Goal: Task Accomplishment & Management: Manage account settings

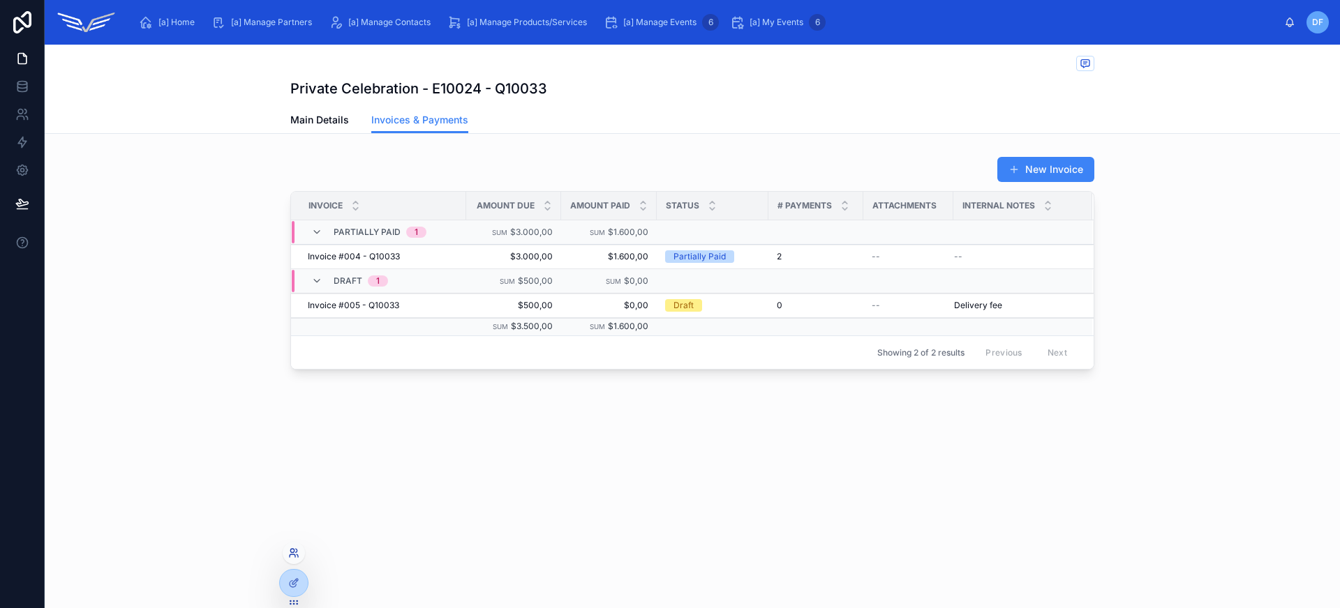
click at [292, 558] on icon at bounding box center [293, 553] width 11 height 11
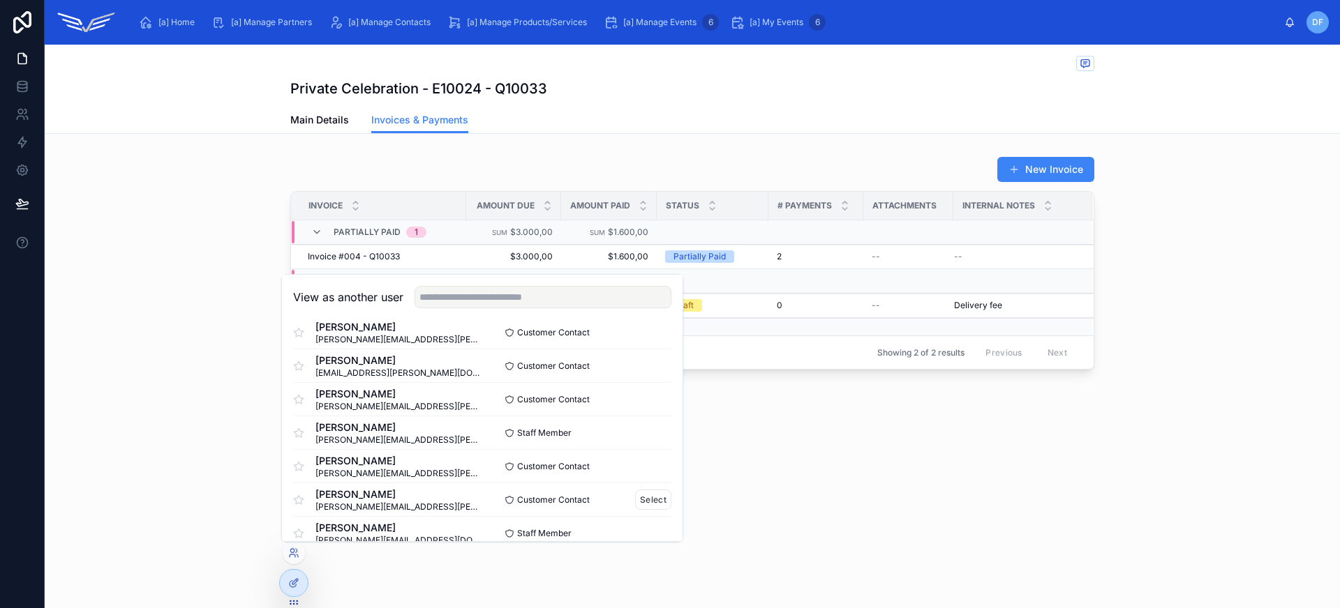
scroll to position [85, 0]
click at [639, 430] on button "Select" at bounding box center [653, 431] width 36 height 20
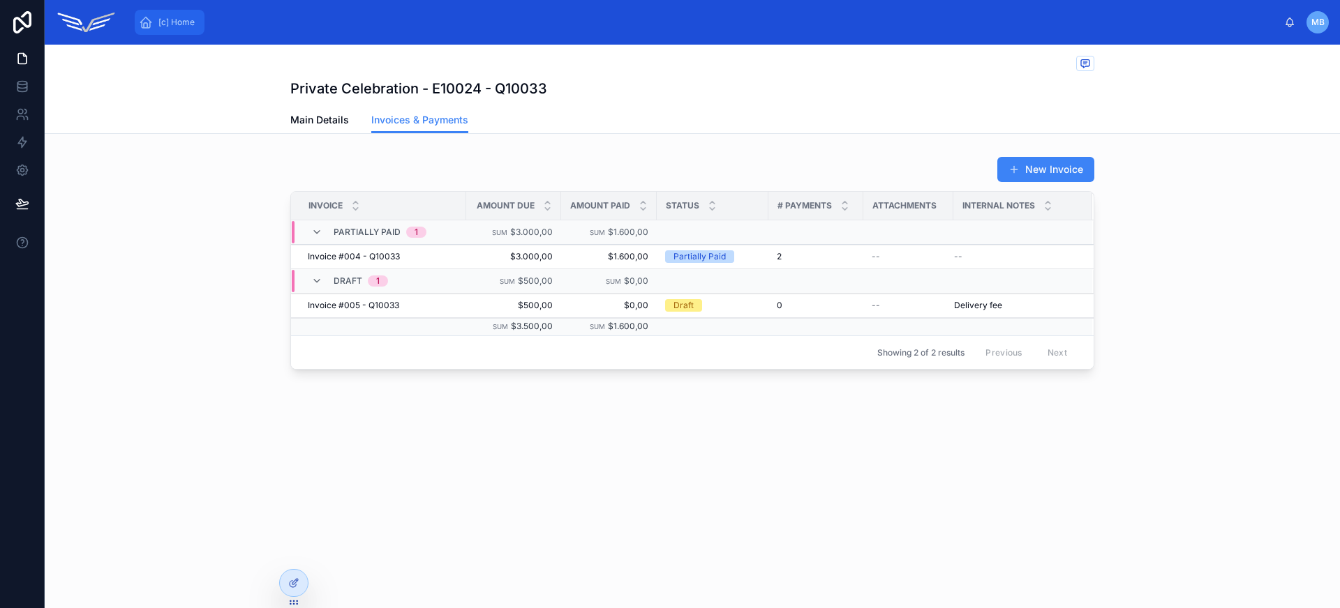
click at [179, 29] on div "[c] Home" at bounding box center [169, 22] width 61 height 22
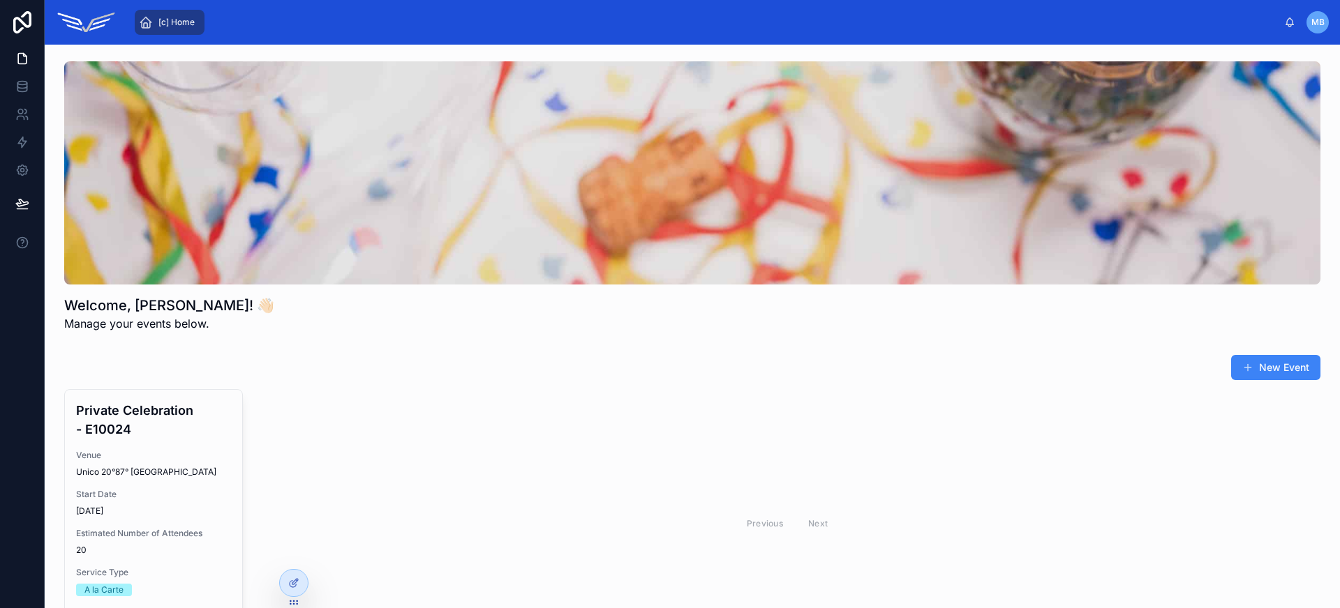
scroll to position [166, 0]
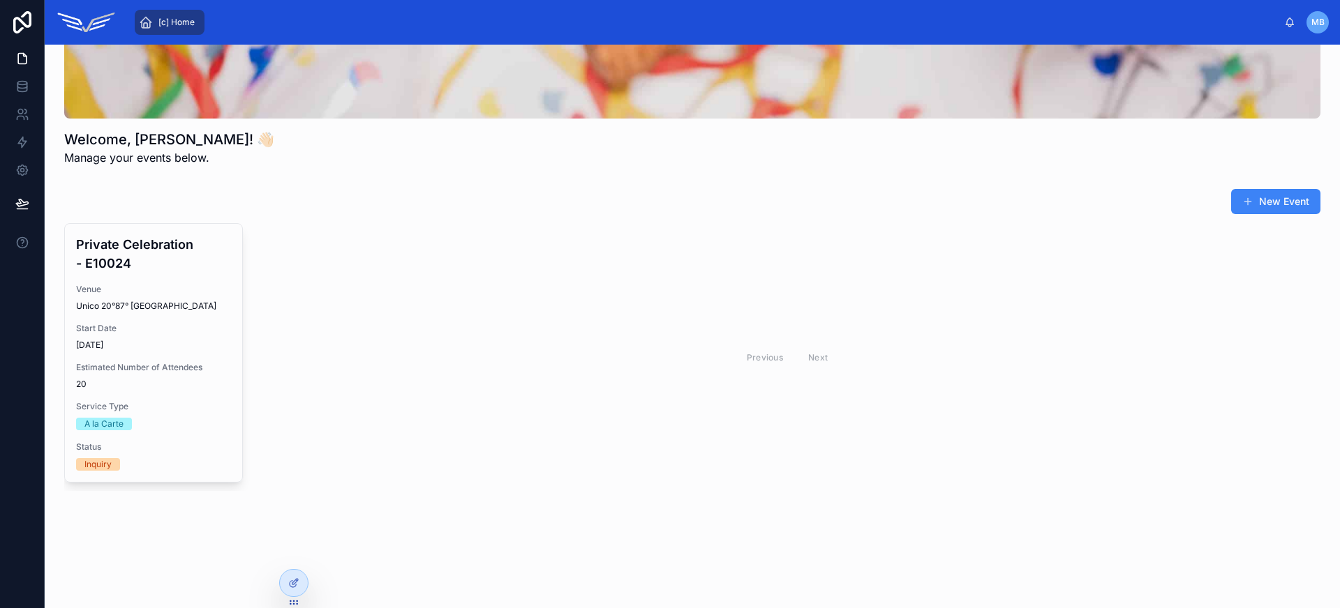
click at [396, 323] on div "Previous Next" at bounding box center [787, 357] width 1066 height 268
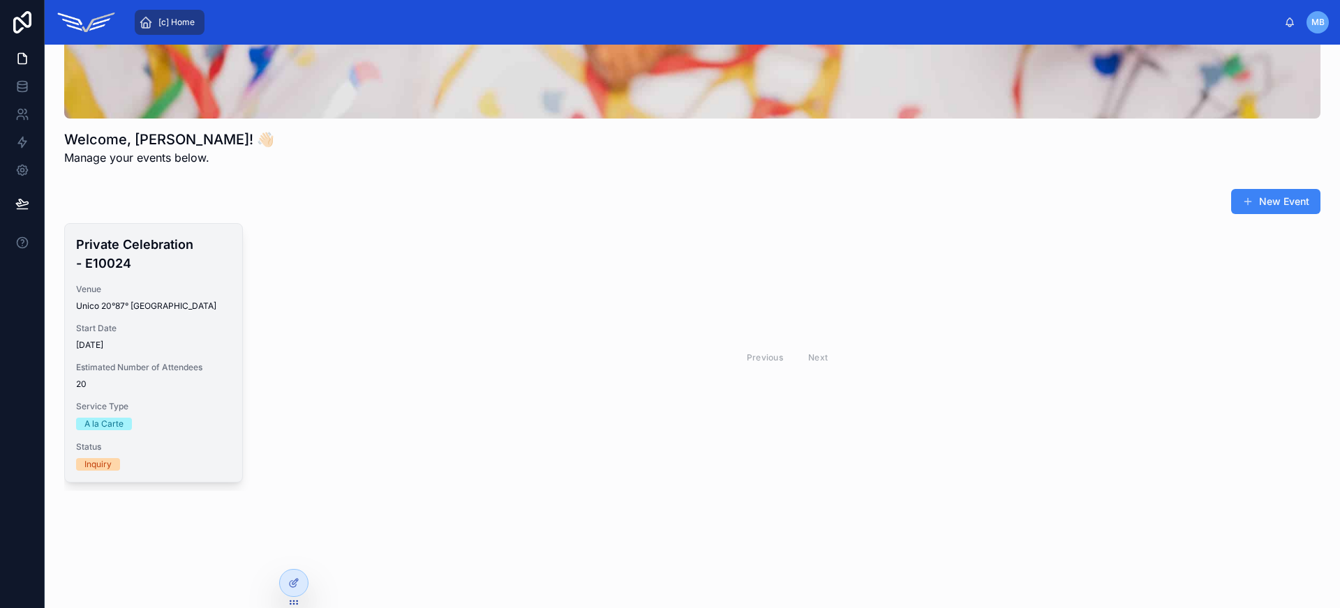
click at [202, 308] on div "Unico 20°87° [GEOGRAPHIC_DATA]" at bounding box center [153, 306] width 155 height 11
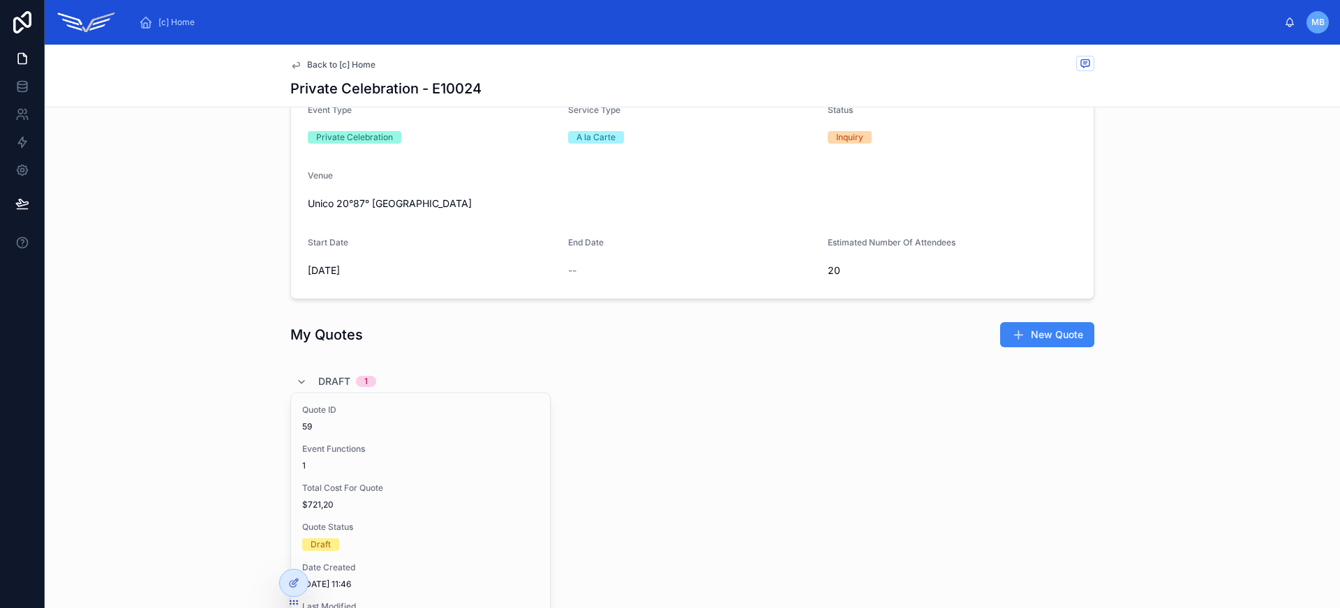
scroll to position [177, 0]
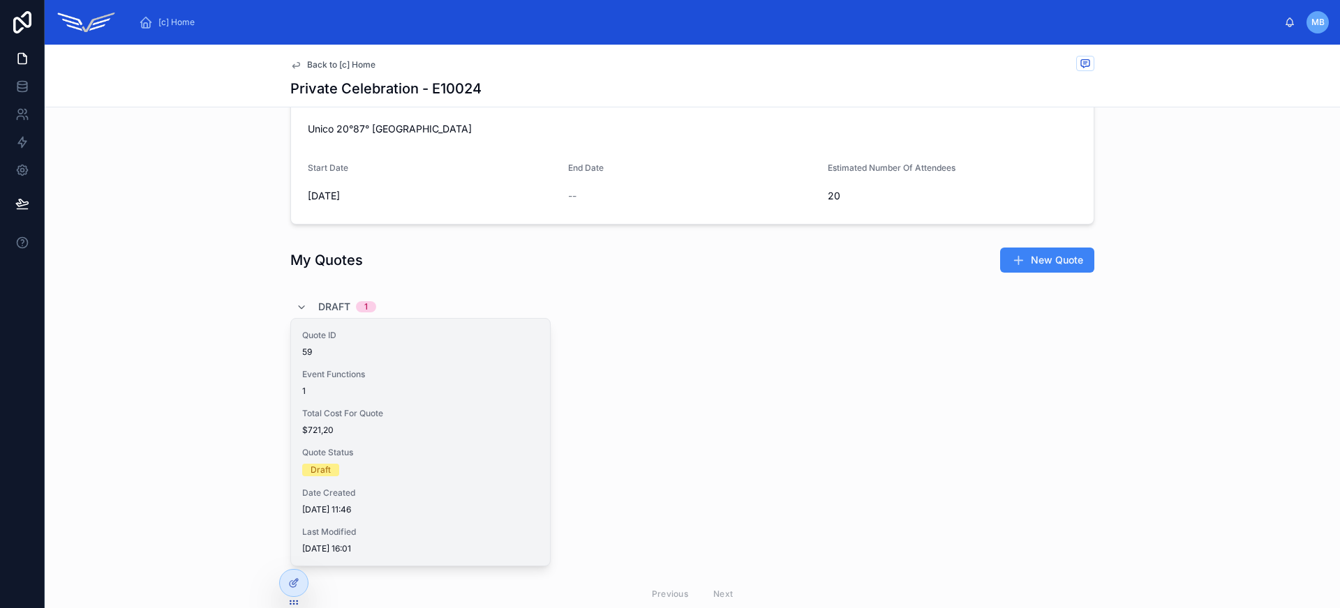
click at [421, 402] on div "Quote ID 59 Event Functions 1 Total Cost For Quote $721,20 Quote Status Draft D…" at bounding box center [420, 442] width 259 height 247
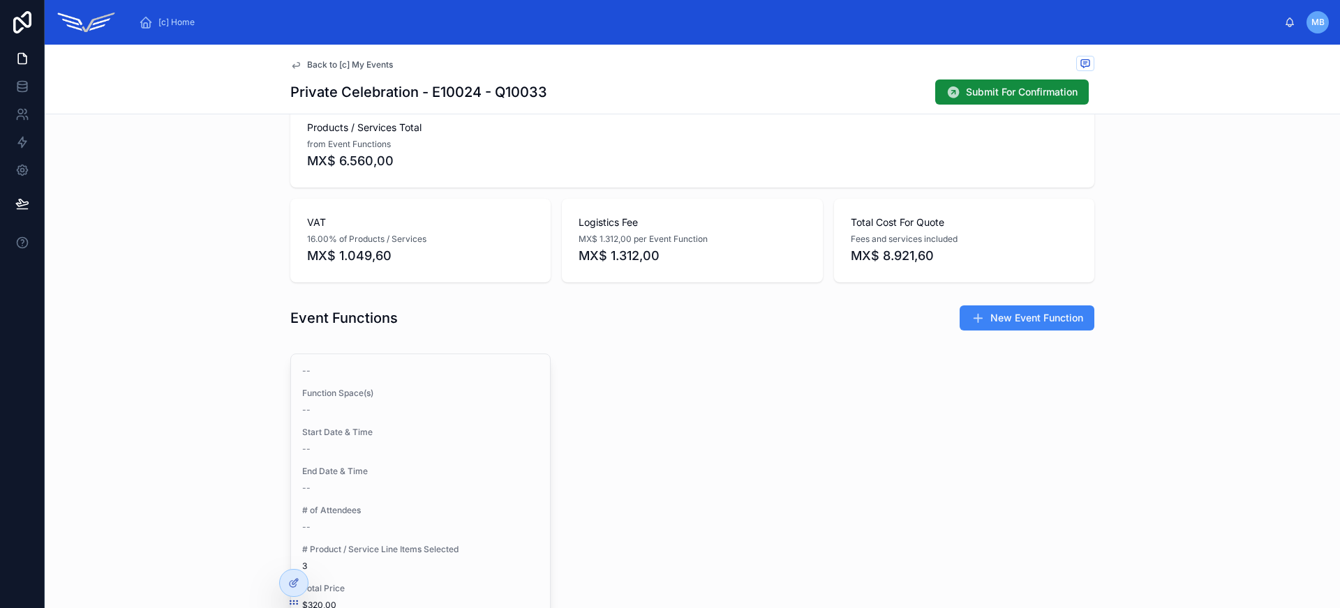
scroll to position [707, 0]
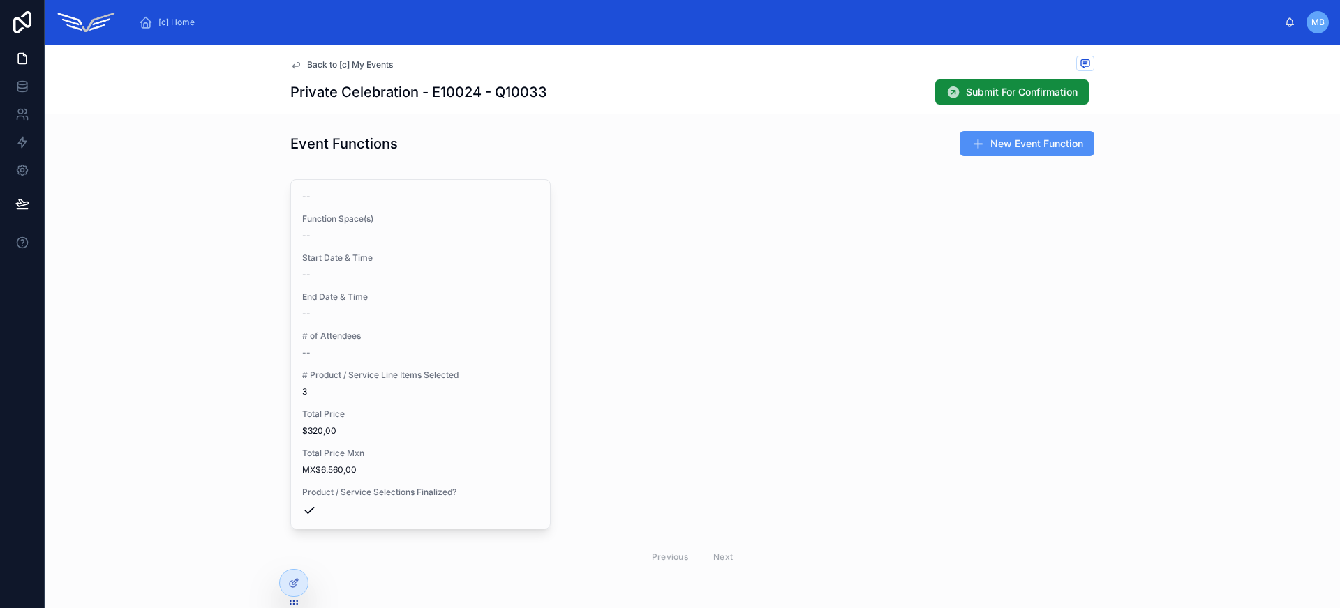
click at [978, 146] on icon at bounding box center [978, 144] width 14 height 14
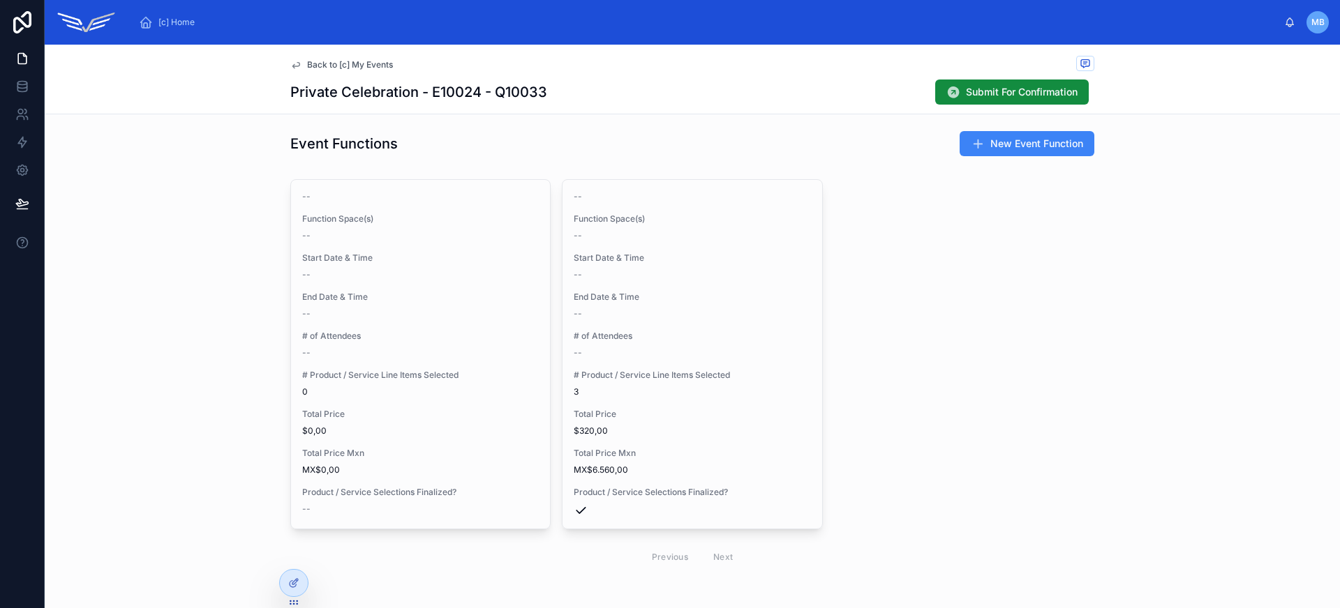
click at [0, 0] on button "Edit" at bounding box center [0, 0] width 0 height 0
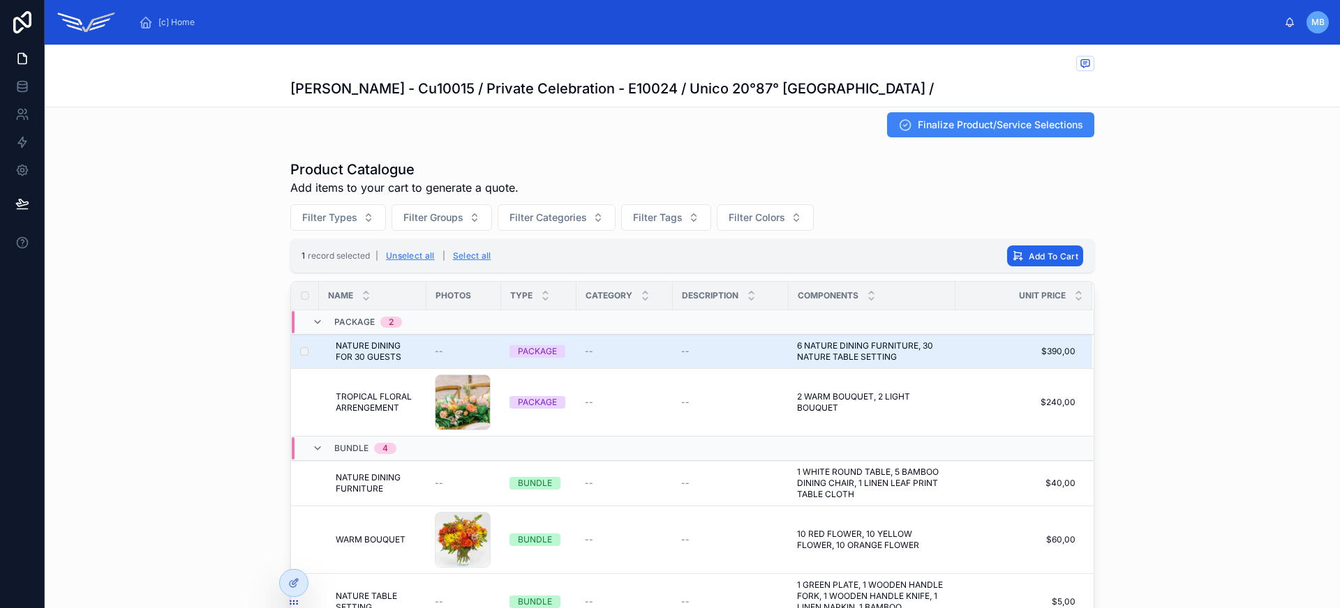
click at [1042, 249] on button "Add To Cart" at bounding box center [1045, 256] width 76 height 21
click at [1106, 229] on icon at bounding box center [1107, 229] width 11 height 11
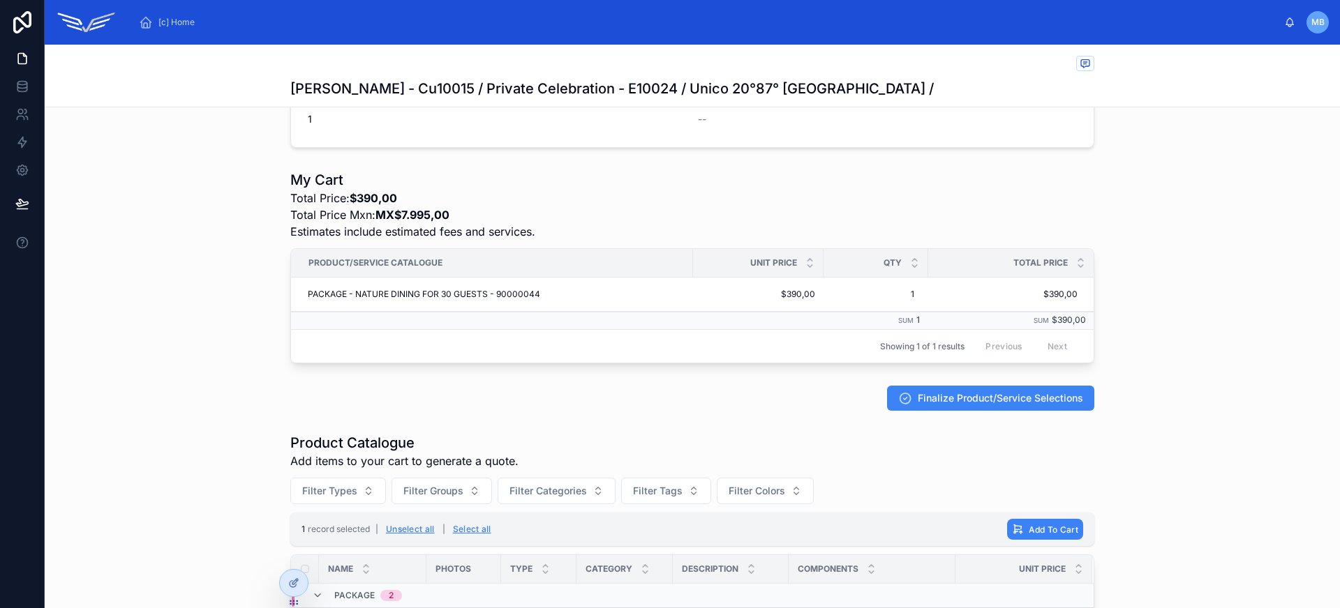
scroll to position [435, 0]
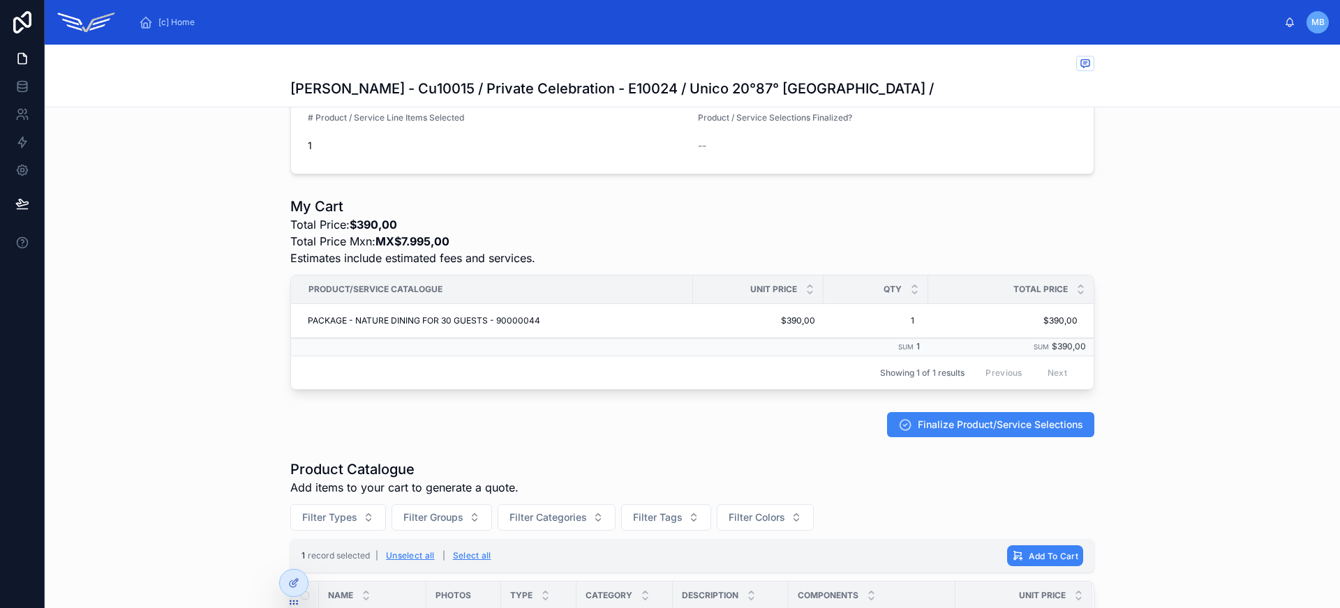
click at [151, 290] on div "My Cart Total Price: $390,00 Total Price Mxn: MX$7.995,00 Estimates include est…" at bounding box center [692, 293] width 1295 height 204
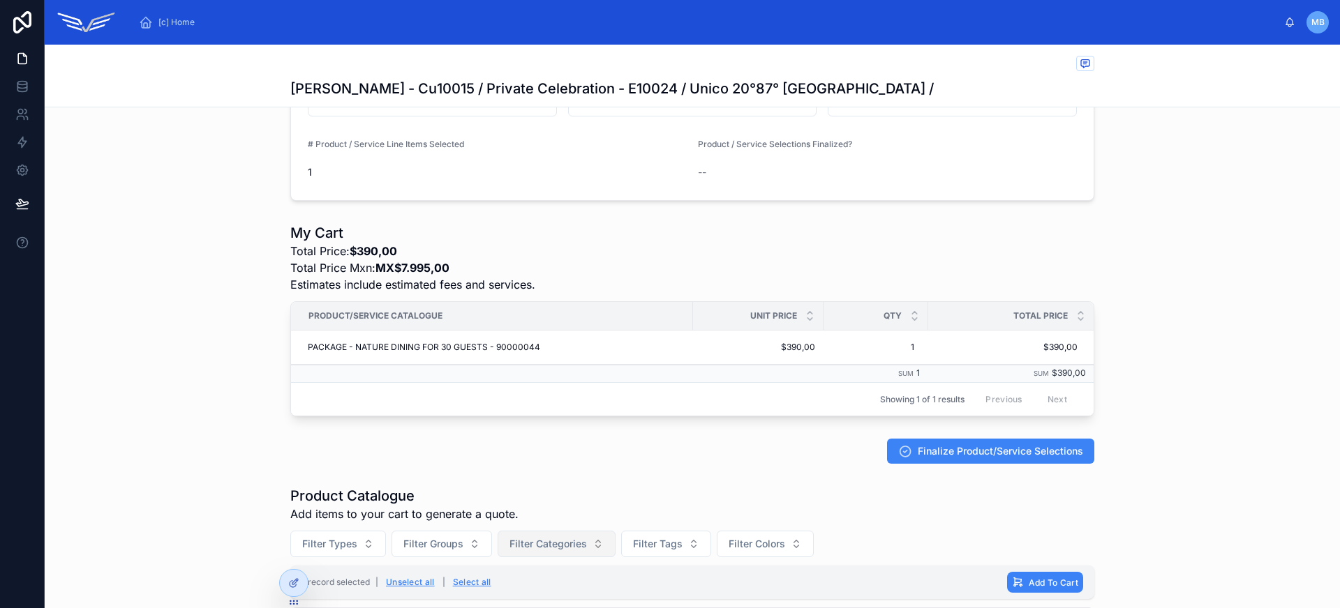
scroll to position [278, 0]
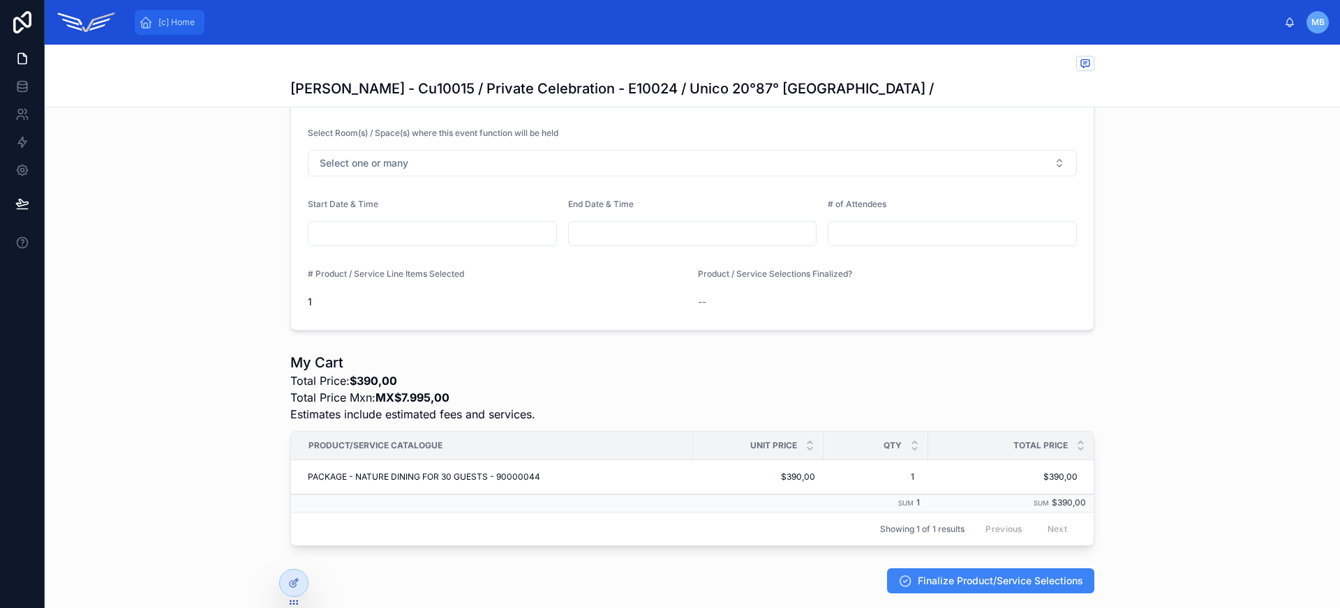
click at [179, 27] on span "[c] Home" at bounding box center [176, 22] width 36 height 11
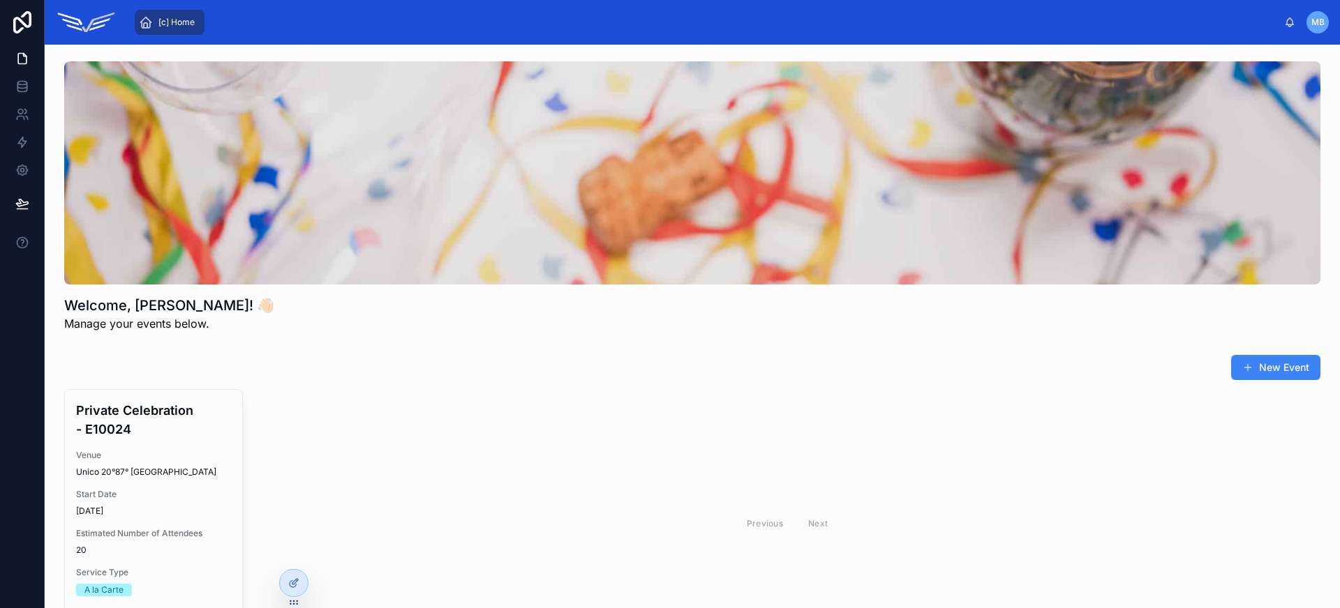
scroll to position [166, 0]
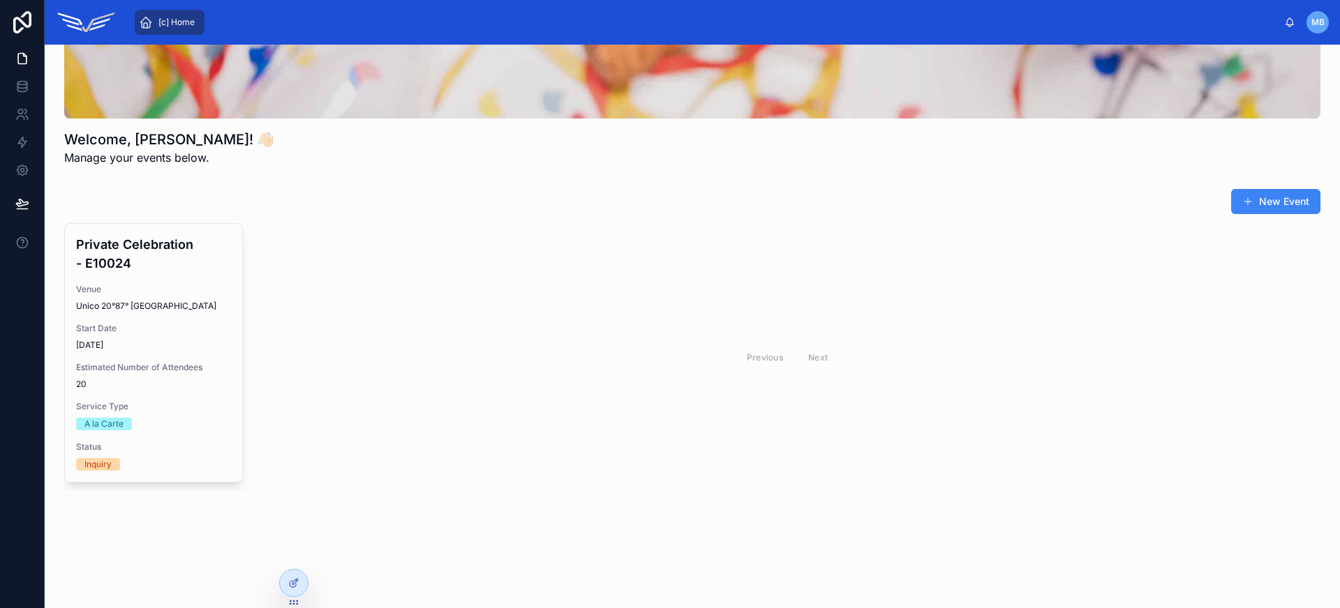
click at [248, 334] on div "Private Celebration - E10024 Venue Unico 20°87° Riviera Maya Start Date 30/04/2…" at bounding box center [692, 357] width 1256 height 268
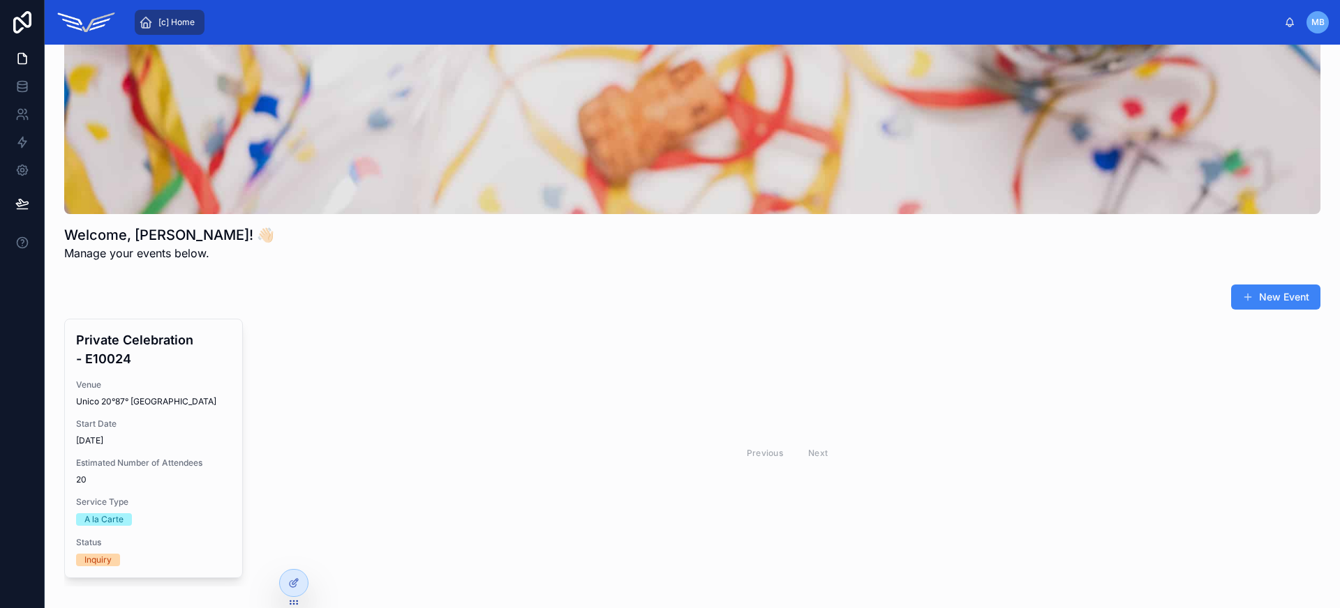
scroll to position [0, 0]
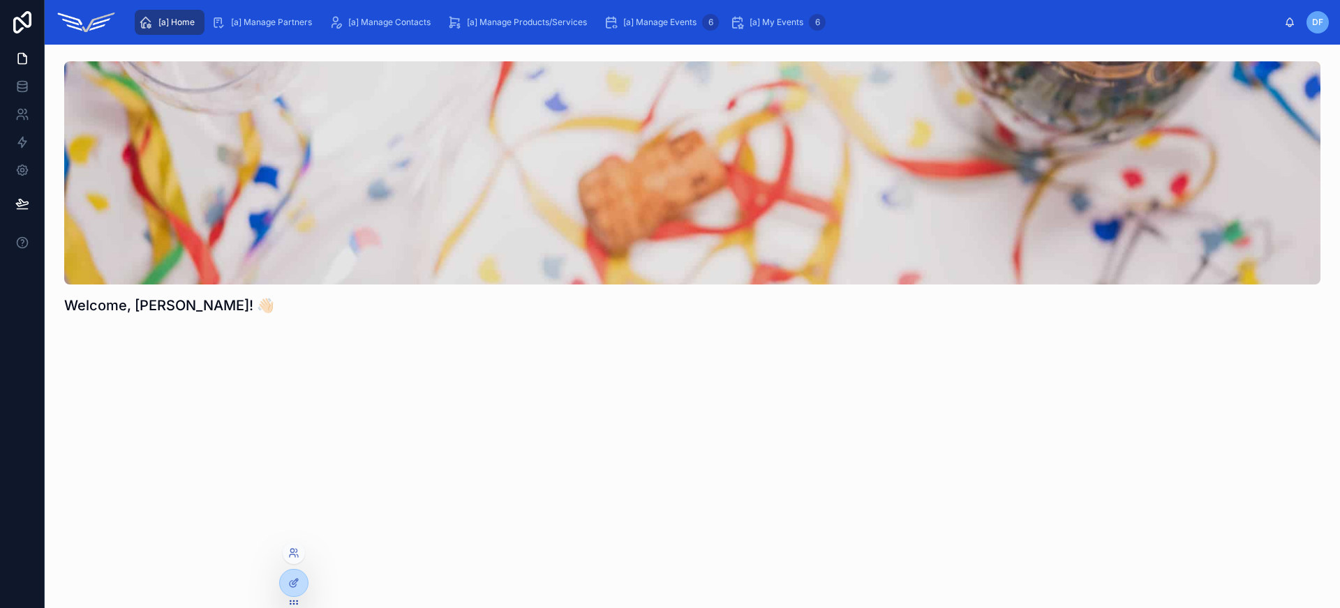
click at [300, 544] on div at bounding box center [294, 556] width 22 height 28
click at [297, 549] on icon at bounding box center [296, 550] width 1 height 3
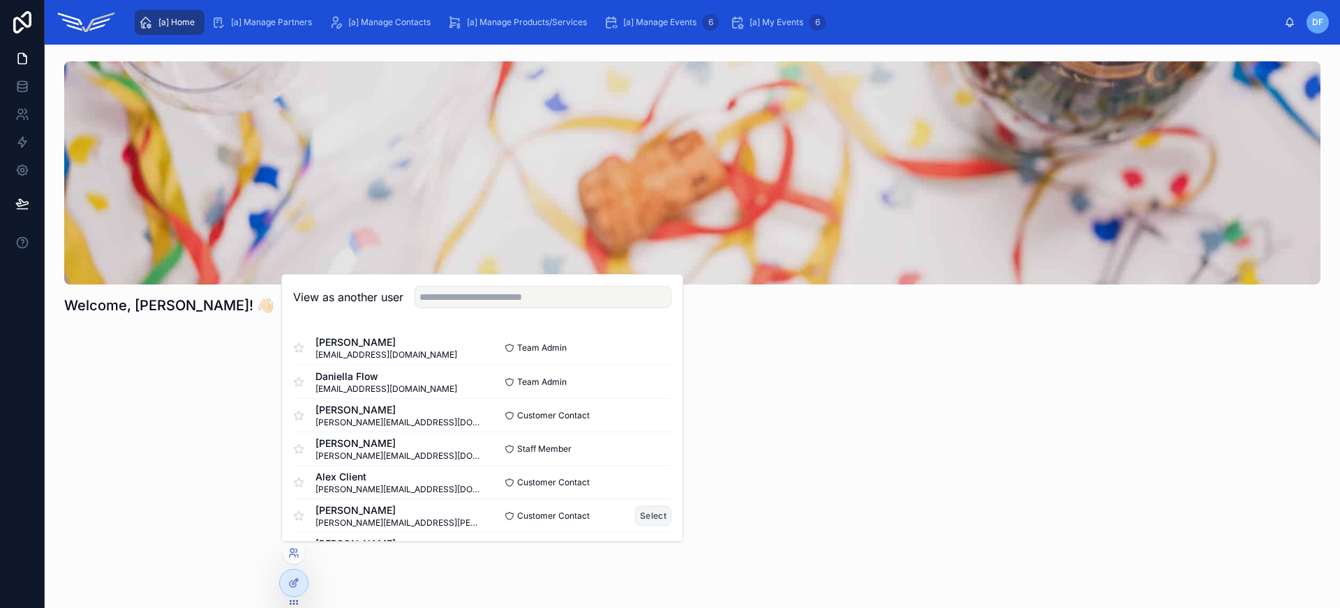
scroll to position [110, 0]
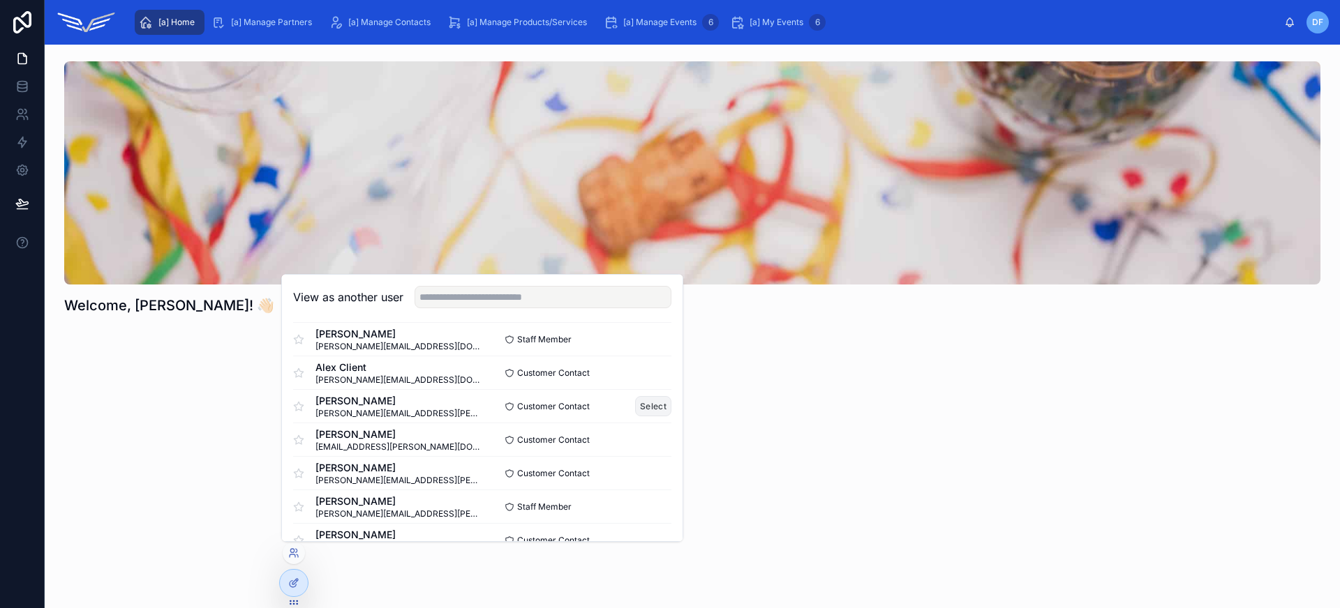
click at [649, 406] on button "Select" at bounding box center [653, 406] width 36 height 20
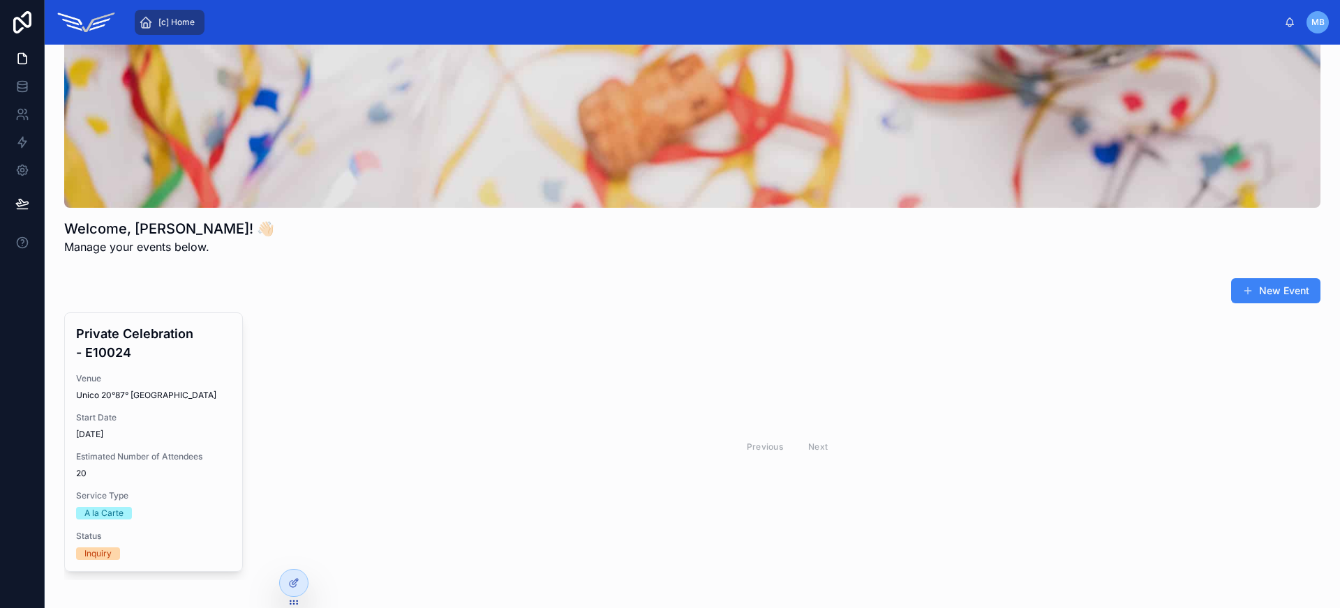
scroll to position [130, 0]
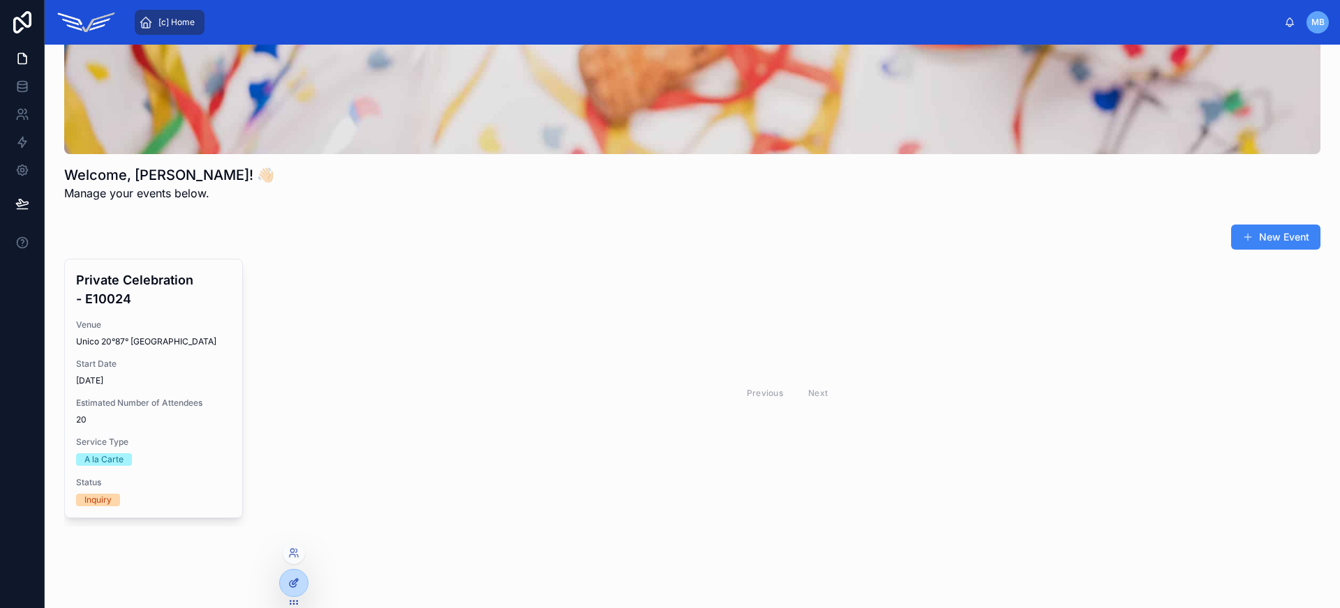
click at [299, 582] on icon at bounding box center [293, 583] width 11 height 11
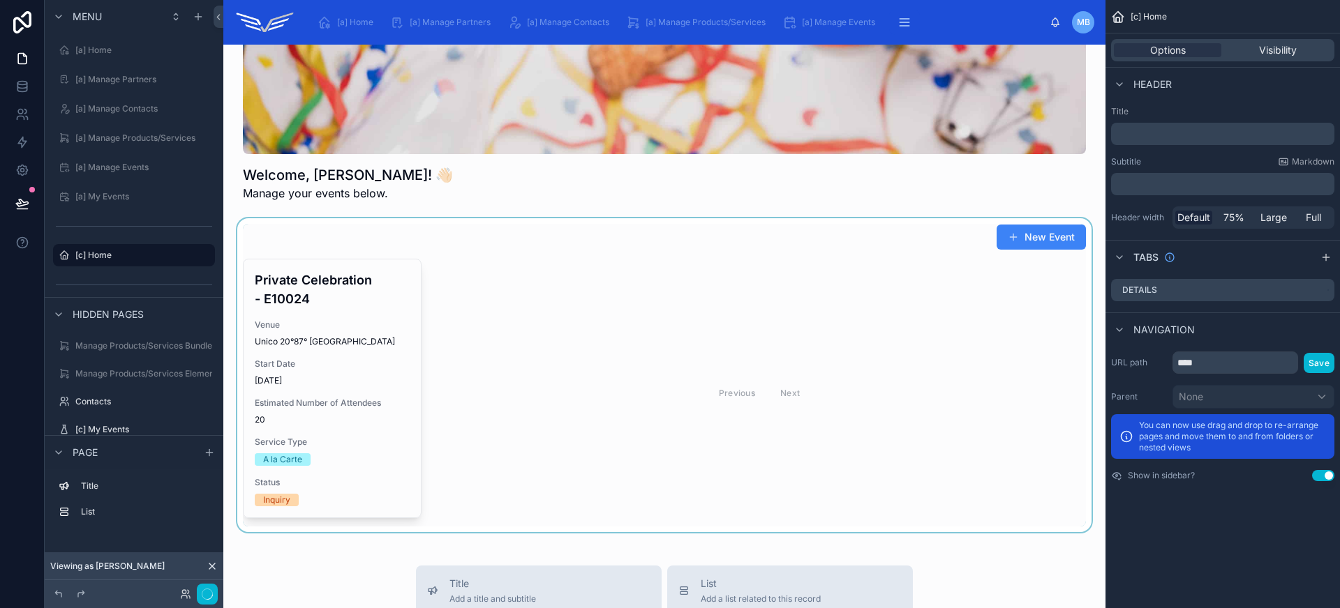
click at [560, 352] on div at bounding box center [664, 375] width 860 height 314
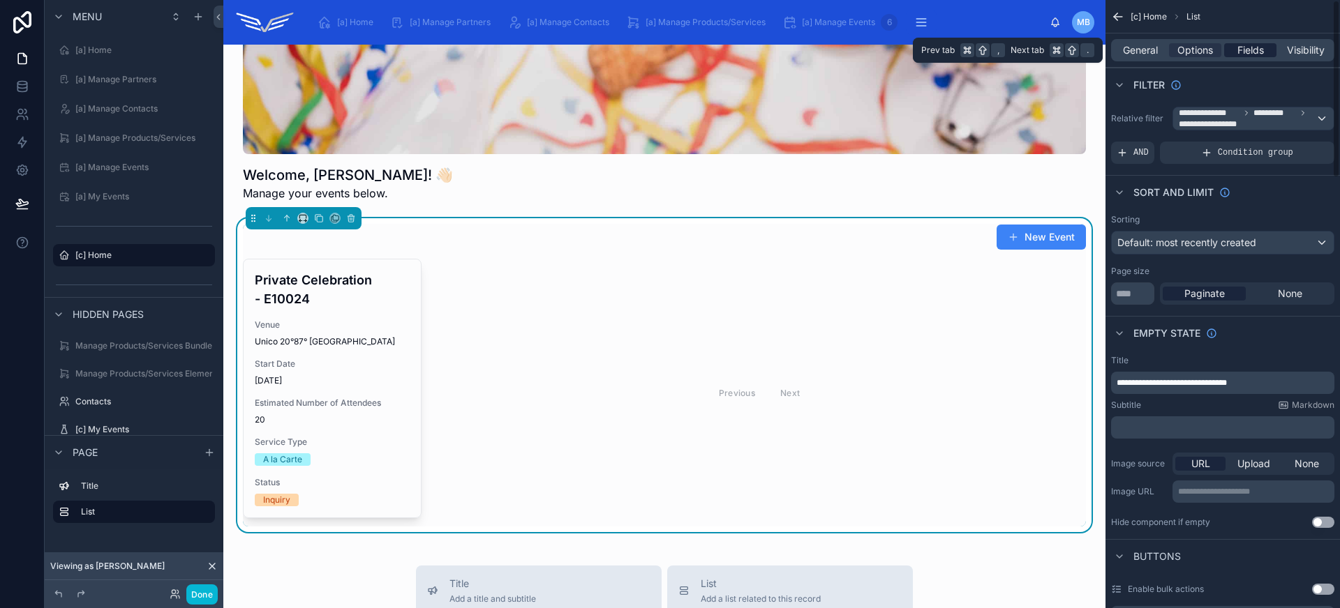
click at [1256, 50] on span "Fields" at bounding box center [1250, 50] width 27 height 14
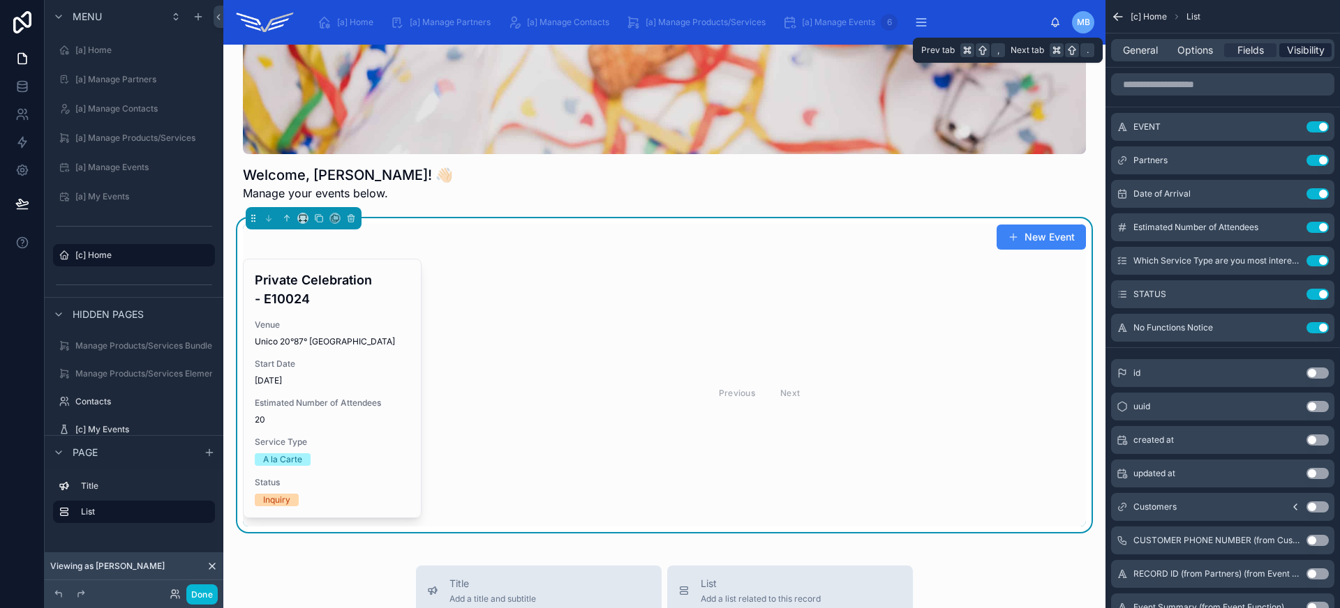
click at [1299, 50] on span "Visibility" at bounding box center [1306, 50] width 38 height 14
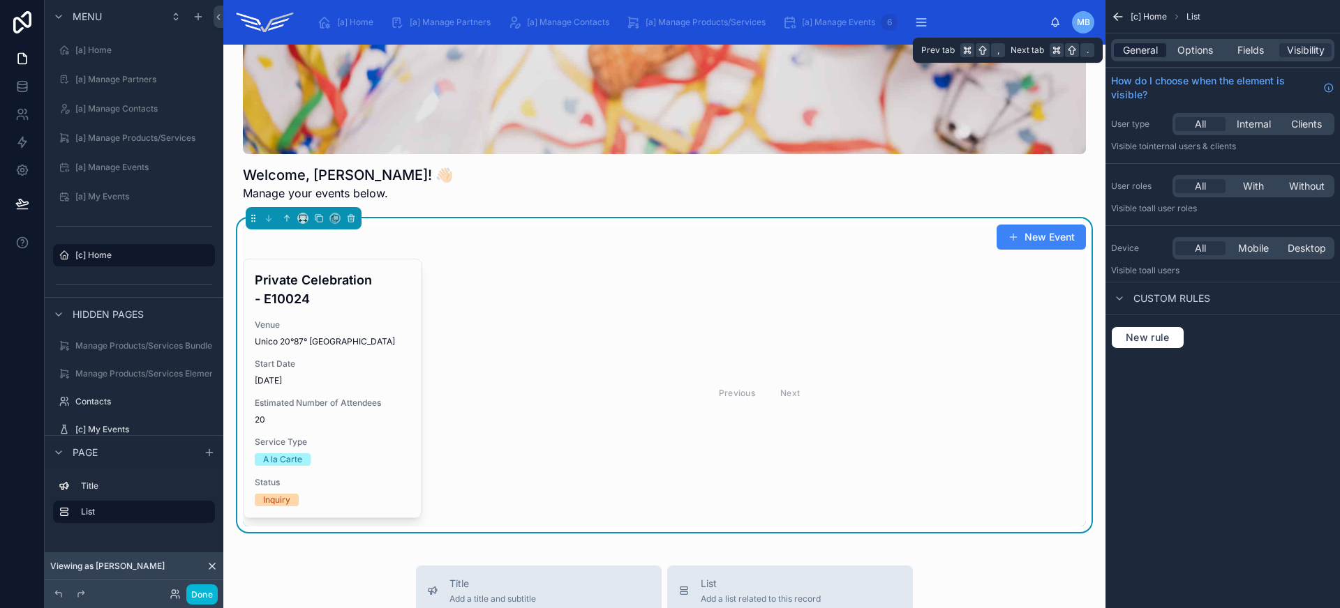
click at [1130, 52] on span "General" at bounding box center [1140, 50] width 35 height 14
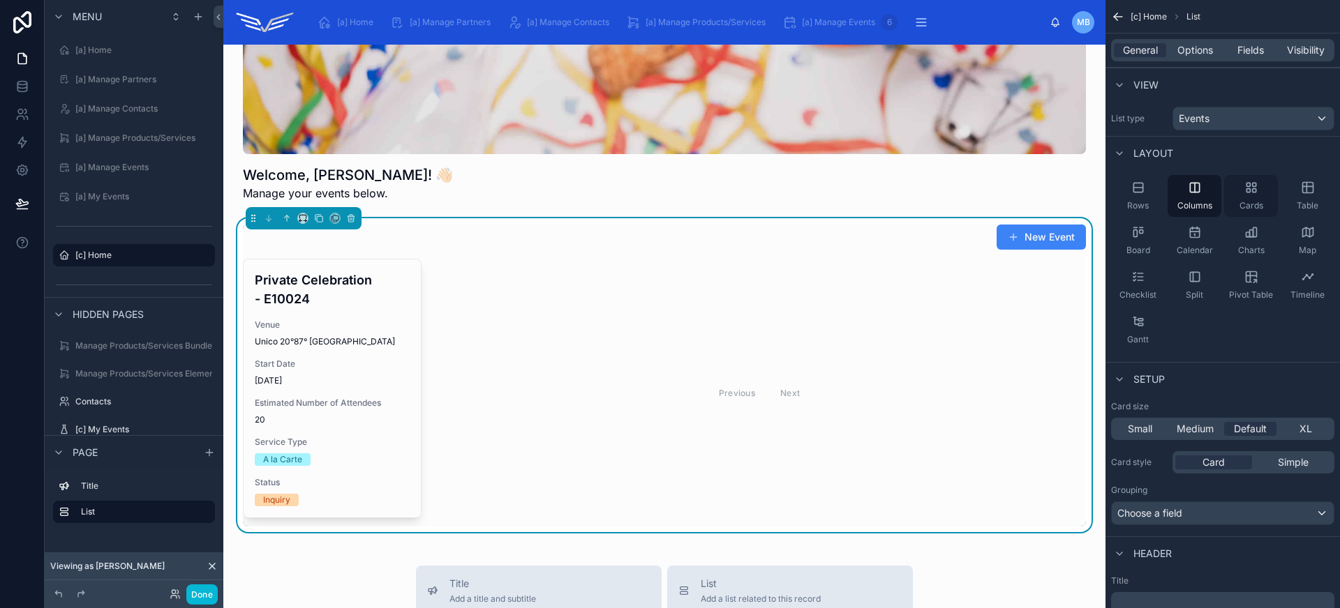
click at [1250, 194] on icon "scrollable content" at bounding box center [1251, 188] width 14 height 14
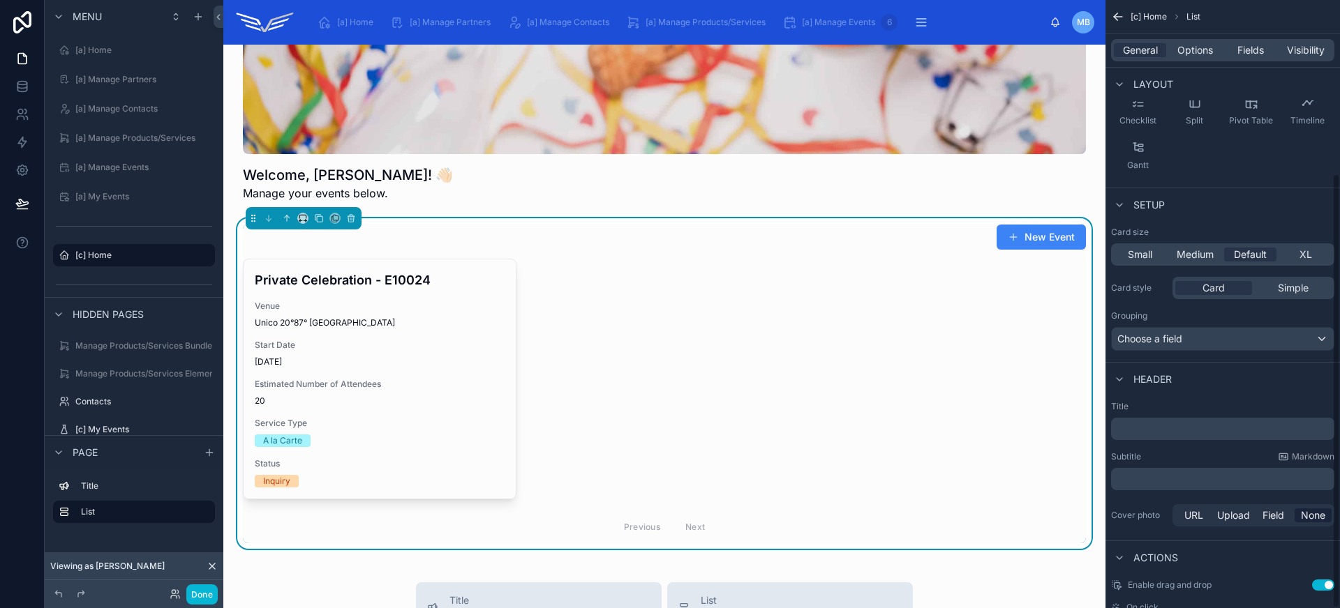
scroll to position [242, 0]
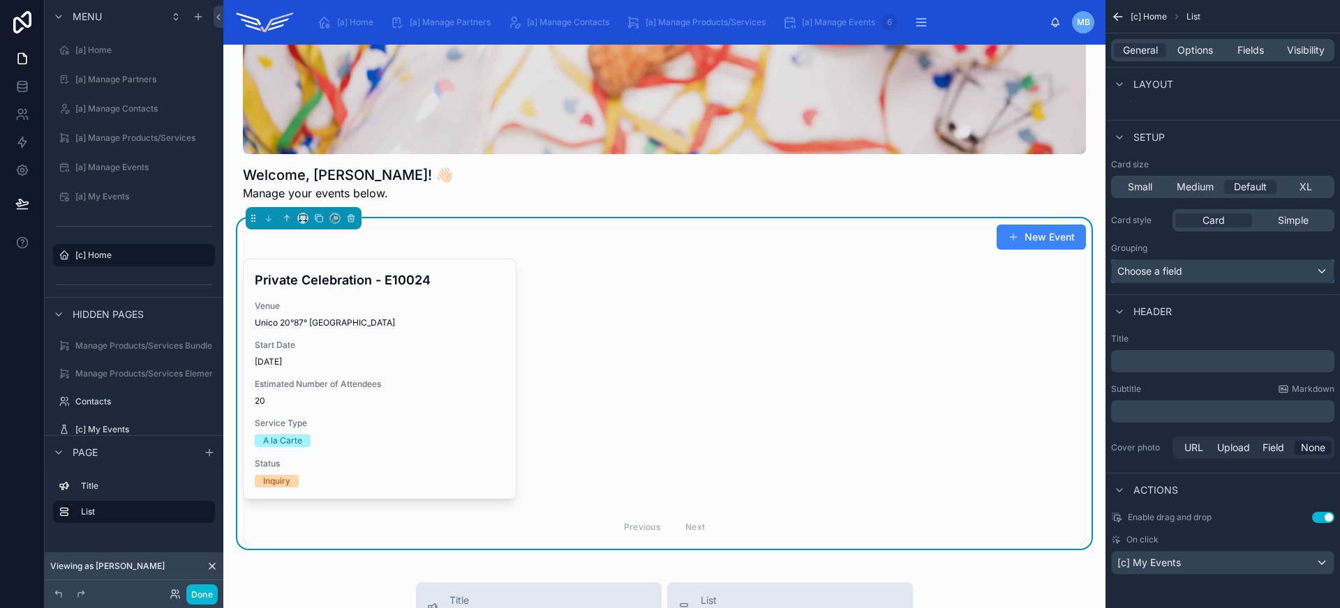
click at [1199, 271] on div "Choose a field" at bounding box center [1223, 271] width 222 height 22
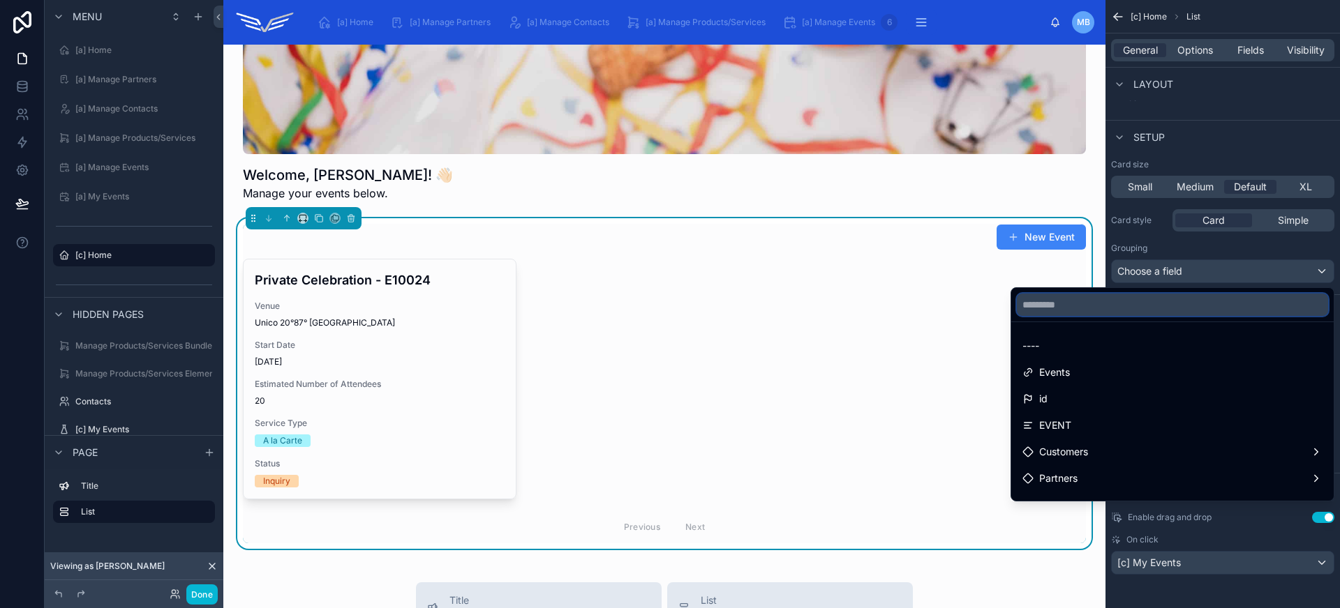
click at [1112, 313] on input "text" at bounding box center [1172, 305] width 311 height 22
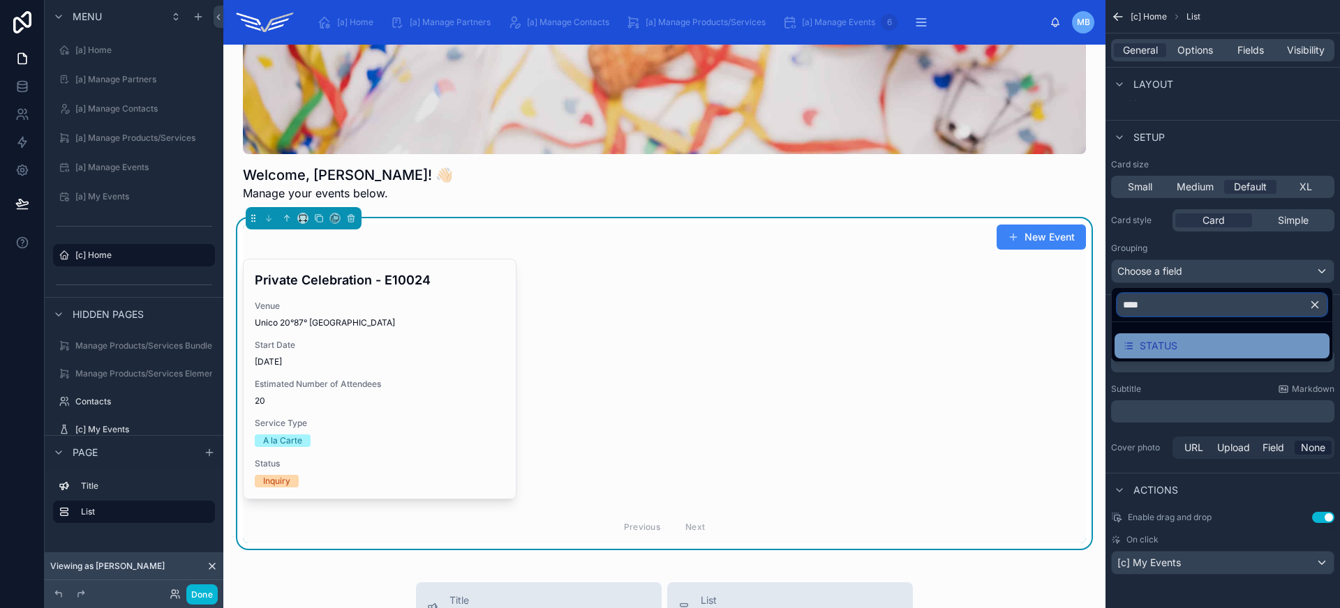
type input "****"
click at [1154, 347] on span "STATUS" at bounding box center [1158, 346] width 38 height 17
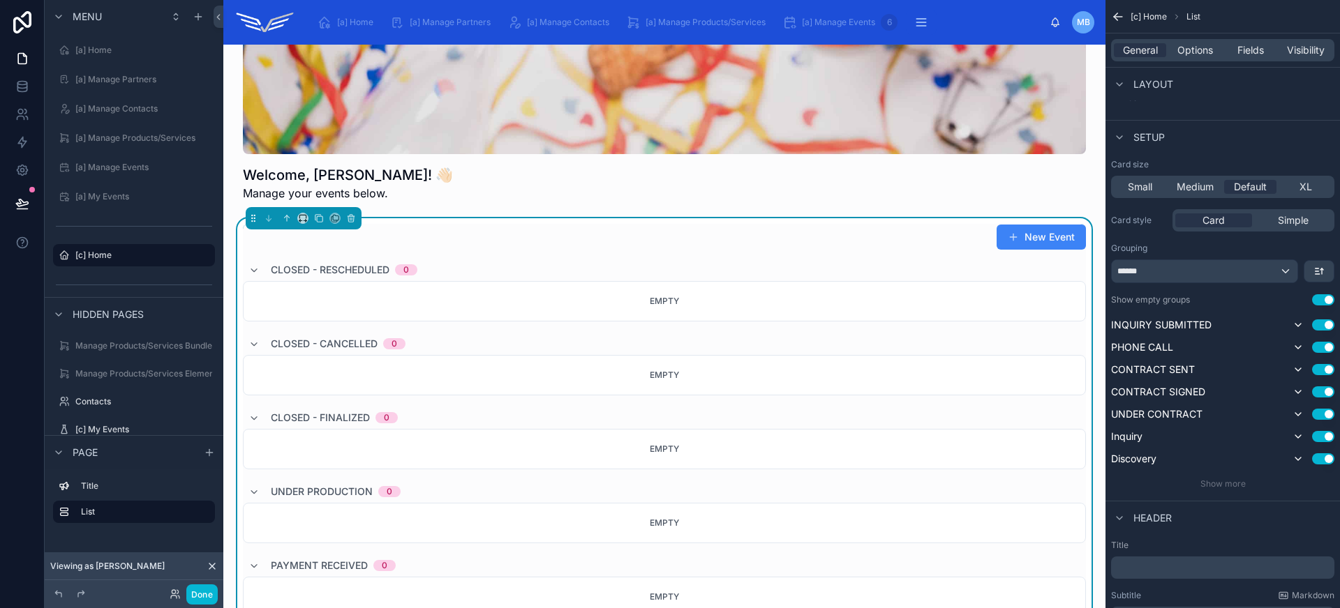
click at [1322, 301] on button "Use setting" at bounding box center [1323, 299] width 22 height 11
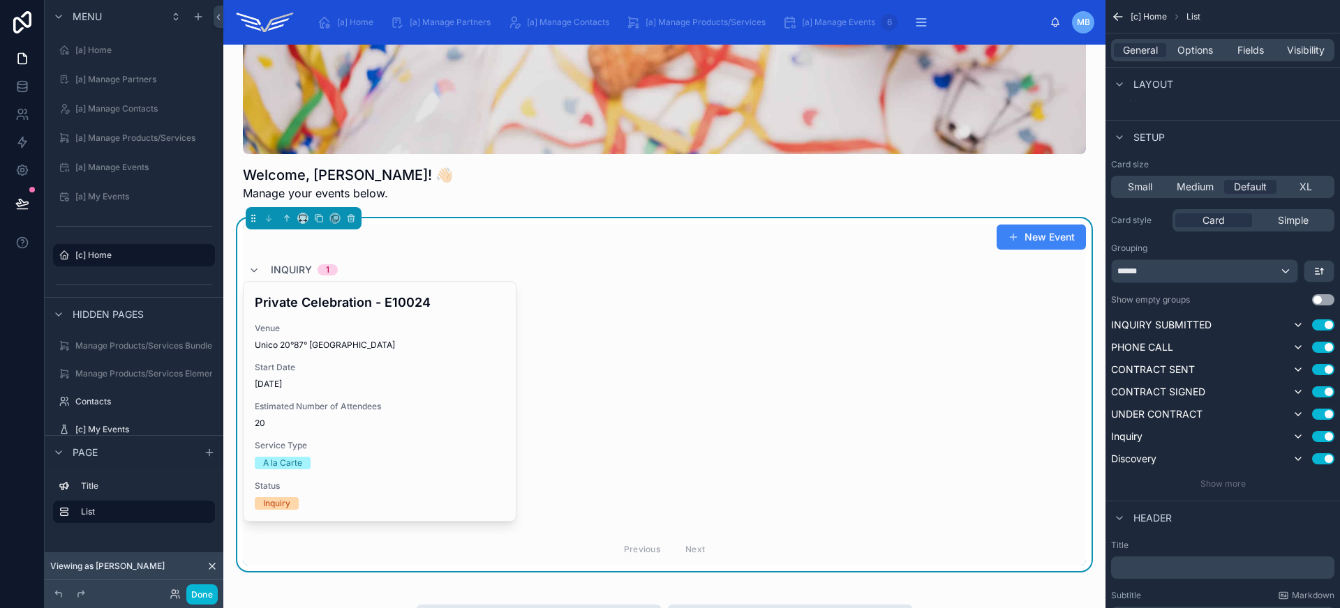
click at [1266, 283] on div "Card size Small Medium Default XL Card style Card Simple Grouping ****** Show e…" at bounding box center [1222, 324] width 223 height 331
click at [1266, 276] on div "******" at bounding box center [1205, 271] width 186 height 22
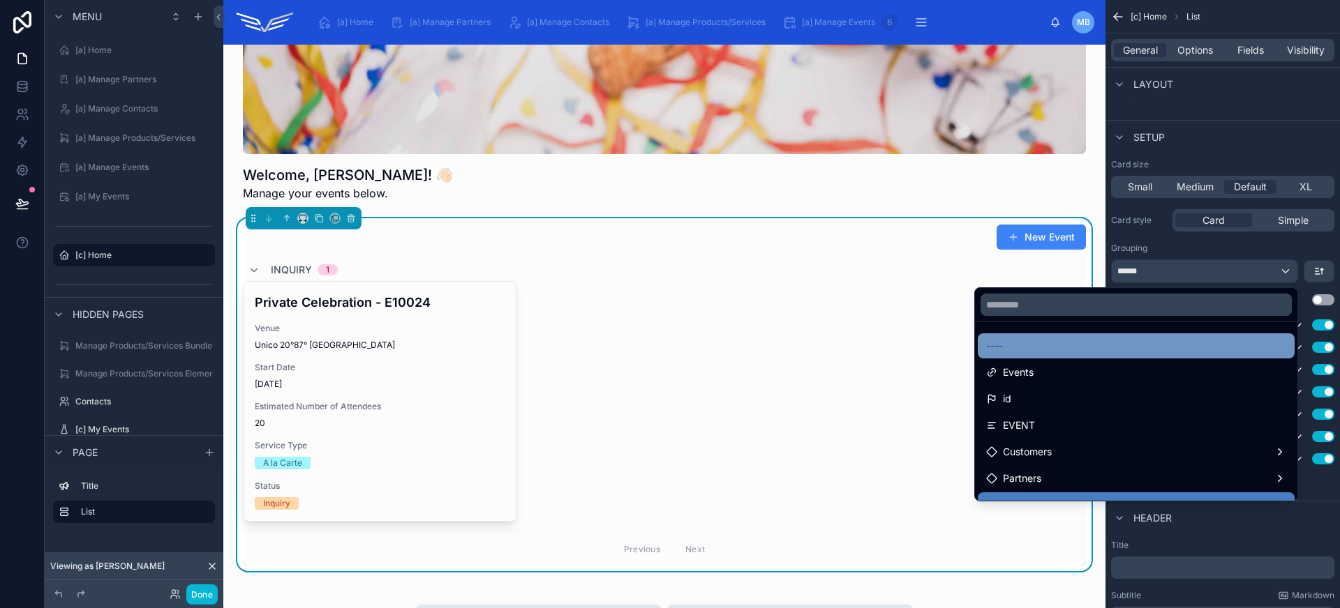
click at [1198, 357] on div "----" at bounding box center [1136, 346] width 317 height 25
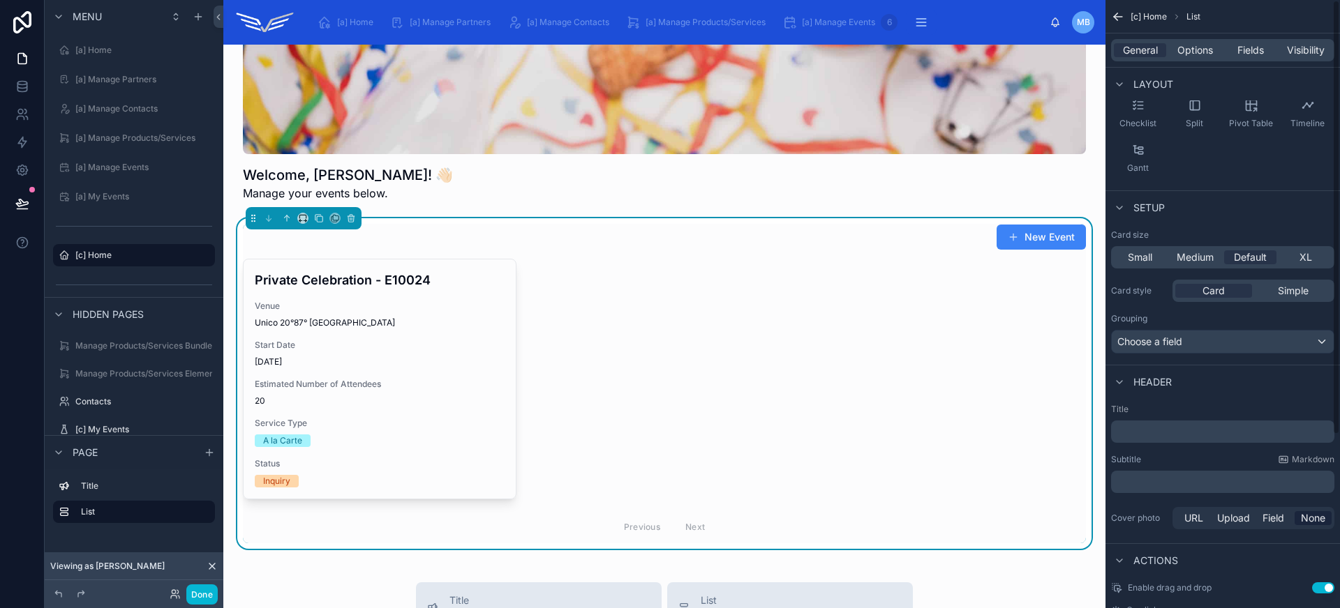
scroll to position [0, 0]
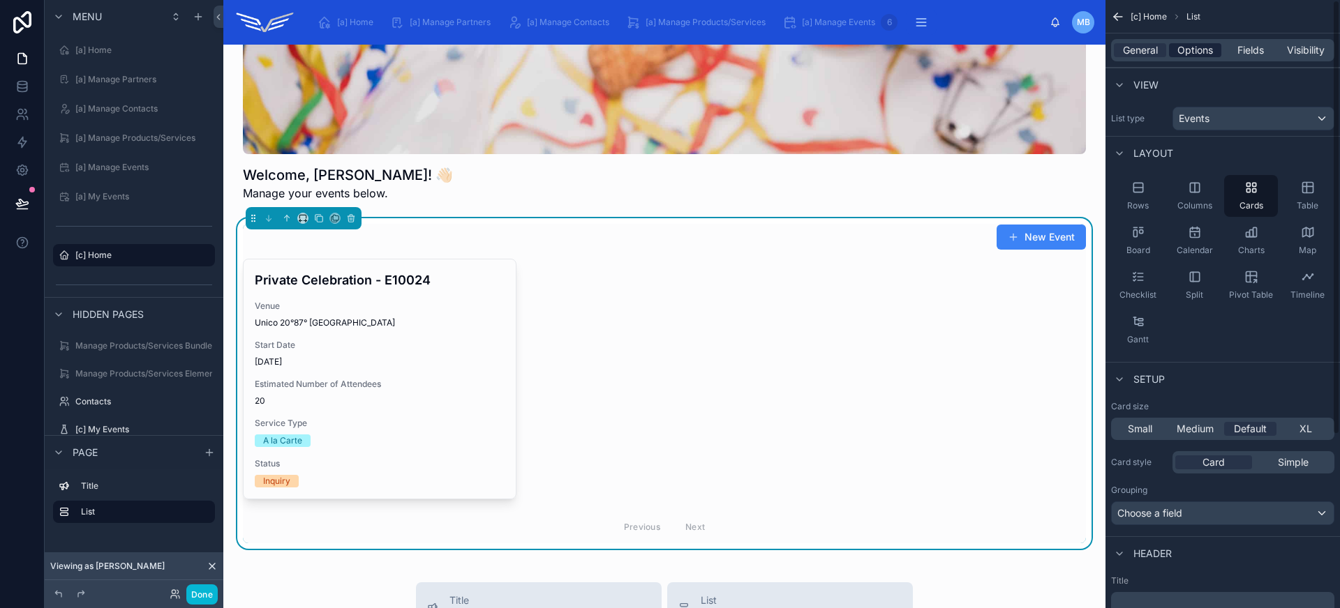
click at [1195, 52] on span "Options" at bounding box center [1195, 50] width 36 height 14
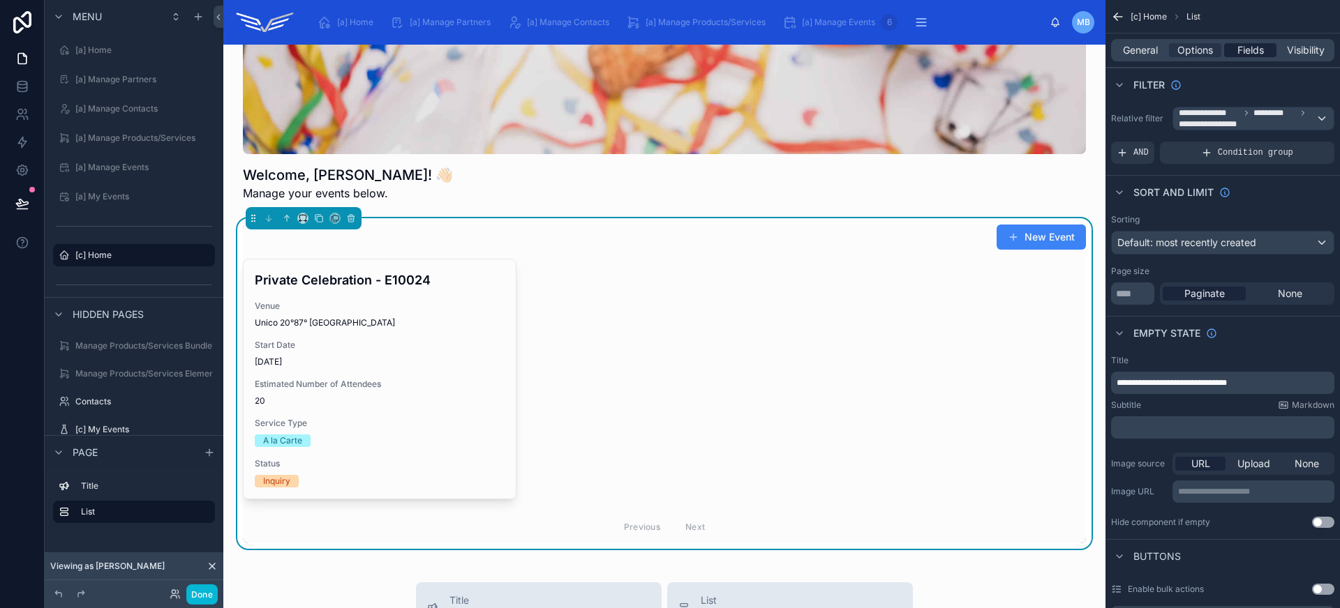
click at [1236, 53] on div "Fields" at bounding box center [1250, 50] width 52 height 14
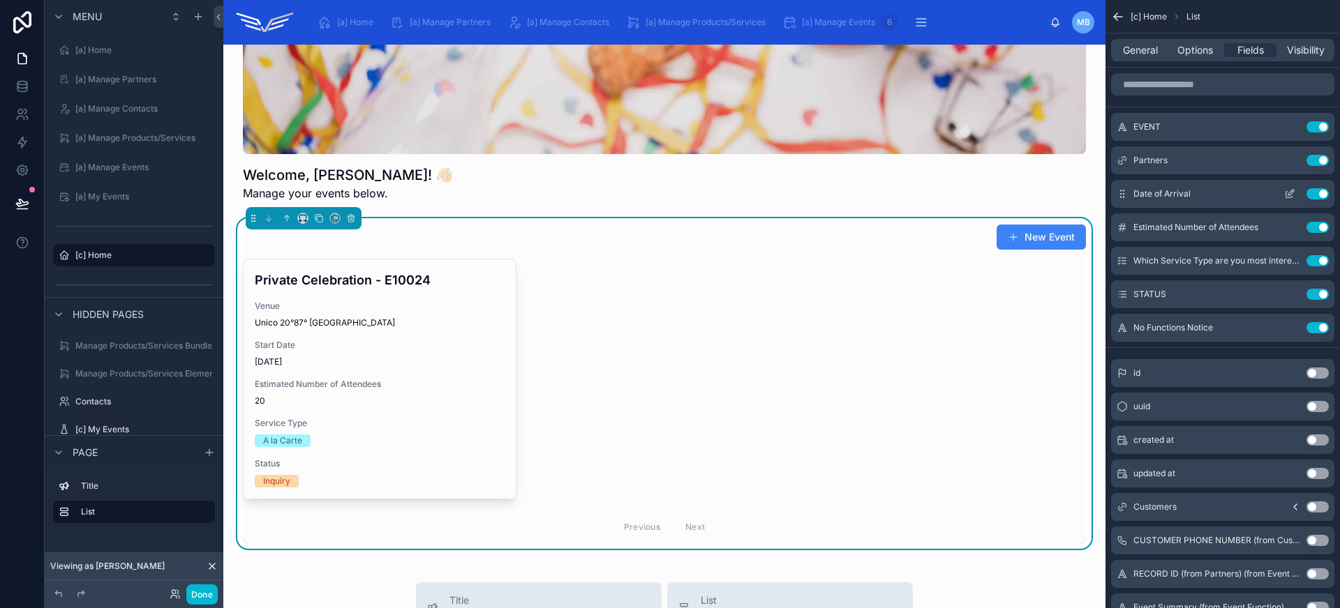
click at [1286, 195] on icon "scrollable content" at bounding box center [1289, 195] width 6 height 6
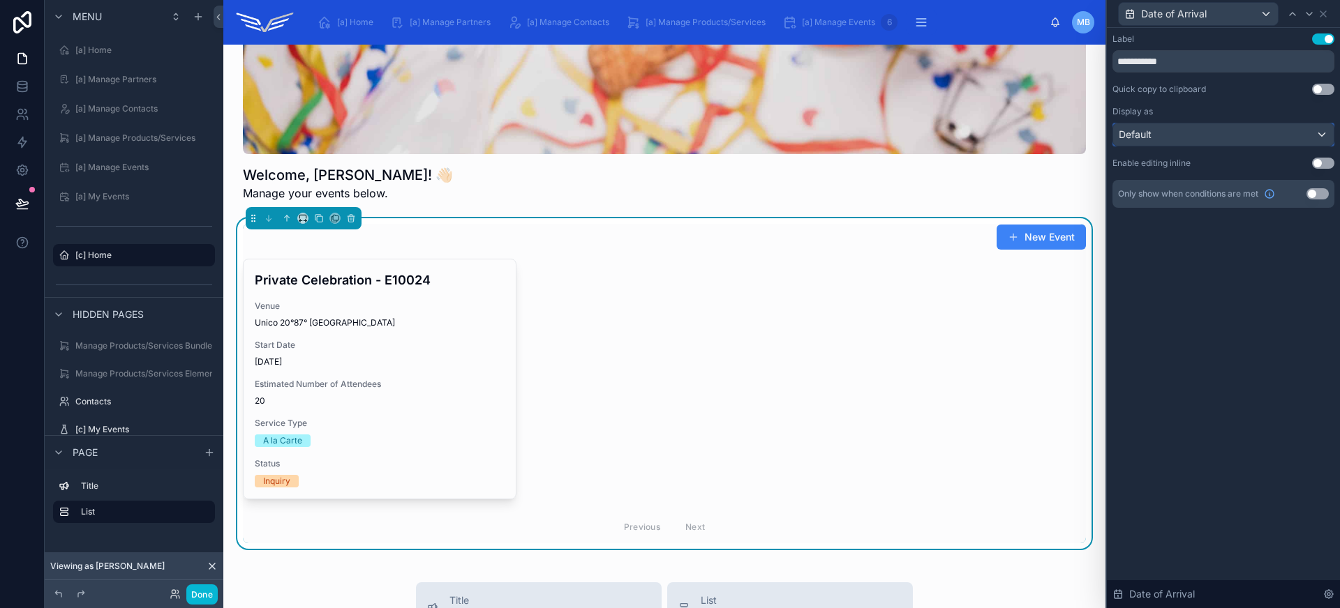
click at [1243, 123] on button "Default" at bounding box center [1223, 135] width 222 height 24
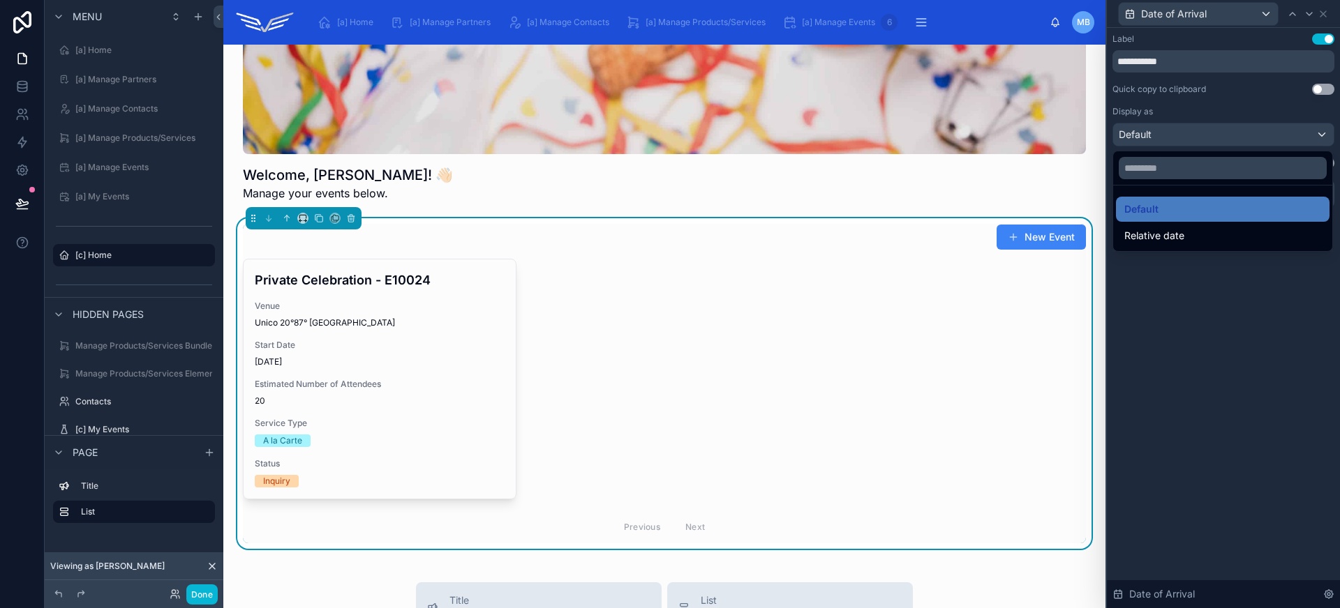
click at [1243, 130] on div at bounding box center [1223, 304] width 233 height 608
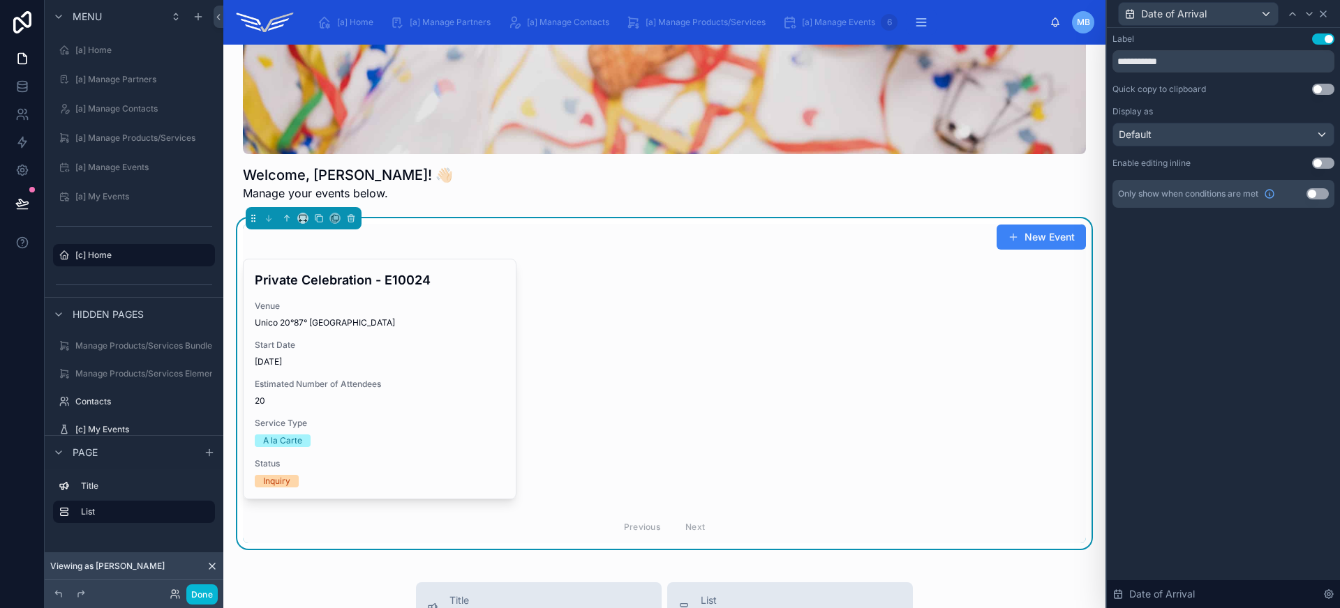
click at [1327, 15] on icon at bounding box center [1322, 13] width 11 height 11
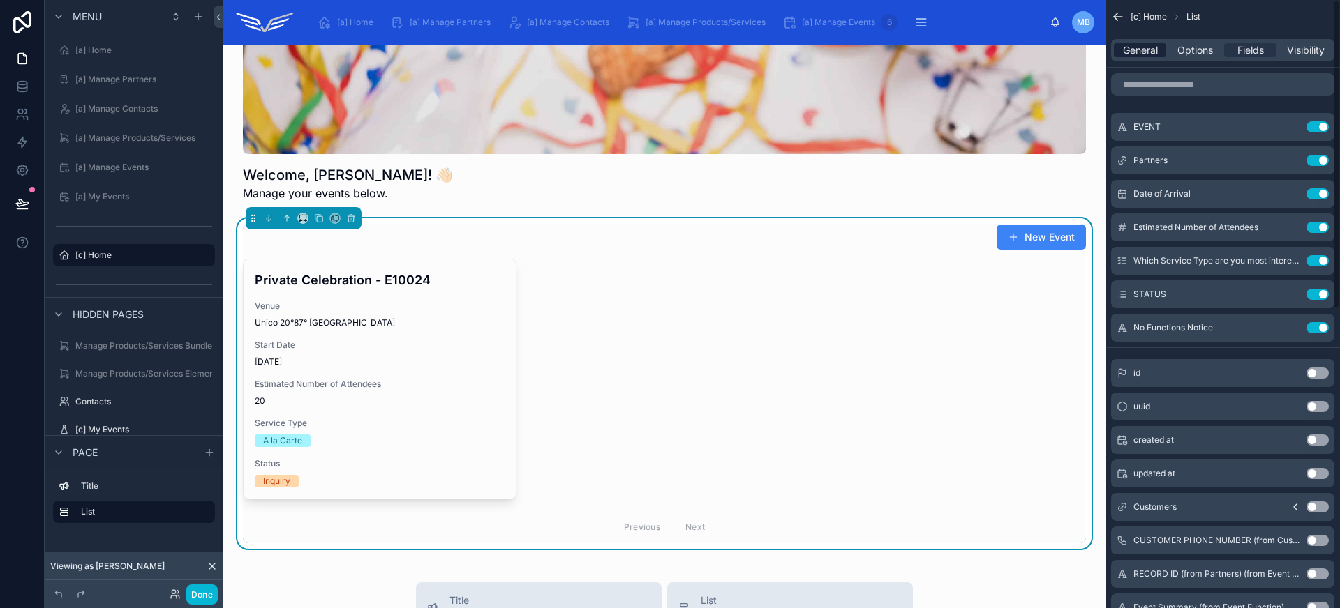
click at [1137, 50] on span "General" at bounding box center [1140, 50] width 35 height 14
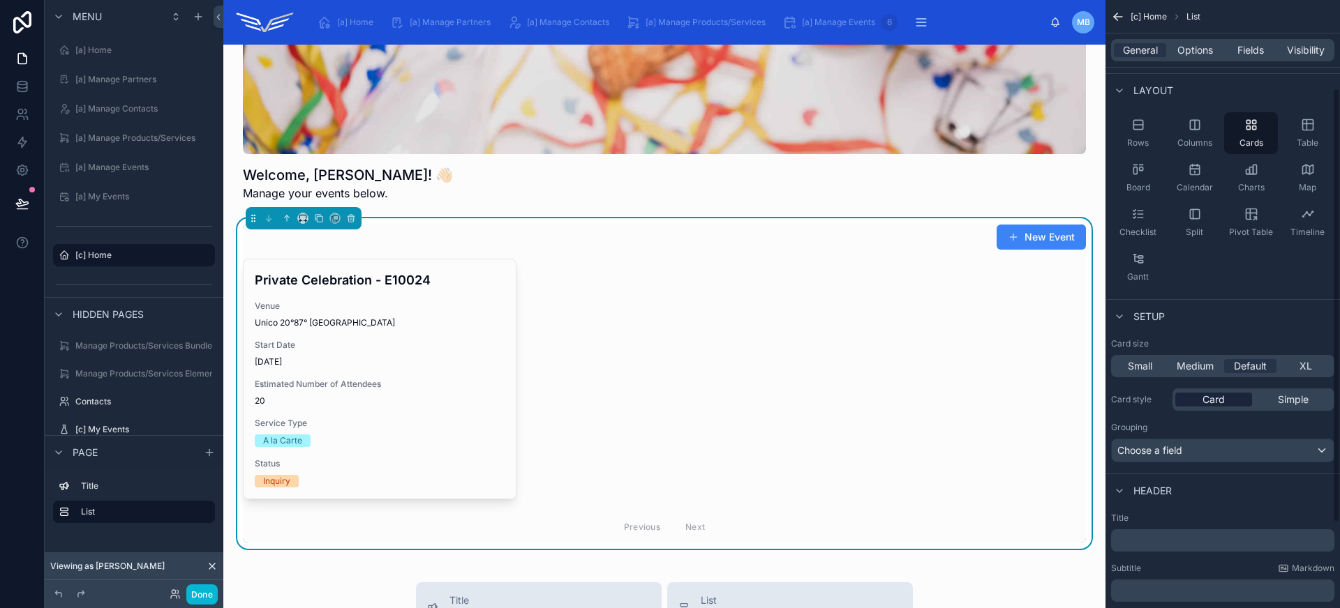
scroll to position [123, 0]
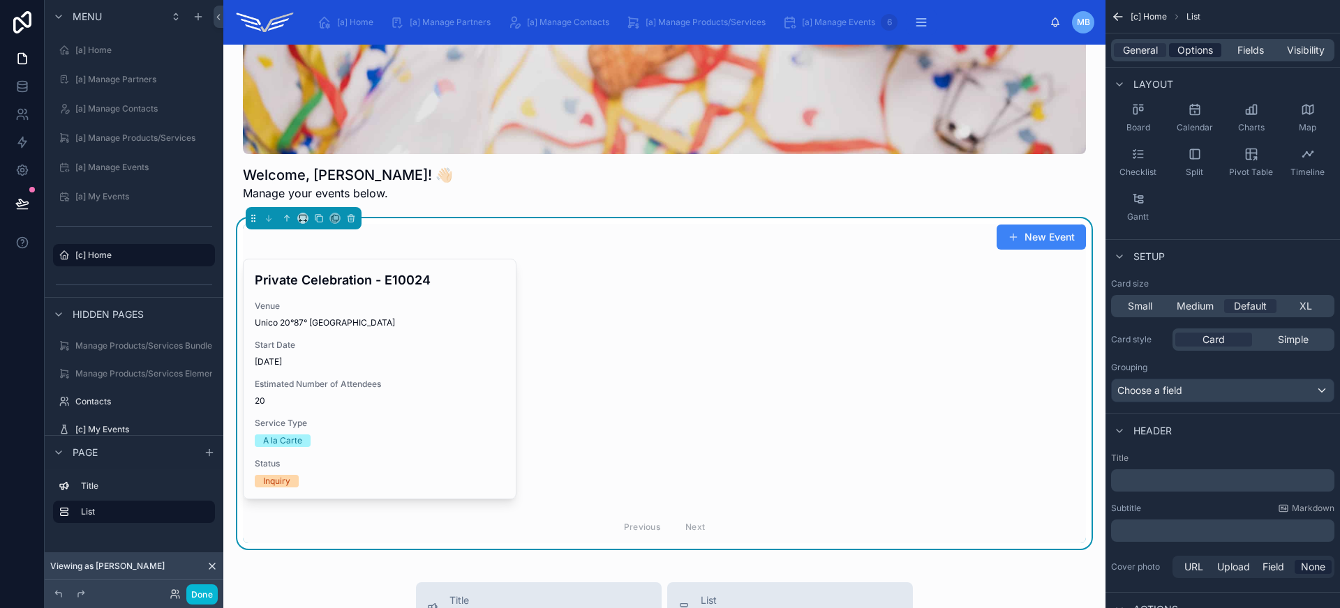
click at [1204, 44] on span "Options" at bounding box center [1195, 50] width 36 height 14
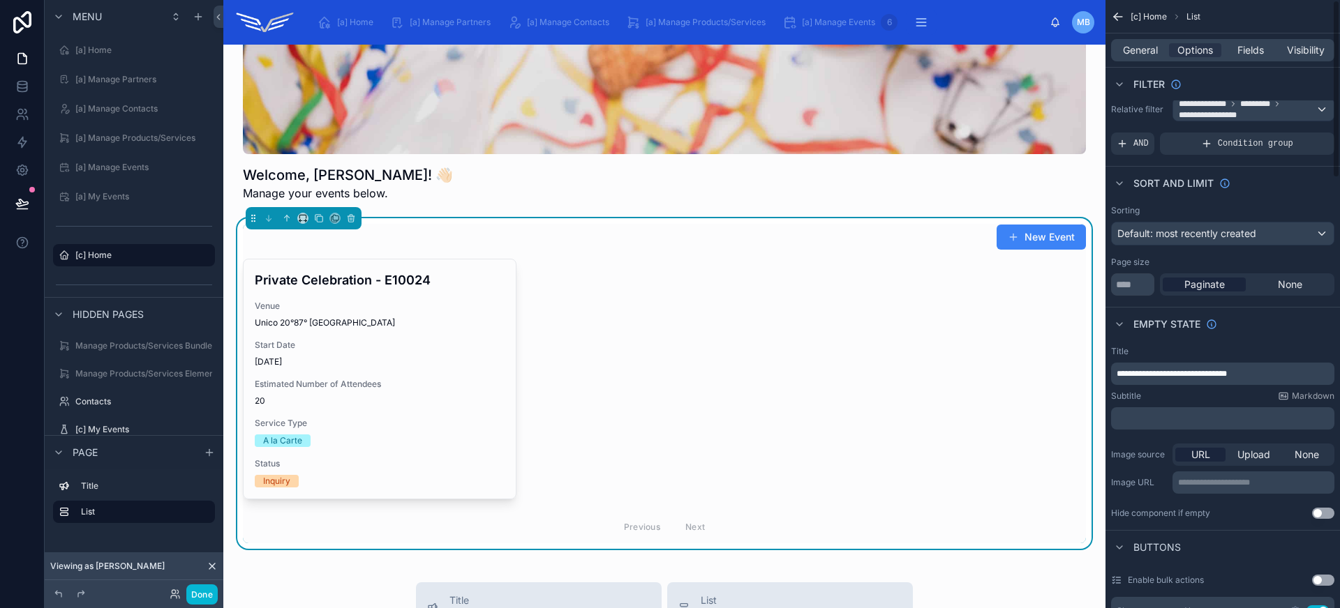
scroll to position [0, 0]
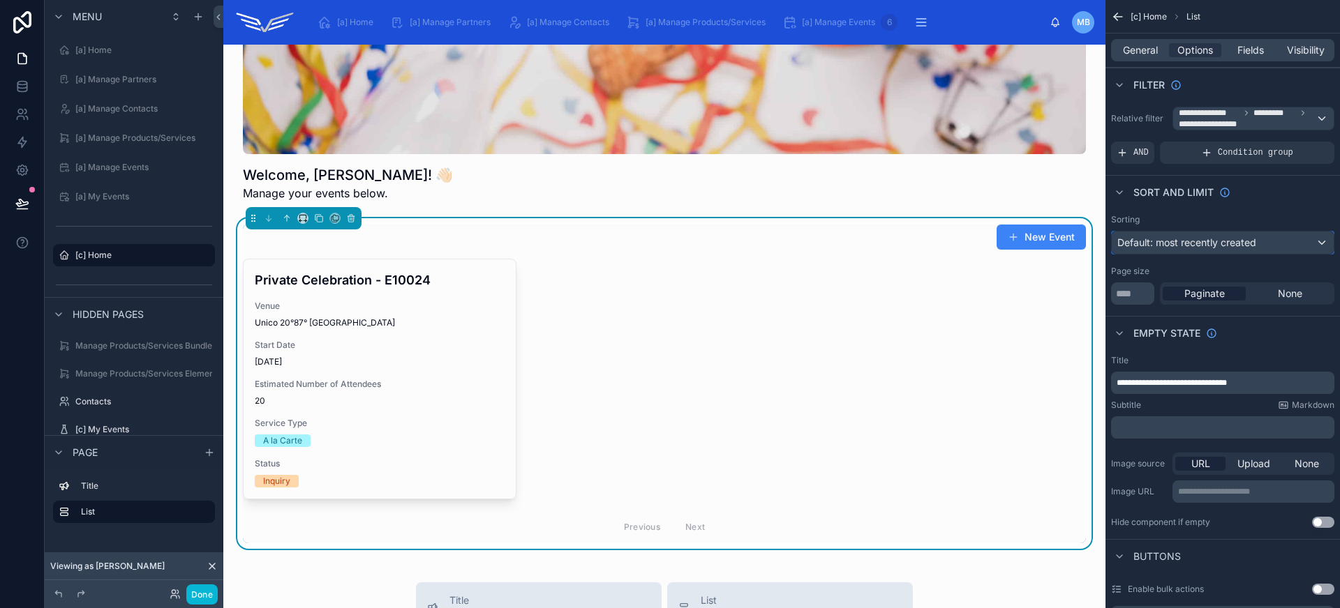
click at [1246, 241] on span "Default: most recently created" at bounding box center [1186, 243] width 139 height 12
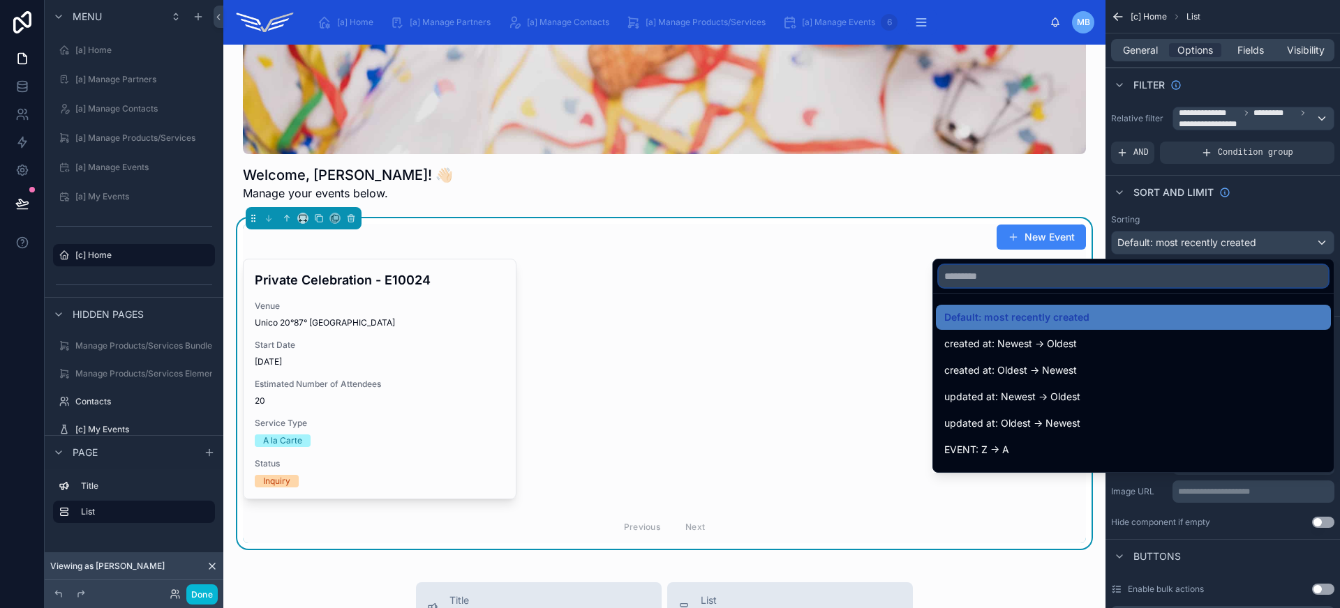
click at [1033, 278] on input "text" at bounding box center [1133, 276] width 389 height 22
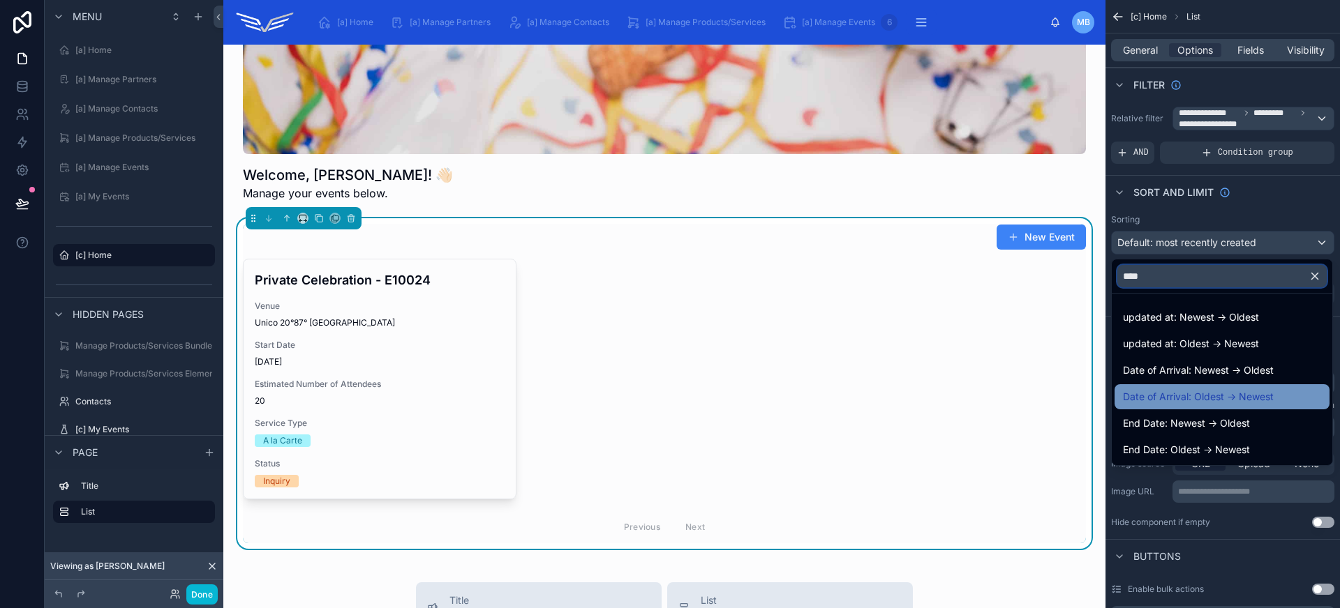
type input "****"
click at [1232, 392] on span "Date of Arrival: Oldest -> Newest" at bounding box center [1198, 397] width 151 height 17
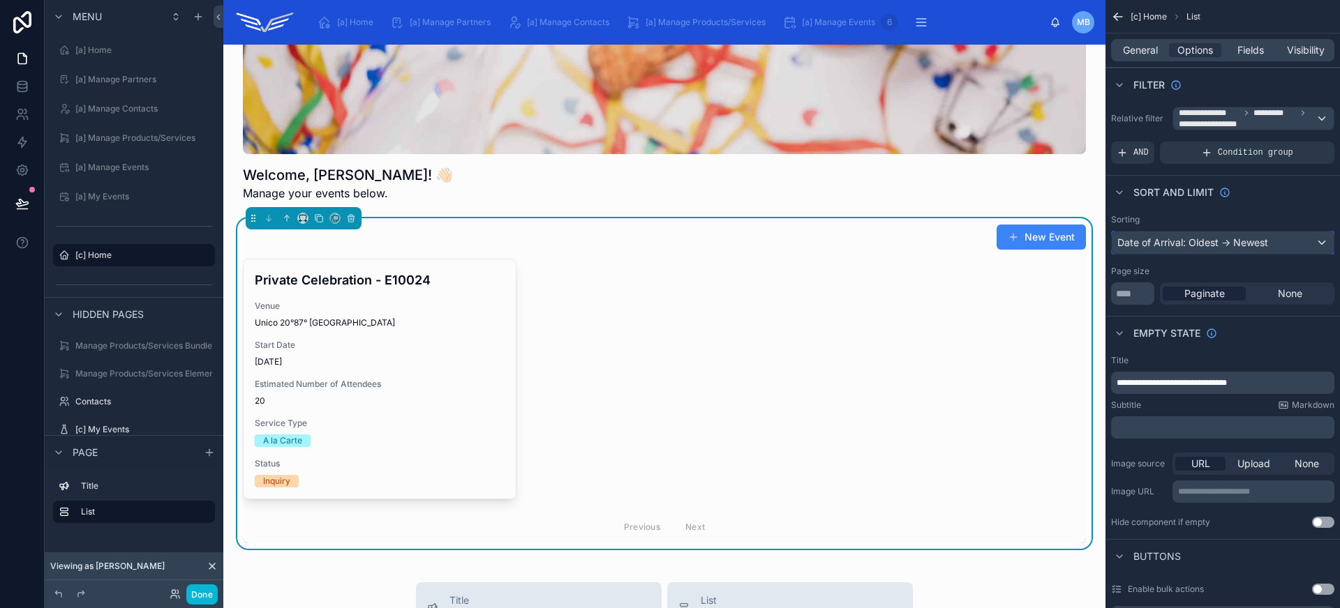
click at [1167, 241] on div "Date of Arrival: Oldest -> Newest" at bounding box center [1223, 243] width 222 height 22
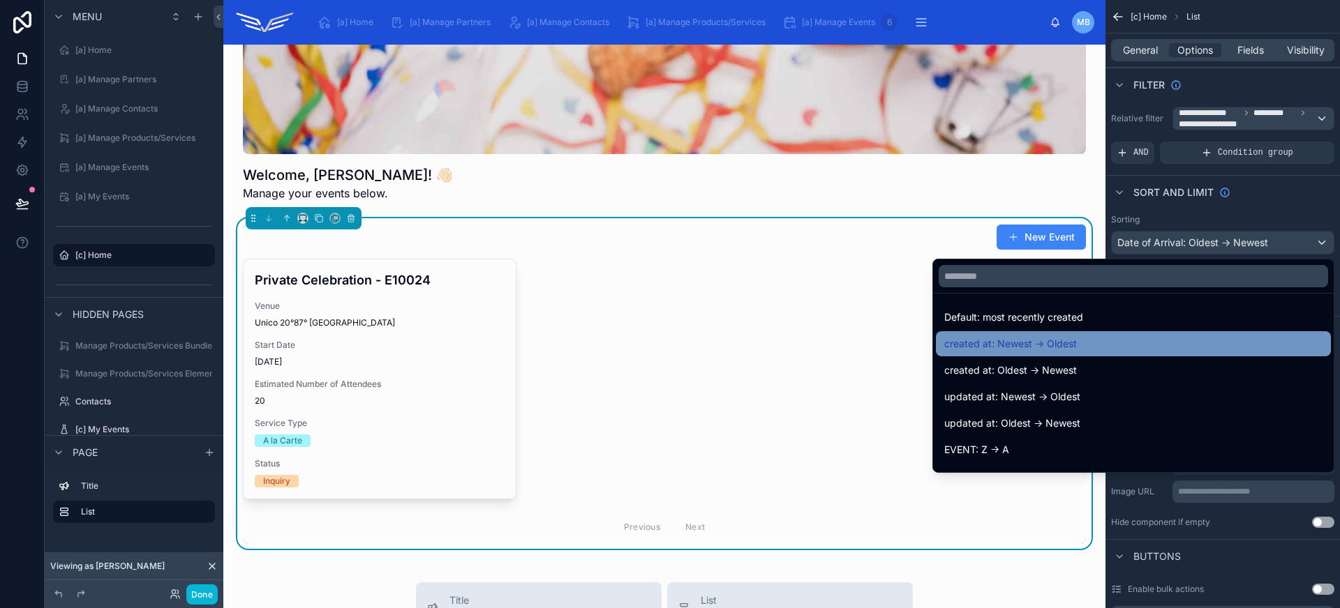
click at [1055, 338] on span "created at: Newest -> Oldest" at bounding box center [1010, 344] width 133 height 17
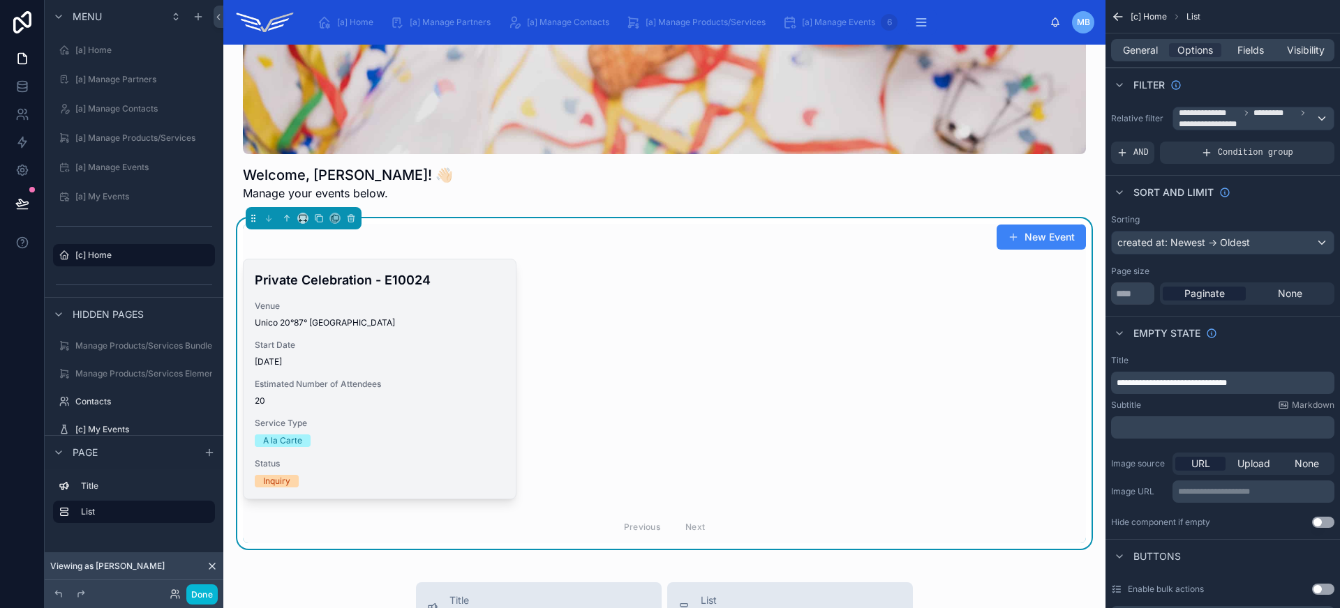
click at [412, 329] on div "Private Celebration - E10024 Venue Unico 20°87° Riviera Maya Start Date 30/04/2…" at bounding box center [380, 379] width 272 height 239
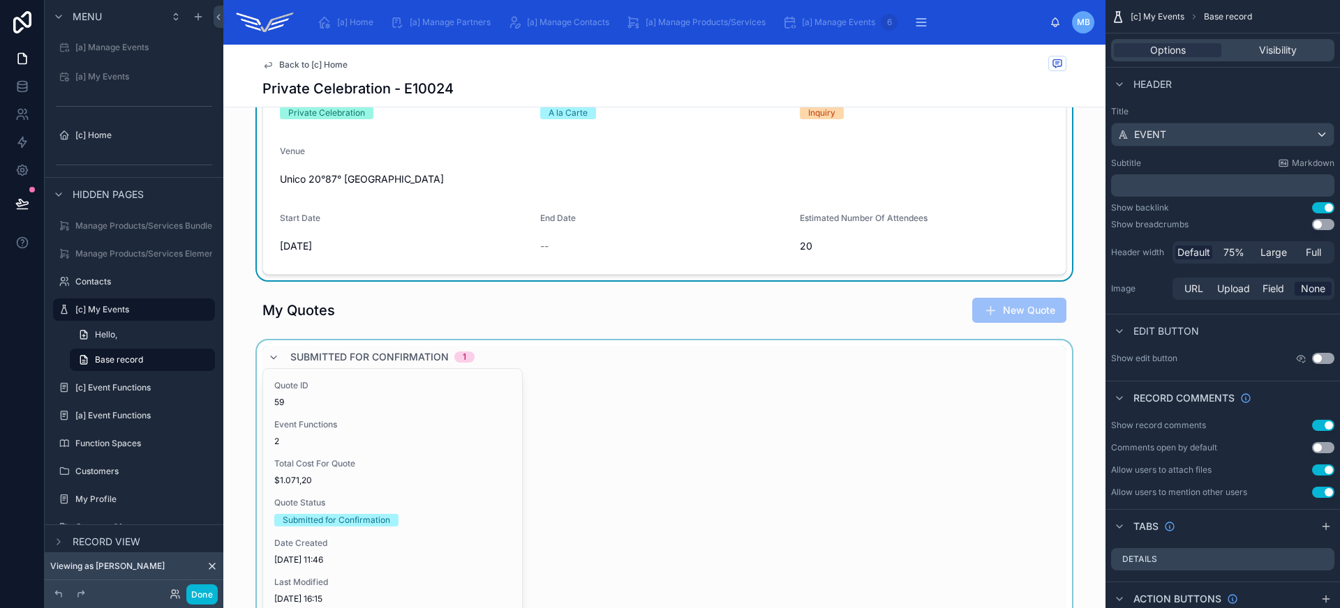
scroll to position [384, 0]
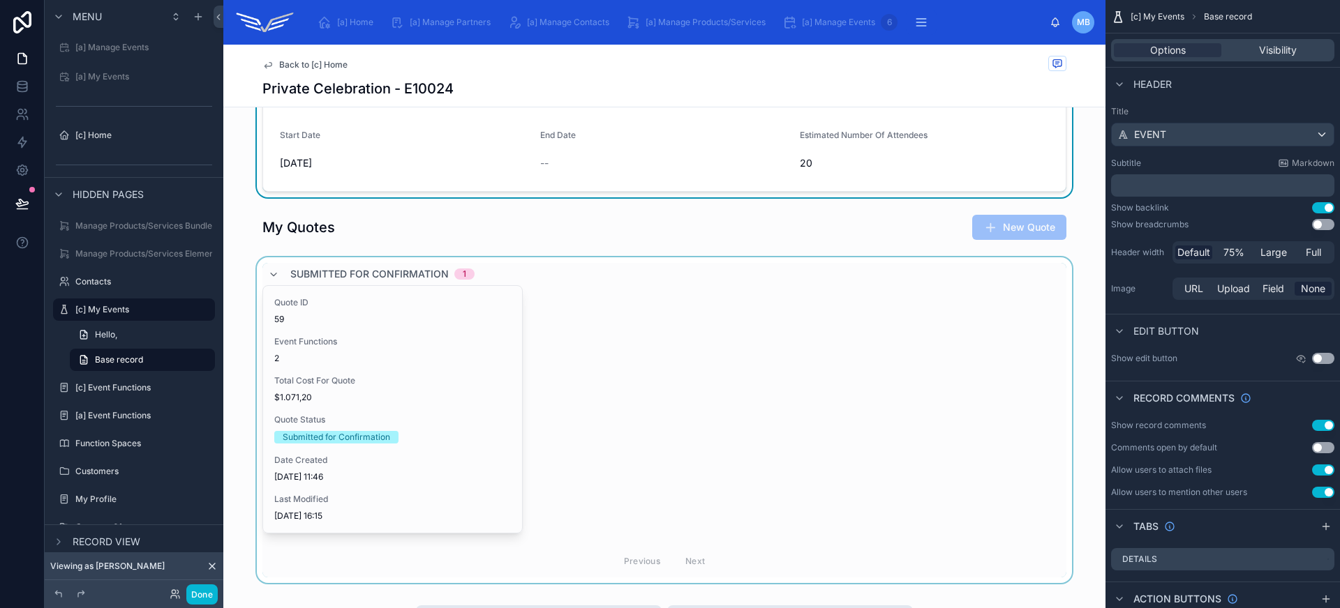
click at [571, 389] on div at bounding box center [664, 420] width 882 height 326
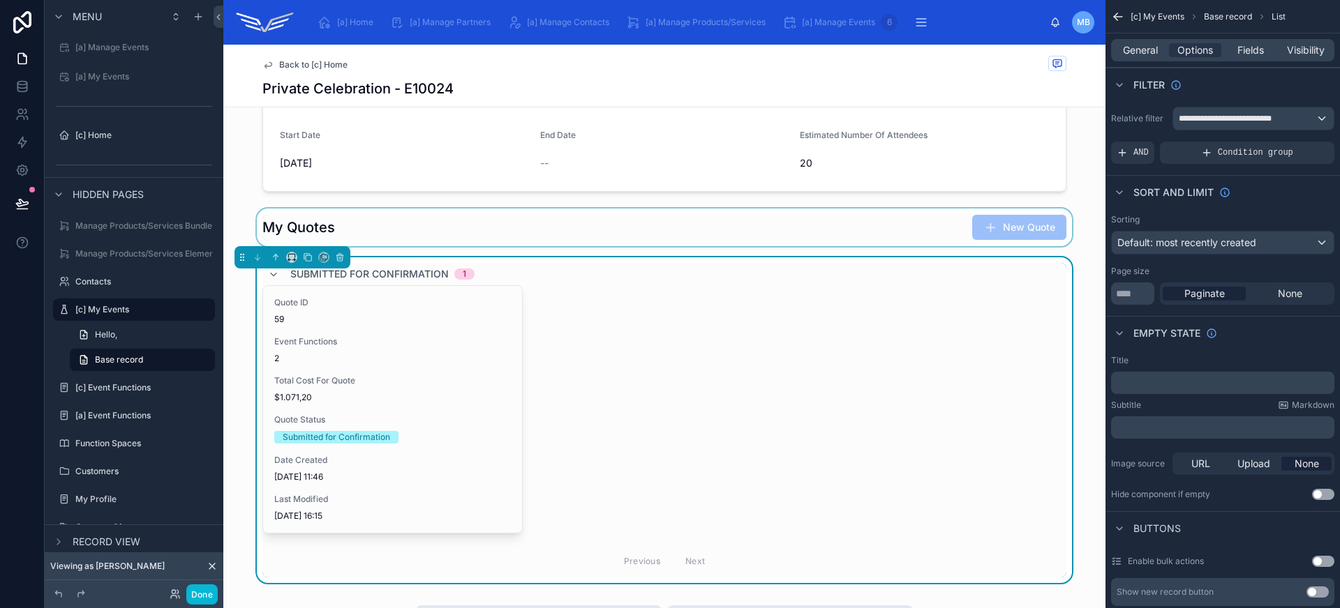
click at [521, 223] on div at bounding box center [664, 228] width 882 height 38
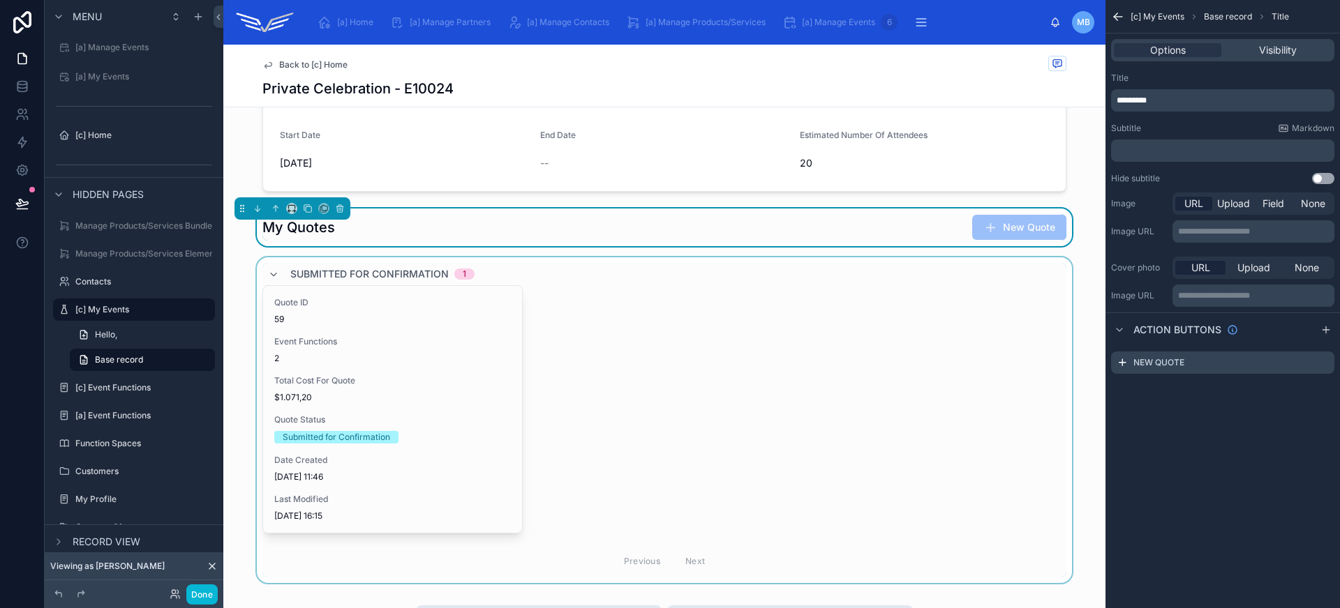
click at [560, 293] on div at bounding box center [664, 420] width 882 height 326
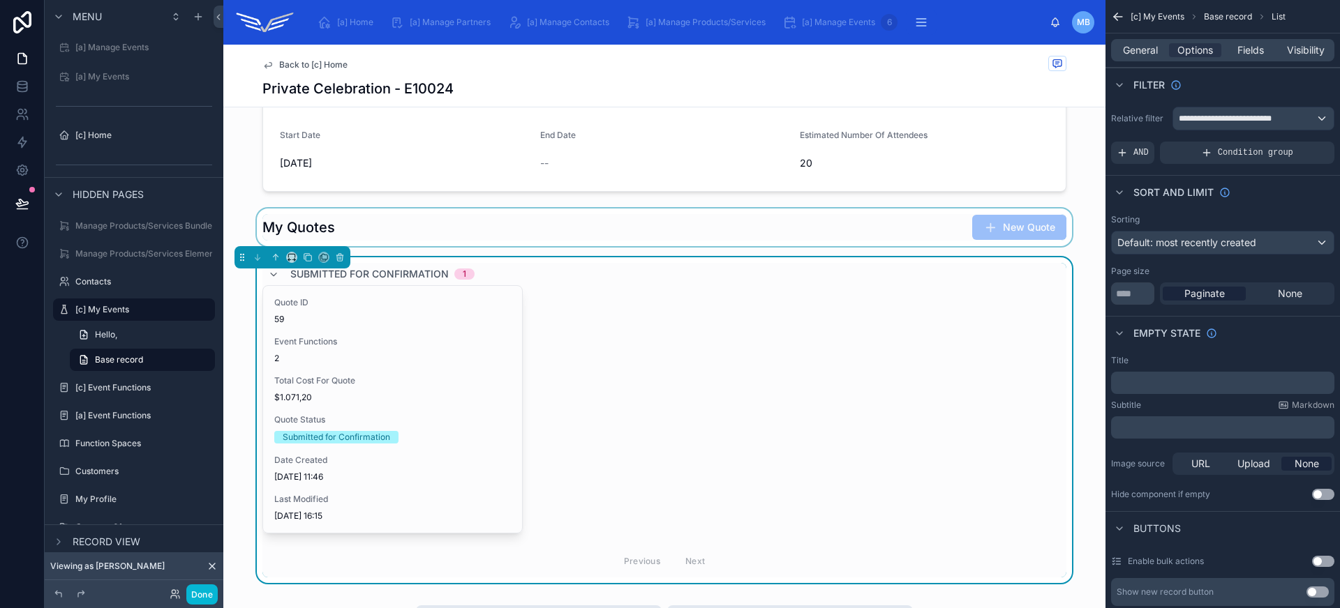
click at [580, 238] on div at bounding box center [664, 228] width 882 height 38
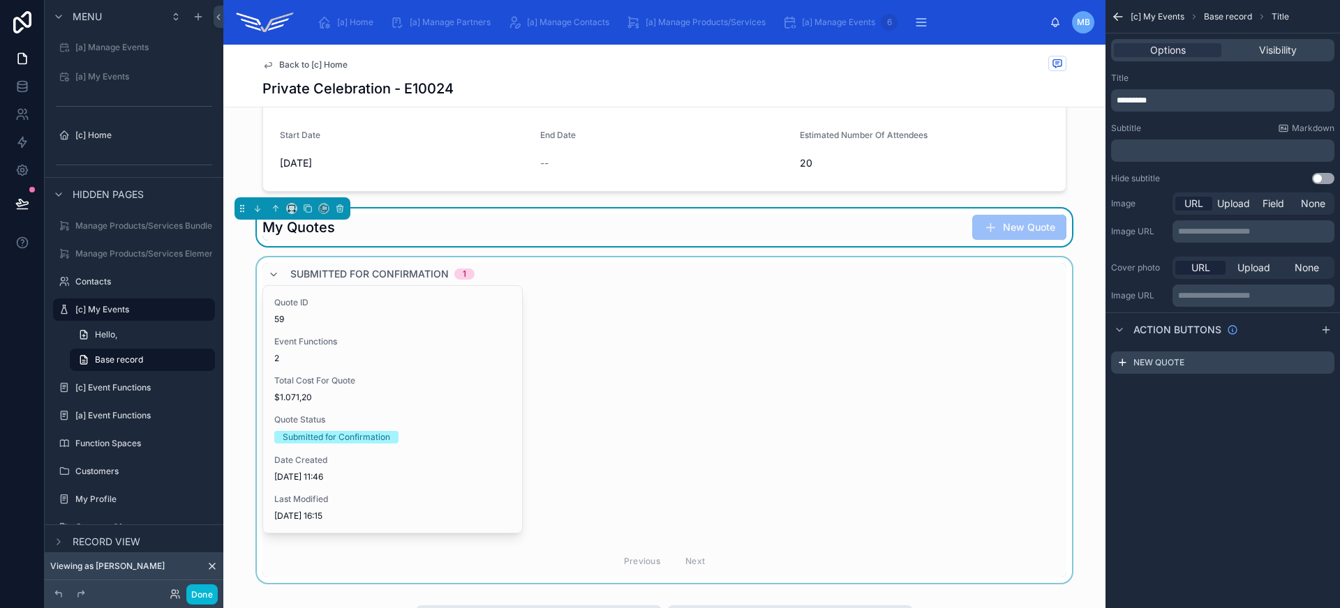
click at [601, 338] on div at bounding box center [664, 420] width 882 height 326
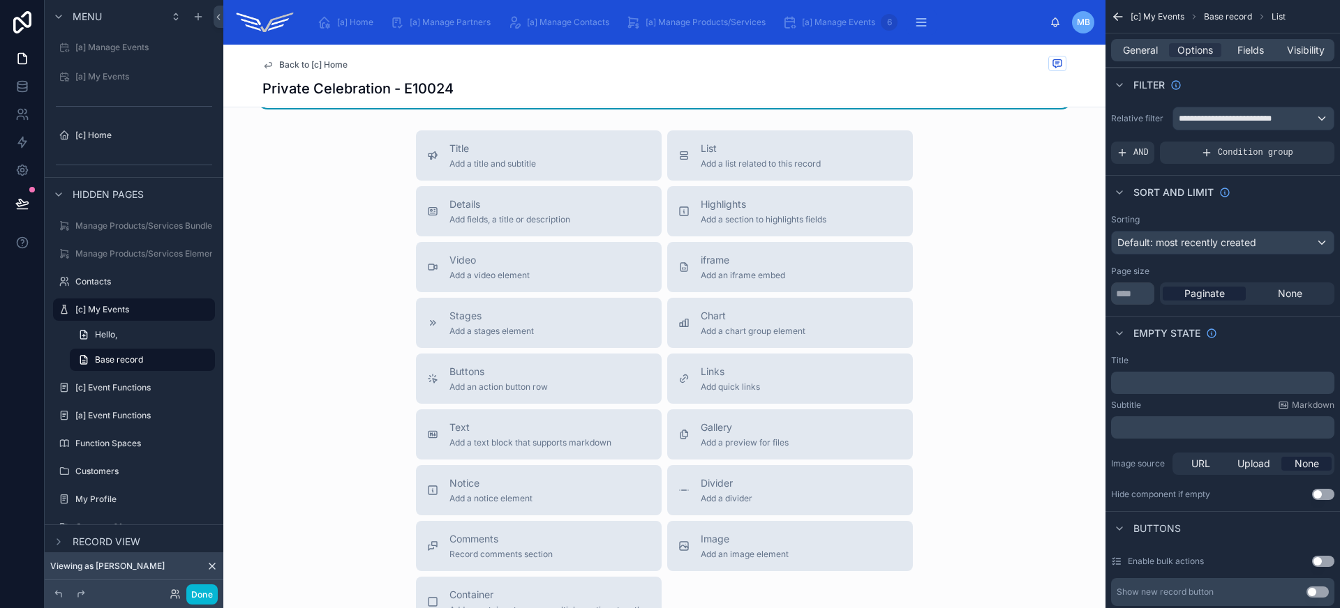
scroll to position [557, 0]
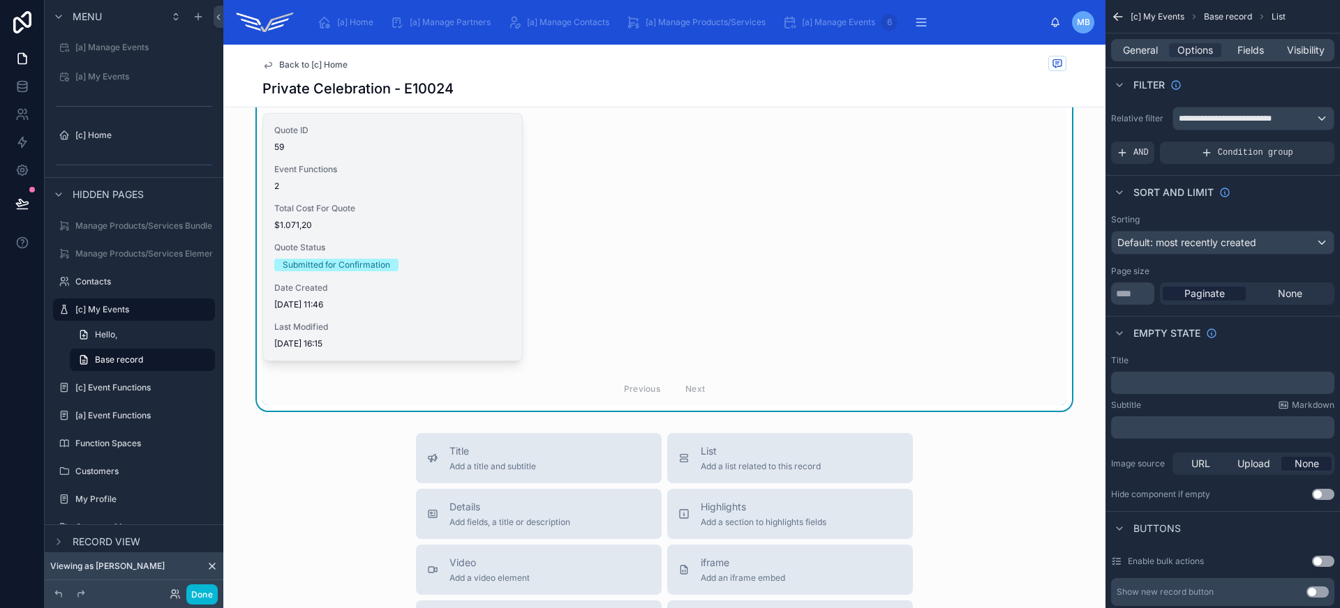
click at [465, 278] on div "Quote ID 59 Event Functions 2 Total Cost For Quote $1.071,20 Quote Status Submi…" at bounding box center [392, 237] width 259 height 247
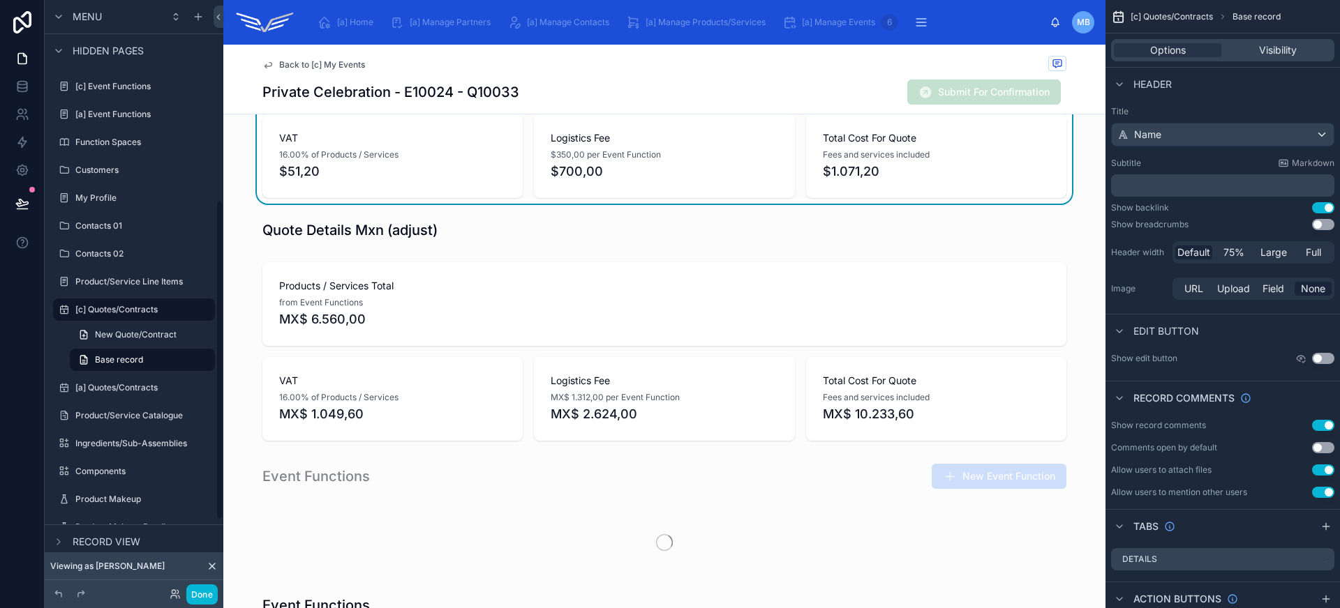
scroll to position [1101, 0]
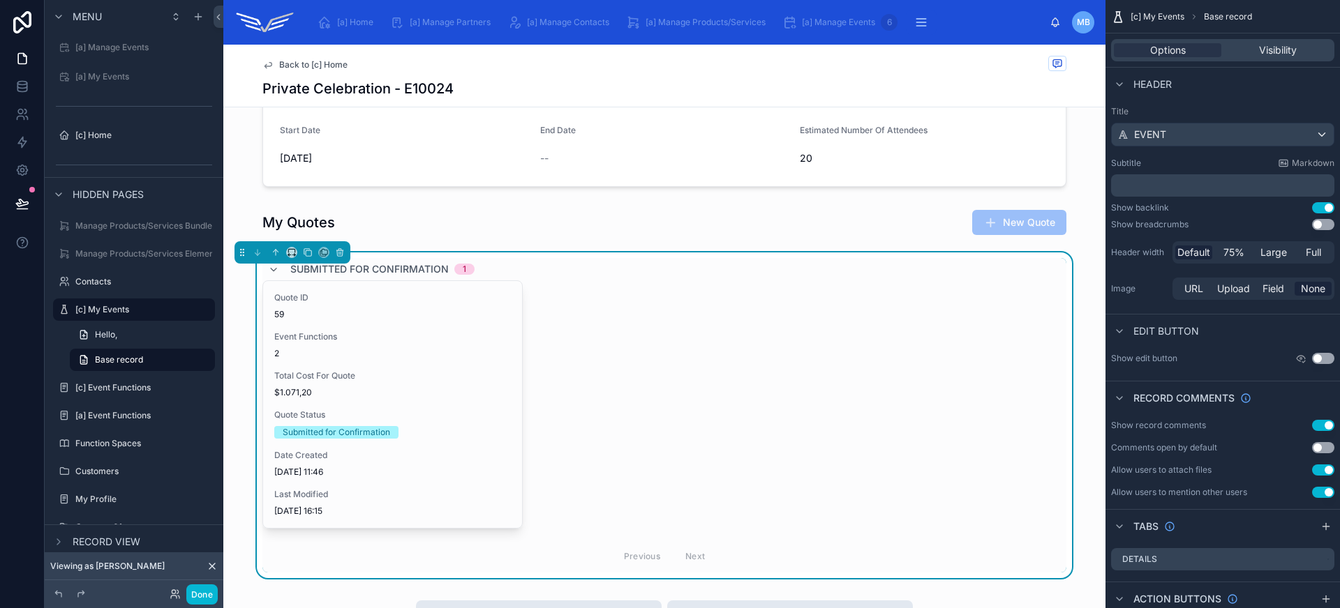
scroll to position [375, 0]
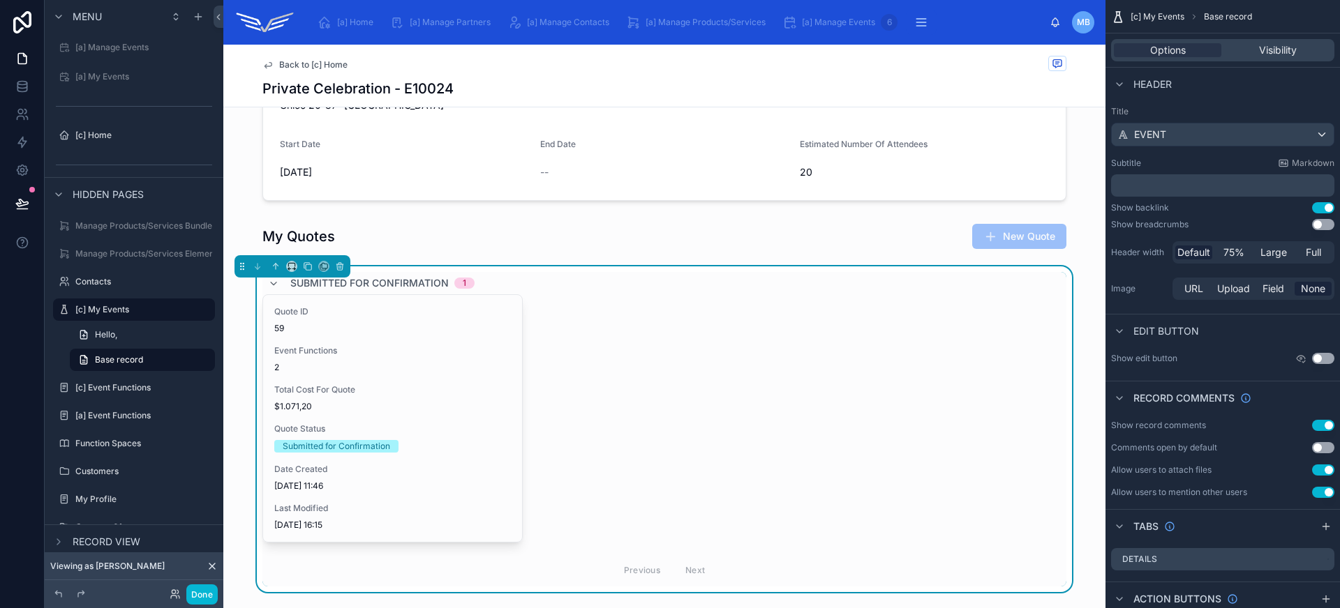
click at [645, 338] on div "Quote ID 59 Event Functions 2 Total Cost For Quote $1.071,20 Quote Status Submi…" at bounding box center [664, 418] width 804 height 248
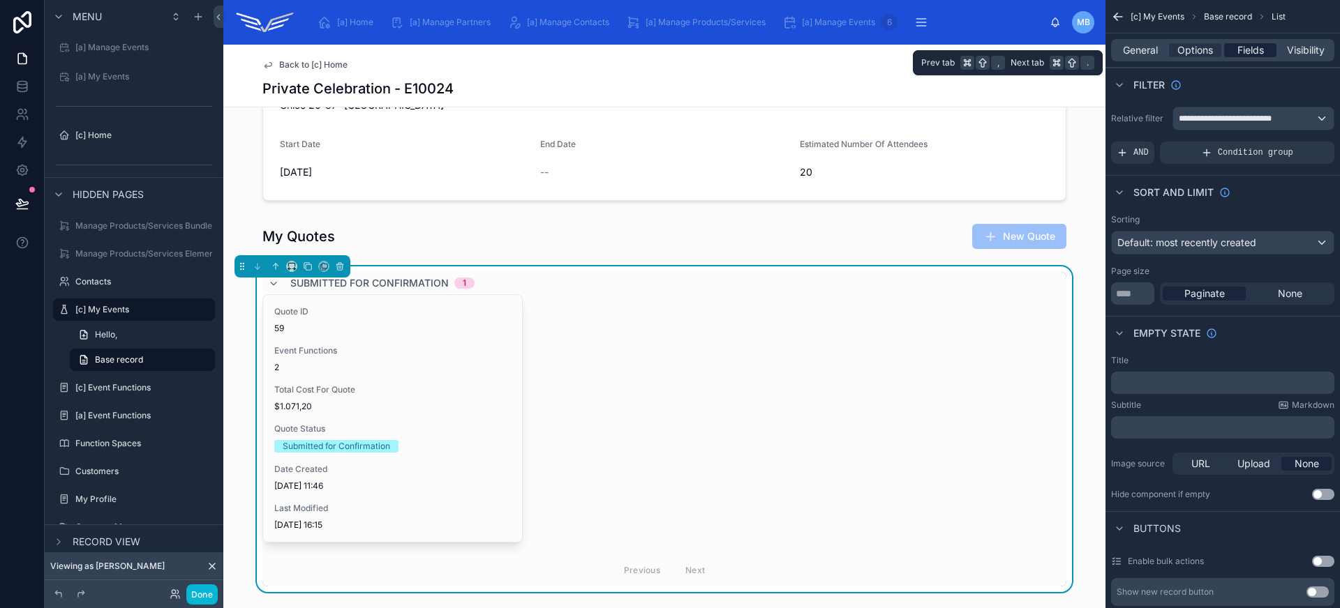
click at [1255, 55] on span "Fields" at bounding box center [1250, 50] width 27 height 14
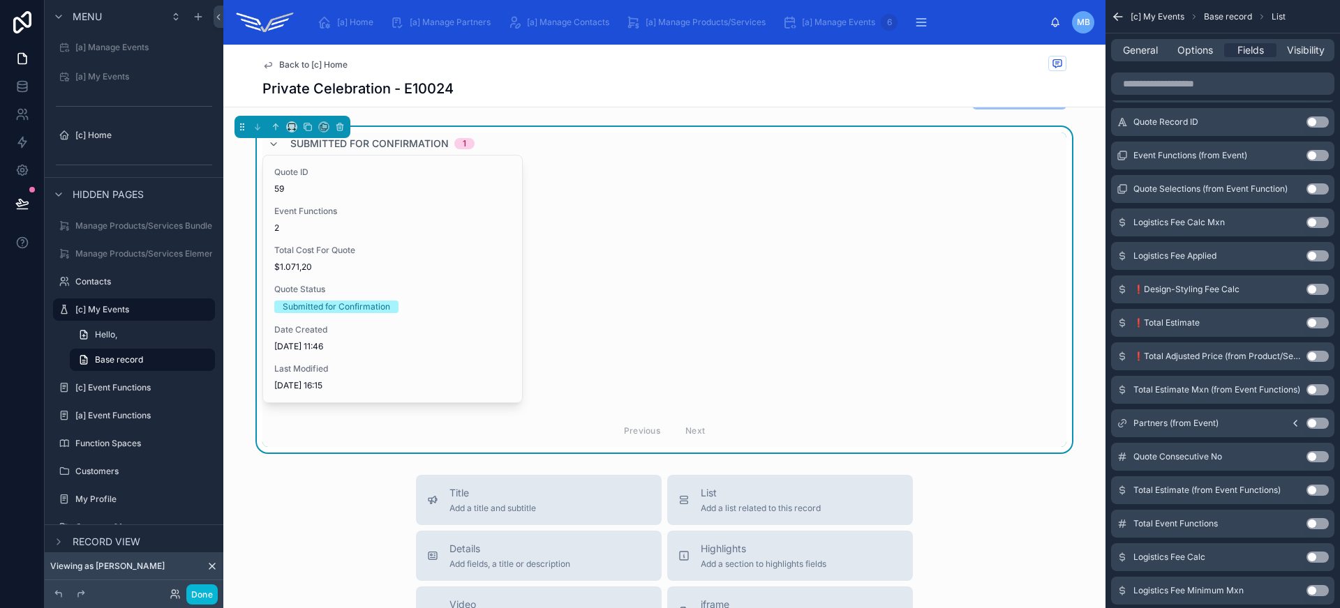
scroll to position [290, 0]
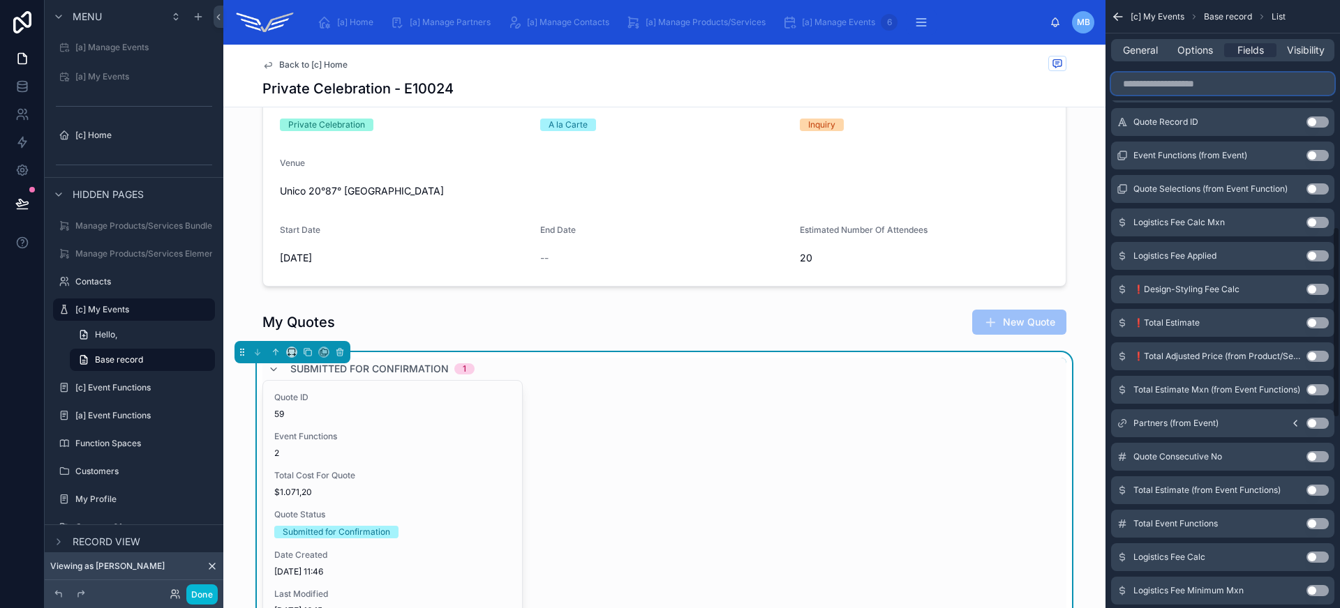
click at [1139, 82] on input "scrollable content" at bounding box center [1222, 84] width 223 height 22
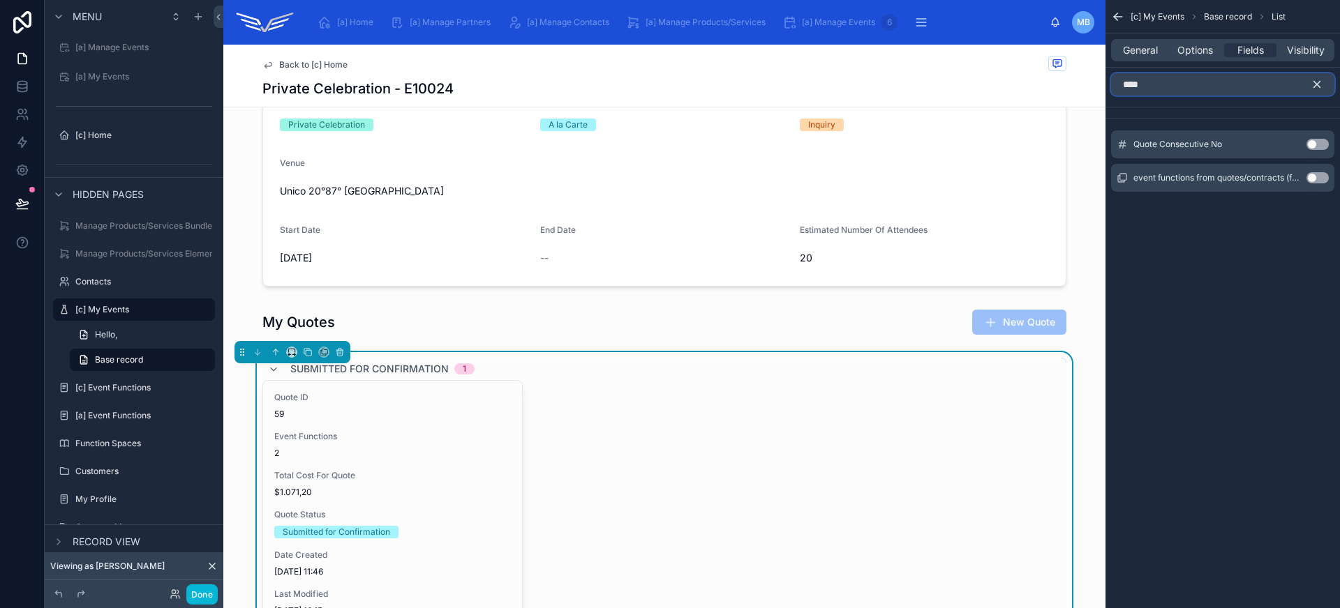
scroll to position [0, 0]
type input "*****"
click at [1324, 145] on button "Use setting" at bounding box center [1317, 144] width 22 height 11
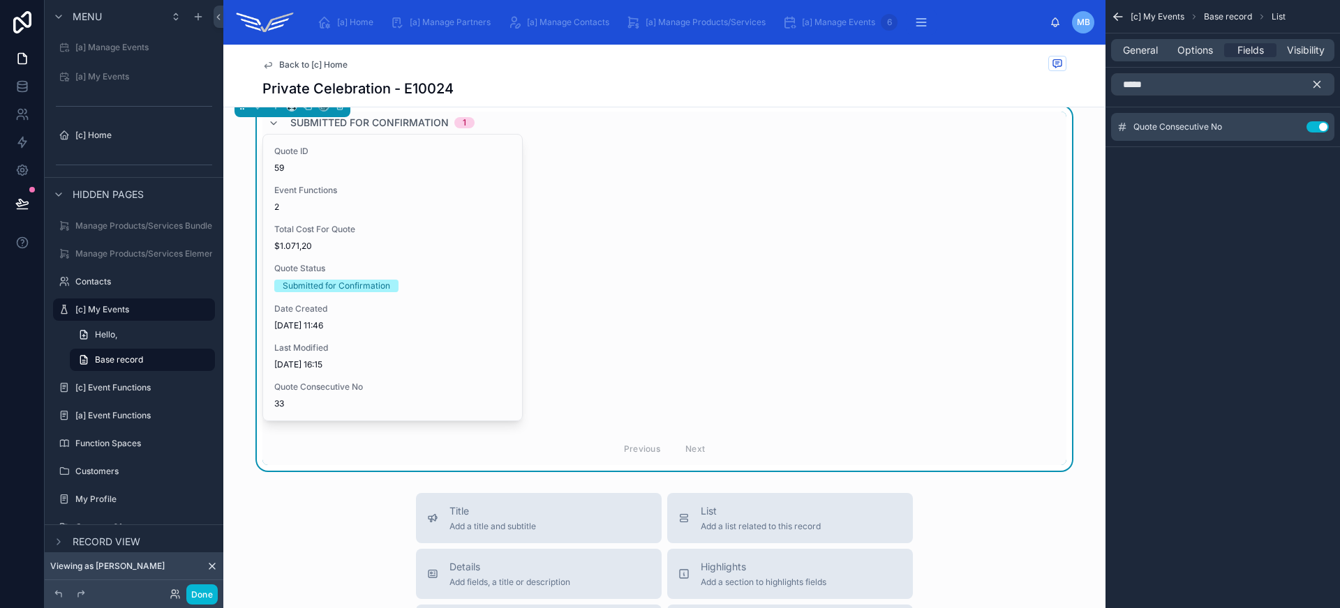
scroll to position [535, 0]
click at [1320, 124] on button "Use setting" at bounding box center [1317, 126] width 22 height 11
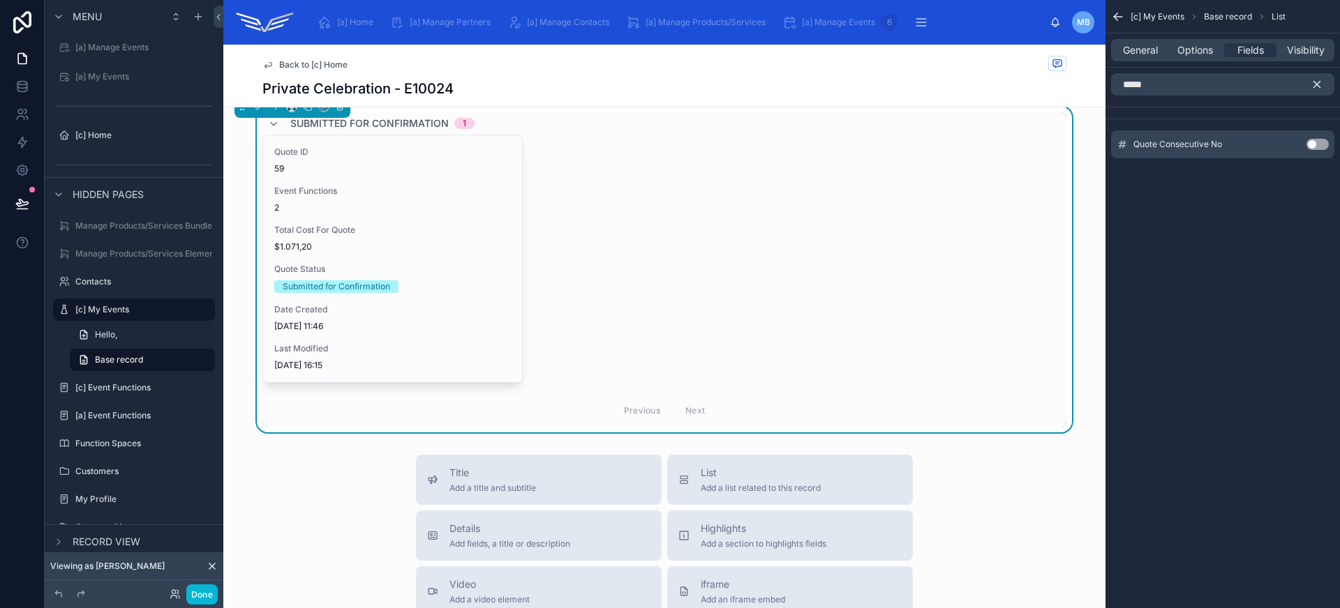
click at [1322, 83] on icon "scrollable content" at bounding box center [1316, 84] width 13 height 13
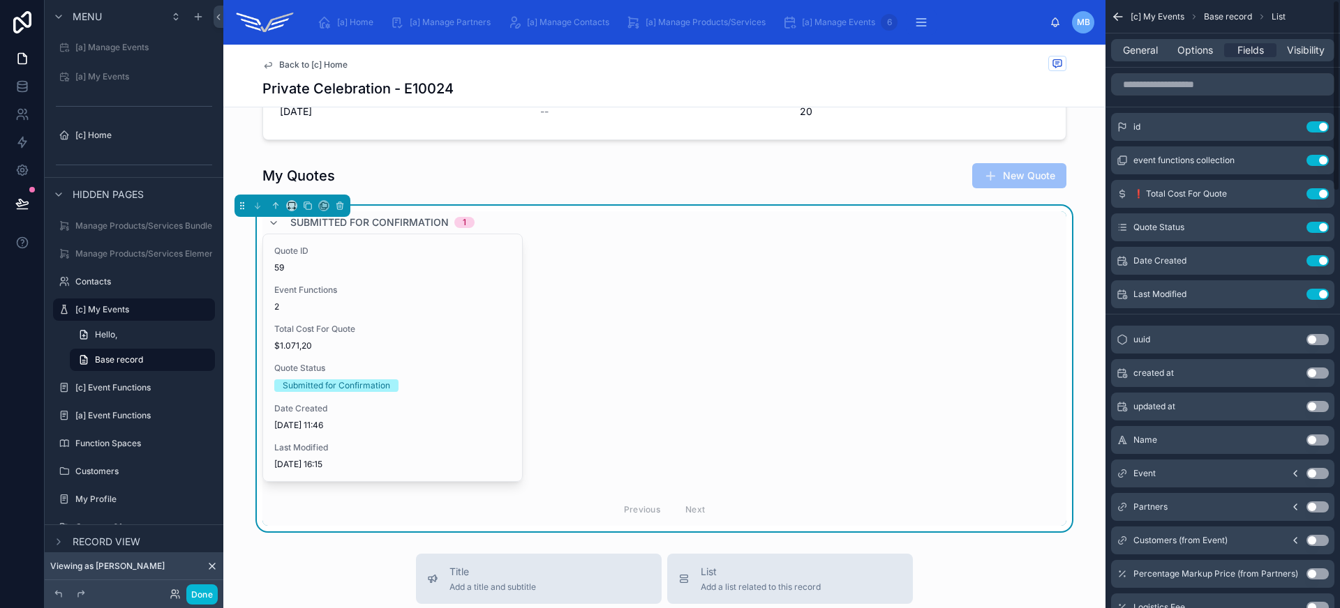
scroll to position [435, 0]
click at [842, 286] on div "Quote ID 59 Event Functions 2 Total Cost For Quote $1.071,20 Quote Status Submi…" at bounding box center [664, 358] width 804 height 248
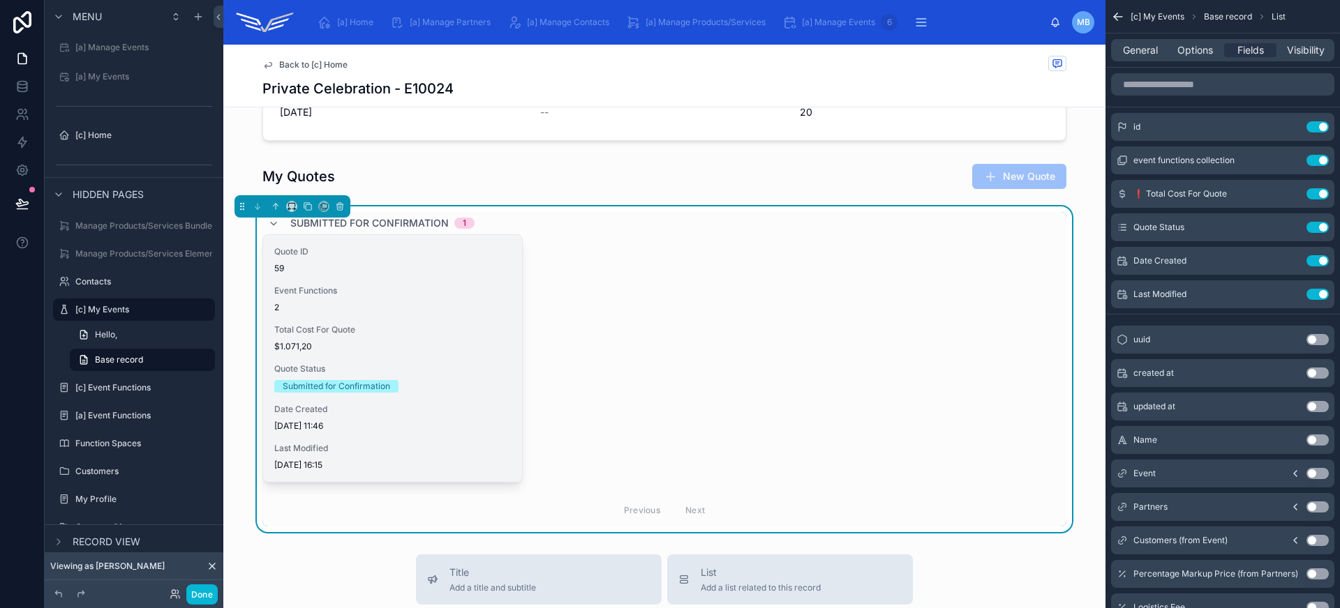
click at [415, 309] on div "2" at bounding box center [392, 307] width 237 height 11
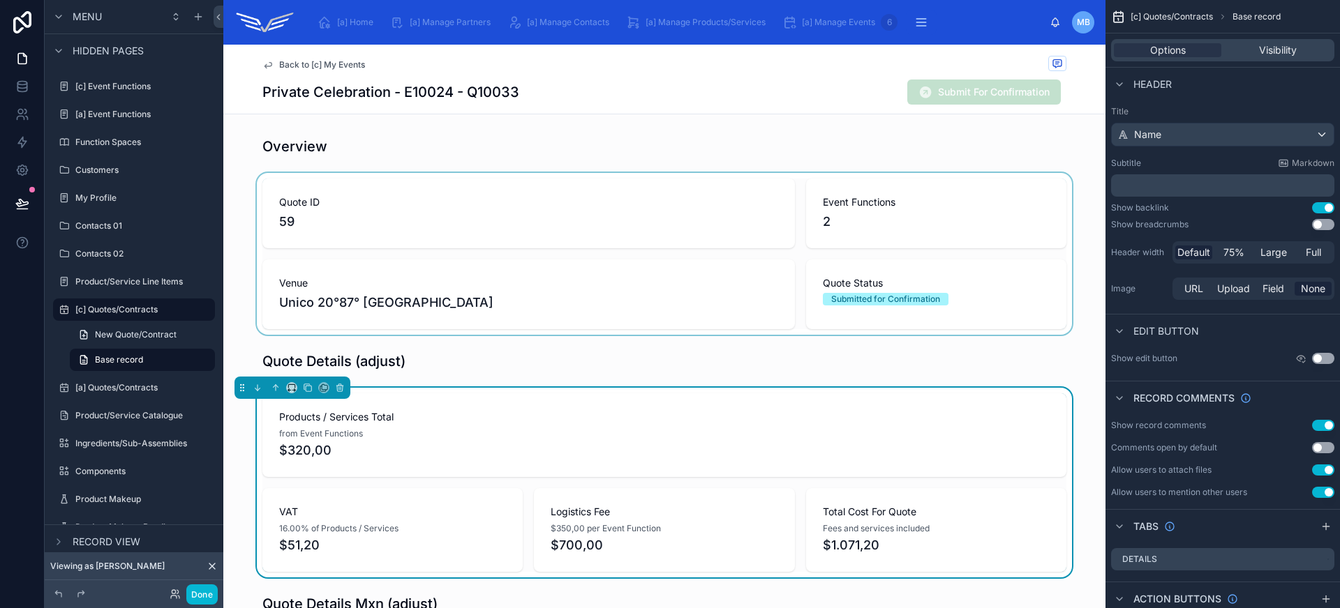
click at [504, 179] on div at bounding box center [664, 254] width 882 height 162
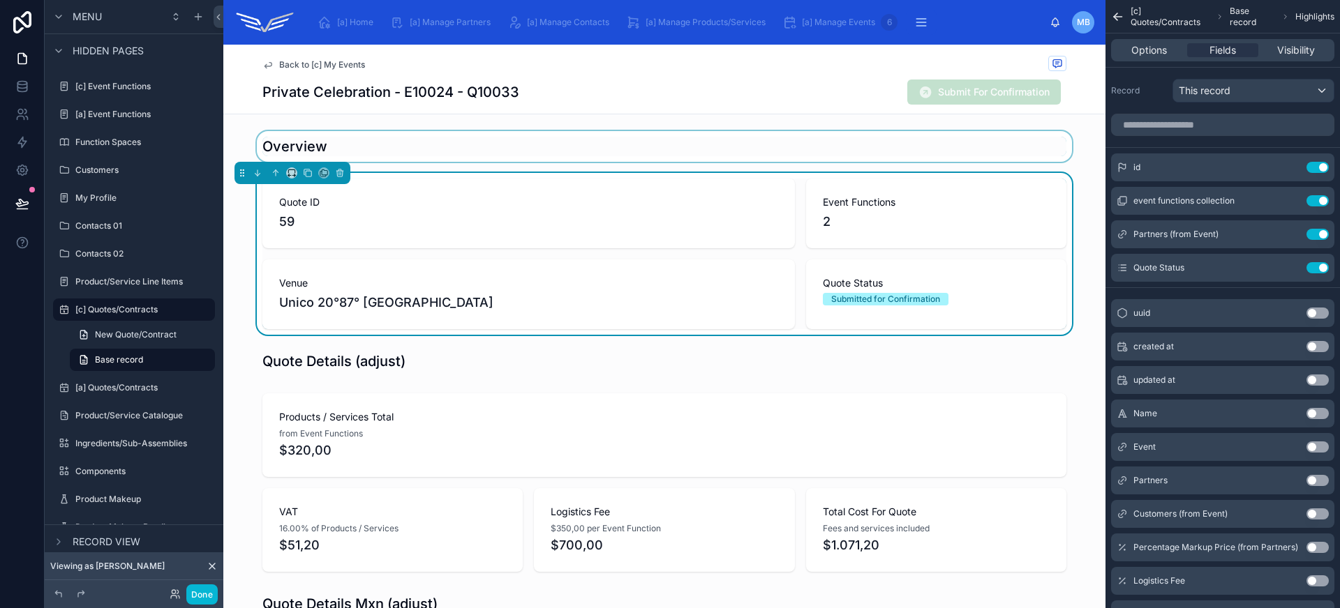
click at [638, 139] on div at bounding box center [664, 146] width 882 height 31
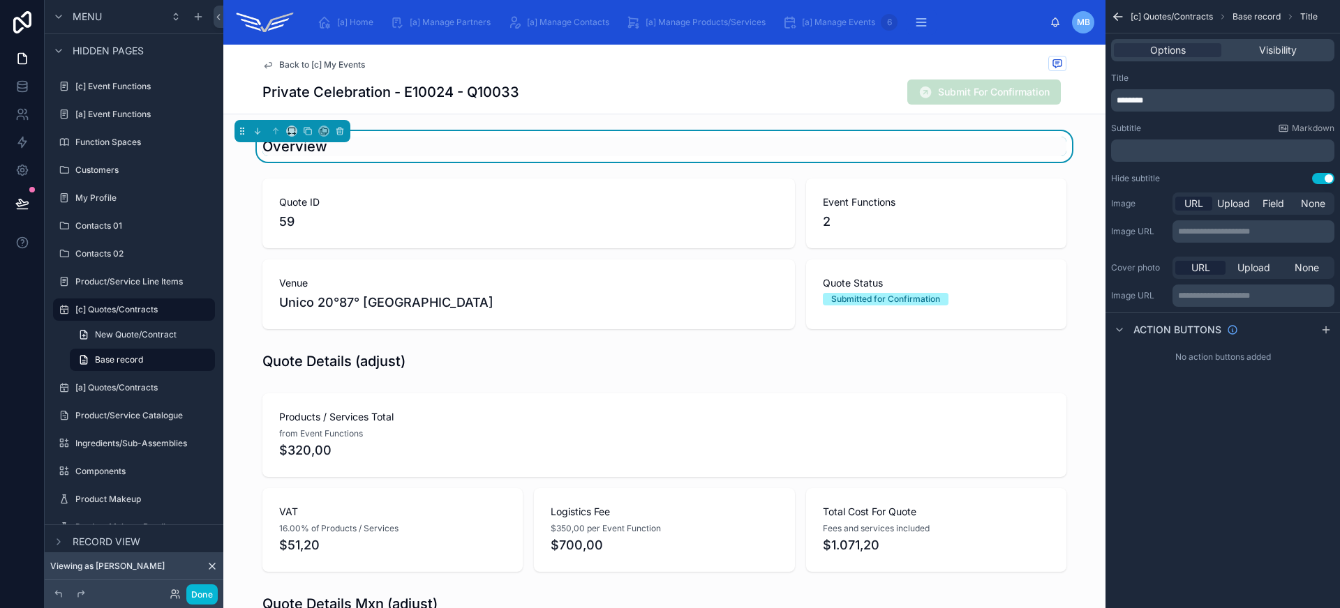
click at [634, 86] on div "Private Celebration - E10024 - Q10033 Submit For Confirmation" at bounding box center [664, 92] width 804 height 27
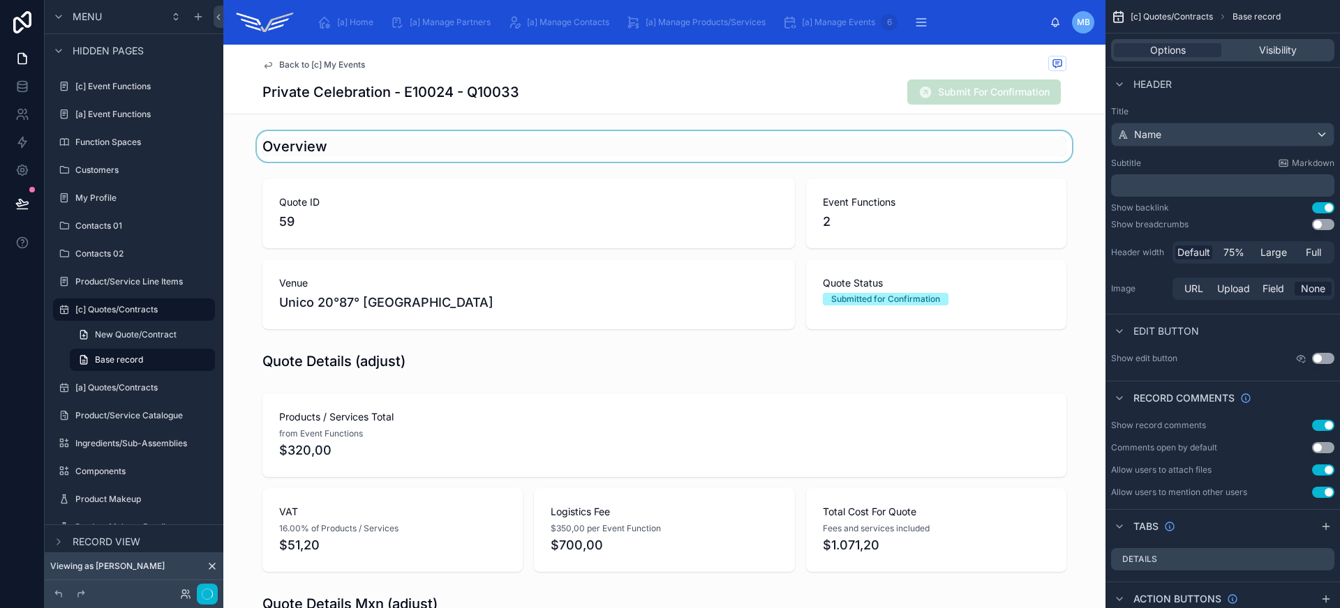
click at [628, 154] on div at bounding box center [664, 146] width 882 height 31
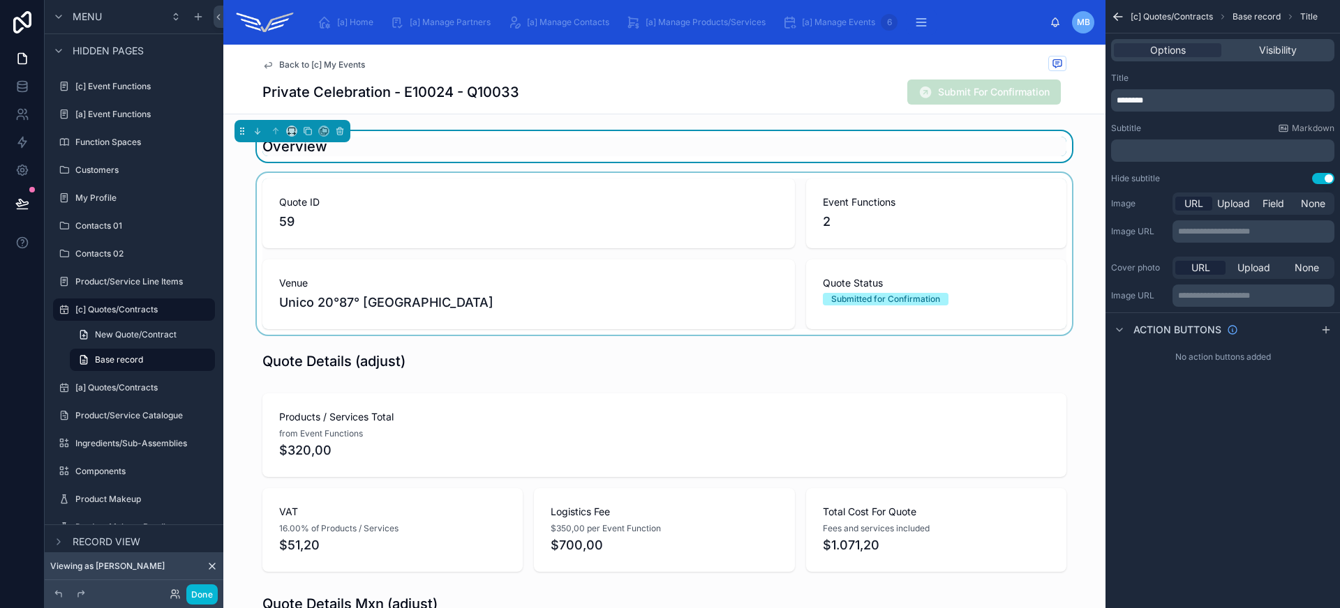
click at [620, 211] on div at bounding box center [664, 254] width 882 height 162
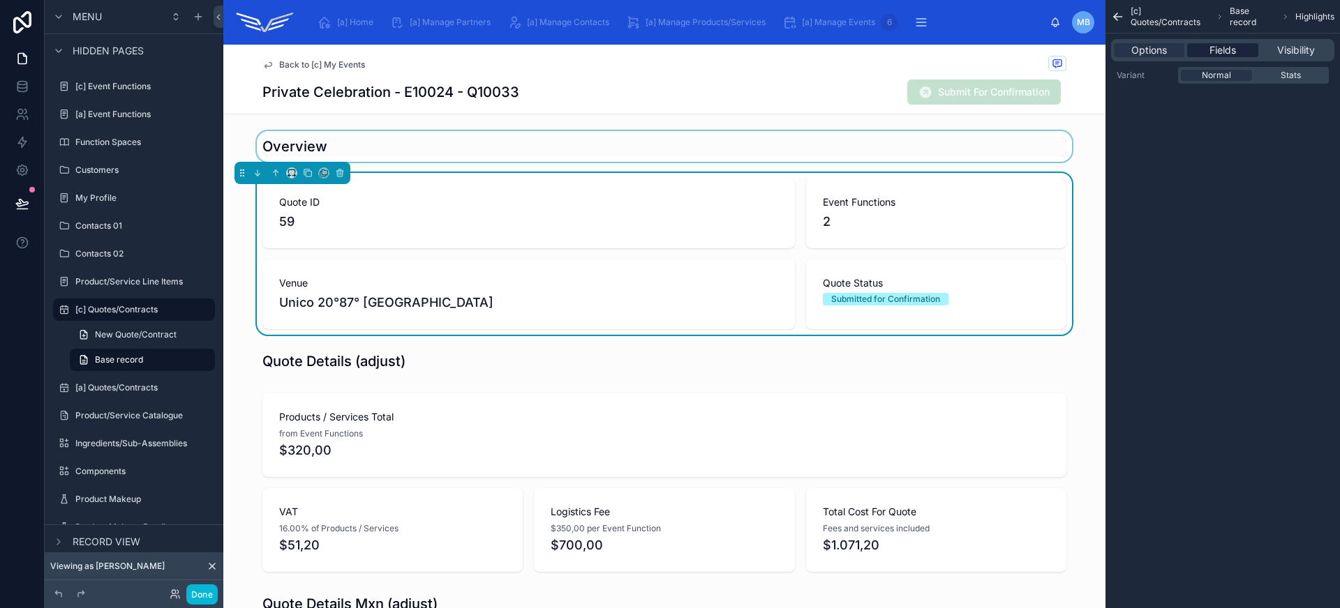
click at [1216, 45] on span "Fields" at bounding box center [1222, 50] width 27 height 14
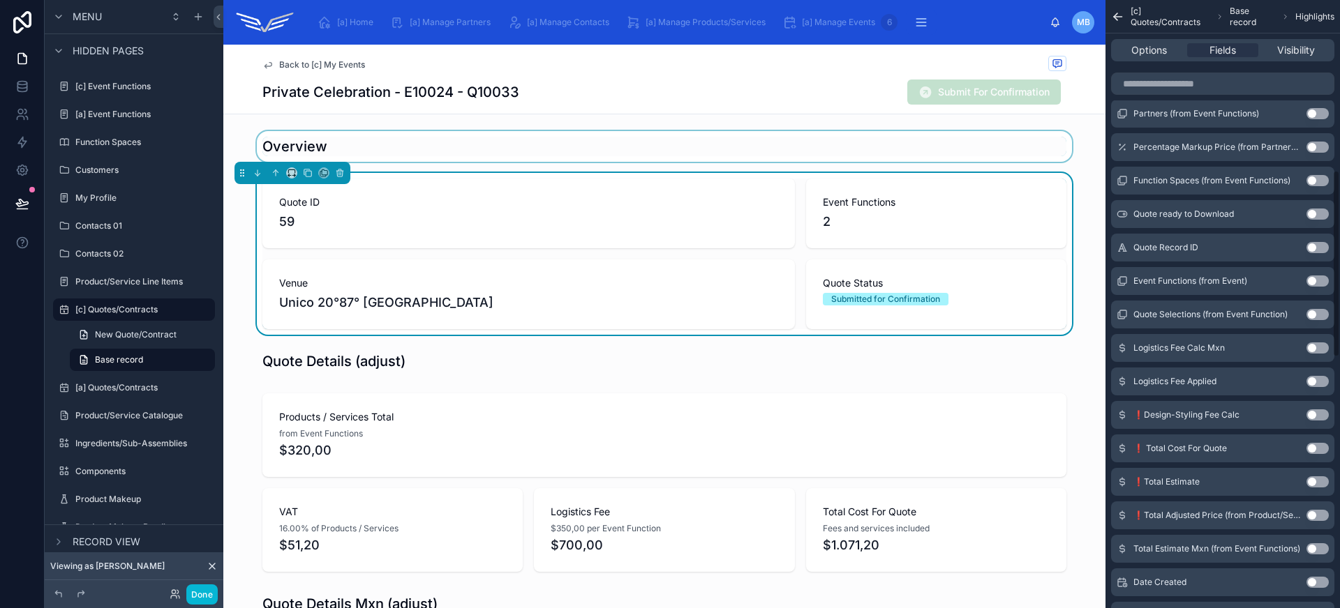
scroll to position [448, 0]
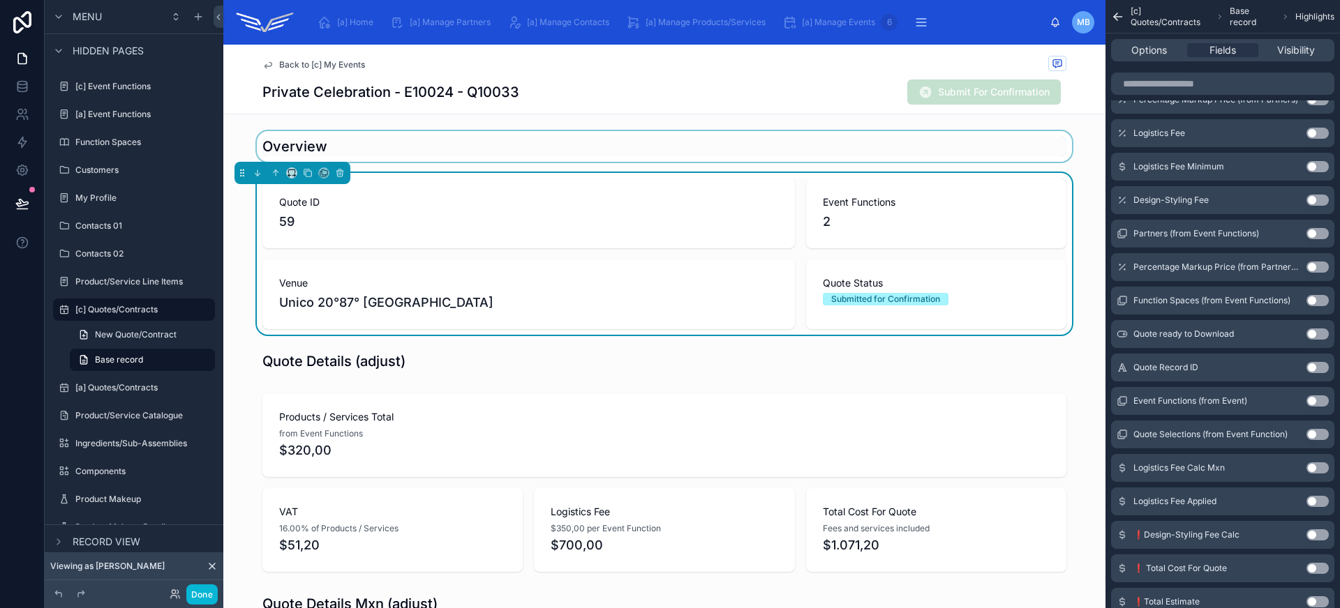
click at [1315, 370] on button "Use setting" at bounding box center [1317, 367] width 22 height 11
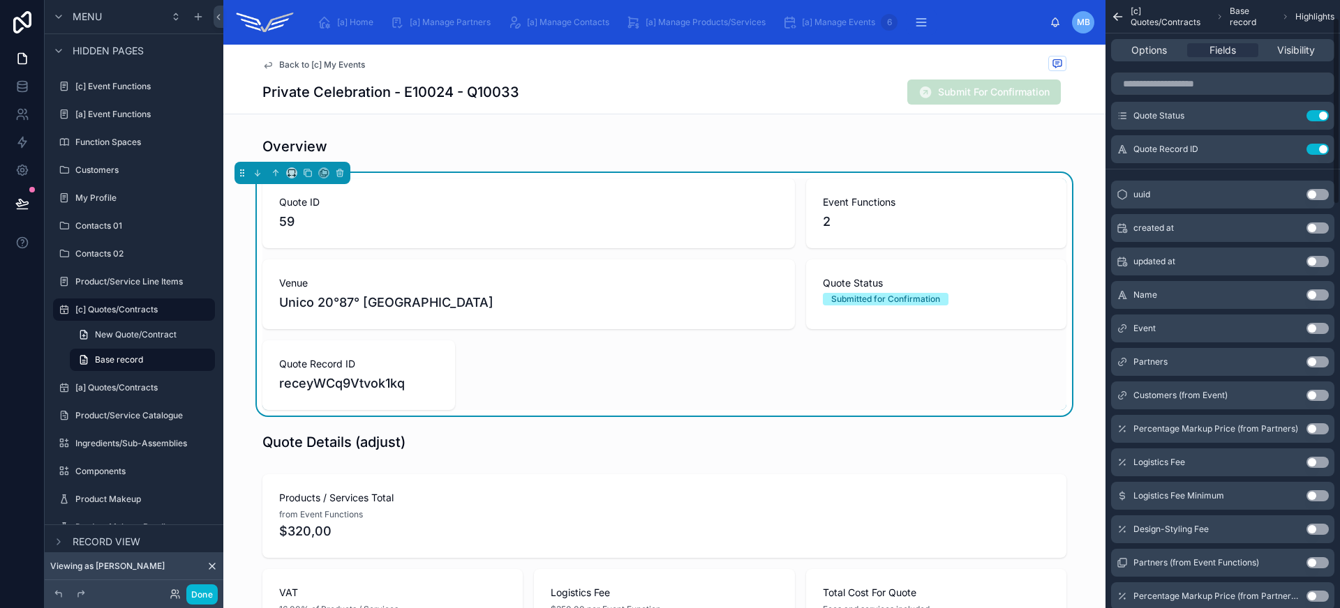
scroll to position [0, 0]
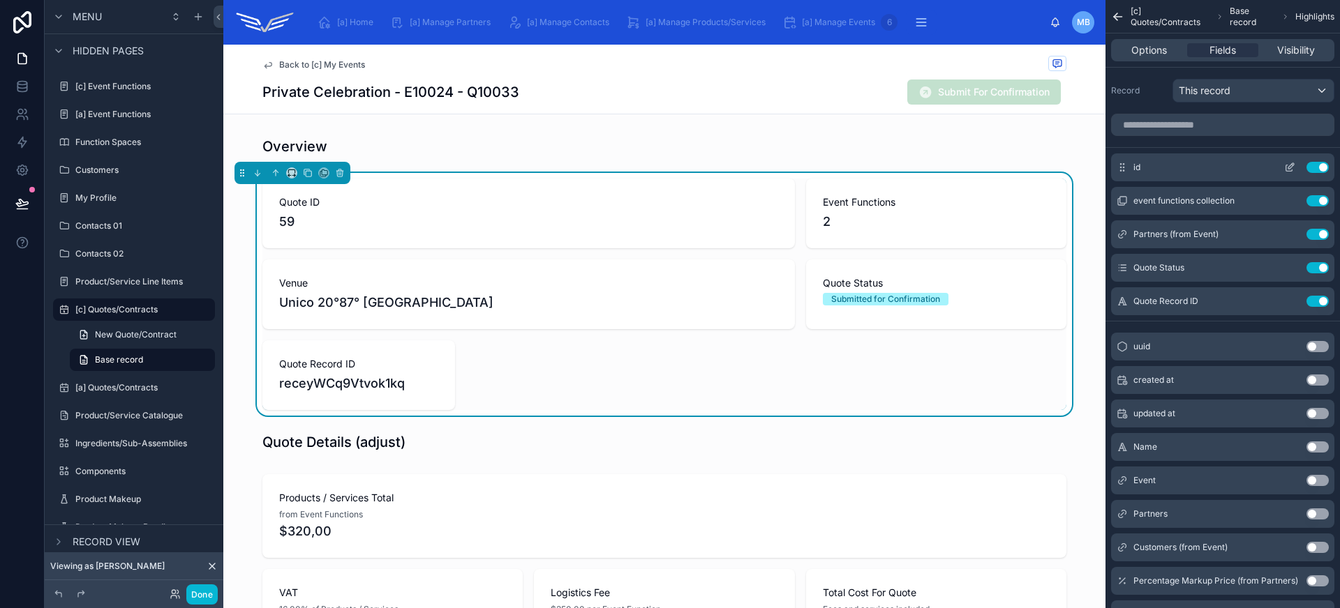
click at [1320, 165] on button "Use setting" at bounding box center [1317, 167] width 22 height 11
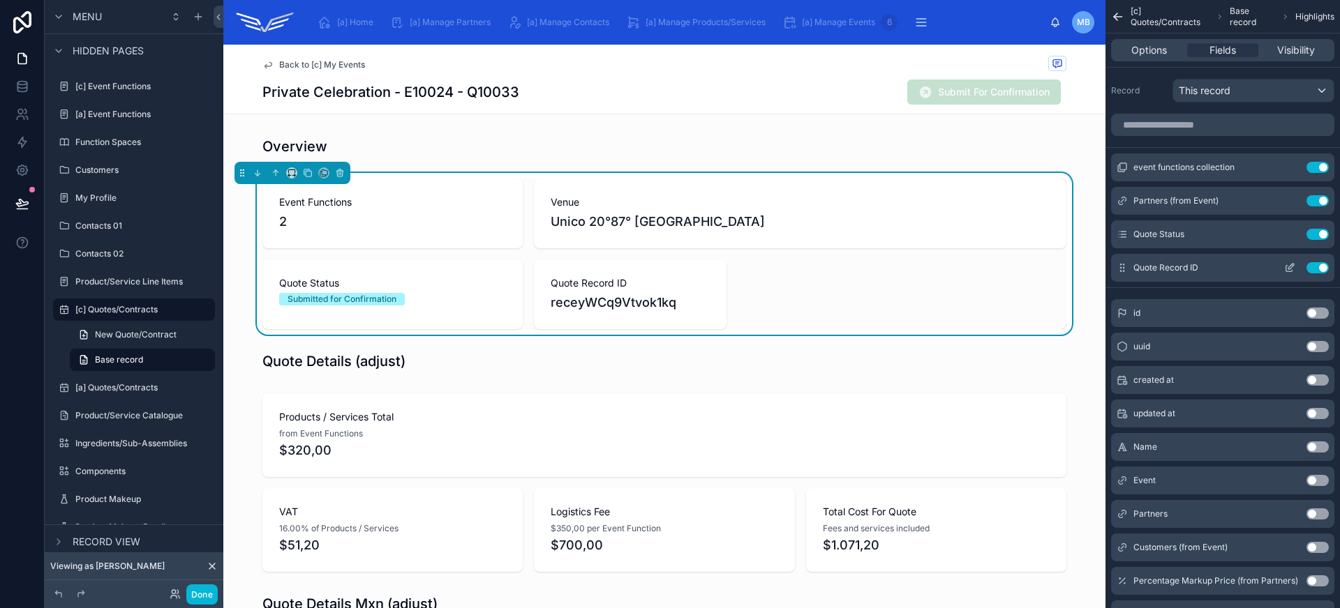
click at [1313, 266] on button "Use setting" at bounding box center [1317, 267] width 22 height 11
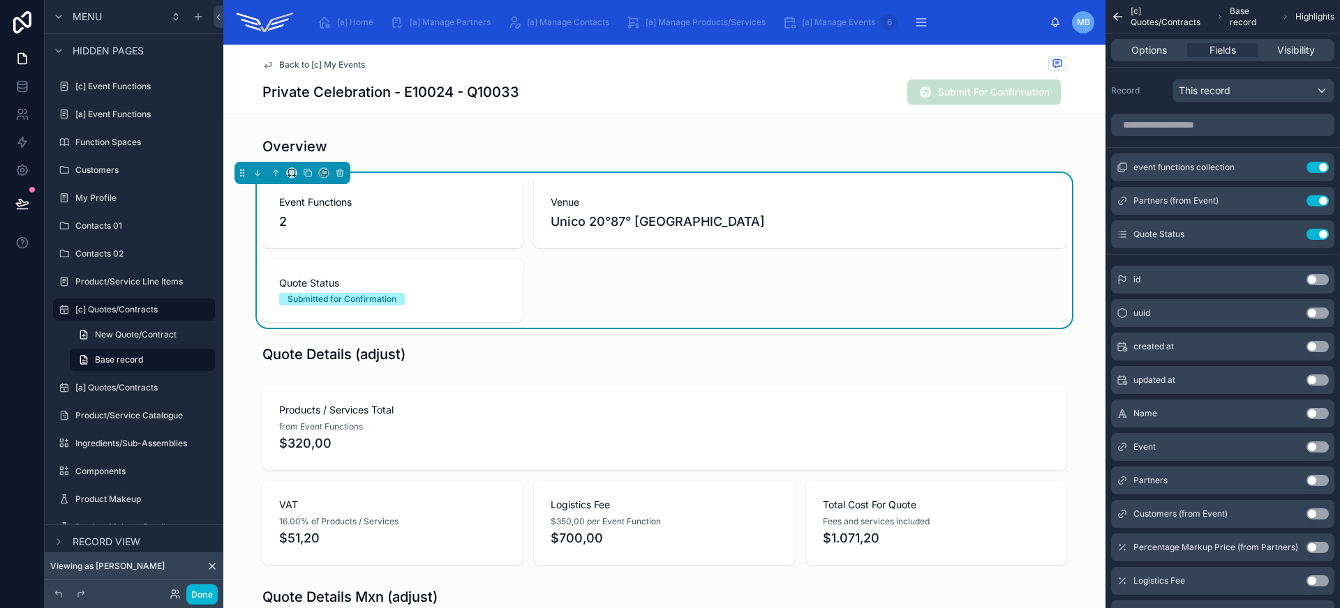
click at [1310, 313] on button "Use setting" at bounding box center [1317, 313] width 22 height 11
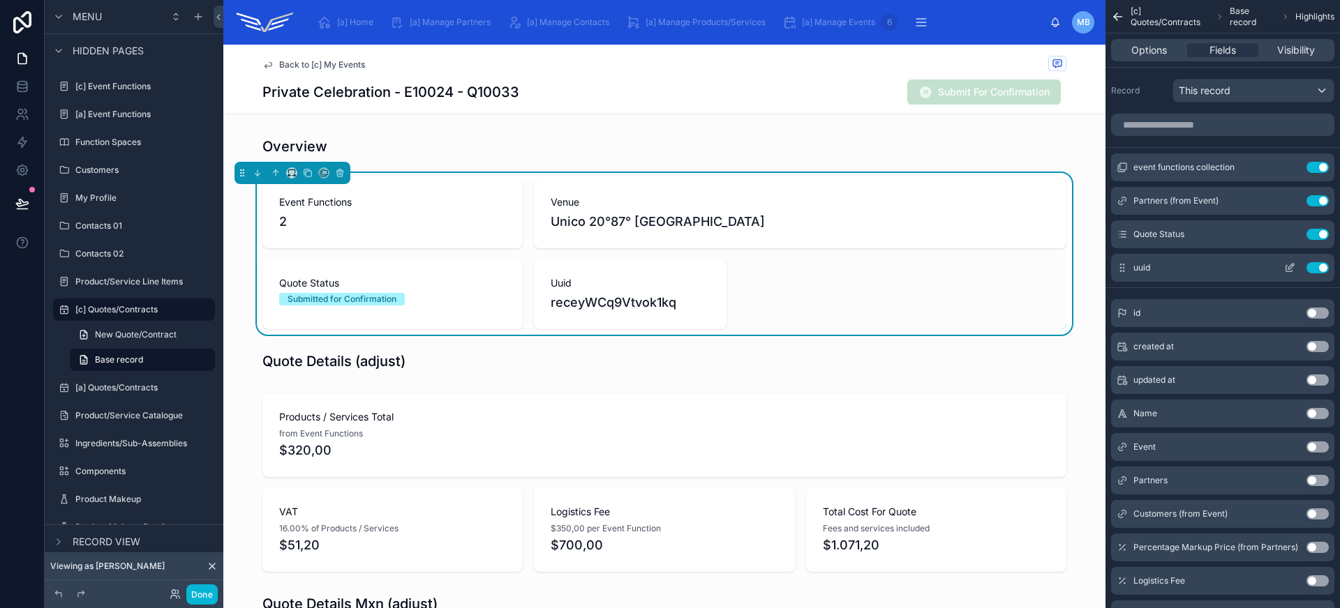
click at [1322, 269] on button "Use setting" at bounding box center [1317, 267] width 22 height 11
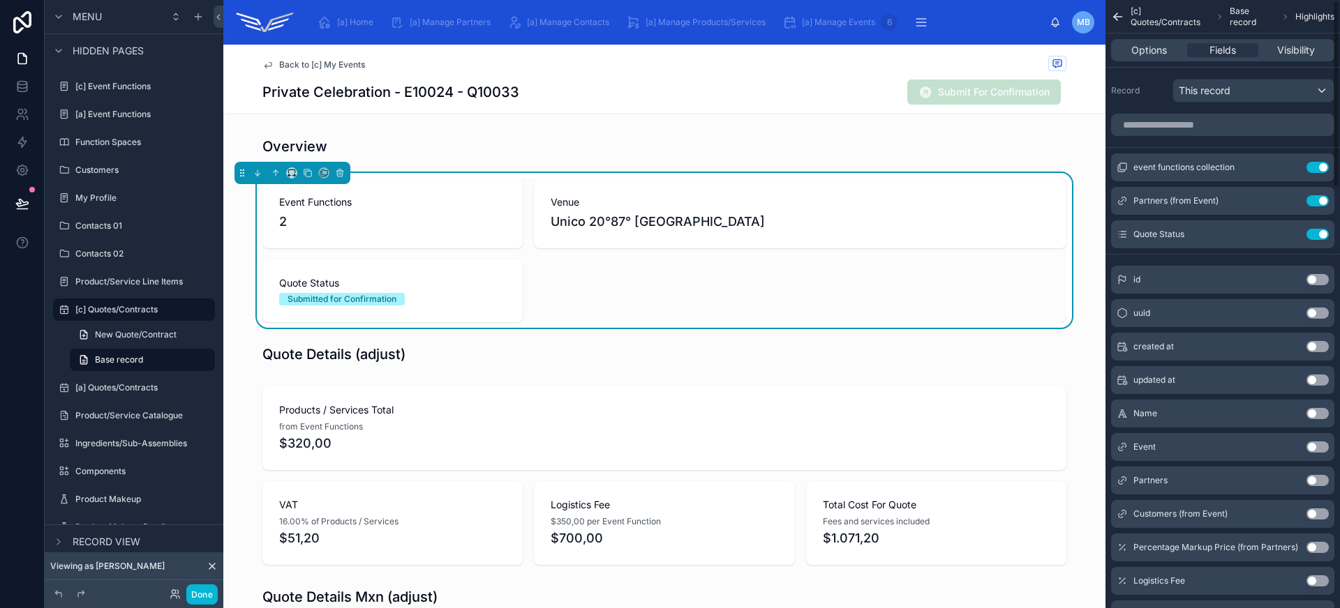
click at [1318, 283] on button "Use setting" at bounding box center [1317, 279] width 22 height 11
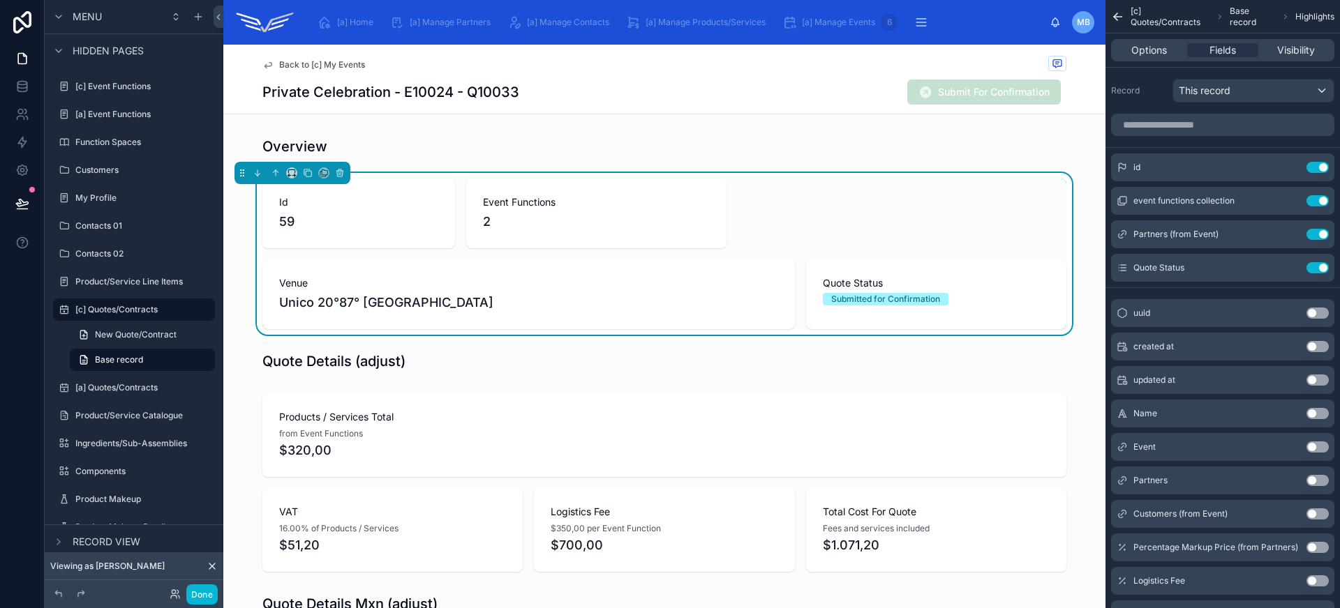
click at [314, 63] on span "Back to [c] My Events" at bounding box center [322, 64] width 86 height 11
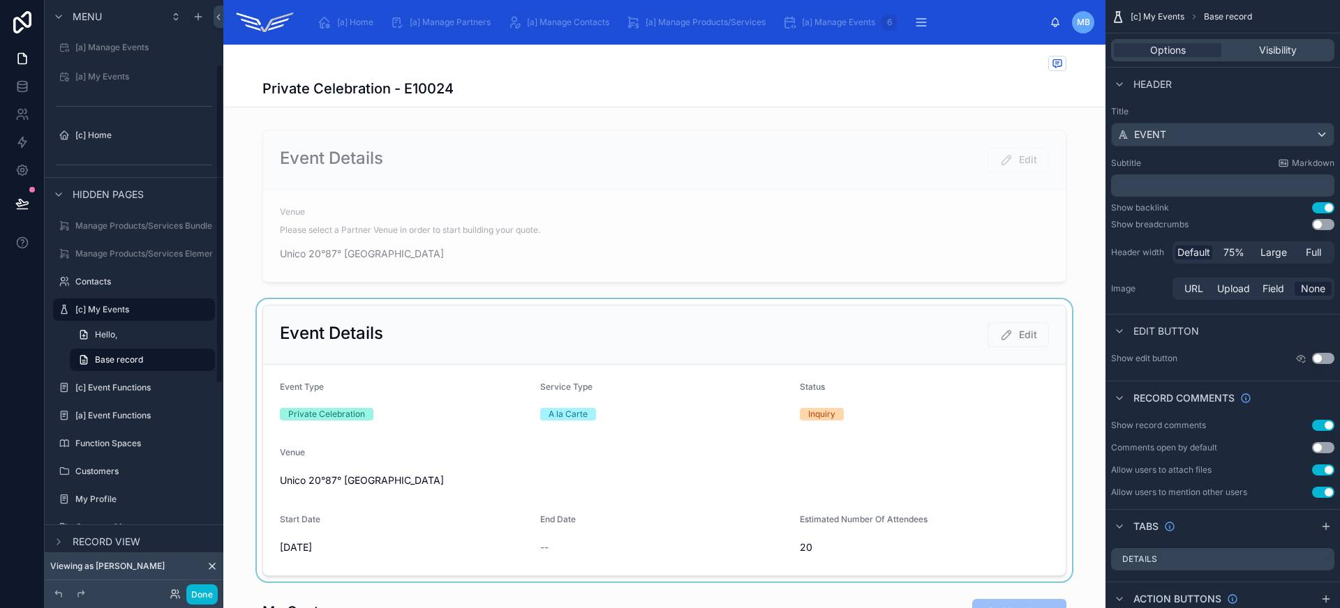
scroll to position [456, 0]
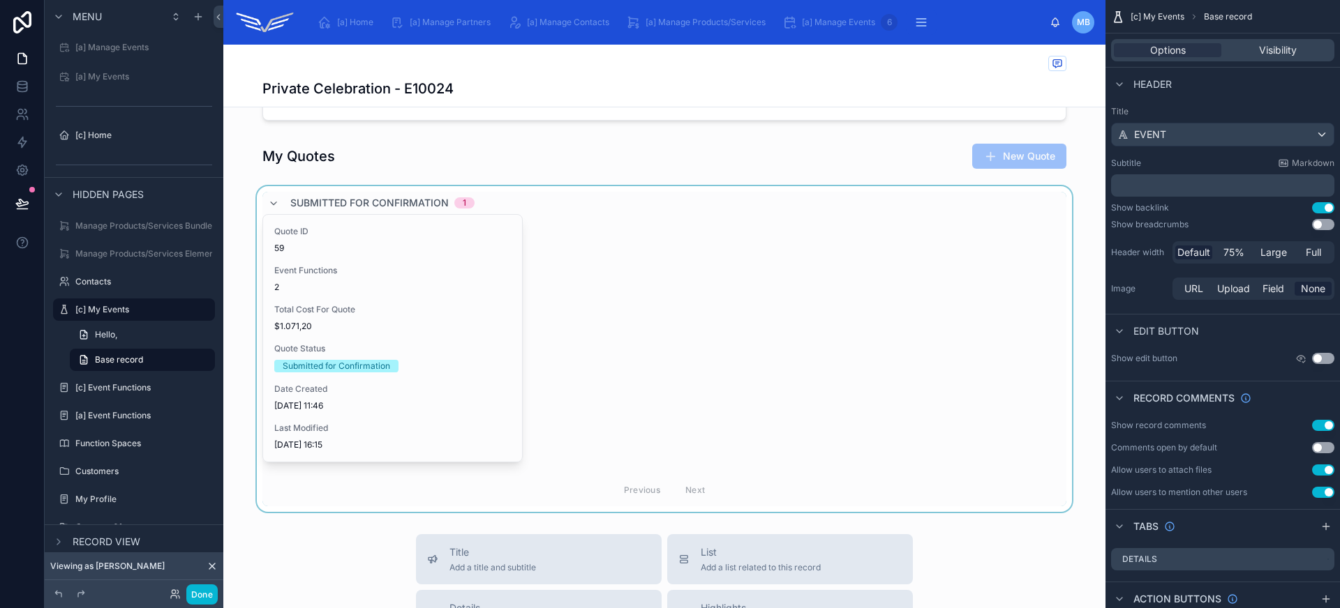
click at [463, 381] on div at bounding box center [664, 349] width 882 height 326
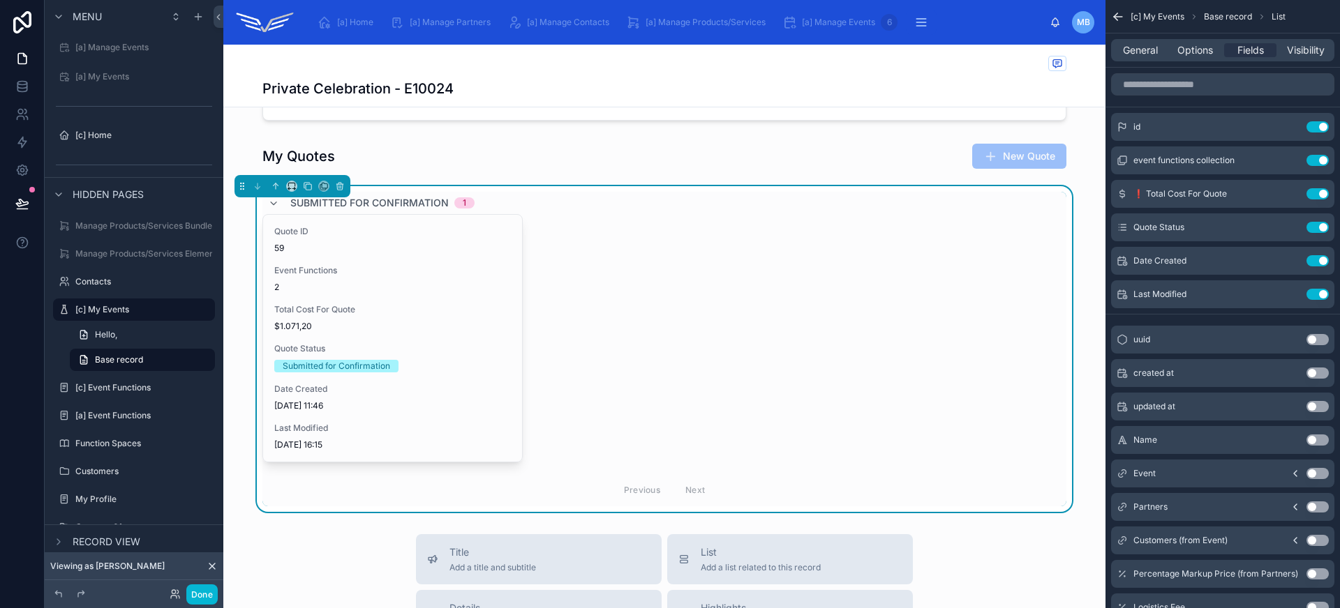
click at [458, 325] on span "$1.071,20" at bounding box center [392, 326] width 237 height 11
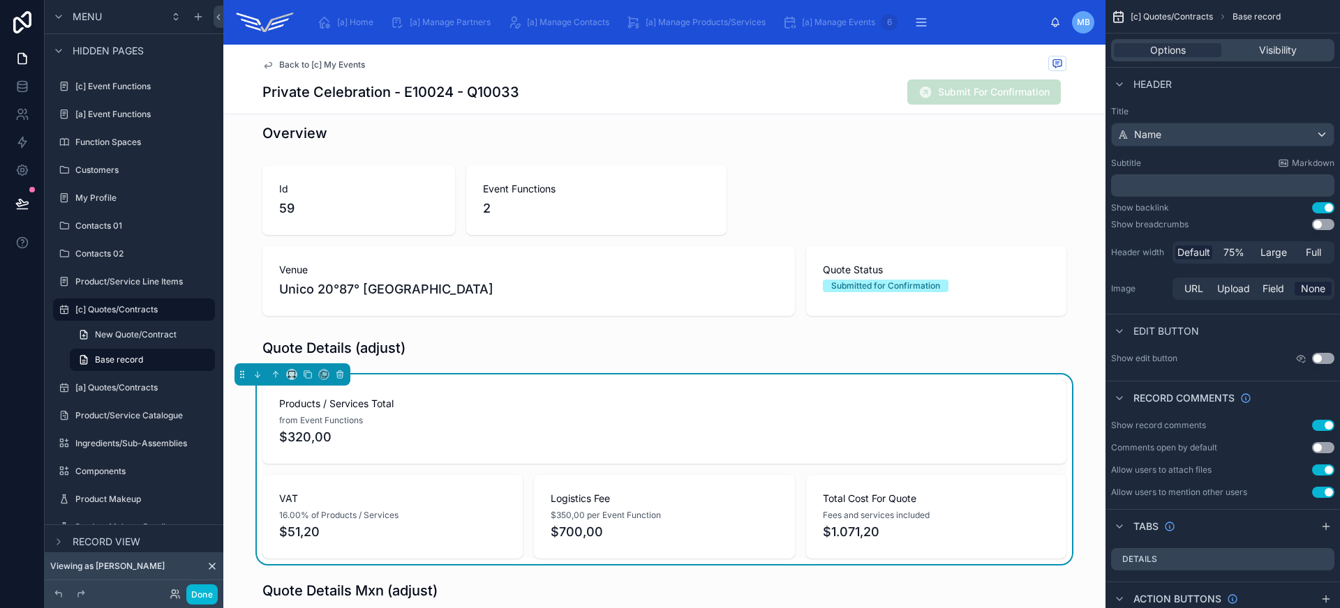
scroll to position [29, 0]
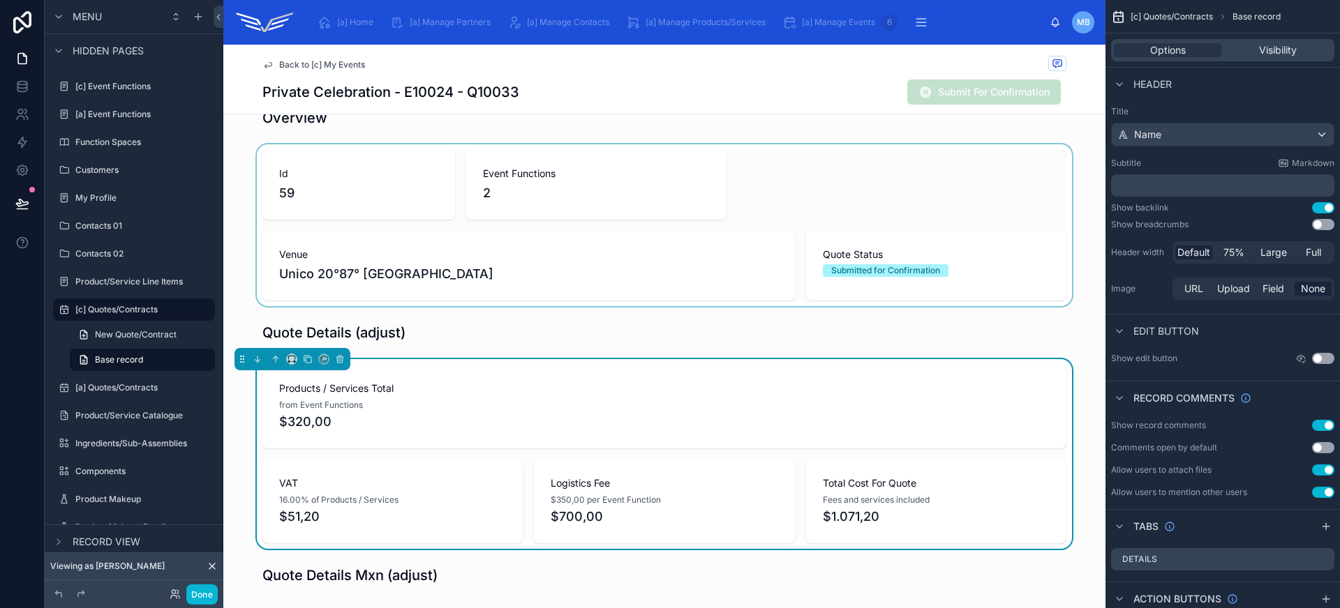
click at [650, 206] on div at bounding box center [664, 225] width 882 height 162
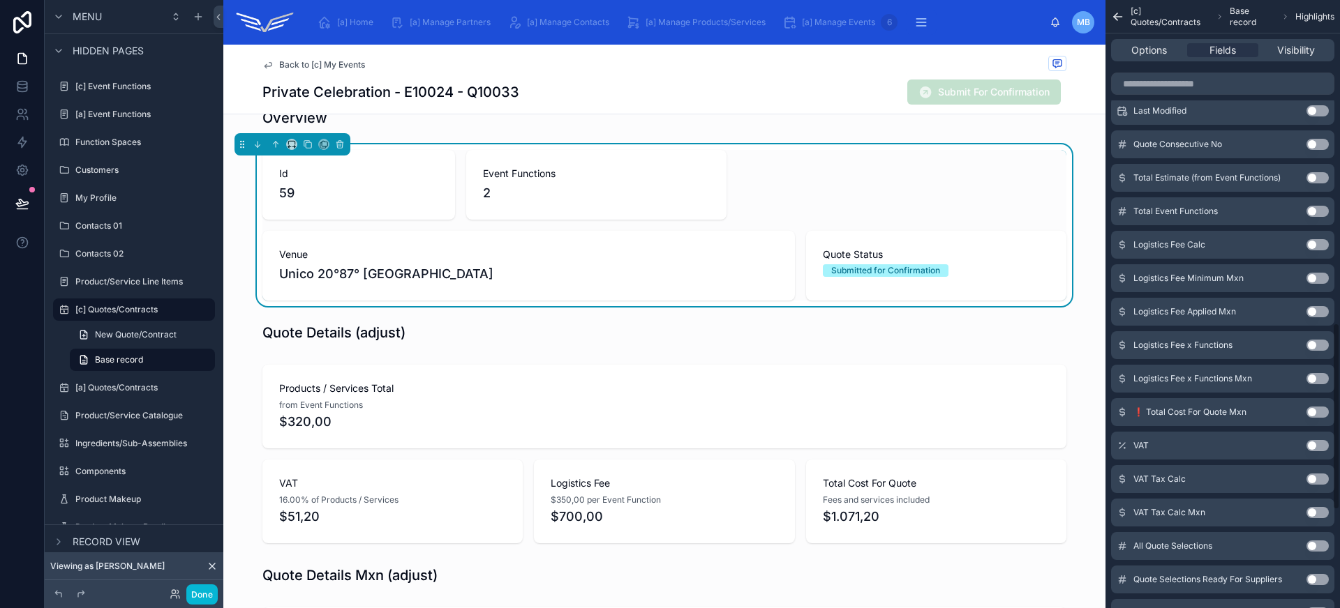
scroll to position [1020, 0]
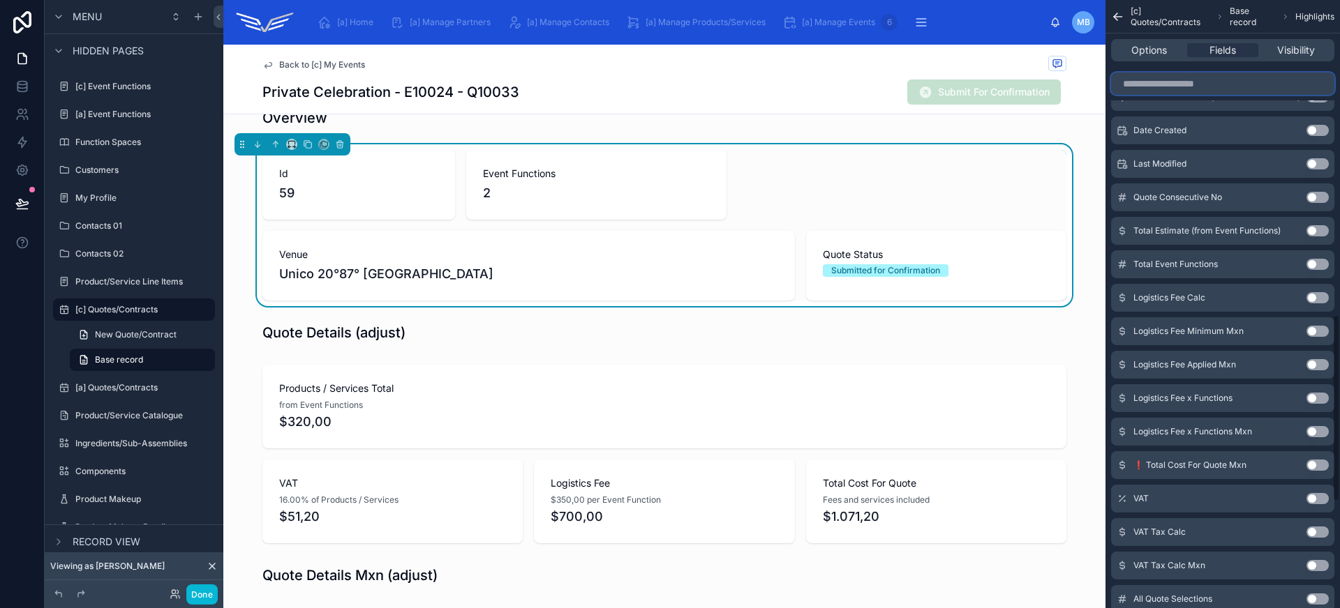
click at [1236, 80] on input "scrollable content" at bounding box center [1222, 84] width 223 height 22
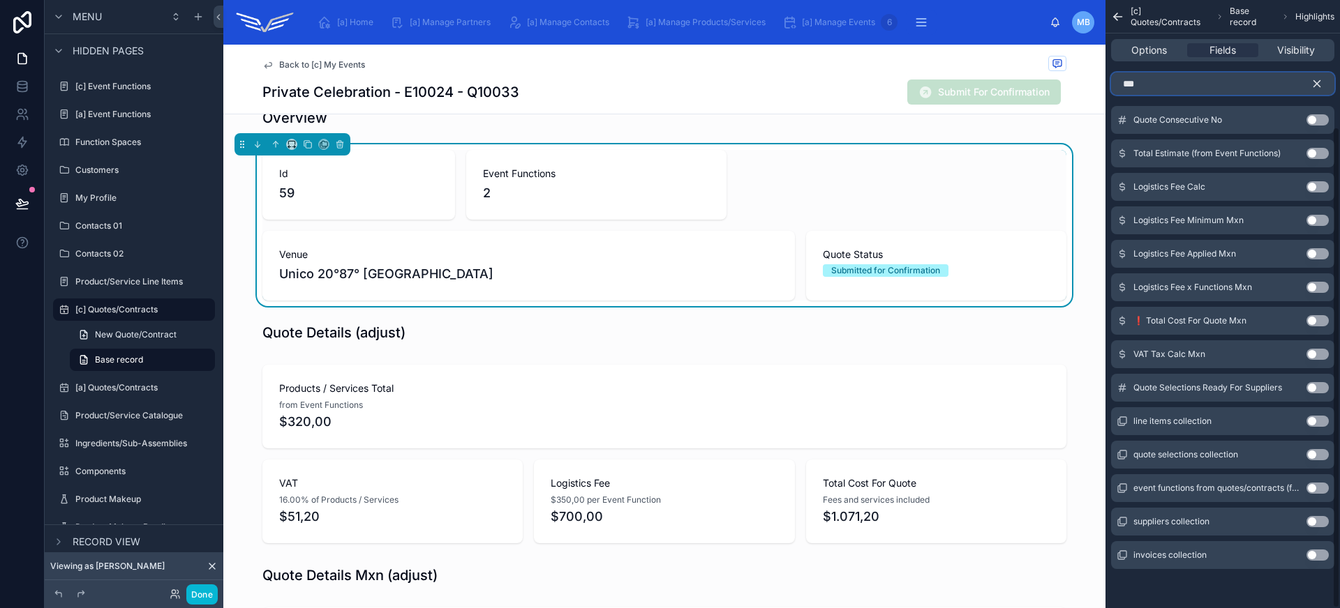
scroll to position [0, 0]
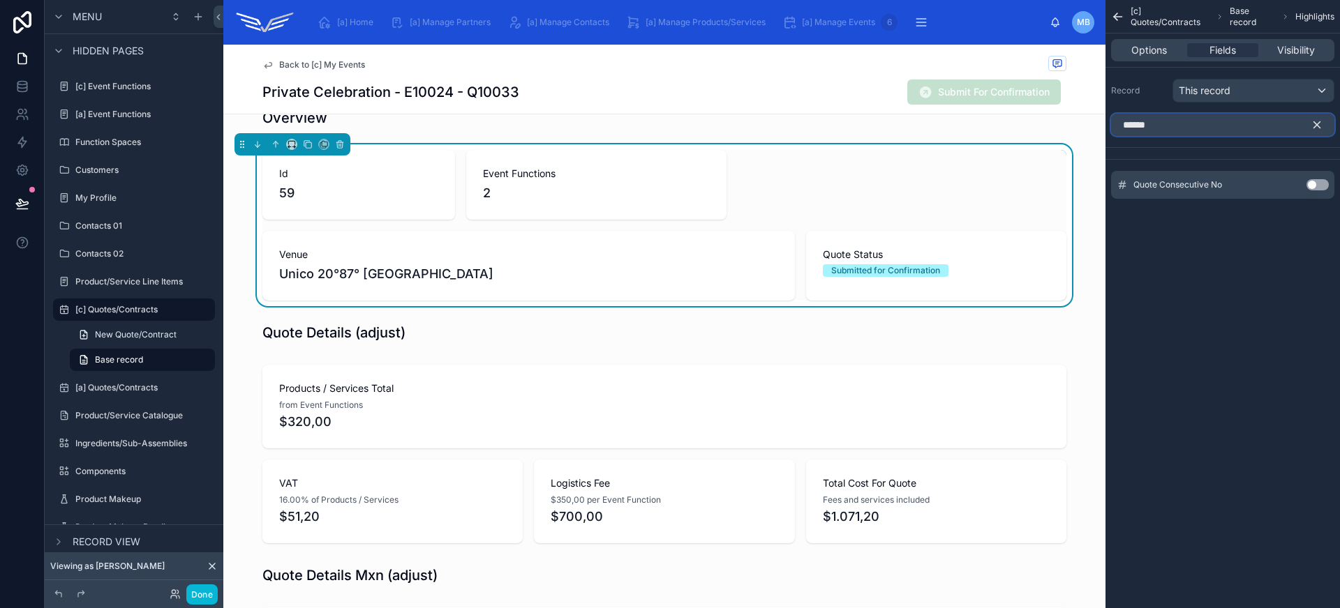
type input "******"
click at [1320, 184] on button "Use setting" at bounding box center [1317, 184] width 22 height 11
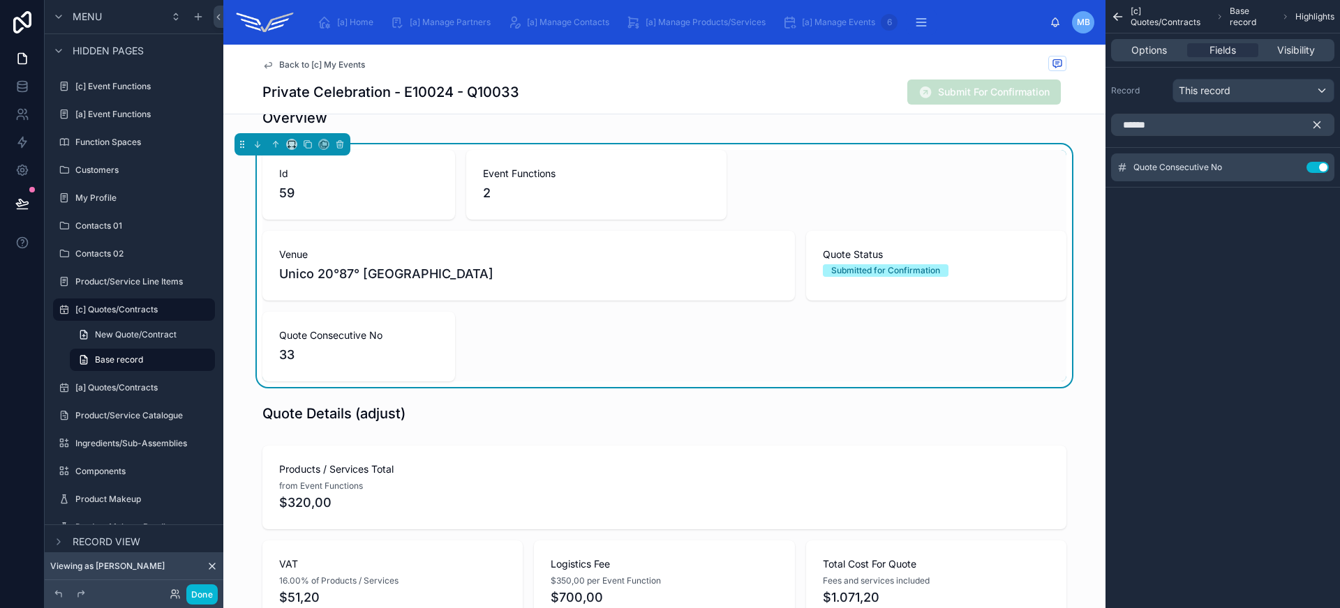
click at [1318, 124] on icon "scrollable content" at bounding box center [1316, 125] width 13 height 13
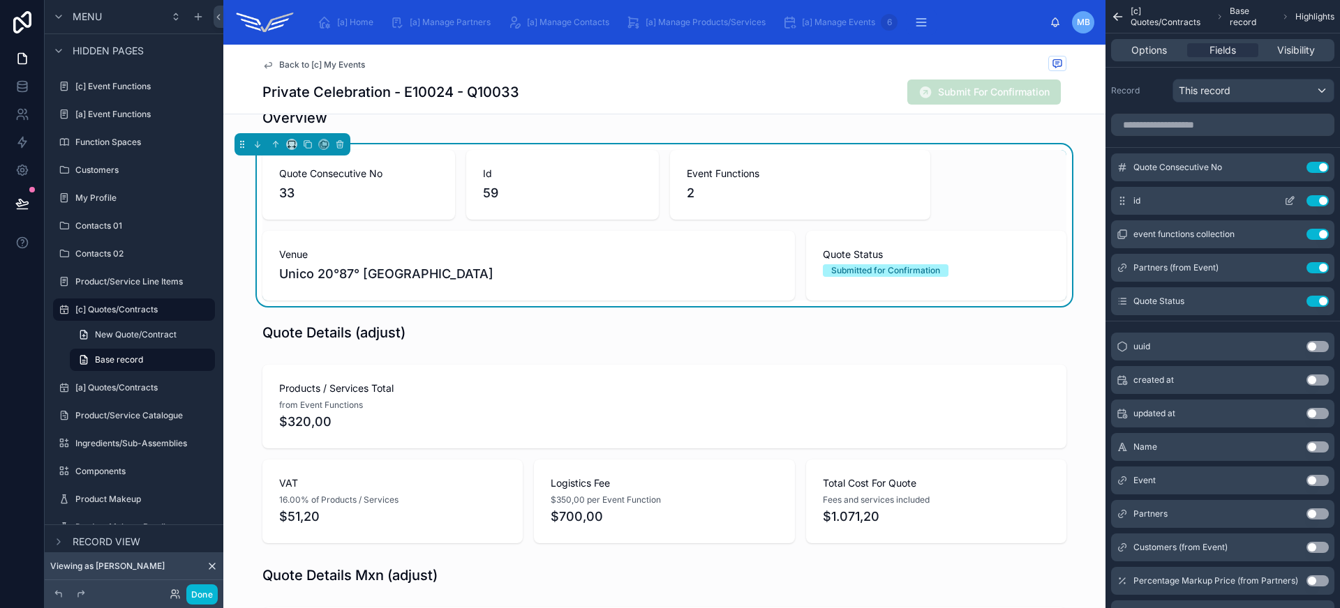
click at [1322, 201] on button "Use setting" at bounding box center [1317, 200] width 22 height 11
click at [1290, 169] on icon "scrollable content" at bounding box center [1291, 166] width 6 height 6
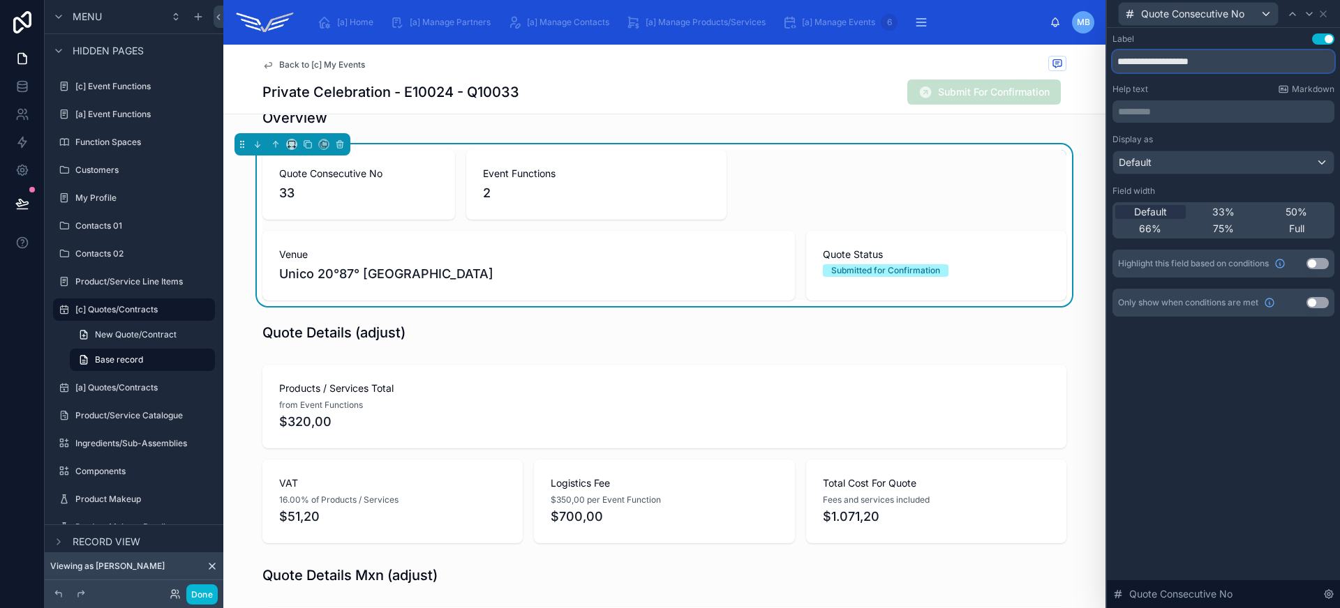
drag, startPoint x: 1149, startPoint y: 61, endPoint x: 1254, endPoint y: 61, distance: 104.7
click at [1254, 61] on input "**********" at bounding box center [1223, 61] width 222 height 22
type input "********"
click at [1296, 221] on div "Default 33% 50% 66% 75% Full" at bounding box center [1223, 220] width 222 height 36
click at [1297, 210] on span "50%" at bounding box center [1296, 212] width 22 height 14
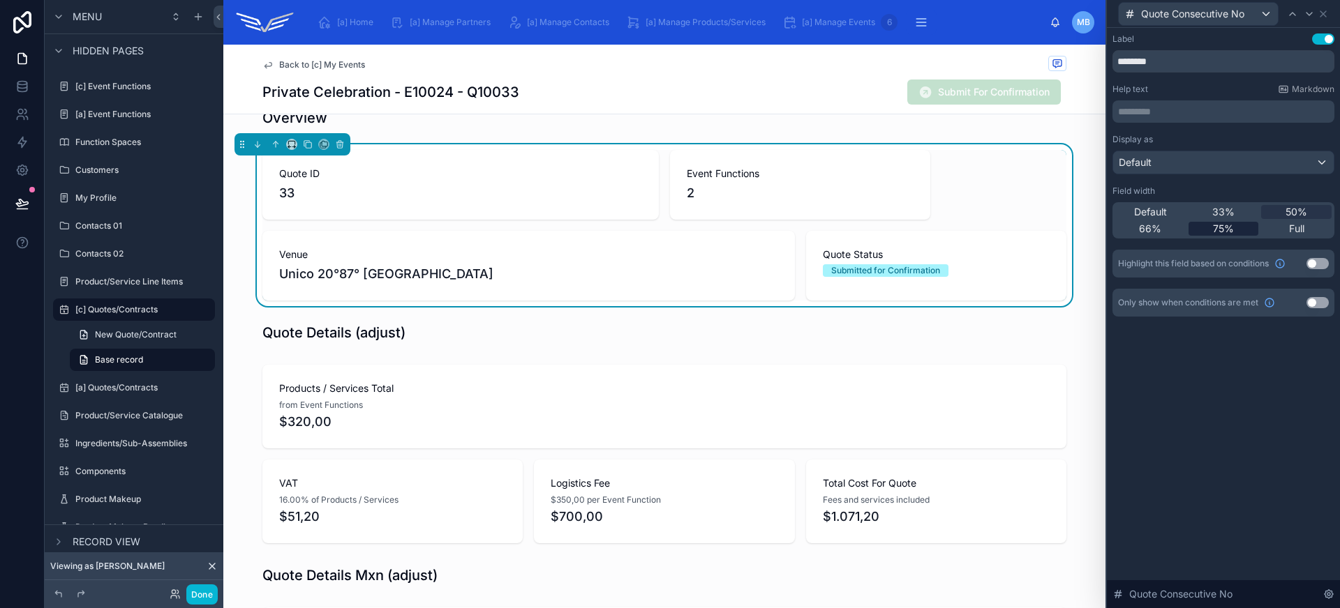
click at [1232, 232] on span "75%" at bounding box center [1223, 229] width 21 height 14
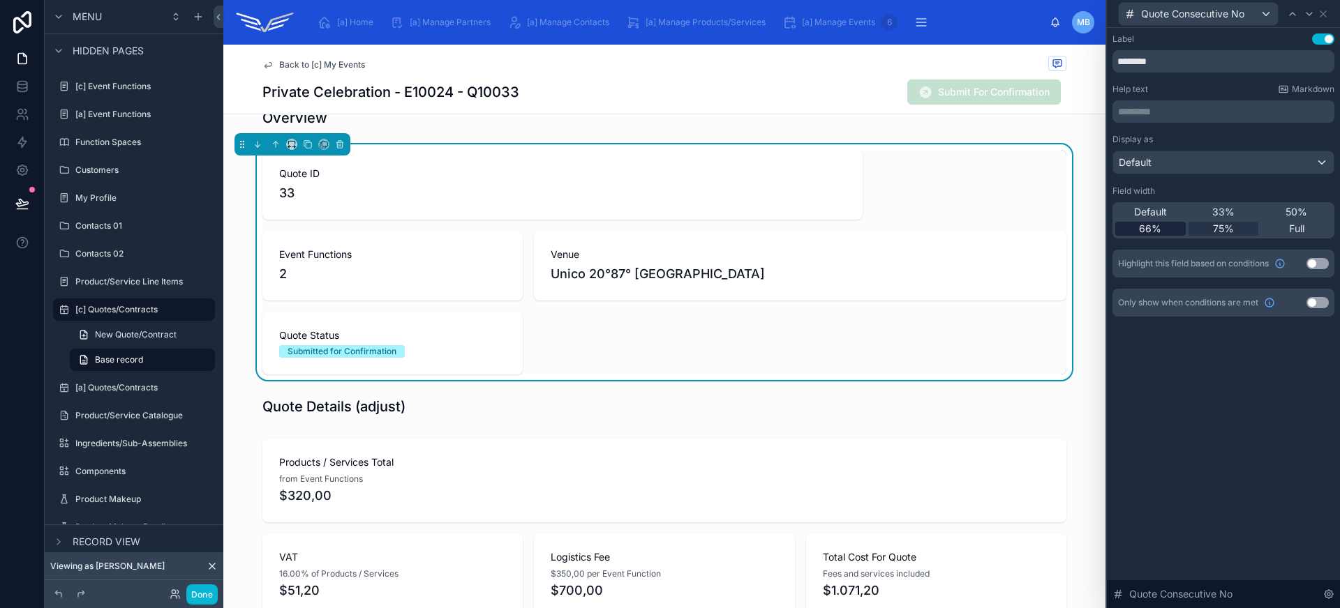
click at [1179, 230] on div "66%" at bounding box center [1150, 229] width 70 height 14
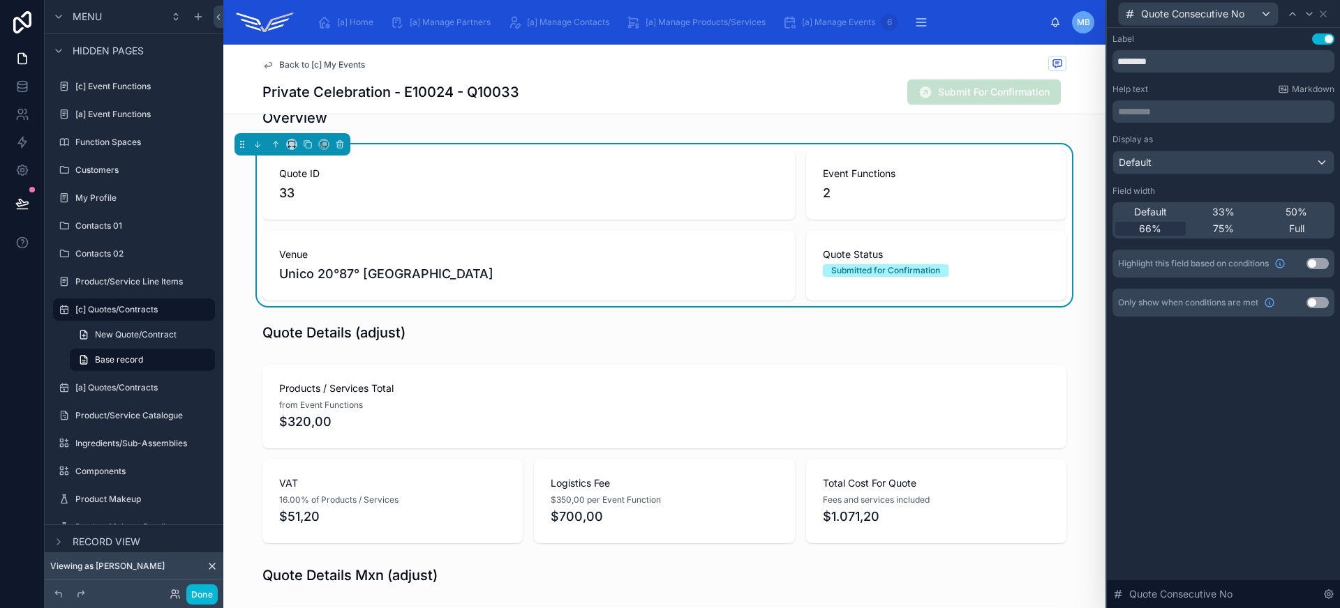
click at [294, 56] on div "Back to [c] My Events" at bounding box center [664, 64] width 804 height 17
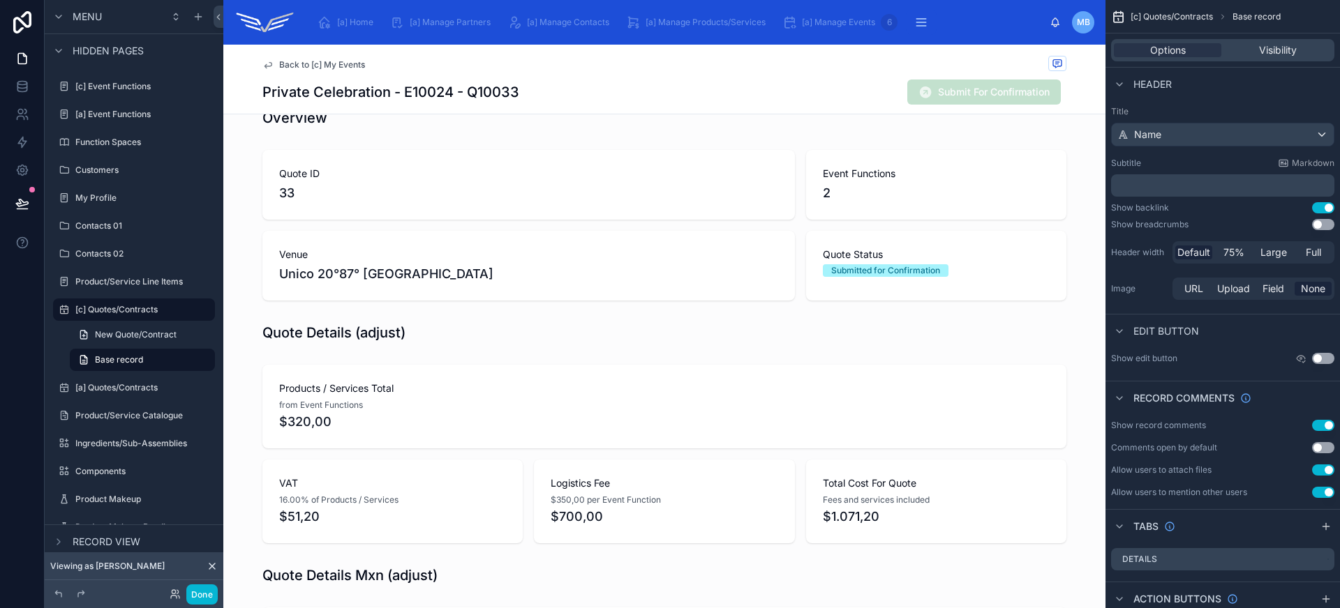
click at [298, 61] on span "Back to [c] My Events" at bounding box center [322, 64] width 86 height 11
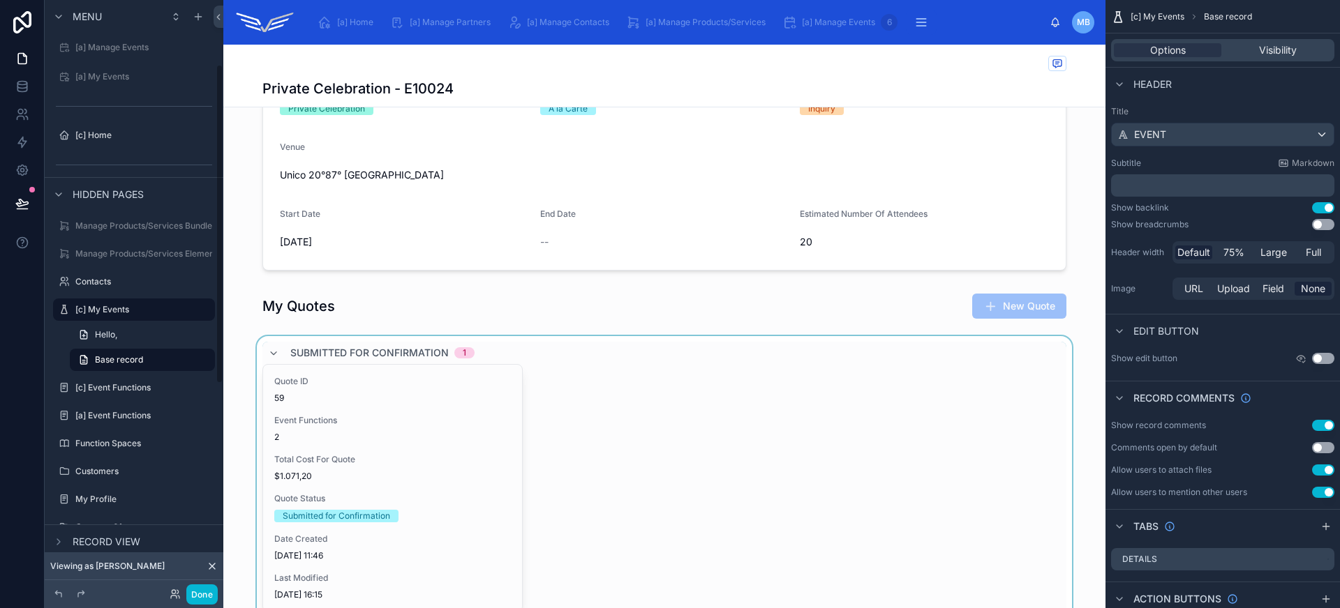
scroll to position [322, 0]
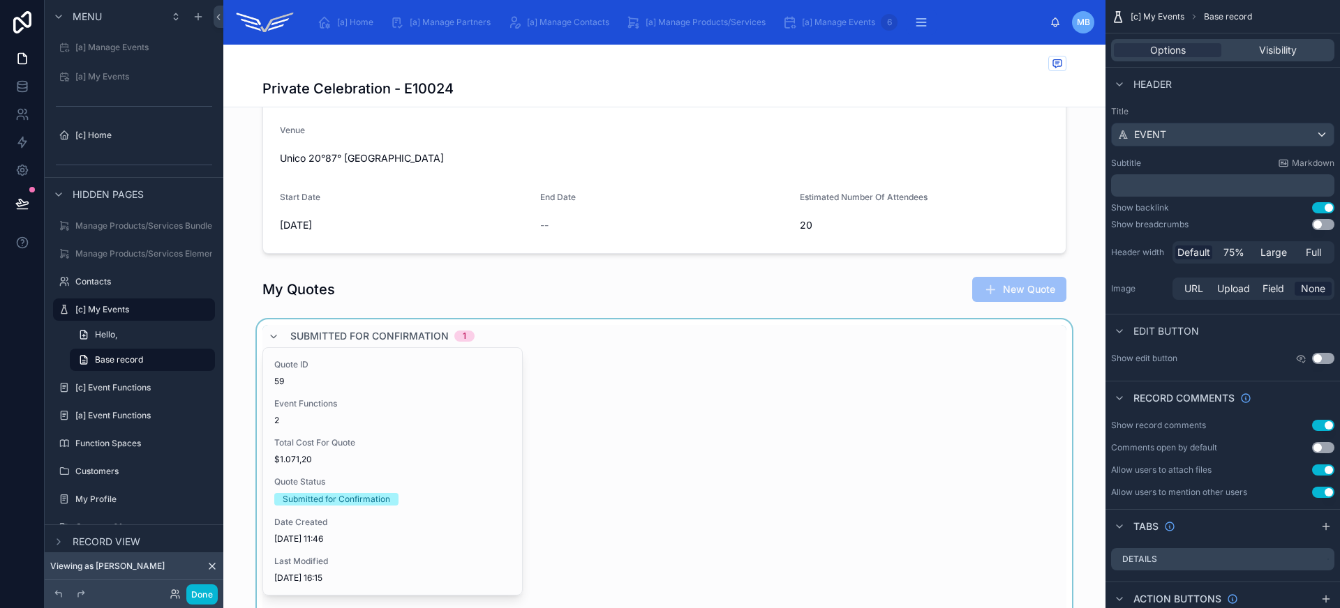
click at [569, 408] on div at bounding box center [664, 483] width 882 height 326
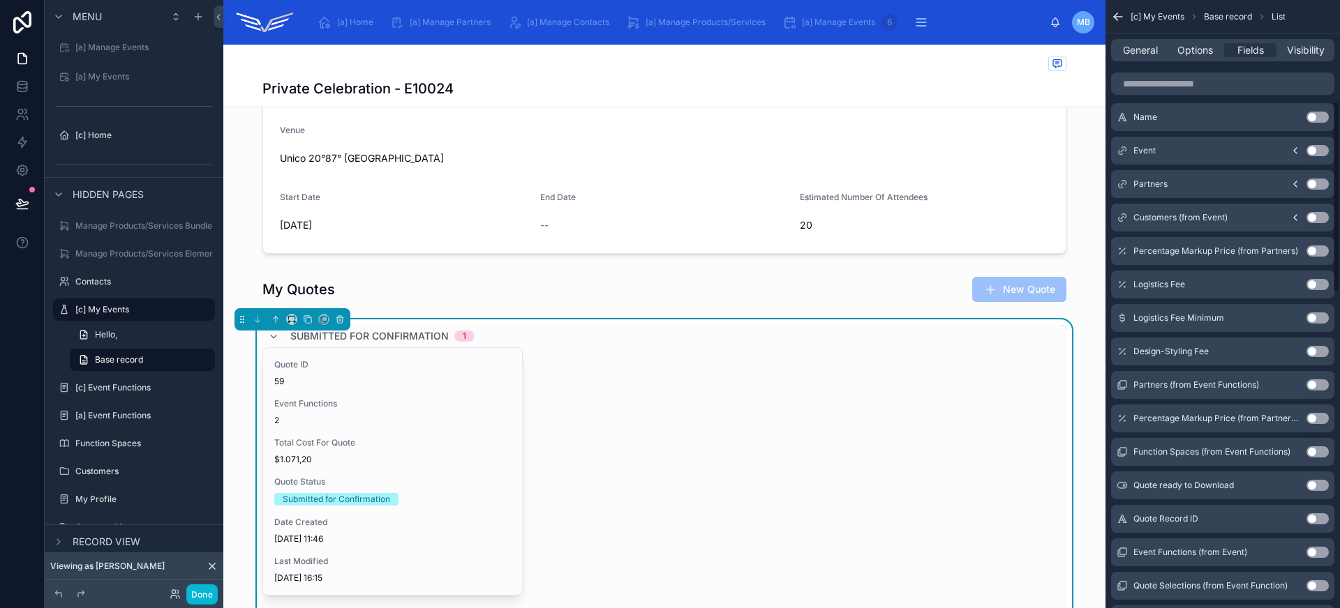
scroll to position [671, 0]
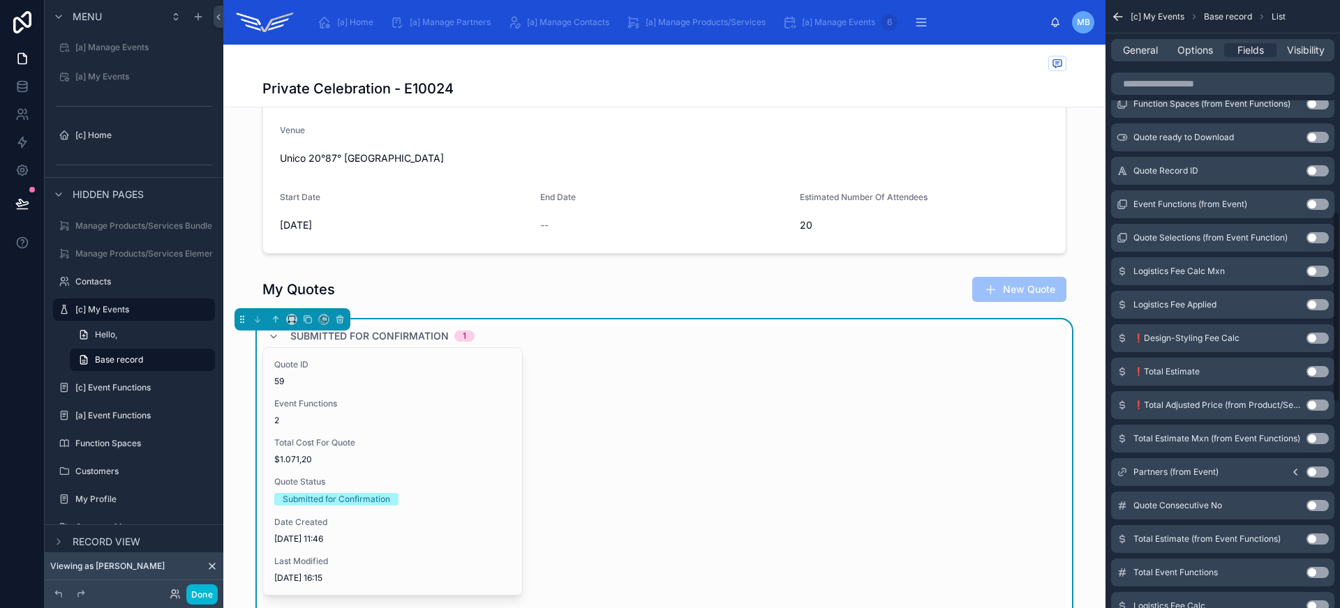
click at [1313, 502] on button "Use setting" at bounding box center [1317, 505] width 22 height 11
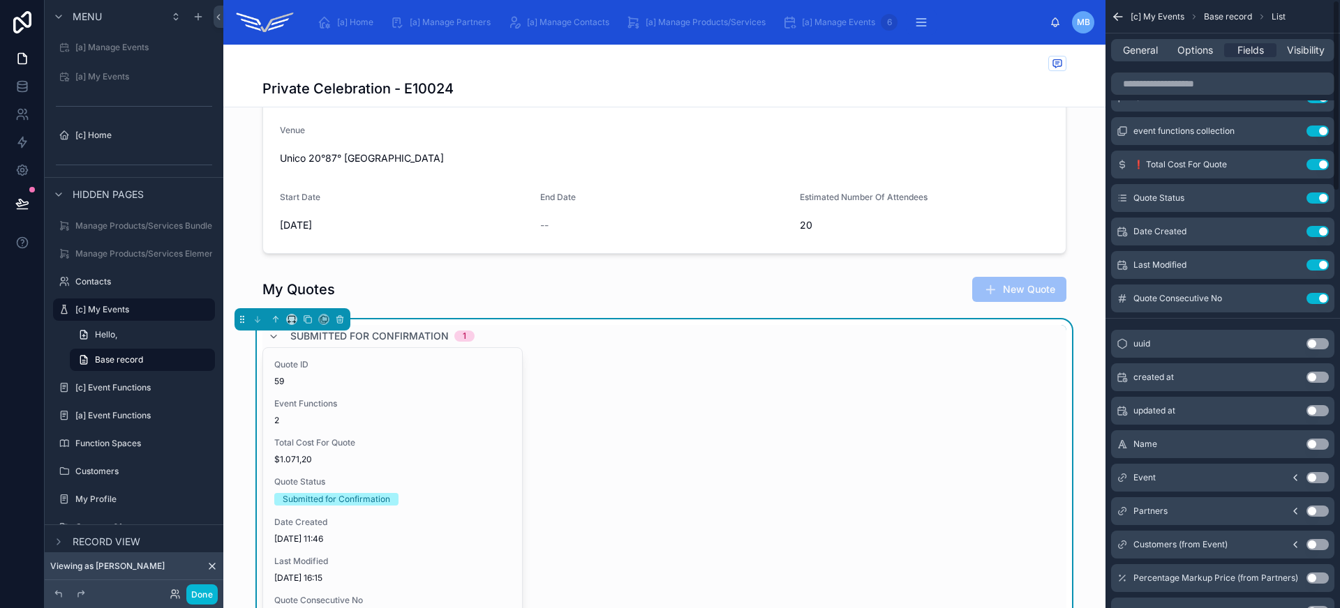
scroll to position [0, 0]
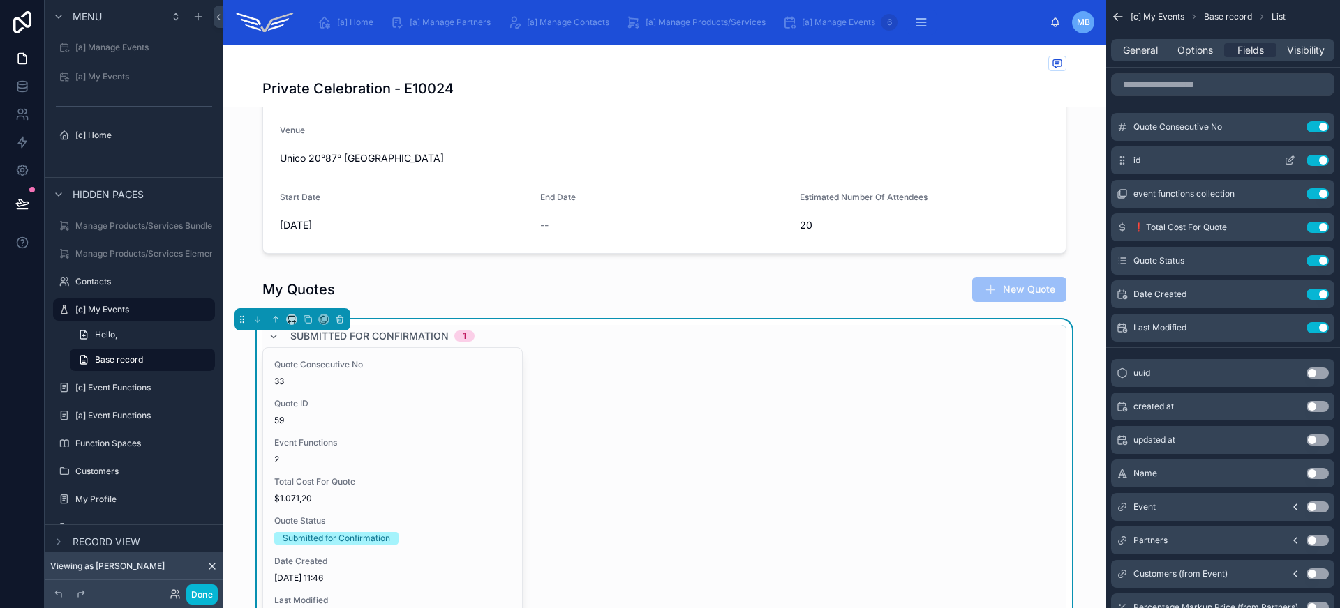
click at [1324, 154] on div "id Use setting" at bounding box center [1222, 161] width 223 height 28
click at [1320, 159] on button "Use setting" at bounding box center [1317, 160] width 22 height 11
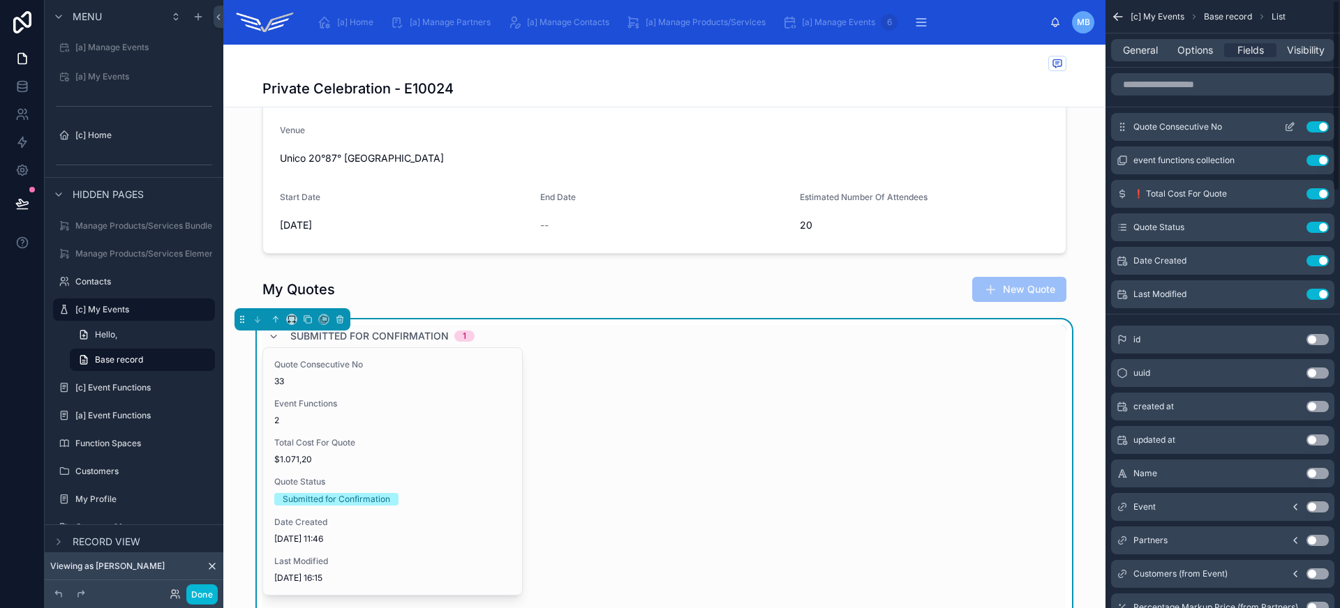
click at [1289, 129] on icon "scrollable content" at bounding box center [1289, 126] width 11 height 11
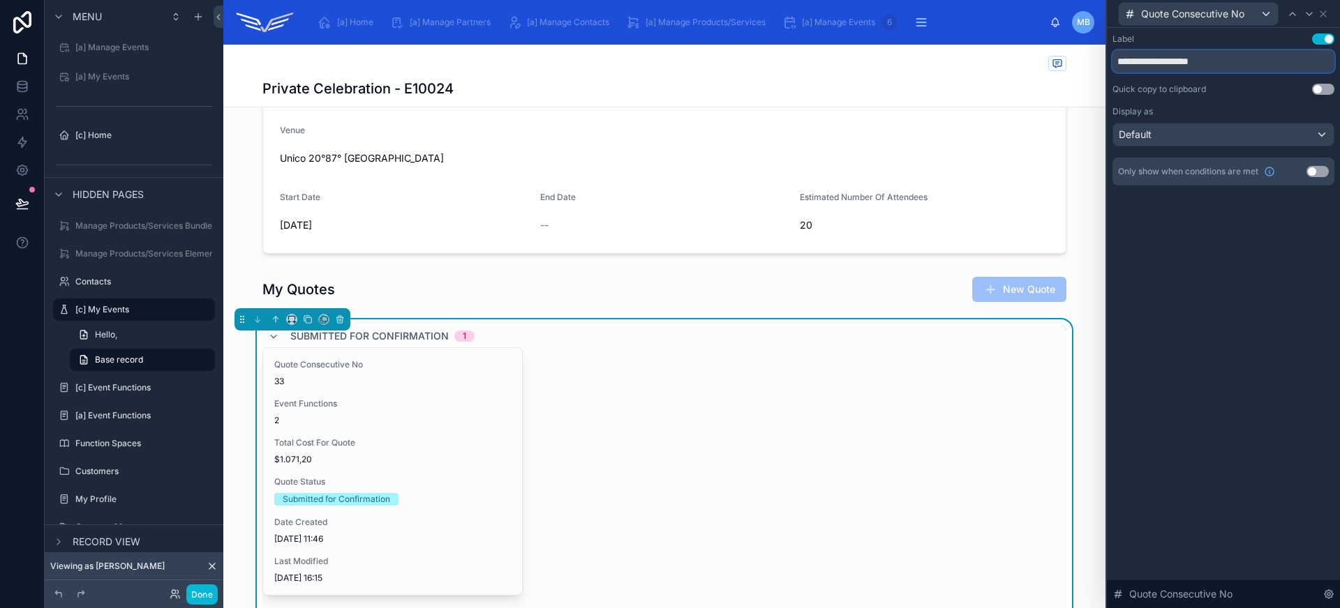
click at [1165, 70] on input "**********" at bounding box center [1223, 61] width 222 height 22
type input "********"
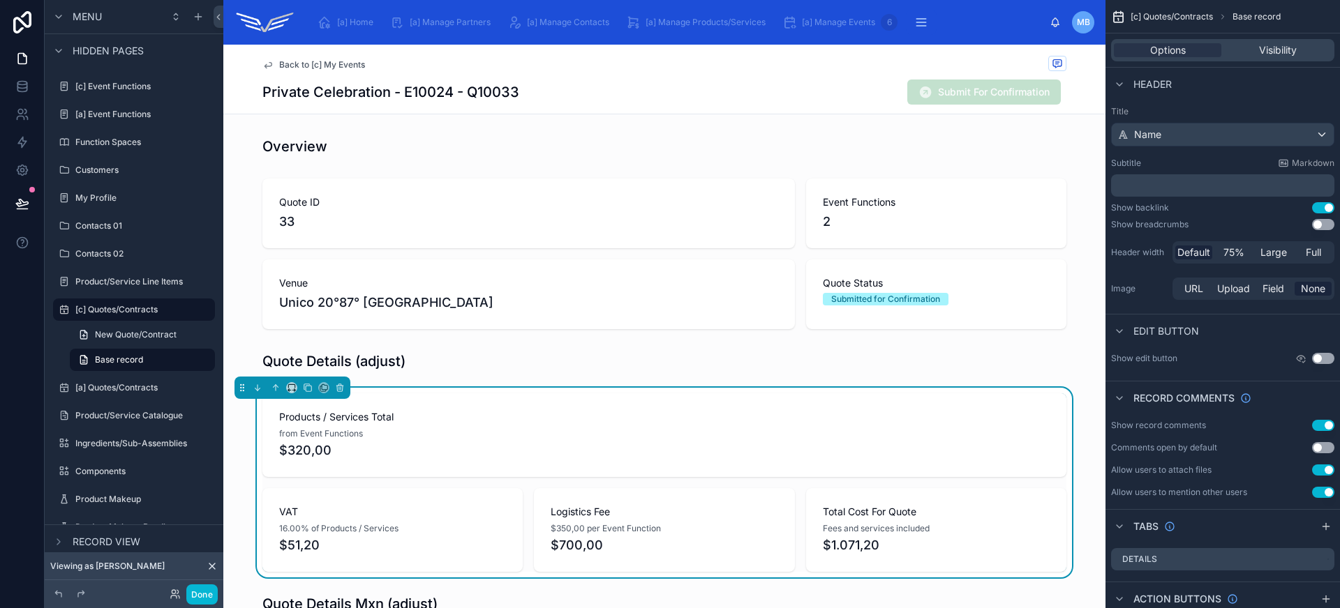
click at [487, 435] on div "from Event Functions" at bounding box center [664, 434] width 770 height 14
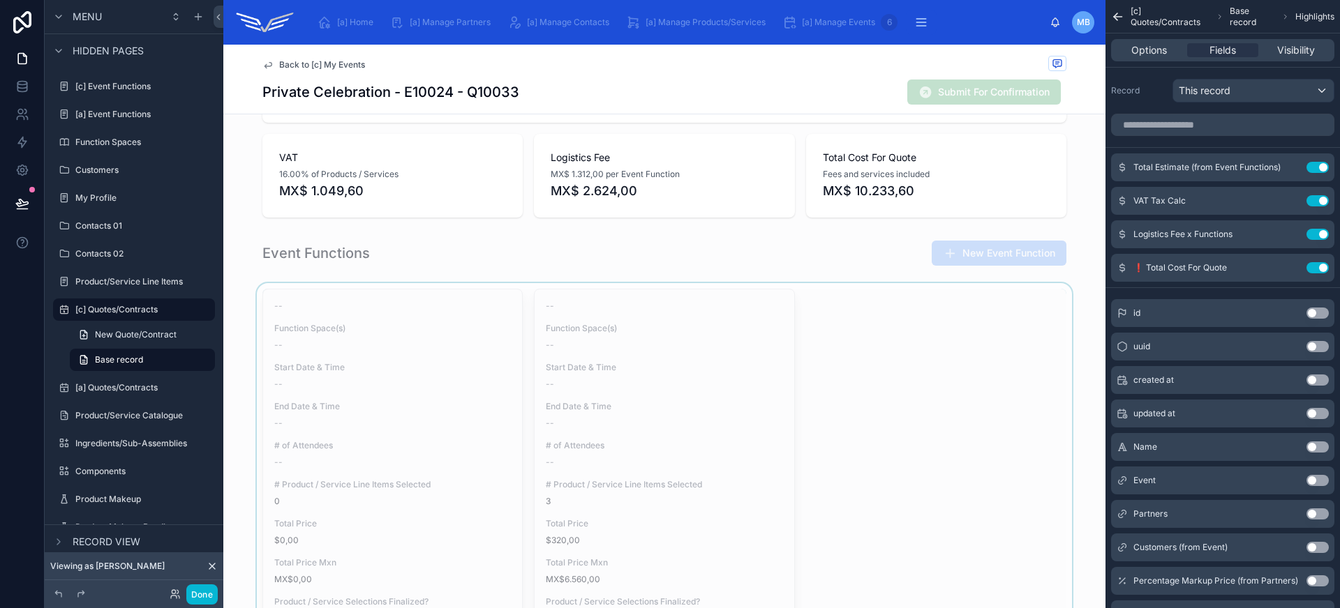
scroll to position [771, 0]
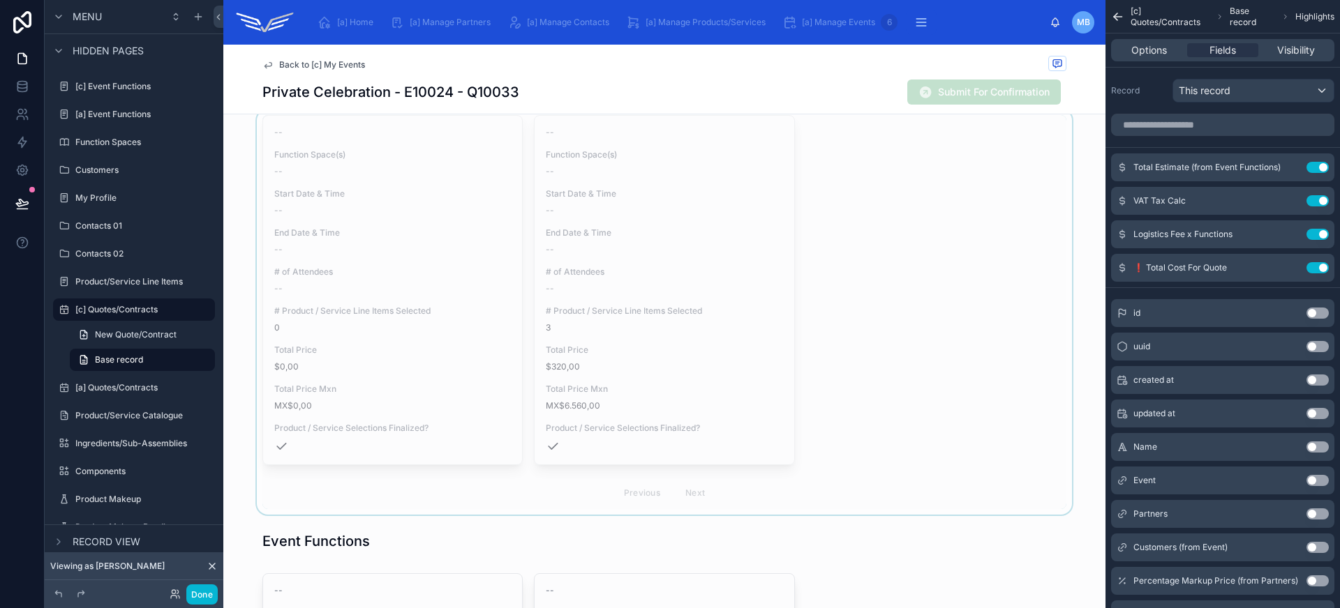
click at [779, 371] on div at bounding box center [664, 312] width 882 height 405
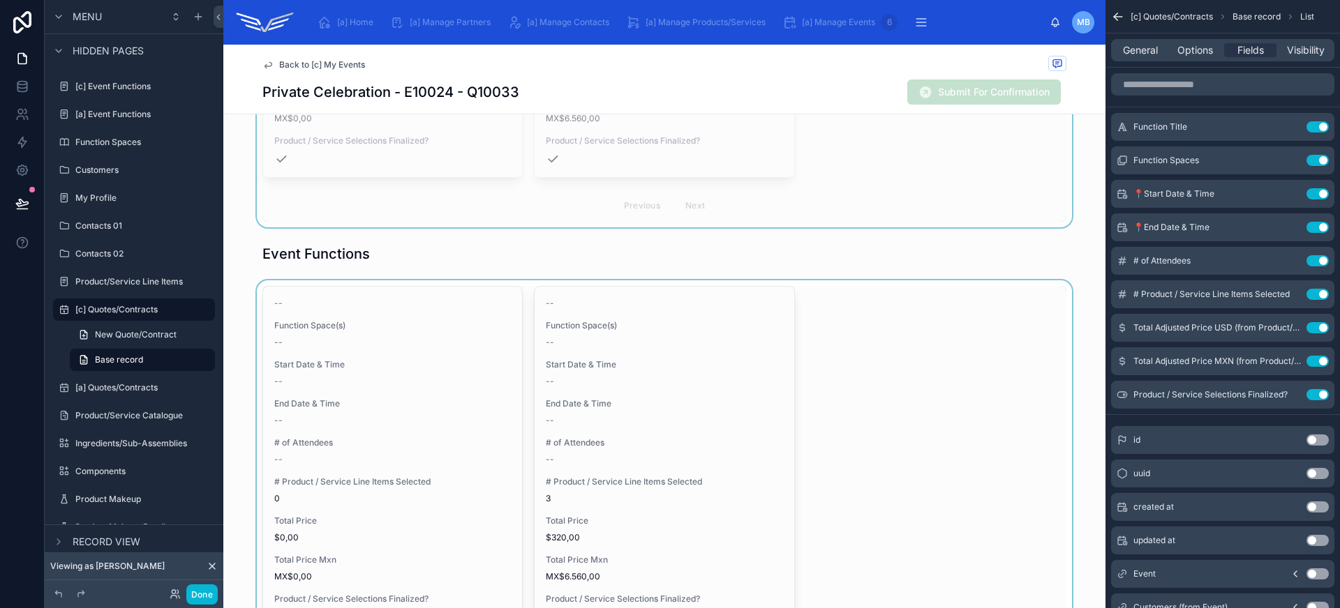
click at [828, 494] on div at bounding box center [664, 483] width 882 height 405
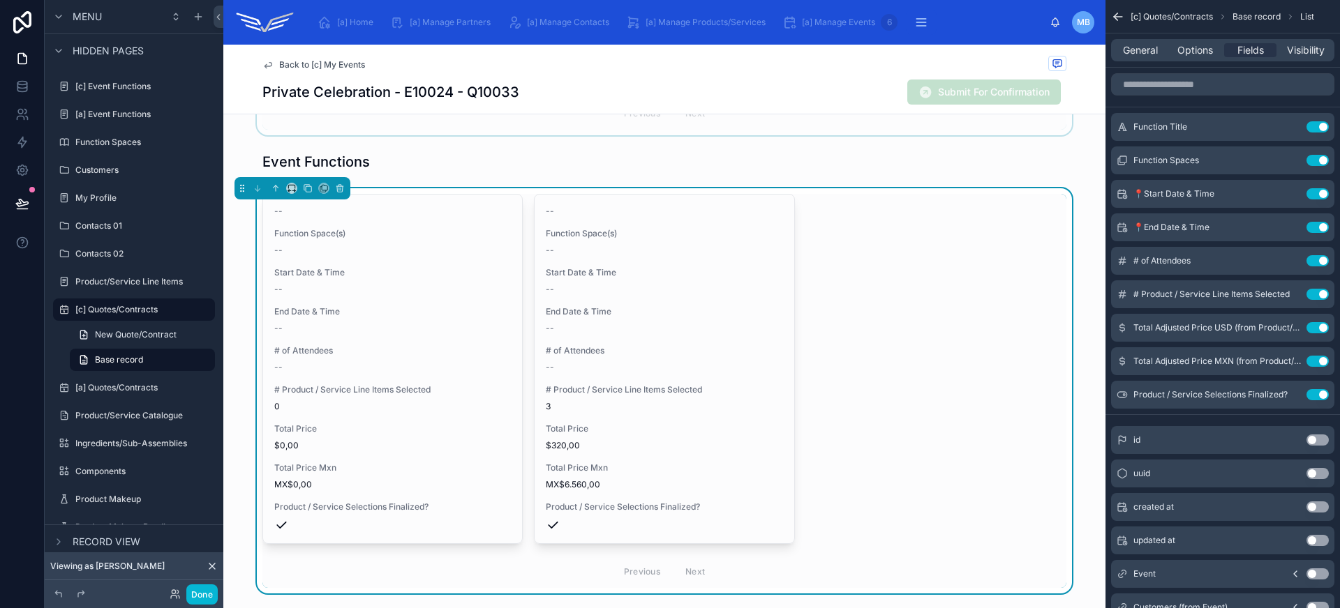
scroll to position [1148, 0]
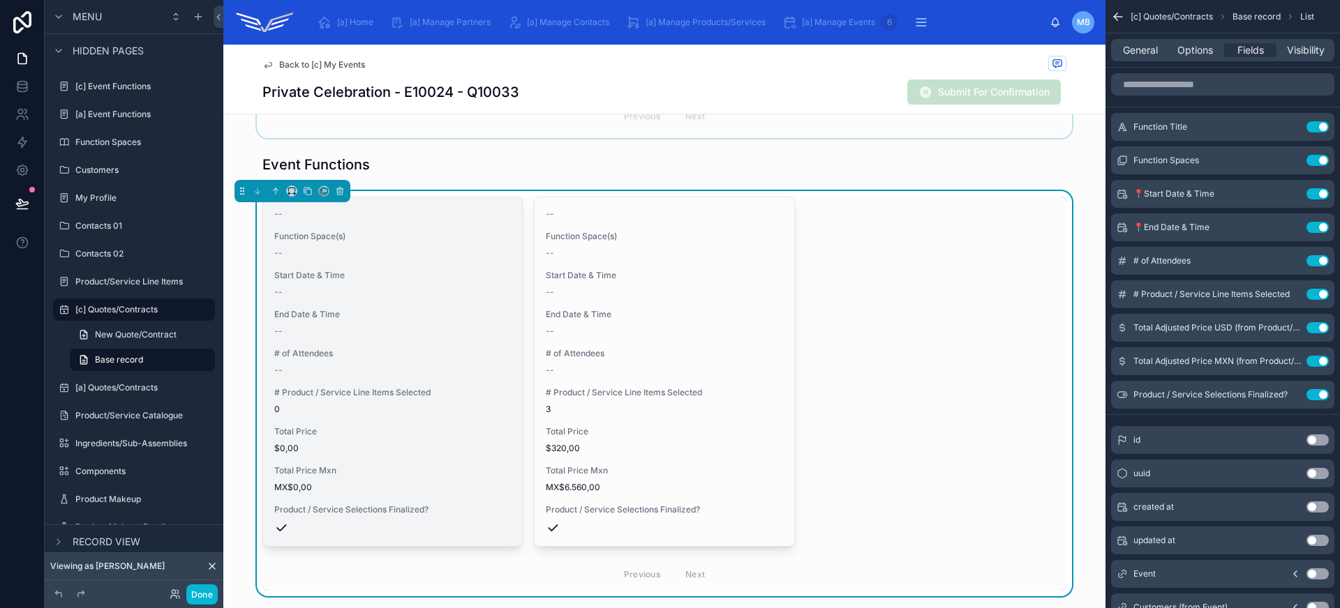
click at [463, 324] on div "End Date & Time --" at bounding box center [392, 323] width 237 height 28
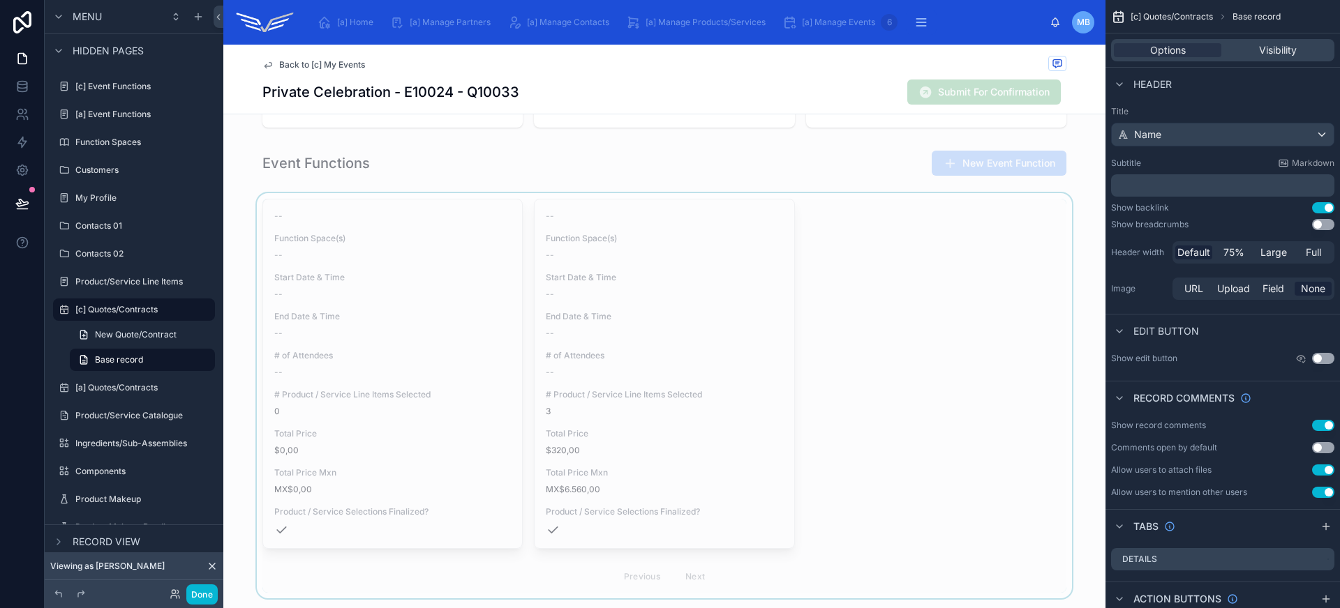
scroll to position [655, 0]
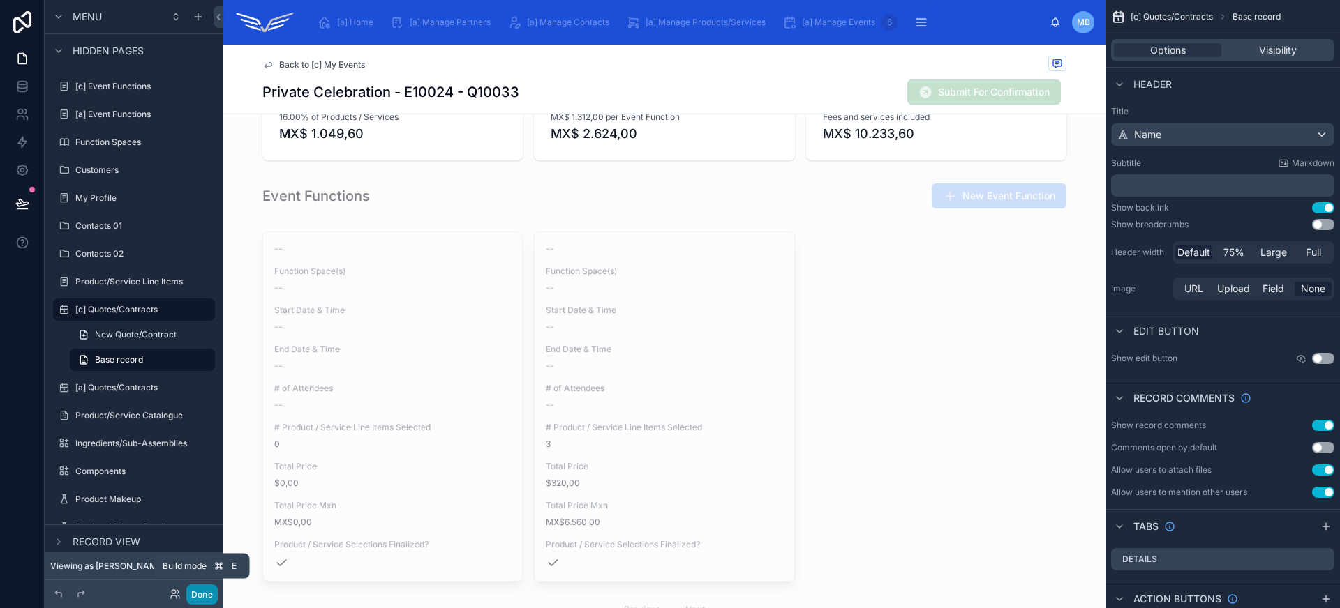
click at [204, 596] on button "Done" at bounding box center [201, 595] width 31 height 20
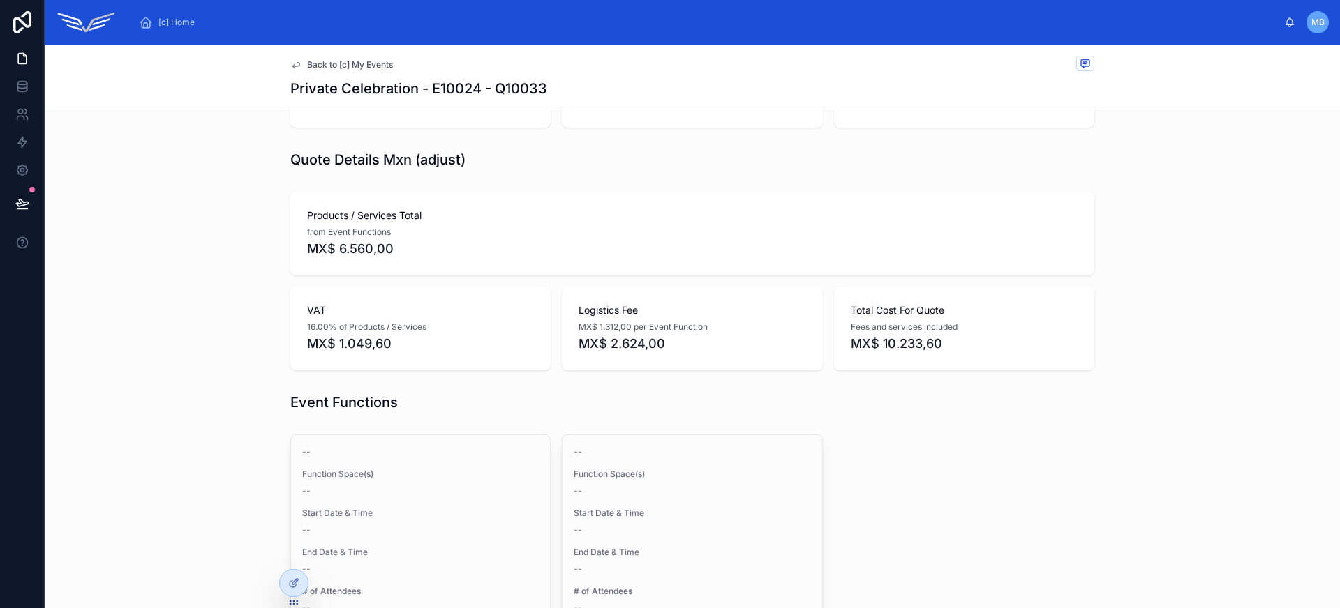
scroll to position [69, 0]
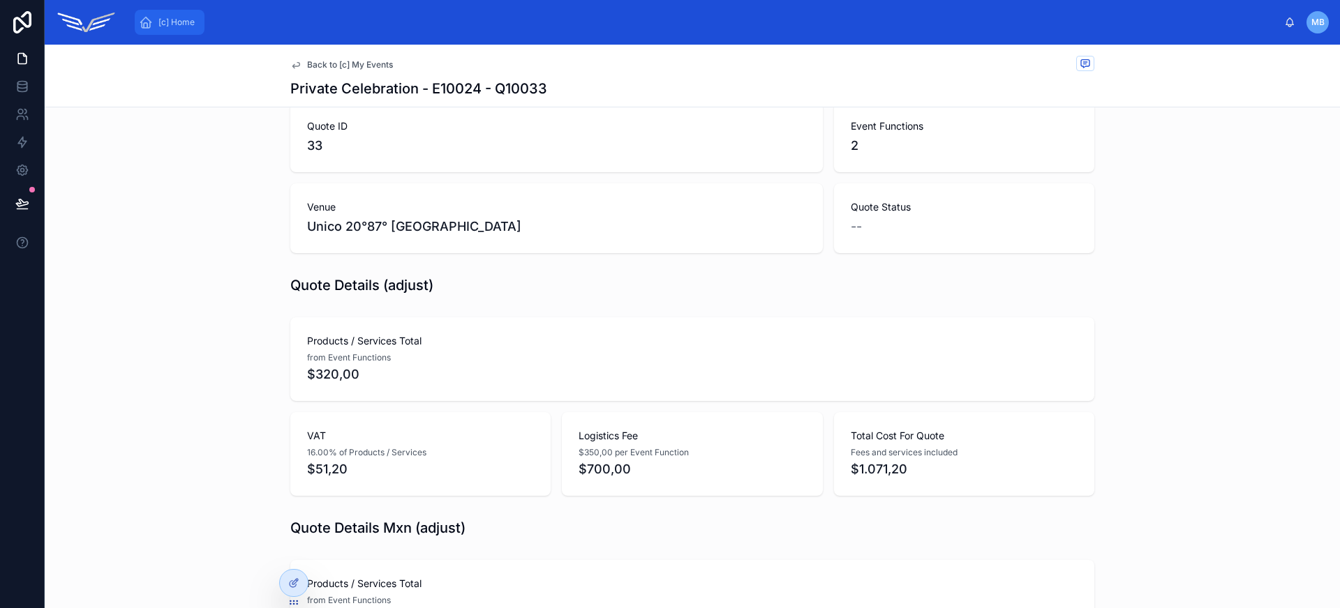
click at [173, 29] on div "[c] Home" at bounding box center [169, 22] width 61 height 22
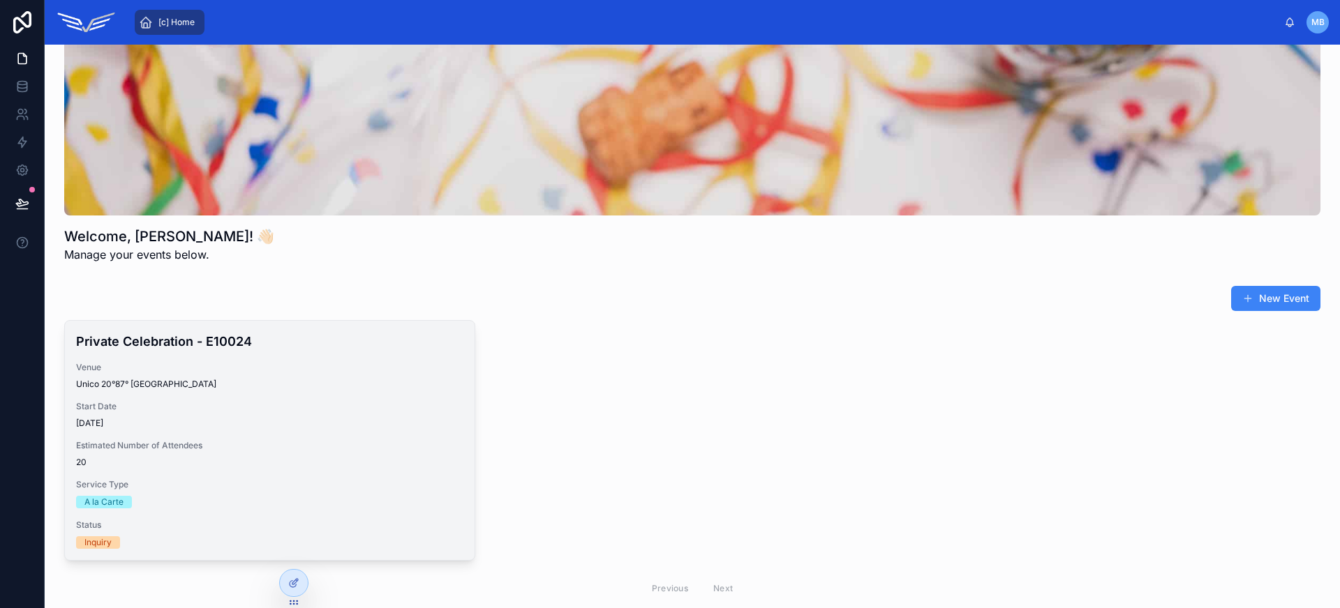
click at [276, 398] on div "Private Celebration - E10024 Venue Unico 20°87° Riviera Maya Start Date 30/04/2…" at bounding box center [270, 440] width 410 height 239
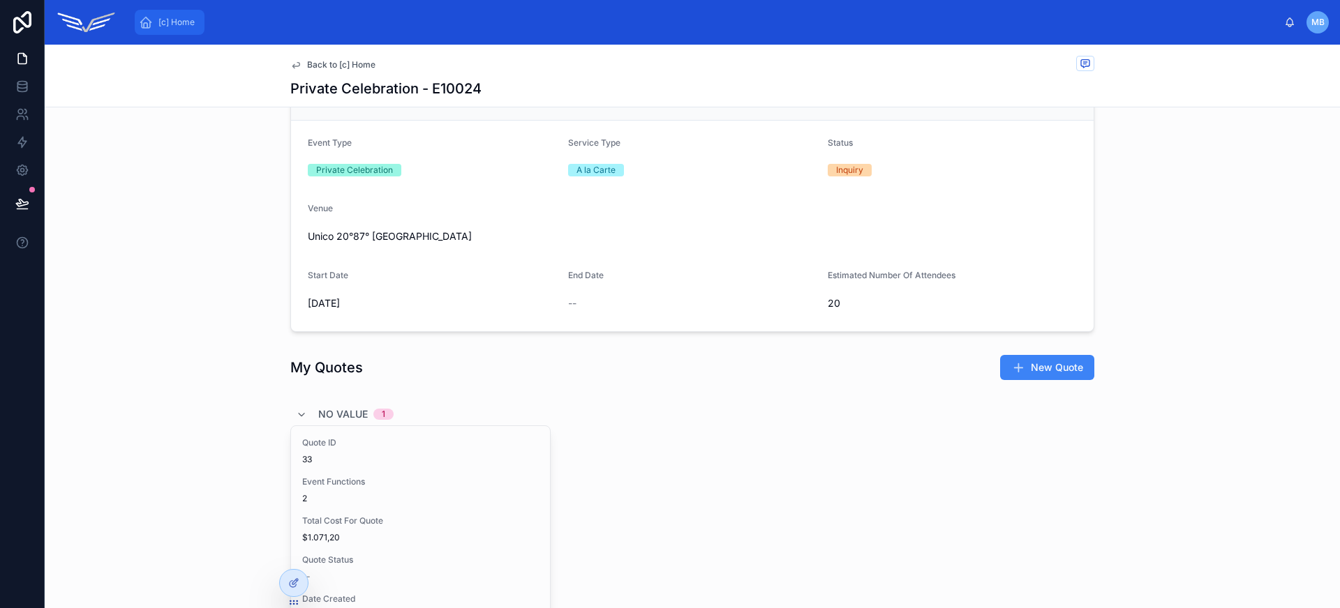
click at [162, 26] on span "[c] Home" at bounding box center [176, 22] width 36 height 11
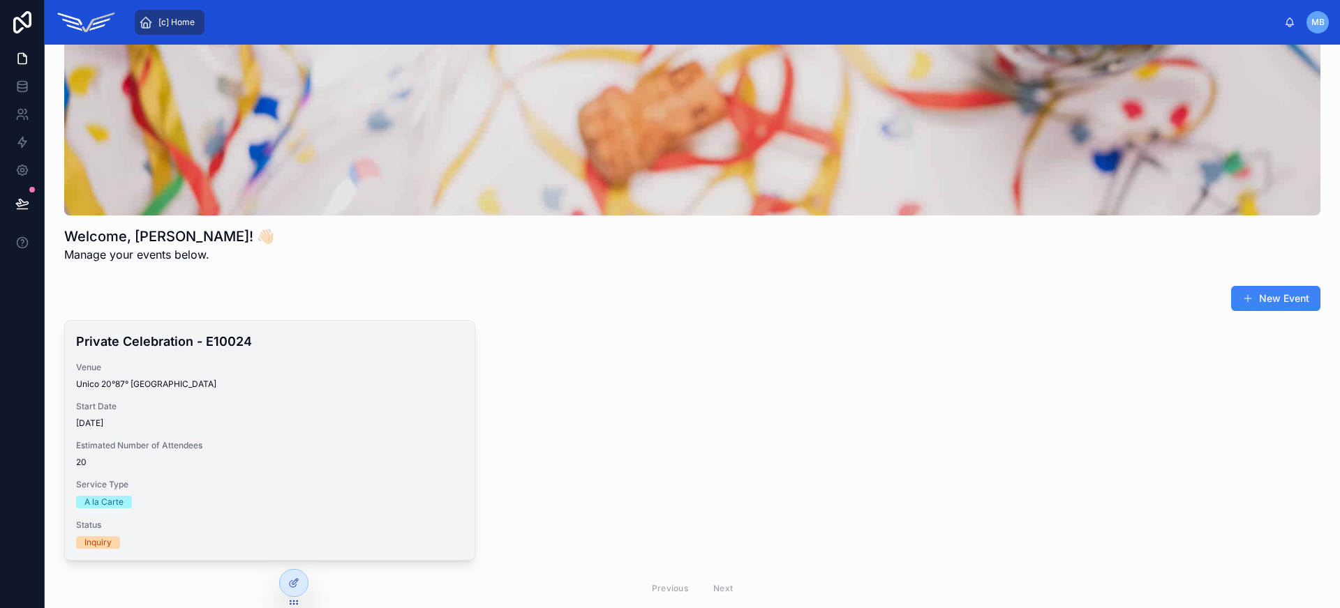
scroll to position [183, 0]
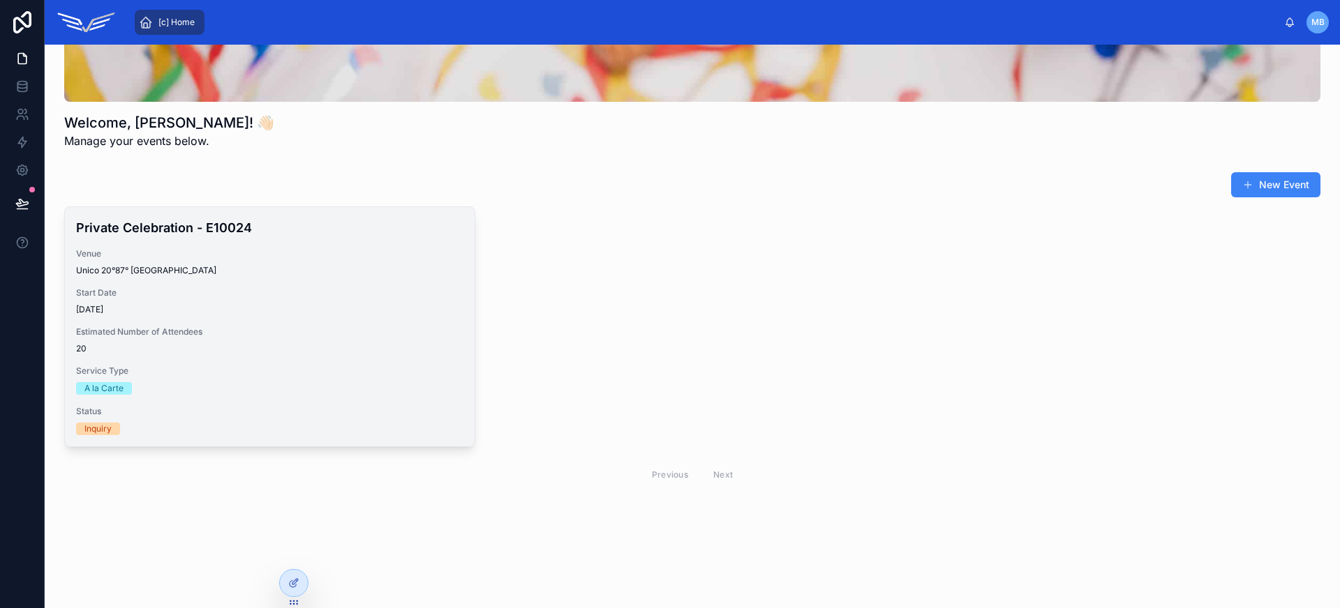
click at [358, 348] on span "20" at bounding box center [269, 348] width 387 height 11
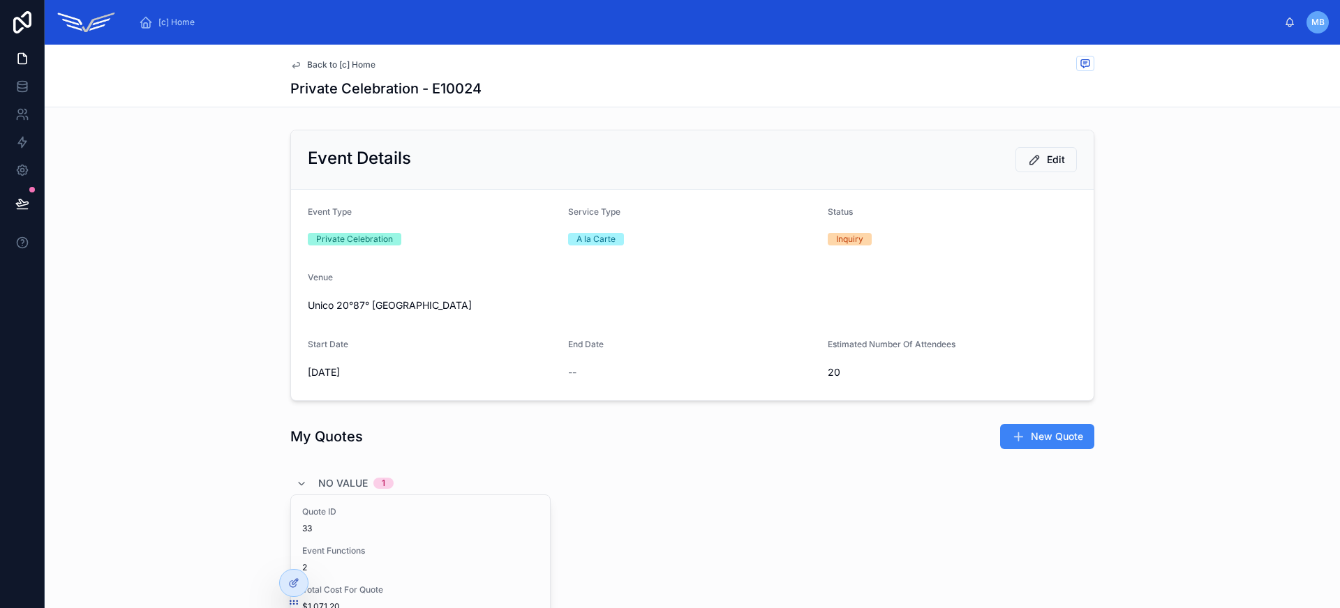
click at [322, 66] on span "Back to [c] Home" at bounding box center [341, 64] width 68 height 11
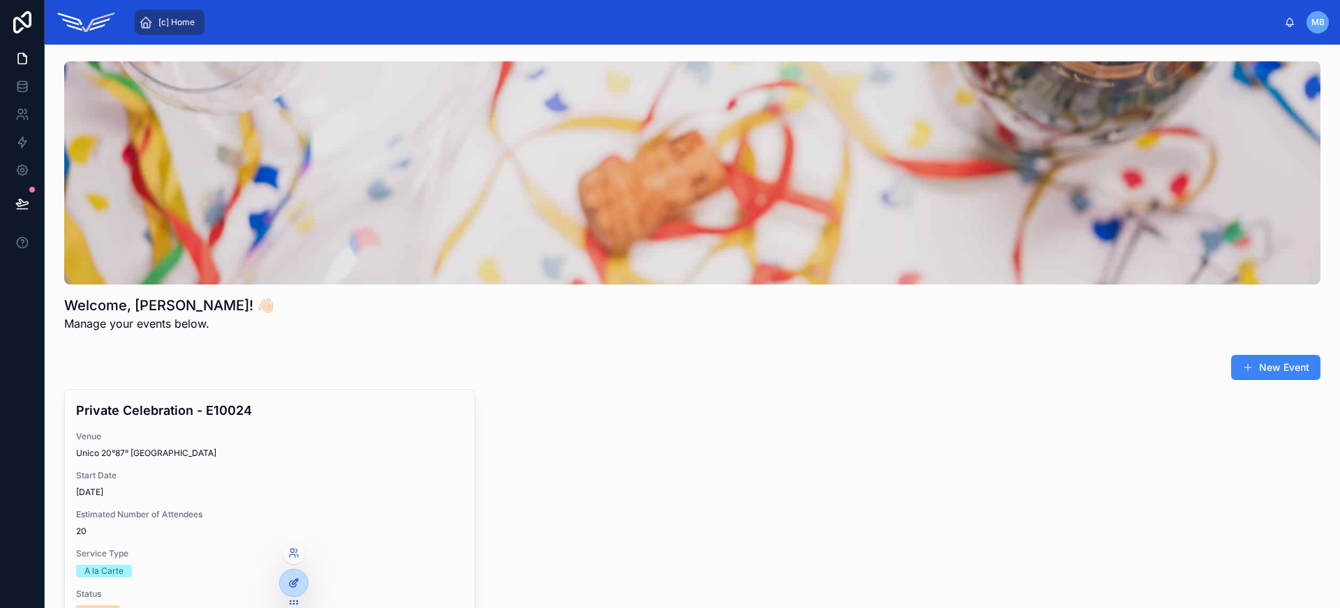
click at [299, 584] on icon at bounding box center [293, 583] width 11 height 11
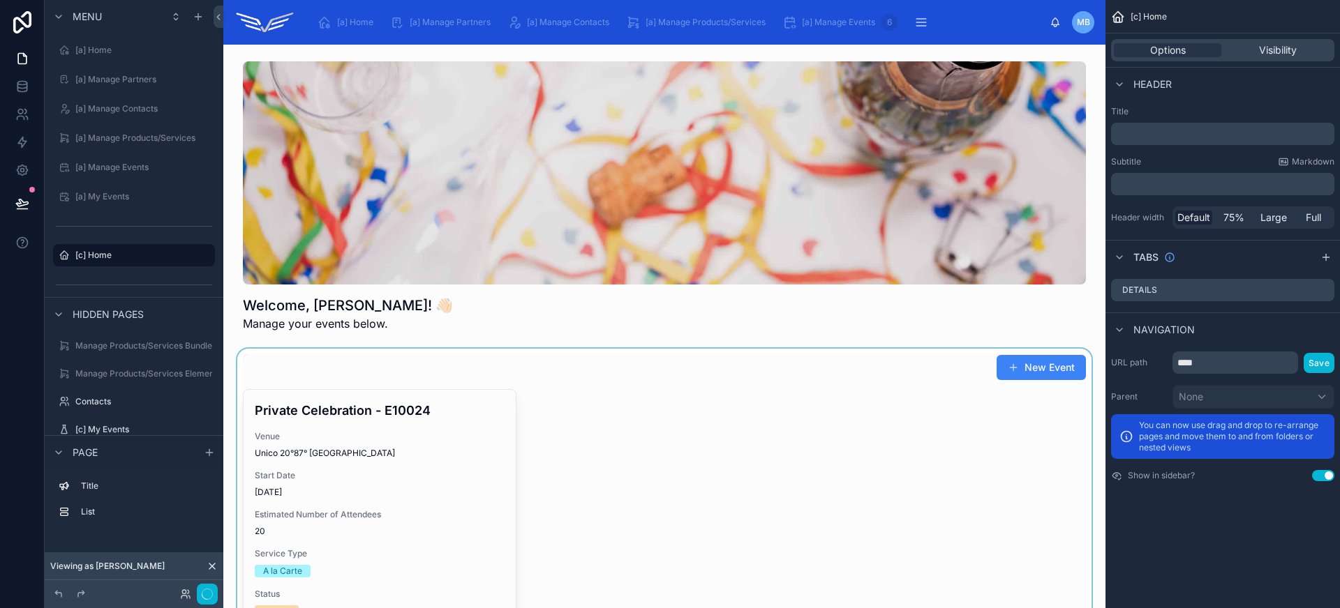
click at [534, 372] on div at bounding box center [664, 514] width 860 height 331
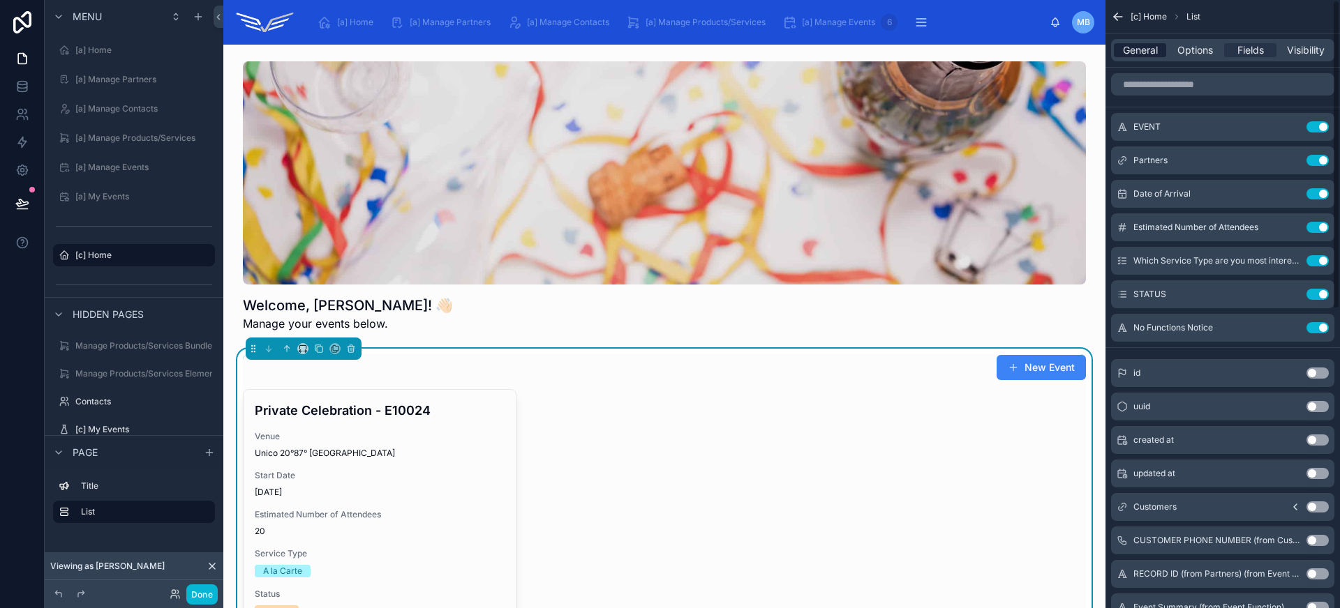
click at [1149, 56] on span "General" at bounding box center [1140, 50] width 35 height 14
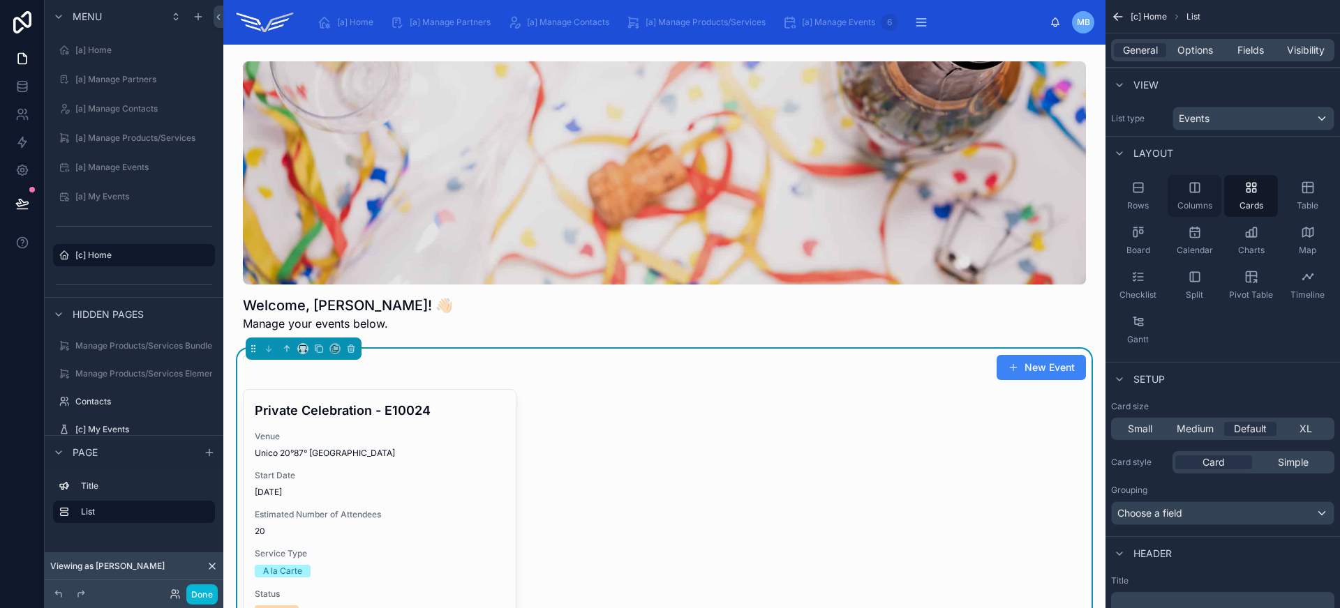
click at [1199, 193] on icon "scrollable content" at bounding box center [1195, 188] width 14 height 14
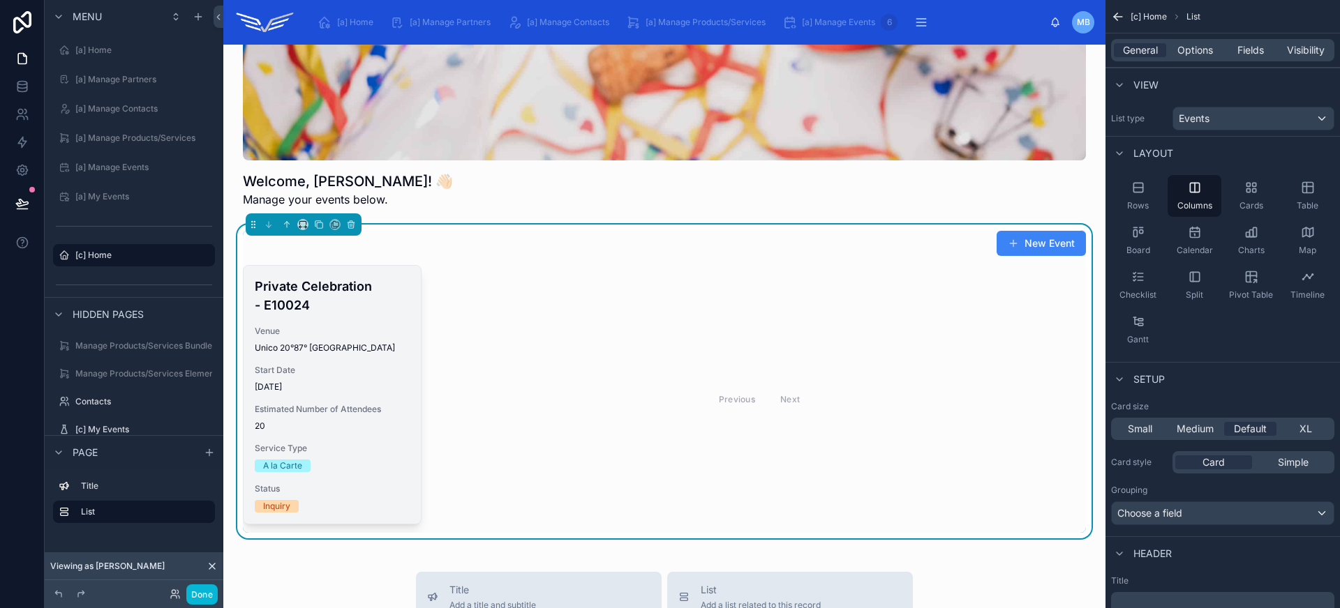
scroll to position [280, 0]
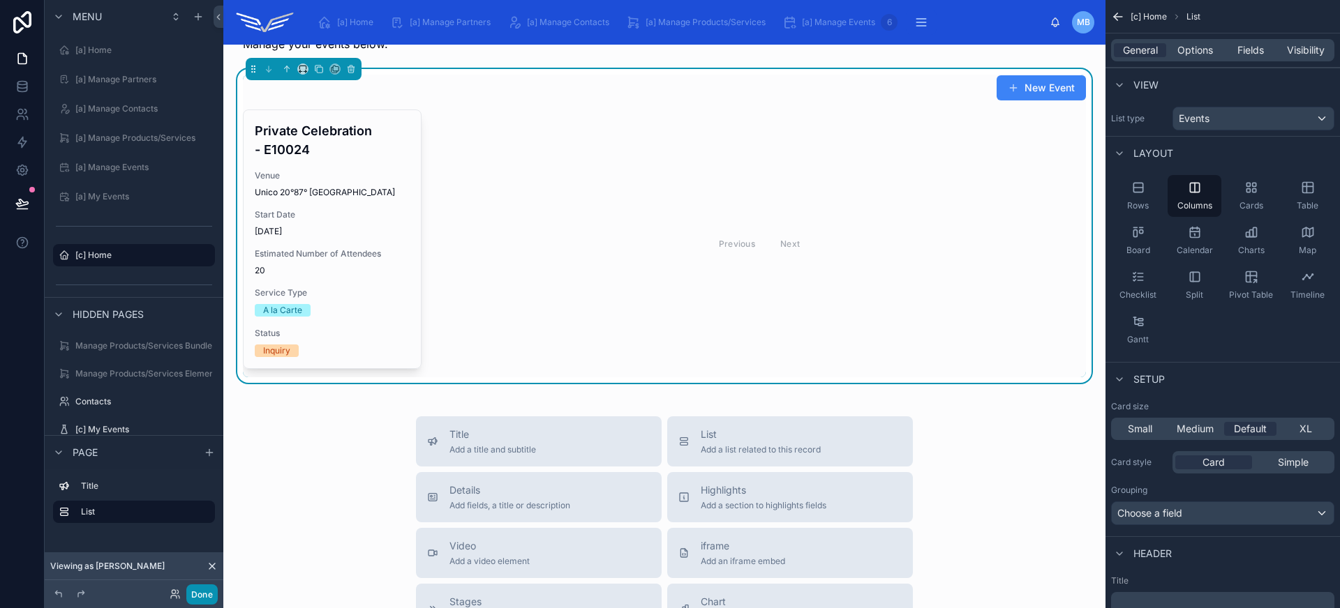
click at [208, 595] on button "Done" at bounding box center [201, 595] width 31 height 20
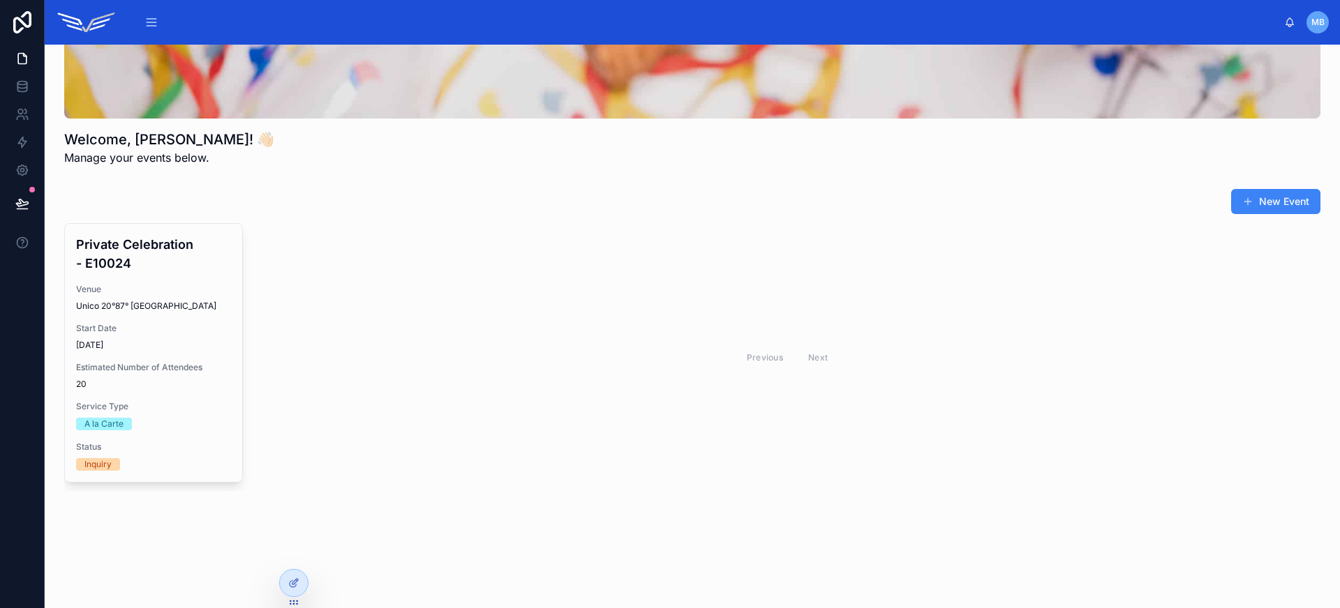
scroll to position [166, 0]
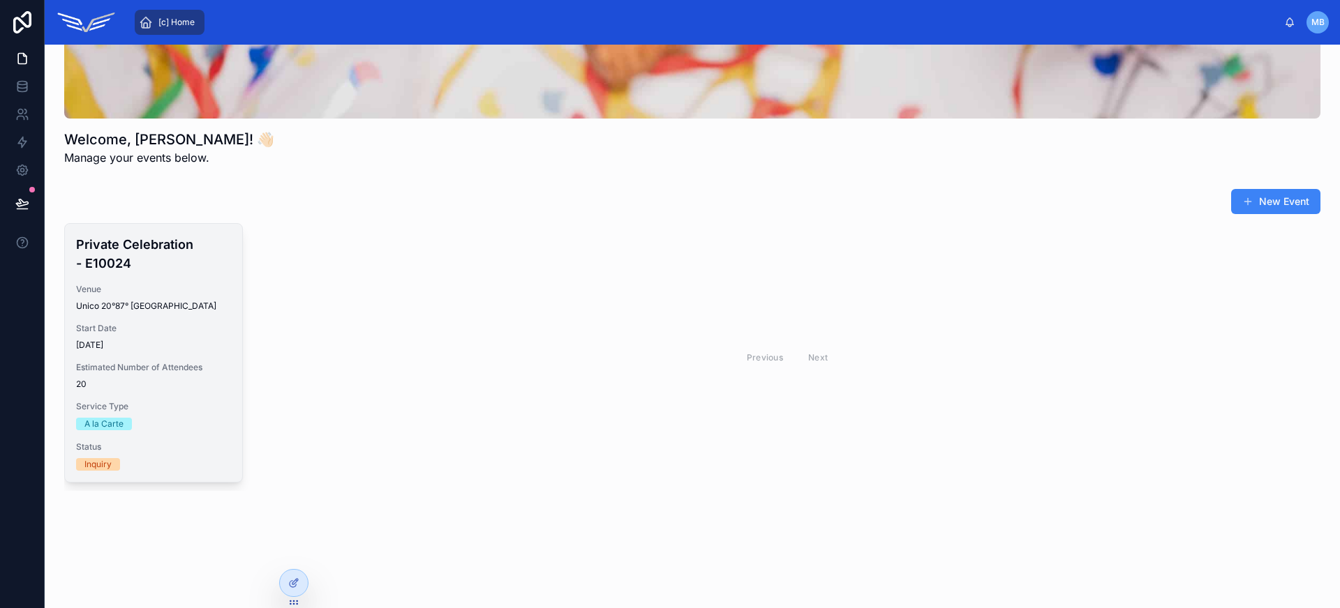
click at [197, 305] on div "Unico 20°87° [GEOGRAPHIC_DATA]" at bounding box center [153, 306] width 155 height 11
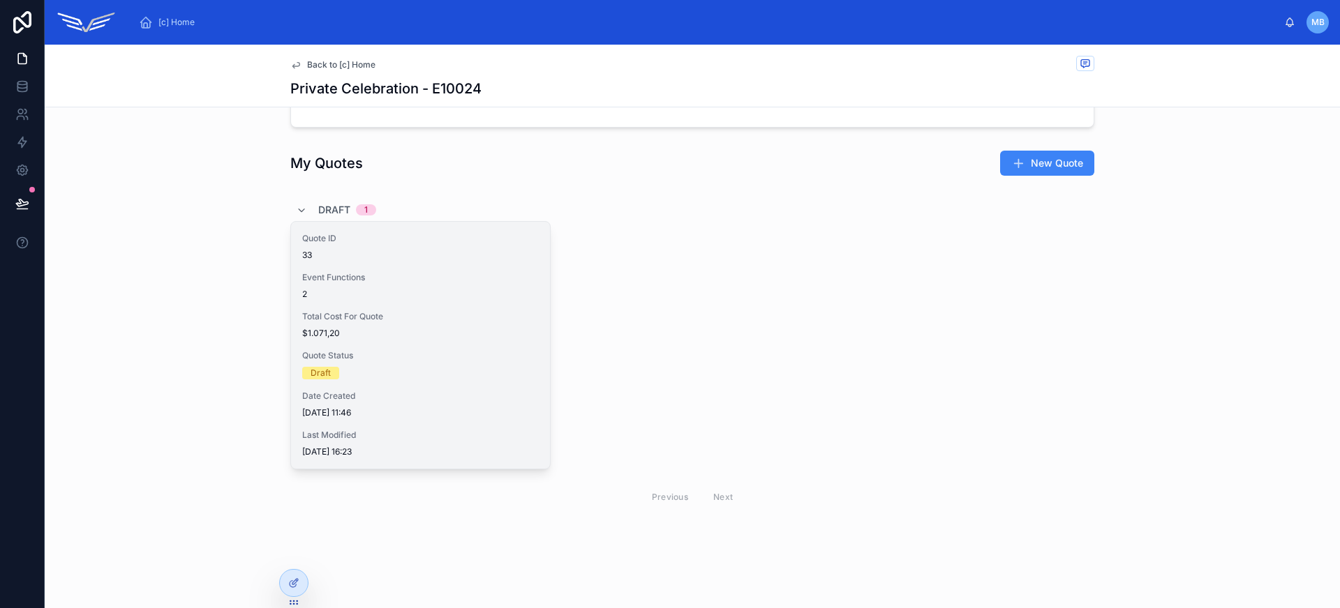
click at [441, 312] on span "Total Cost For Quote" at bounding box center [420, 316] width 237 height 11
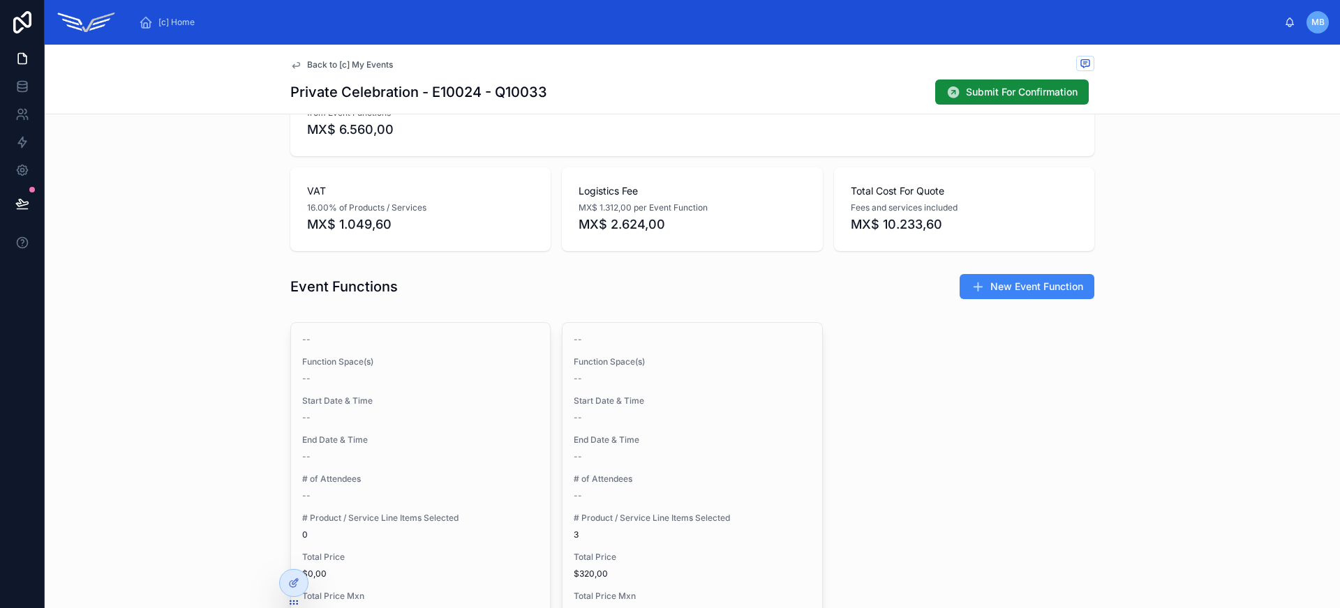
scroll to position [697, 0]
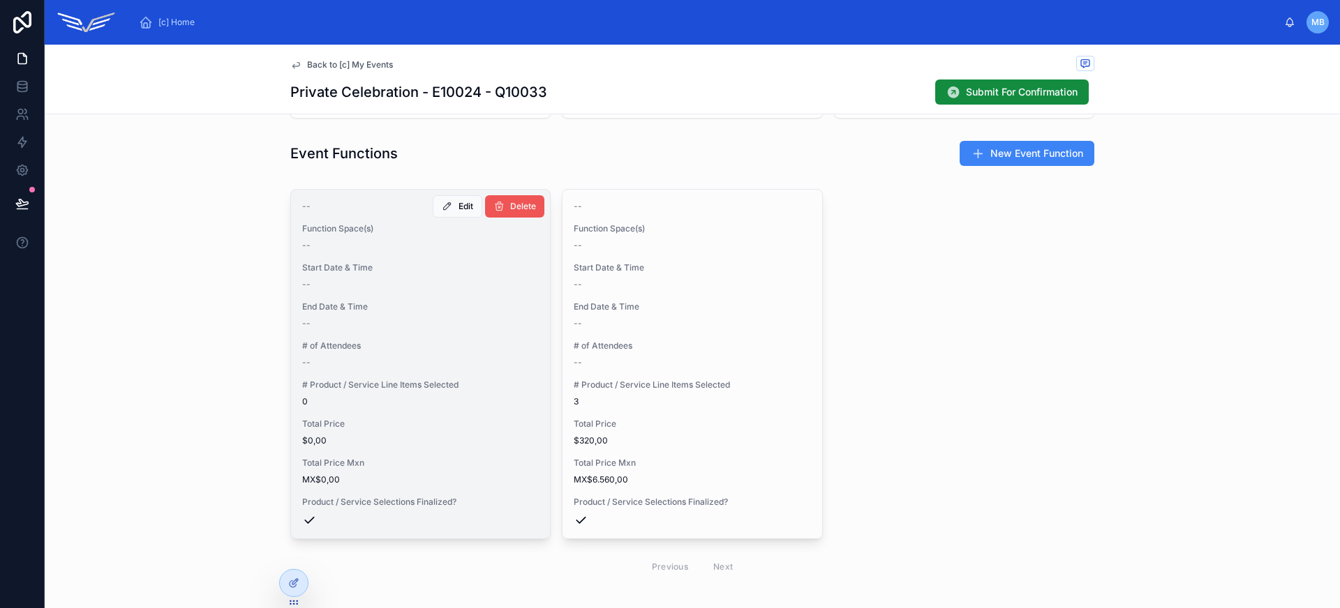
click at [530, 210] on span "Delete" at bounding box center [523, 206] width 26 height 11
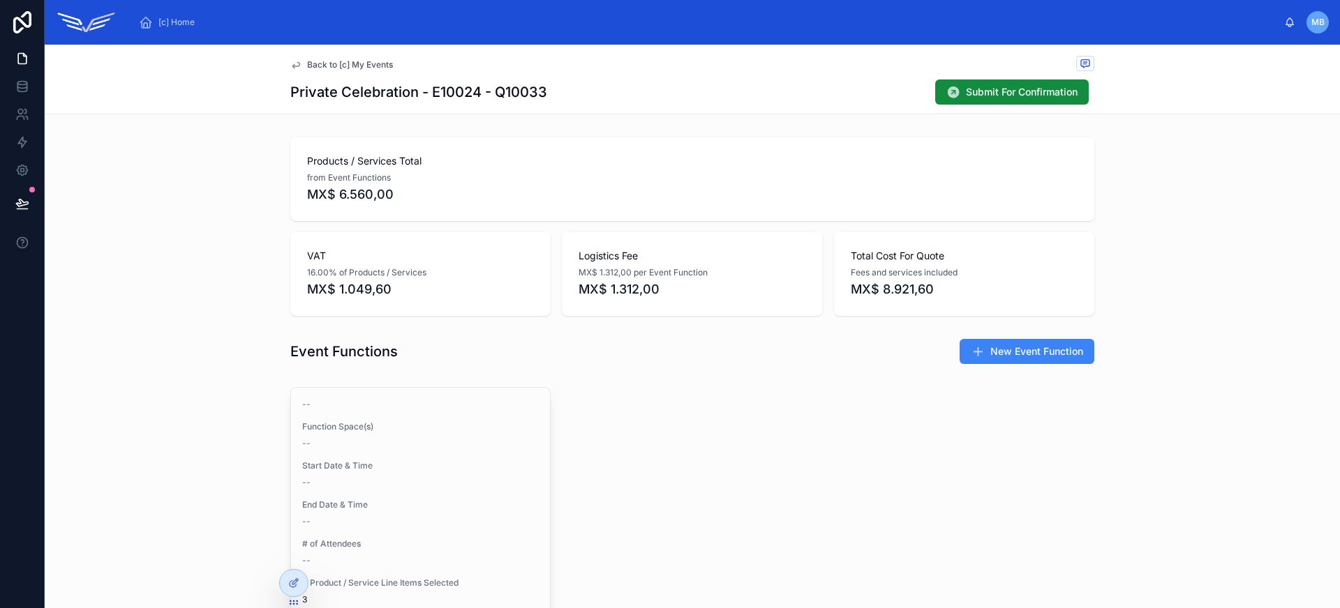
scroll to position [767, 0]
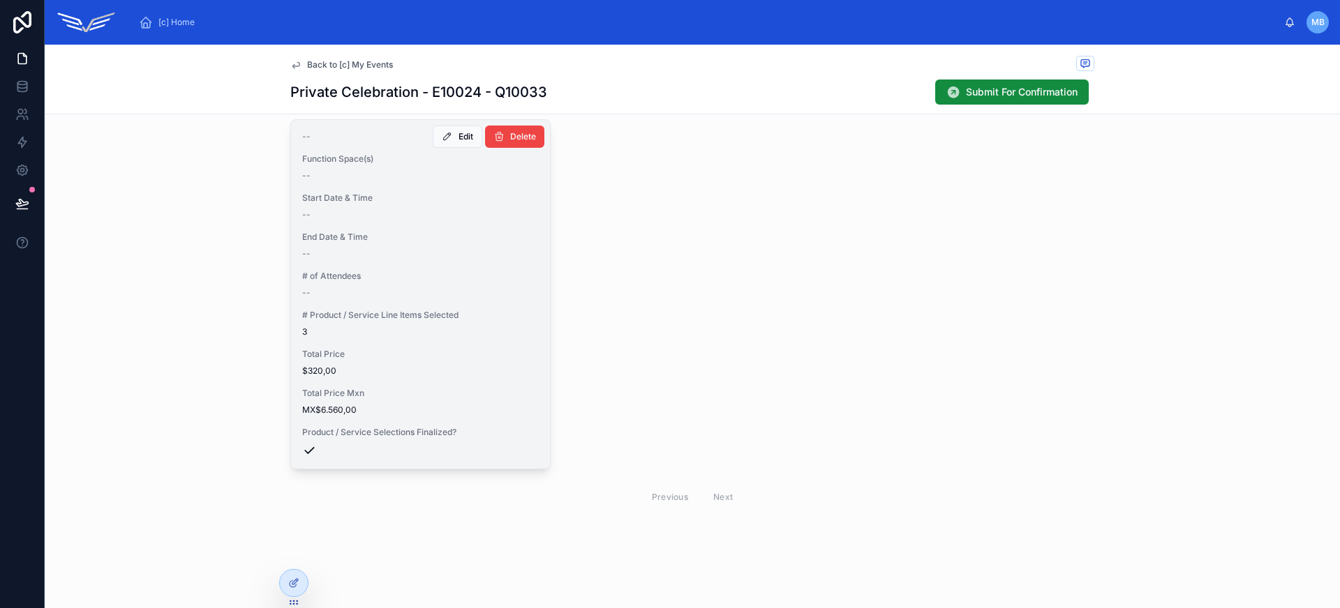
click at [444, 317] on span "# Product / Service Line Items Selected" at bounding box center [420, 315] width 237 height 11
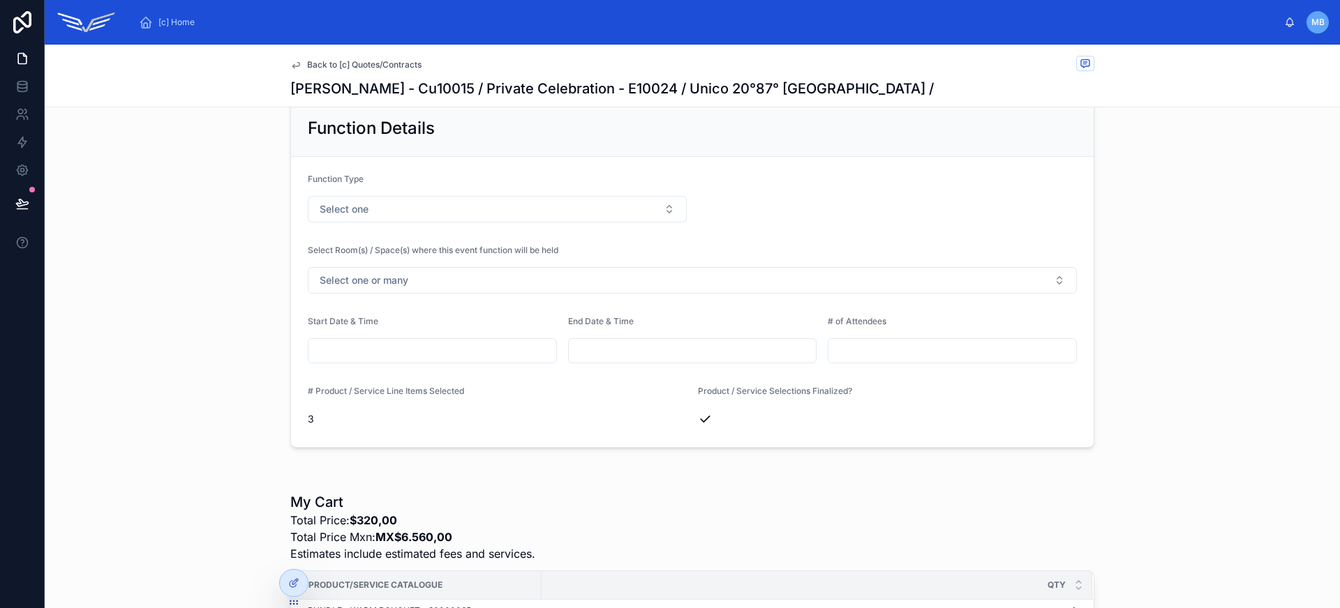
scroll to position [161, 0]
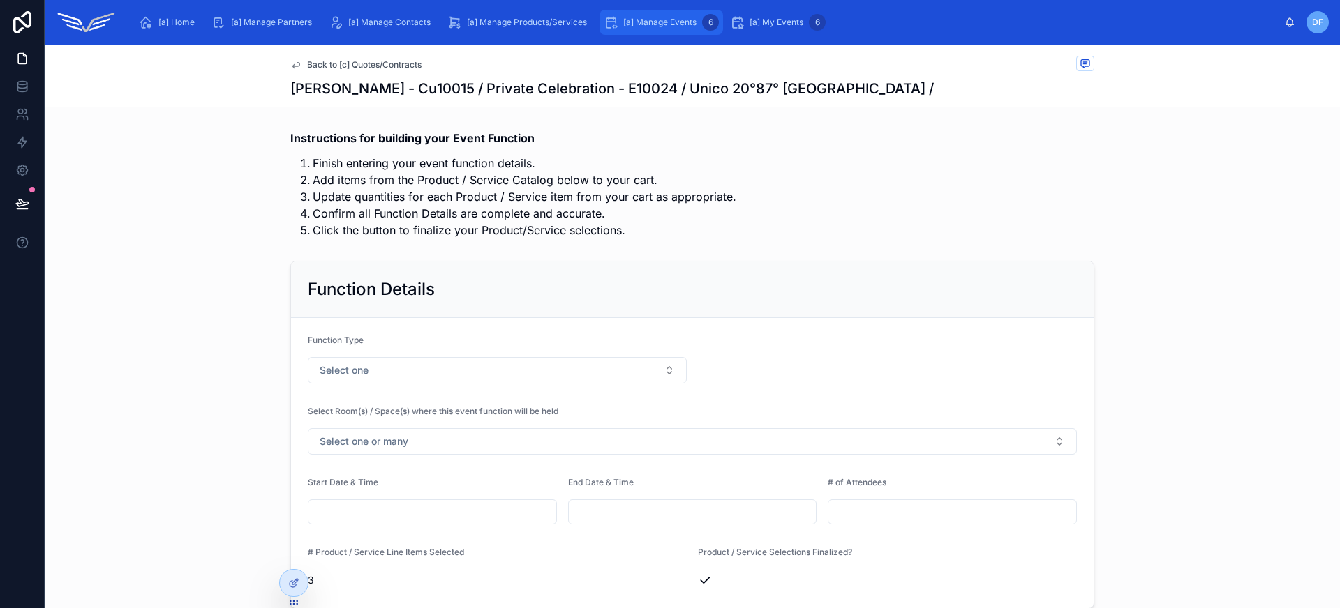
click at [643, 31] on div "[a] Manage Events 6" at bounding box center [661, 22] width 115 height 22
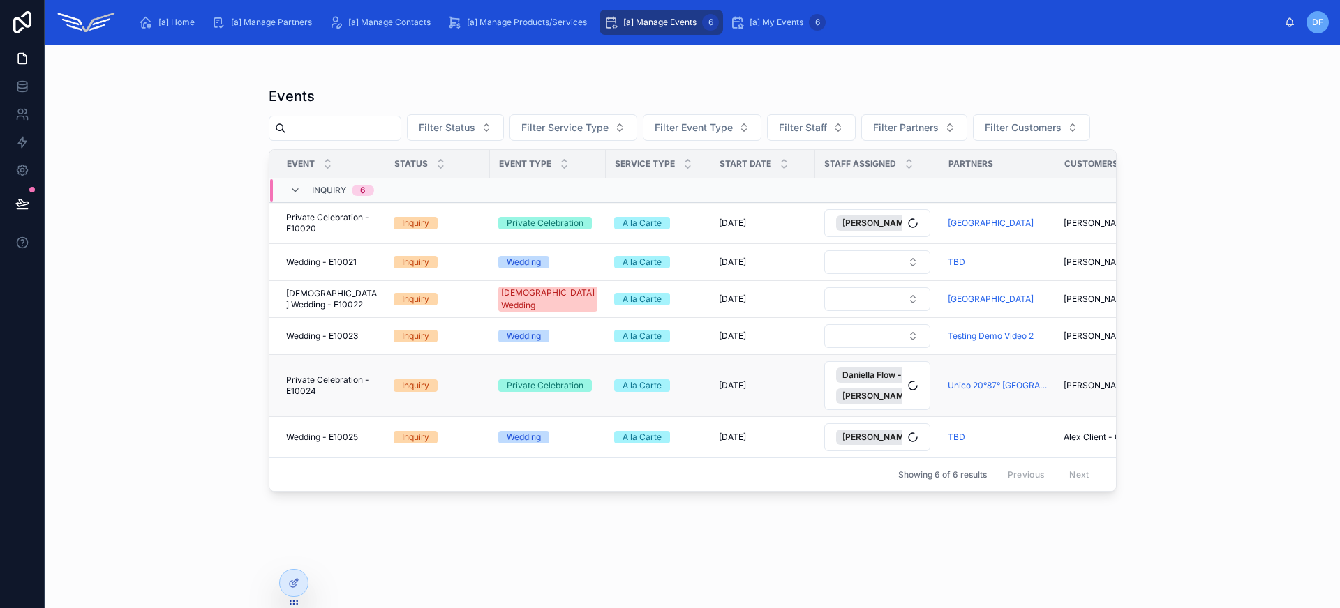
click at [348, 394] on span "Private Celebration - E10024" at bounding box center [331, 386] width 91 height 22
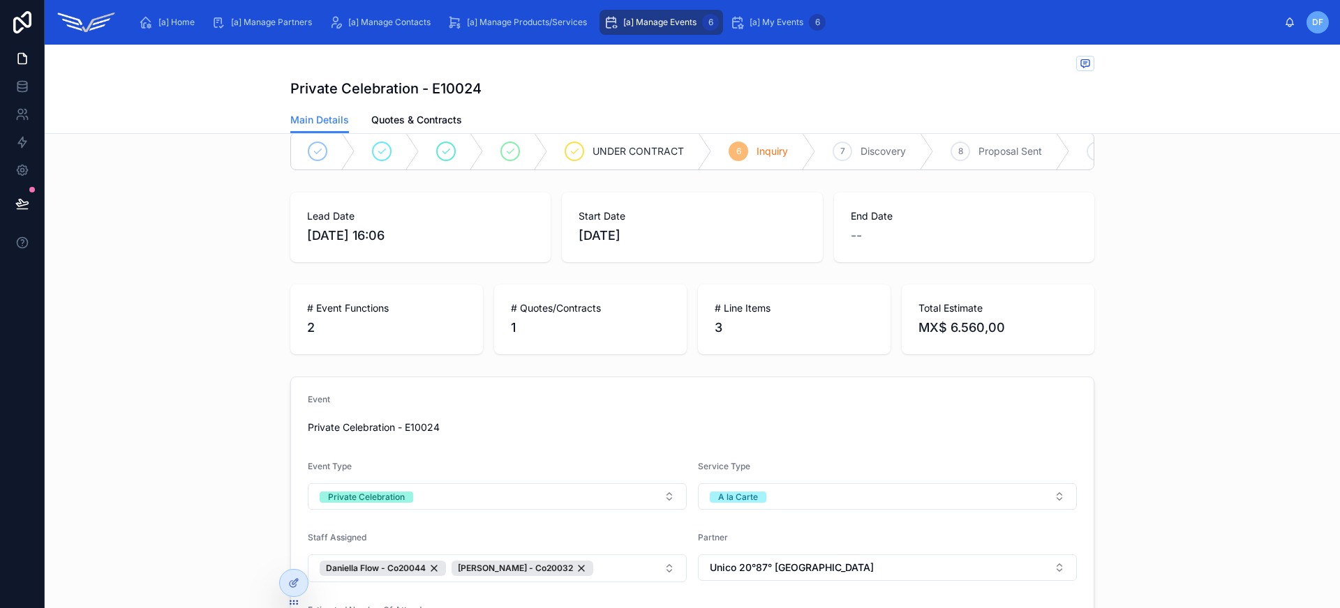
scroll to position [23, 0]
click at [413, 116] on span "Quotes & Contracts" at bounding box center [416, 120] width 91 height 14
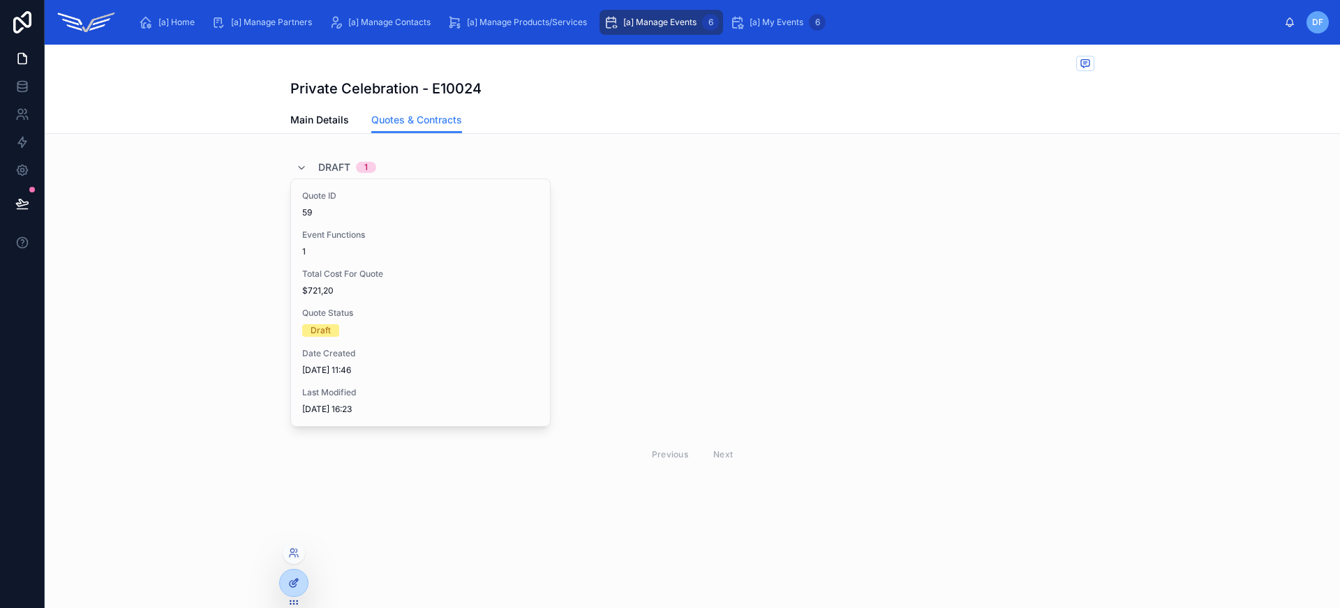
click at [292, 587] on icon at bounding box center [293, 584] width 6 height 6
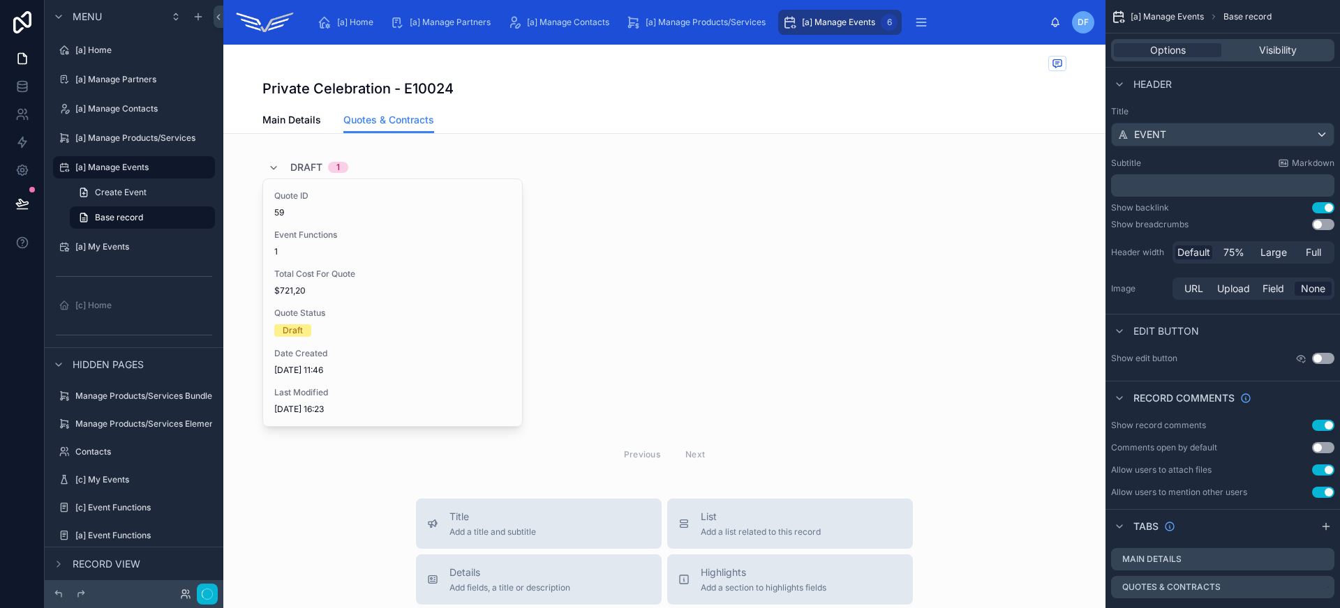
click at [715, 354] on div at bounding box center [664, 314] width 882 height 326
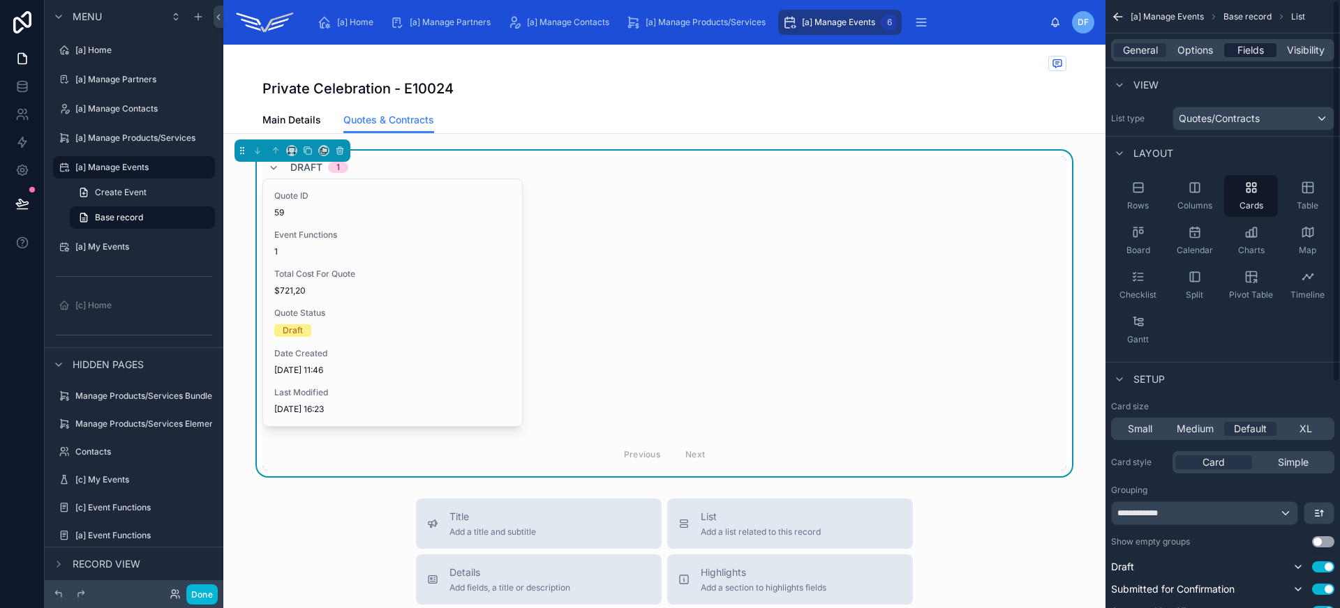
click at [1249, 45] on span "Fields" at bounding box center [1250, 50] width 27 height 14
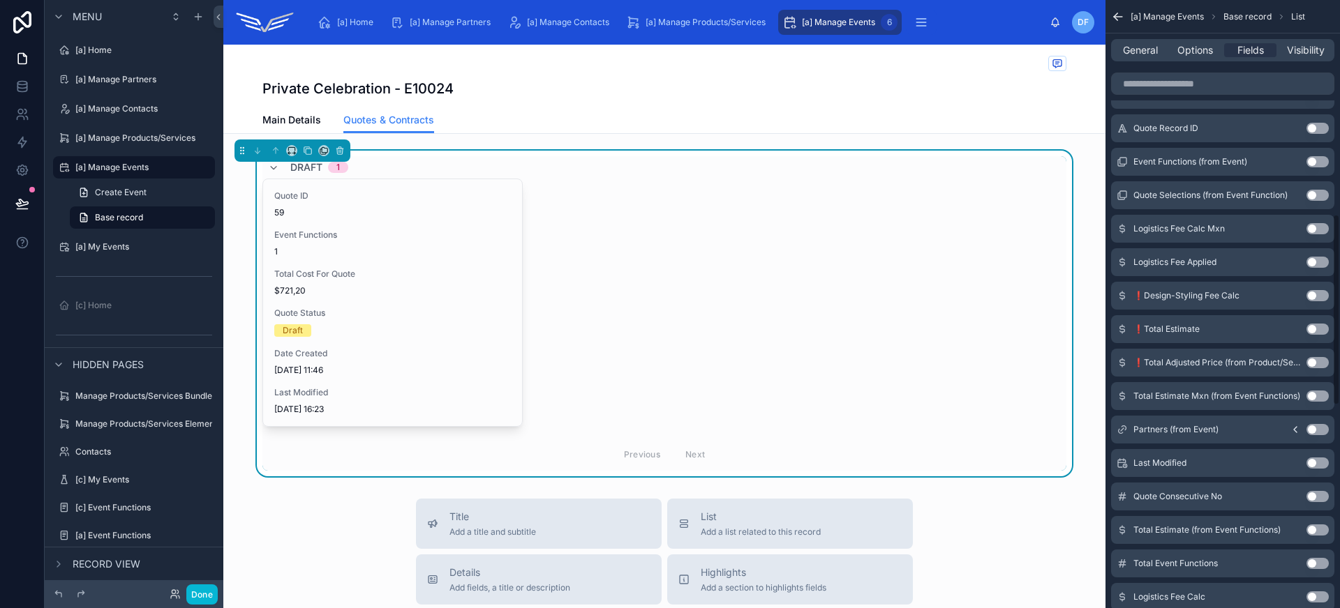
scroll to position [968, 0]
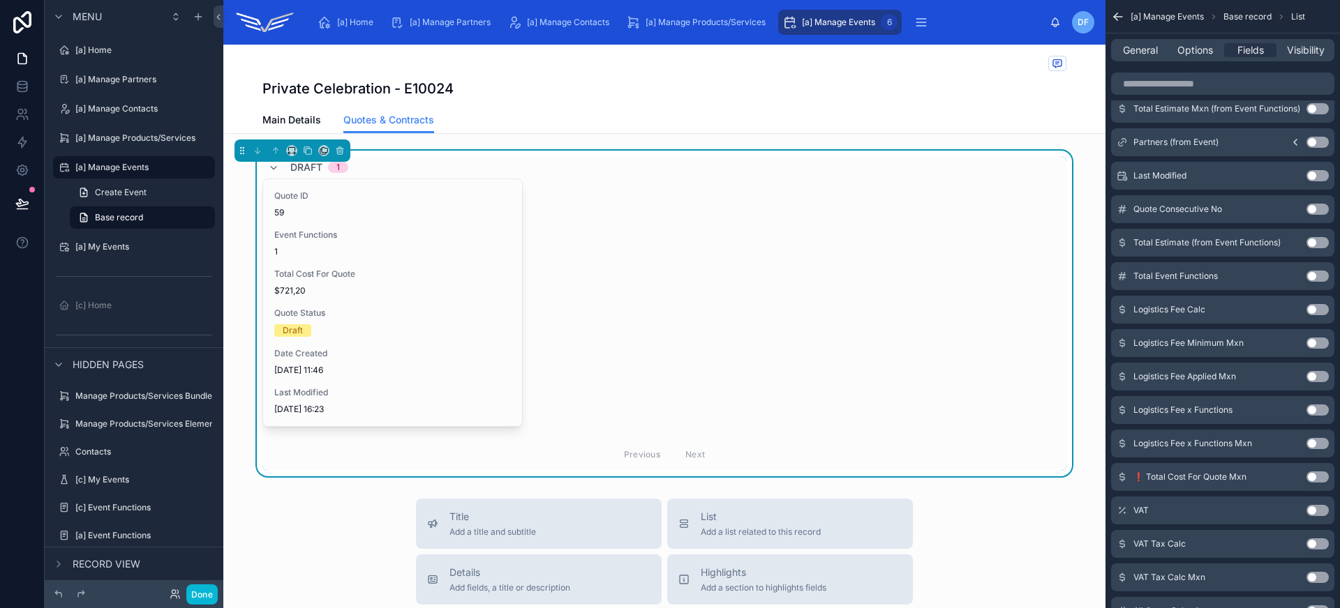
click at [1310, 211] on button "Use setting" at bounding box center [1317, 209] width 22 height 11
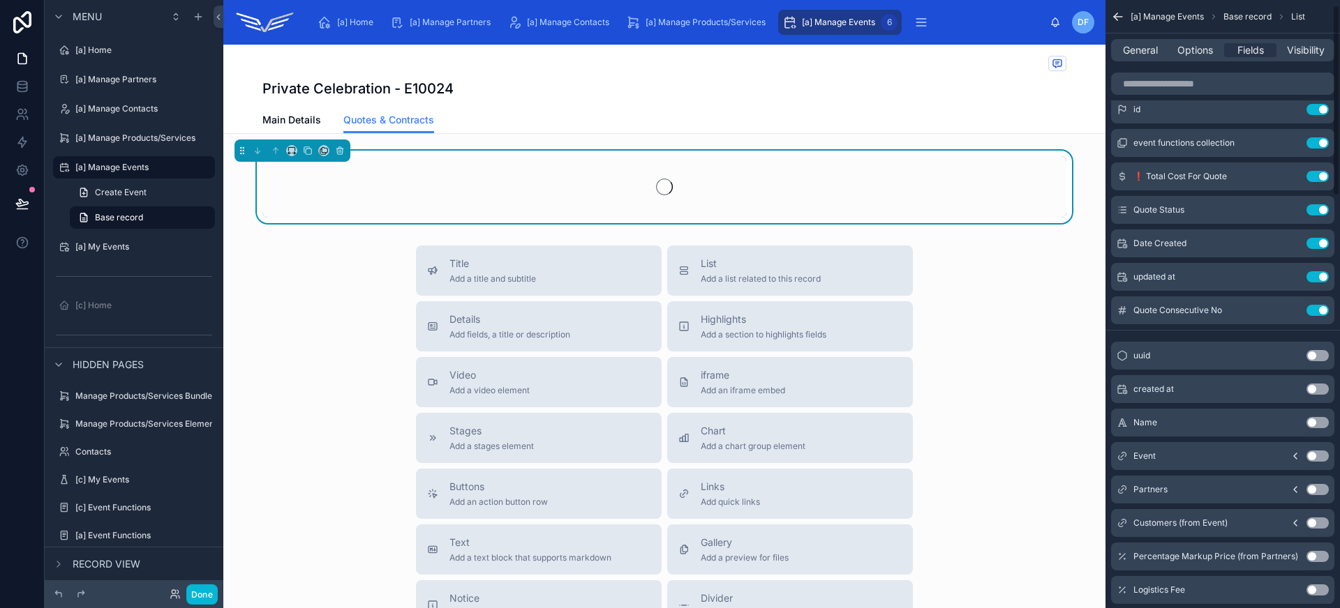
scroll to position [0, 0]
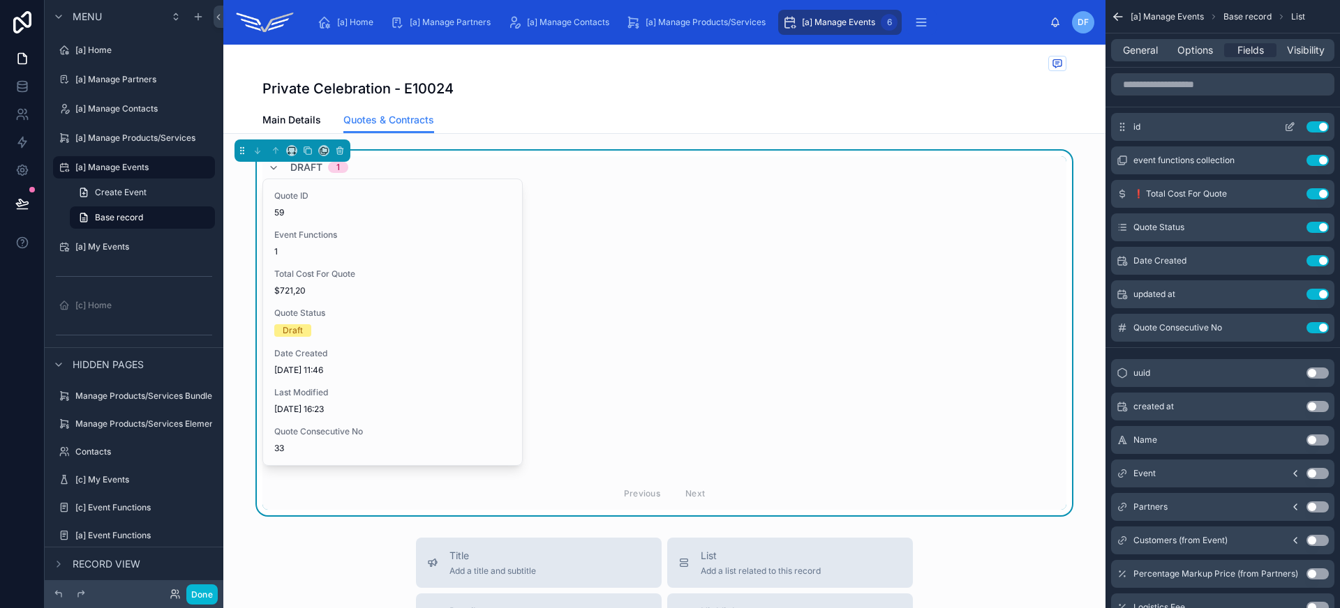
click at [1318, 127] on button "Use setting" at bounding box center [1317, 126] width 22 height 11
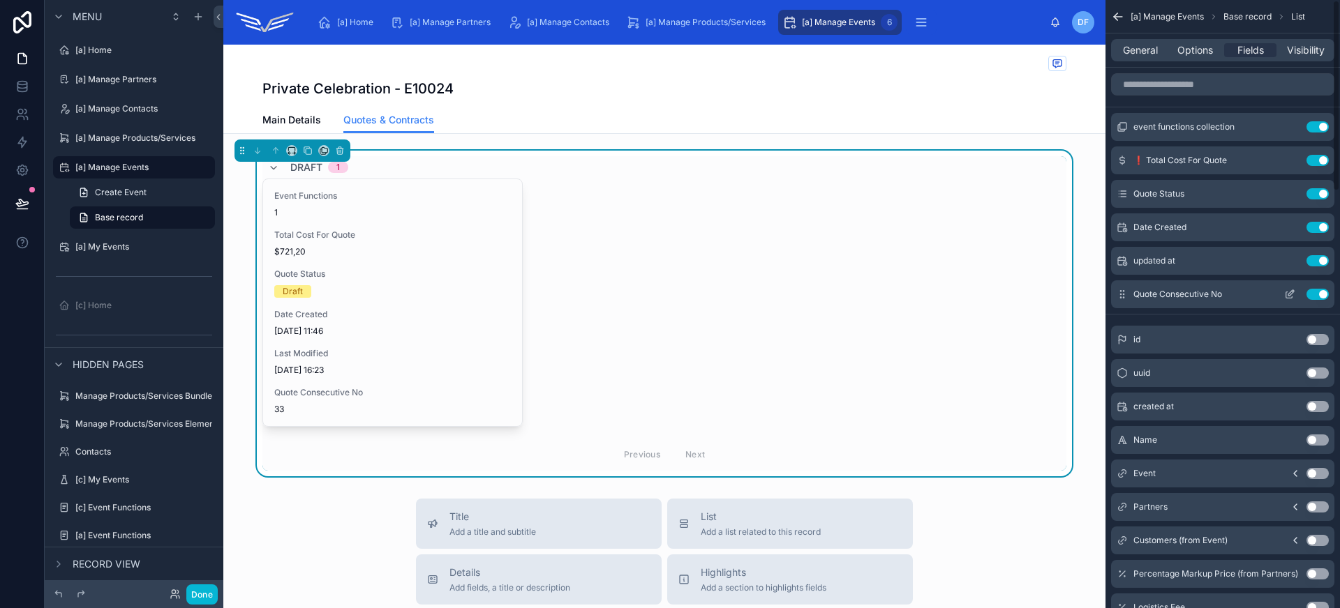
click at [1290, 297] on icon "scrollable content" at bounding box center [1289, 294] width 11 height 11
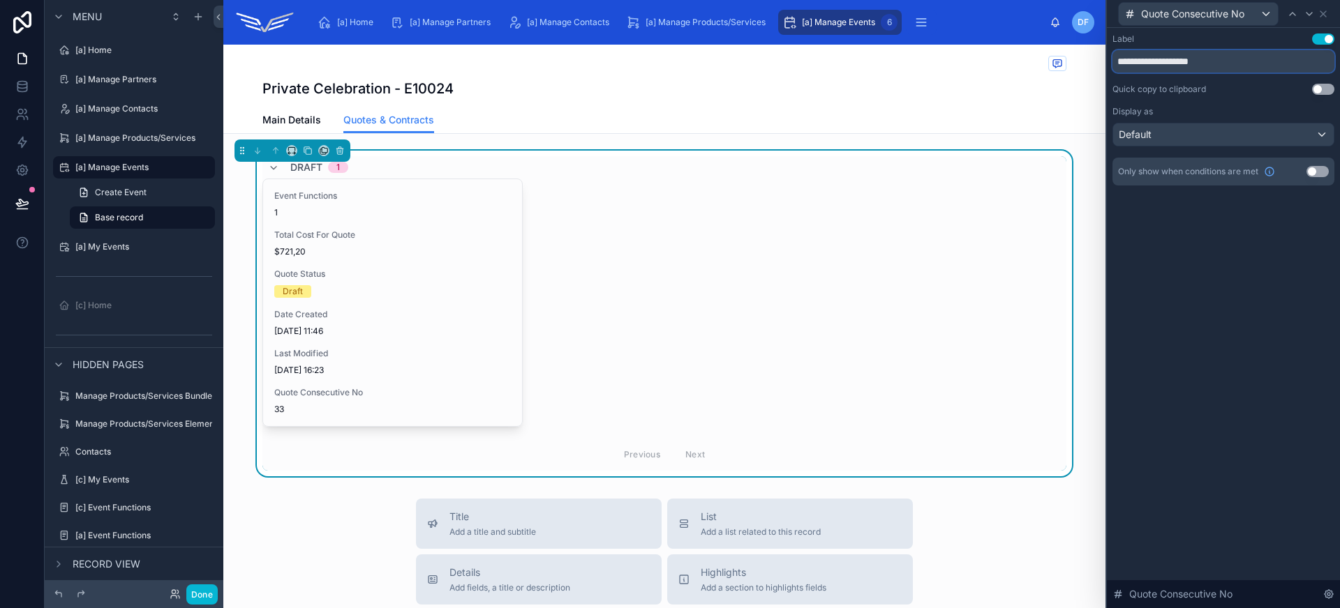
drag, startPoint x: 1147, startPoint y: 60, endPoint x: 1233, endPoint y: 62, distance: 85.9
click at [1233, 62] on input "**********" at bounding box center [1223, 61] width 222 height 22
type input "********"
click at [1320, 13] on icon at bounding box center [1322, 13] width 11 height 11
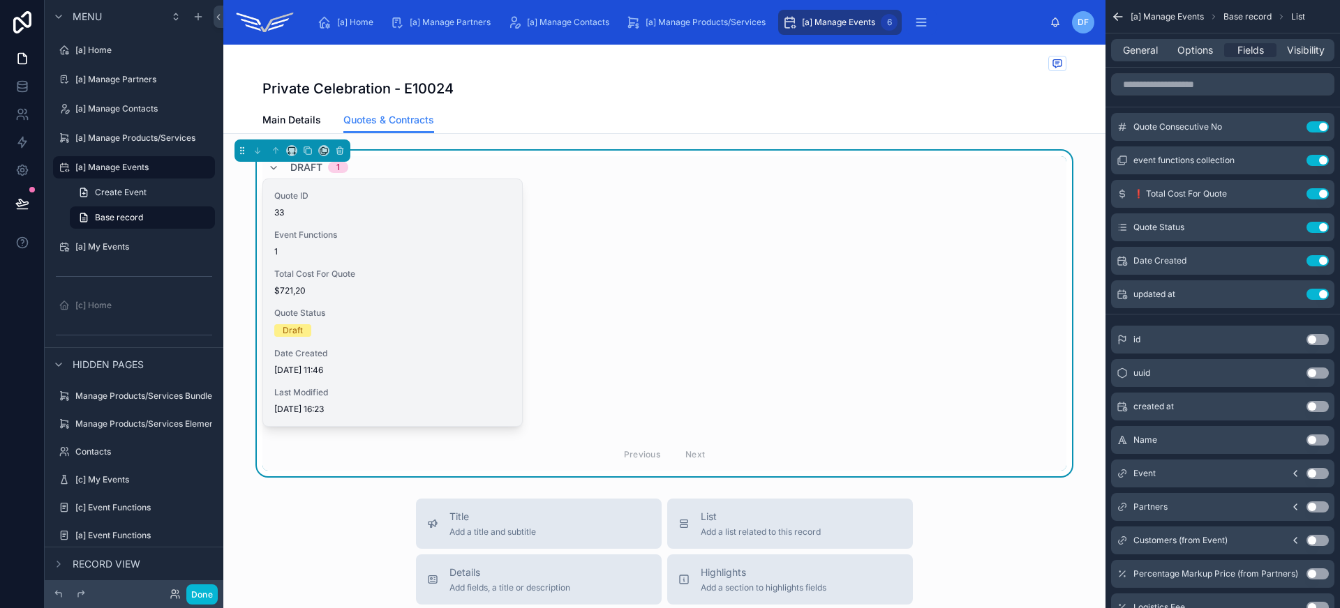
click at [442, 267] on div "Quote ID 33 Event Functions 1 Total Cost For Quote $721,20 Quote Status Draft D…" at bounding box center [392, 302] width 259 height 247
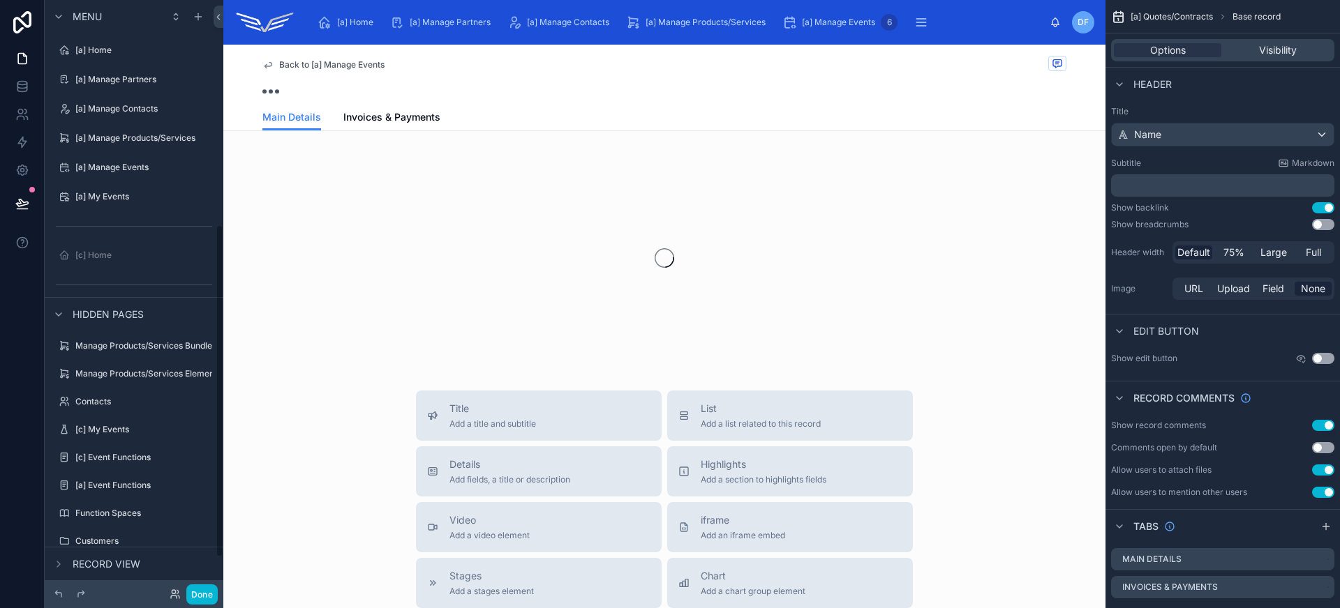
scroll to position [399, 0]
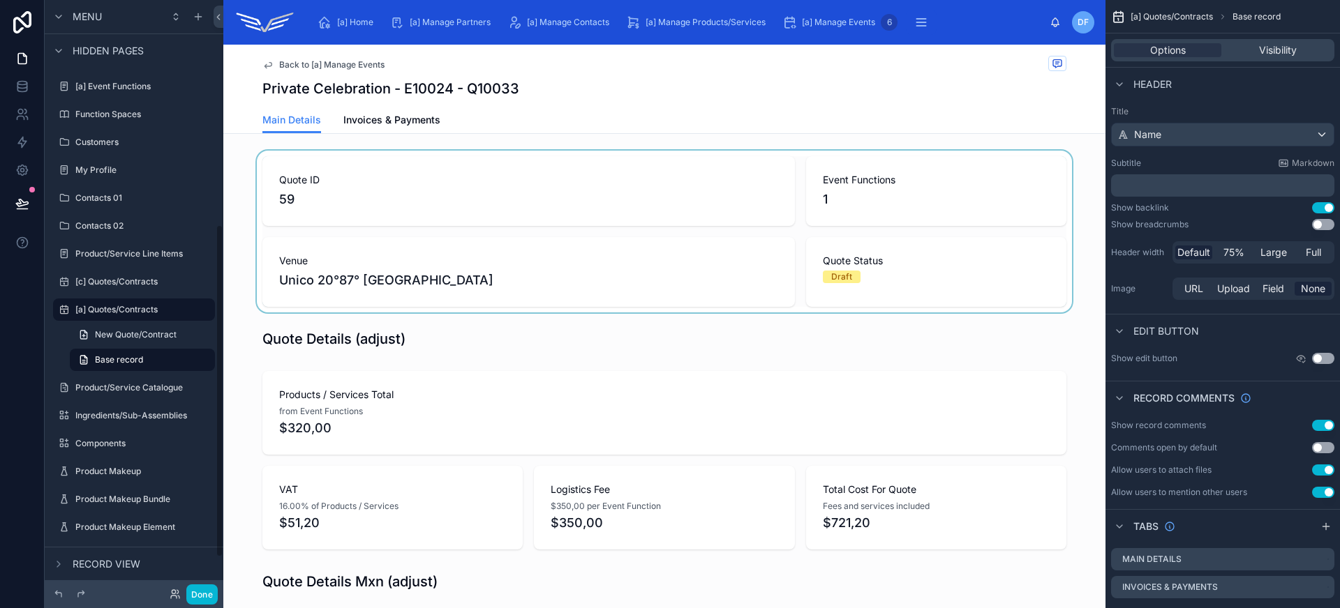
click at [366, 167] on div at bounding box center [664, 232] width 882 height 162
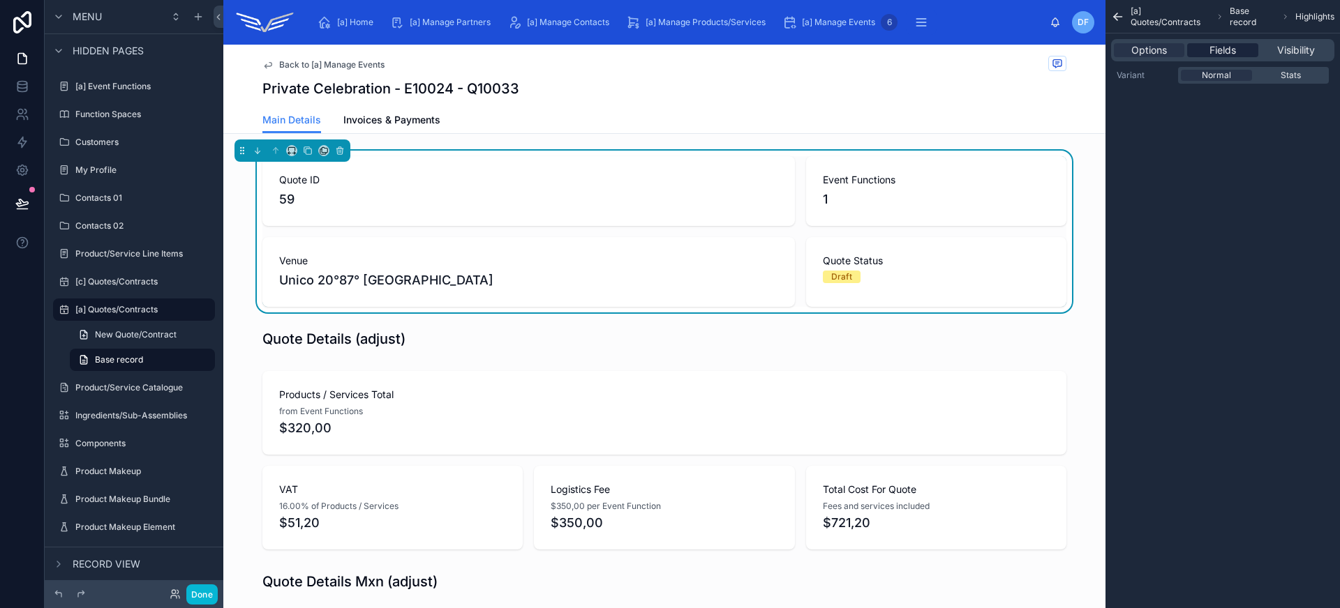
click at [1218, 44] on span "Fields" at bounding box center [1222, 50] width 27 height 14
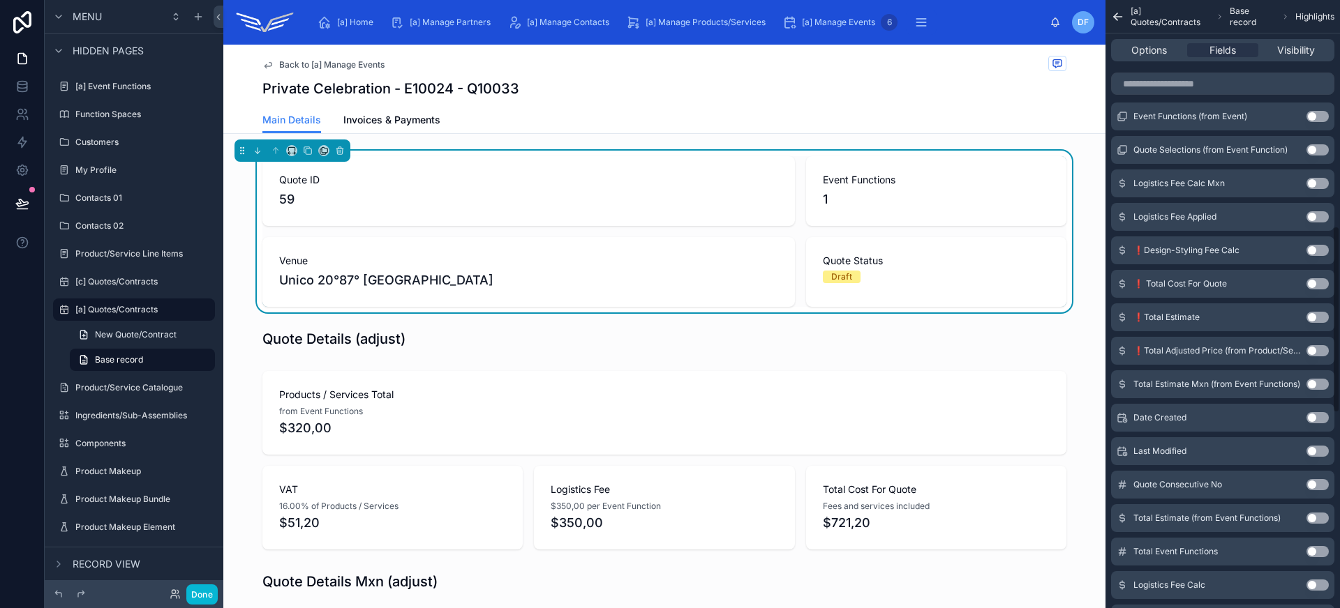
click at [1313, 481] on button "Use setting" at bounding box center [1317, 484] width 22 height 11
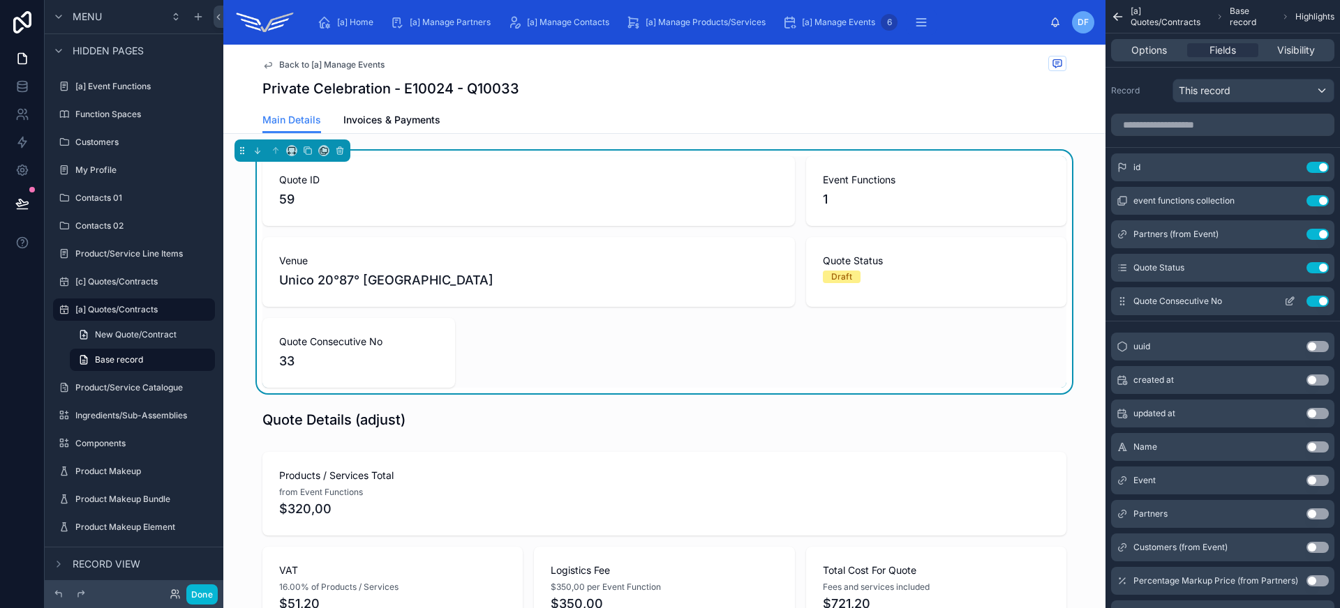
click at [1285, 304] on icon "scrollable content" at bounding box center [1289, 301] width 11 height 11
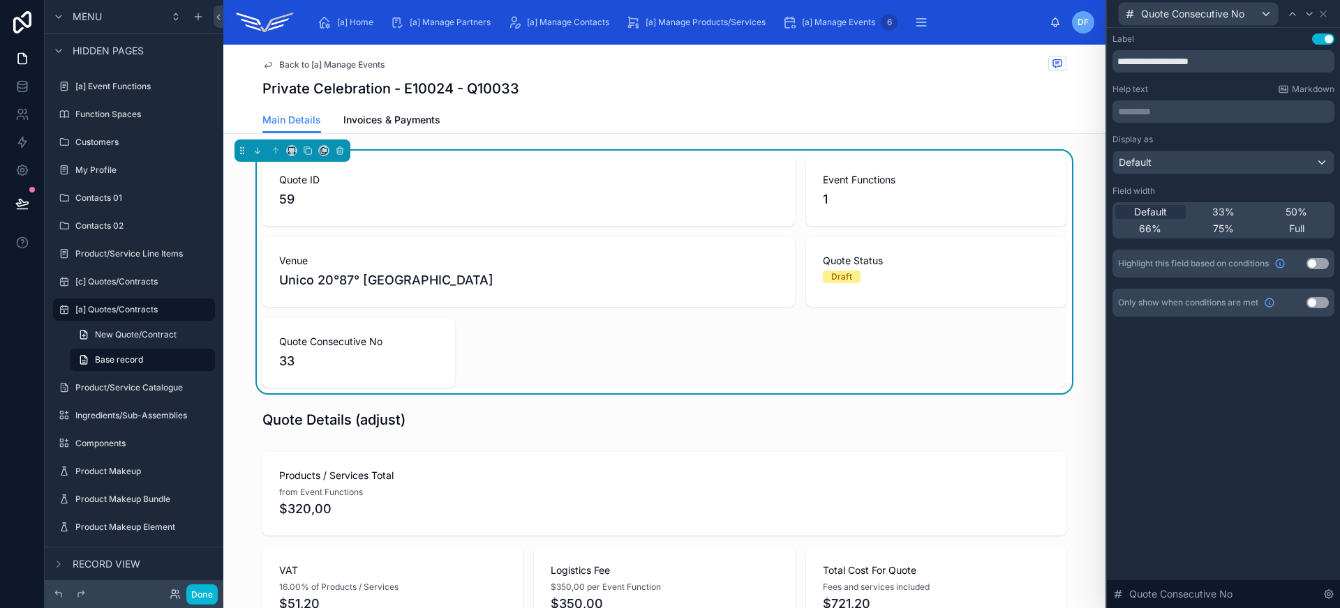
click at [1229, 103] on div "********* ﻿" at bounding box center [1223, 111] width 222 height 22
click at [1226, 67] on input "**********" at bounding box center [1223, 61] width 222 height 22
paste input "text"
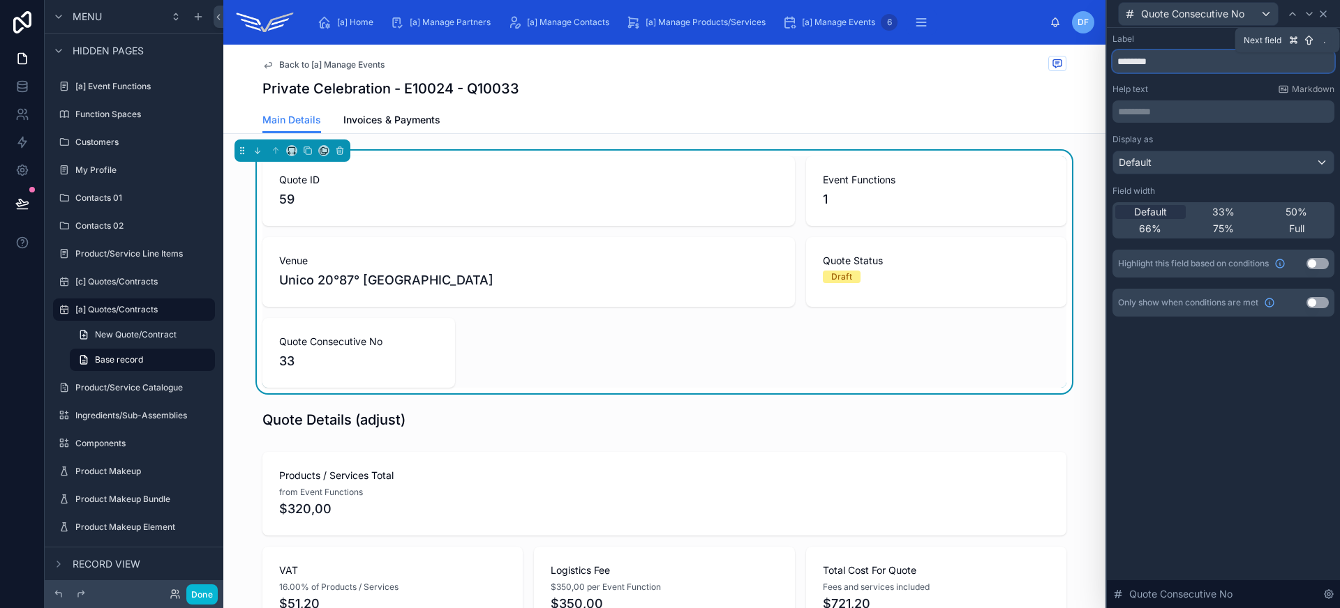
type input "********"
click at [1321, 12] on icon at bounding box center [1323, 14] width 6 height 6
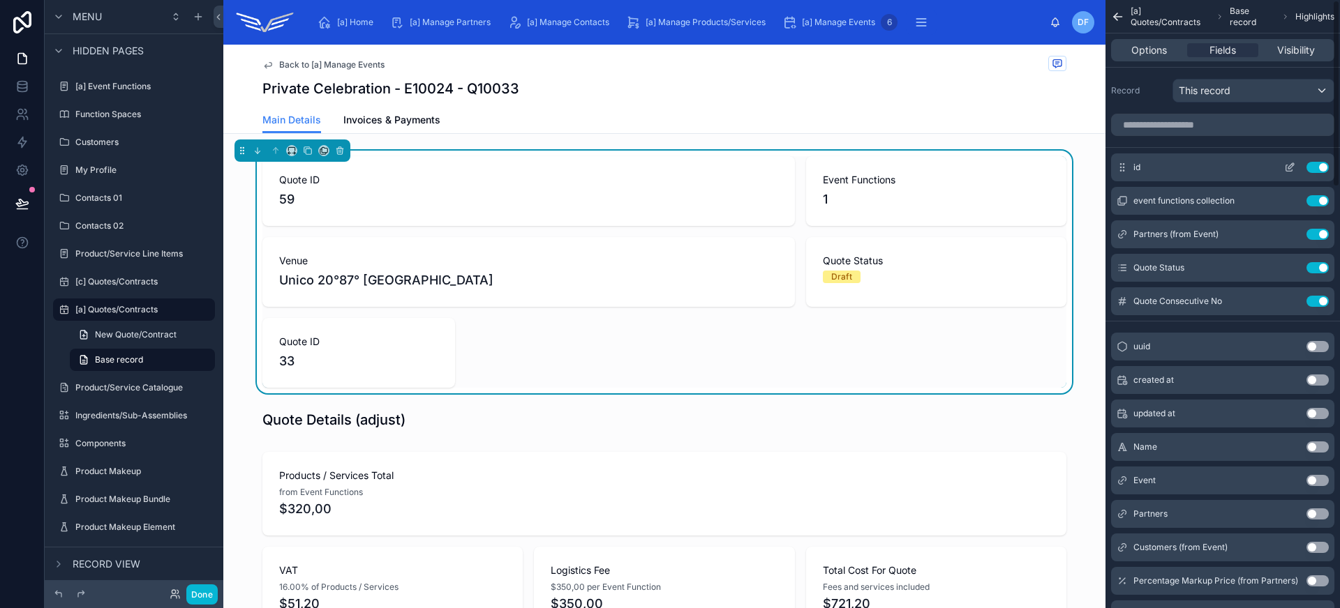
click at [1321, 164] on button "Use setting" at bounding box center [1317, 167] width 22 height 11
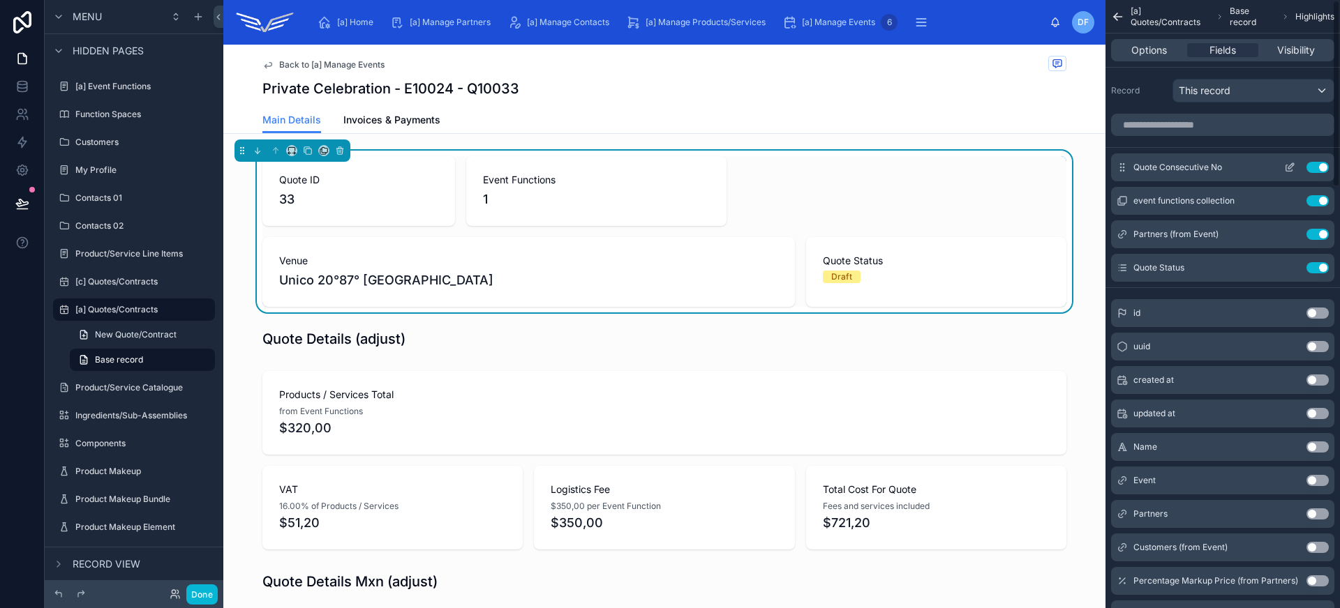
click at [1287, 170] on icon "scrollable content" at bounding box center [1289, 167] width 11 height 11
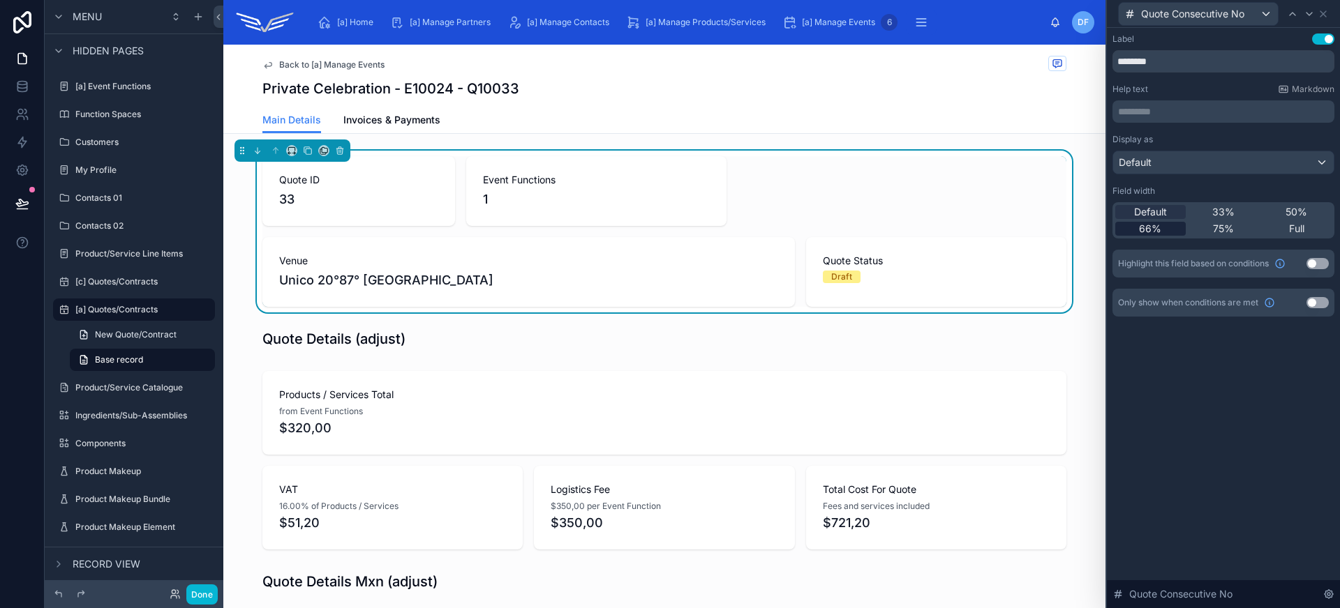
click at [1159, 235] on span "66%" at bounding box center [1150, 229] width 22 height 14
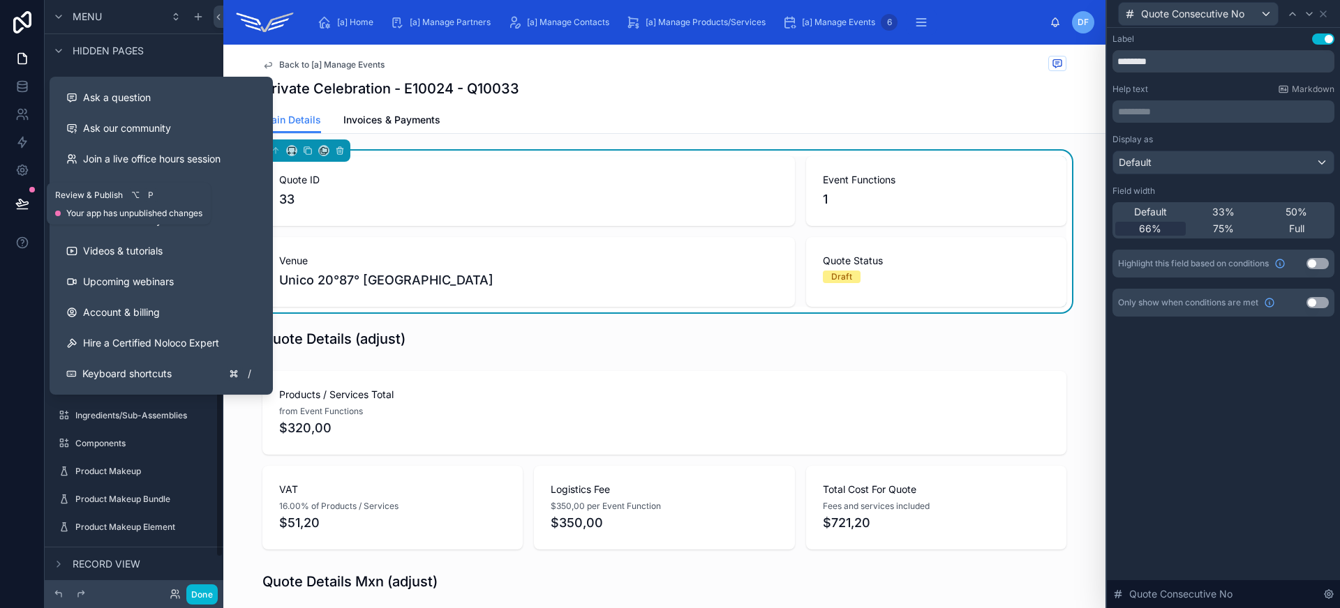
click at [24, 200] on icon at bounding box center [22, 204] width 14 height 14
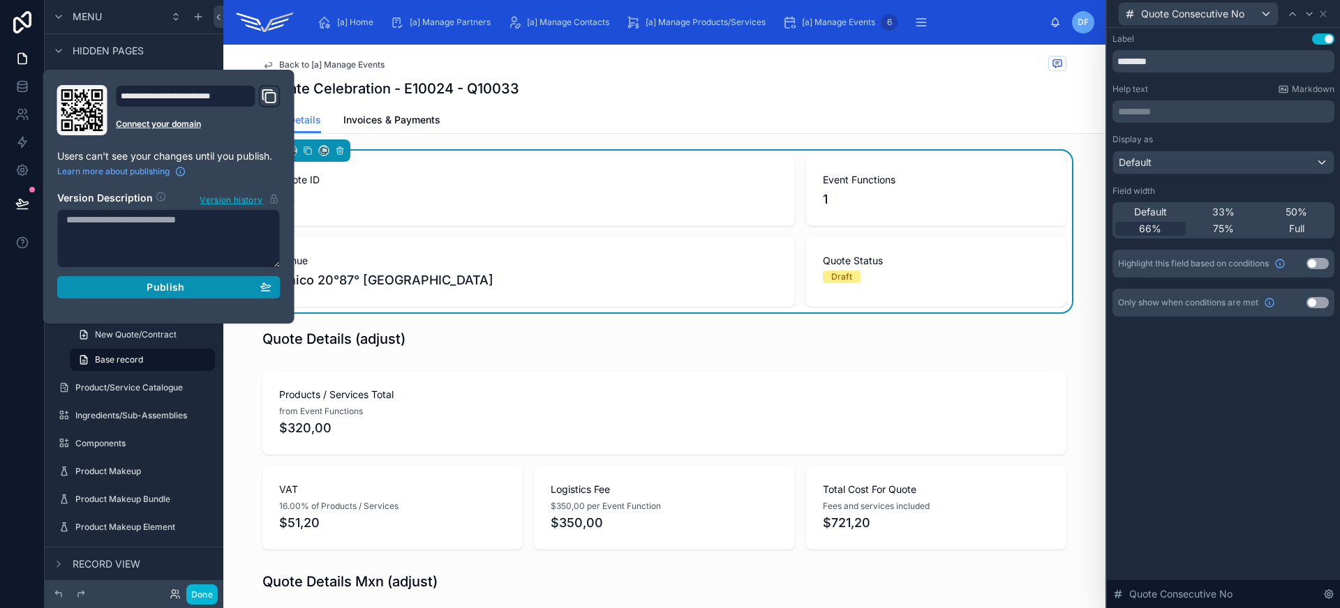
click at [276, 292] on button "Publish" at bounding box center [168, 287] width 223 height 22
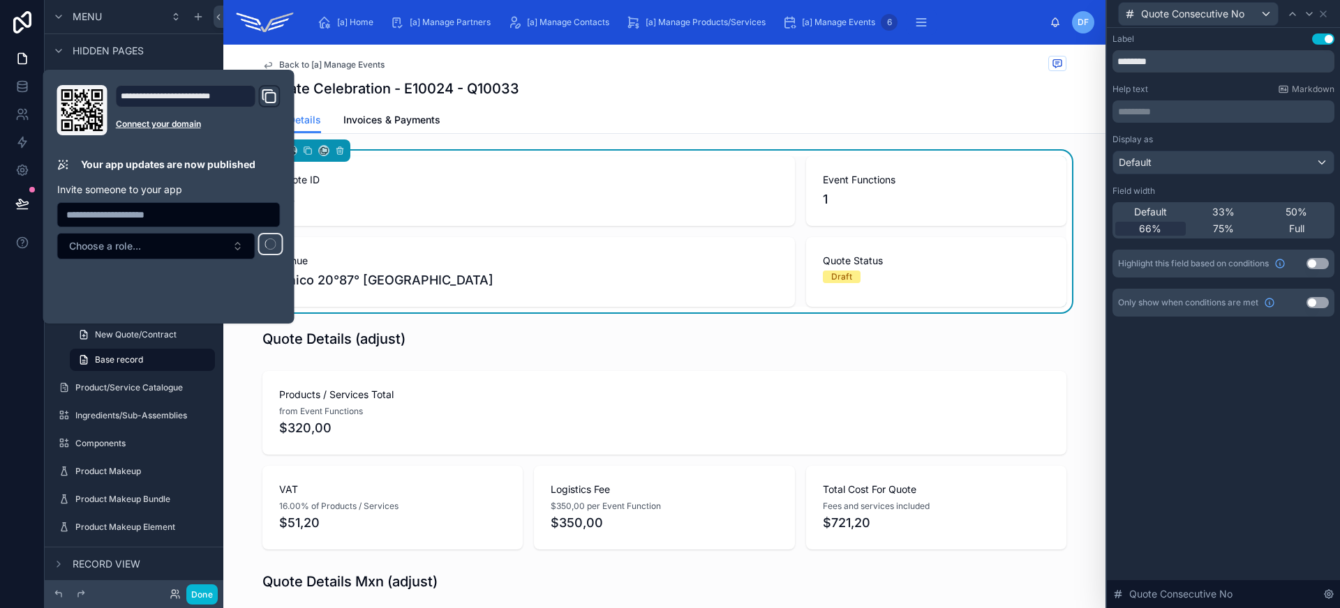
click at [728, 101] on div "Back to [a] Manage Events Private Celebration - E10024 - Q10033" at bounding box center [664, 76] width 804 height 62
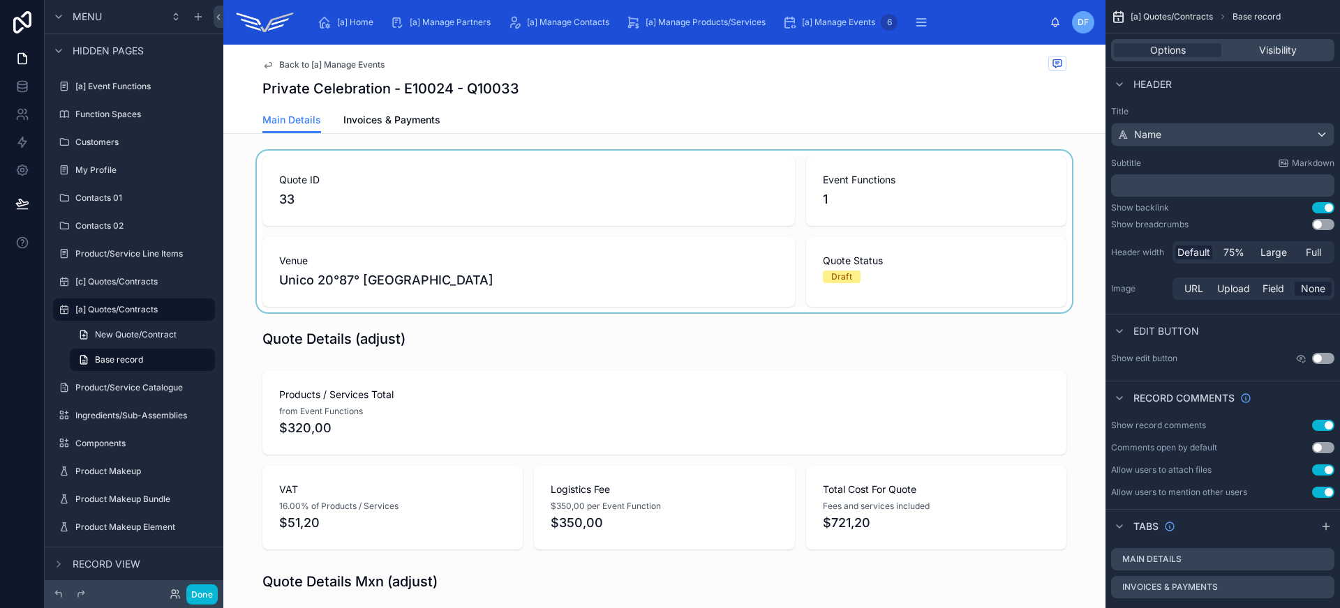
click at [487, 173] on div at bounding box center [664, 232] width 882 height 162
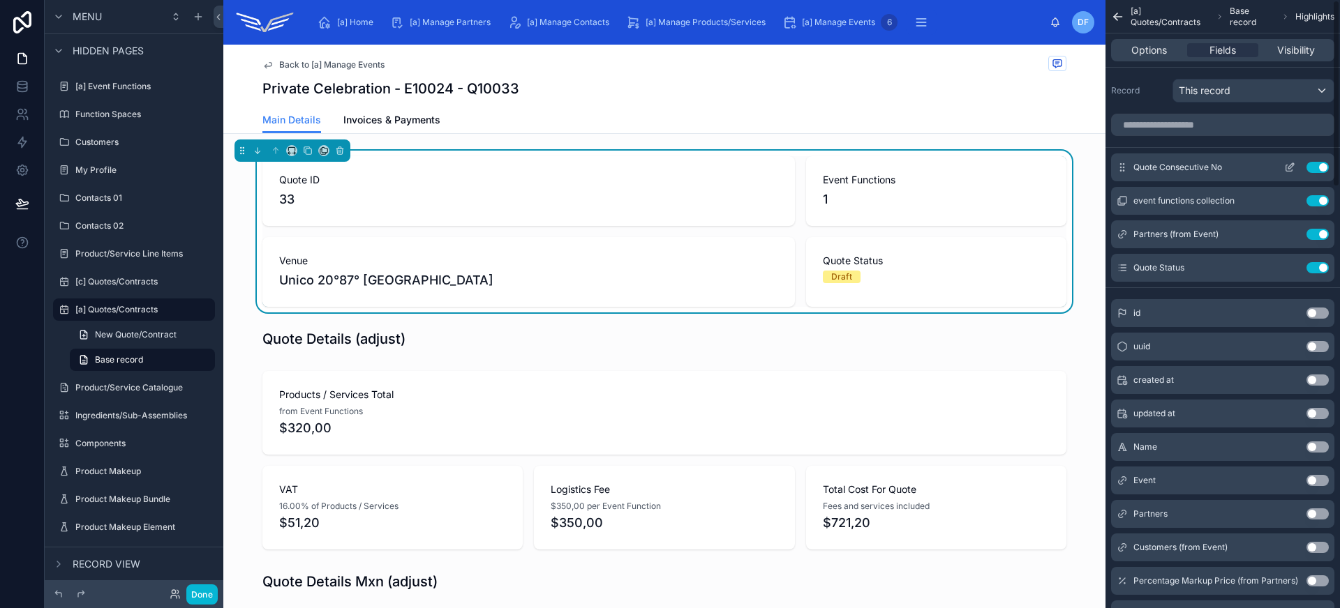
click at [1288, 166] on icon "scrollable content" at bounding box center [1291, 166] width 6 height 6
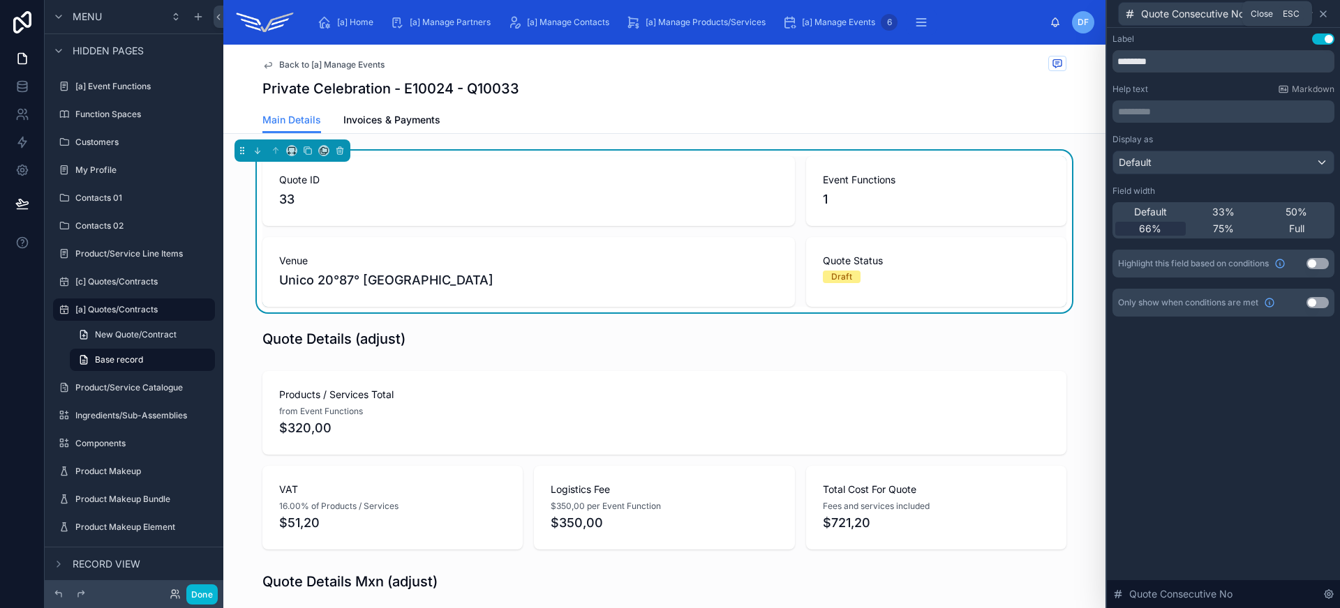
click at [1322, 13] on icon at bounding box center [1323, 14] width 6 height 6
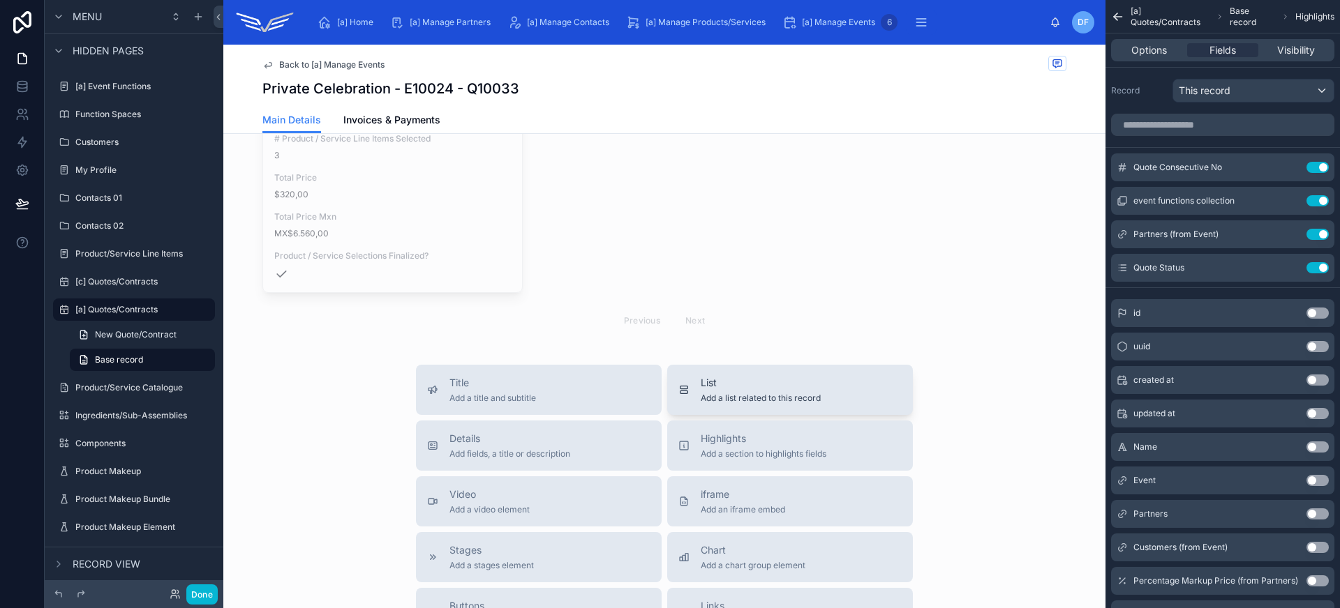
click at [738, 377] on span "List" at bounding box center [761, 383] width 120 height 14
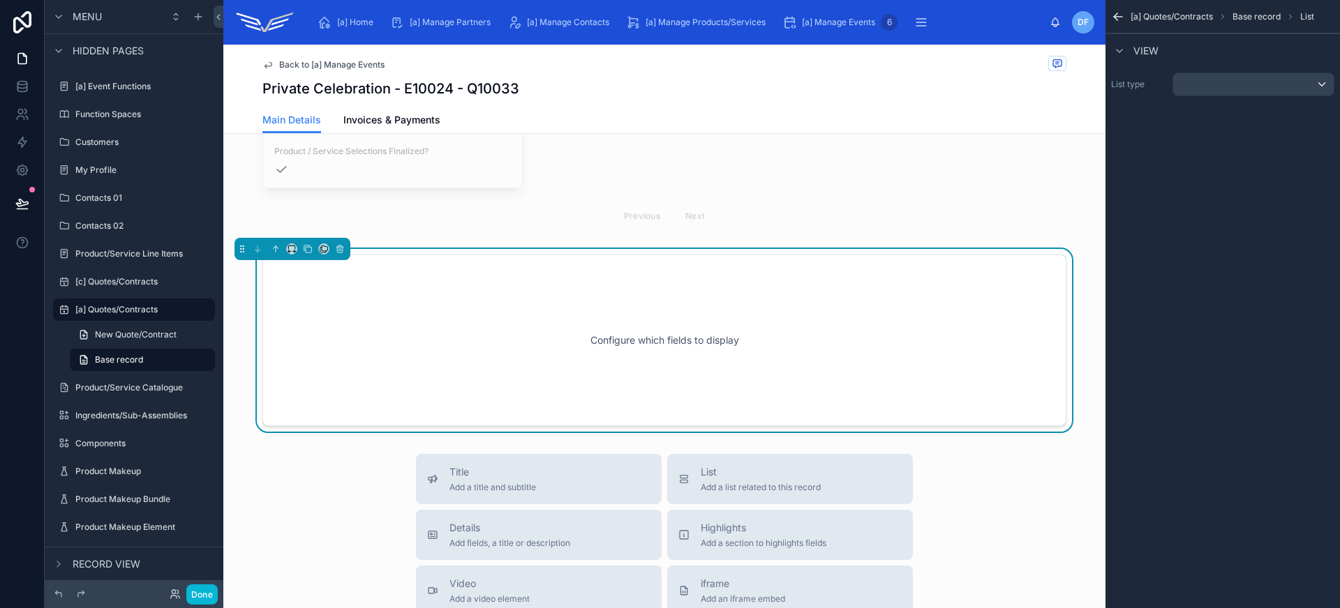
scroll to position [1498, 0]
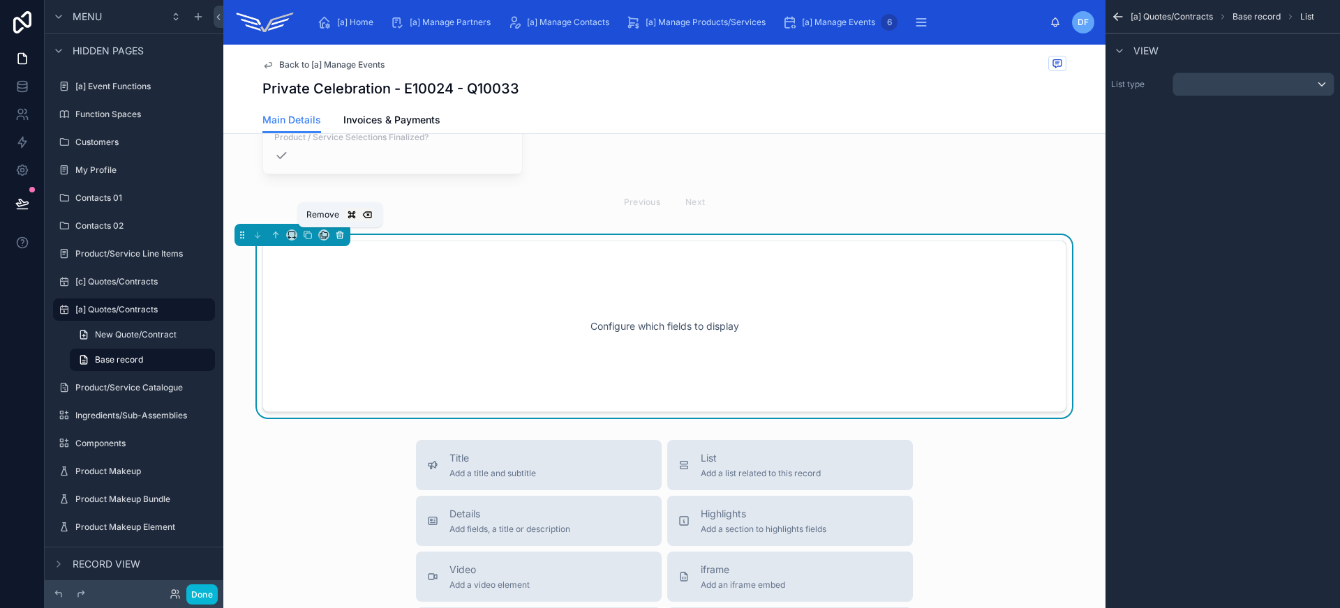
click at [338, 232] on icon at bounding box center [339, 232] width 3 height 1
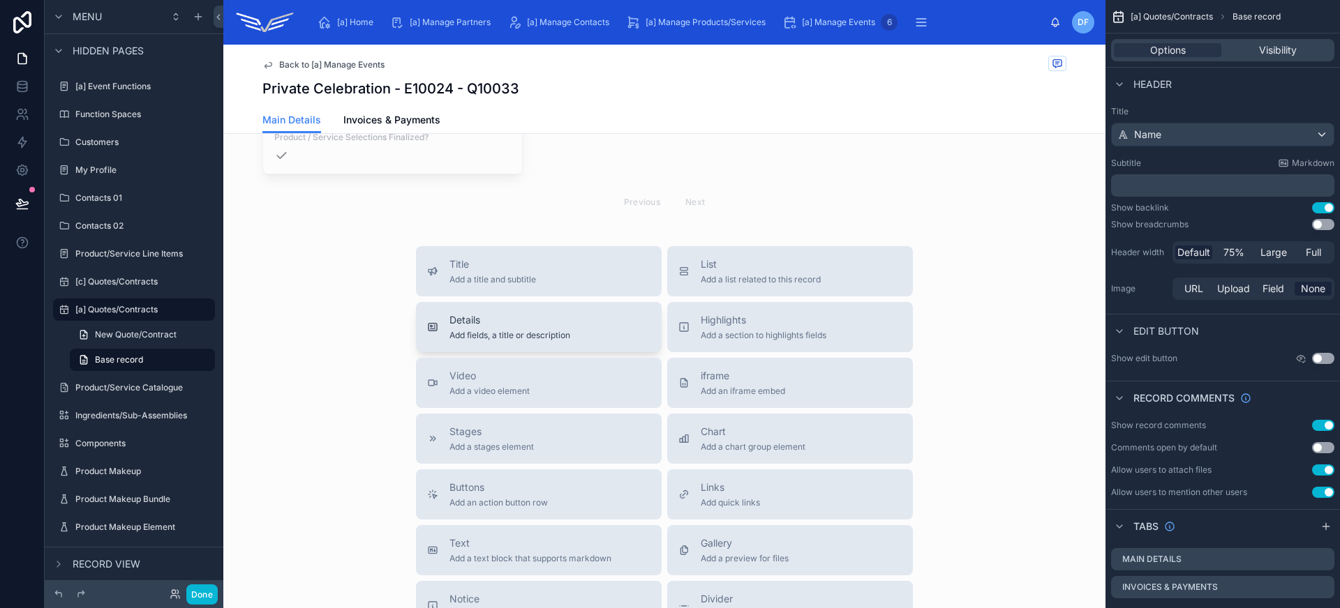
click at [520, 323] on span "Details" at bounding box center [509, 320] width 121 height 14
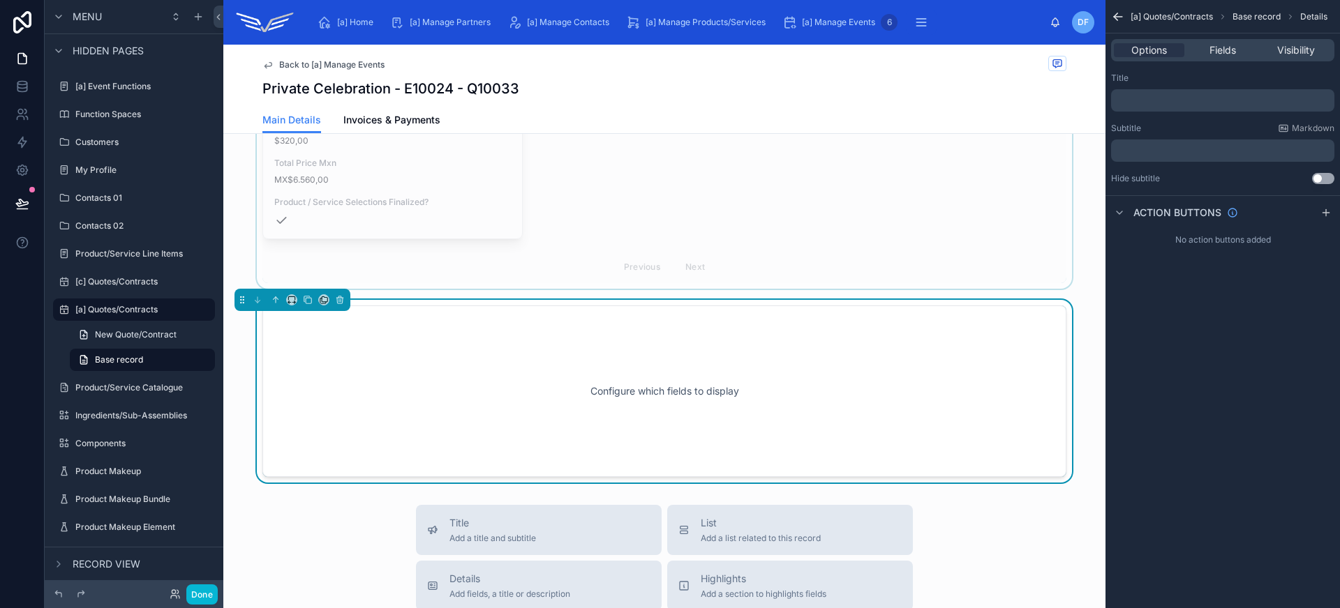
scroll to position [1366, 0]
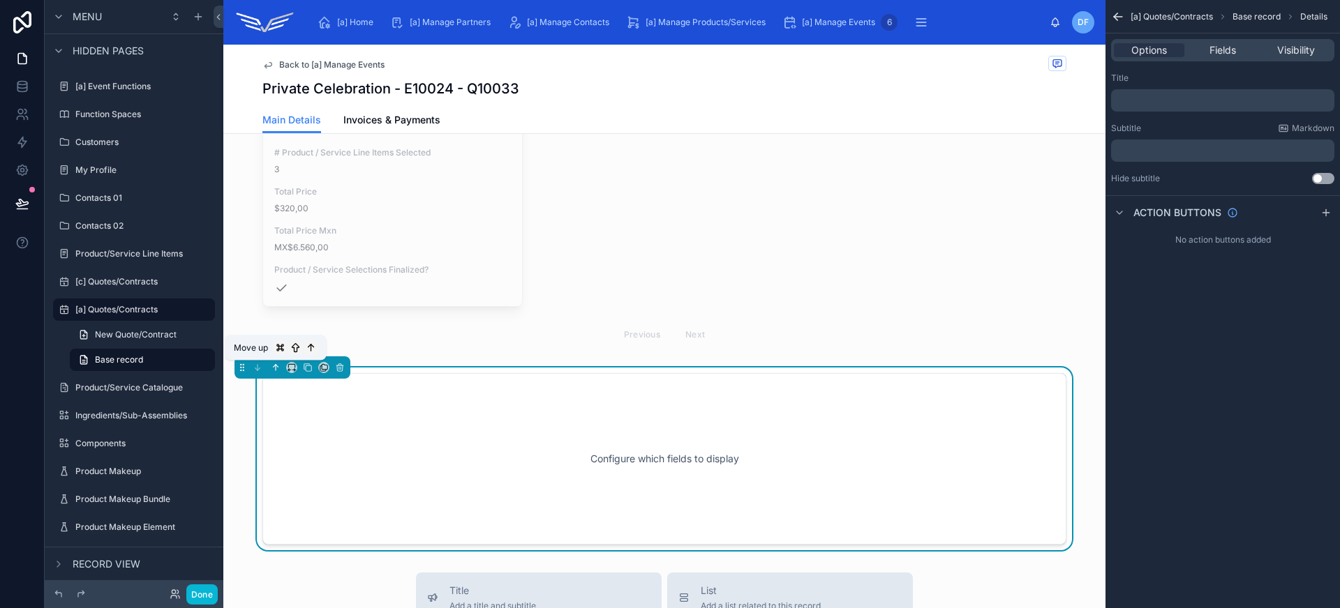
click at [272, 366] on icon at bounding box center [276, 368] width 10 height 10
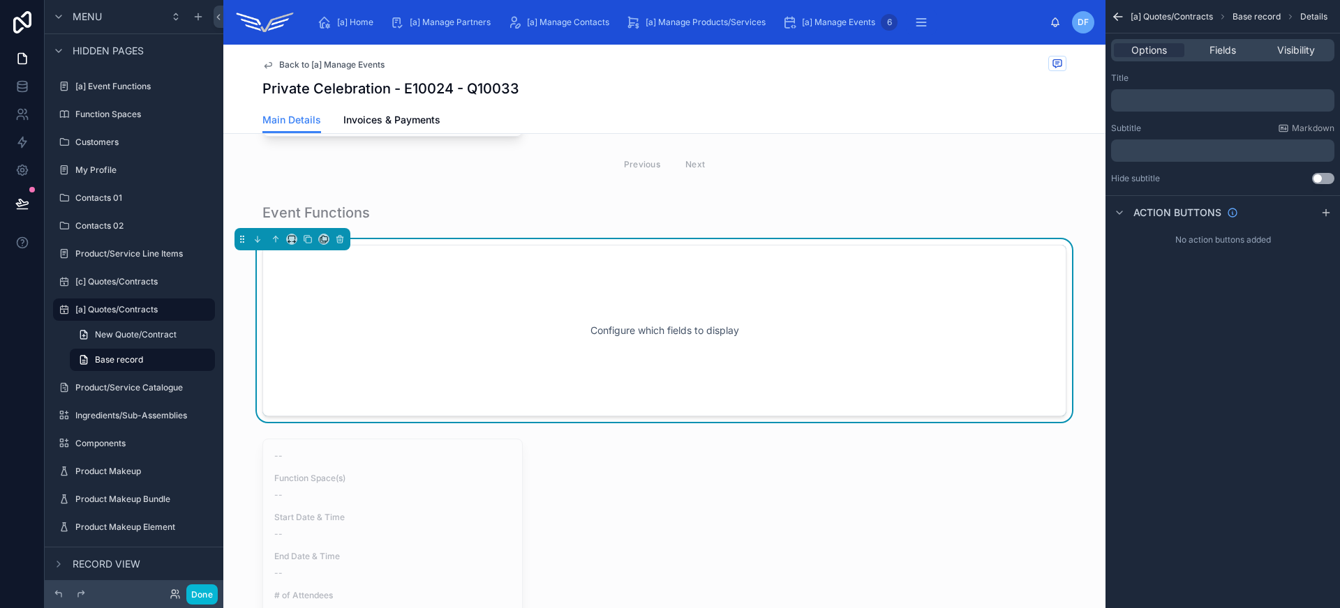
scroll to position [892, 0]
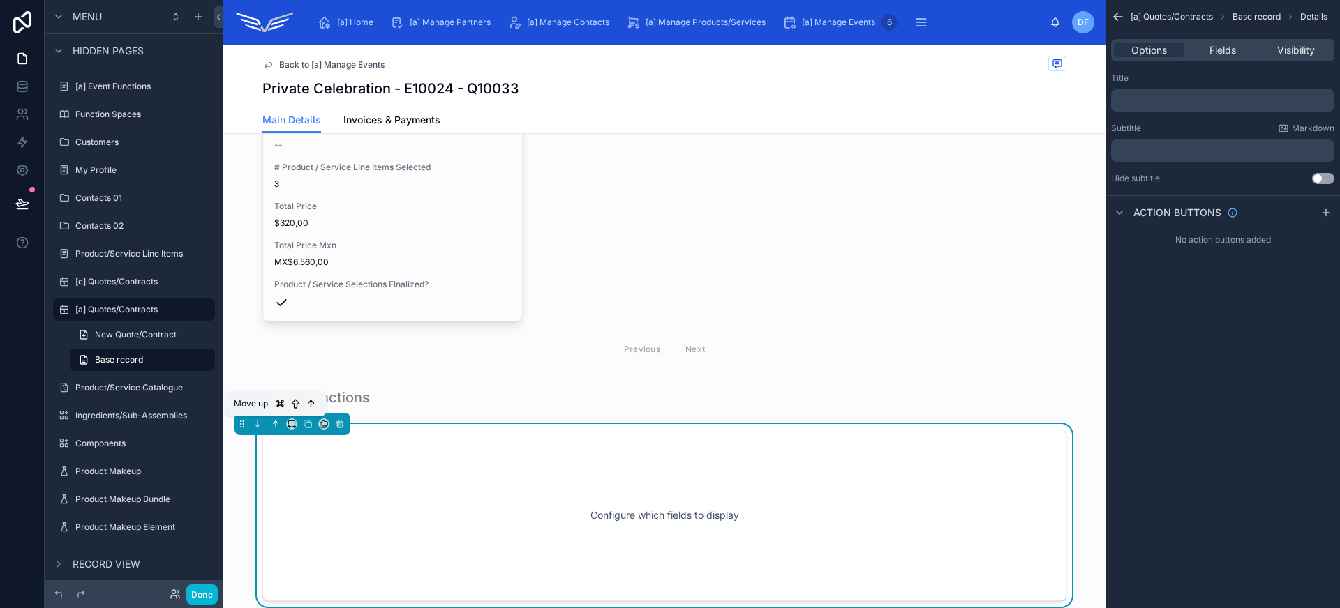
click at [278, 425] on icon at bounding box center [276, 424] width 10 height 10
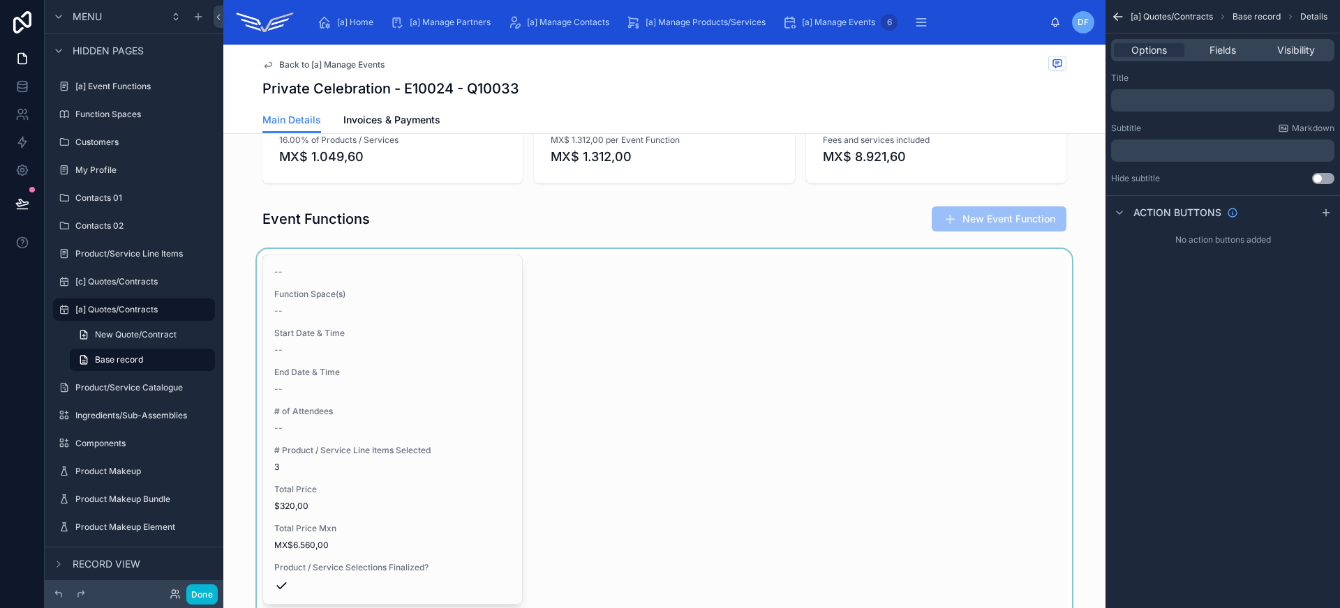
scroll to position [889, 0]
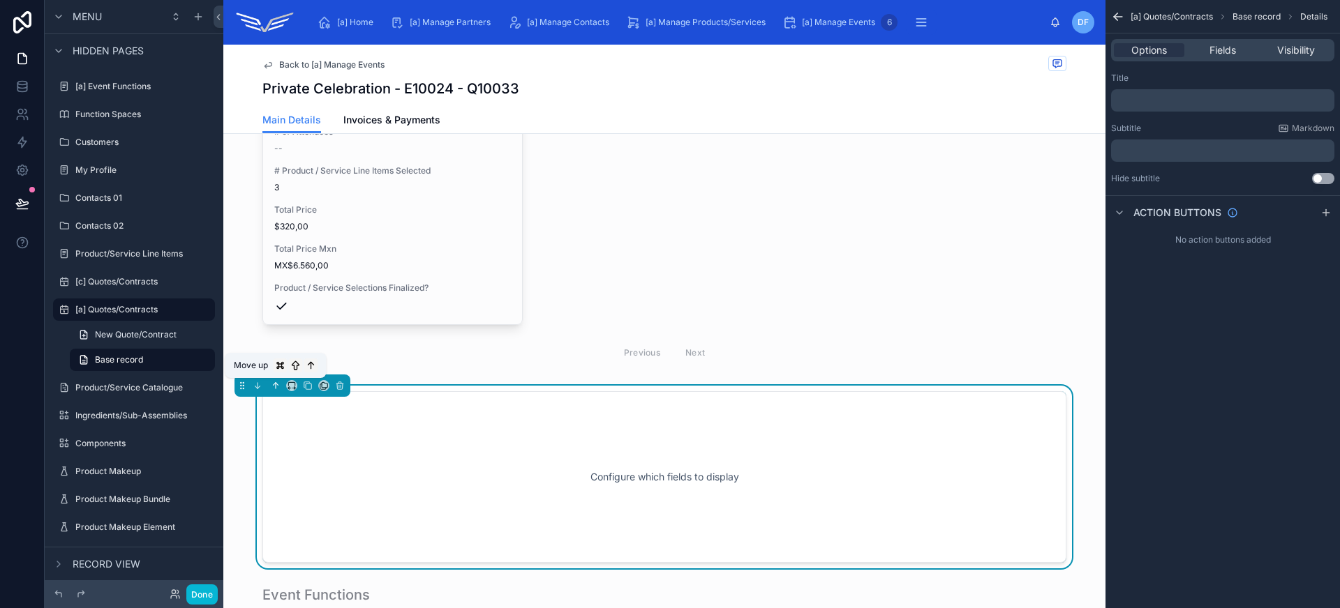
click at [276, 384] on icon at bounding box center [276, 386] width 10 height 10
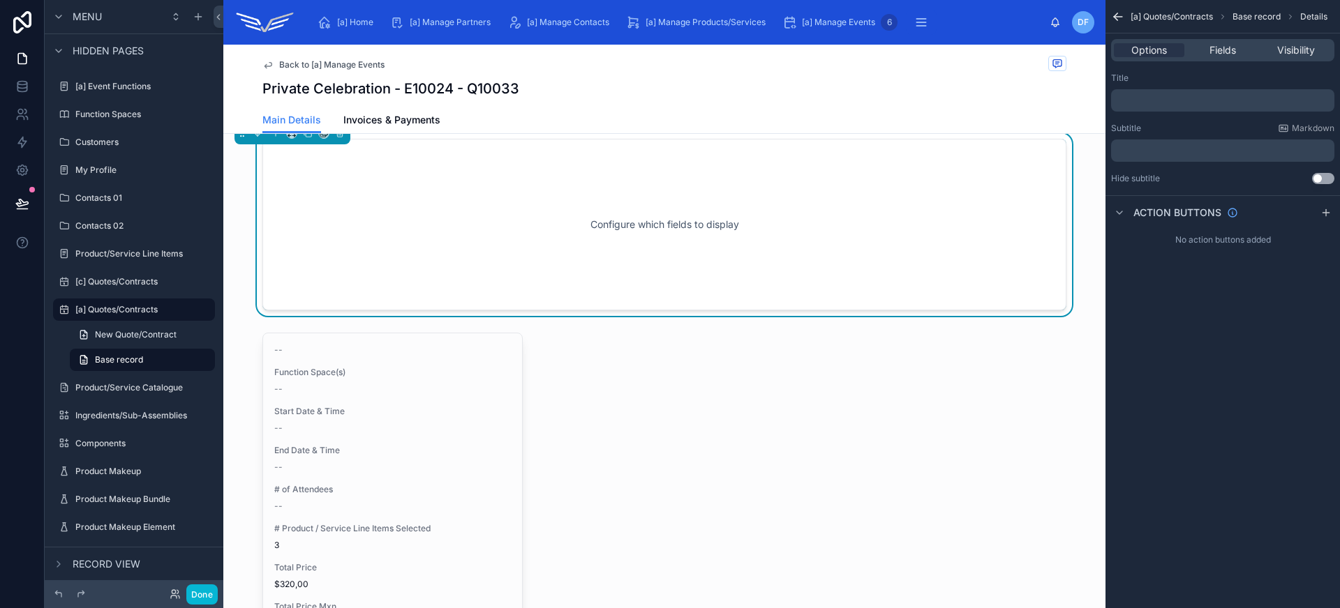
scroll to position [595, 0]
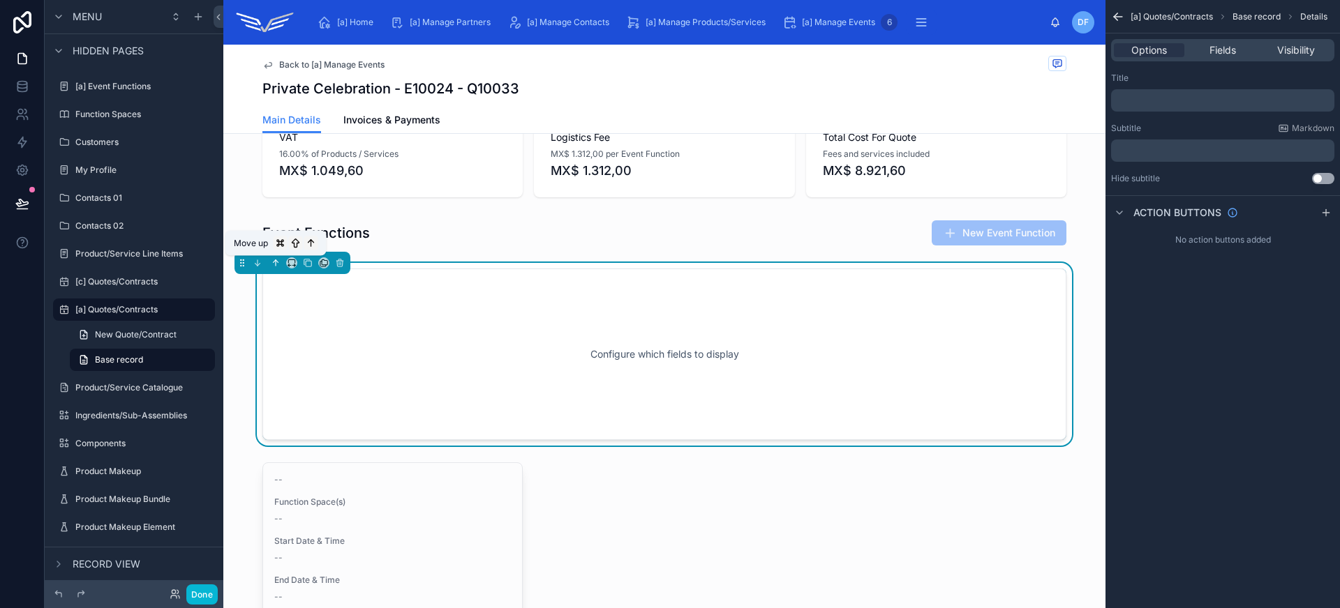
click at [271, 260] on icon at bounding box center [276, 263] width 10 height 10
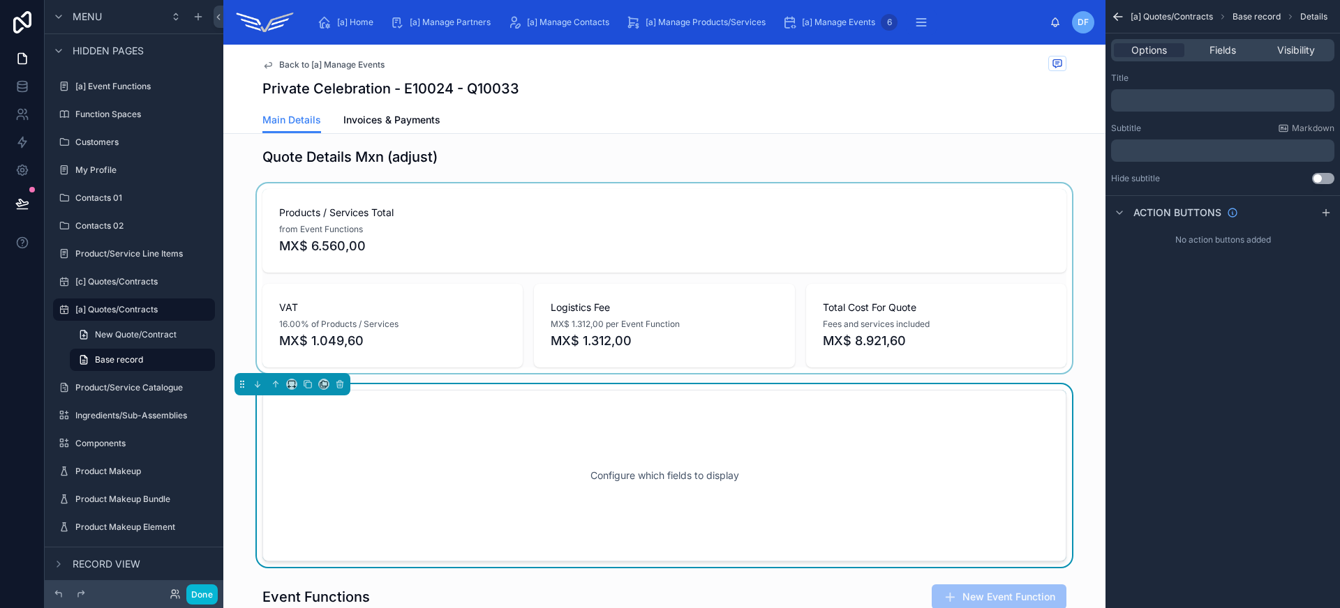
scroll to position [315, 0]
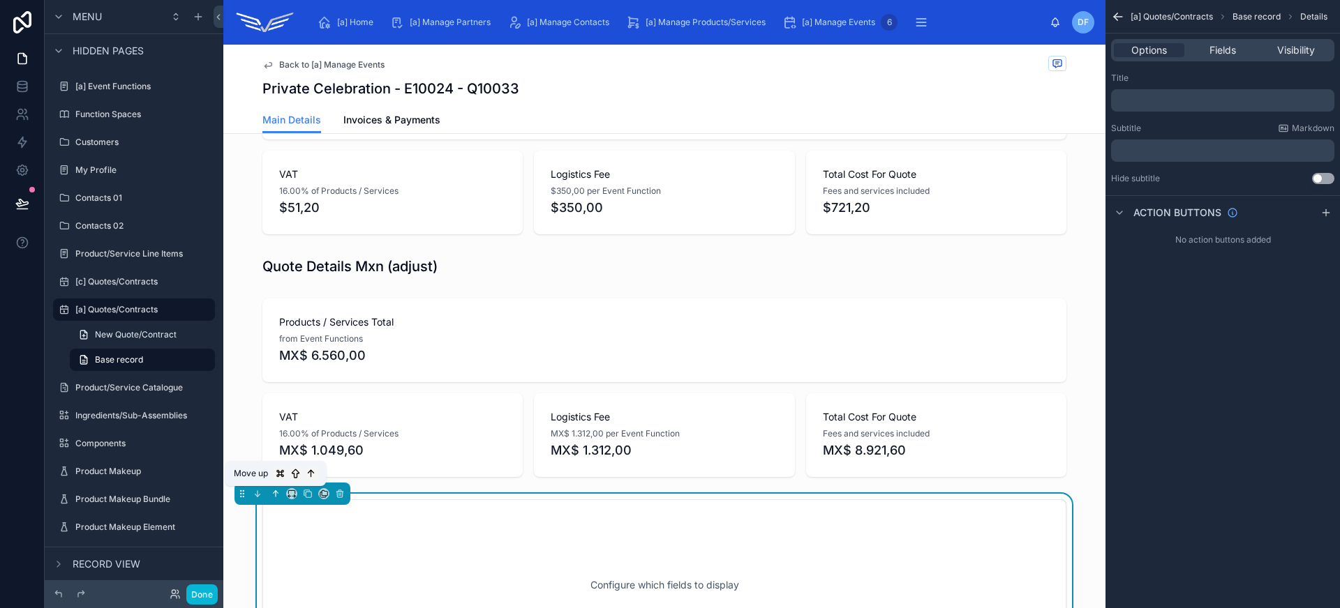
click at [271, 491] on icon at bounding box center [276, 494] width 10 height 10
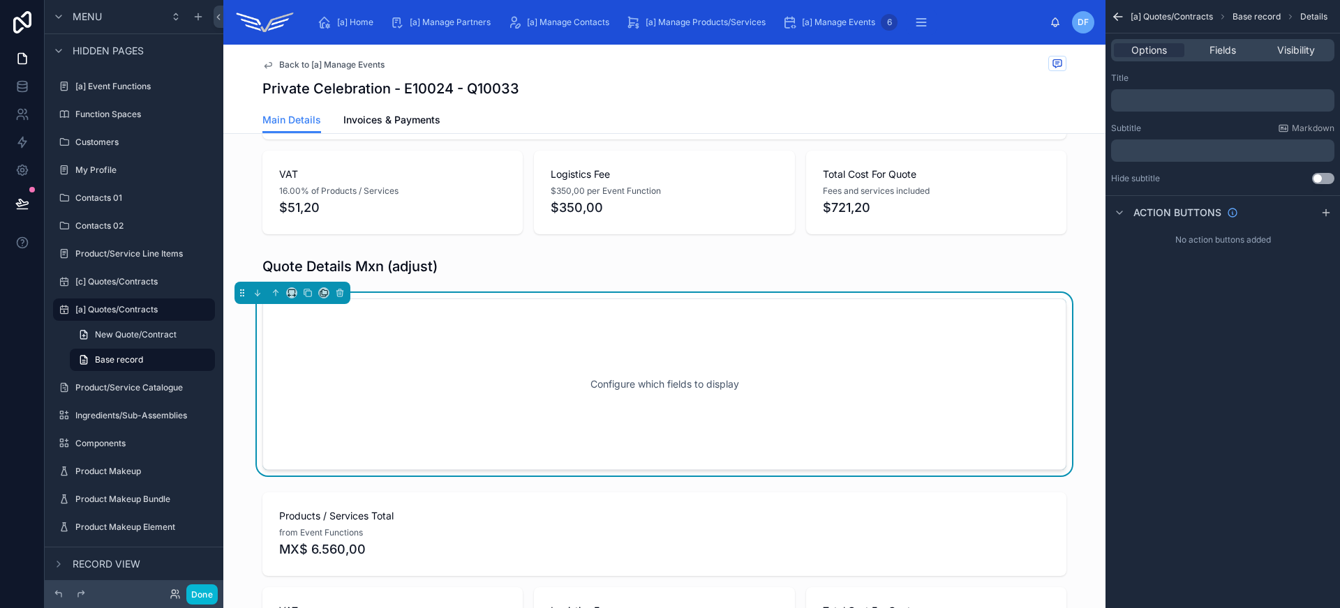
scroll to position [186, 0]
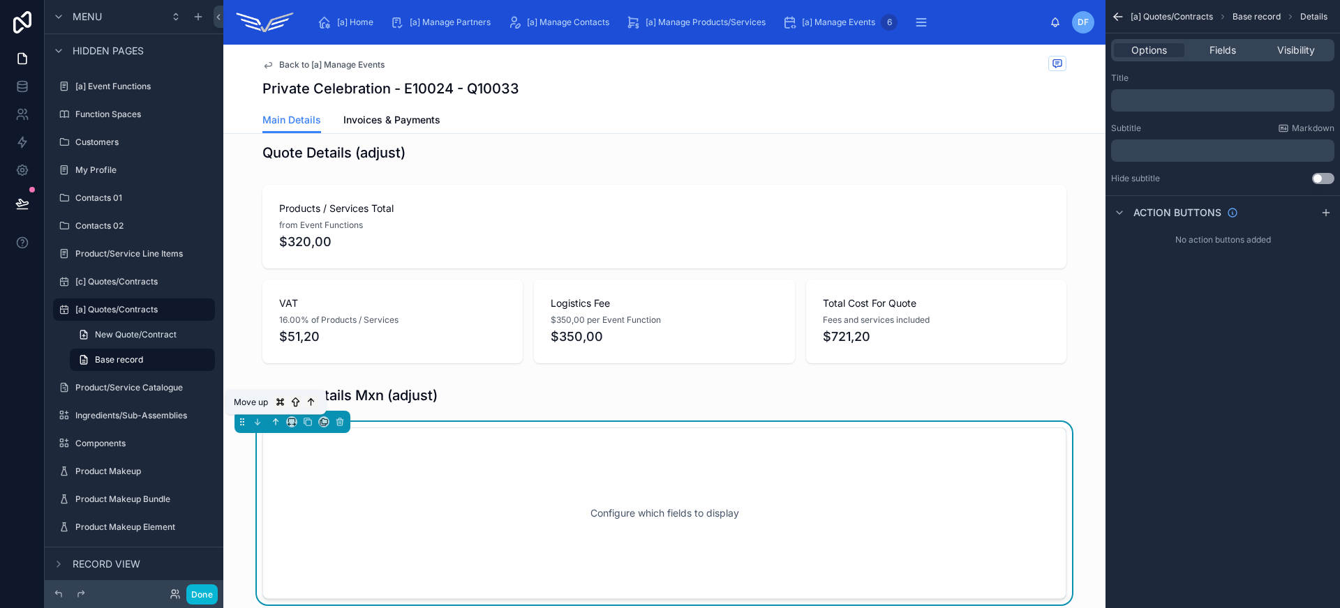
click at [276, 428] on button at bounding box center [275, 421] width 15 height 15
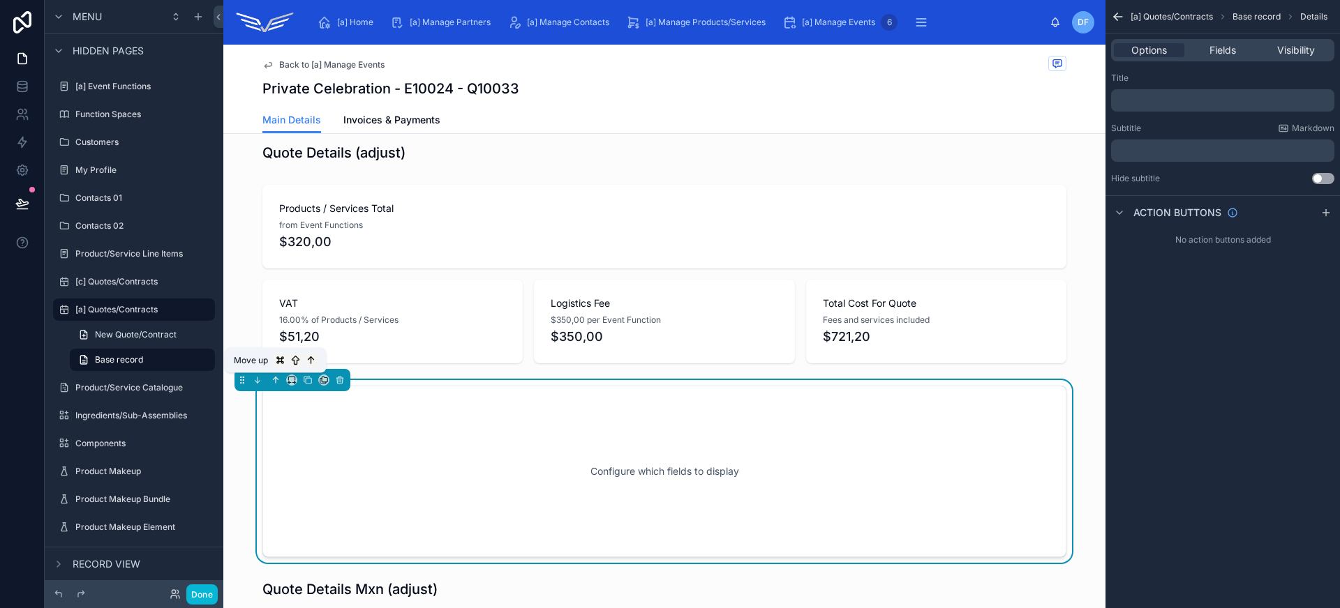
click at [273, 380] on icon at bounding box center [276, 380] width 10 height 10
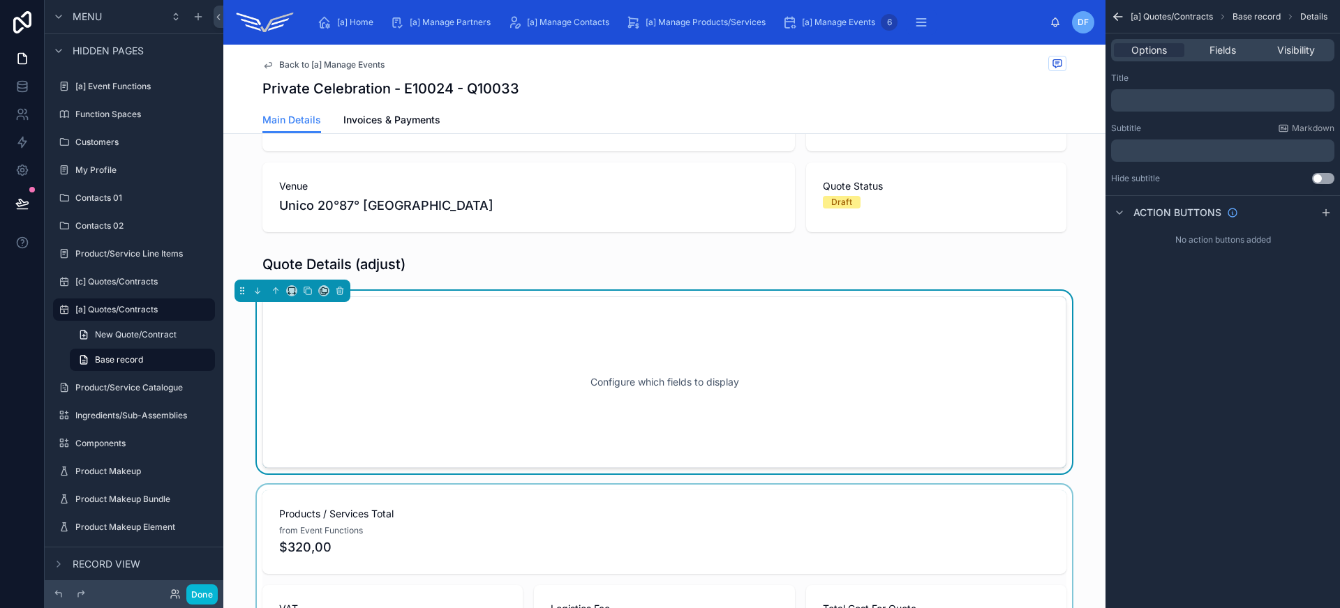
scroll to position [0, 0]
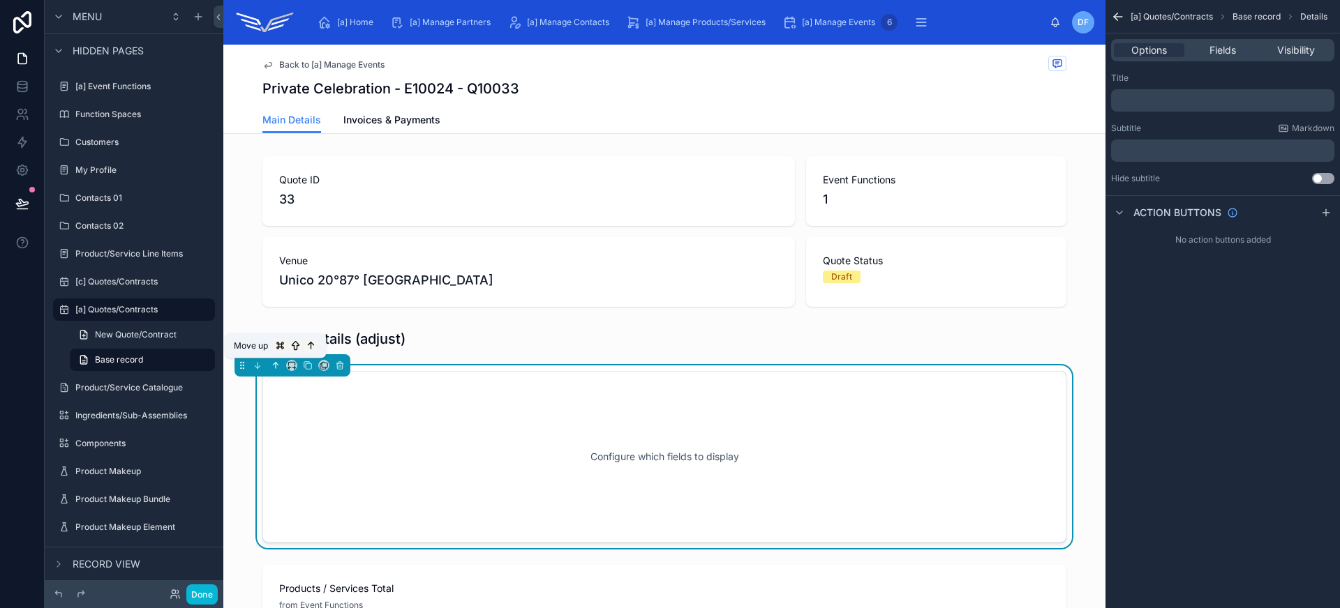
click at [276, 364] on icon at bounding box center [277, 364] width 3 height 3
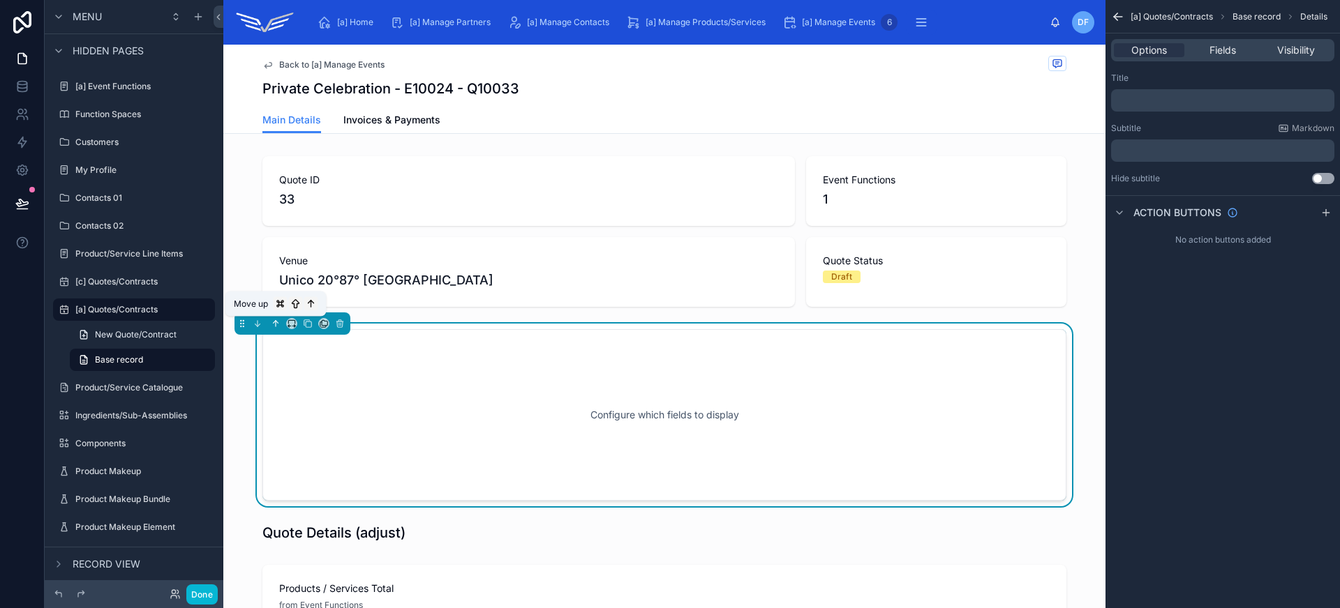
click at [273, 324] on icon at bounding box center [276, 324] width 10 height 10
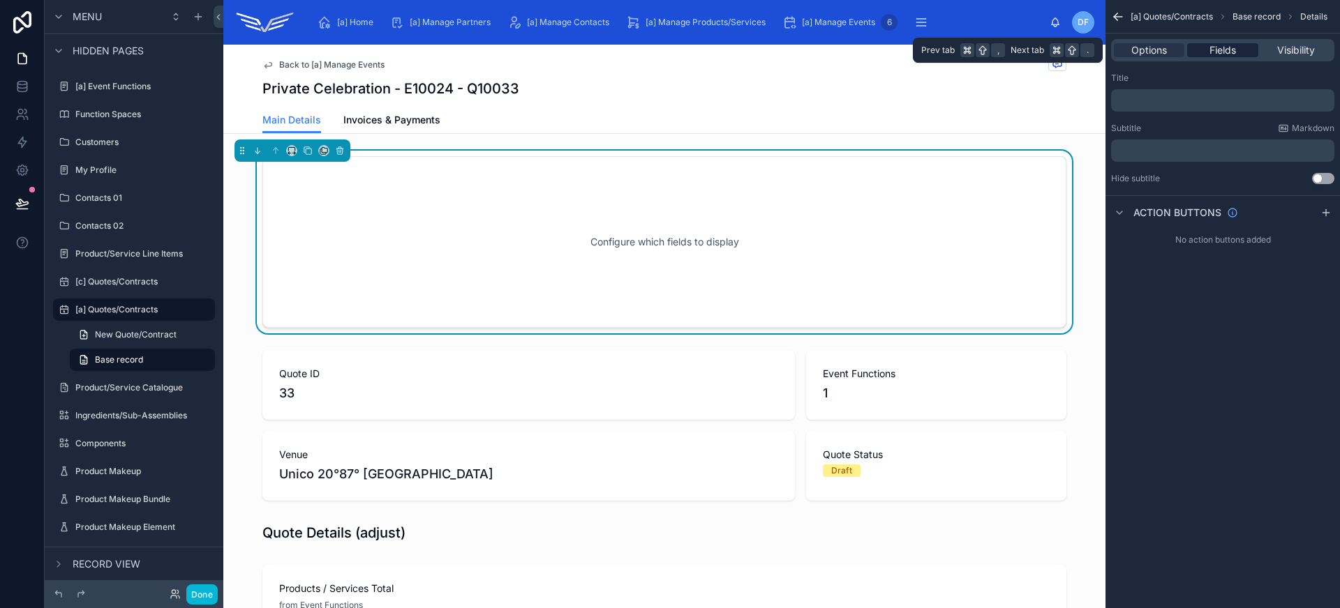
click at [1218, 46] on span "Fields" at bounding box center [1222, 50] width 27 height 14
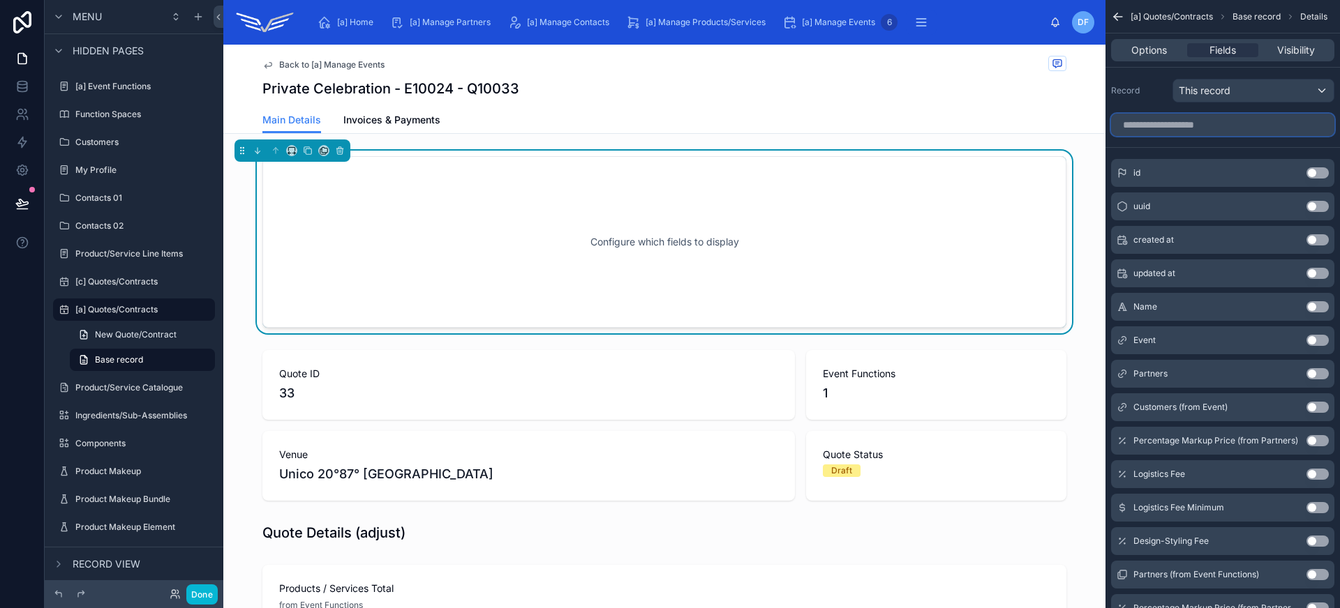
click at [1202, 122] on input "scrollable content" at bounding box center [1222, 125] width 223 height 22
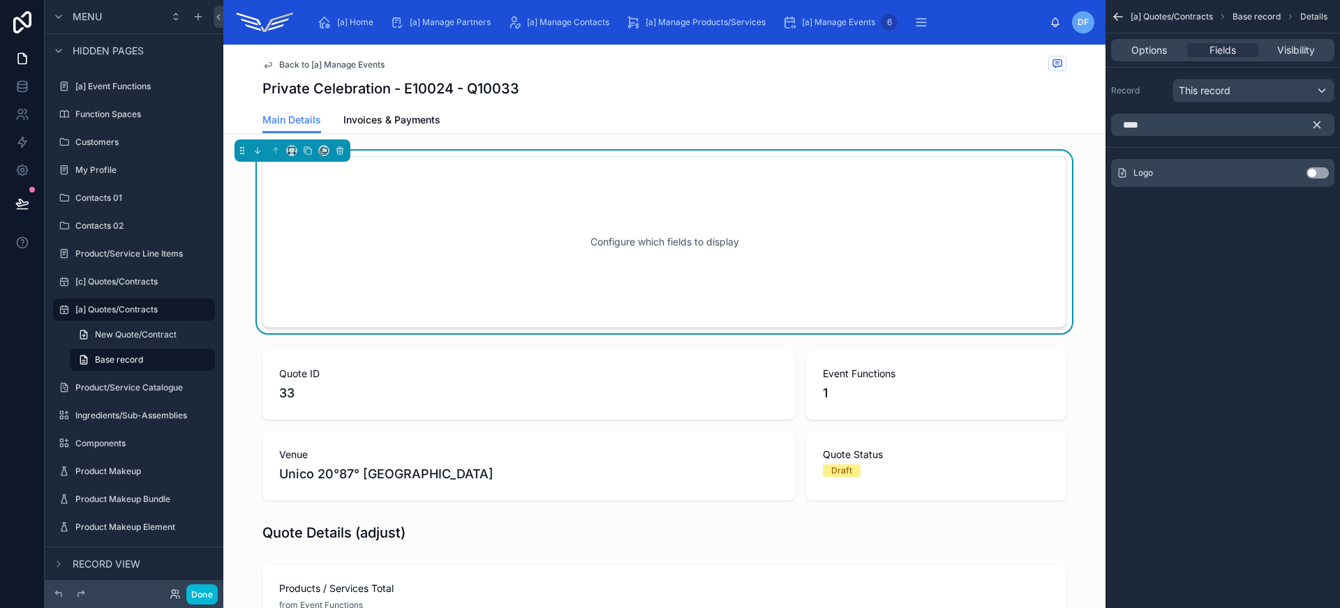
click at [1322, 177] on button "Use setting" at bounding box center [1317, 172] width 22 height 11
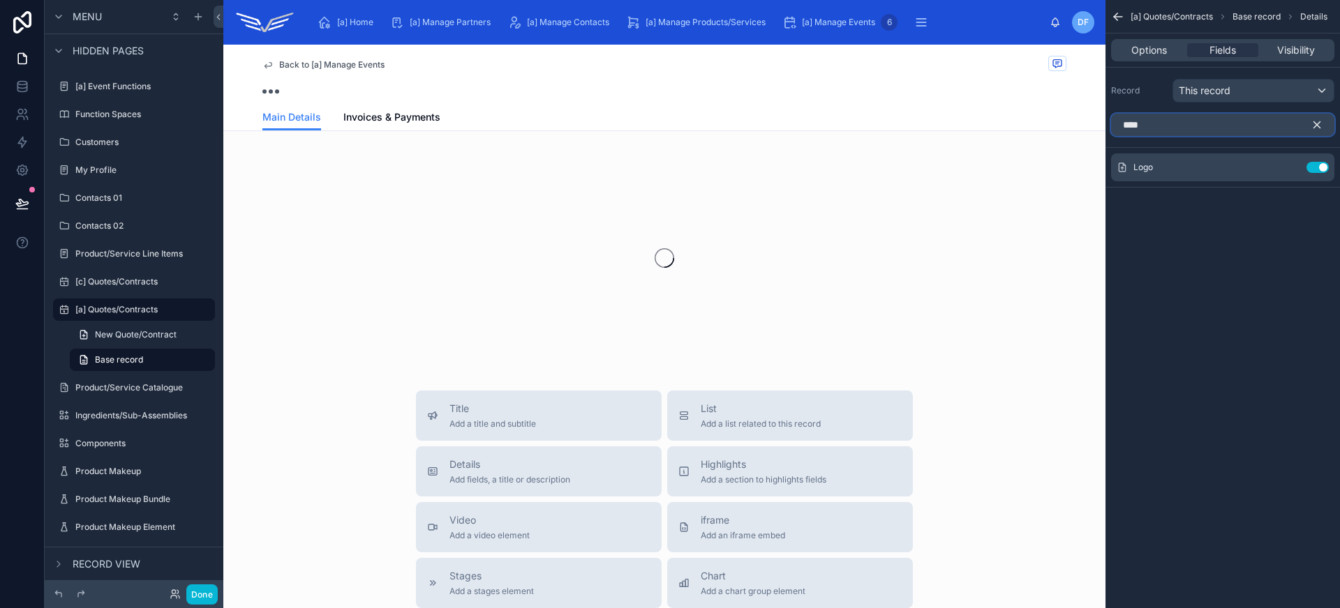
click at [1264, 129] on input "****" at bounding box center [1222, 125] width 223 height 22
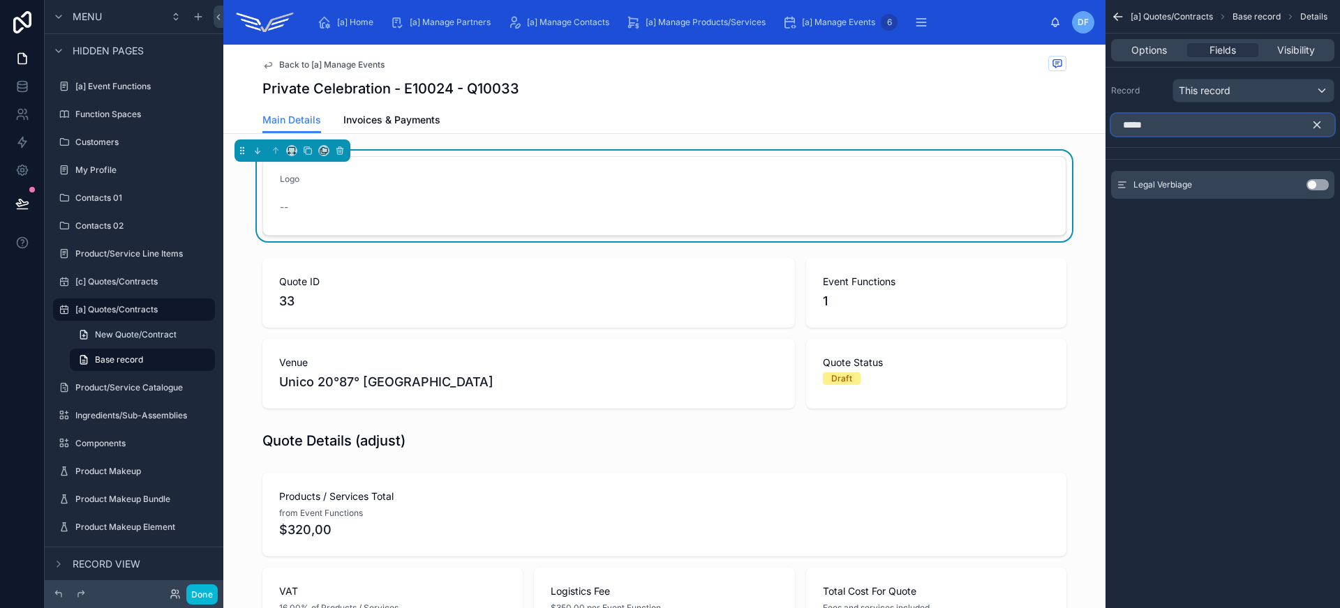
type input "*****"
click at [1320, 185] on button "Use setting" at bounding box center [1317, 184] width 22 height 11
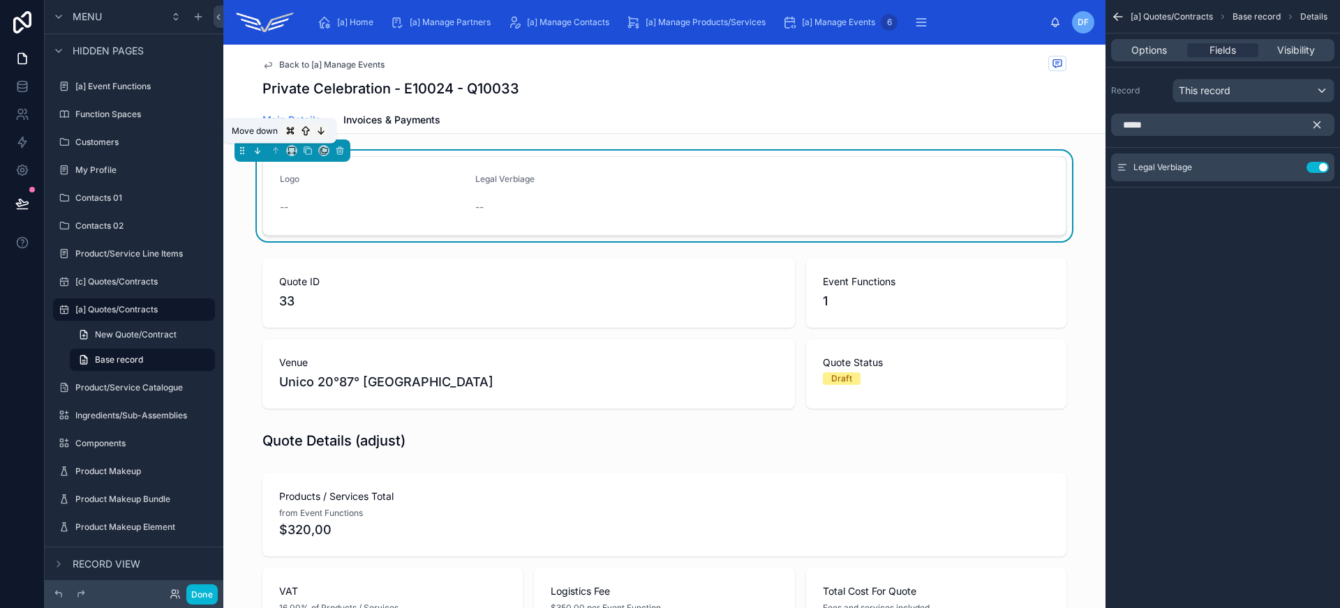
click at [257, 154] on icon at bounding box center [256, 152] width 3 height 3
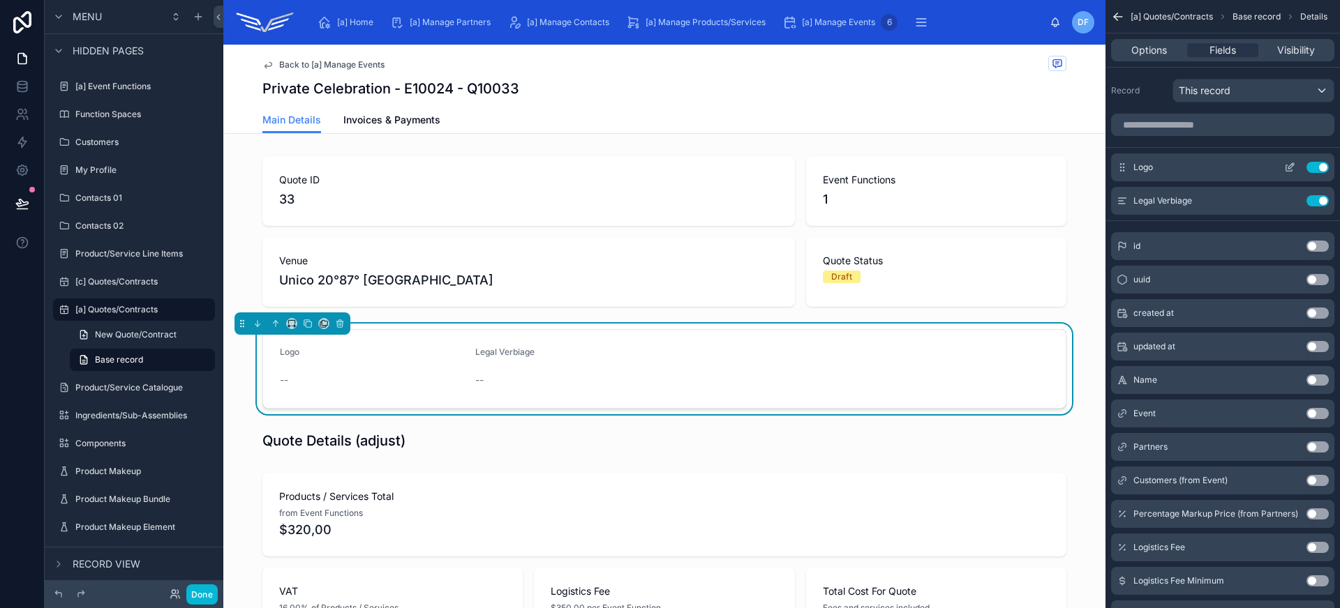
click at [1290, 168] on icon "scrollable content" at bounding box center [1289, 167] width 11 height 11
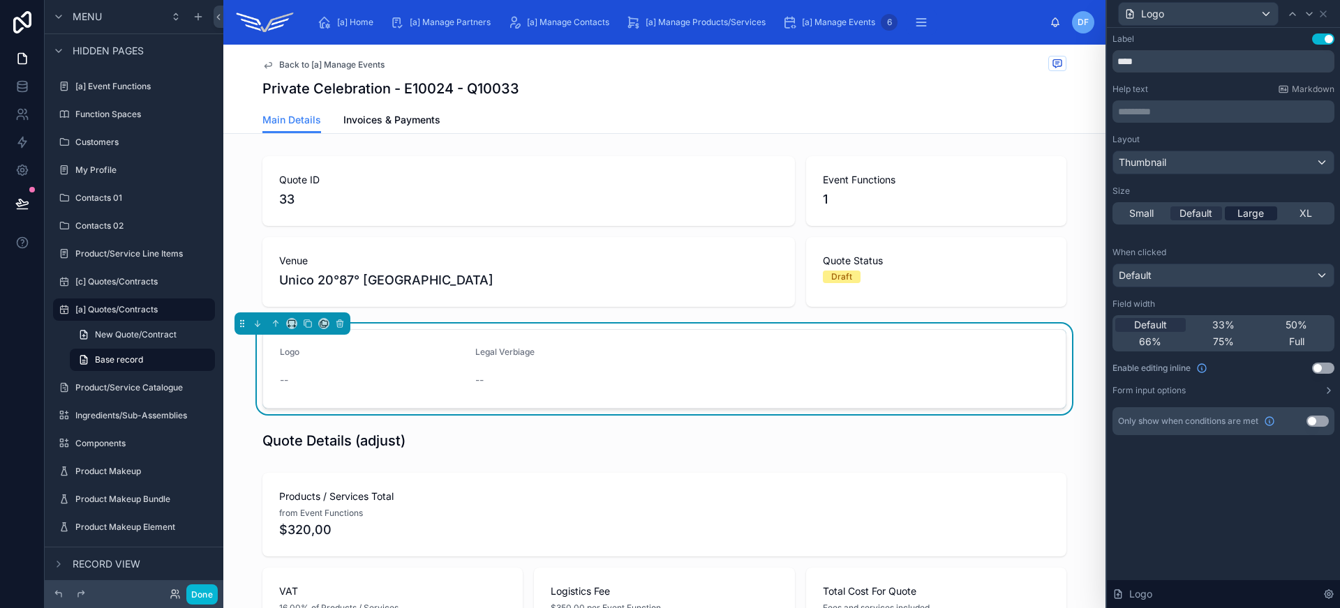
click at [1243, 210] on span "Large" at bounding box center [1250, 214] width 27 height 14
click at [1291, 215] on div "XL" at bounding box center [1306, 214] width 52 height 14
click at [1187, 216] on span "Default" at bounding box center [1195, 214] width 33 height 14
click at [1296, 341] on span "Full" at bounding box center [1296, 342] width 15 height 14
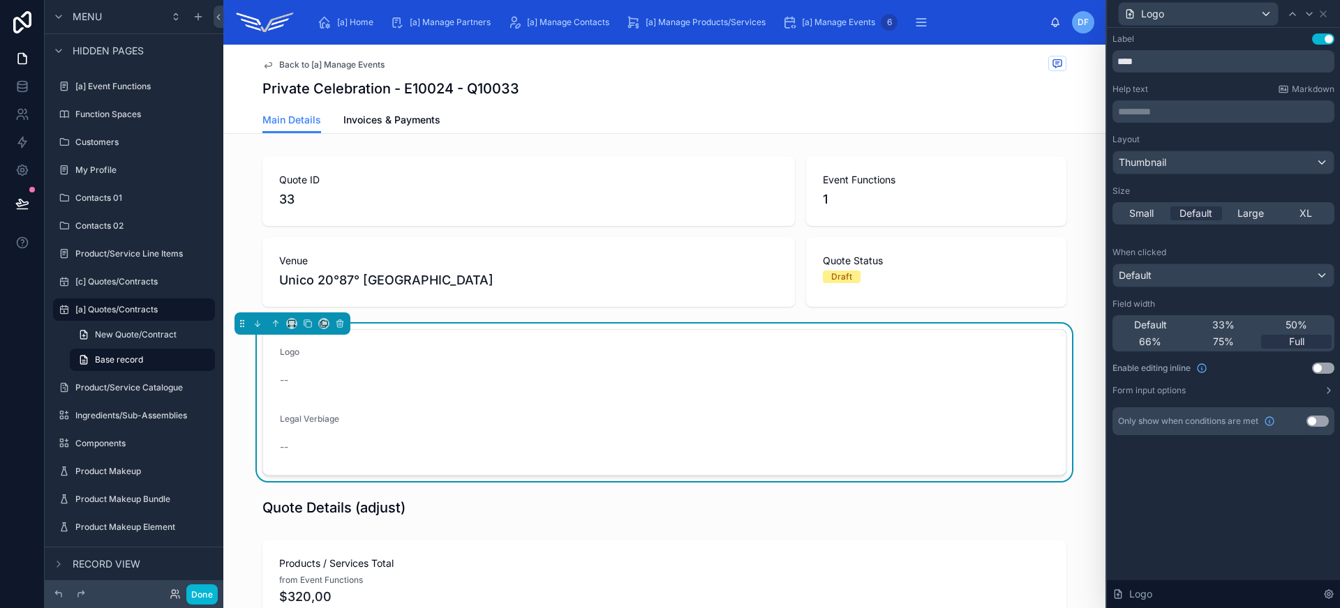
click at [1326, 373] on button "Use setting" at bounding box center [1323, 368] width 22 height 11
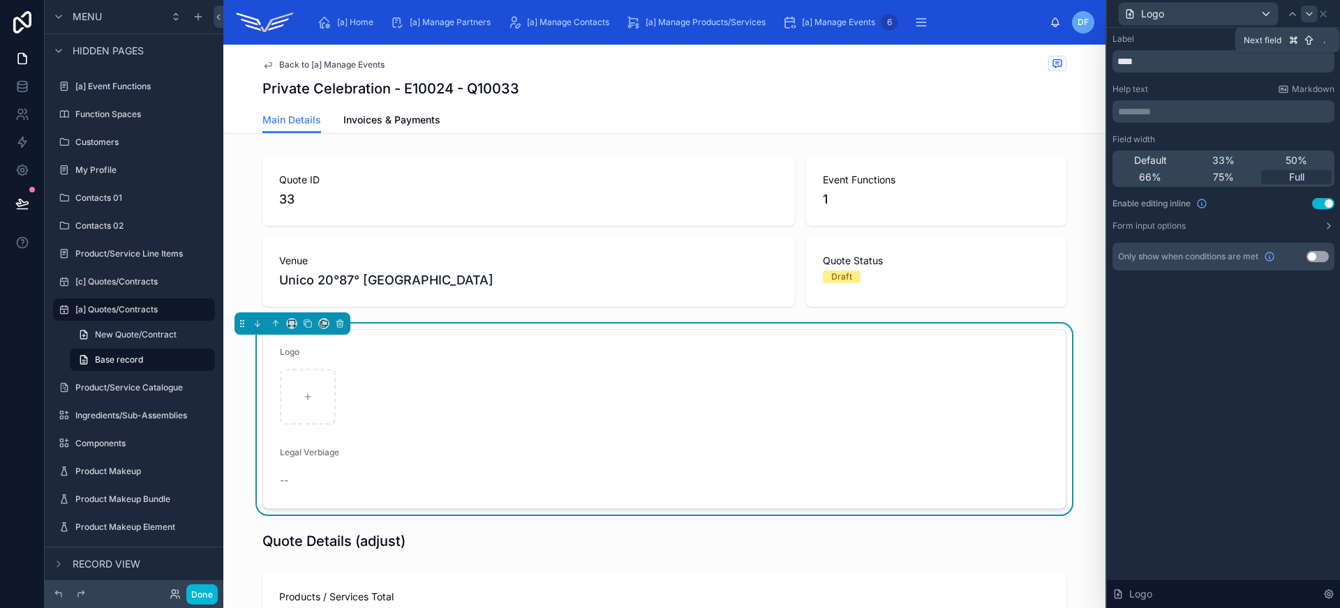
click at [1306, 13] on icon at bounding box center [1309, 14] width 6 height 3
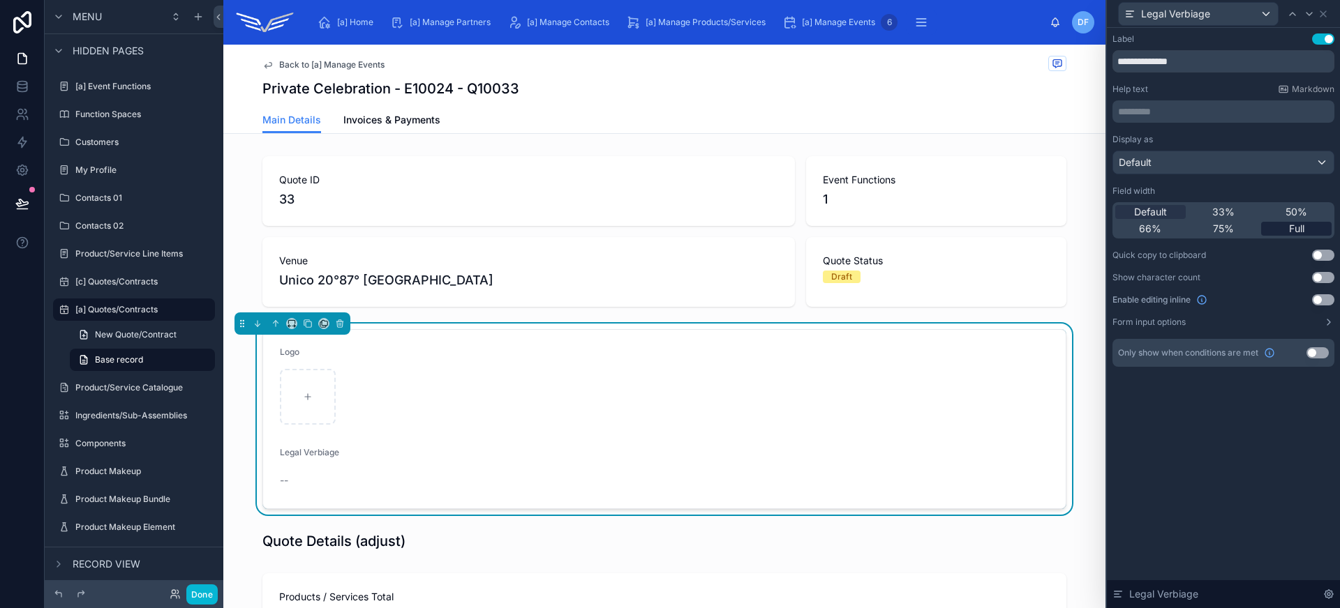
click at [1300, 230] on span "Full" at bounding box center [1296, 229] width 15 height 14
click at [1322, 297] on button "Use setting" at bounding box center [1323, 299] width 22 height 11
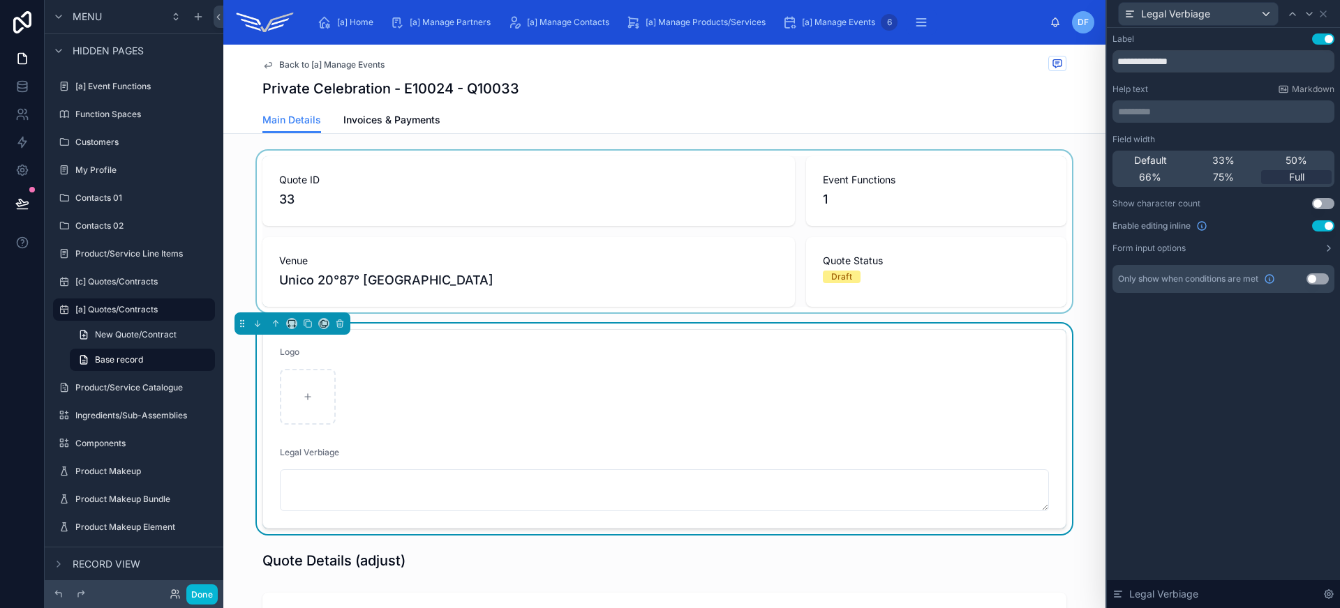
click at [652, 157] on div at bounding box center [664, 232] width 882 height 162
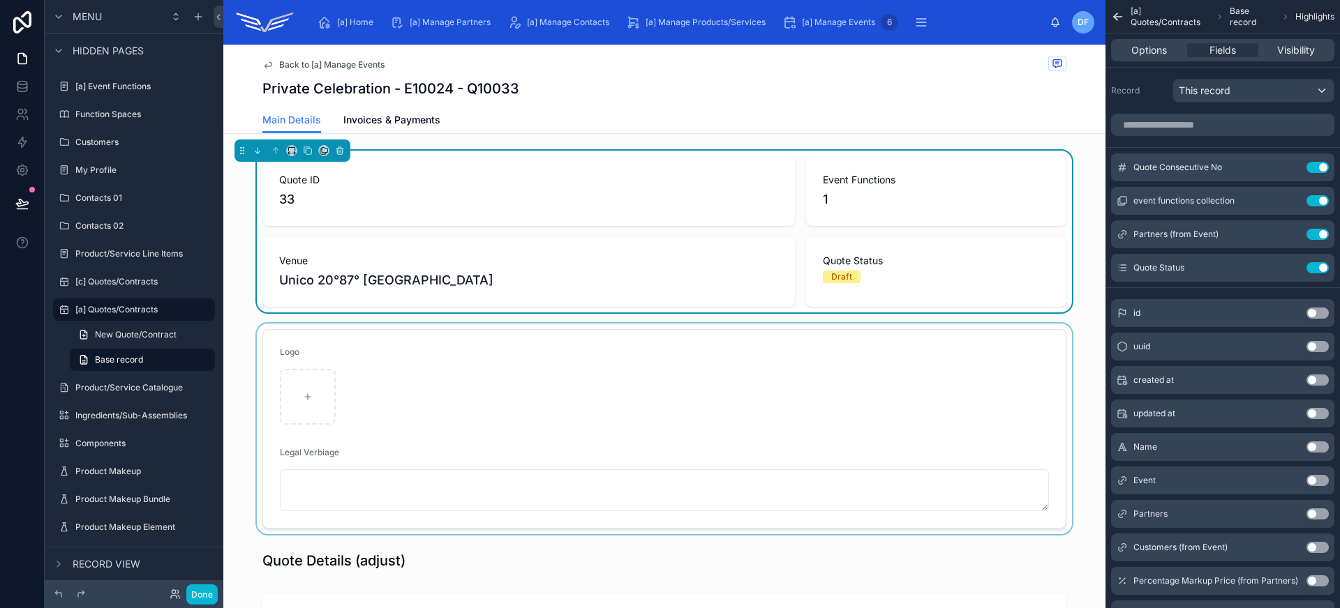
click at [672, 331] on div at bounding box center [664, 429] width 882 height 211
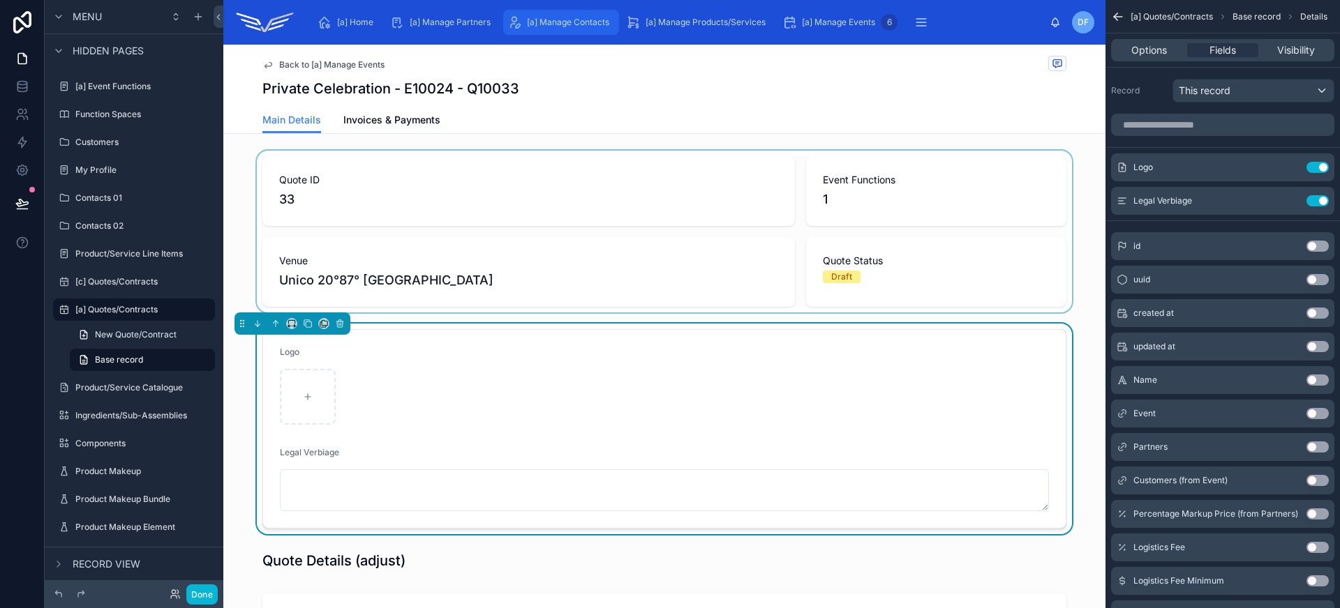
click at [555, 19] on span "[a] Manage Contacts" at bounding box center [568, 22] width 82 height 11
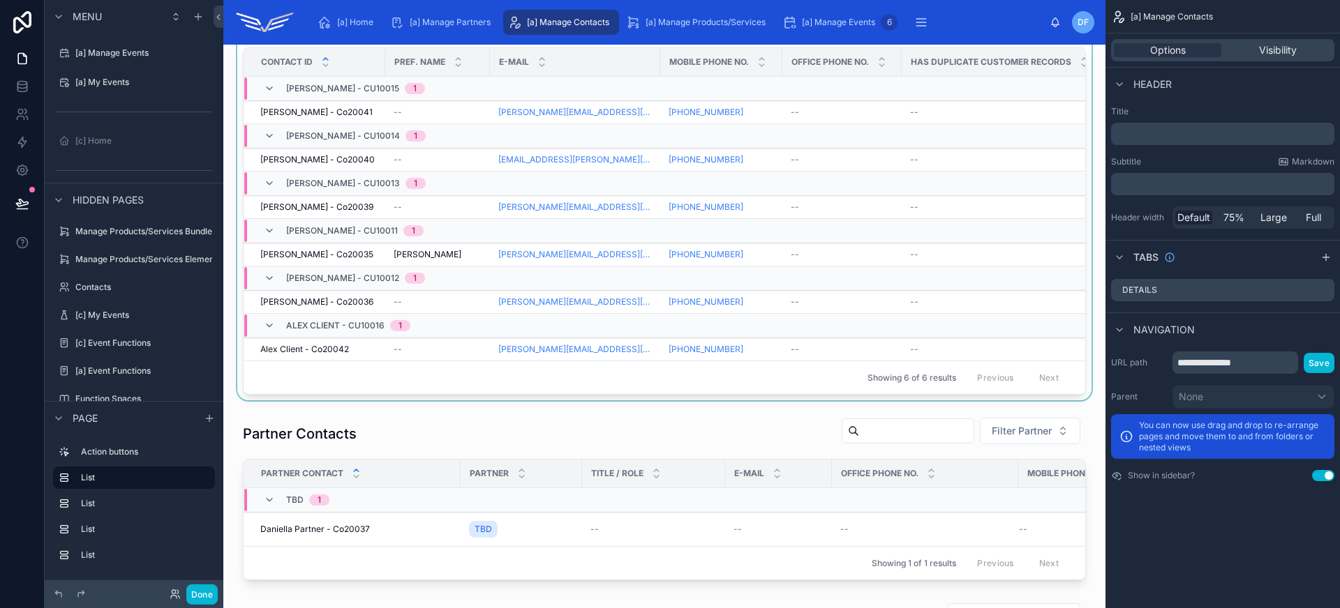
scroll to position [502, 0]
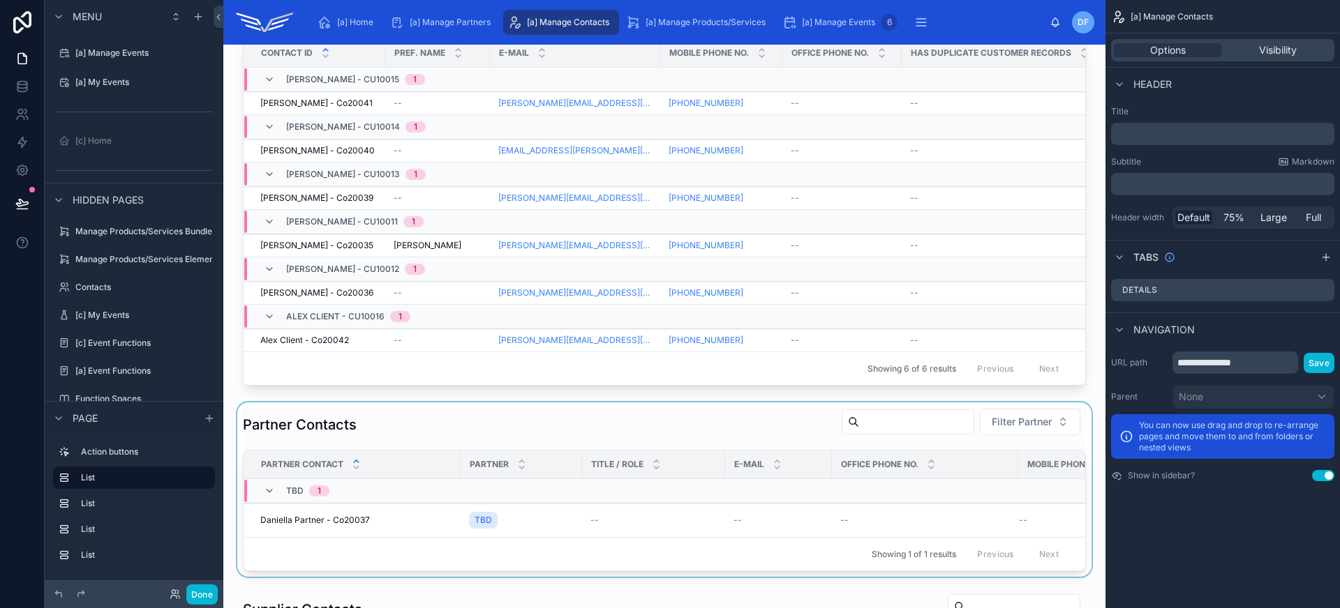
click at [471, 424] on div at bounding box center [664, 490] width 860 height 174
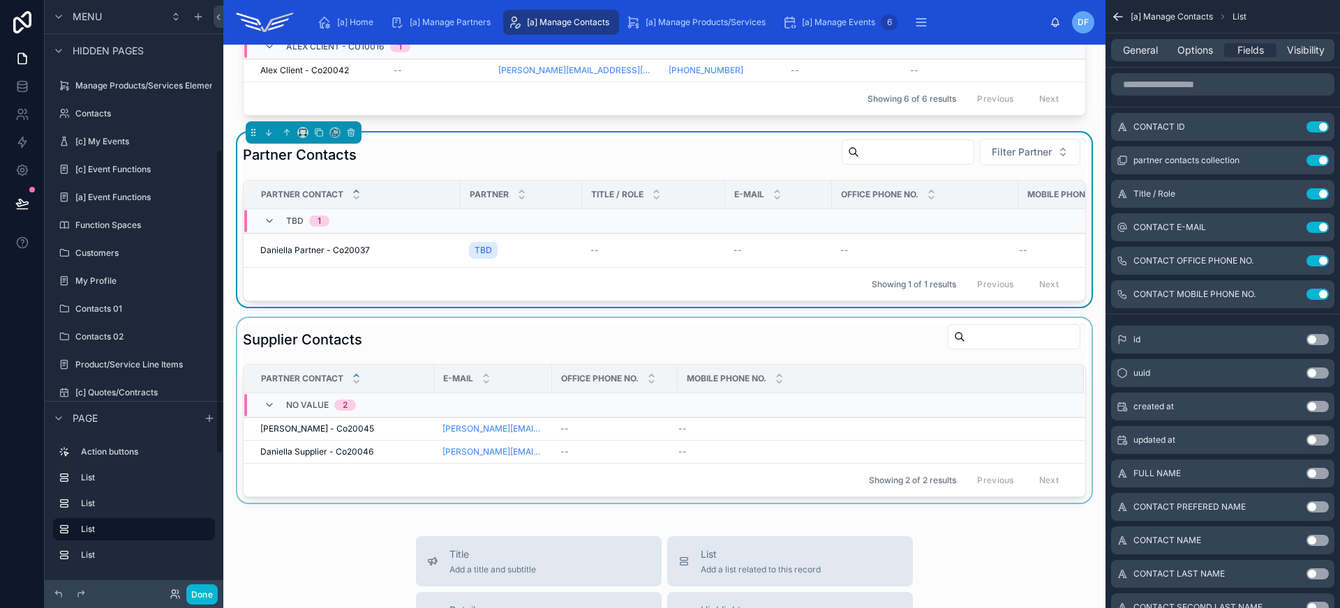
scroll to position [289, 0]
click at [364, 447] on div at bounding box center [664, 410] width 860 height 185
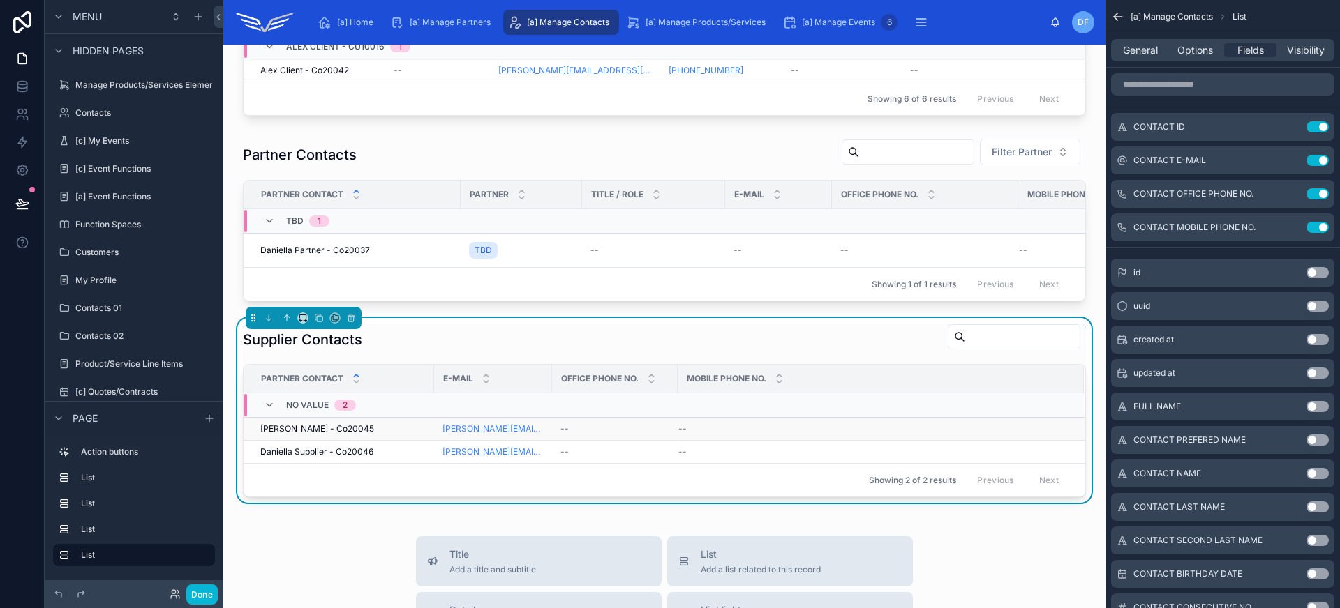
click at [408, 435] on div "[PERSON_NAME] - Co20045 [PERSON_NAME] - Co20045" at bounding box center [342, 429] width 165 height 11
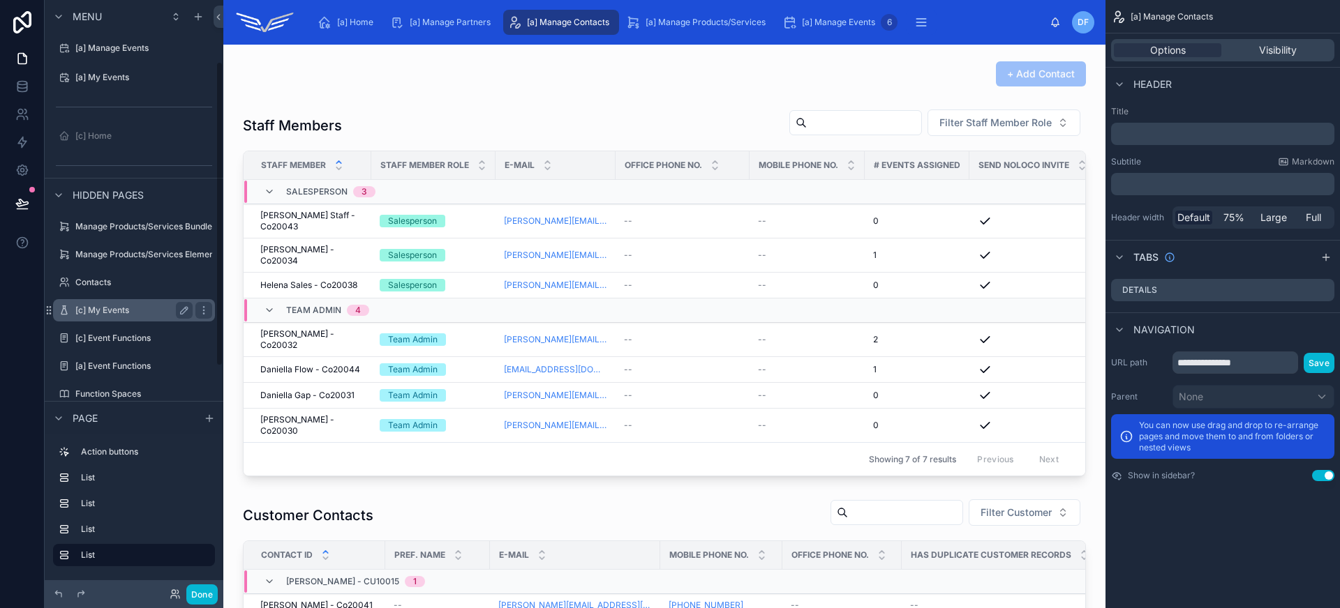
click at [131, 306] on label "[c] My Events" at bounding box center [131, 310] width 112 height 11
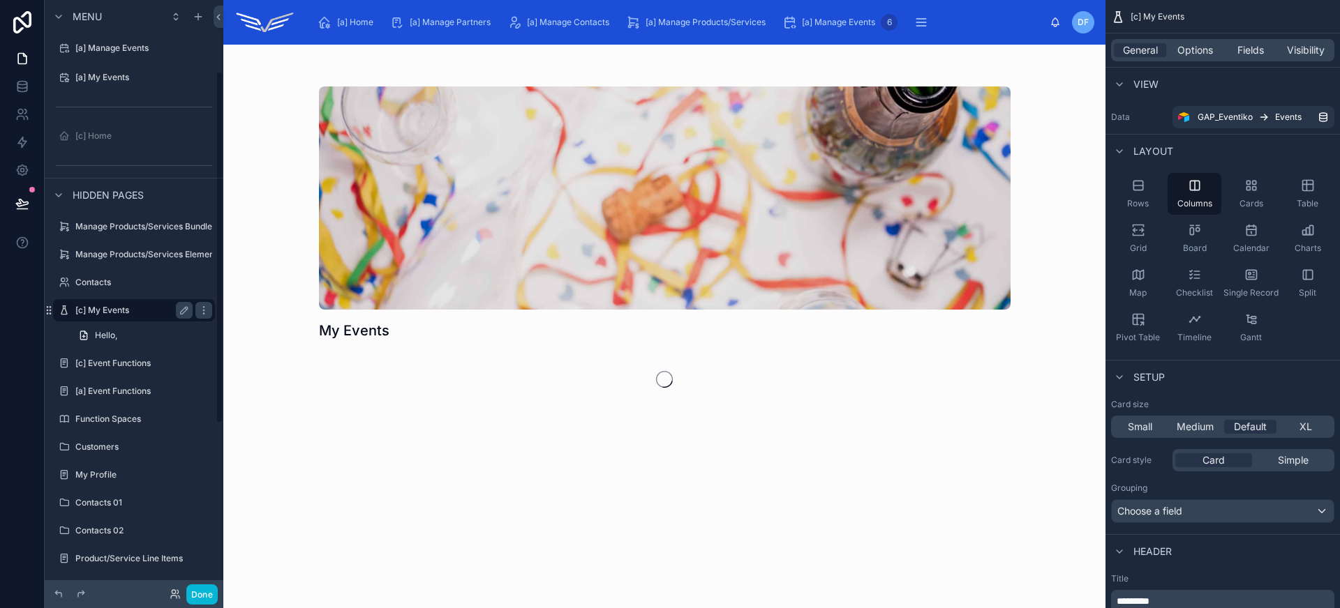
scroll to position [120, 0]
click at [132, 333] on link "Hello," at bounding box center [142, 335] width 145 height 22
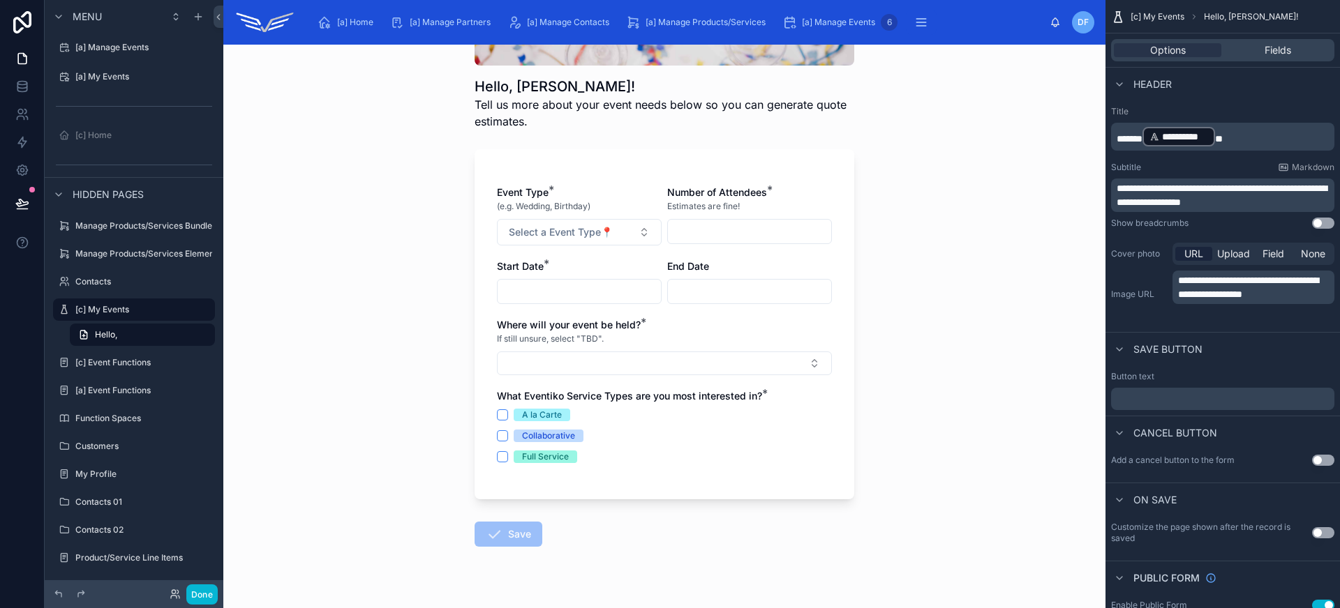
scroll to position [253, 0]
click at [1286, 47] on span "Fields" at bounding box center [1277, 50] width 27 height 14
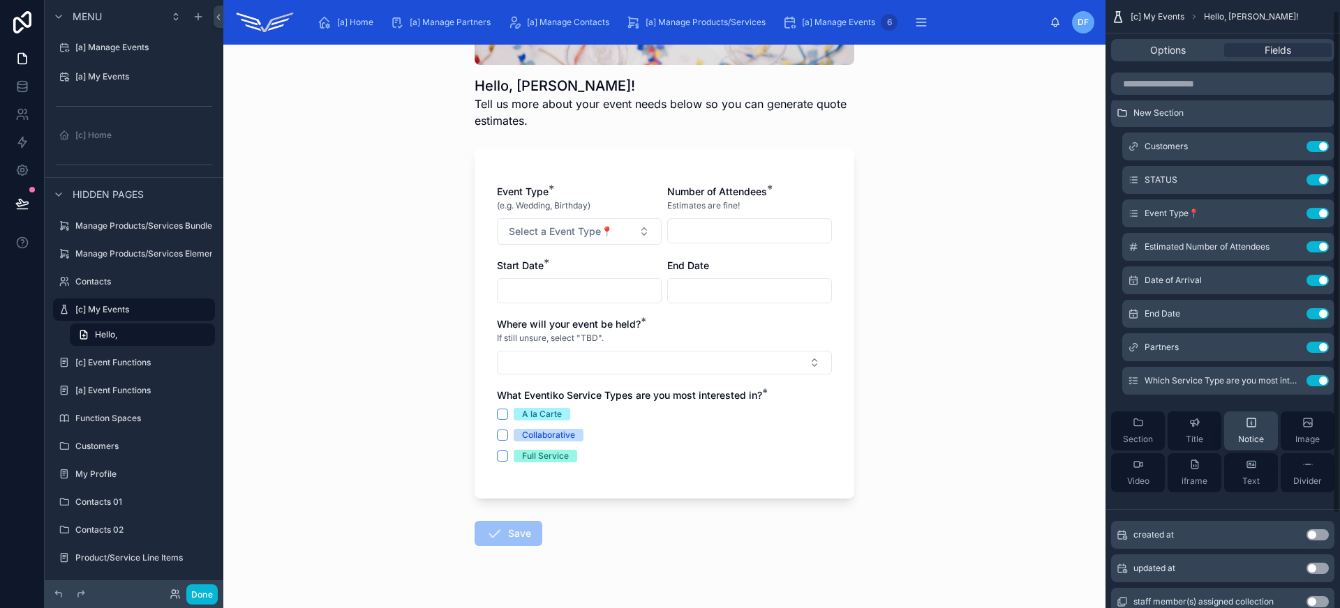
scroll to position [0, 0]
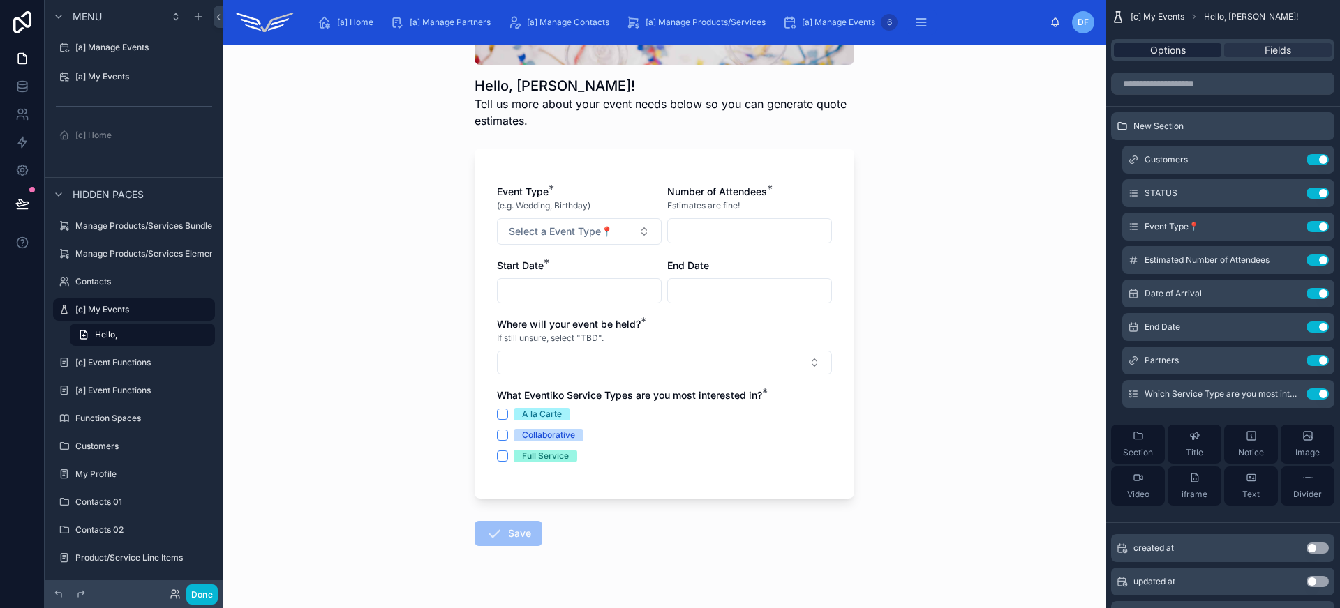
click at [1182, 54] on span "Options" at bounding box center [1168, 50] width 36 height 14
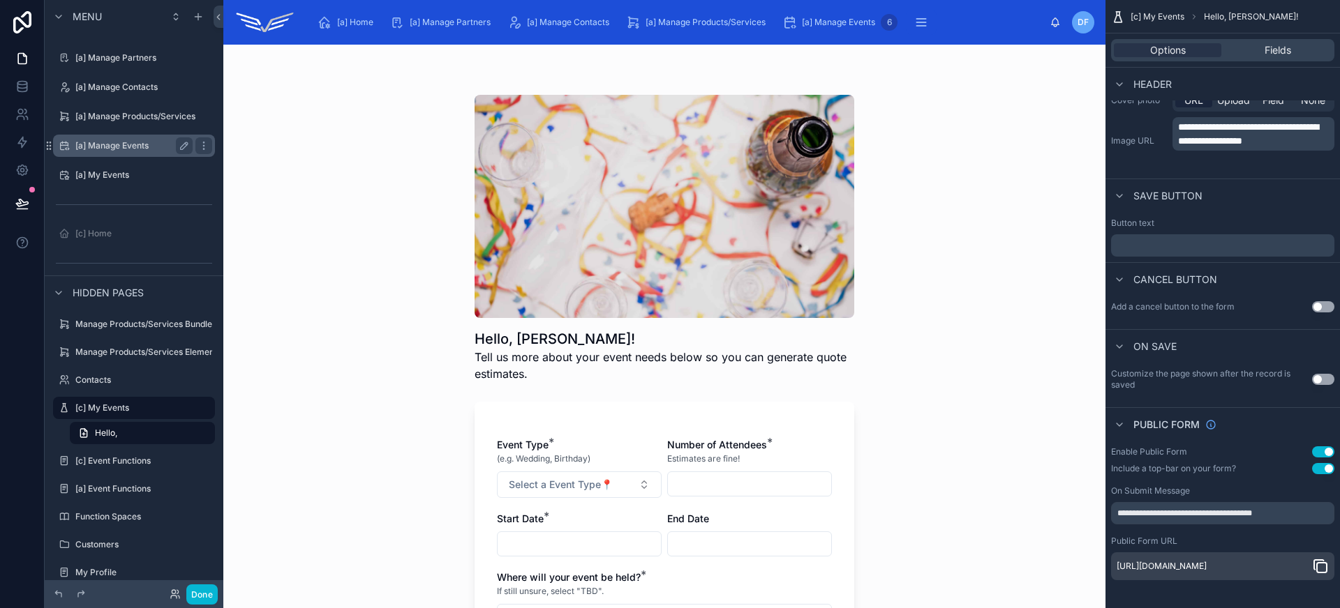
click at [126, 147] on label "[a] Manage Events" at bounding box center [131, 145] width 112 height 11
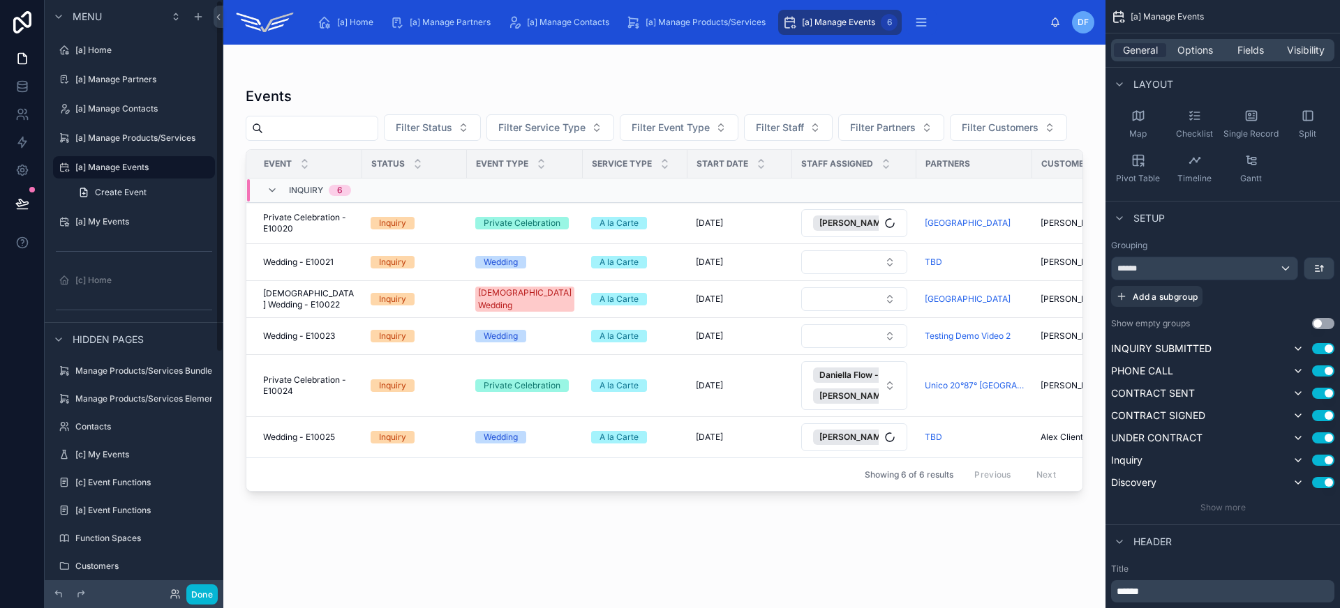
click at [124, 124] on div "scrollable content" at bounding box center [134, 122] width 179 height 3
click at [122, 119] on div "[a] Manage Contacts" at bounding box center [134, 109] width 156 height 22
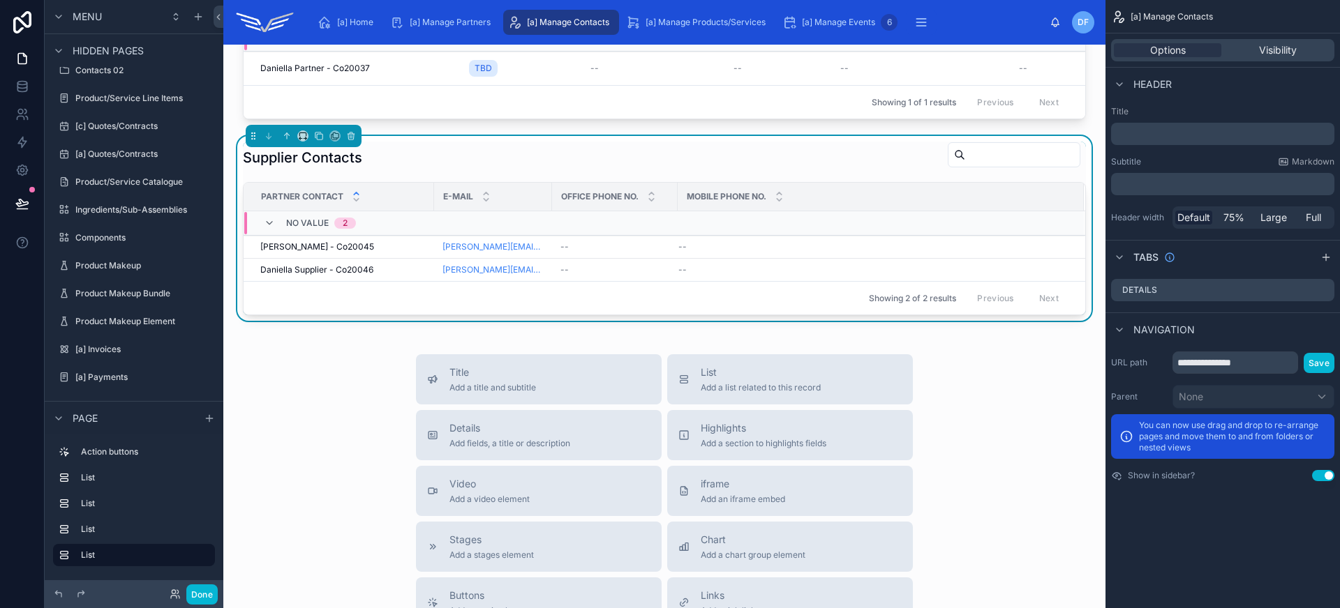
scroll to position [955, 0]
click at [484, 174] on div "Supplier Contacts" at bounding box center [664, 158] width 843 height 32
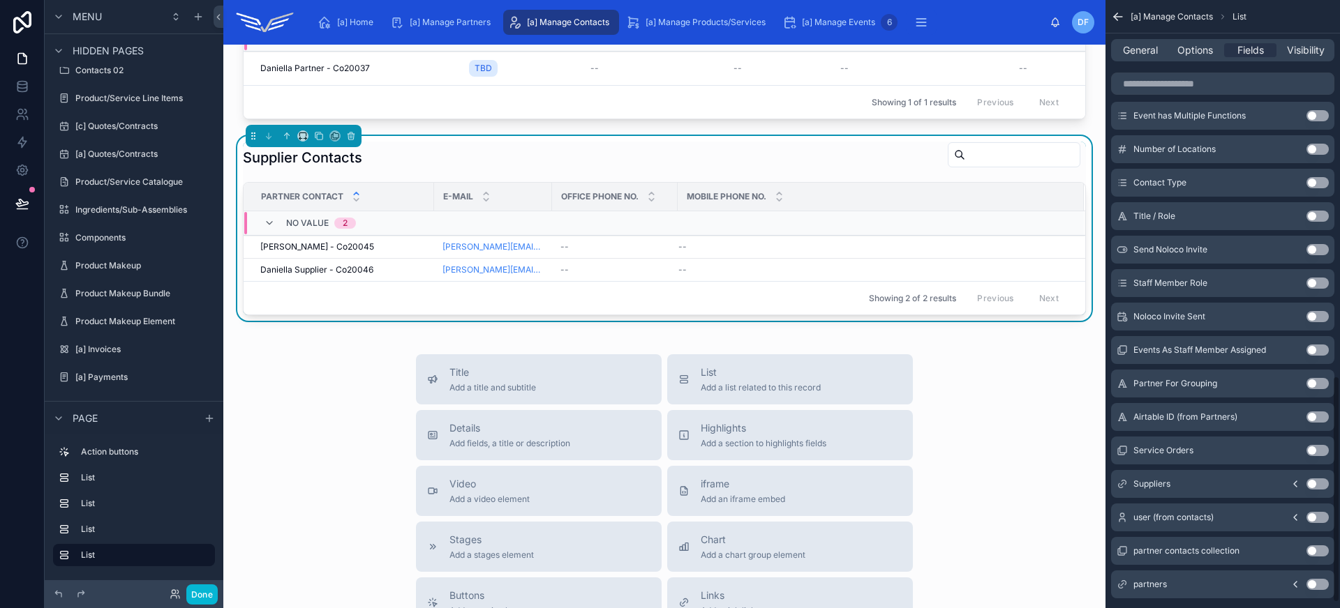
scroll to position [1024, 0]
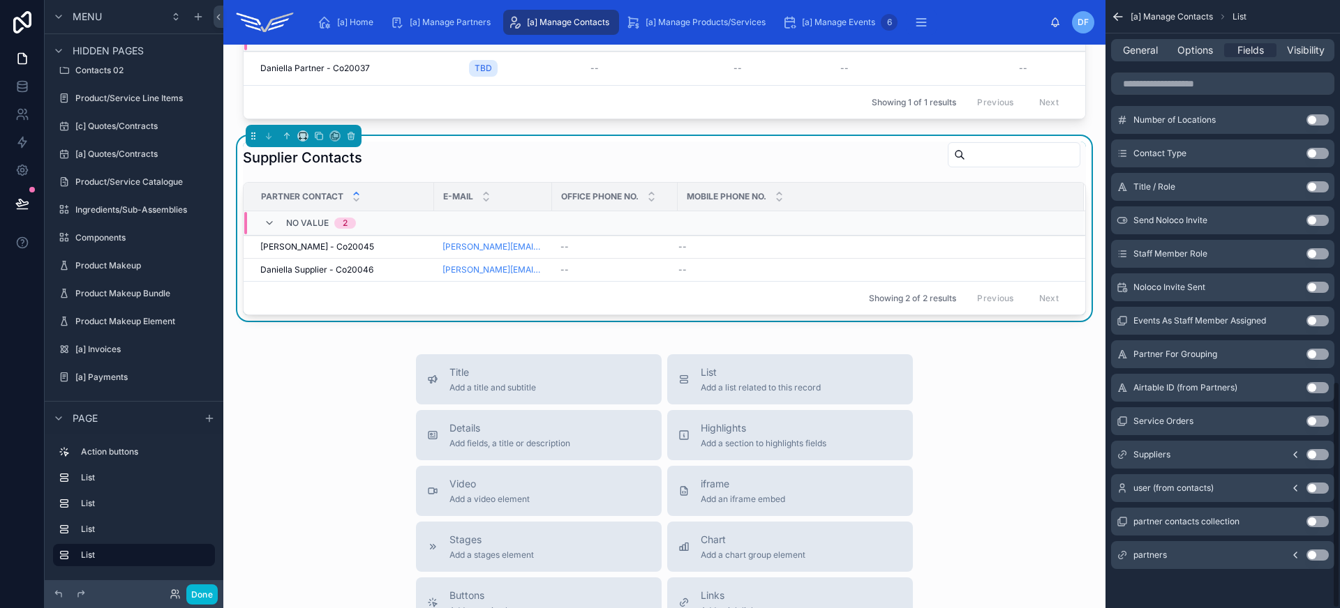
click at [1315, 451] on button "Use setting" at bounding box center [1317, 454] width 22 height 11
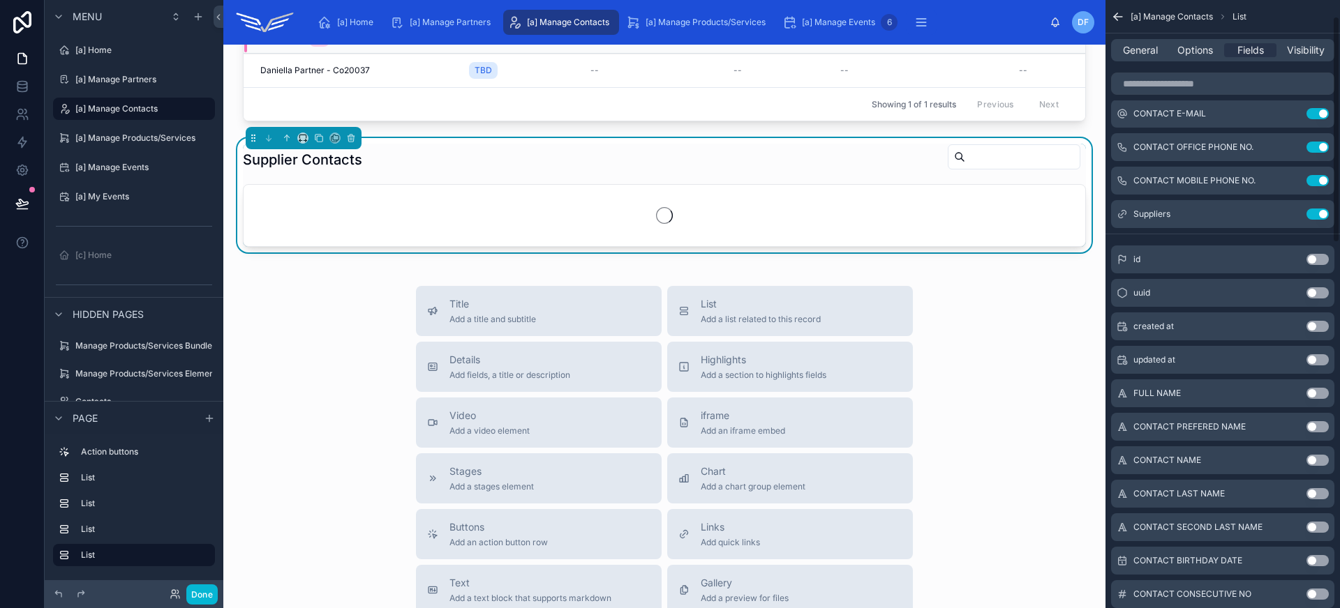
scroll to position [0, 0]
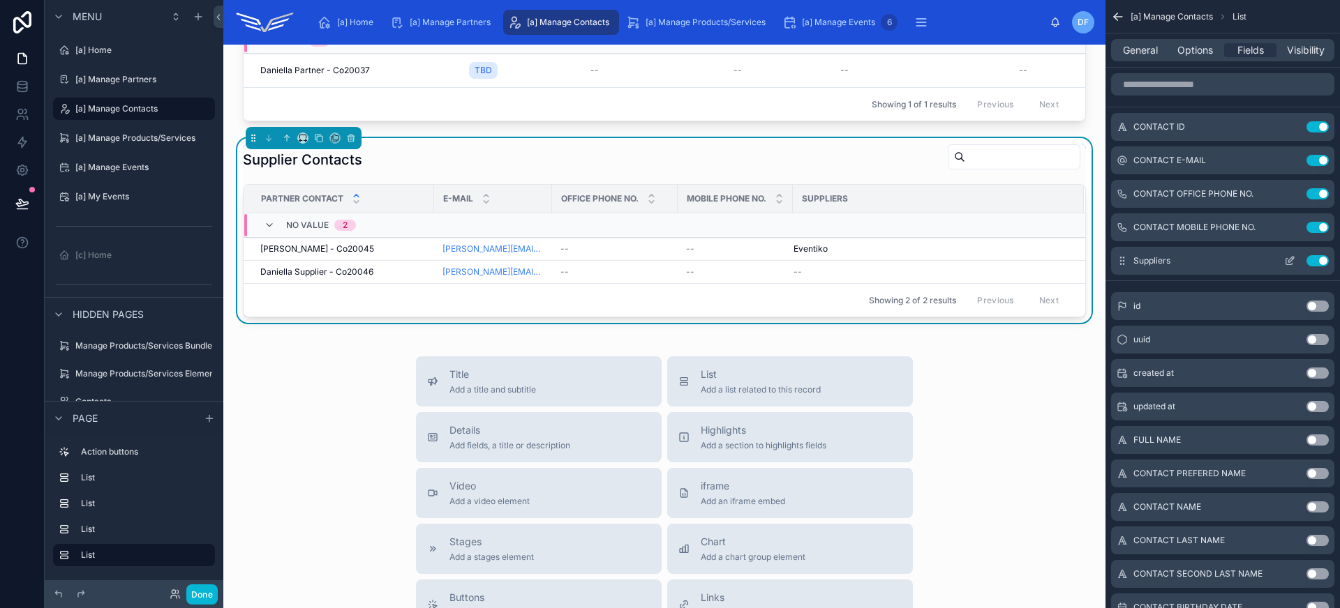
click at [1292, 262] on icon "scrollable content" at bounding box center [1289, 260] width 11 height 11
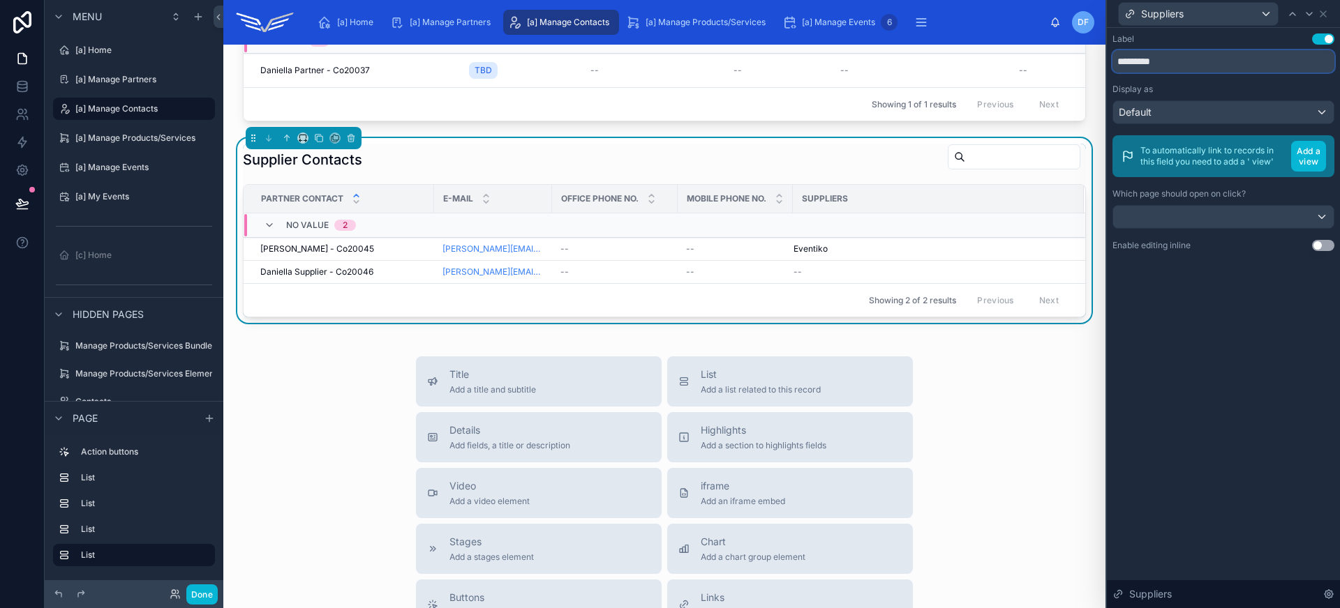
click at [1209, 62] on input "*********" at bounding box center [1223, 61] width 222 height 22
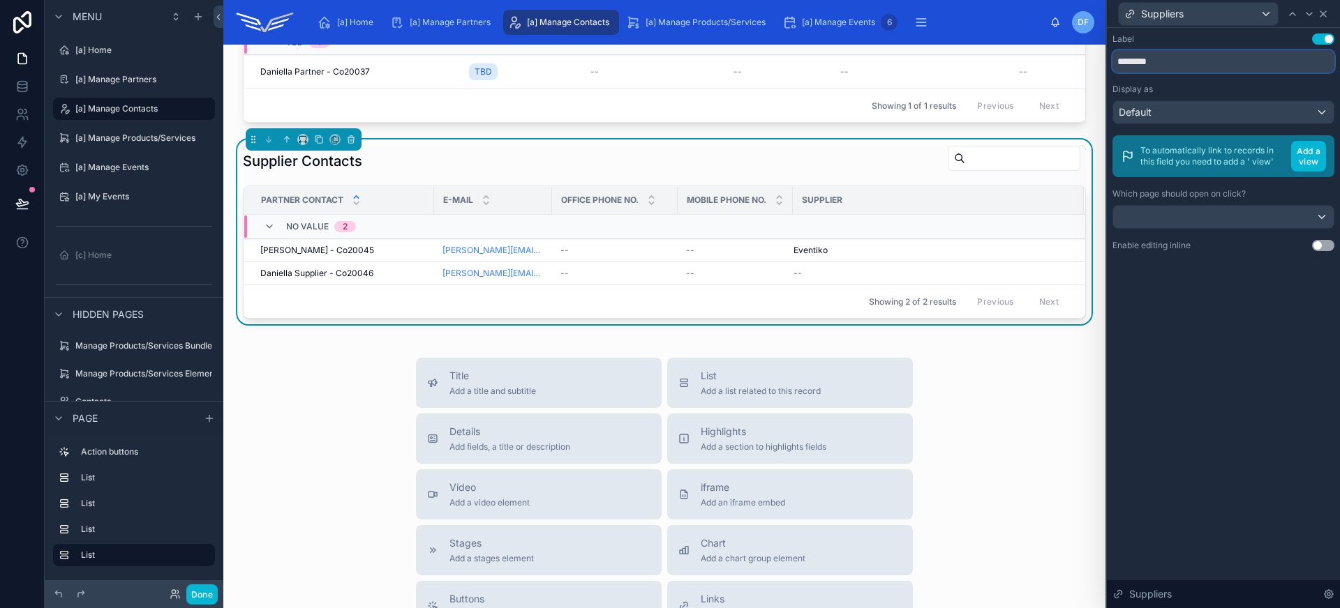
type input "********"
click at [1327, 18] on icon at bounding box center [1322, 13] width 11 height 11
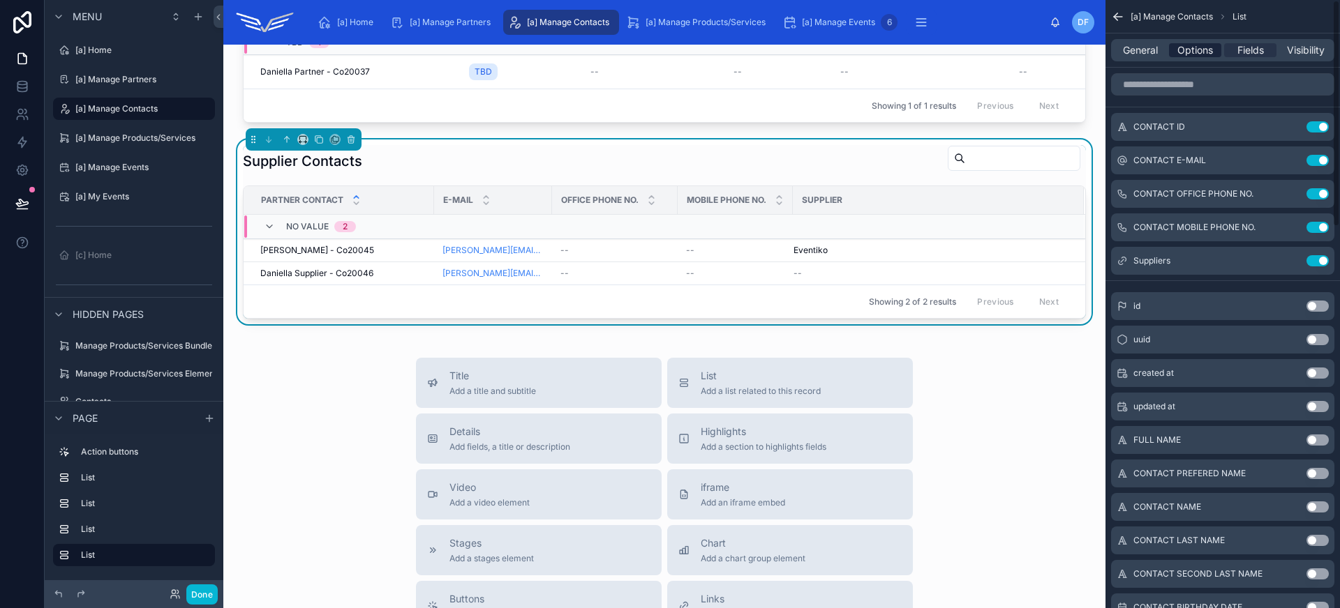
click at [1197, 53] on span "Options" at bounding box center [1195, 50] width 36 height 14
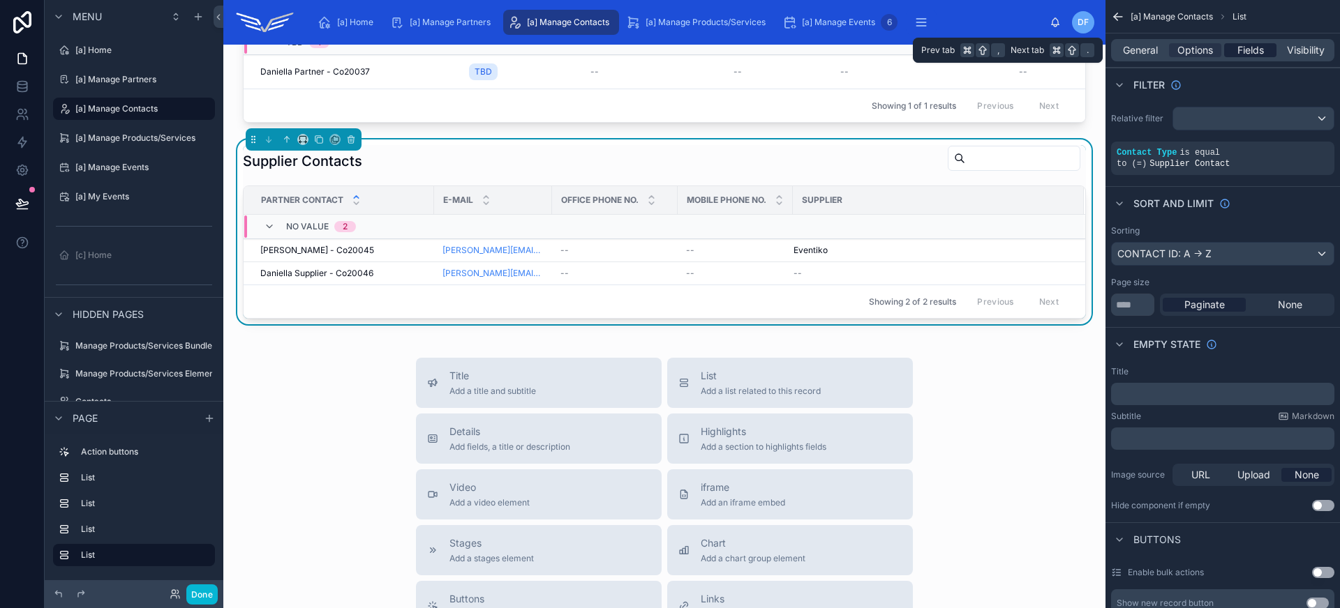
click at [1257, 51] on span "Fields" at bounding box center [1250, 50] width 27 height 14
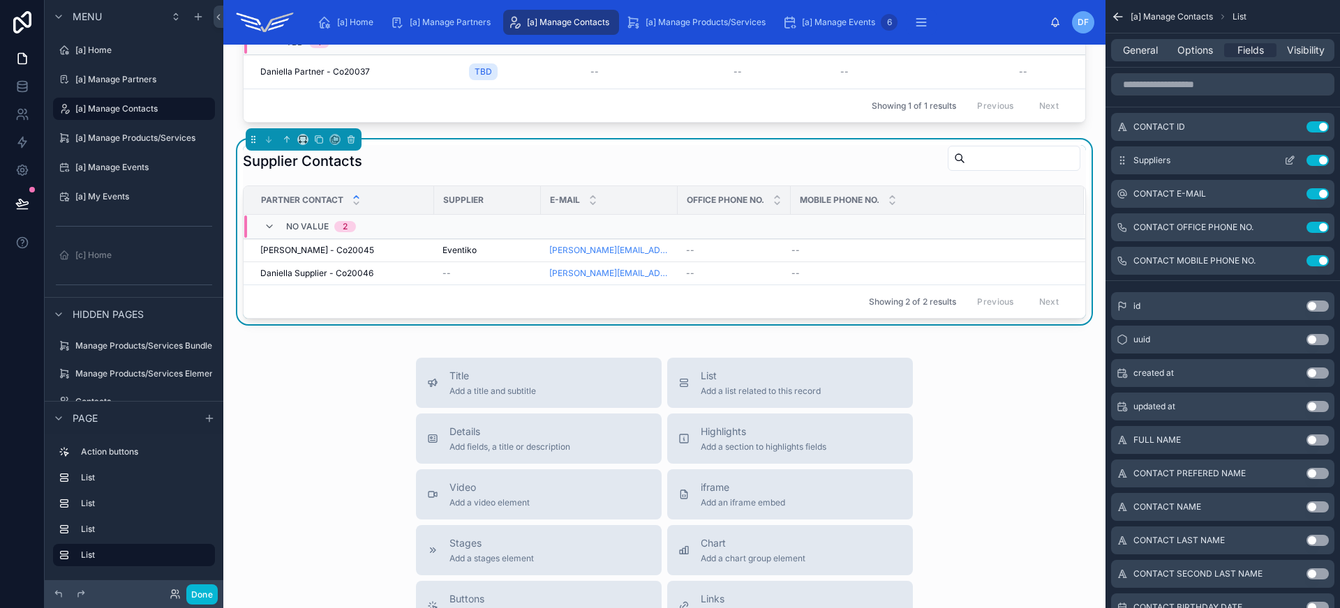
scroll to position [949, 0]
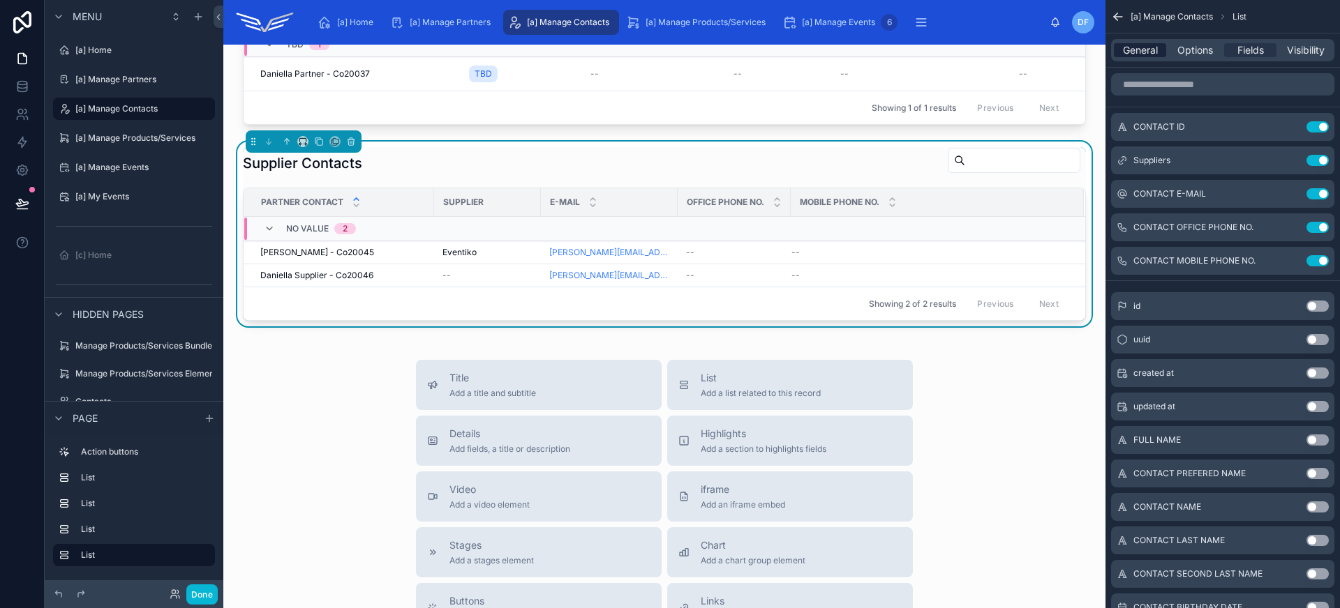
click at [1129, 46] on span "General" at bounding box center [1140, 50] width 35 height 14
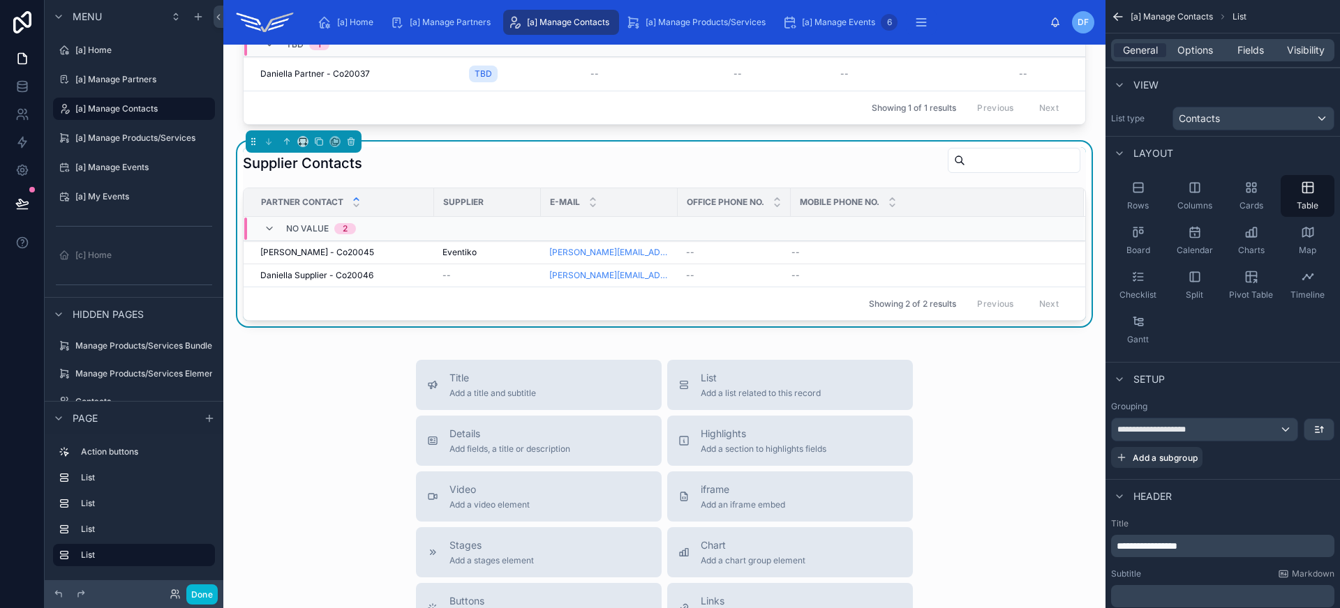
scroll to position [131, 0]
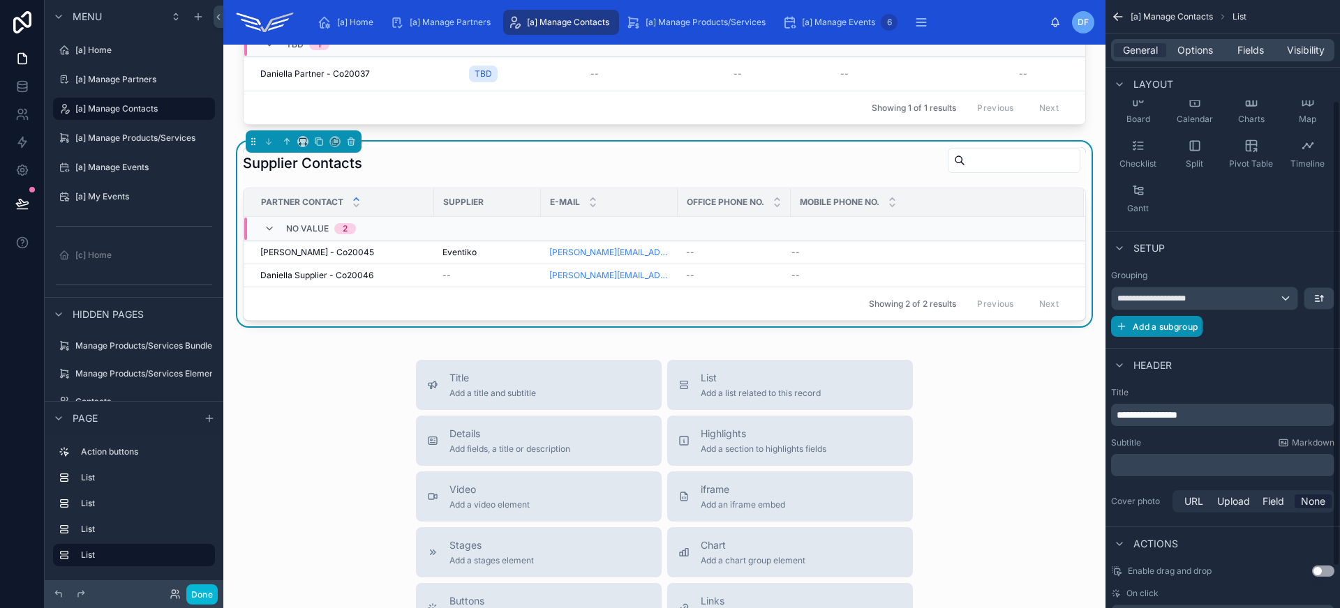
click at [1172, 322] on span "Add a subgroup" at bounding box center [1165, 327] width 65 height 10
click at [1202, 302] on div "**********" at bounding box center [1187, 298] width 151 height 22
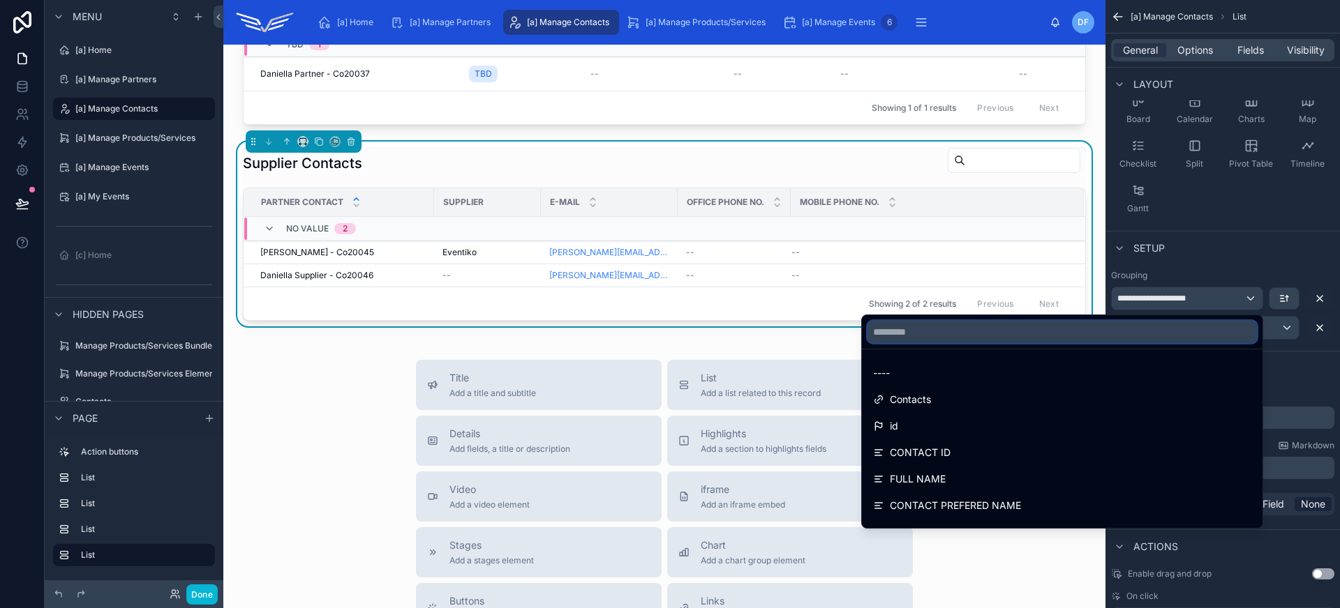
click at [1116, 334] on input "text" at bounding box center [1061, 332] width 389 height 22
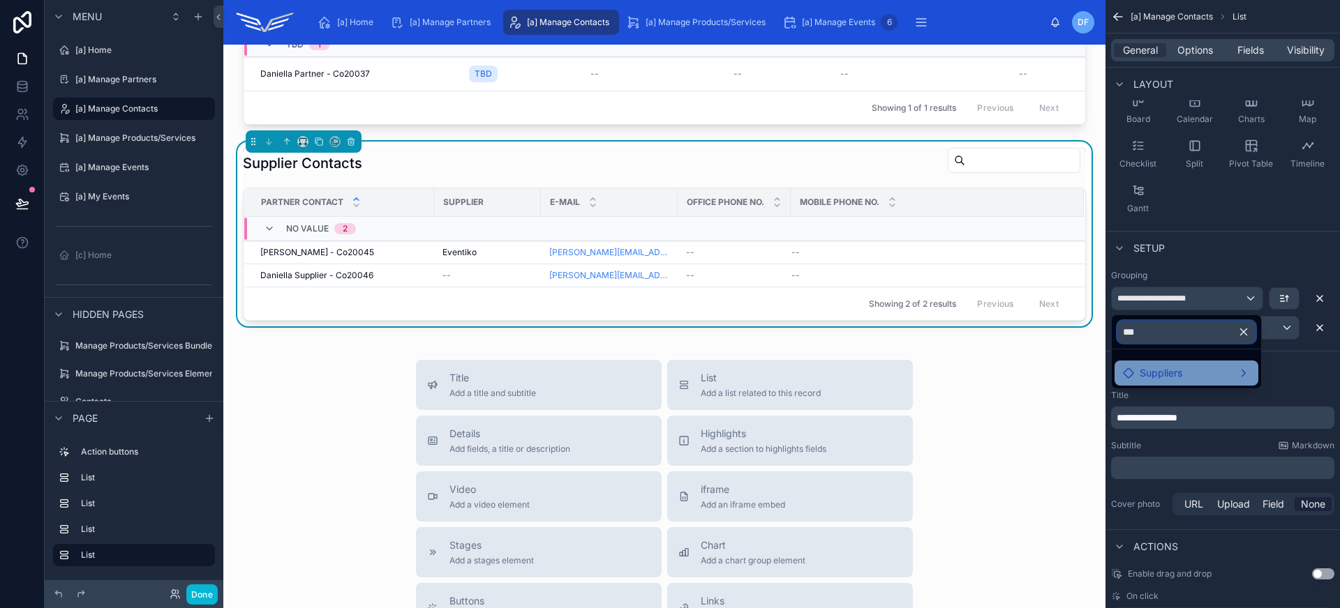
type input "***"
click at [1137, 371] on div "Suppliers" at bounding box center [1152, 373] width 59 height 17
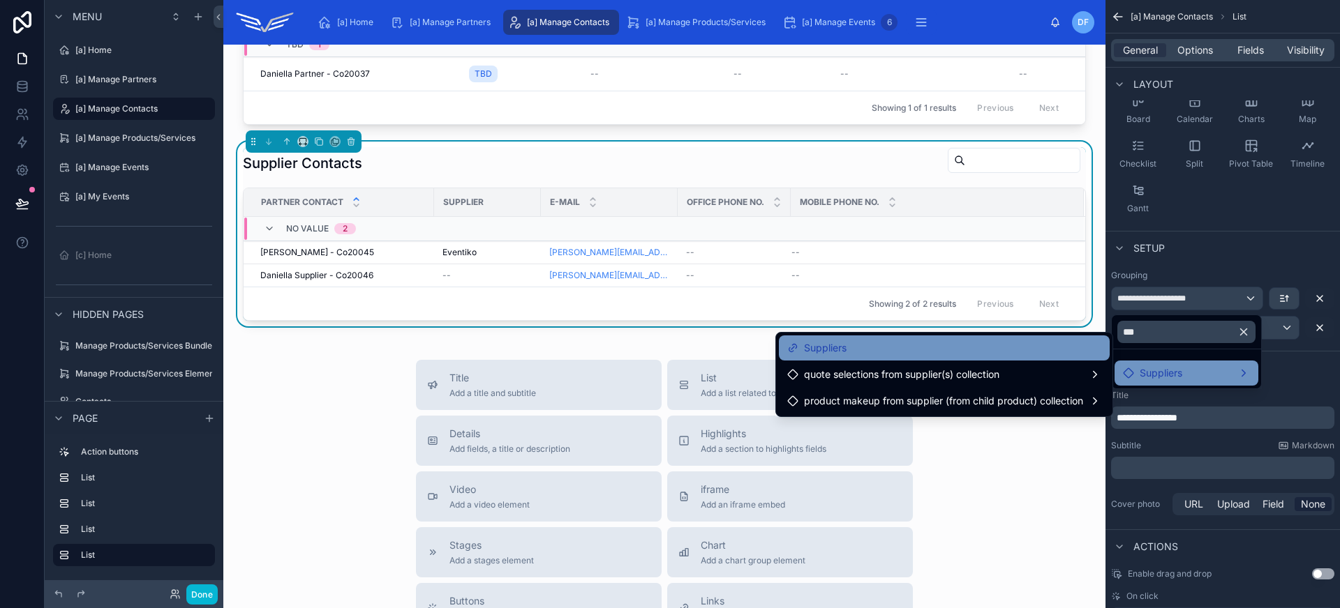
click at [984, 352] on div "Suppliers" at bounding box center [944, 348] width 314 height 17
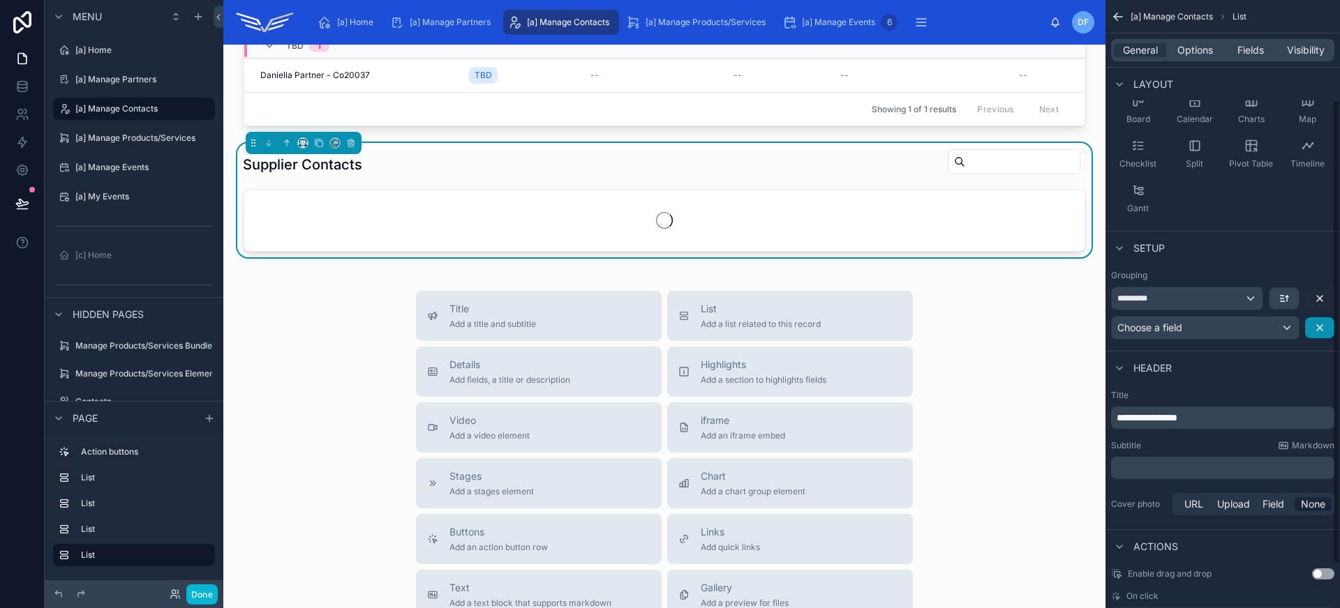
click at [1325, 330] on button "scrollable content" at bounding box center [1319, 327] width 29 height 21
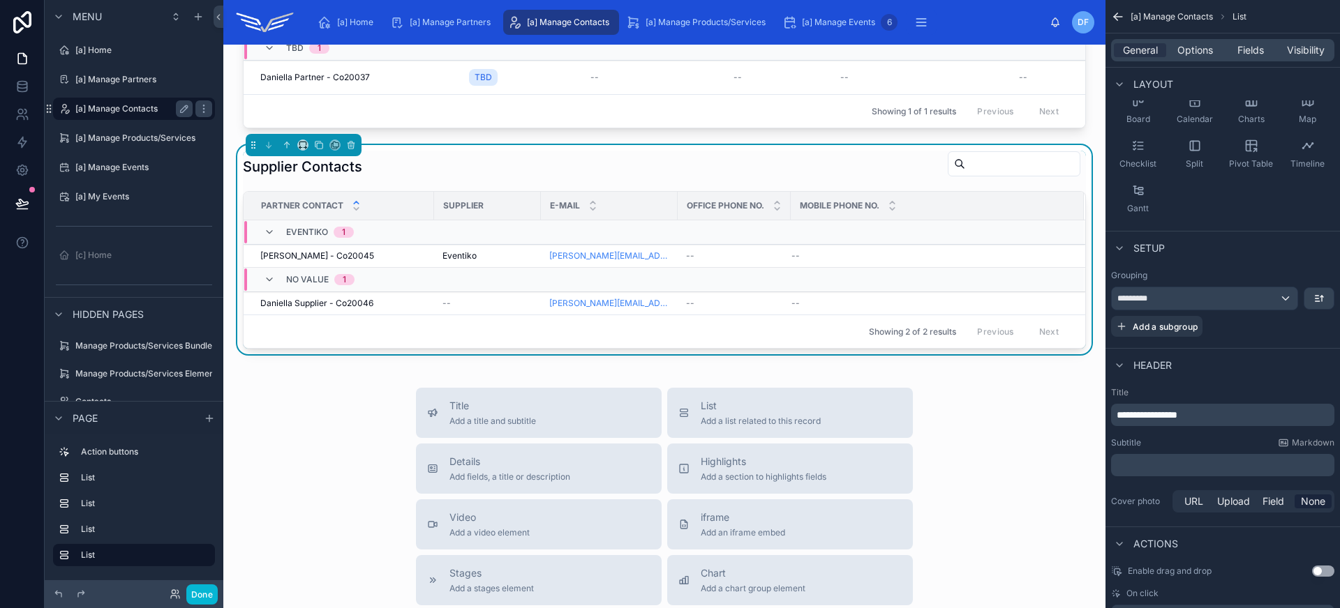
click at [144, 109] on label "[a] Manage Contacts" at bounding box center [131, 108] width 112 height 11
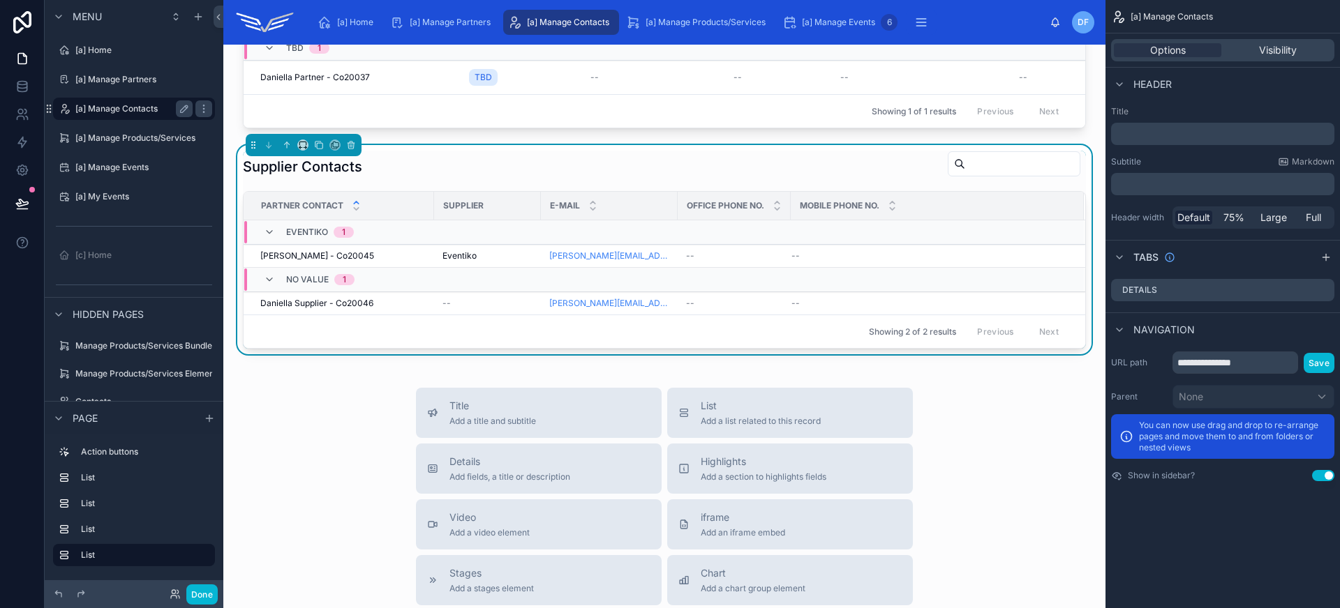
scroll to position [0, 0]
click at [141, 85] on div "[a] Manage Partners" at bounding box center [133, 79] width 117 height 17
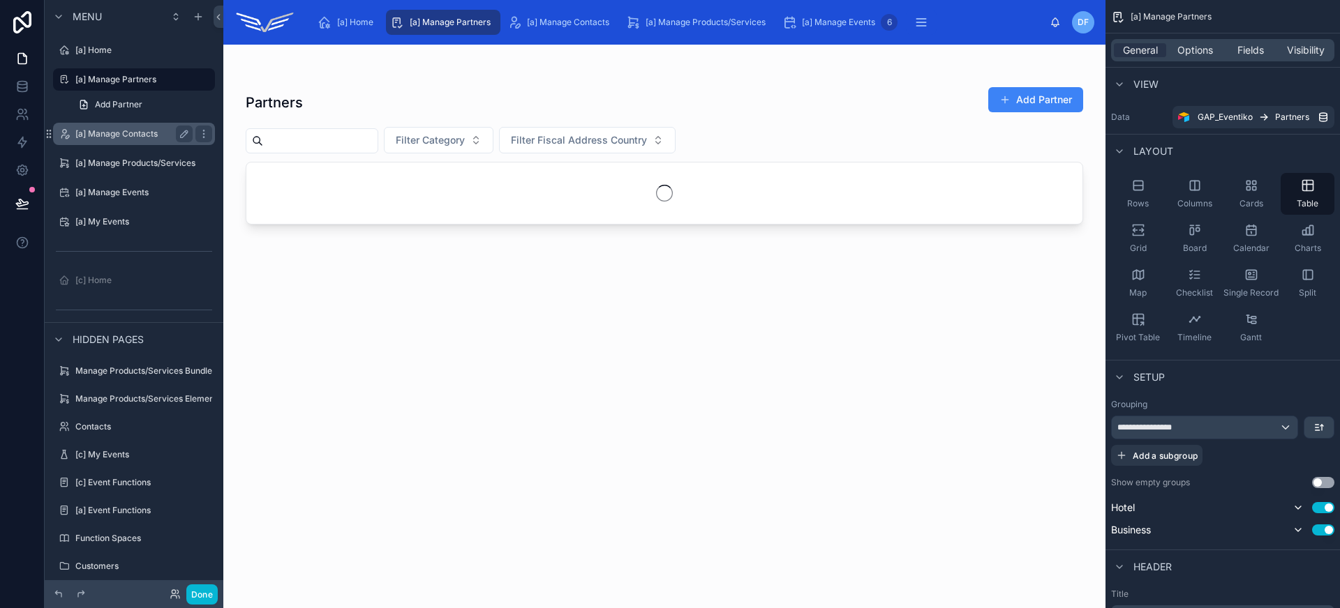
click at [132, 144] on div "[a] Manage Contacts" at bounding box center [134, 134] width 156 height 22
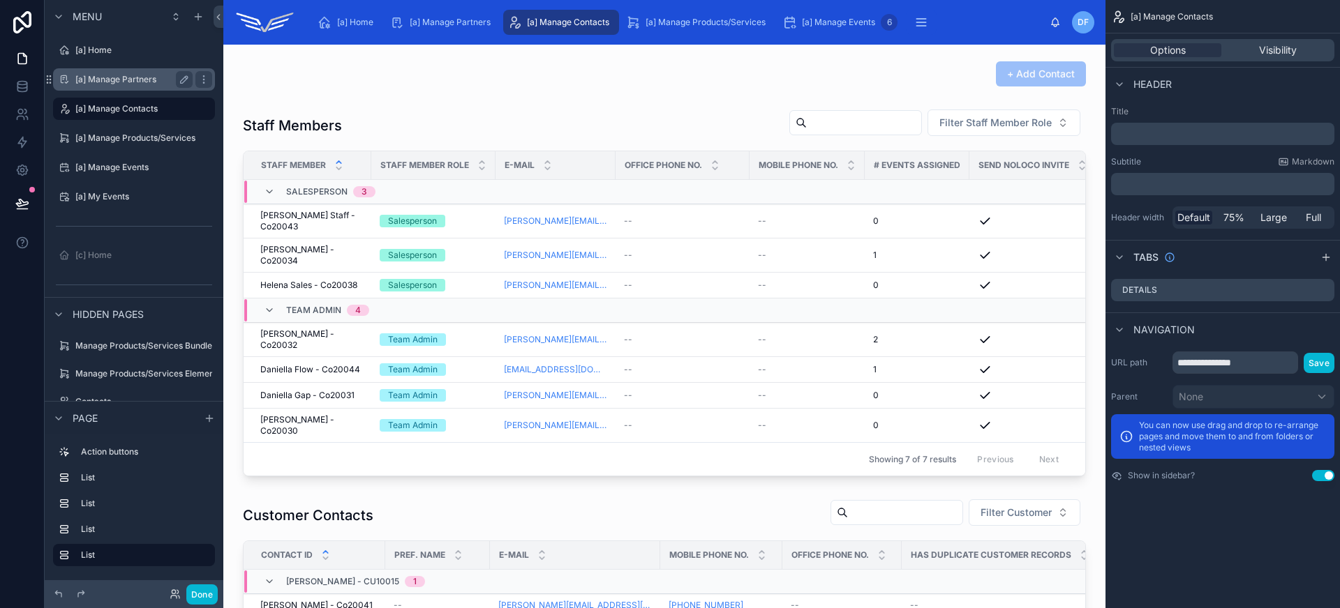
click at [135, 80] on label "[a] Manage Partners" at bounding box center [131, 79] width 112 height 11
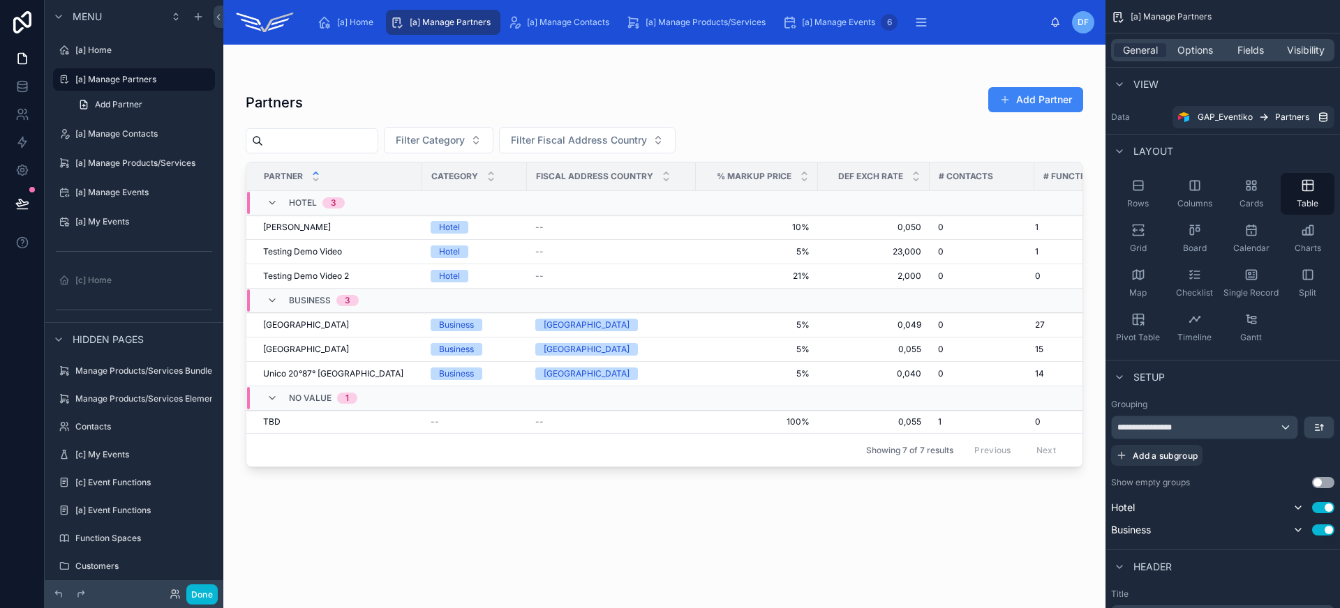
click at [344, 230] on div at bounding box center [664, 318] width 882 height 547
click at [384, 230] on div "[PERSON_NAME] [PERSON_NAME]" at bounding box center [338, 227] width 151 height 11
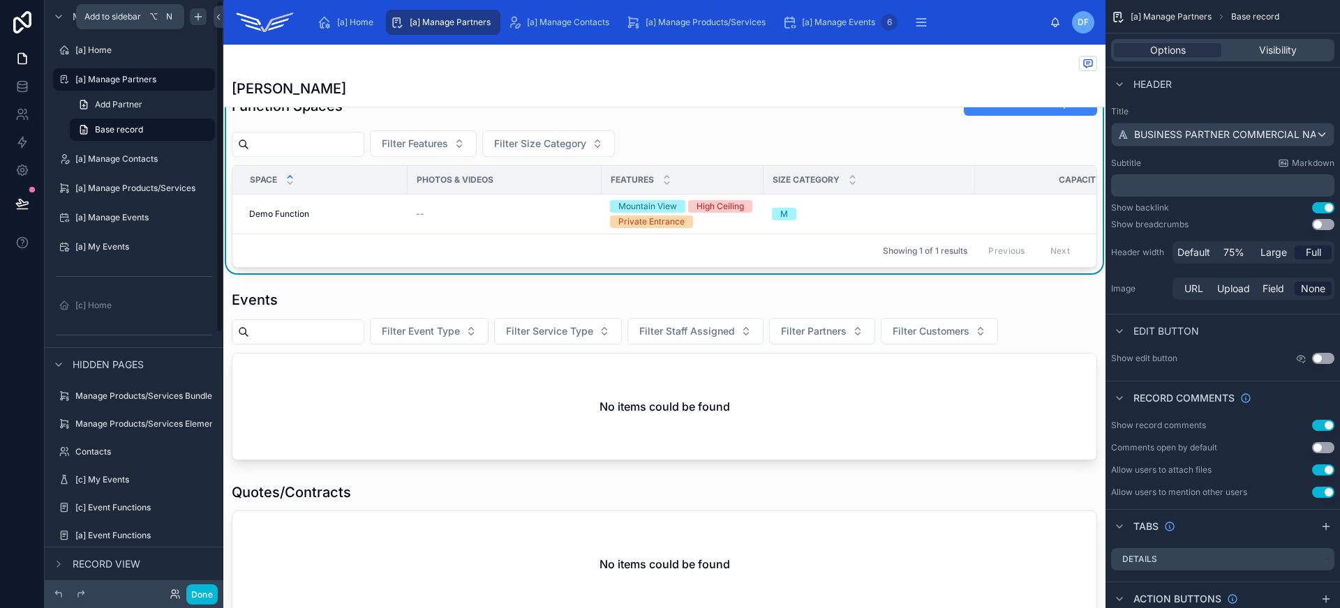
click at [200, 20] on icon "scrollable content" at bounding box center [198, 16] width 11 height 11
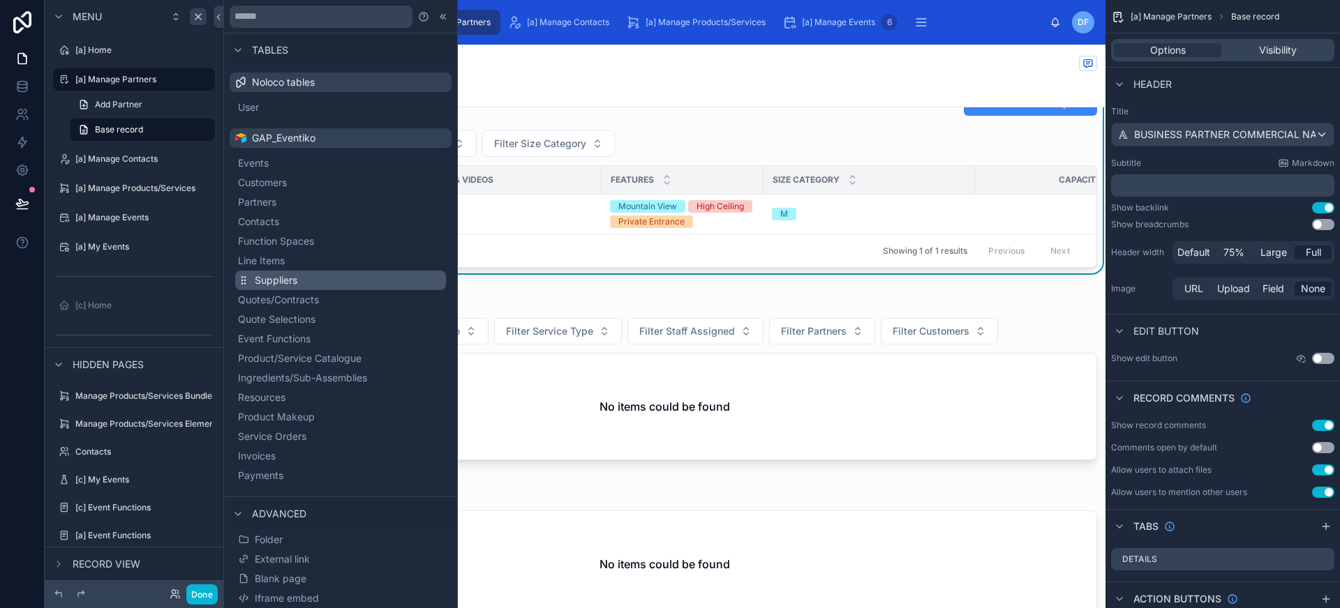
click at [297, 283] on span "Suppliers" at bounding box center [276, 281] width 43 height 14
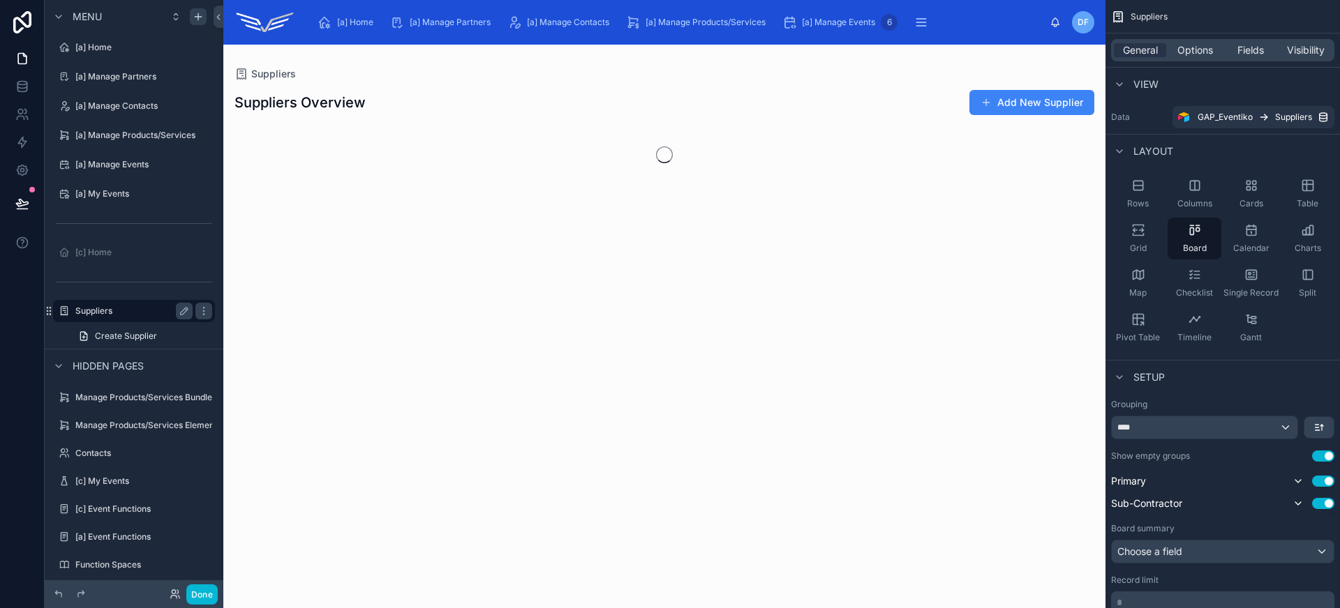
click at [84, 311] on label "Suppliers" at bounding box center [131, 311] width 112 height 11
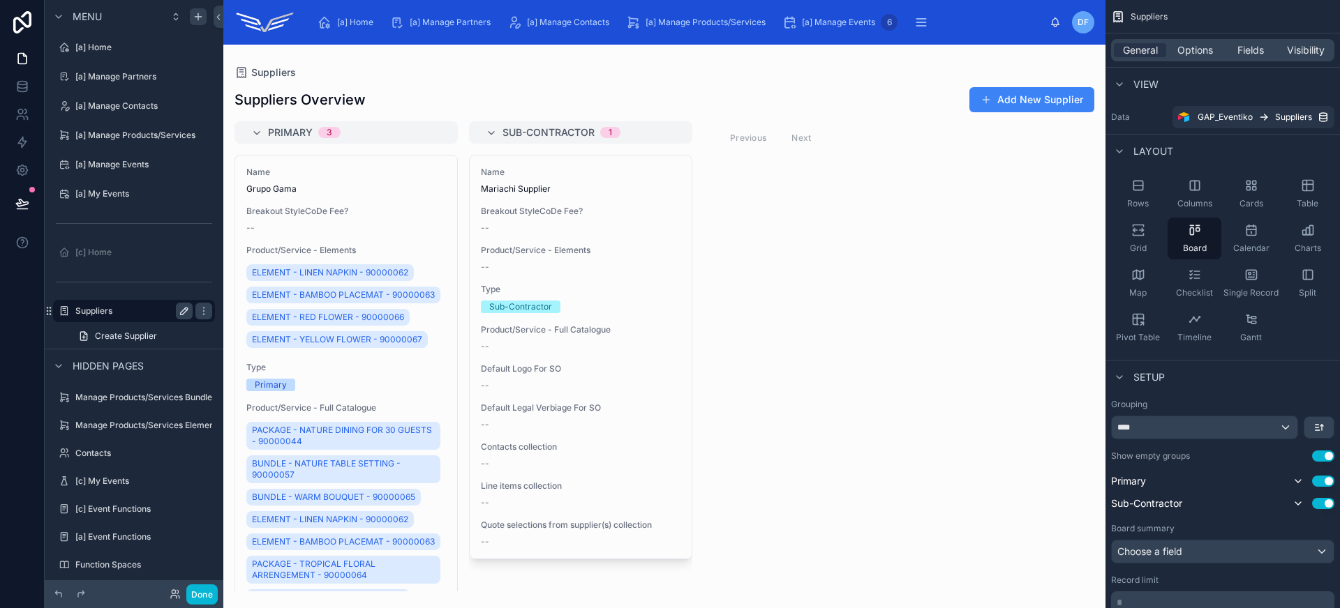
click at [178, 315] on button "scrollable content" at bounding box center [184, 311] width 17 height 17
click at [81, 310] on input "*********" at bounding box center [122, 311] width 95 height 17
type input "**********"
click at [183, 311] on icon "scrollable content" at bounding box center [184, 311] width 11 height 11
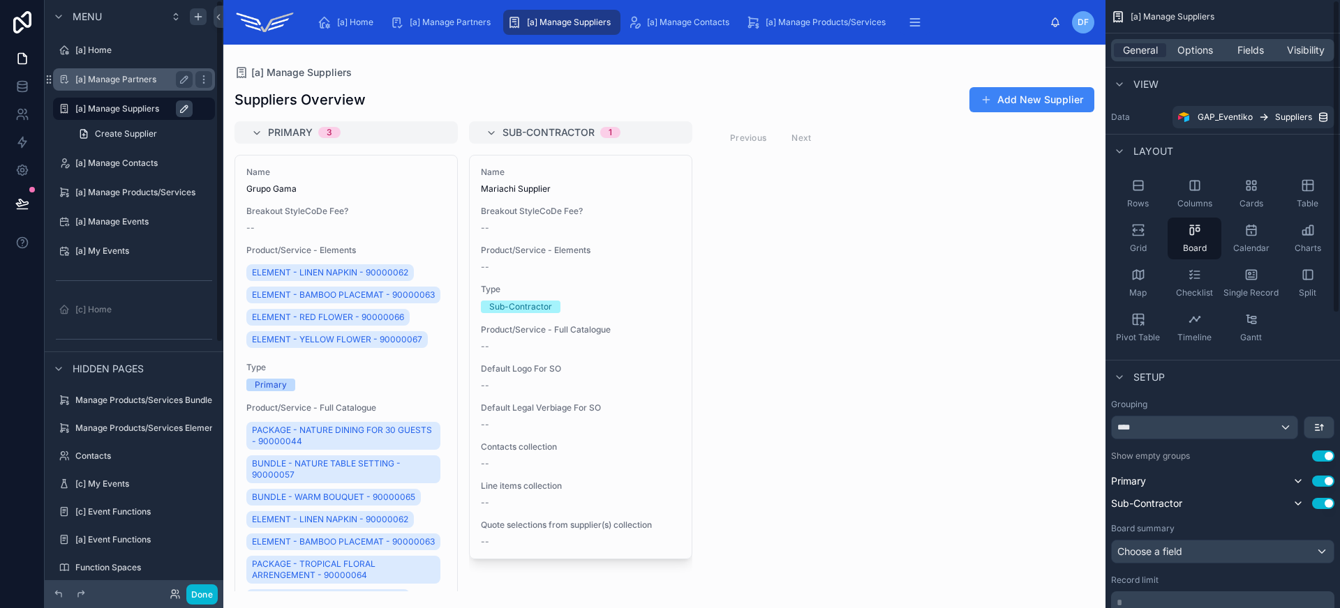
click at [105, 88] on div "[a] Manage Partners" at bounding box center [134, 79] width 156 height 22
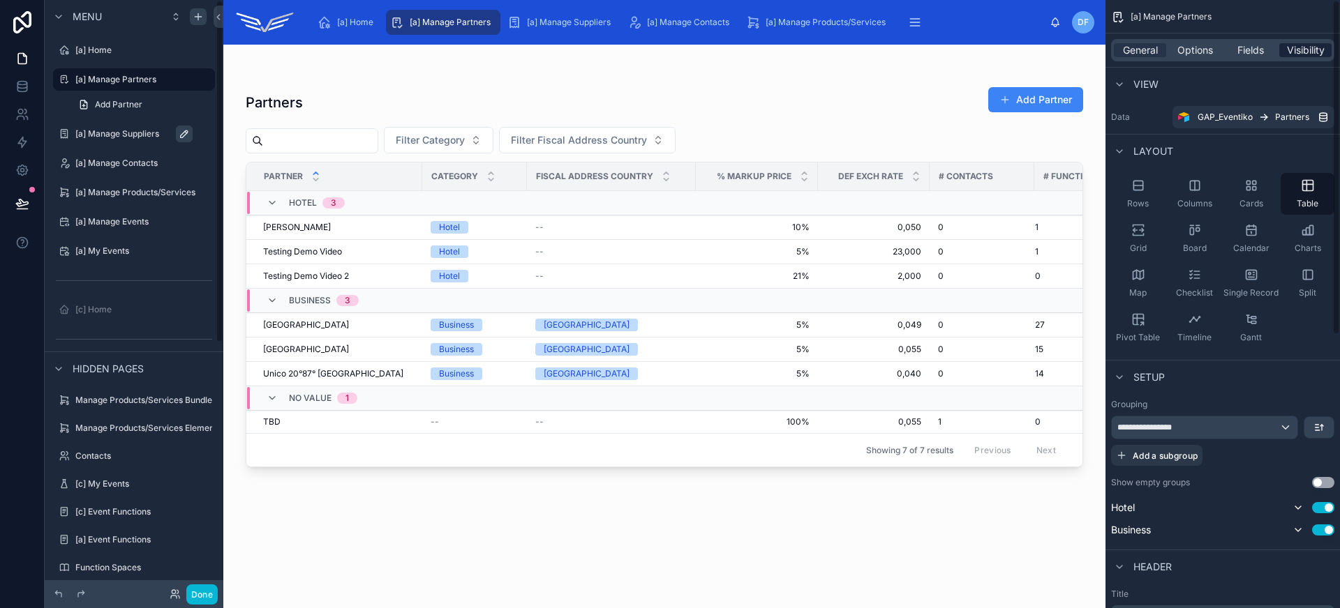
click at [1290, 47] on span "Visibility" at bounding box center [1306, 50] width 38 height 14
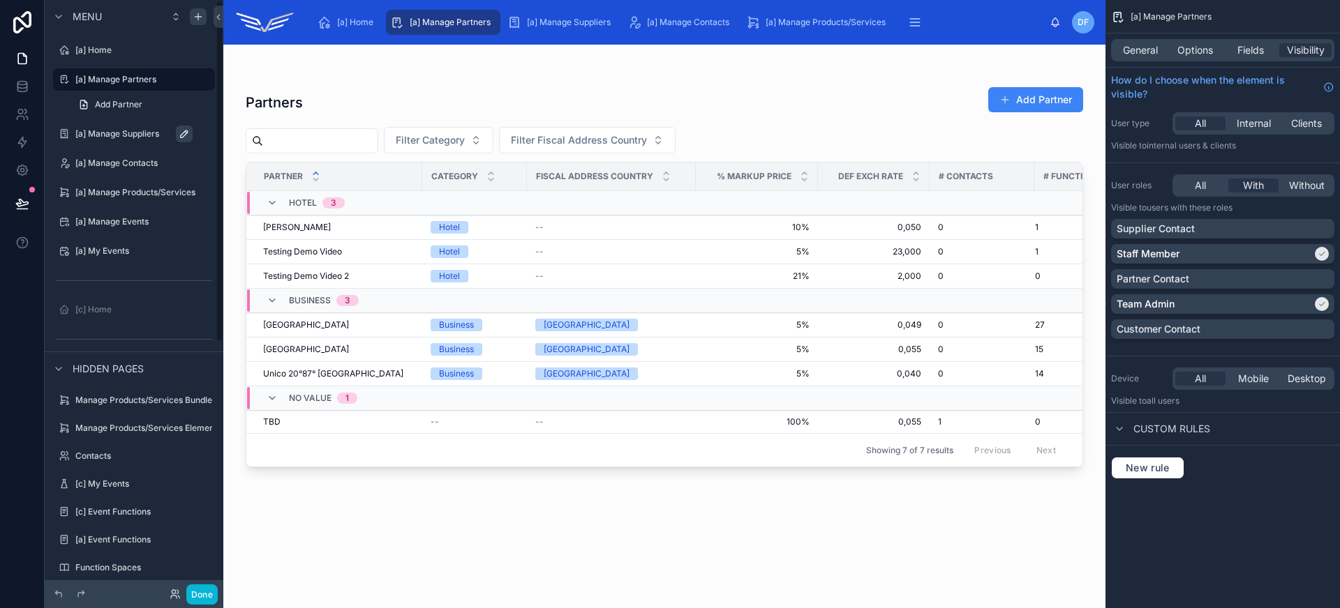
click at [119, 139] on label "[a] Manage Suppliers" at bounding box center [140, 133] width 131 height 11
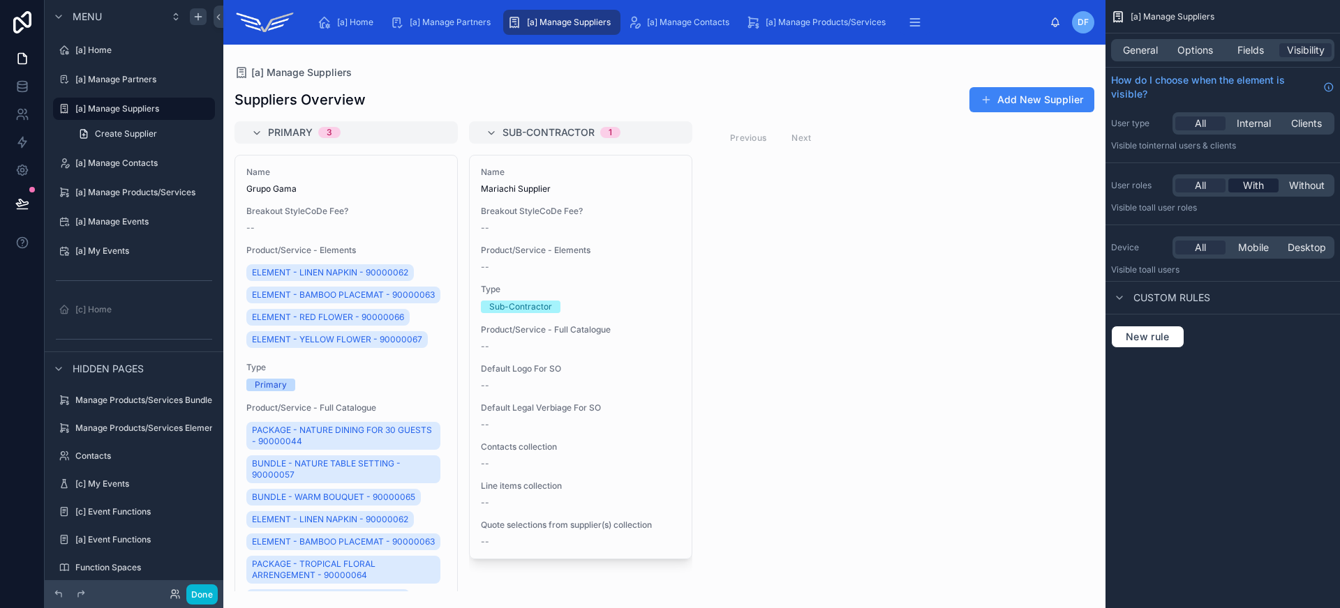
click at [1259, 187] on span "With" at bounding box center [1253, 186] width 21 height 14
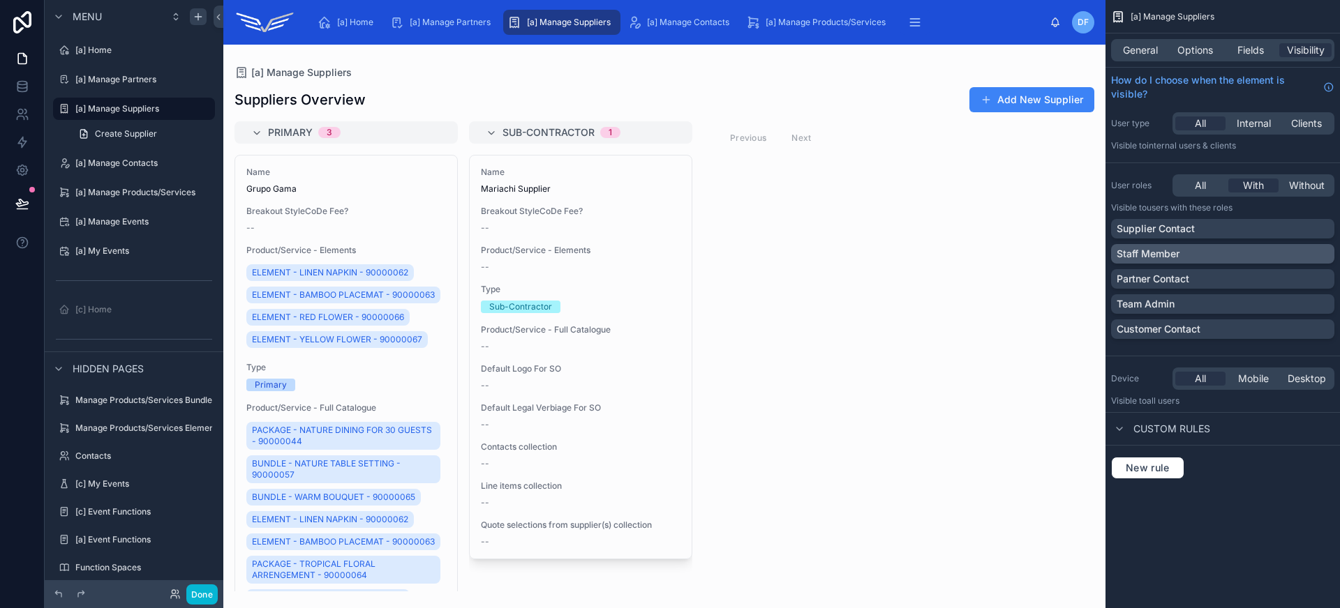
click at [1220, 256] on div "Staff Member" at bounding box center [1222, 254] width 212 height 14
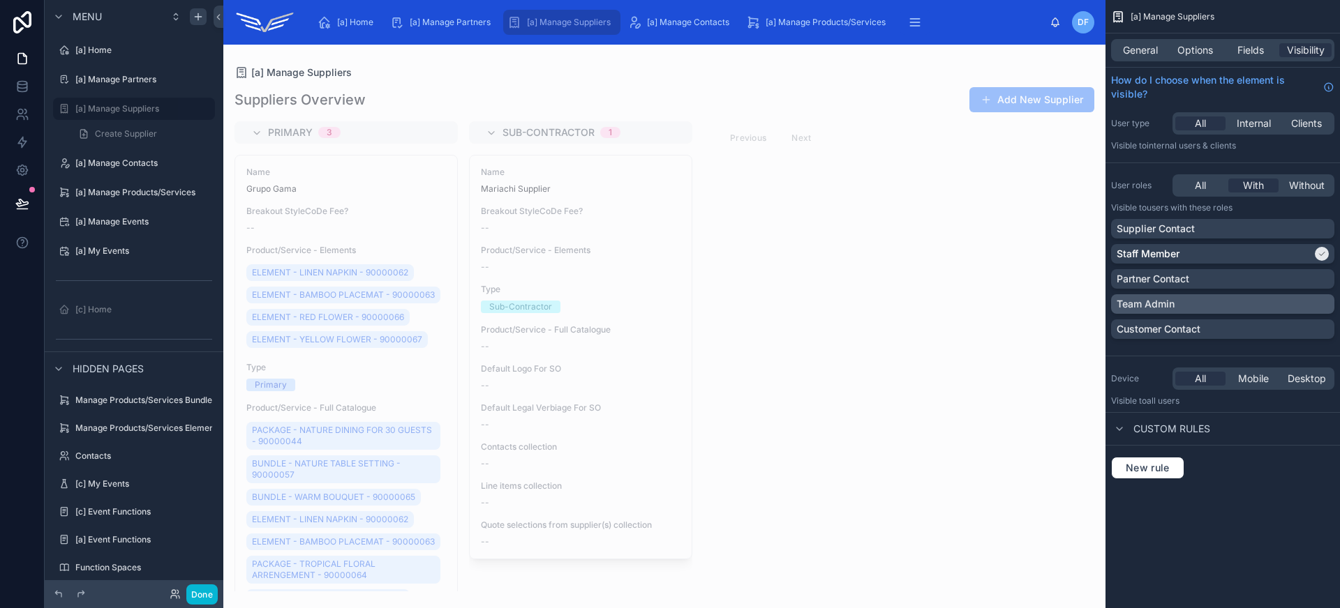
click at [1212, 311] on div "Team Admin" at bounding box center [1222, 304] width 212 height 14
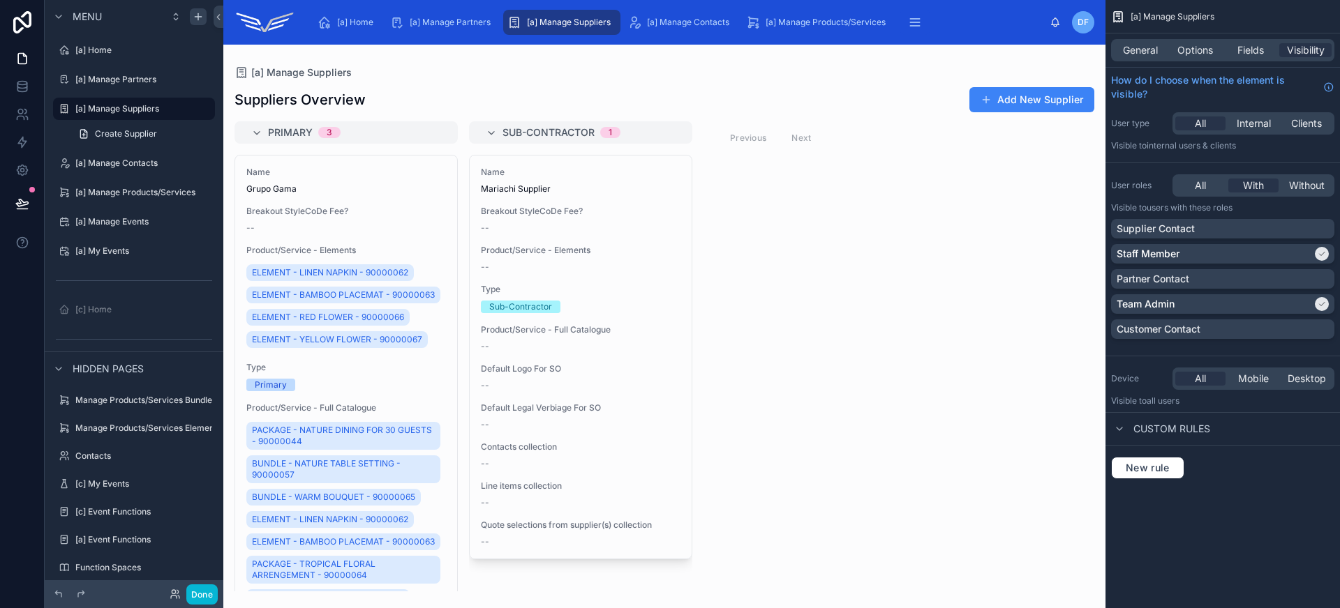
click at [782, 331] on div at bounding box center [664, 327] width 882 height 564
click at [1151, 51] on span "General" at bounding box center [1140, 50] width 35 height 14
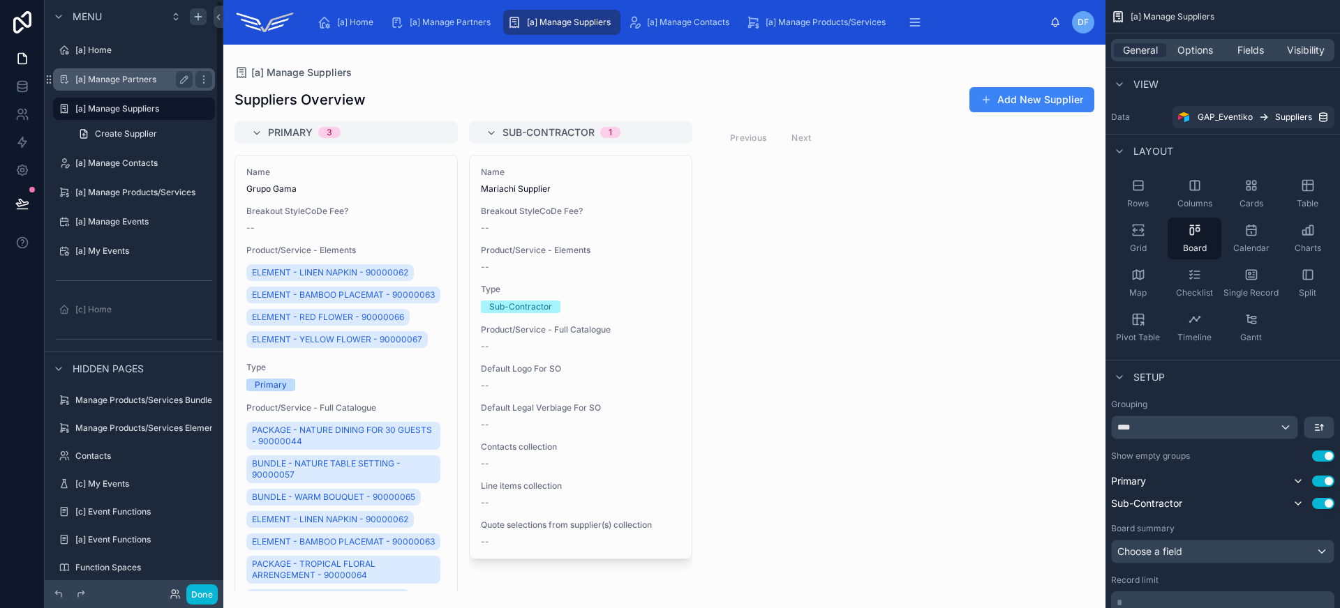
click at [110, 85] on div "[a] Manage Partners" at bounding box center [133, 79] width 117 height 17
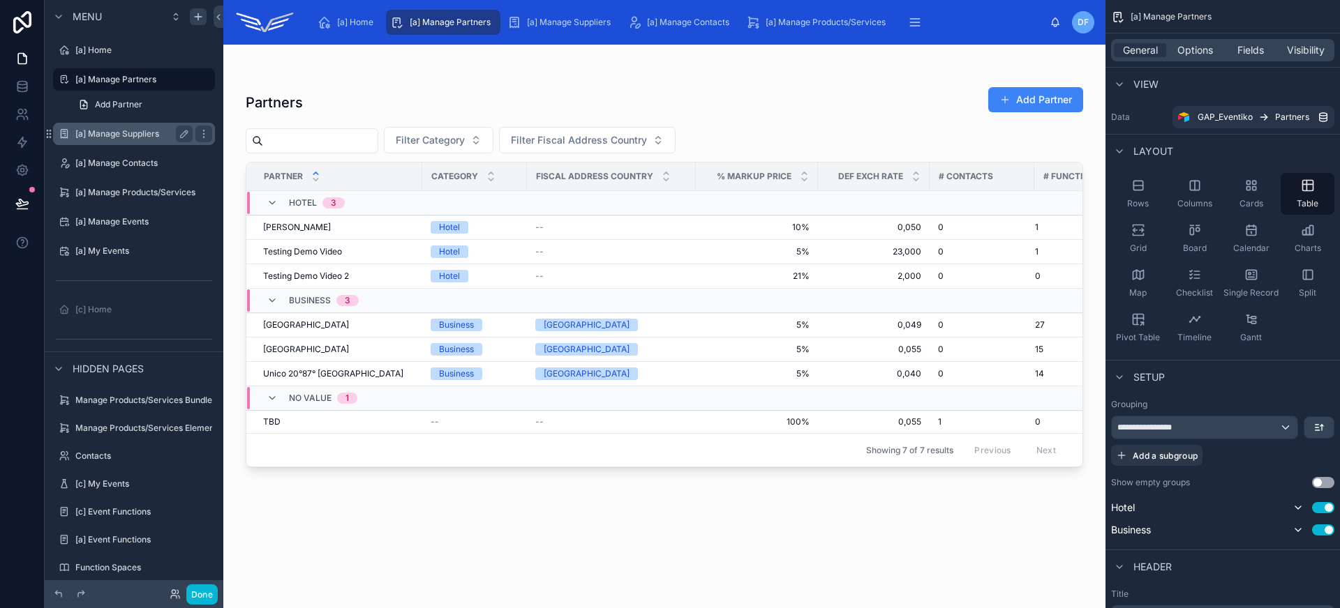
click at [114, 128] on div "[a] Manage Suppliers" at bounding box center [133, 134] width 117 height 17
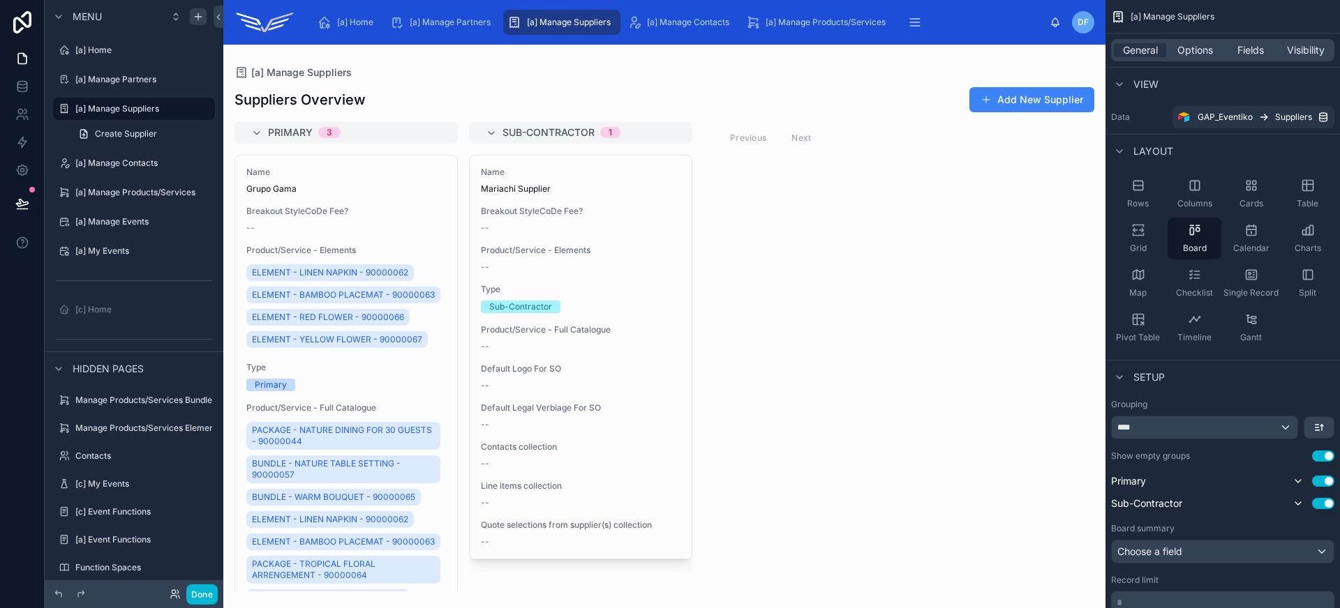
click at [926, 331] on div "Primary 3 Name Grupo Gama Breakout StyleCoDe Fee? -- Product/Service - Elements…" at bounding box center [664, 356] width 882 height 470
click at [1253, 52] on span "Fields" at bounding box center [1250, 50] width 27 height 14
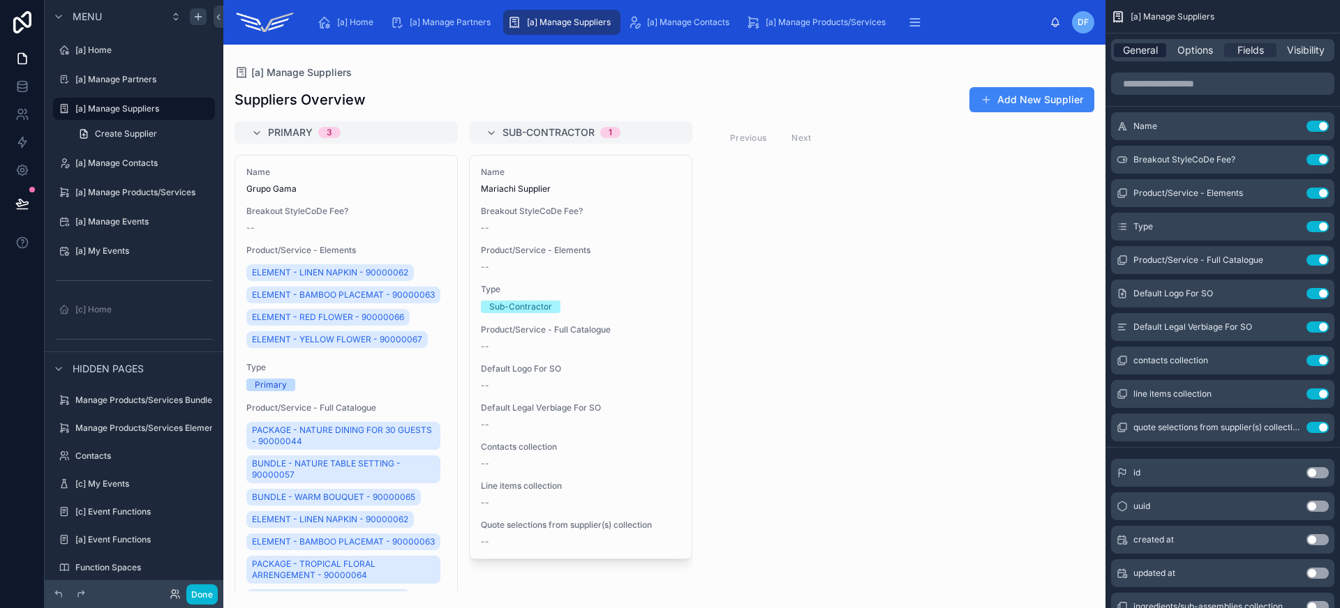
click at [1149, 46] on span "General" at bounding box center [1140, 50] width 35 height 14
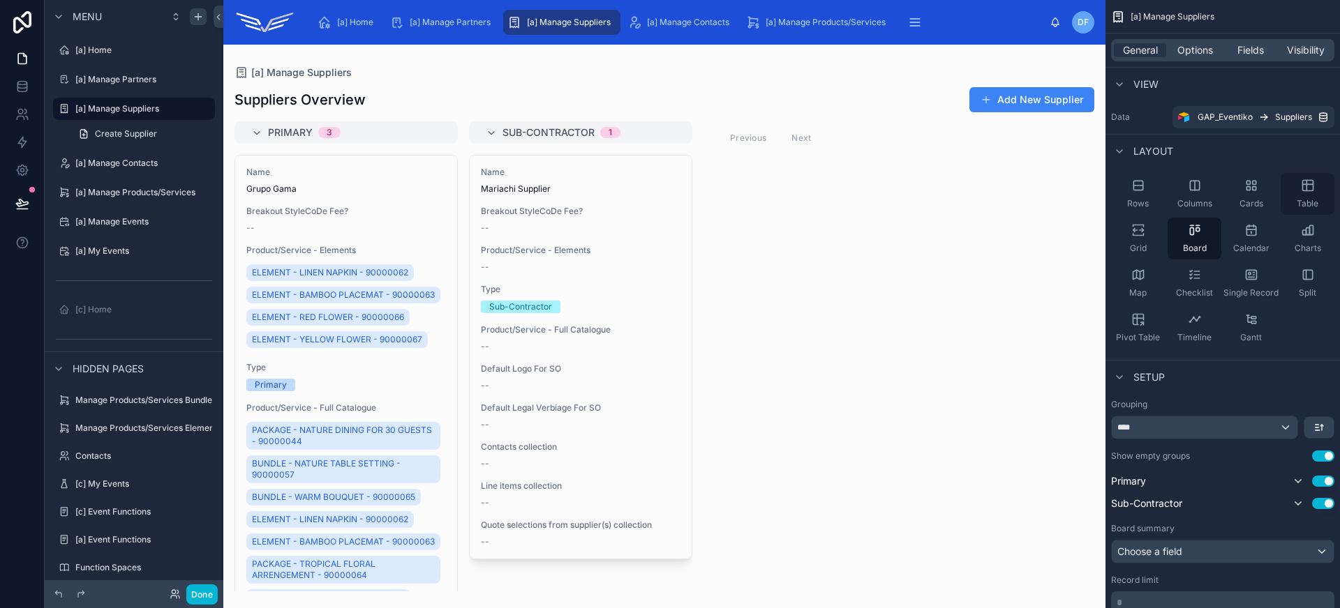
click at [1302, 191] on icon "scrollable content" at bounding box center [1307, 186] width 10 height 10
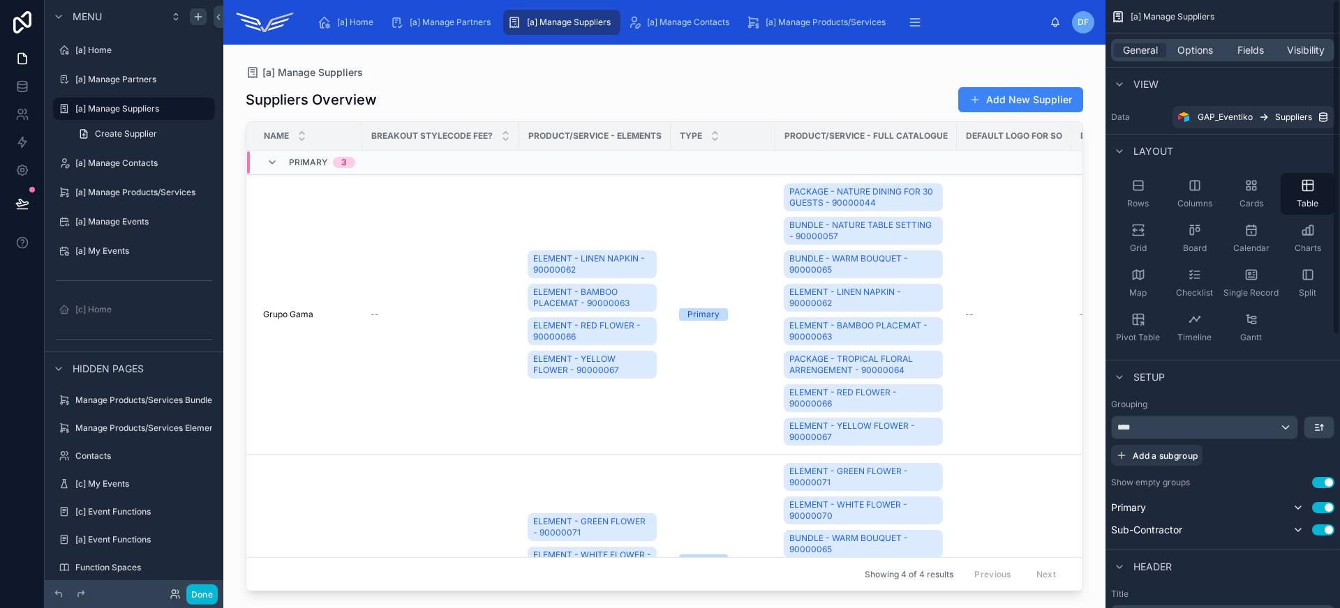
click at [913, 73] on div "[a] Manage Suppliers" at bounding box center [664, 72] width 837 height 11
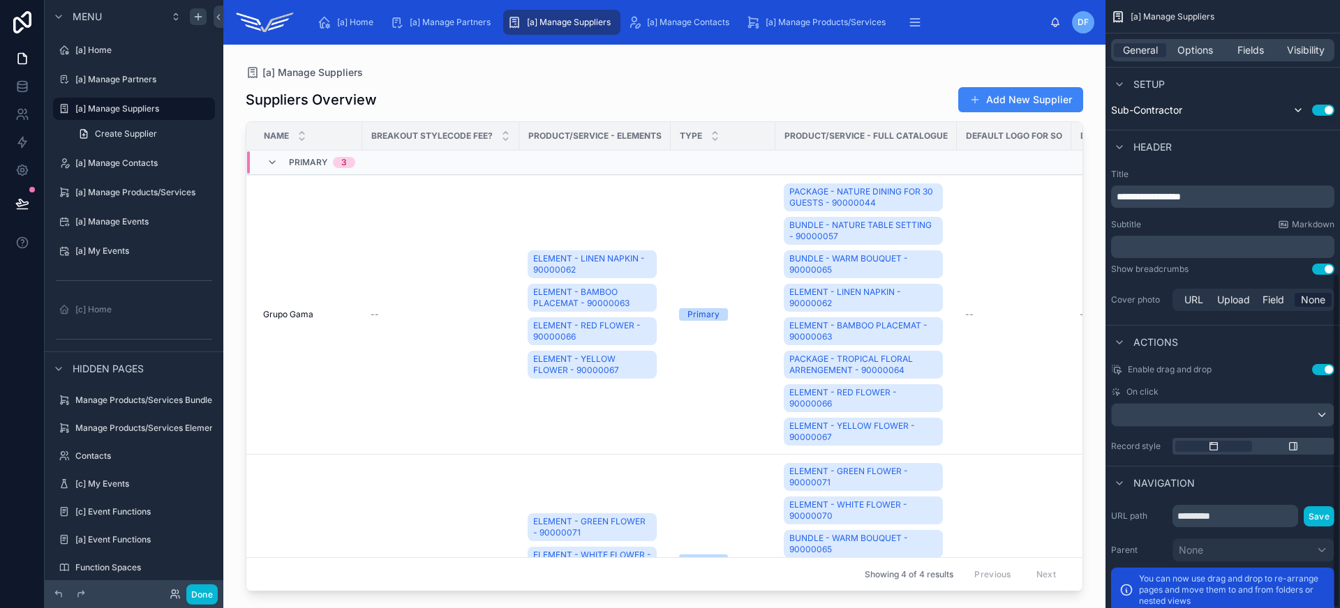
scroll to position [497, 0]
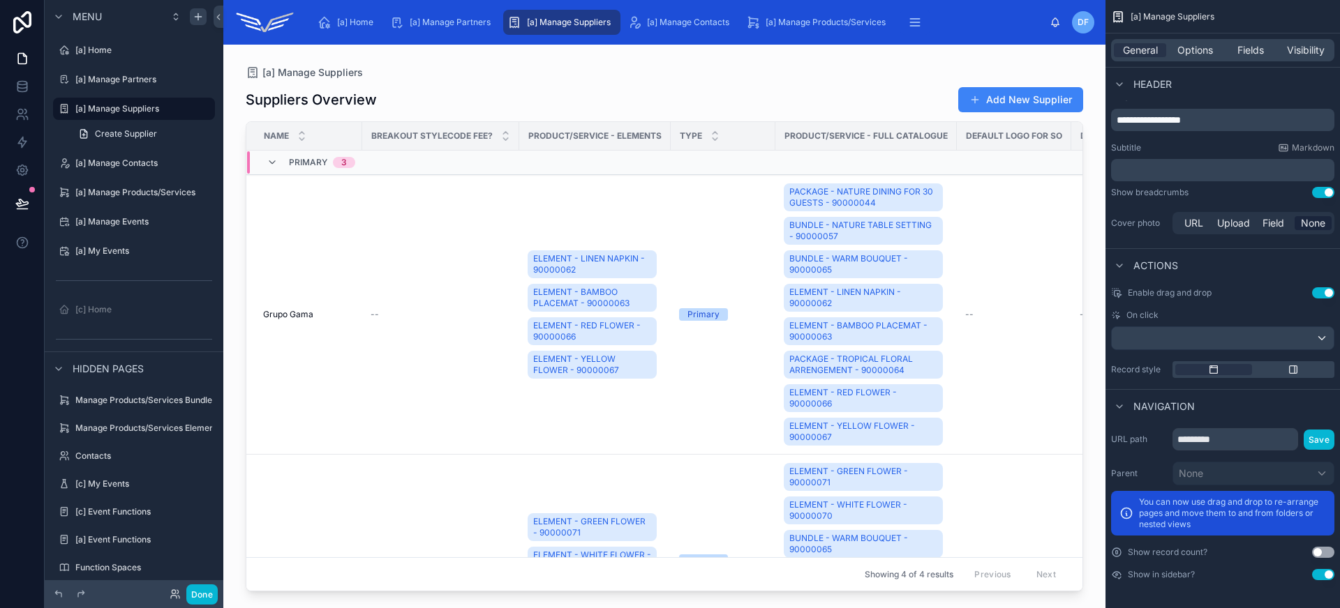
click at [1322, 294] on button "Use setting" at bounding box center [1323, 292] width 22 height 11
click at [1283, 343] on div "scrollable content" at bounding box center [1223, 338] width 222 height 22
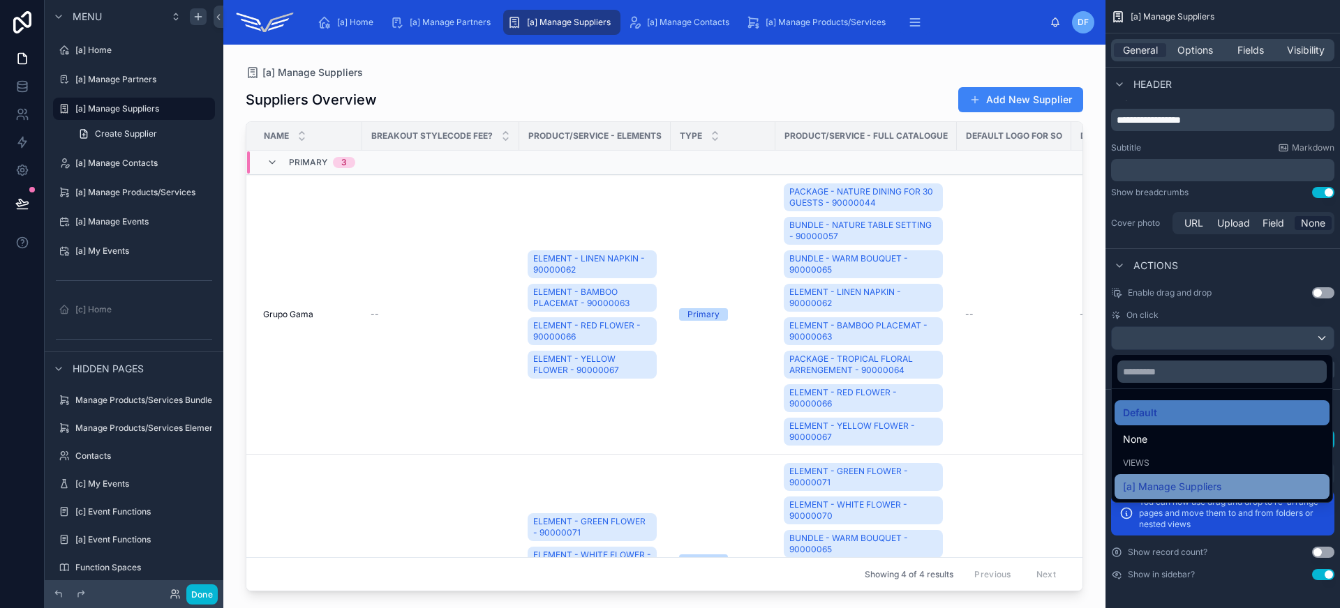
click at [1258, 484] on div "[a] Manage Suppliers" at bounding box center [1222, 487] width 198 height 17
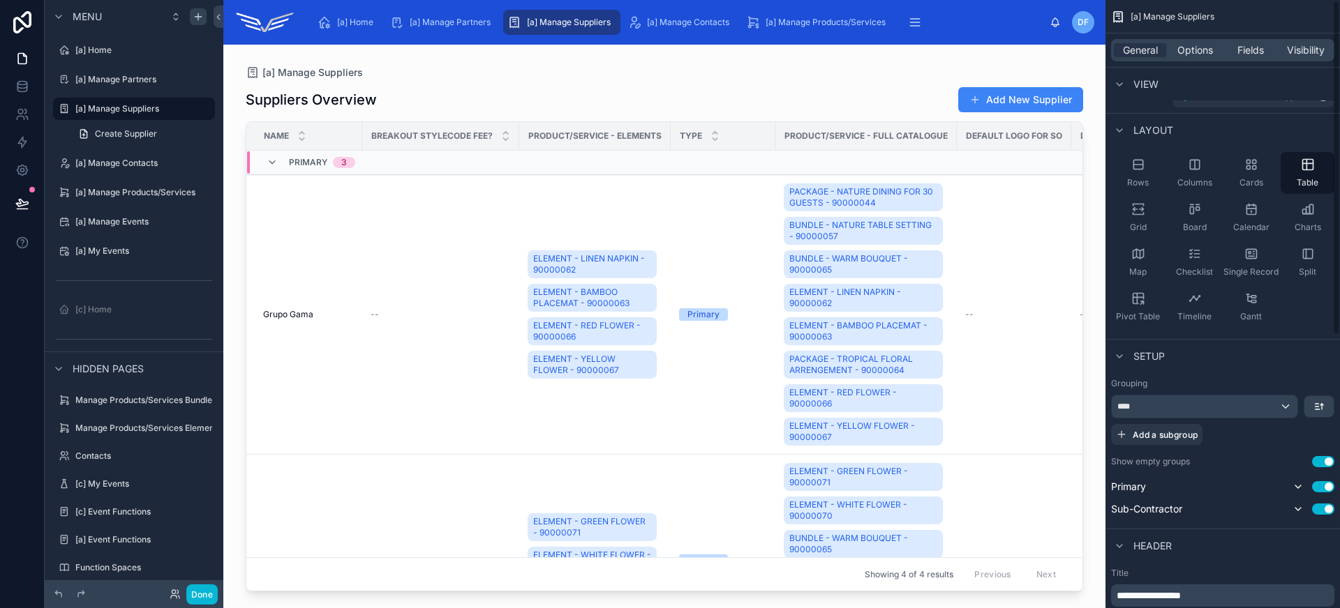
scroll to position [0, 0]
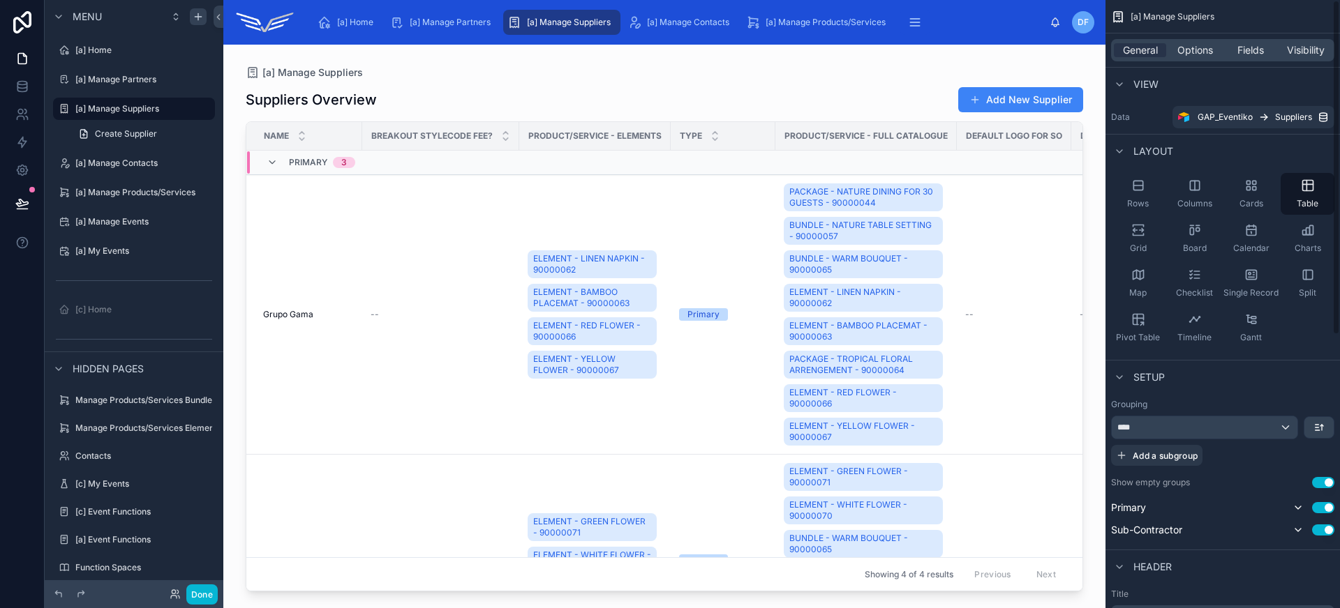
click at [1202, 60] on div "General Options Fields Visibility" at bounding box center [1222, 50] width 223 height 22
click at [1200, 55] on span "Options" at bounding box center [1195, 50] width 36 height 14
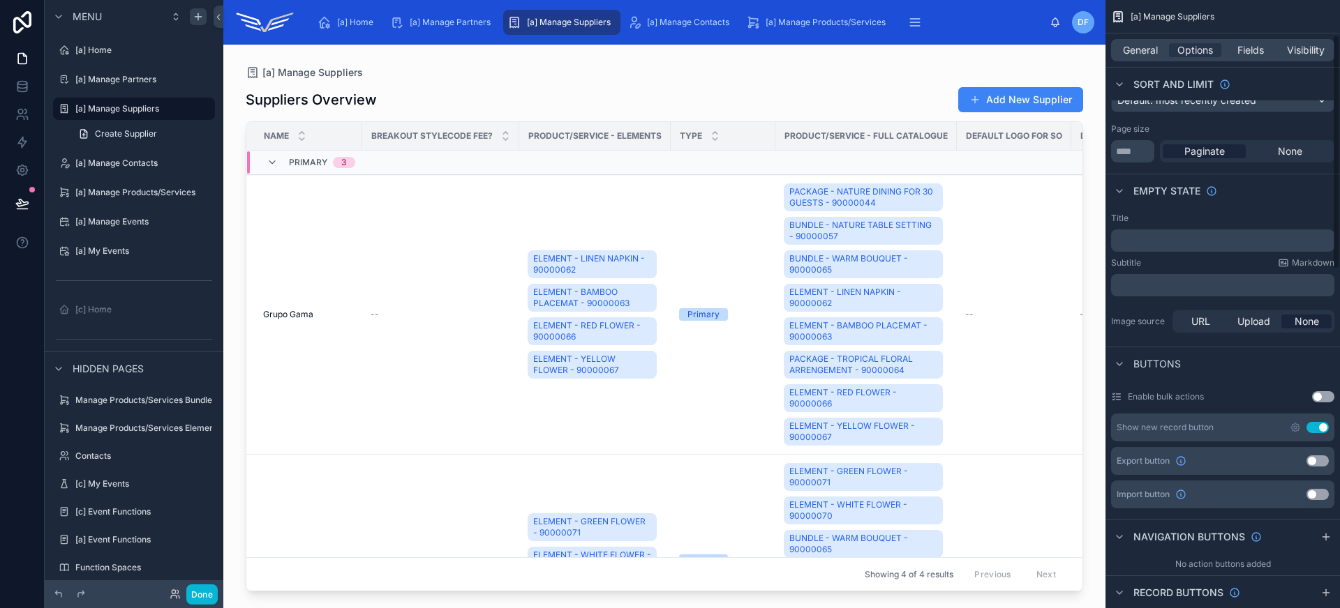
scroll to position [91, 0]
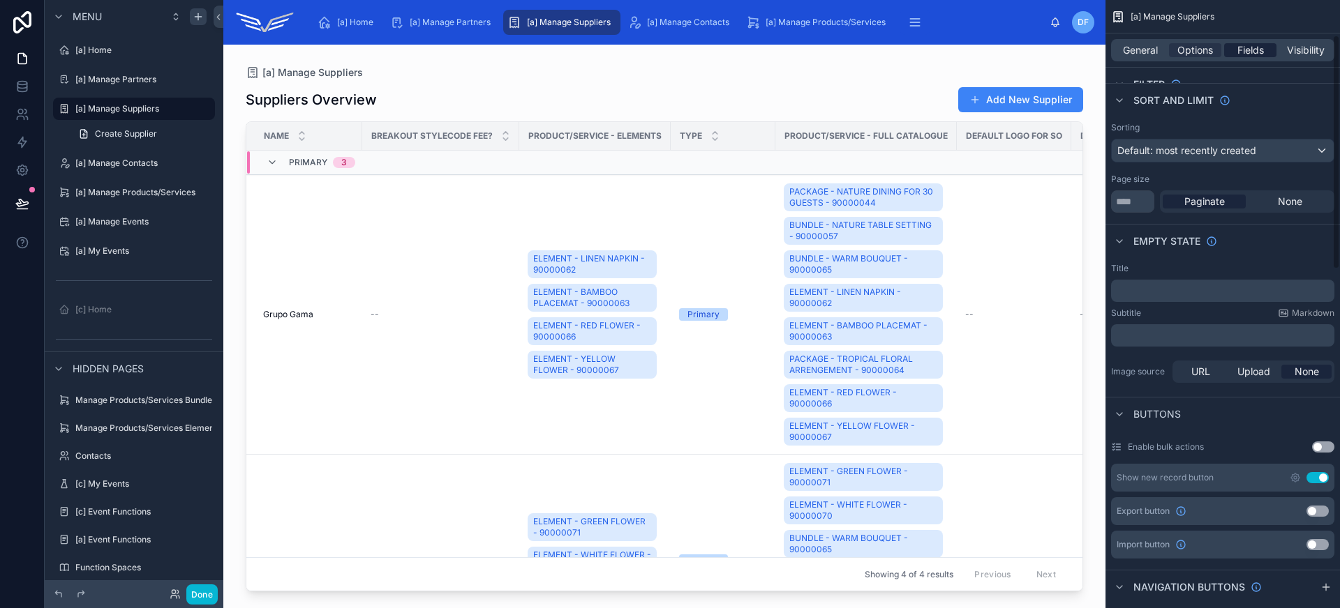
click at [1261, 56] on span "Fields" at bounding box center [1250, 50] width 27 height 14
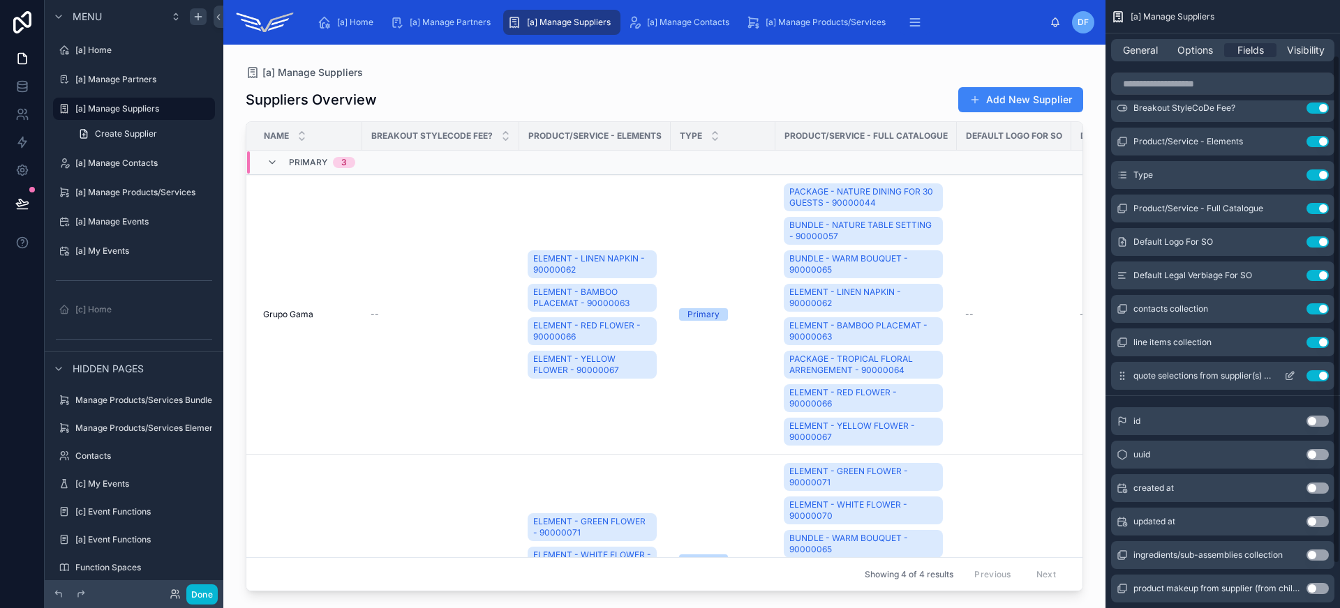
scroll to position [0, 0]
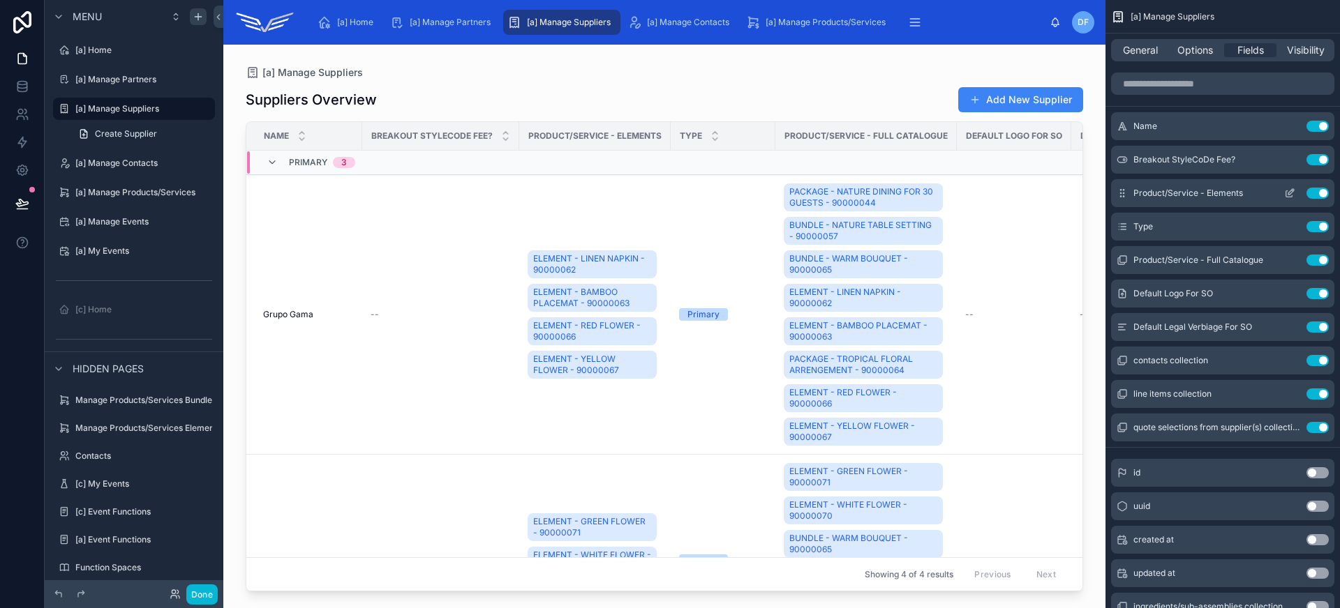
click at [1311, 190] on button "Use setting" at bounding box center [1317, 193] width 22 height 11
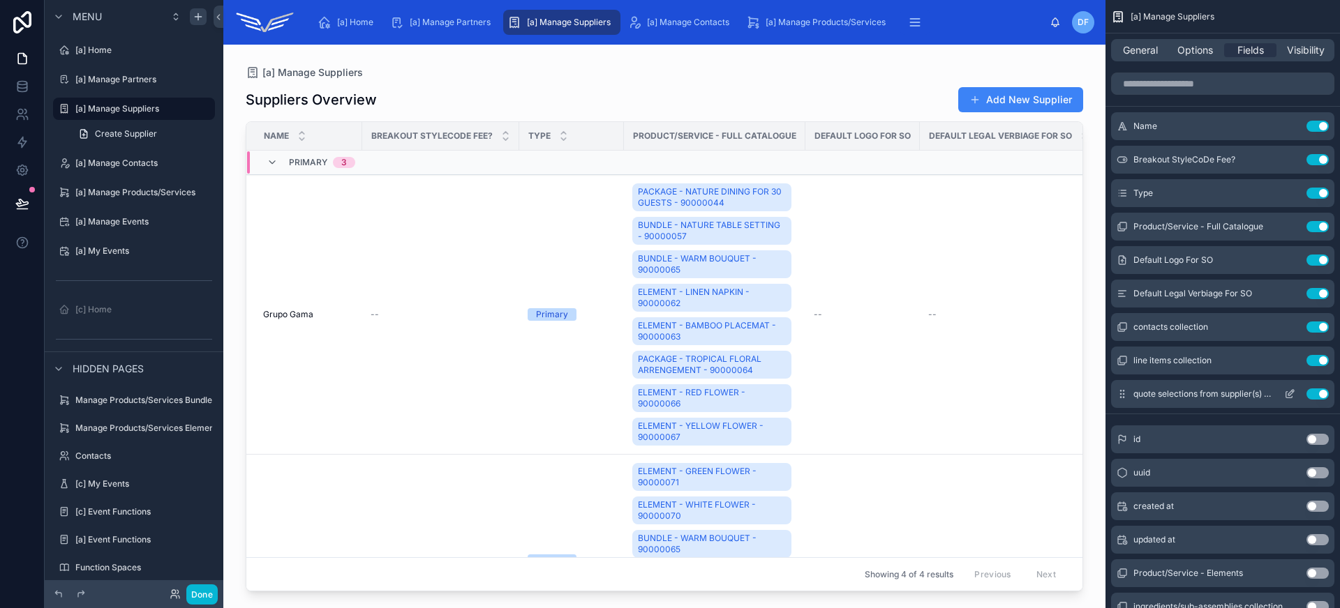
click at [1316, 398] on button "Use setting" at bounding box center [1317, 394] width 22 height 11
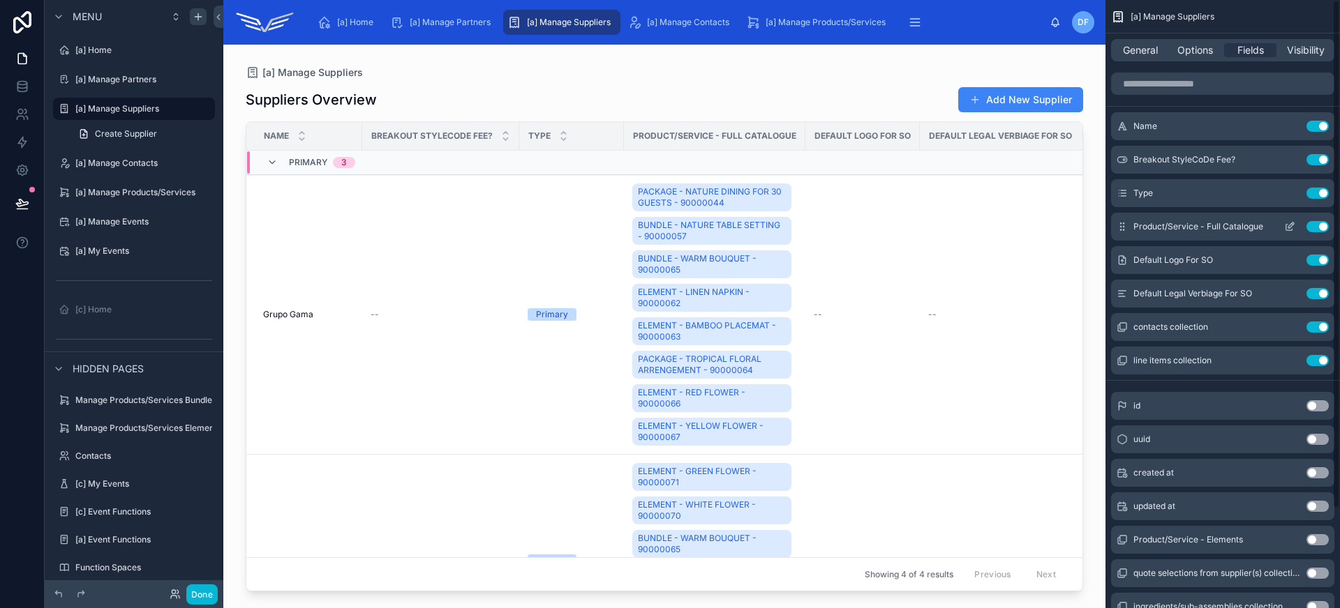
click at [1320, 235] on div "Product/Service - Full Catalogue Use setting" at bounding box center [1222, 227] width 223 height 28
click at [1319, 227] on button "Use setting" at bounding box center [1317, 226] width 22 height 11
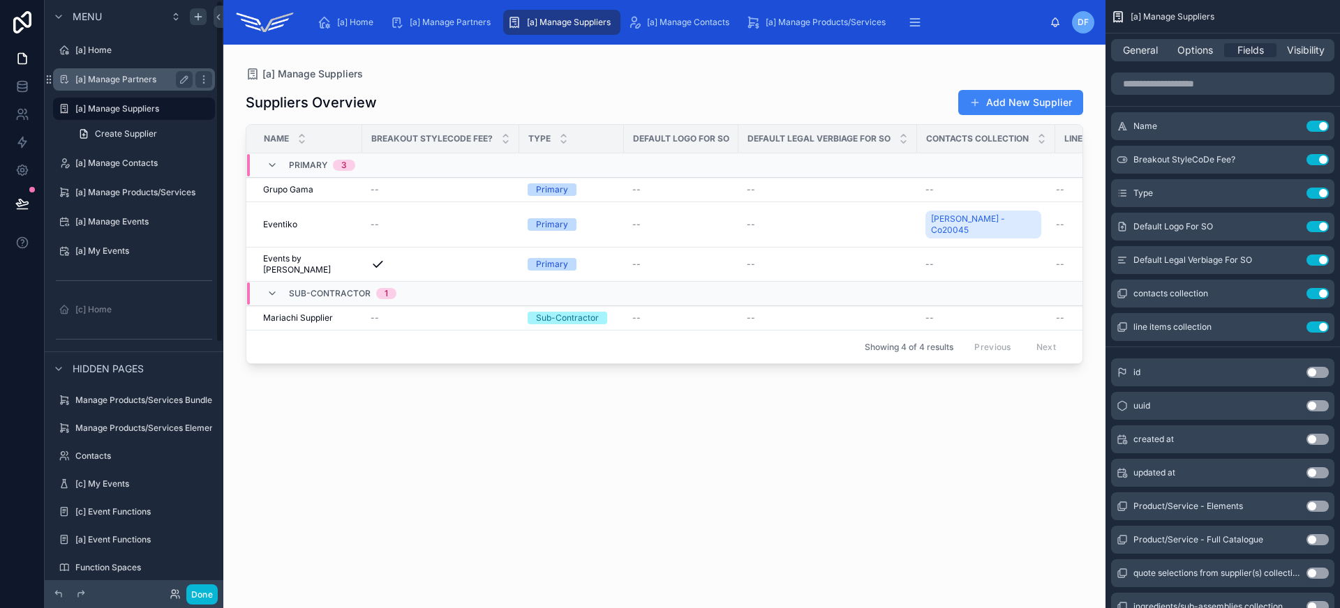
click at [117, 80] on label "[a] Manage Partners" at bounding box center [131, 79] width 112 height 11
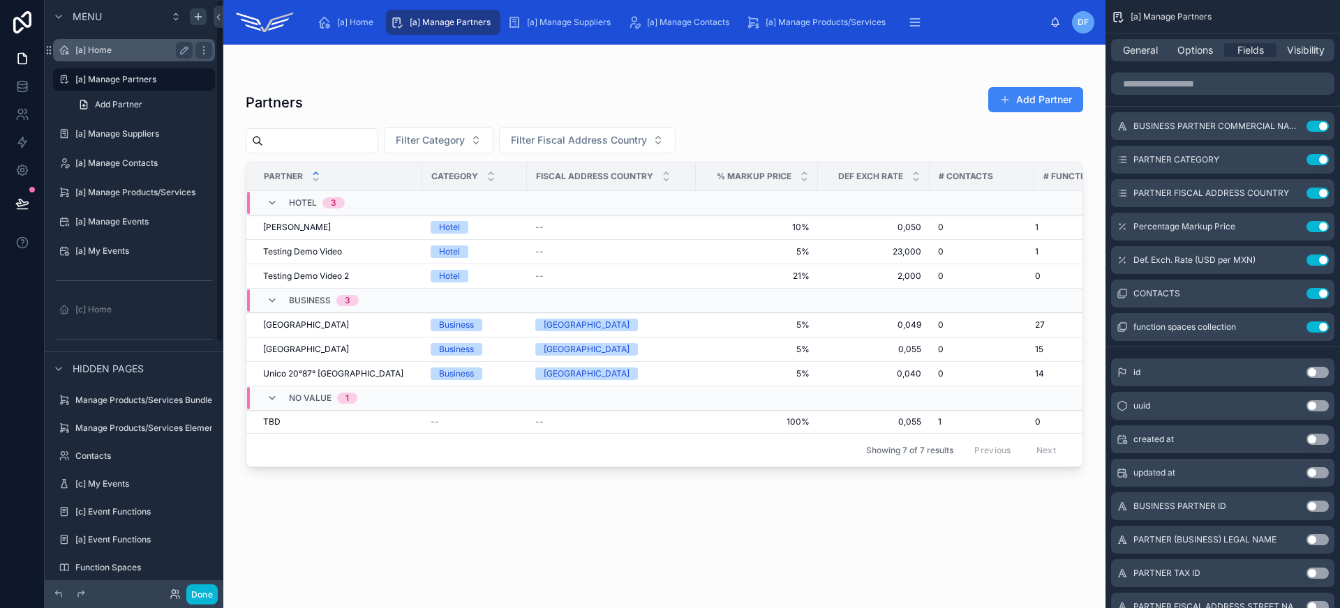
click at [126, 57] on div "[a] Home" at bounding box center [133, 50] width 117 height 17
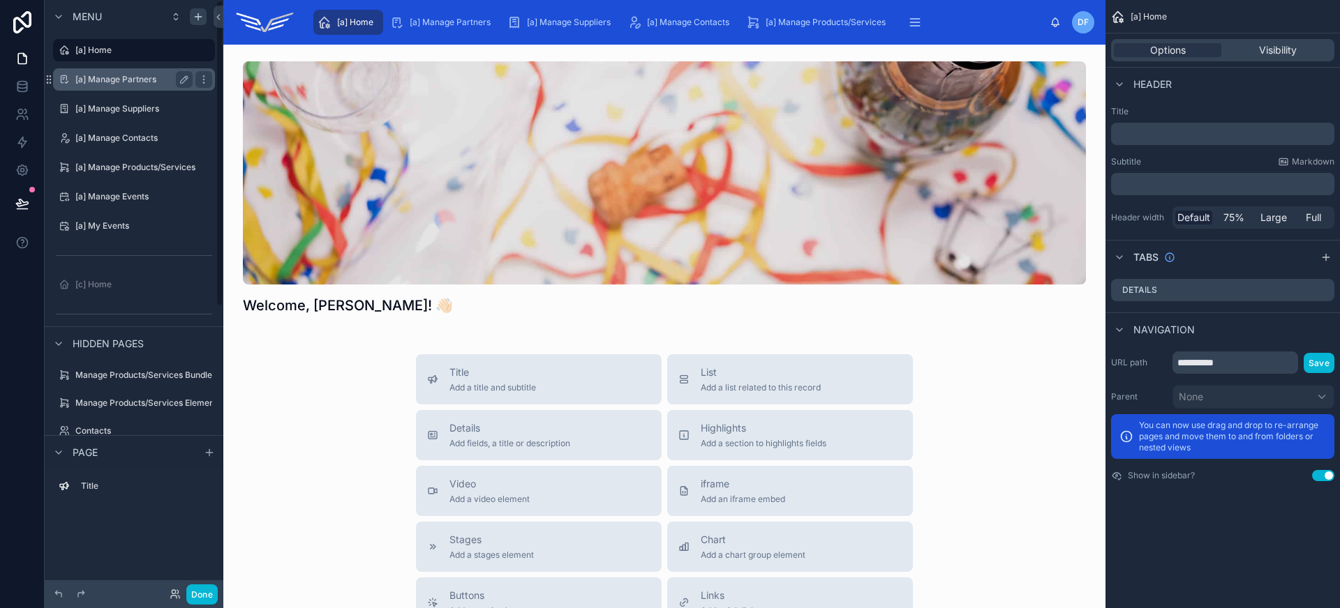
click at [141, 80] on label "[a] Manage Partners" at bounding box center [131, 79] width 112 height 11
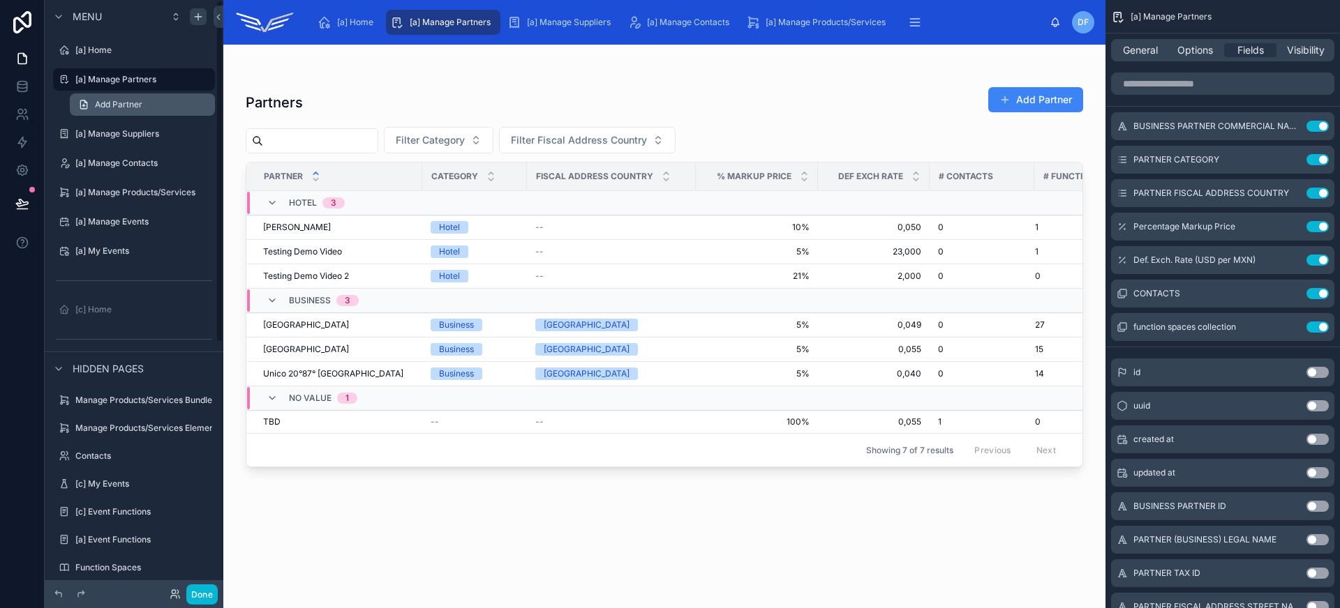
click at [124, 105] on span "Add Partner" at bounding box center [118, 104] width 47 height 11
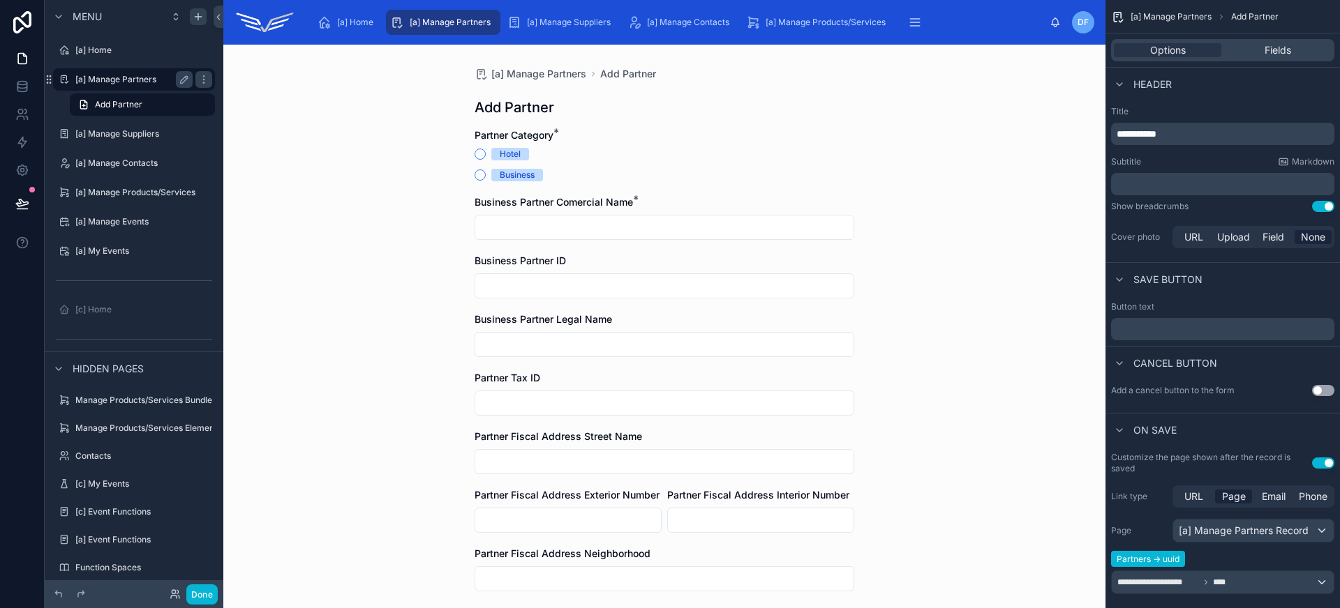
click at [124, 75] on label "[a] Manage Partners" at bounding box center [131, 79] width 112 height 11
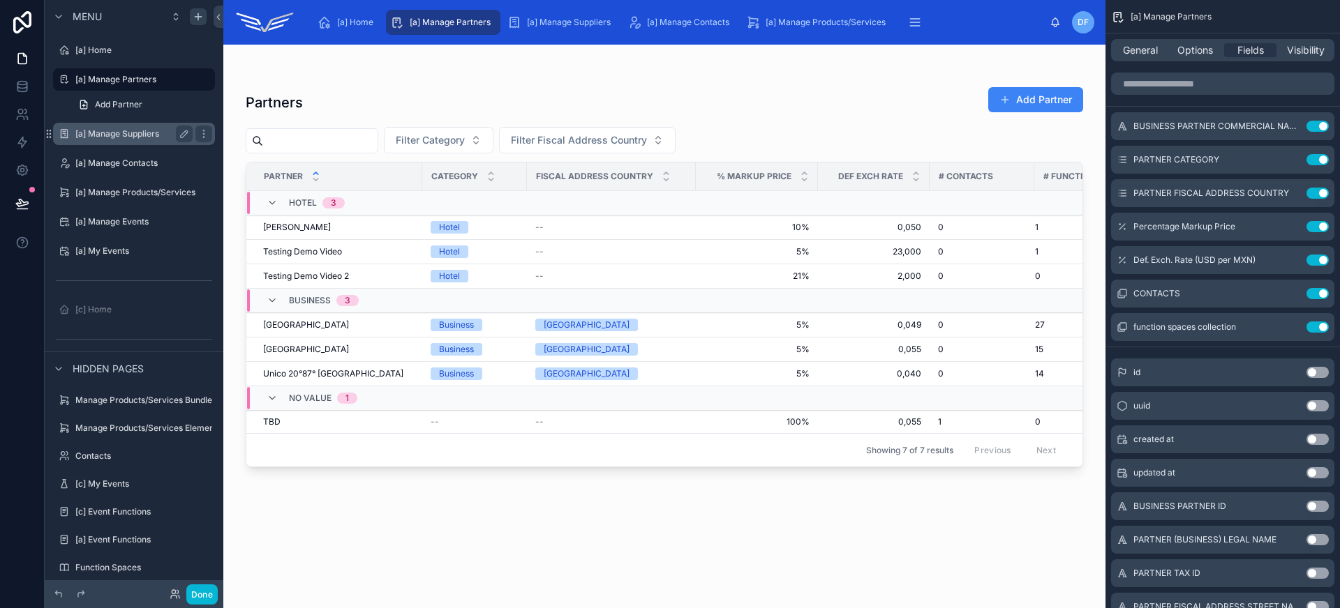
click at [115, 136] on label "[a] Manage Suppliers" at bounding box center [131, 133] width 112 height 11
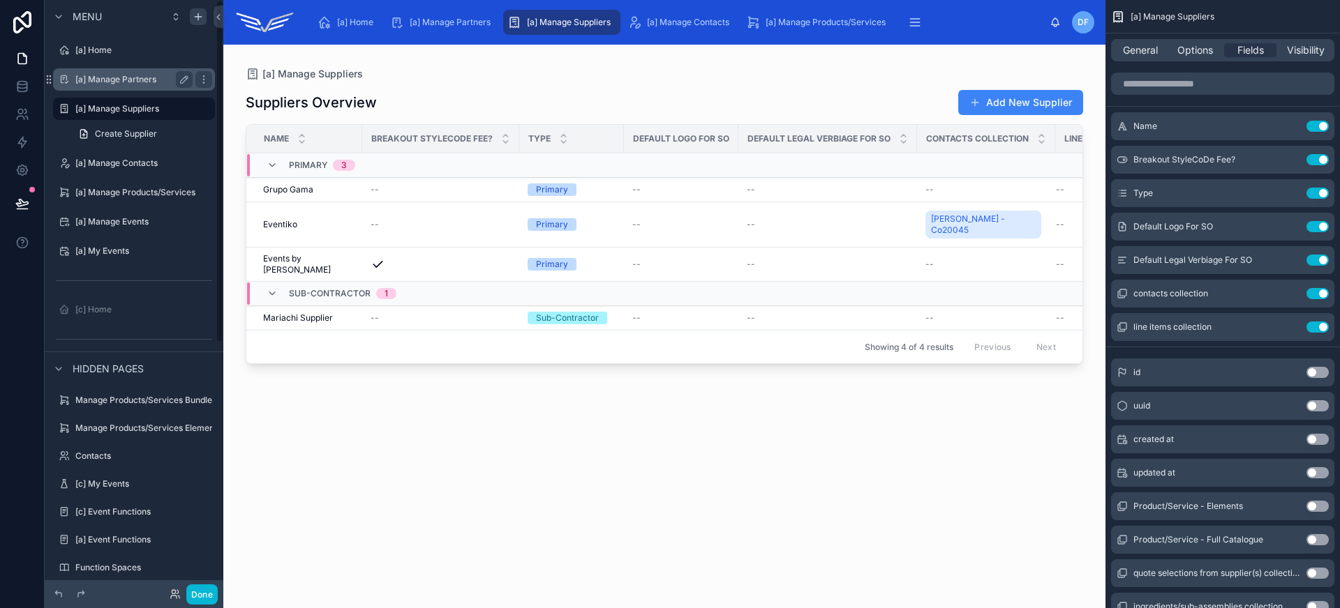
click at [127, 74] on label "[a] Manage Partners" at bounding box center [131, 79] width 112 height 11
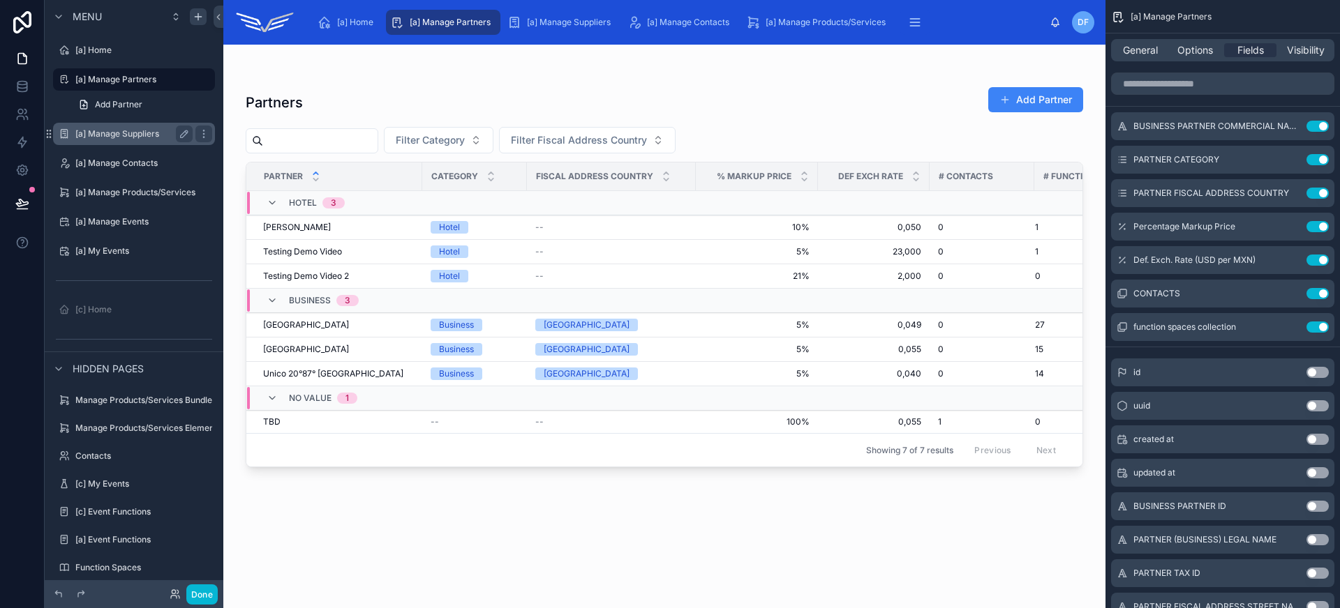
click at [128, 136] on label "[a] Manage Suppliers" at bounding box center [131, 133] width 112 height 11
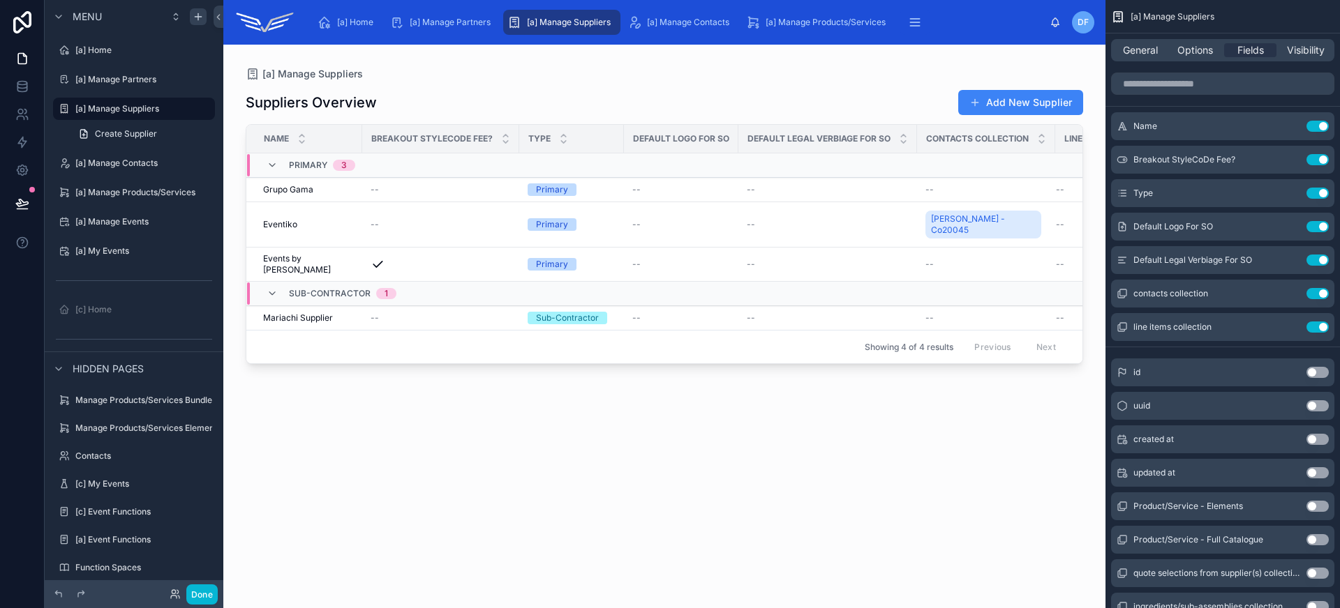
click at [865, 96] on div "Suppliers Overview Add New Supplier" at bounding box center [664, 102] width 837 height 27
click at [1135, 46] on span "General" at bounding box center [1140, 50] width 35 height 14
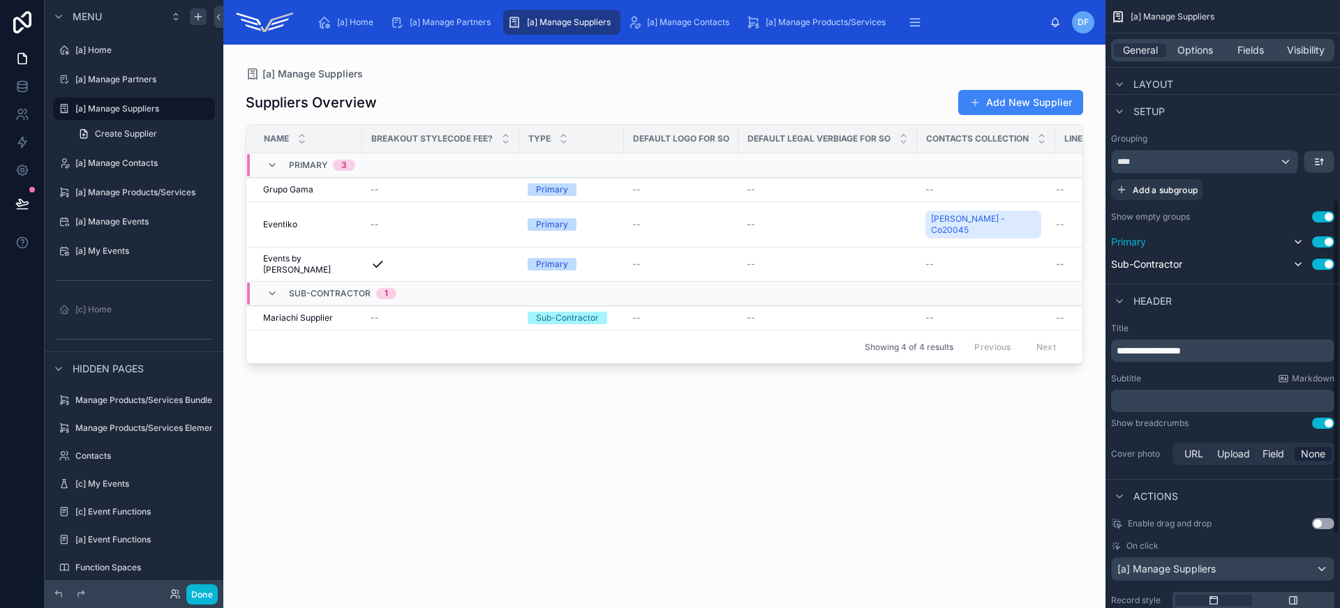
scroll to position [363, 0]
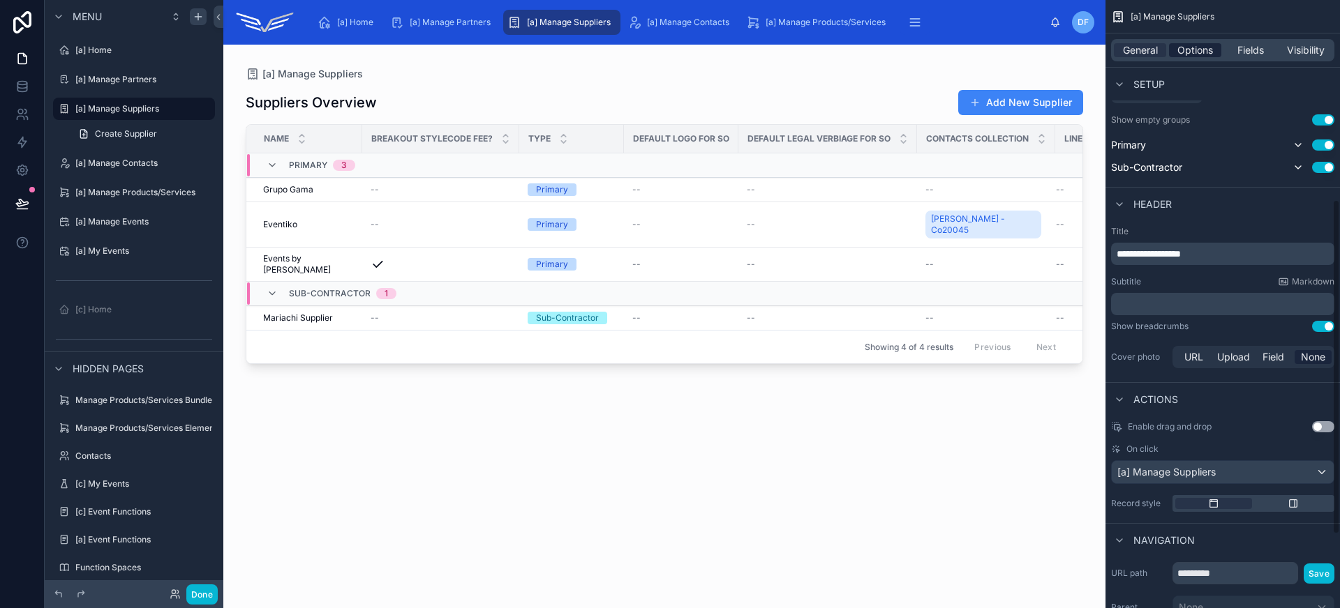
click at [1188, 51] on span "Options" at bounding box center [1195, 50] width 36 height 14
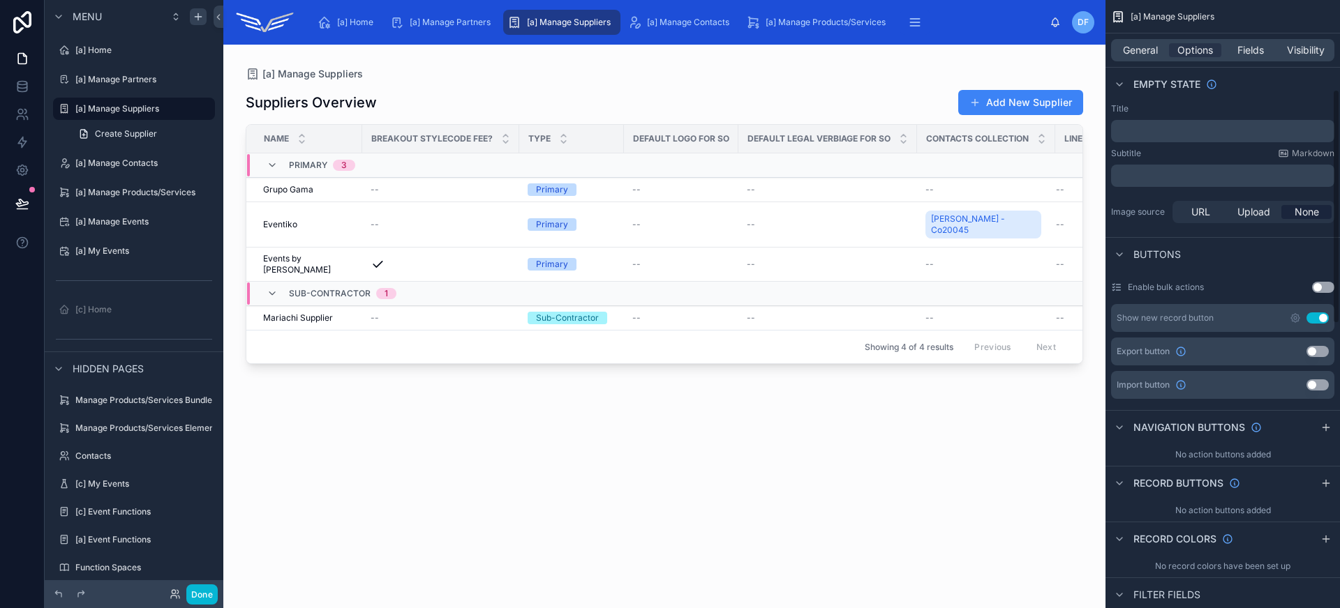
scroll to position [232, 0]
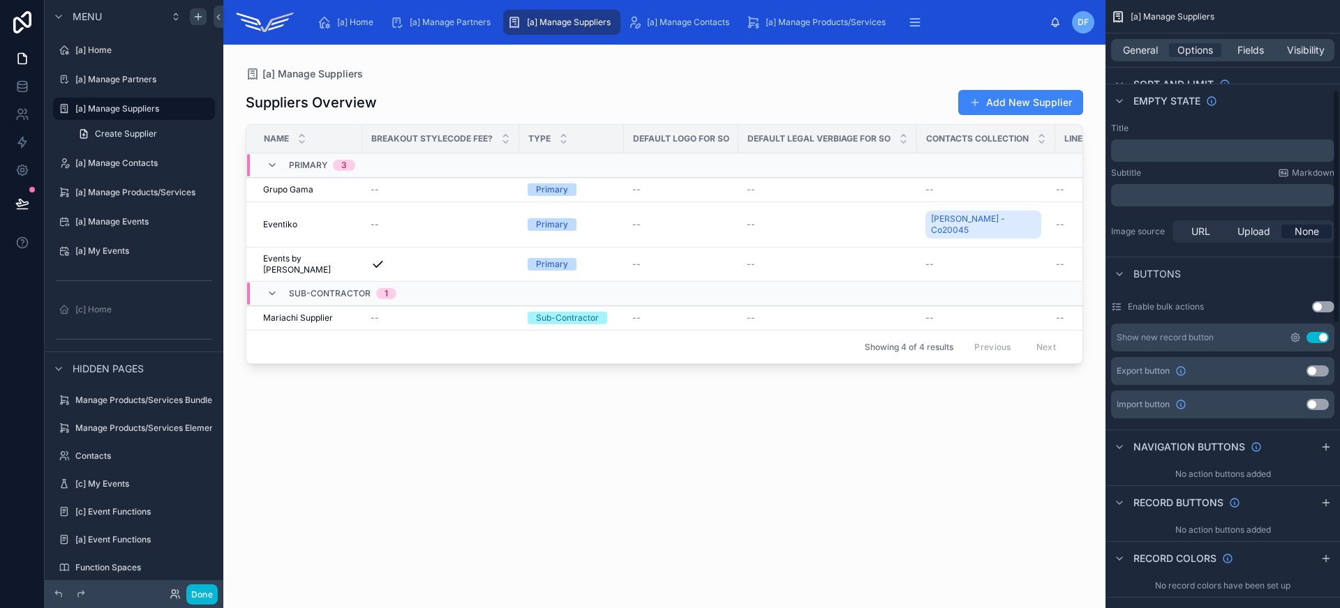
click at [1294, 338] on icon "scrollable content" at bounding box center [1295, 337] width 3 height 3
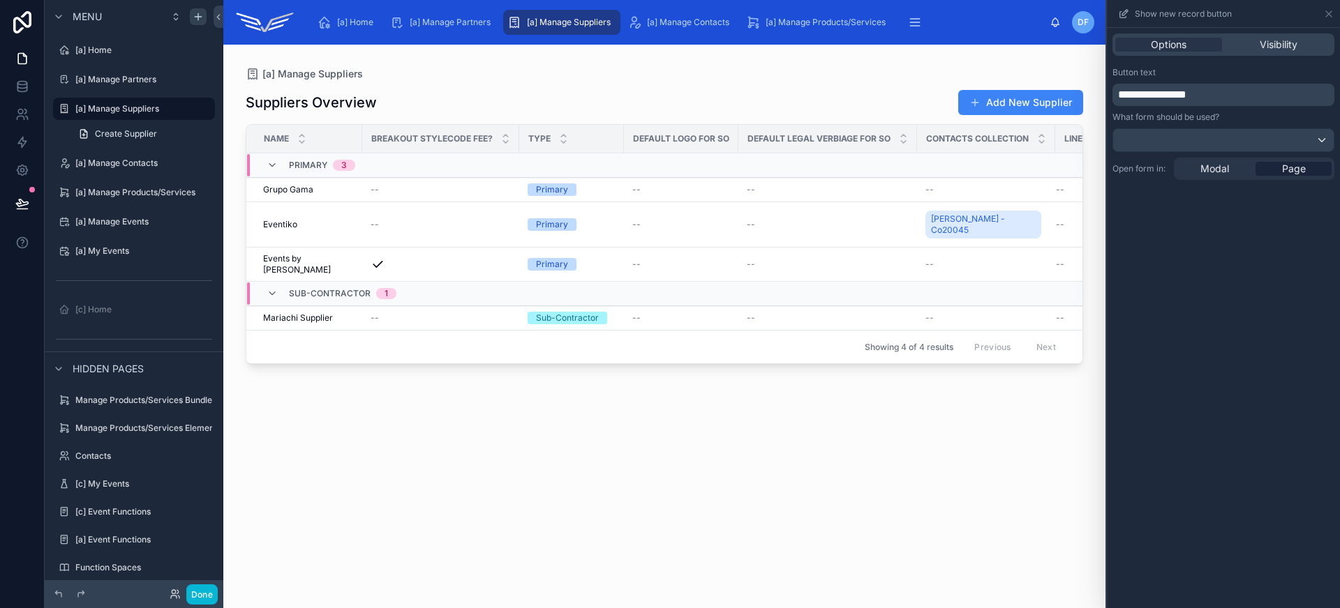
click at [1163, 96] on span "**********" at bounding box center [1152, 94] width 68 height 10
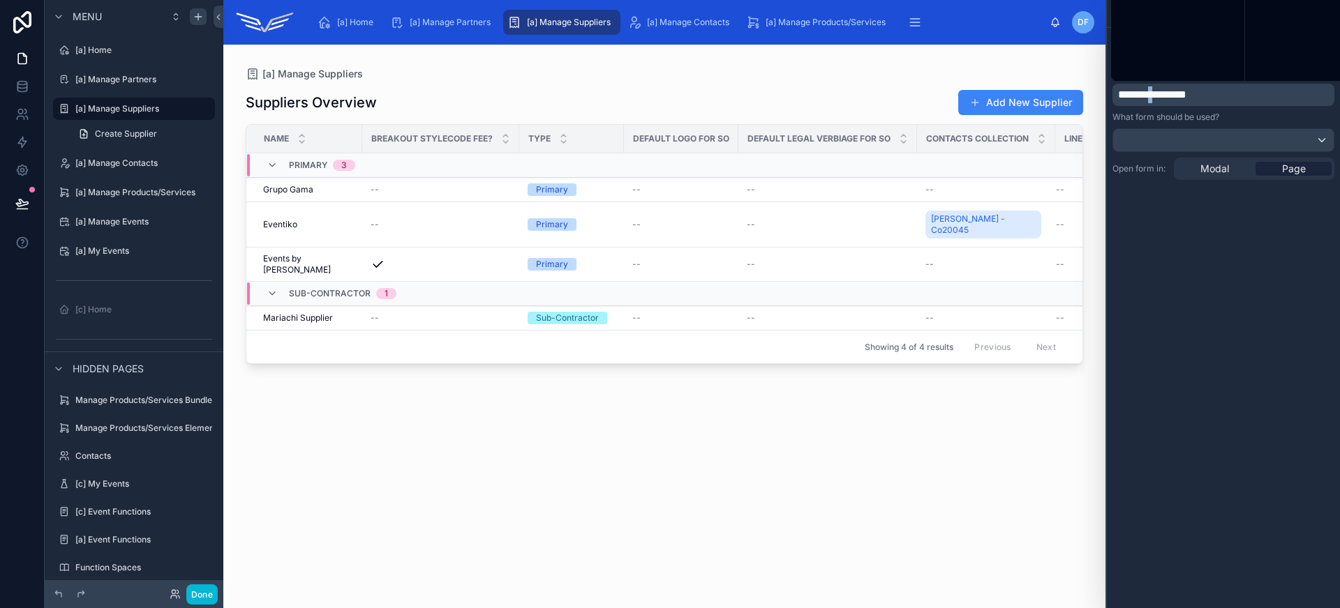
click at [1163, 96] on span "**********" at bounding box center [1152, 94] width 68 height 10
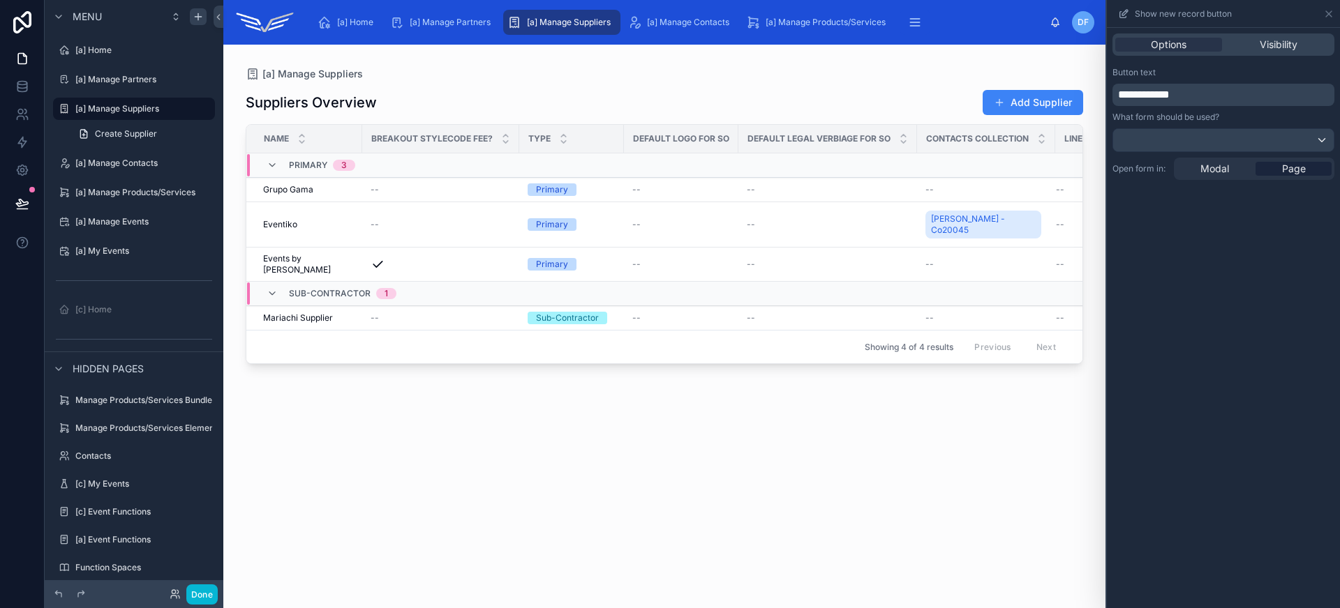
click at [993, 506] on div "Suppliers Overview Add Supplier Name Breakout StyleCoDe Fee? Type Default Logo …" at bounding box center [664, 336] width 837 height 511
click at [1280, 151] on button at bounding box center [1223, 140] width 222 height 24
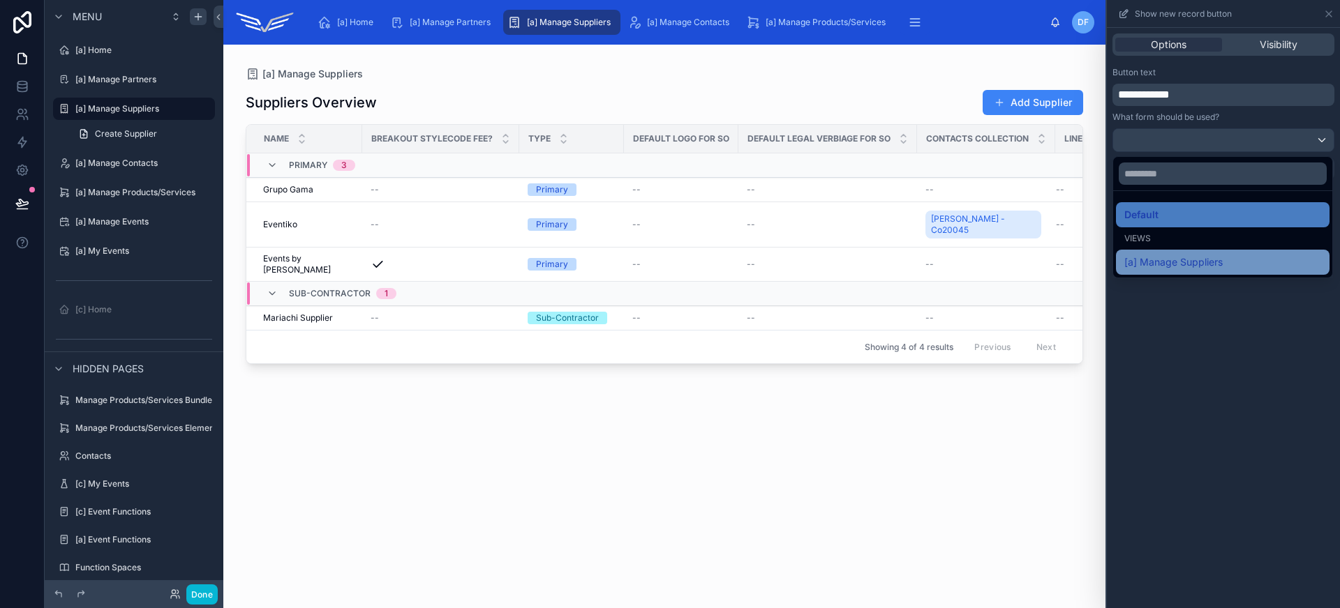
click at [1274, 257] on div "[a] Manage Suppliers" at bounding box center [1222, 262] width 197 height 17
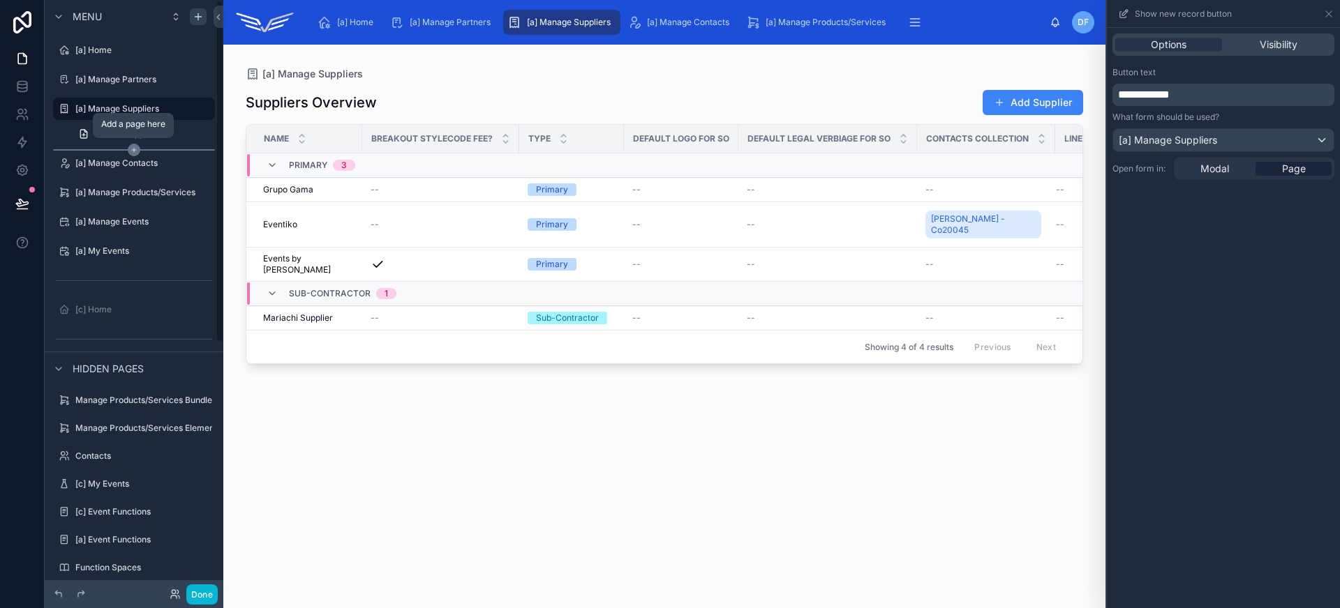
click at [130, 144] on icon "scrollable content" at bounding box center [134, 150] width 13 height 13
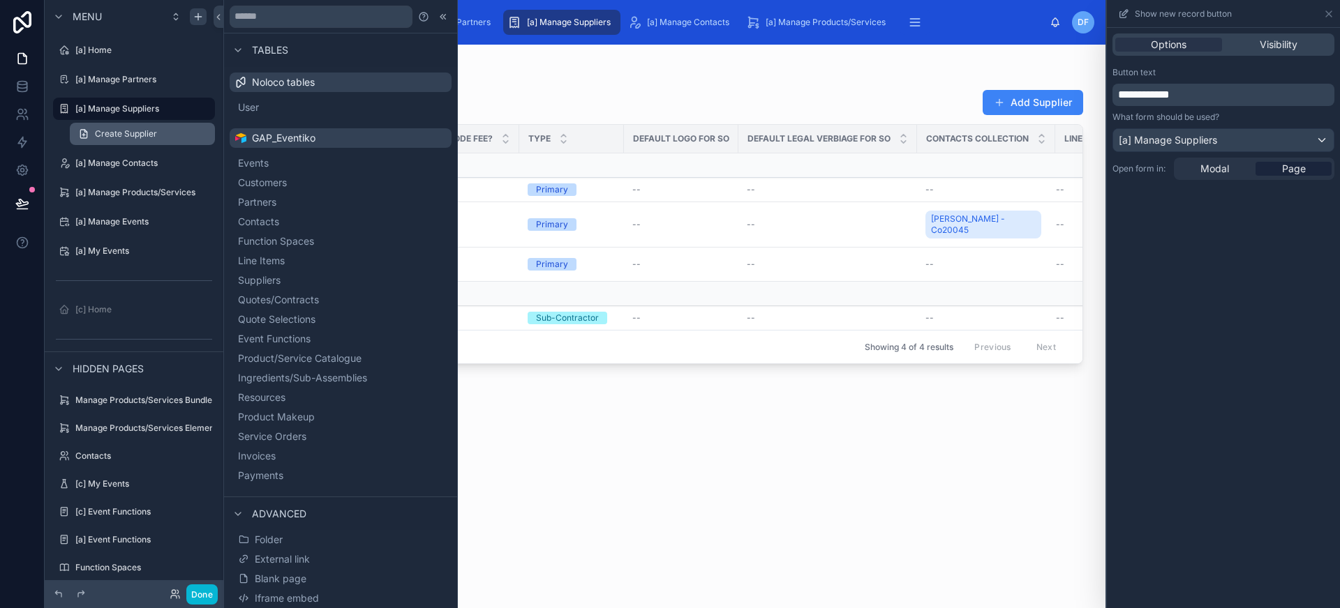
click at [106, 131] on span "Create Supplier" at bounding box center [126, 133] width 62 height 11
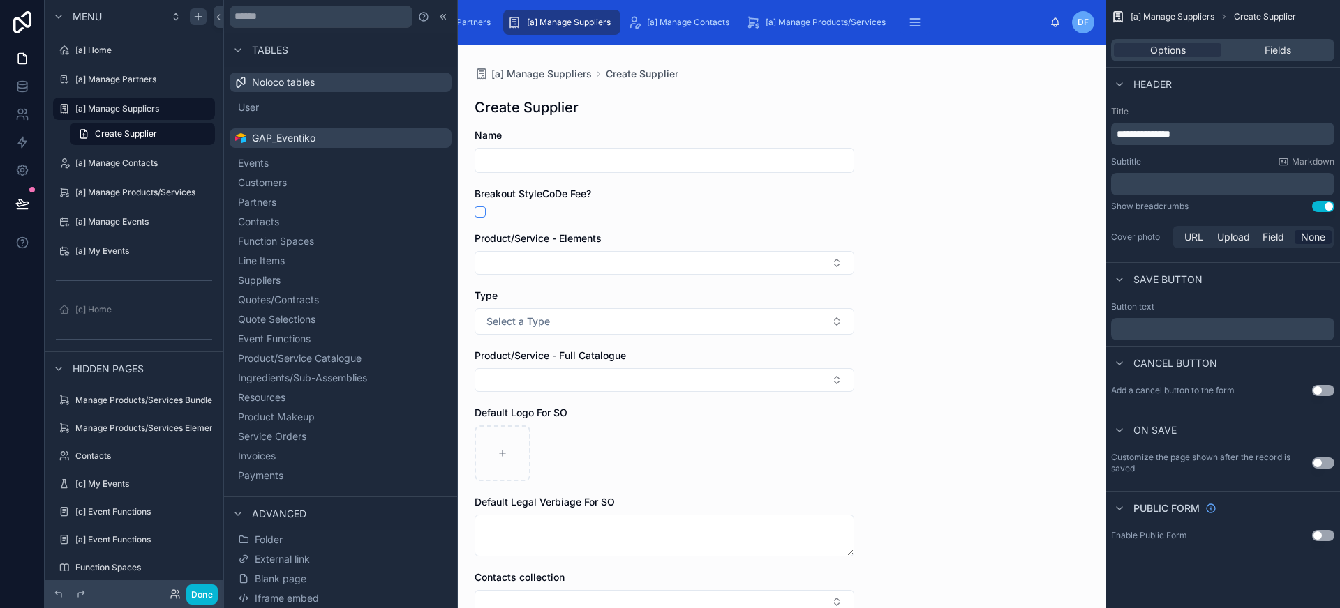
click at [587, 106] on div "Create Supplier" at bounding box center [664, 108] width 380 height 20
click at [1139, 121] on div "**********" at bounding box center [1222, 125] width 223 height 39
click at [1137, 135] on span "**********" at bounding box center [1143, 134] width 54 height 10
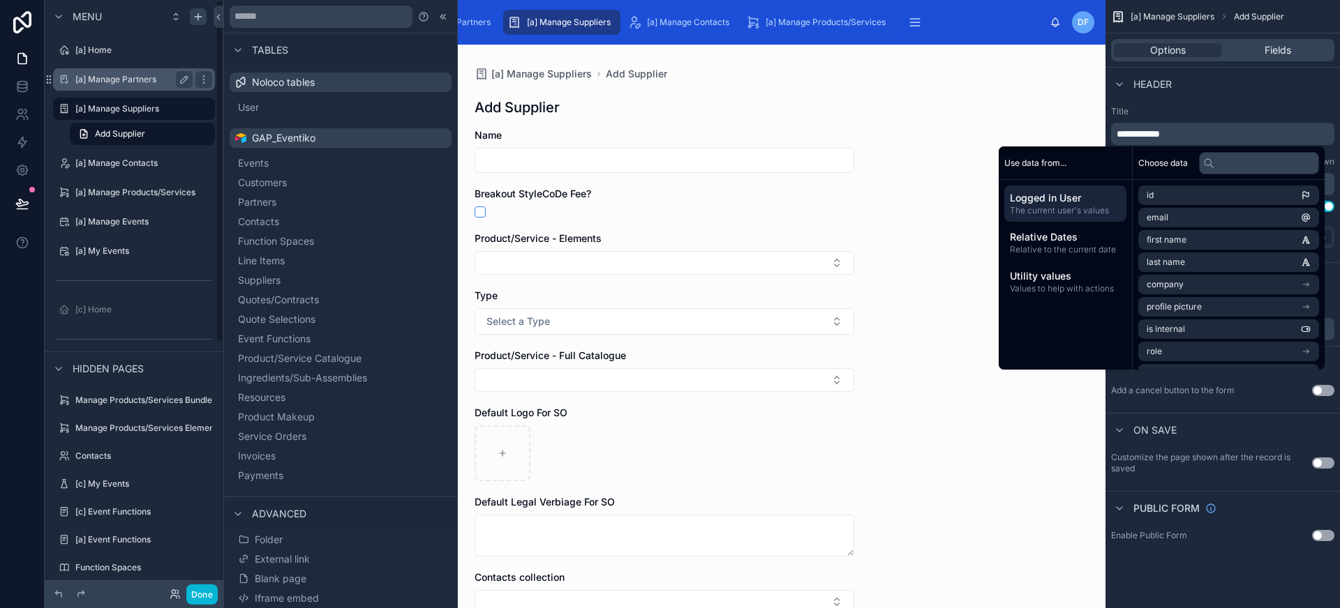
click at [121, 70] on div "[a] Manage Partners" at bounding box center [134, 79] width 156 height 22
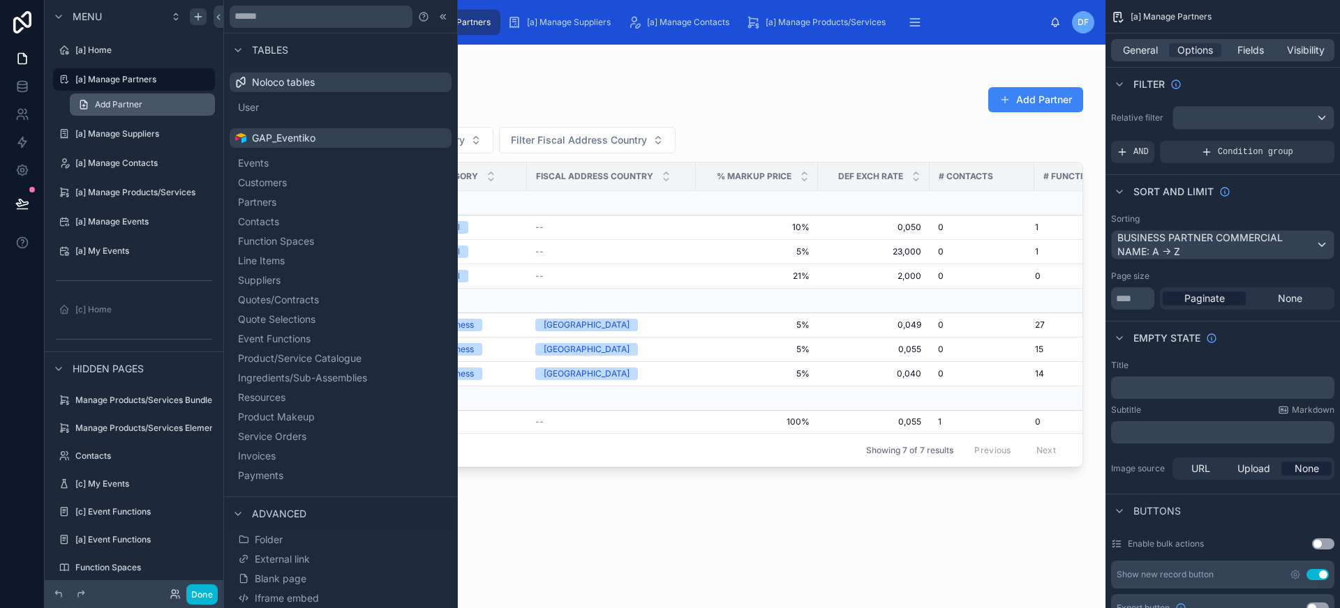
click at [129, 100] on span "Add Partner" at bounding box center [118, 104] width 47 height 11
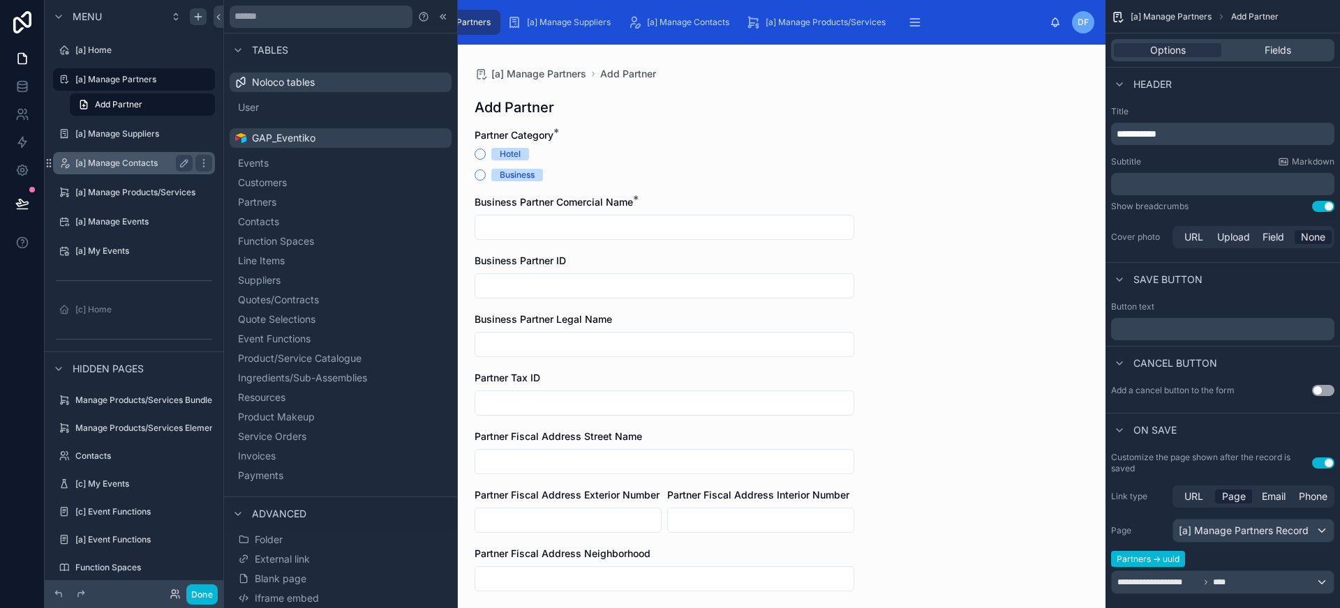
click at [131, 167] on label "[a] Manage Contacts" at bounding box center [131, 163] width 112 height 11
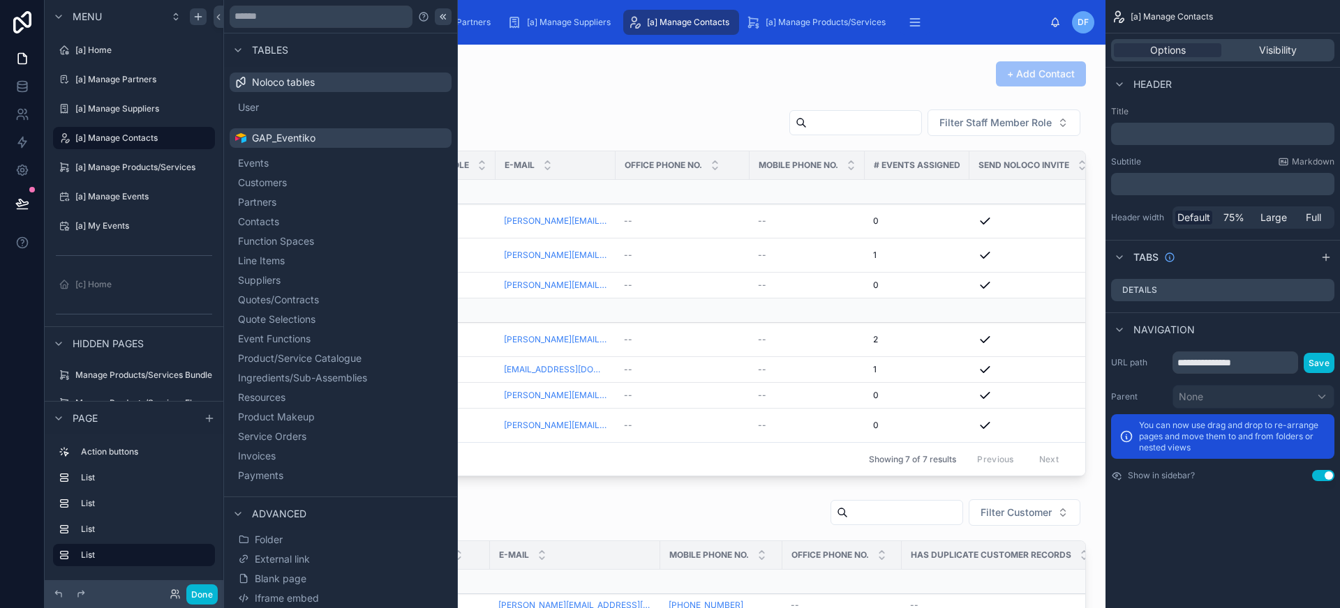
click at [438, 20] on icon at bounding box center [443, 16] width 11 height 11
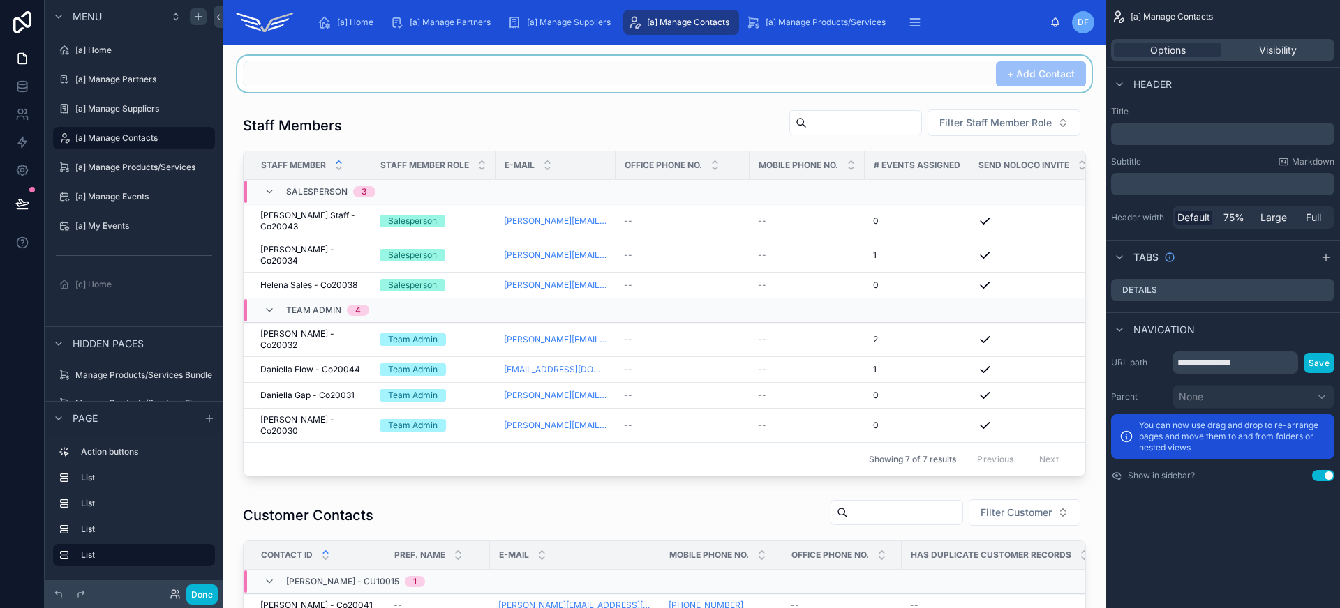
click at [962, 80] on div at bounding box center [664, 74] width 860 height 36
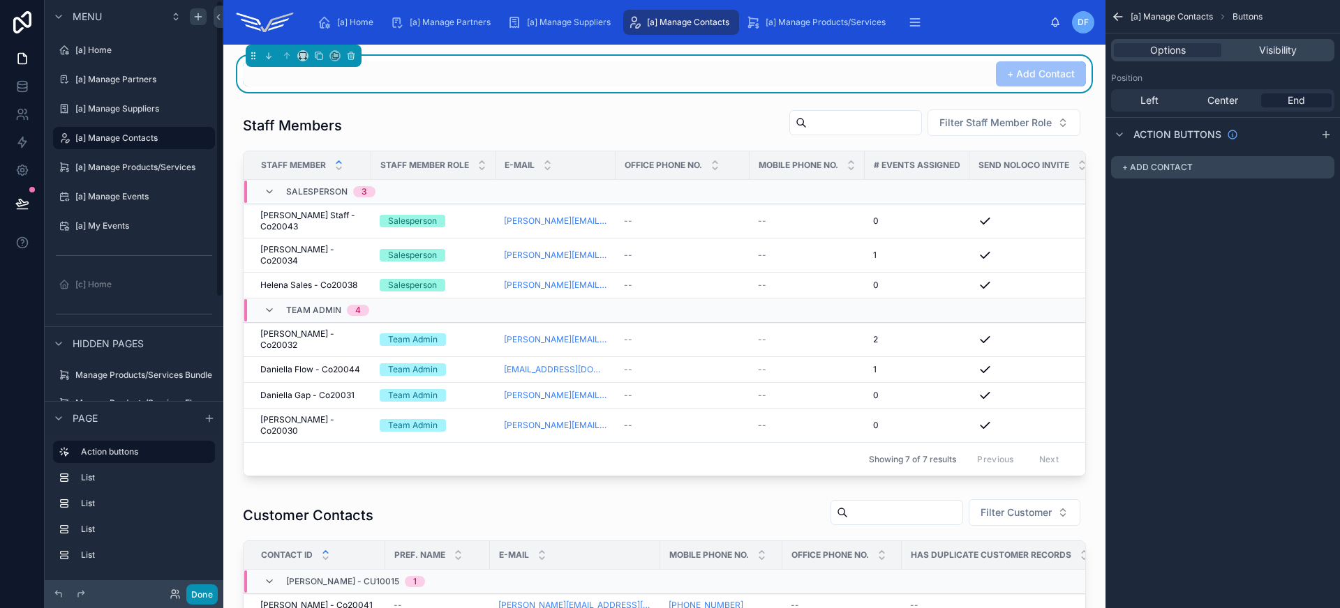
click at [207, 588] on button "Done" at bounding box center [201, 595] width 31 height 20
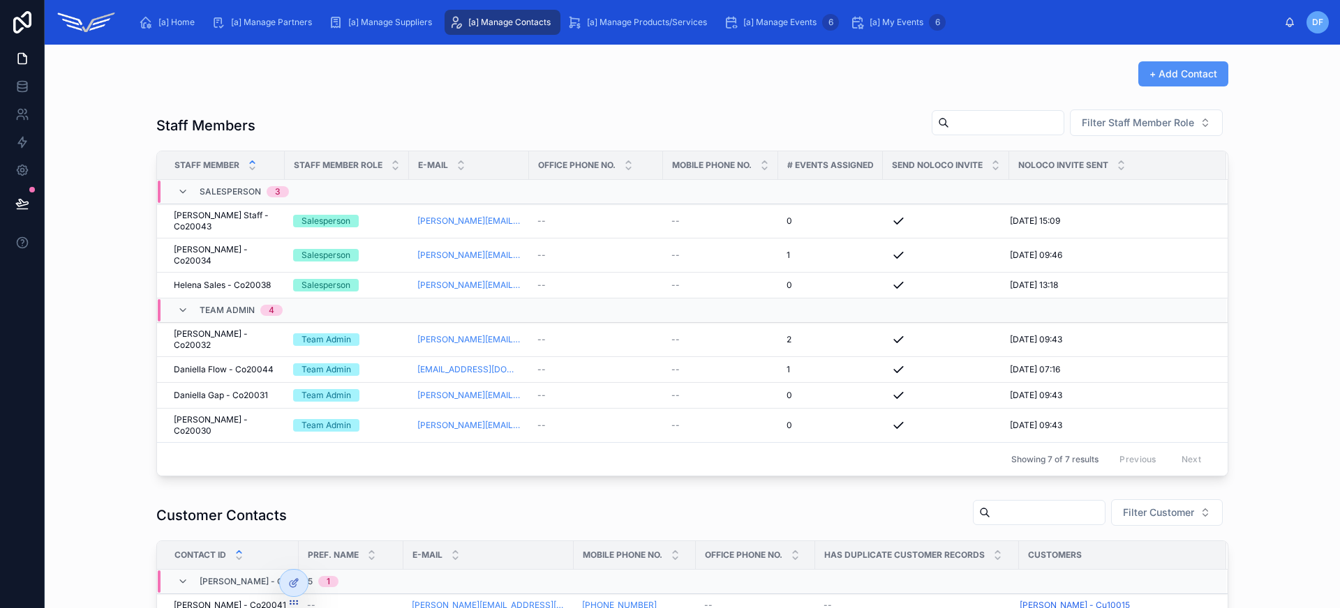
click at [1159, 83] on button "+ Add Contact" at bounding box center [1183, 73] width 90 height 25
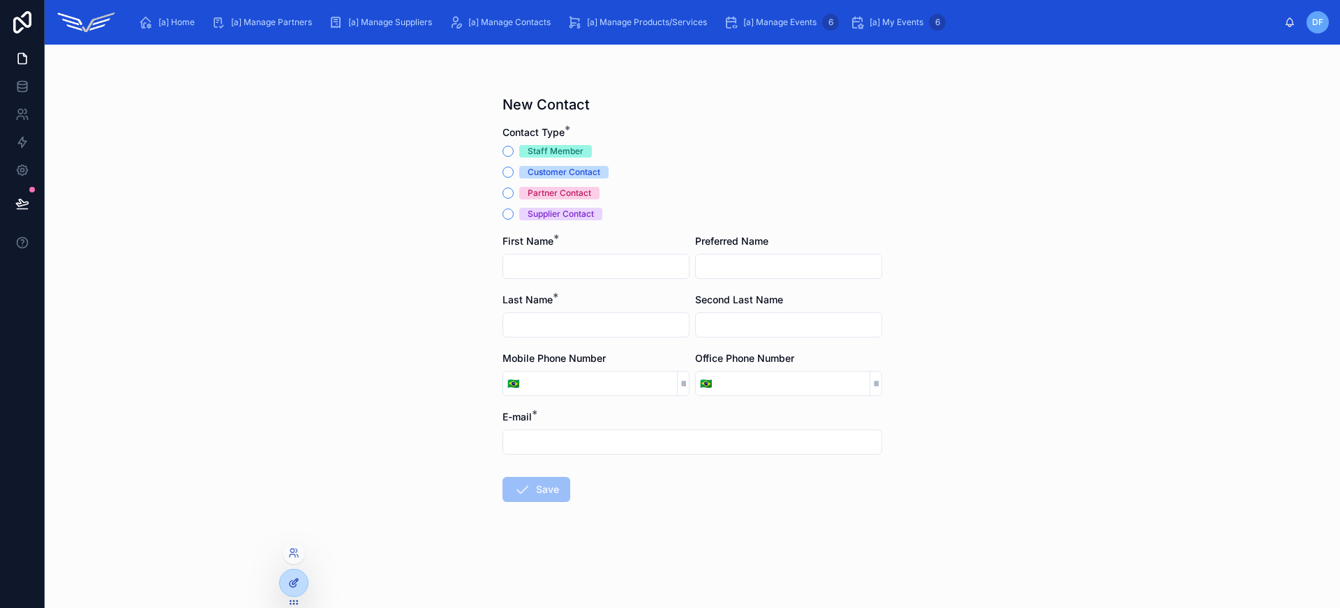
click at [290, 588] on icon at bounding box center [293, 583] width 11 height 11
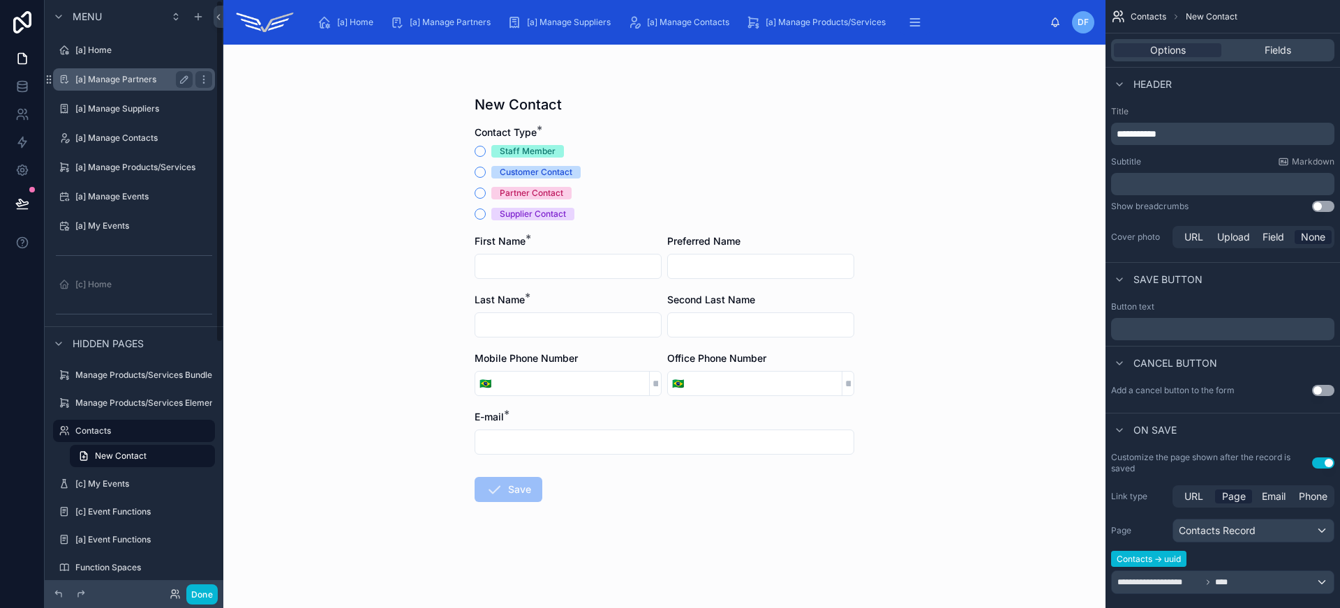
click at [113, 74] on label "[a] Manage Partners" at bounding box center [131, 79] width 112 height 11
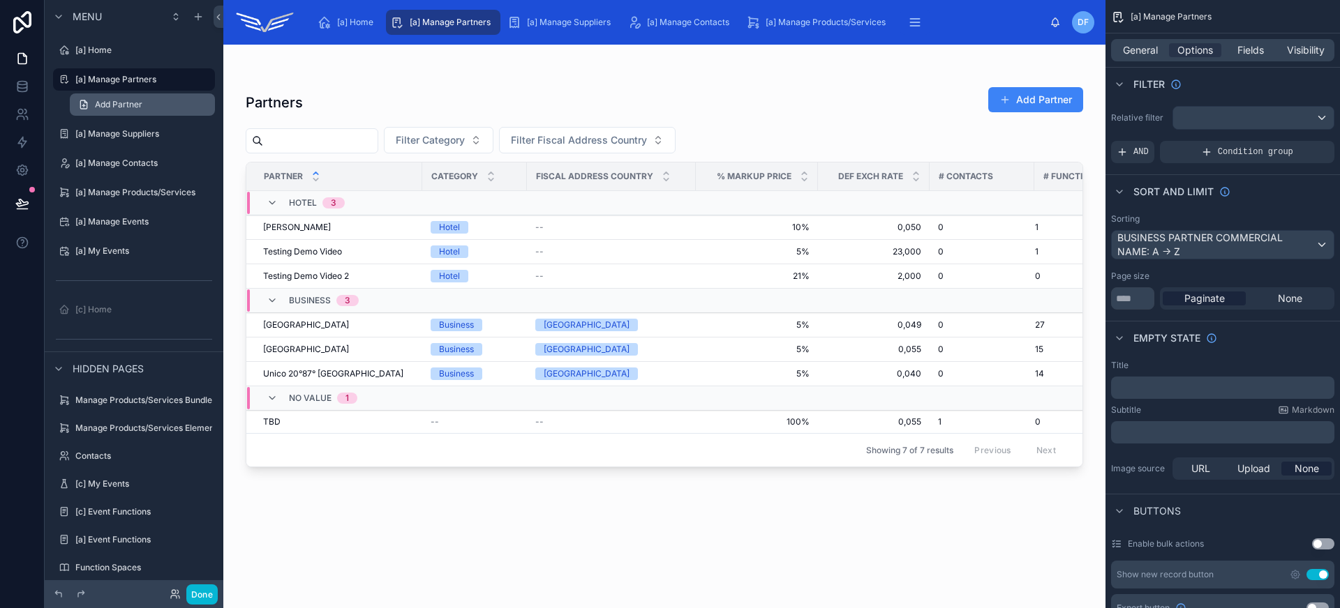
click at [121, 114] on link "Add Partner" at bounding box center [142, 105] width 145 height 22
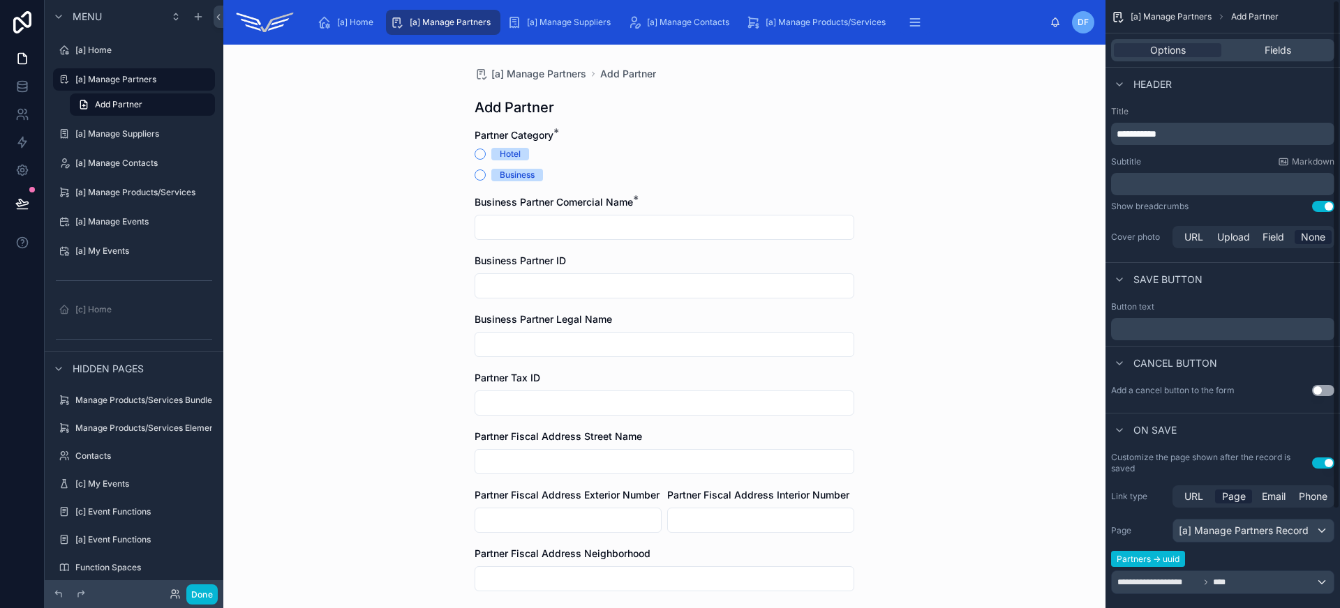
click at [1123, 137] on span "**********" at bounding box center [1136, 134] width 40 height 10
click at [134, 137] on label "[a] Manage Suppliers" at bounding box center [131, 133] width 112 height 11
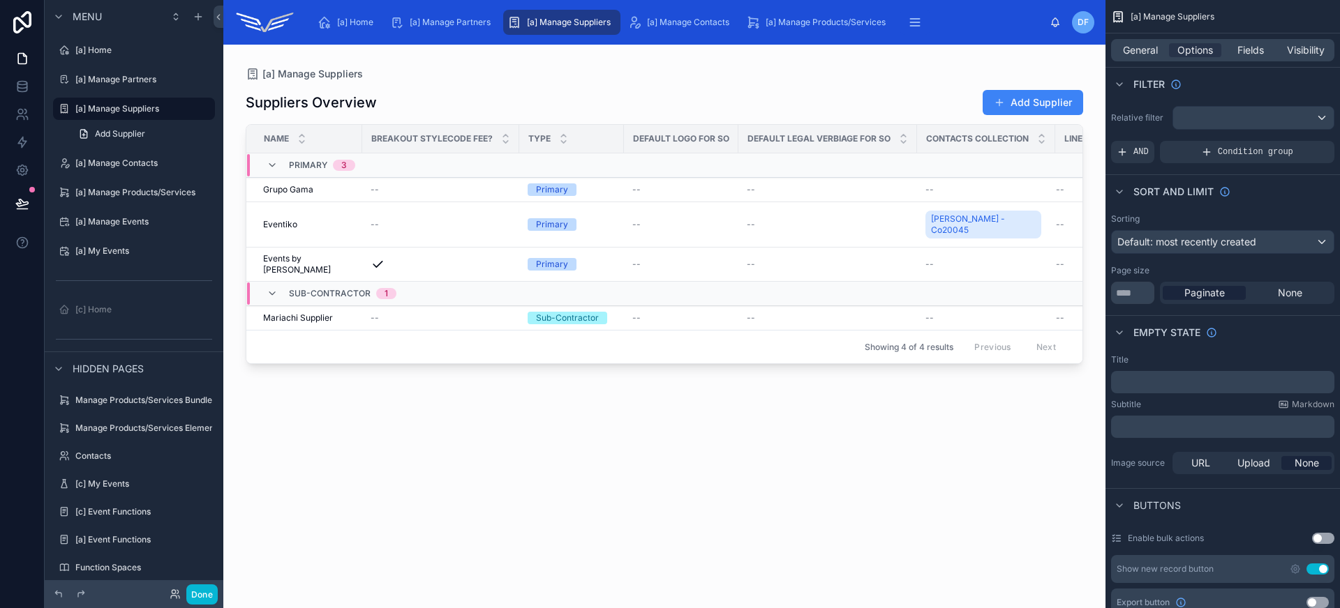
click at [606, 69] on div at bounding box center [664, 318] width 882 height 547
click at [1022, 115] on div "Add Supplier" at bounding box center [1027, 102] width 112 height 27
click at [1022, 109] on button "Add Supplier" at bounding box center [1032, 102] width 100 height 25
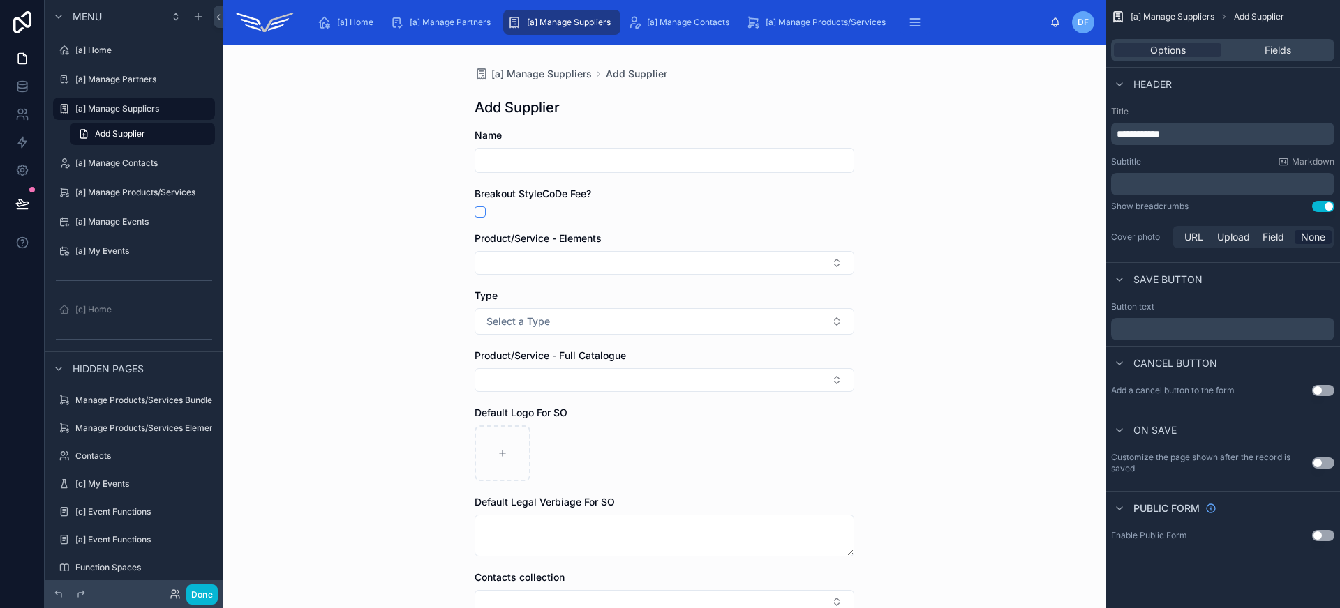
click at [1130, 135] on span "**********" at bounding box center [1137, 134] width 43 height 10
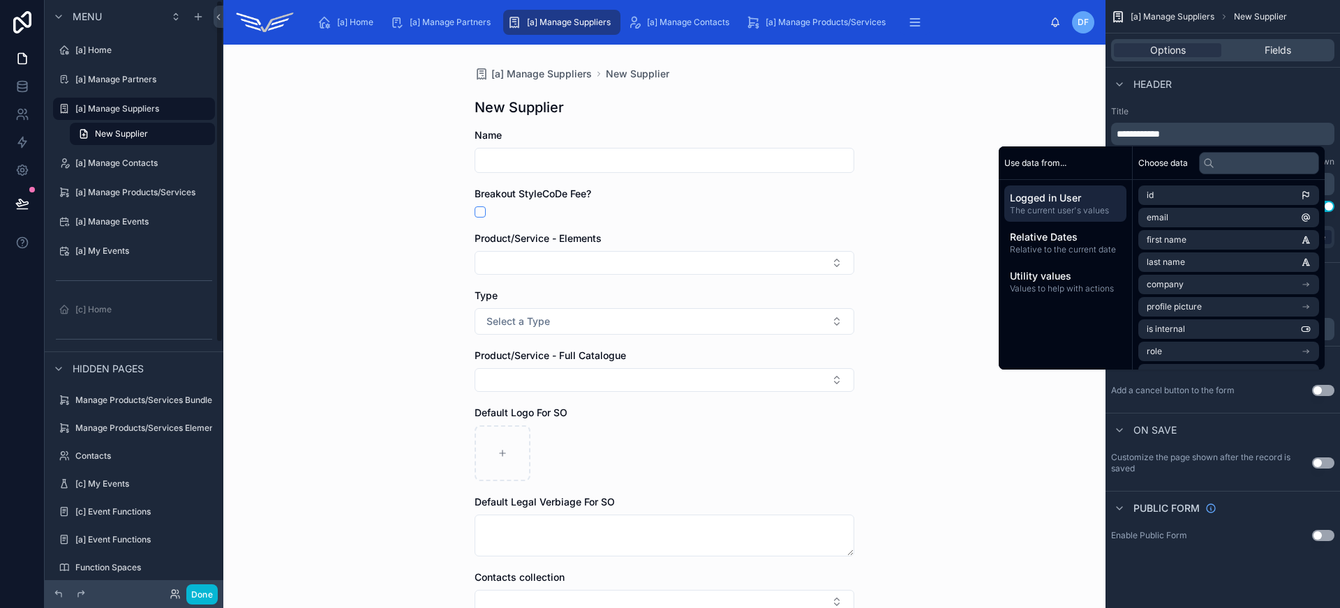
click at [337, 119] on div "[a] Manage Suppliers New Supplier New Supplier Name Breakout StyleCoDe Fee? Pro…" at bounding box center [664, 327] width 882 height 564
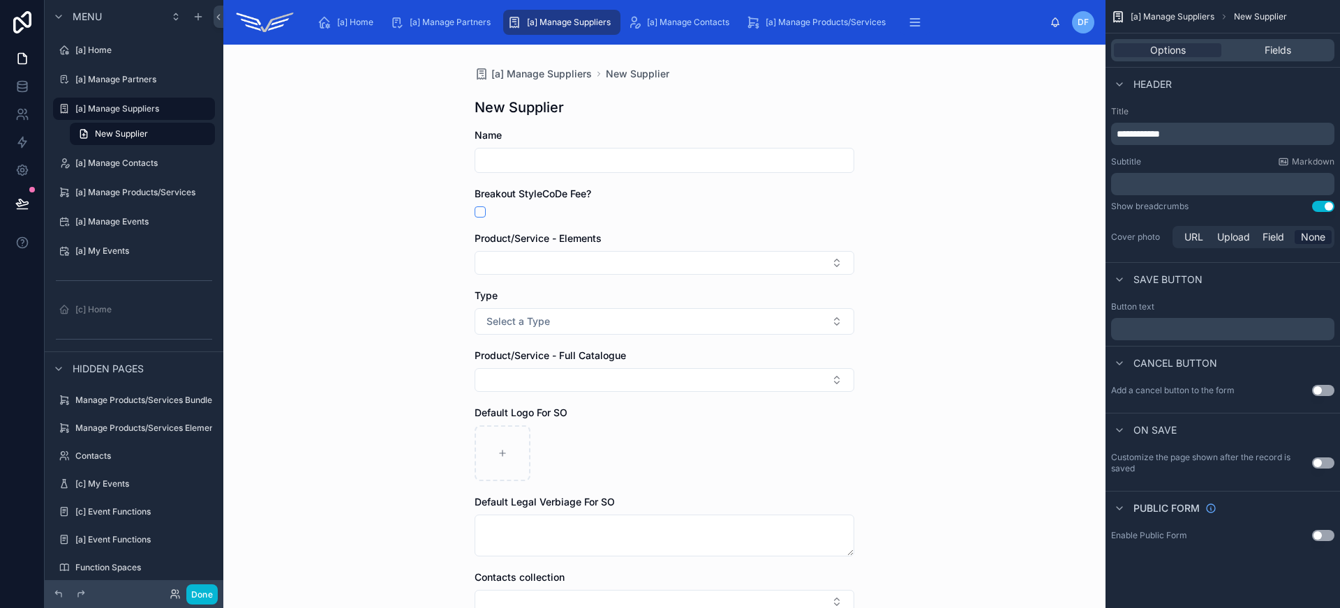
click at [1314, 207] on button "Use setting" at bounding box center [1323, 206] width 22 height 11
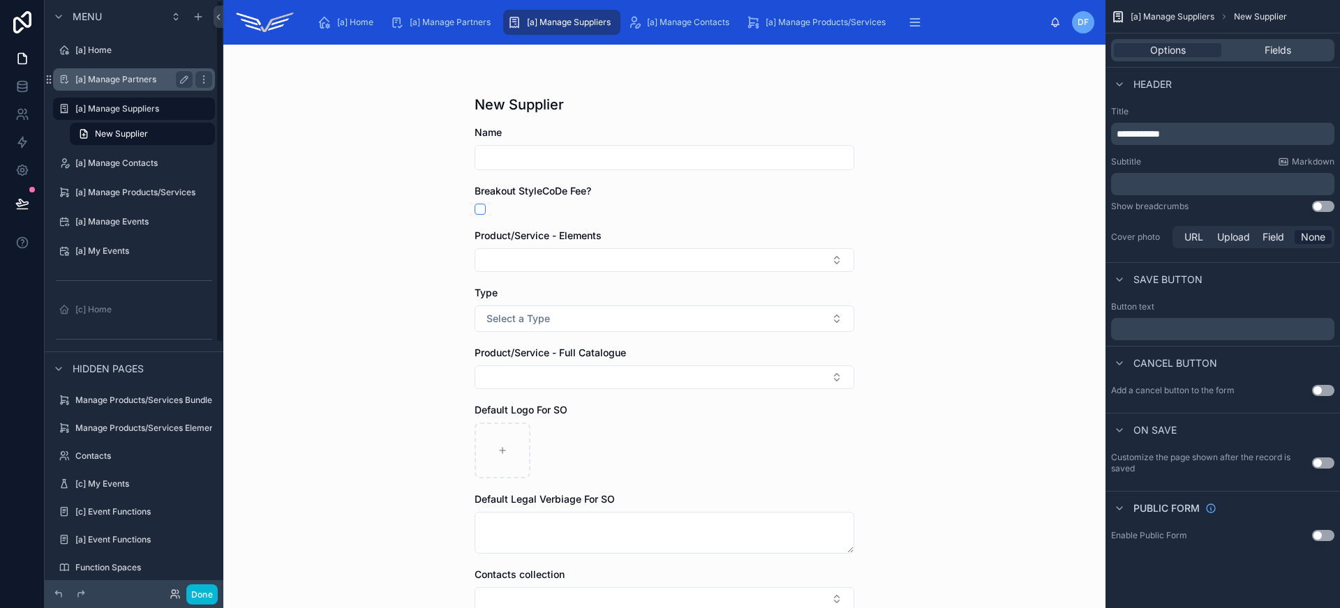
click at [101, 81] on label "[a] Manage Partners" at bounding box center [131, 79] width 112 height 11
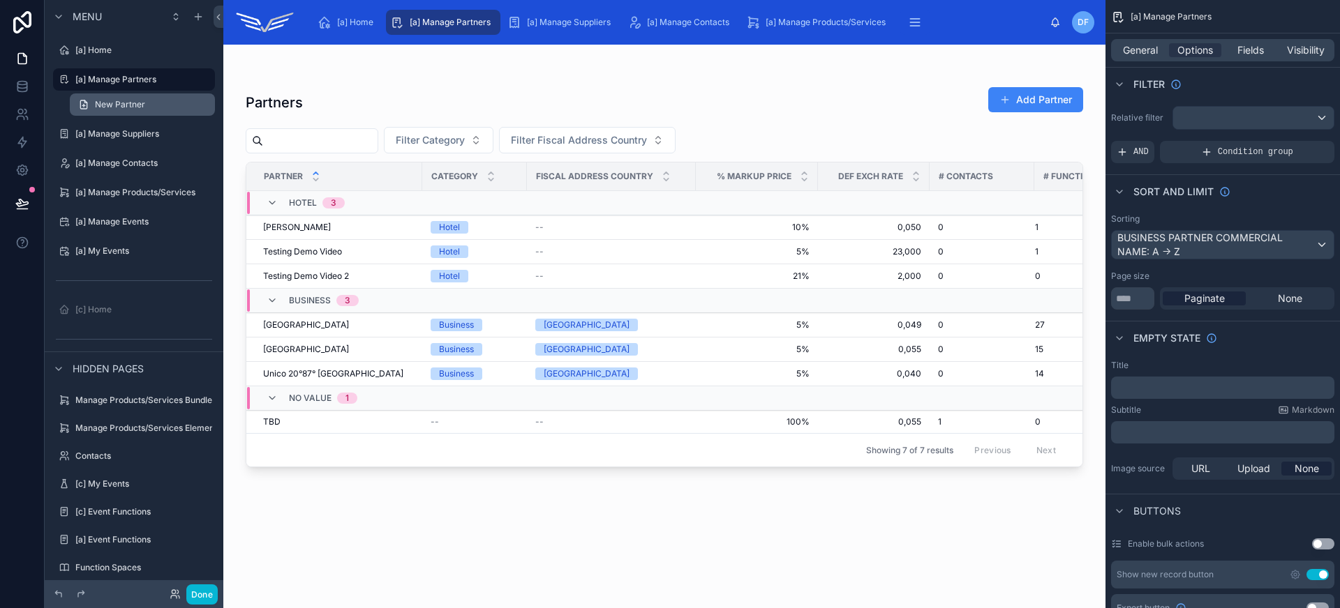
click at [106, 100] on span "New Partner" at bounding box center [120, 104] width 50 height 11
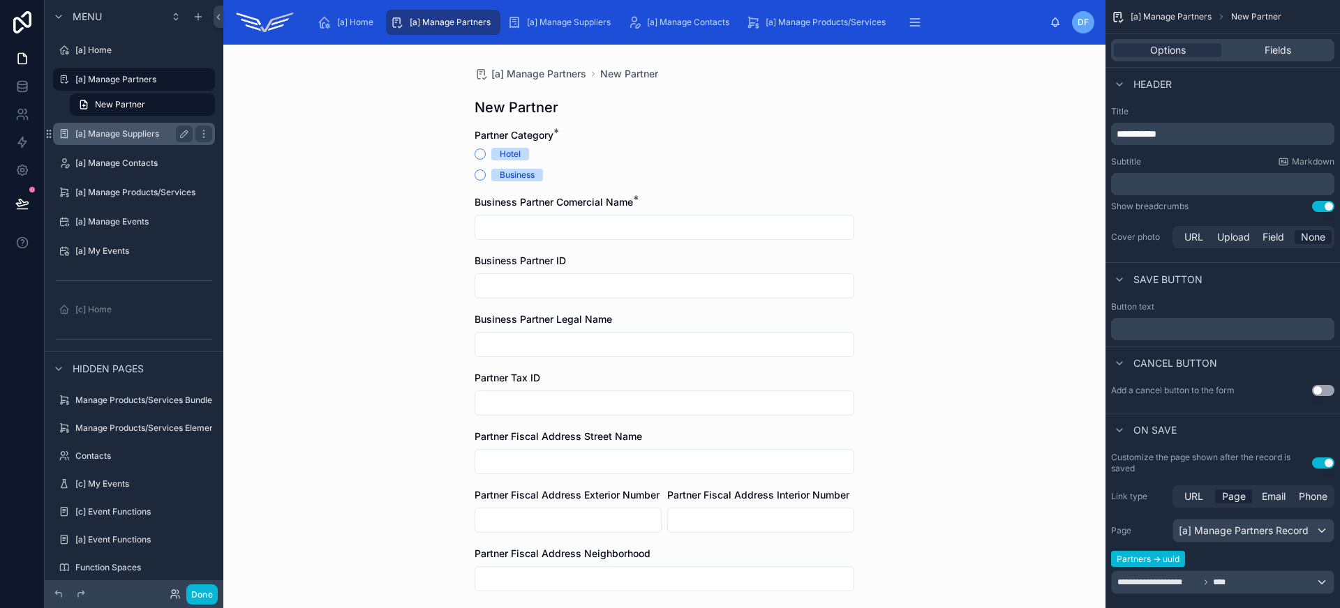
click at [110, 135] on label "[a] Manage Suppliers" at bounding box center [131, 133] width 112 height 11
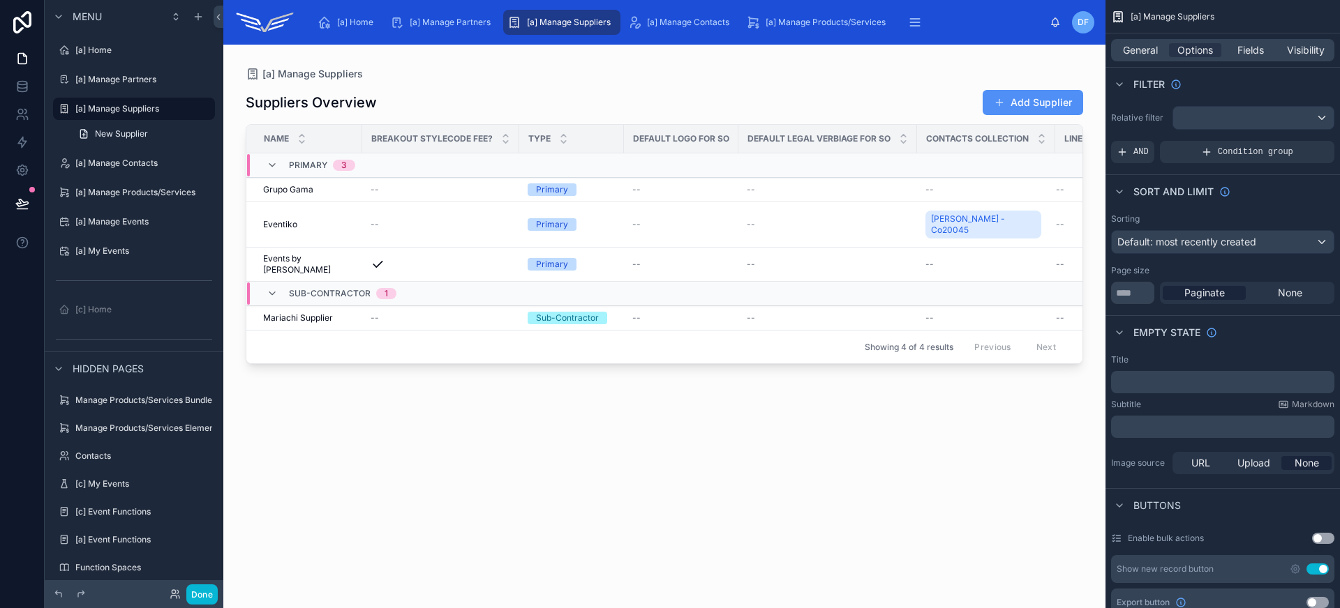
click at [1010, 95] on button "Add Supplier" at bounding box center [1032, 102] width 100 height 25
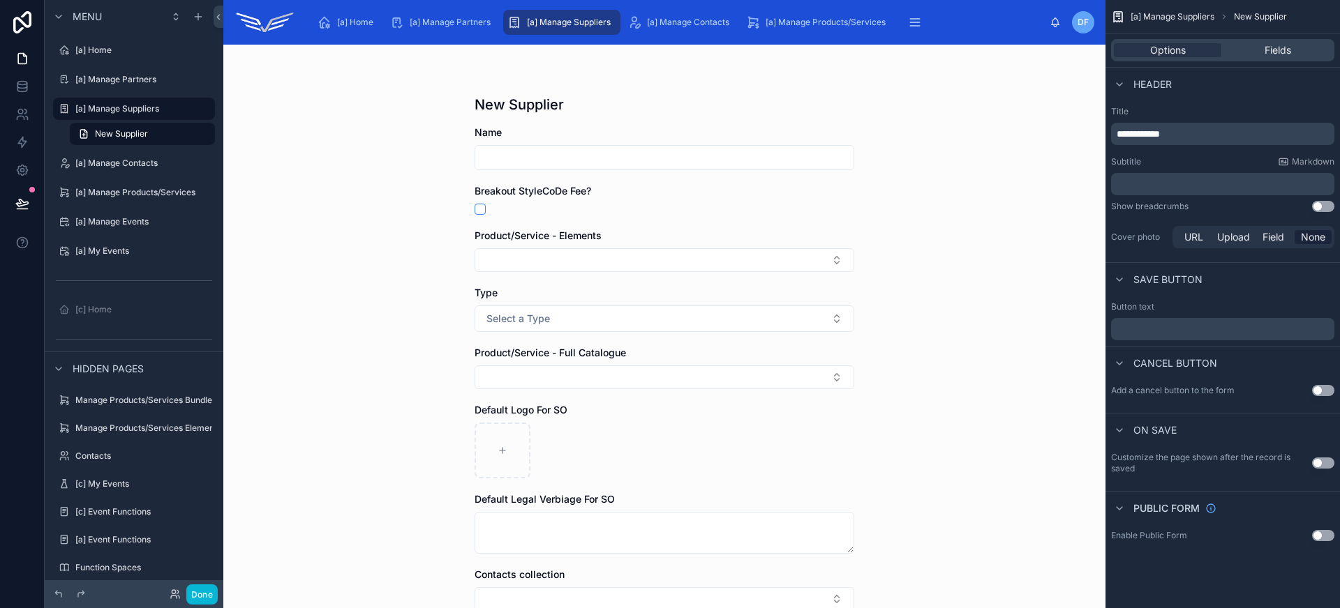
click at [1320, 210] on button "Use setting" at bounding box center [1323, 206] width 22 height 11
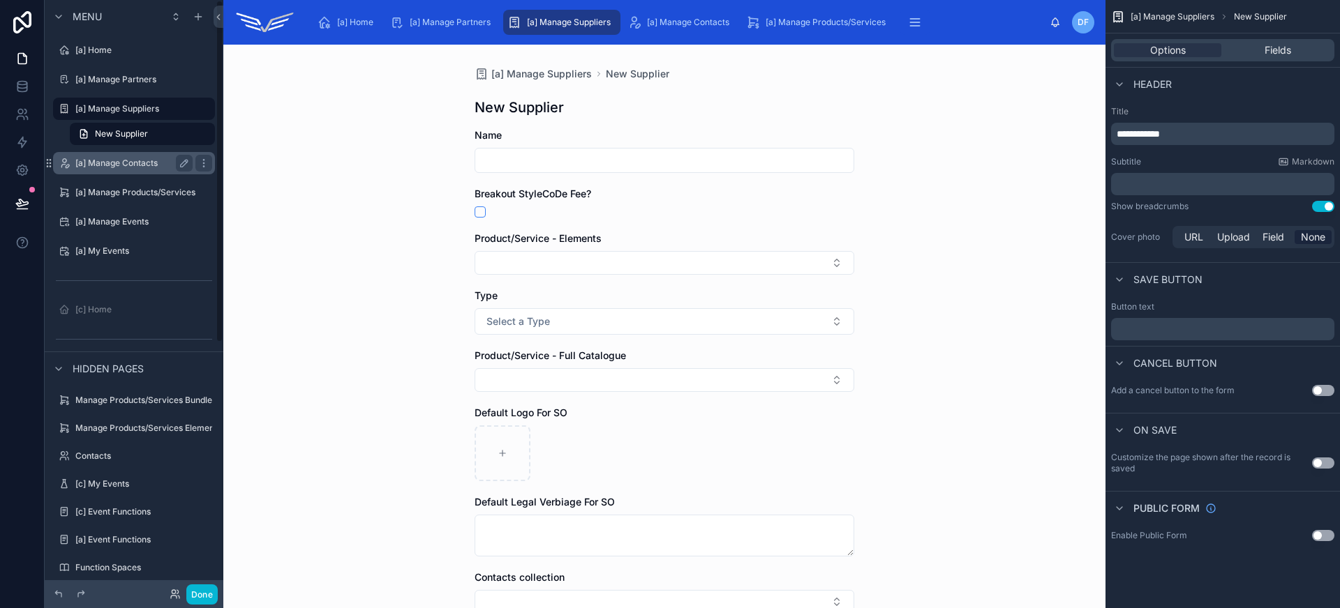
click at [100, 166] on label "[a] Manage Contacts" at bounding box center [131, 163] width 112 height 11
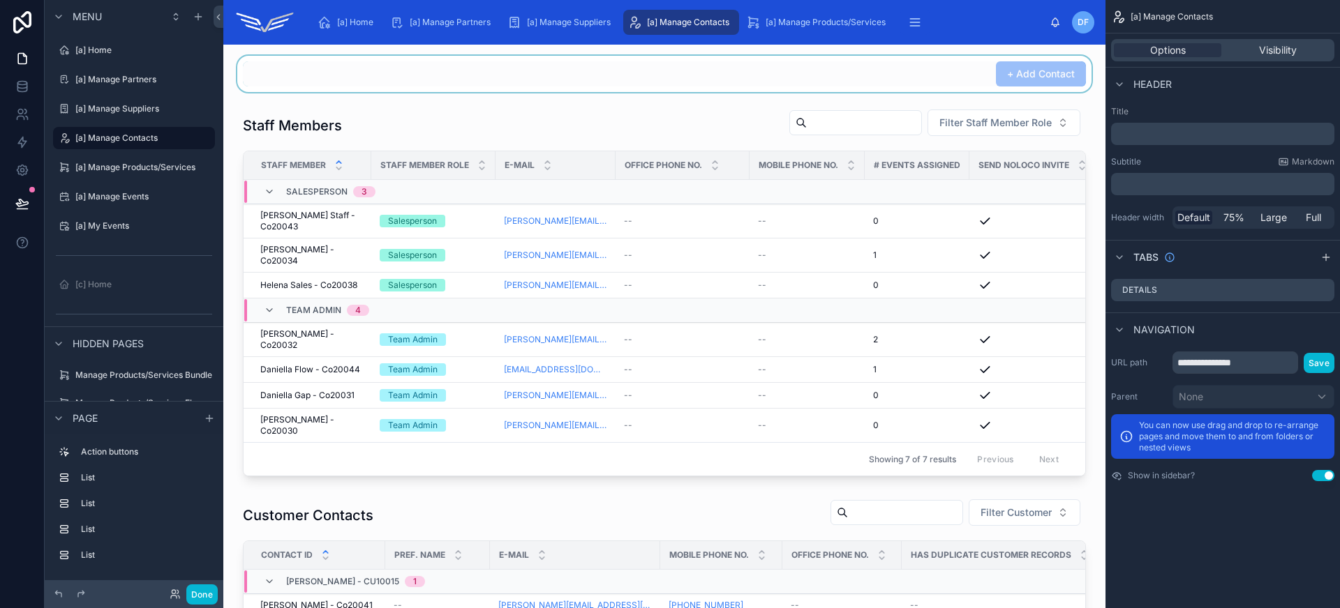
click at [839, 80] on div at bounding box center [664, 74] width 860 height 36
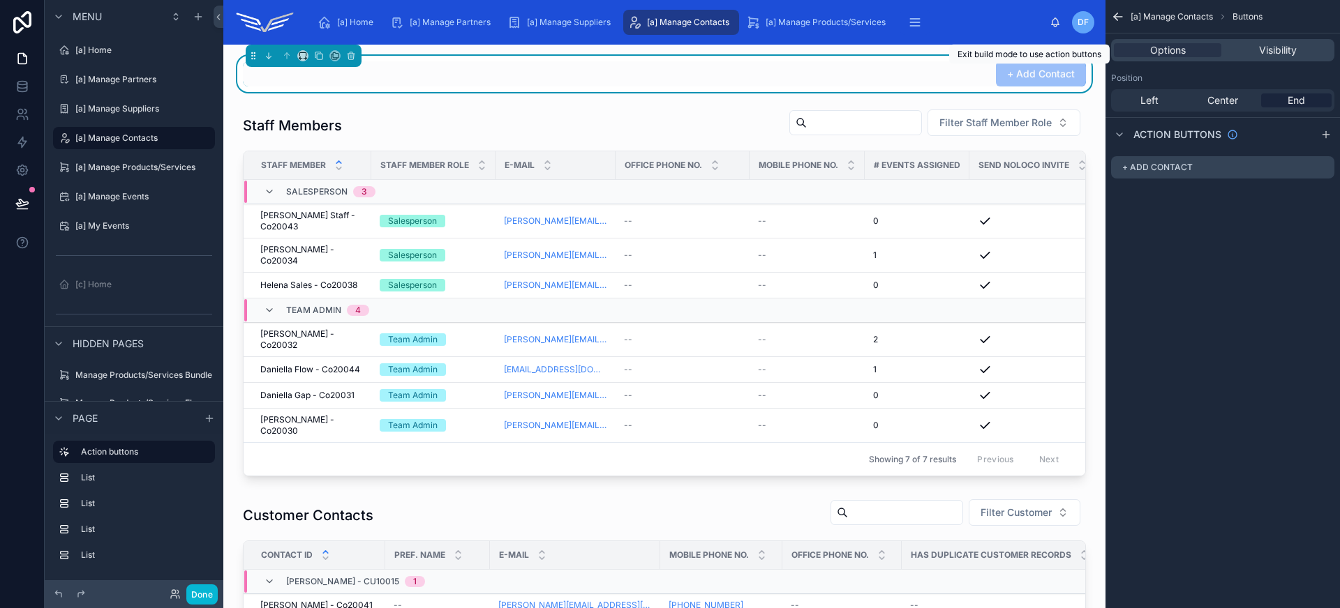
click at [998, 70] on span "+ Add Contact" at bounding box center [1041, 73] width 90 height 14
click at [140, 167] on label "[a] Manage Products/Services" at bounding box center [135, 167] width 120 height 11
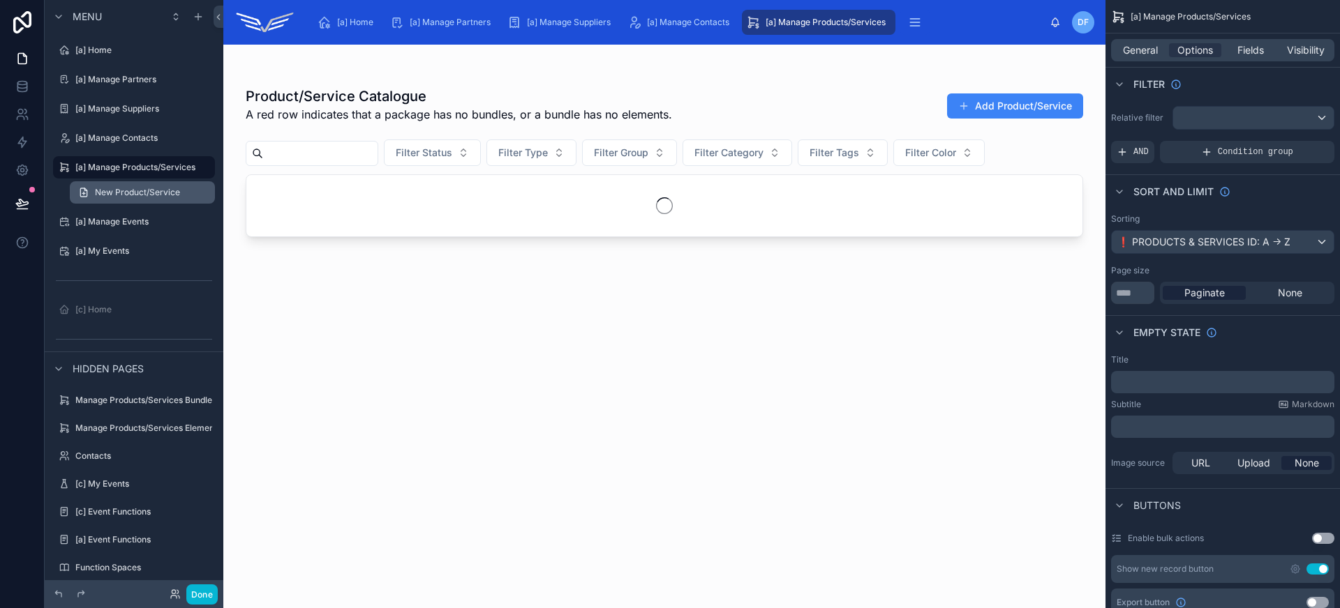
click at [141, 197] on span "New Product/Service" at bounding box center [137, 192] width 85 height 11
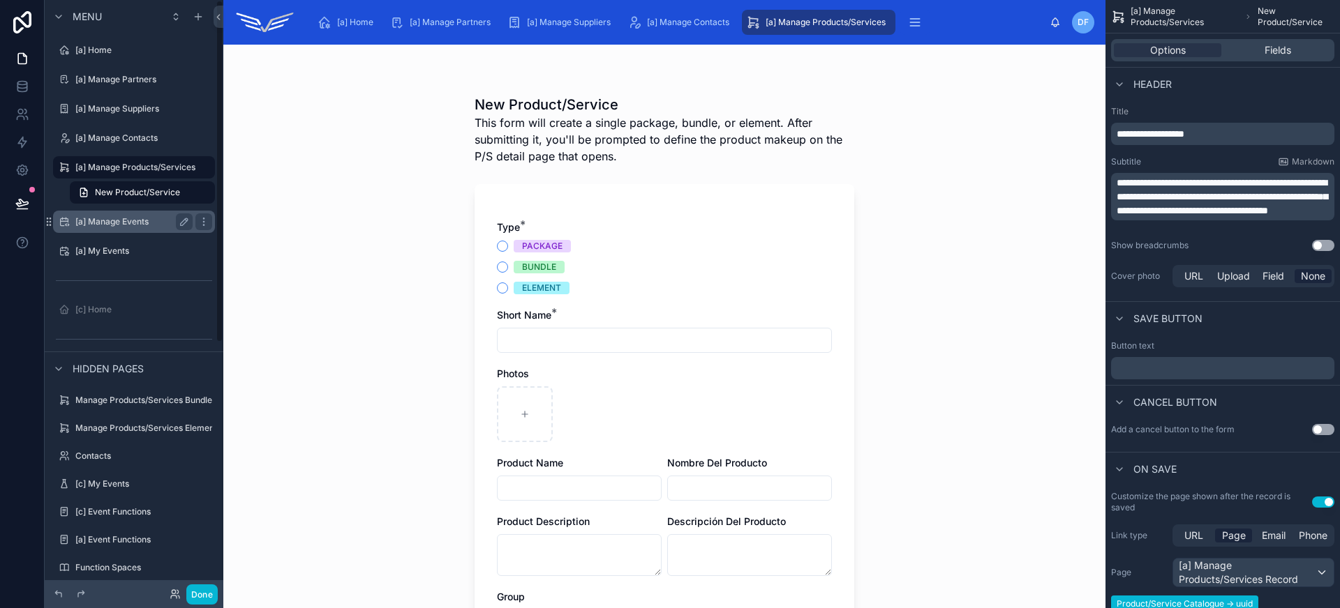
click at [119, 232] on div "[a] Manage Events" at bounding box center [134, 222] width 156 height 22
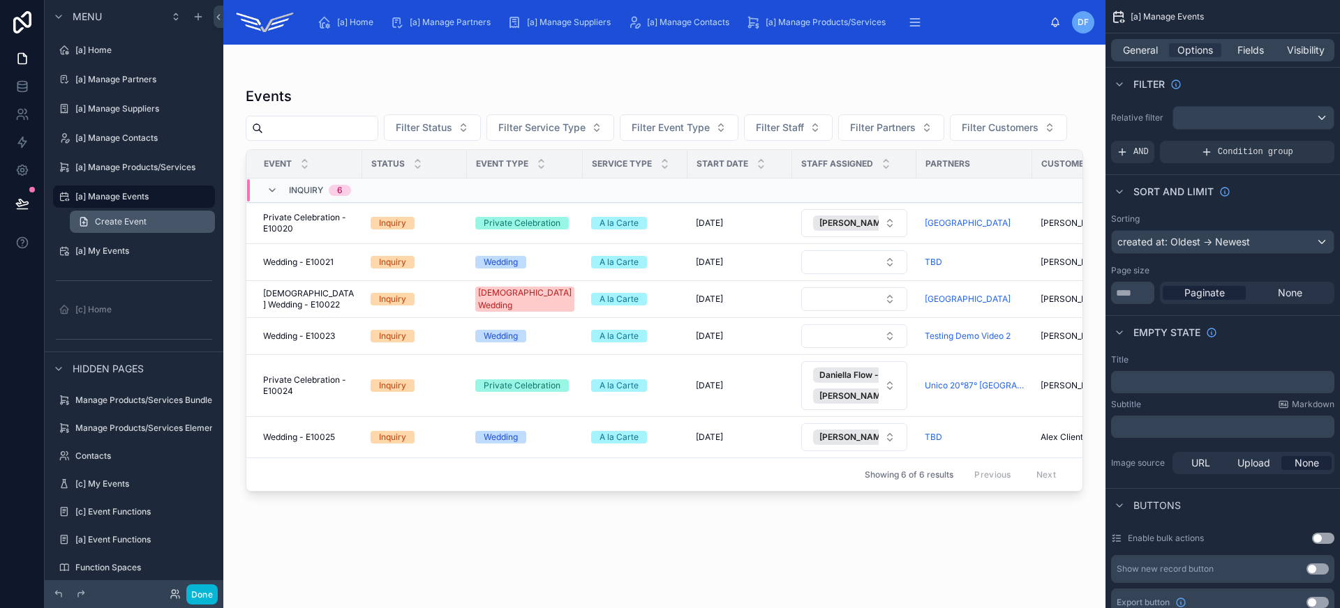
click at [120, 224] on span "Create Event" at bounding box center [121, 221] width 52 height 11
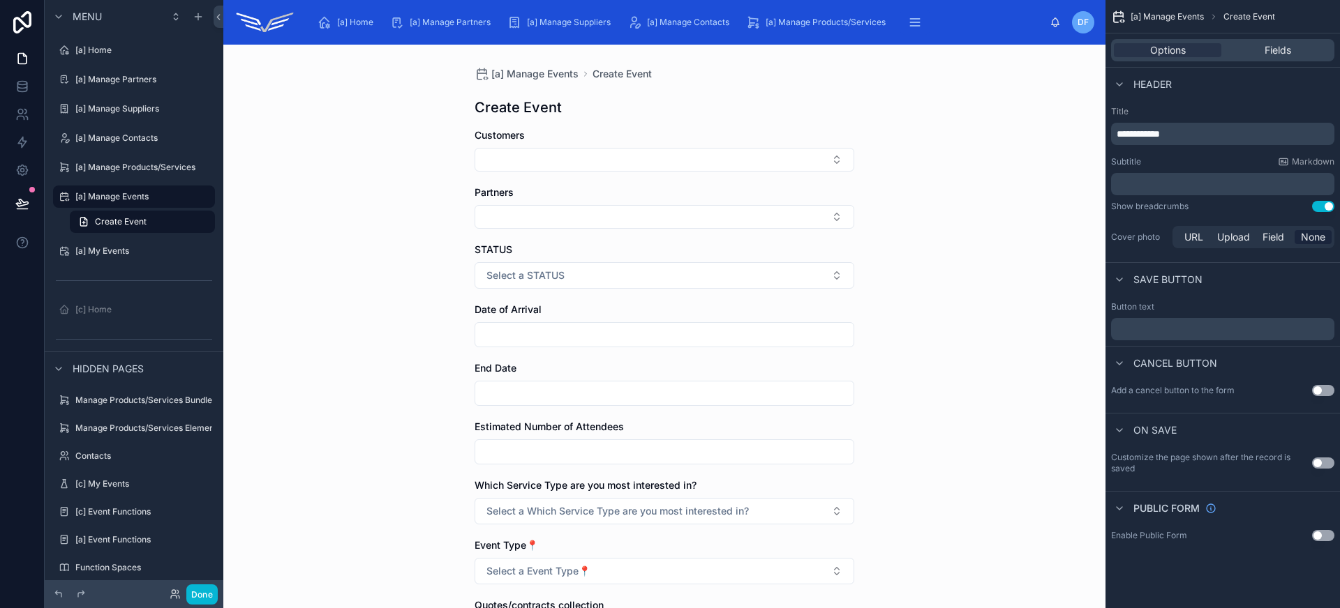
click at [1129, 130] on span "**********" at bounding box center [1137, 134] width 43 height 10
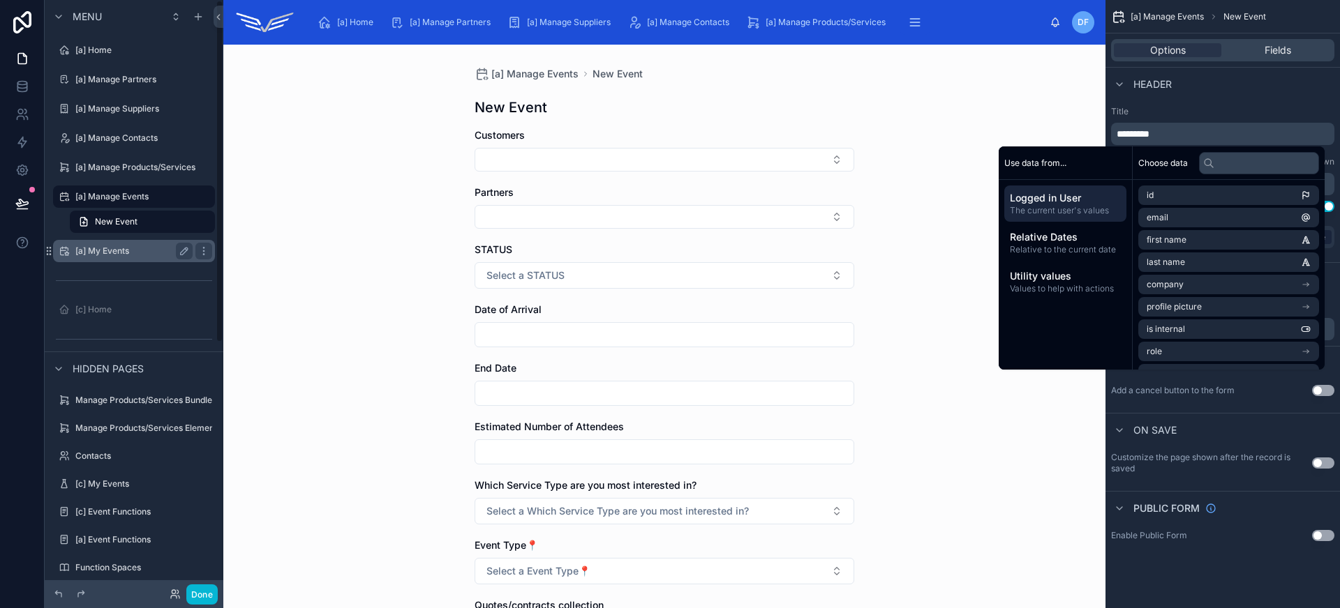
click at [100, 246] on label "[a] My Events" at bounding box center [131, 251] width 112 height 11
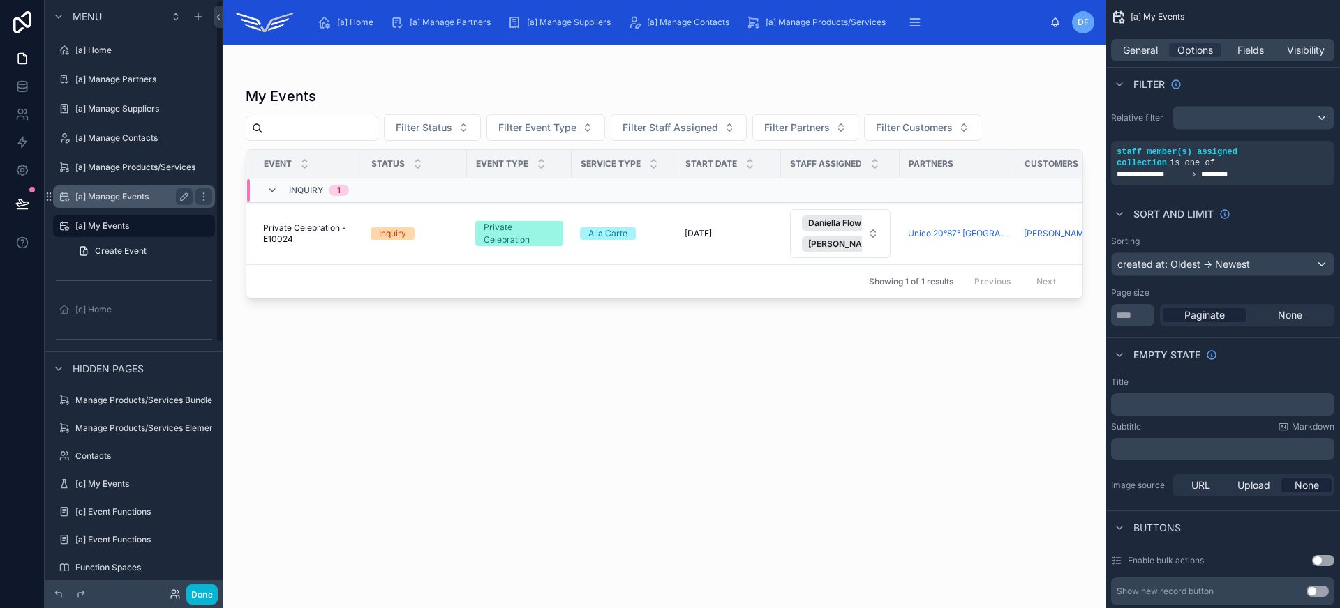
click at [111, 200] on label "[a] Manage Events" at bounding box center [131, 196] width 112 height 11
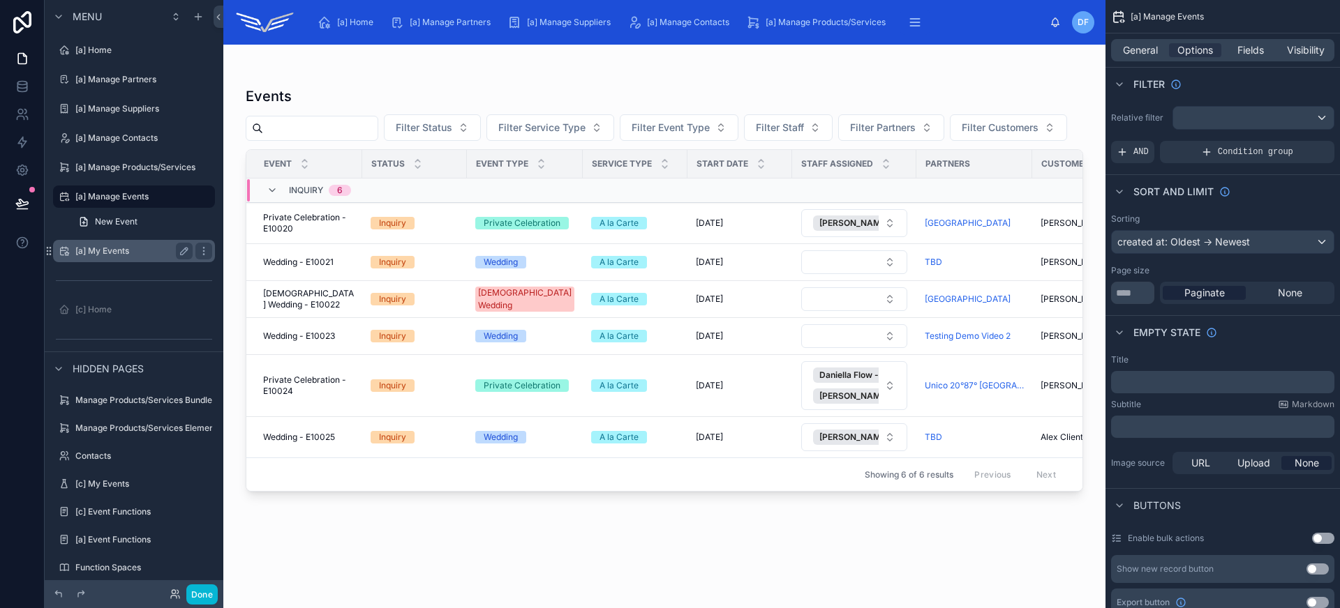
click at [112, 259] on div "[a] My Events" at bounding box center [133, 251] width 117 height 17
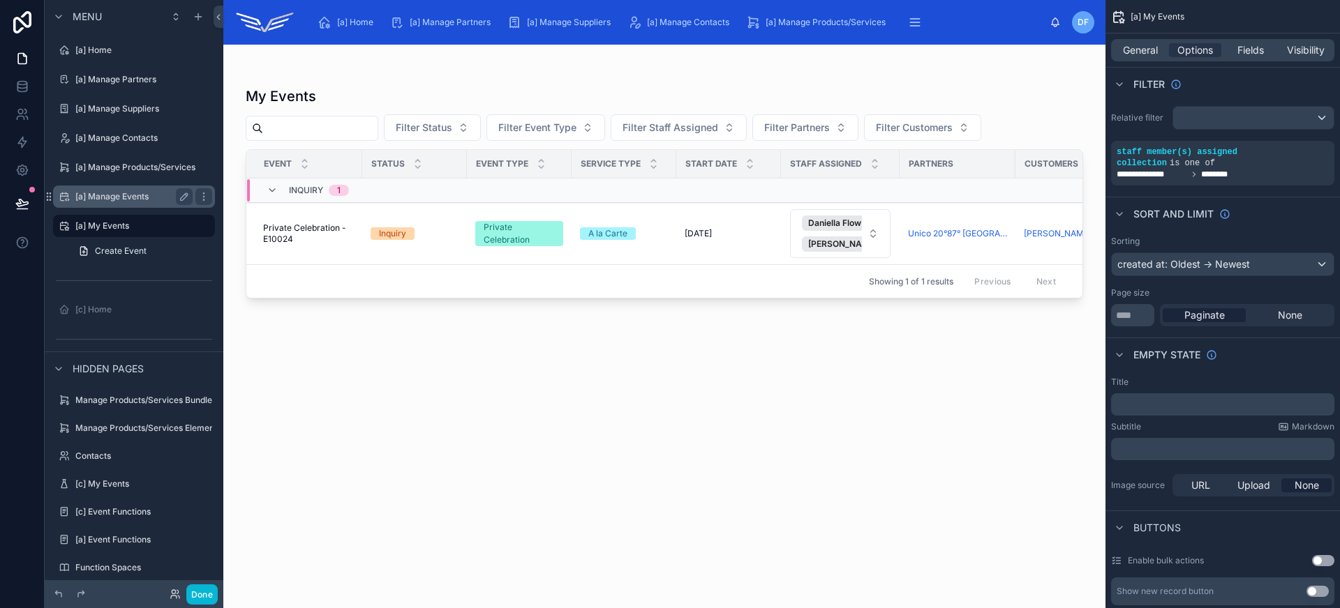
click at [117, 203] on div "[a] Manage Events" at bounding box center [133, 196] width 117 height 17
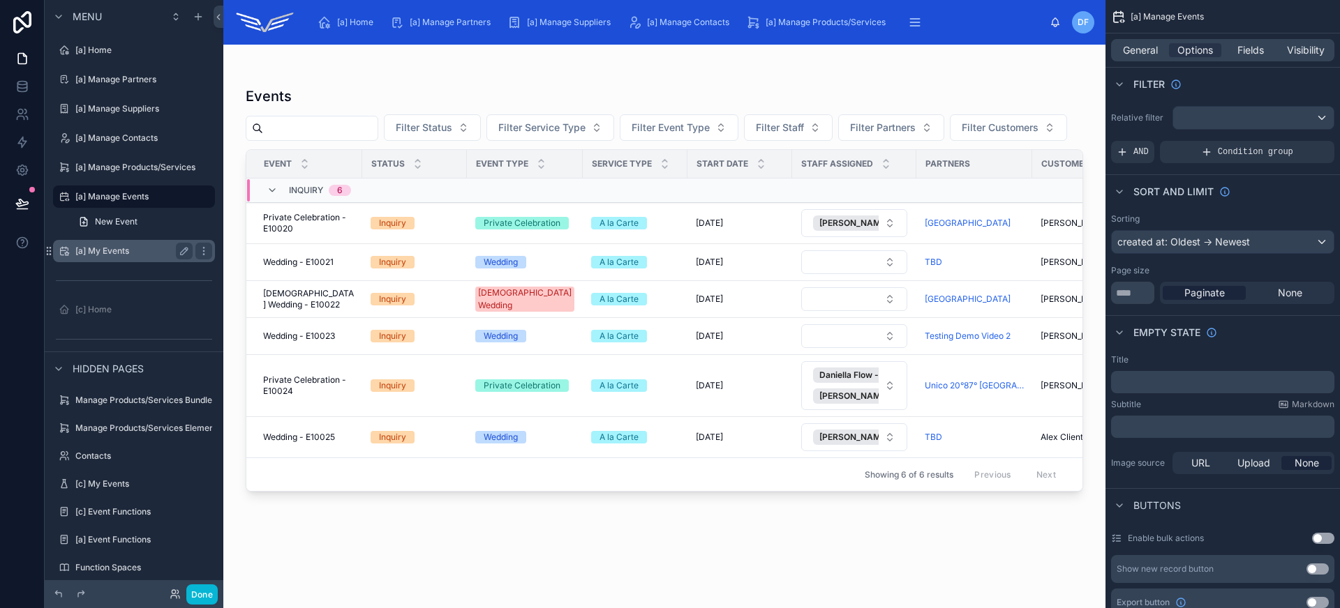
click at [116, 250] on label "[a] My Events" at bounding box center [131, 251] width 112 height 11
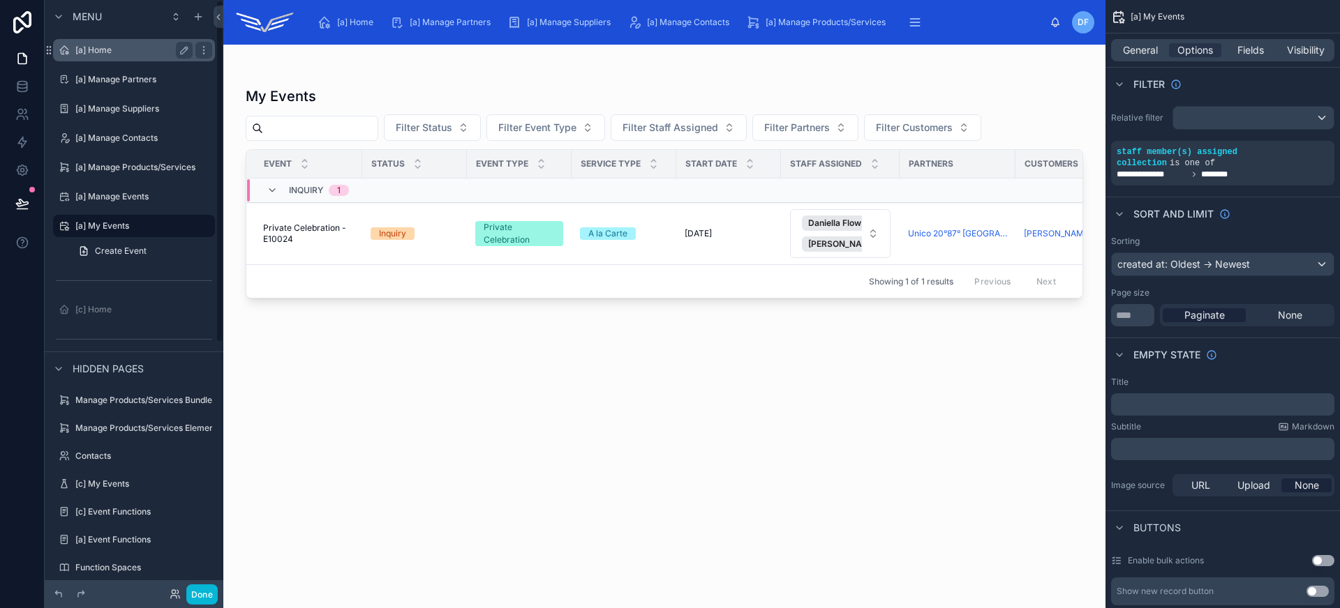
click at [115, 55] on label "[a] Home" at bounding box center [131, 50] width 112 height 11
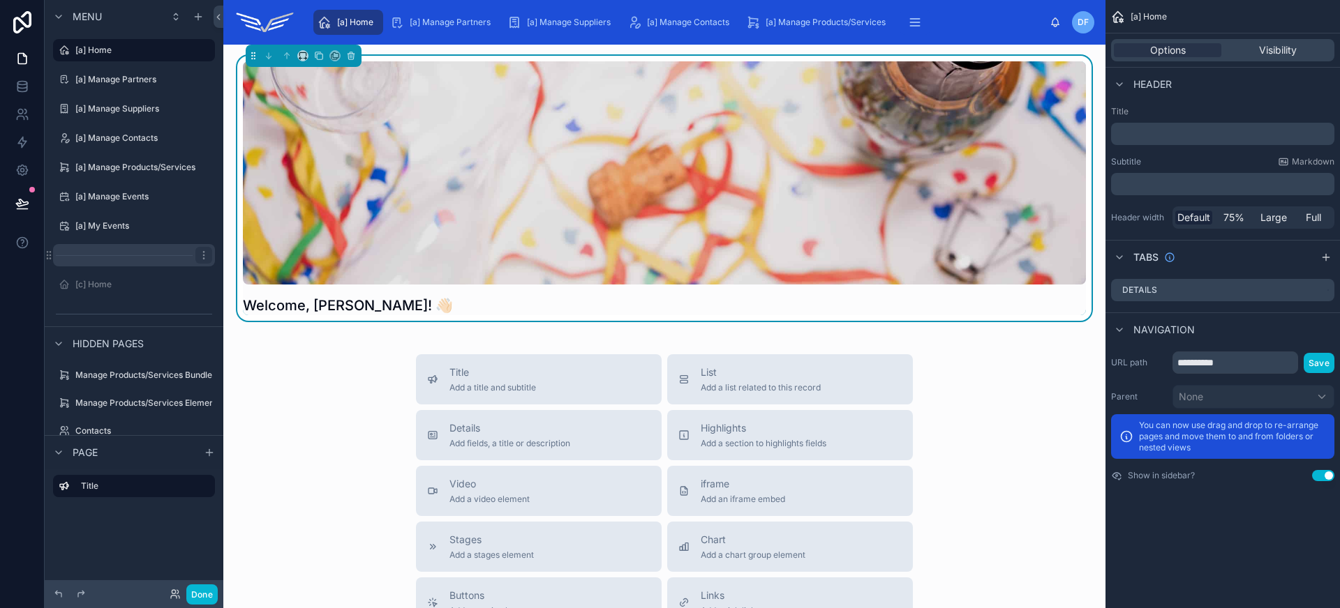
click at [204, 259] on icon "scrollable content" at bounding box center [203, 258] width 1 height 1
click at [245, 316] on button "Remove" at bounding box center [259, 310] width 54 height 14
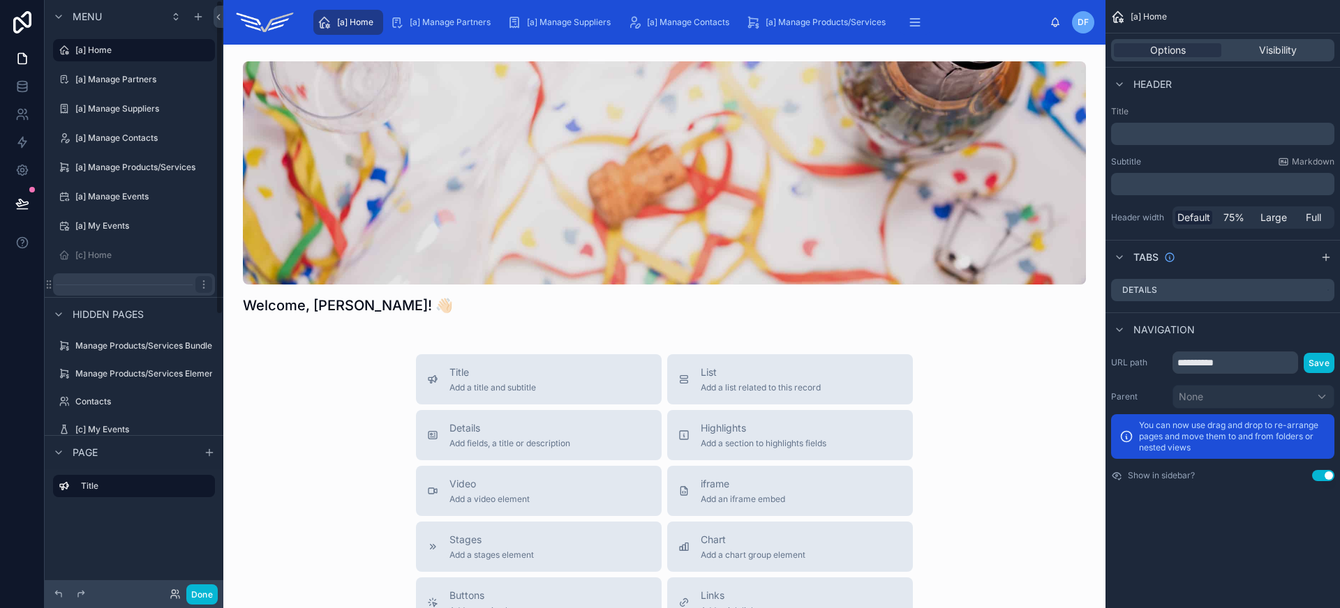
click at [201, 287] on icon "scrollable content" at bounding box center [203, 284] width 11 height 11
click at [248, 308] on span "Remove" at bounding box center [266, 304] width 37 height 14
click at [120, 255] on label "[c] Home" at bounding box center [131, 255] width 112 height 11
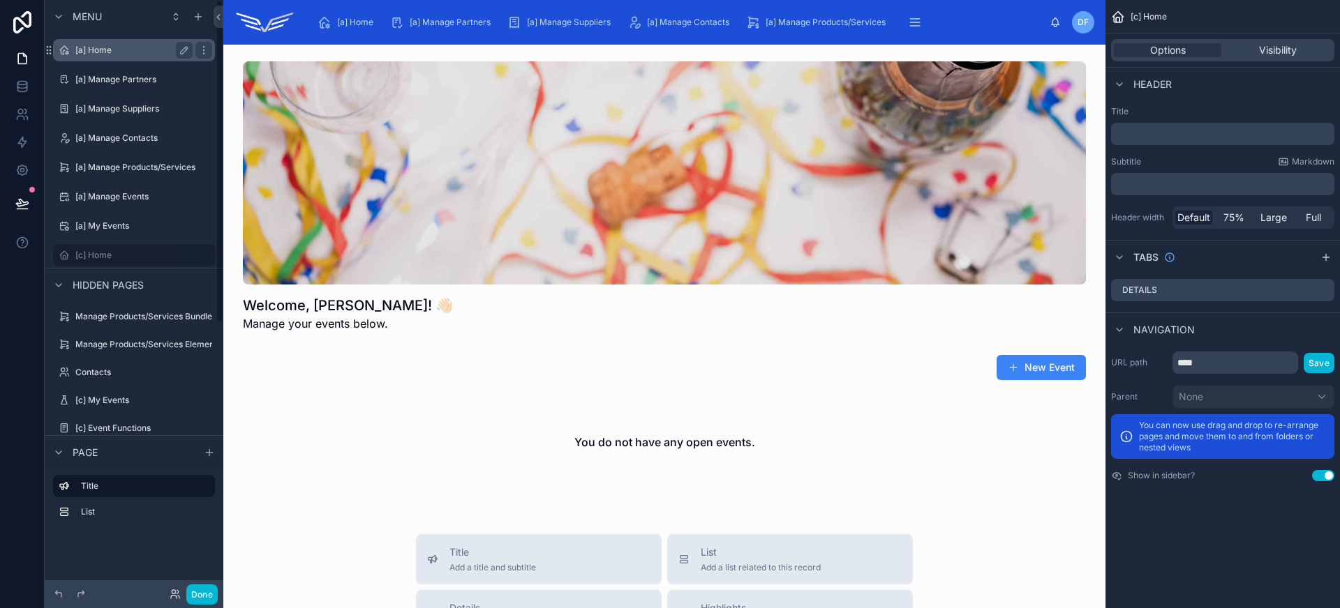
click at [144, 57] on div "[a] Home" at bounding box center [133, 50] width 117 height 17
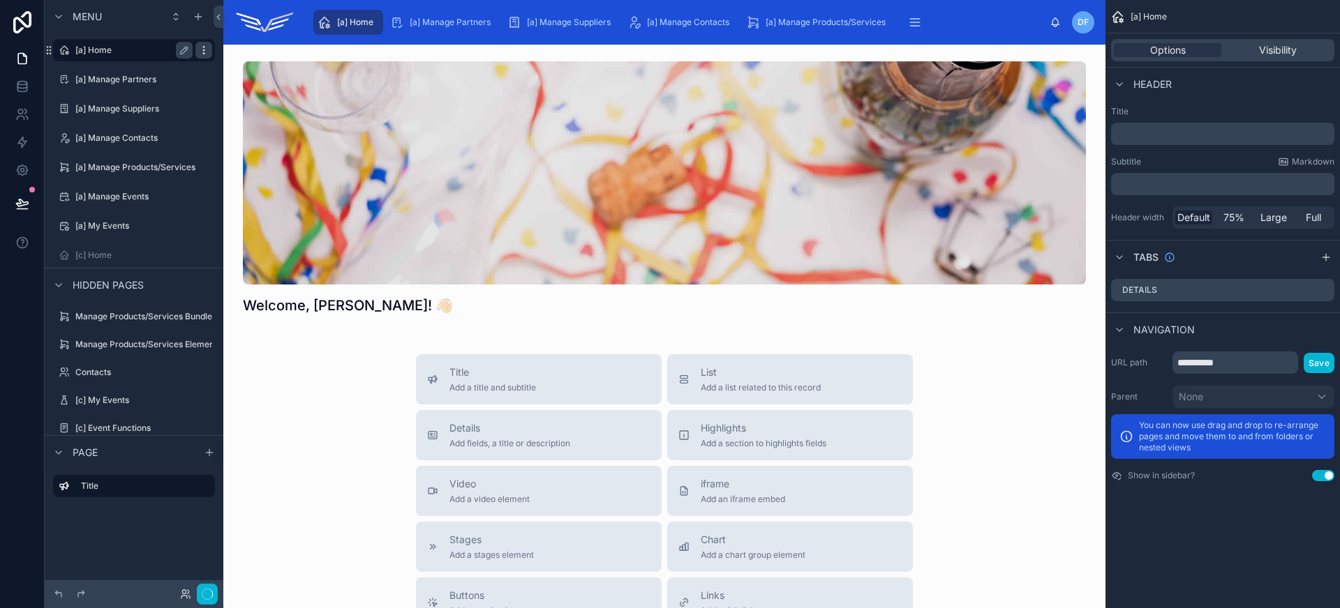
click at [204, 52] on icon "scrollable content" at bounding box center [203, 50] width 11 height 11
click at [276, 40] on button "Clone" at bounding box center [259, 40] width 54 height 14
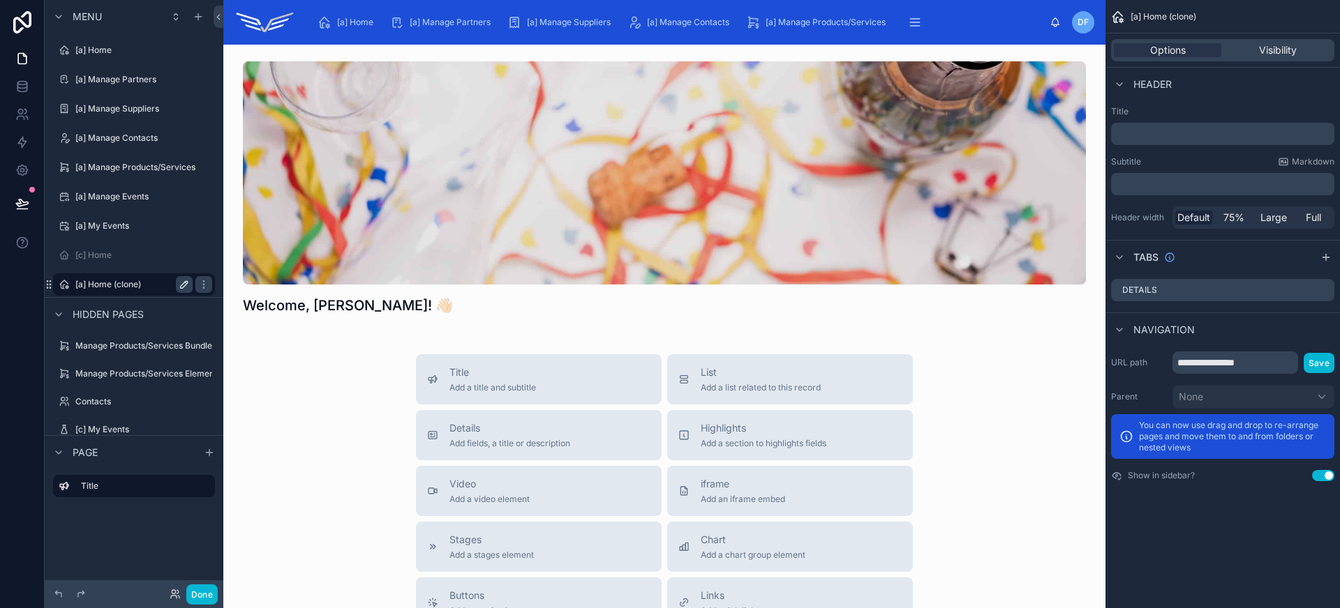
click at [179, 288] on icon "scrollable content" at bounding box center [184, 284] width 11 height 11
click at [126, 284] on input "**********" at bounding box center [122, 284] width 95 height 17
type input "********"
click at [188, 283] on icon "scrollable content" at bounding box center [184, 284] width 11 height 11
click at [65, 283] on icon "scrollable content" at bounding box center [64, 284] width 11 height 11
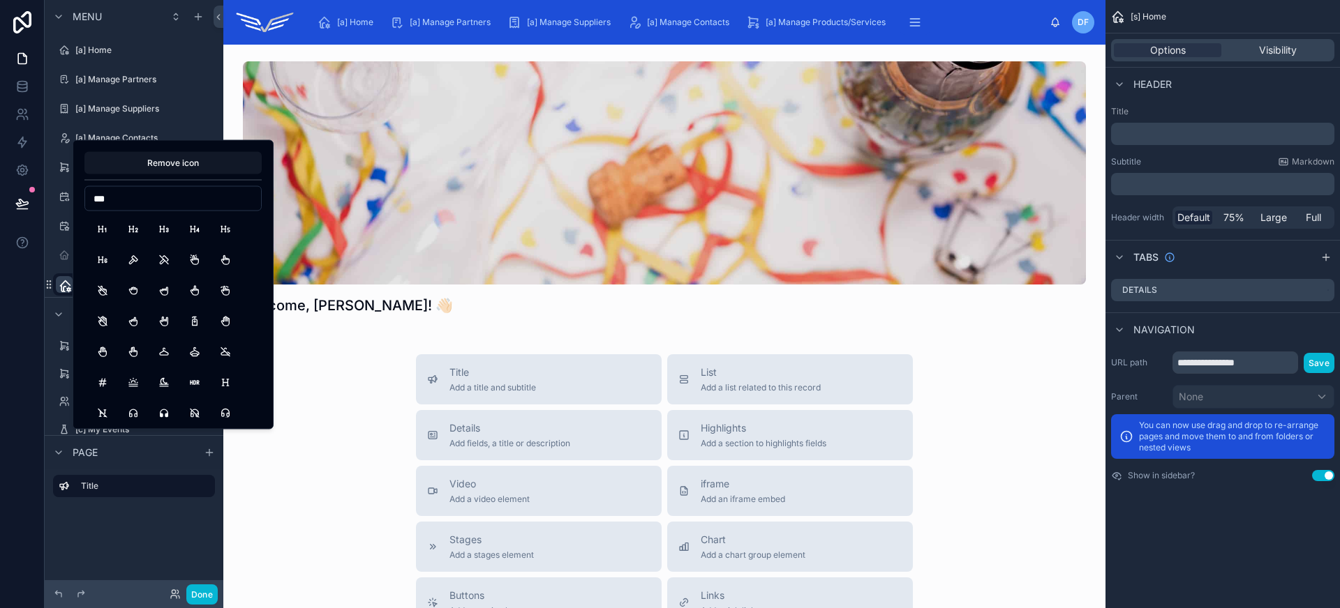
type input "****"
click at [101, 230] on button "Home" at bounding box center [102, 229] width 25 height 25
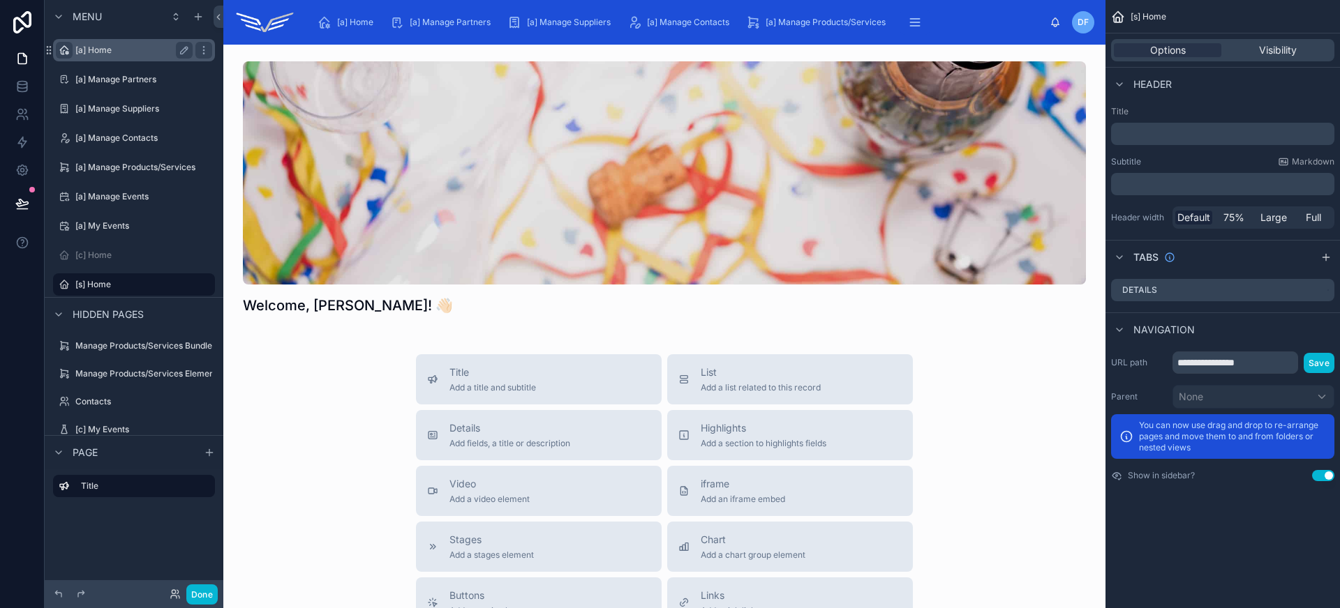
click at [63, 51] on icon "scrollable content" at bounding box center [64, 50] width 11 height 11
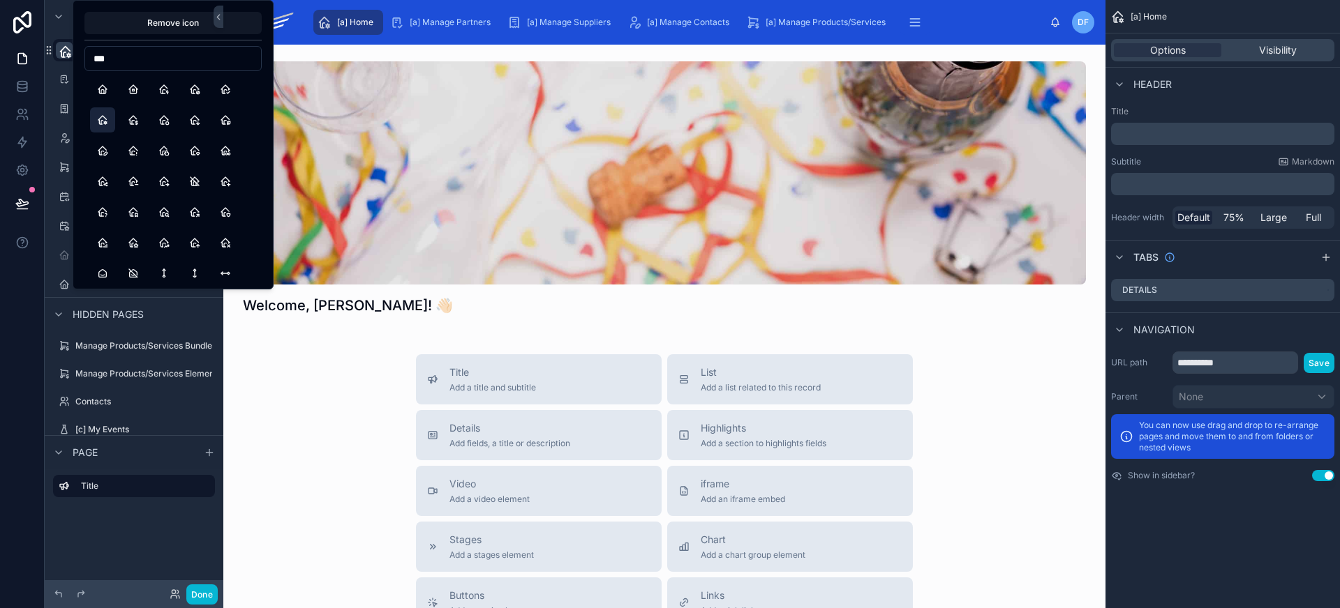
type input "****"
click at [103, 94] on button "Home" at bounding box center [102, 89] width 25 height 25
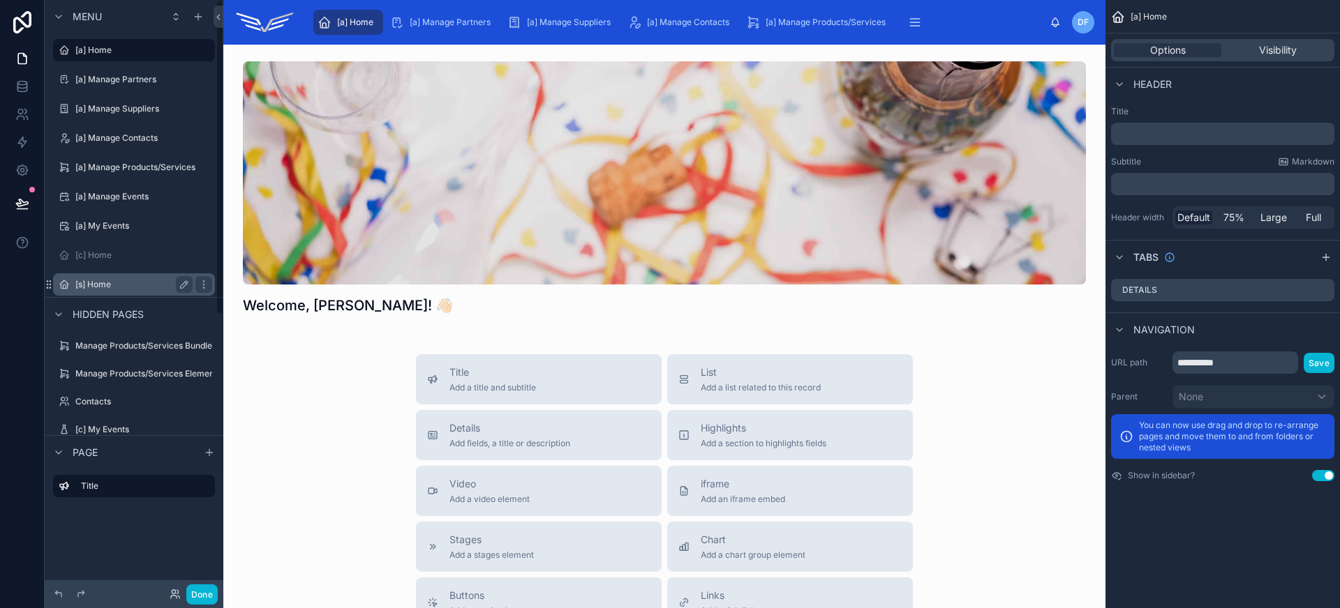
click at [102, 292] on div "[s] Home" at bounding box center [133, 284] width 117 height 17
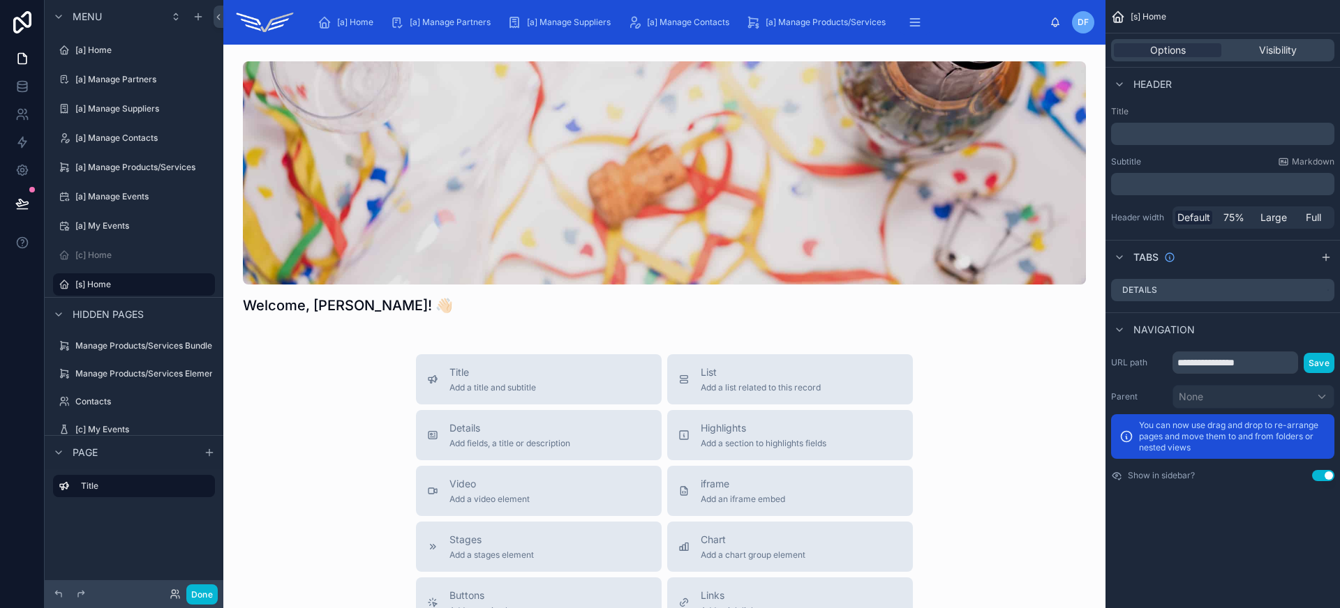
click at [1280, 58] on div "Options Visibility" at bounding box center [1222, 50] width 223 height 22
click at [1281, 54] on span "Visibility" at bounding box center [1278, 50] width 38 height 14
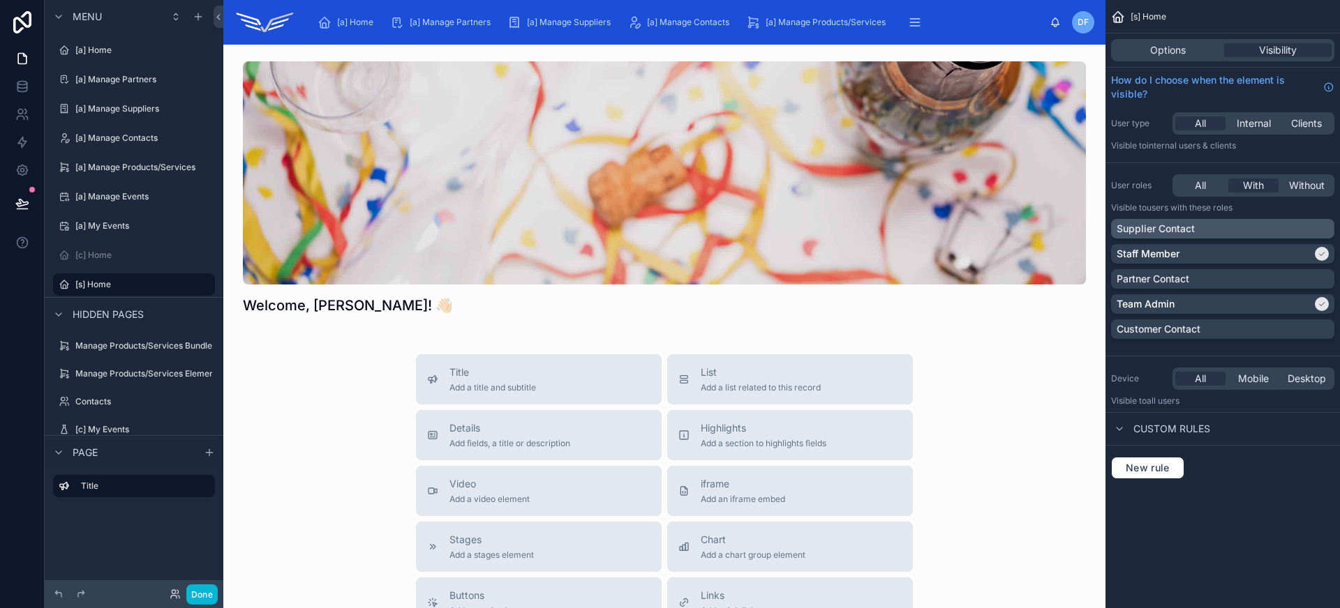
click at [1282, 230] on div "Supplier Contact" at bounding box center [1222, 229] width 212 height 14
click at [1286, 249] on div "Staff Member" at bounding box center [1213, 254] width 195 height 14
click at [1280, 302] on div "Team Admin" at bounding box center [1213, 304] width 195 height 14
click at [119, 53] on label "[a] Home" at bounding box center [131, 50] width 112 height 11
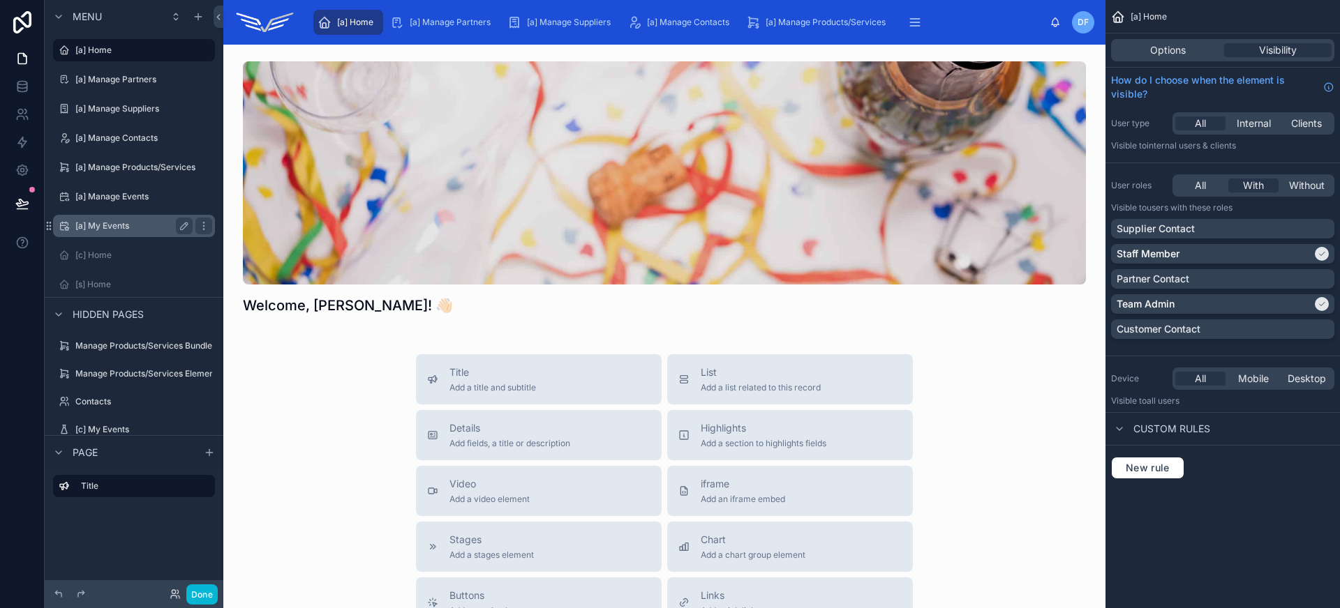
click at [116, 223] on label "[a] My Events" at bounding box center [131, 225] width 112 height 11
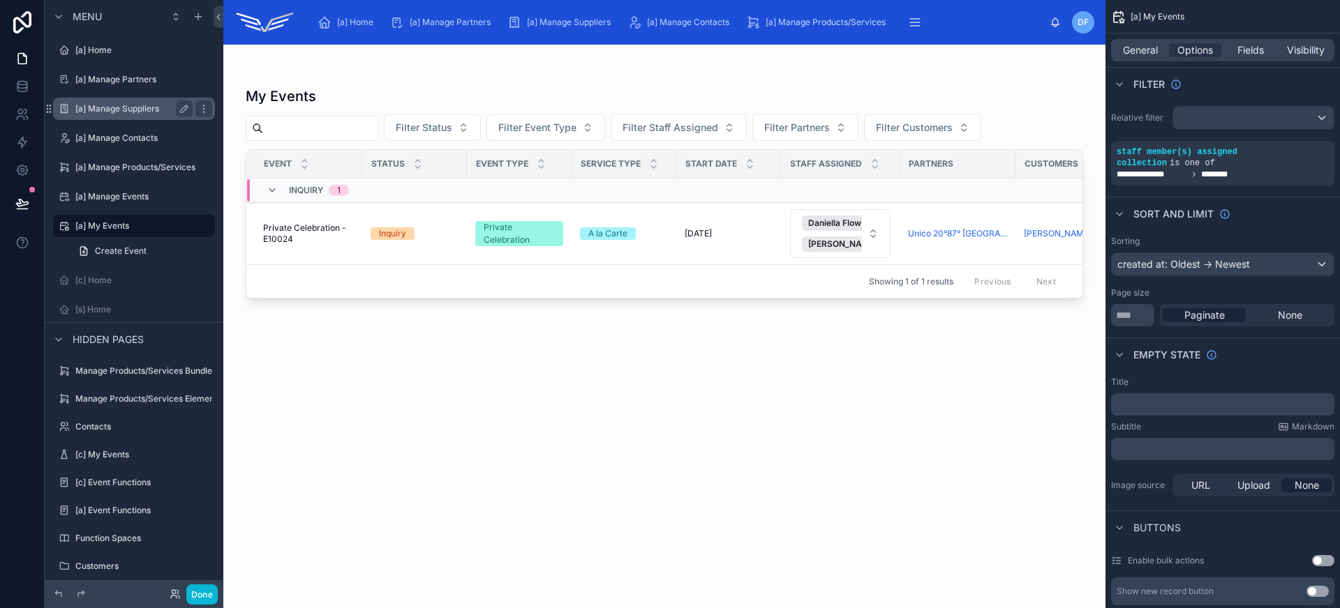
click at [125, 99] on div "[a] Manage Suppliers" at bounding box center [134, 109] width 156 height 22
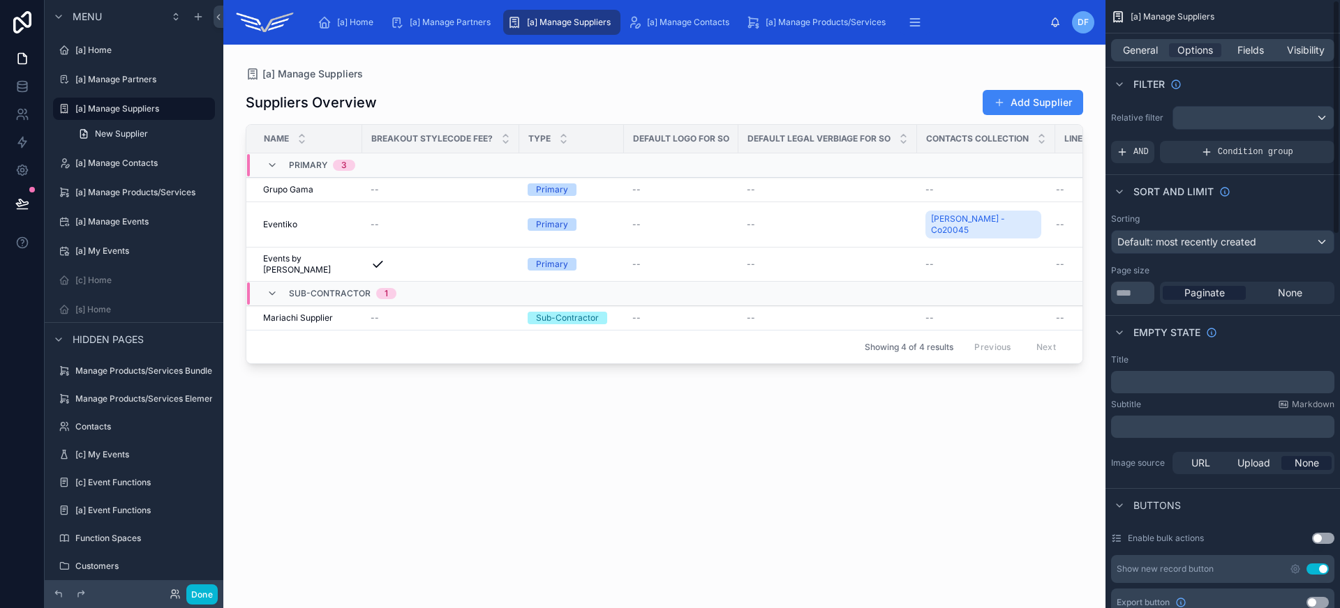
click at [1257, 60] on div "General Options Fields Visibility" at bounding box center [1222, 50] width 223 height 22
click at [1257, 53] on span "Fields" at bounding box center [1250, 50] width 27 height 14
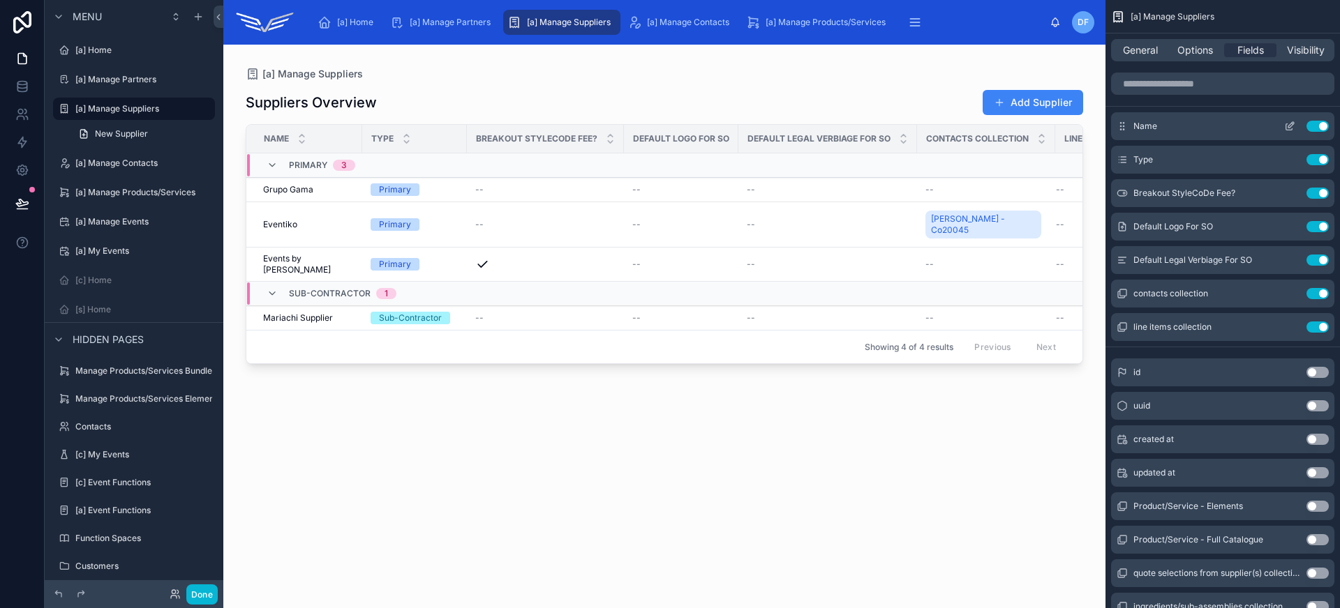
click at [1290, 124] on icon "scrollable content" at bounding box center [1291, 125] width 6 height 6
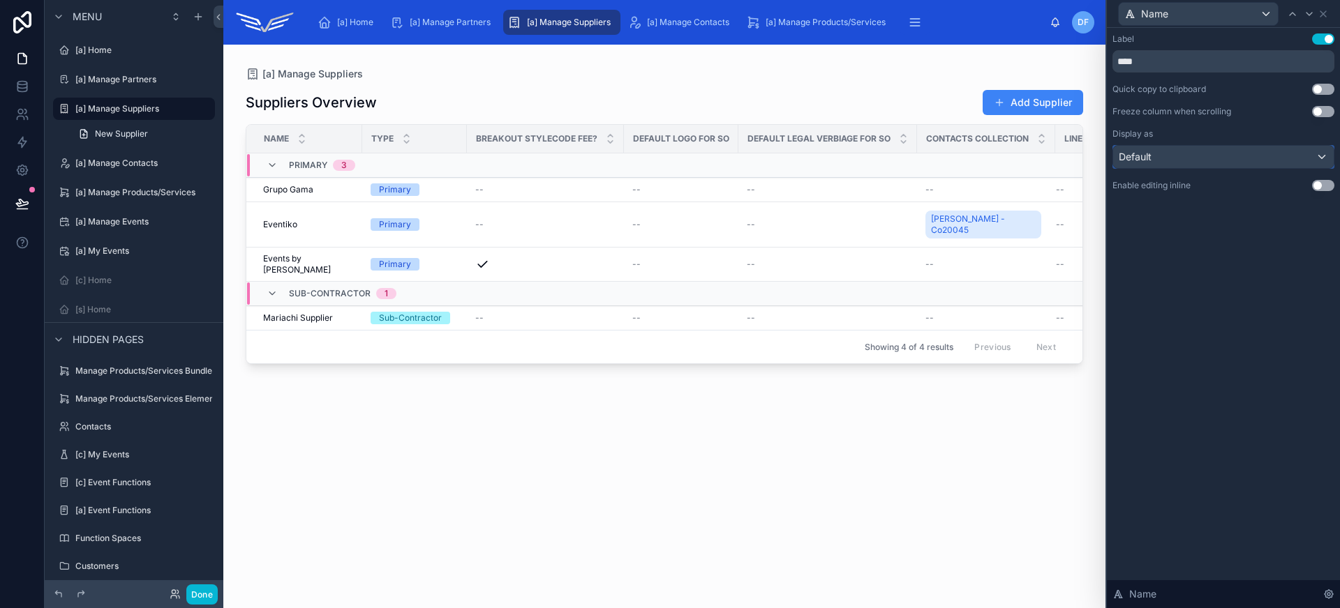
click at [1206, 160] on div "Default" at bounding box center [1223, 157] width 220 height 22
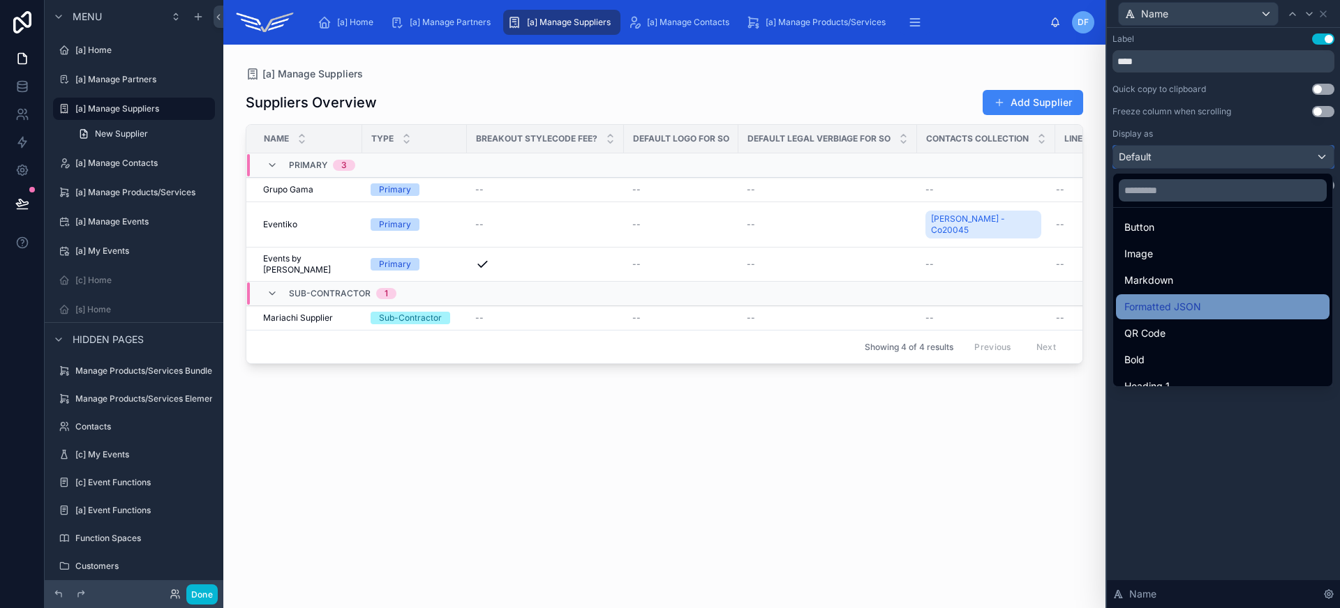
scroll to position [130, 0]
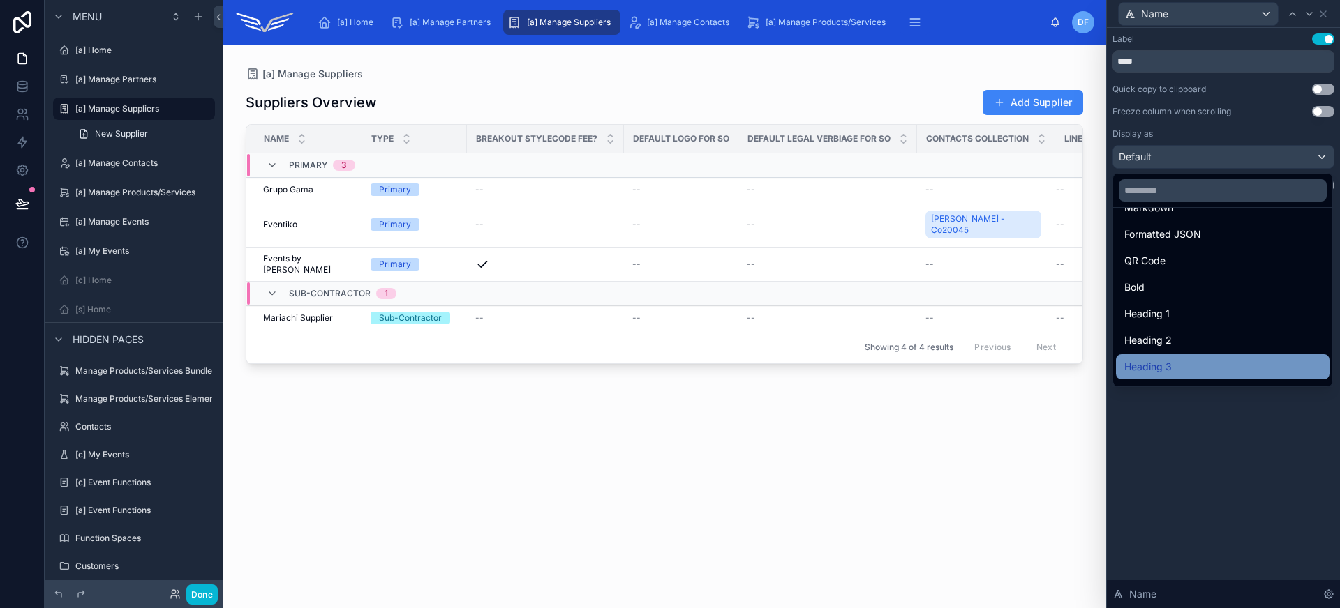
click at [1196, 369] on div "Heading 3" at bounding box center [1222, 367] width 197 height 17
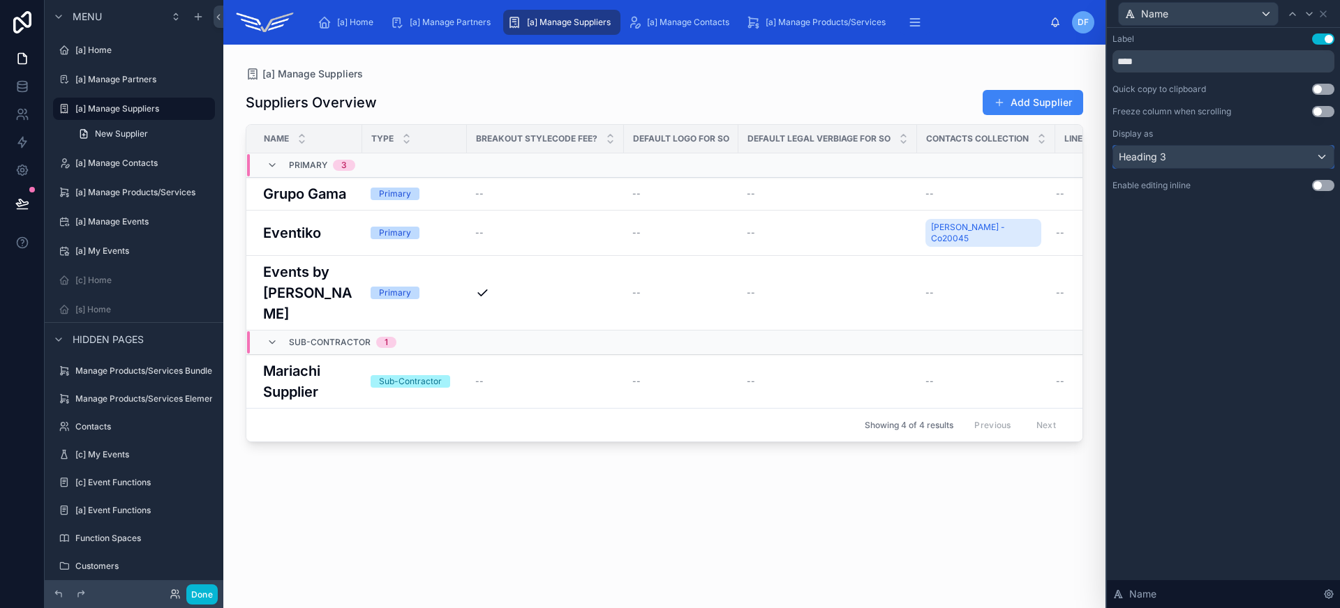
click at [1200, 154] on div "Heading 3" at bounding box center [1223, 157] width 220 height 22
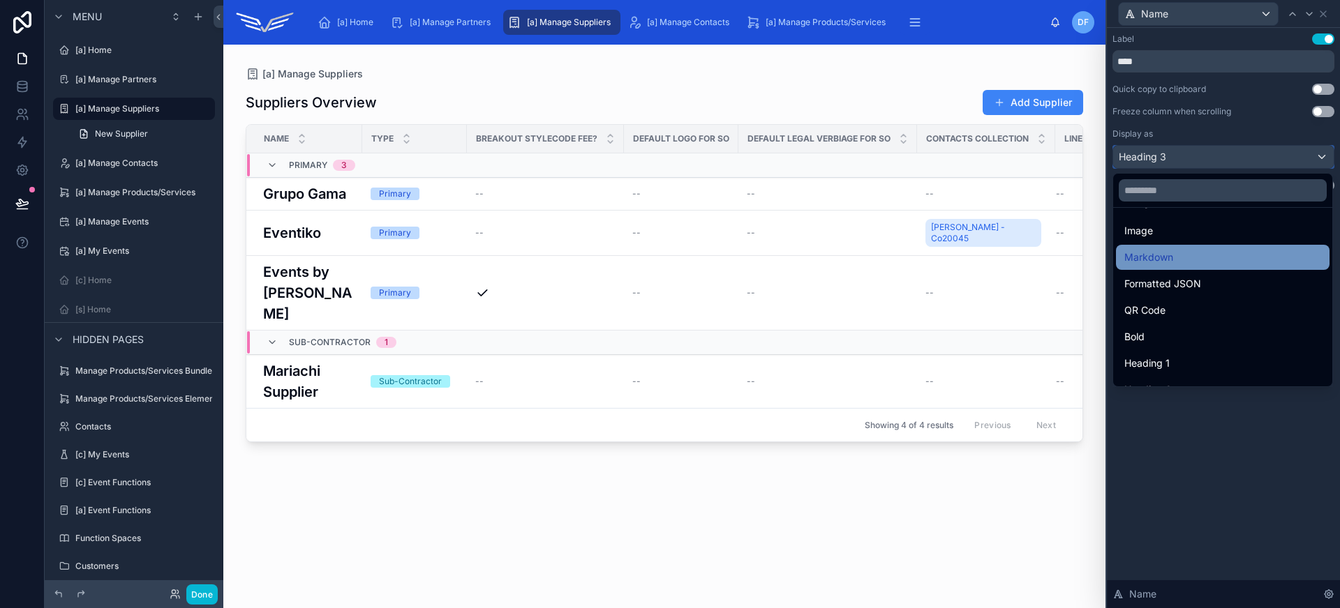
scroll to position [152, 0]
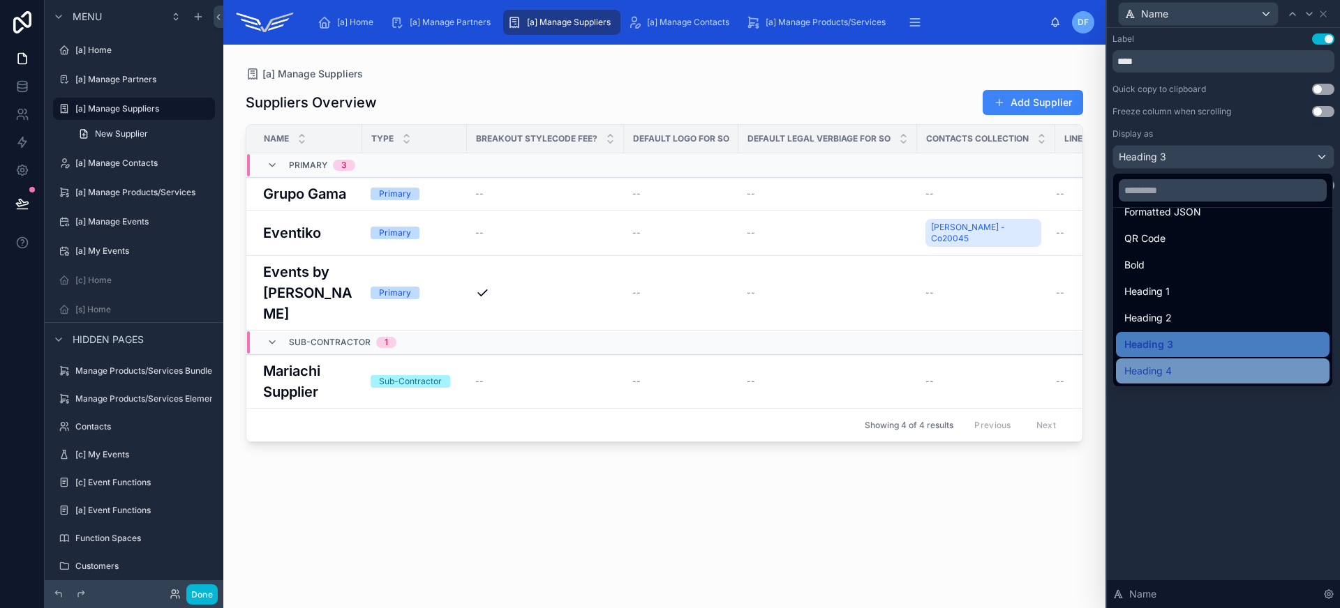
click at [1204, 363] on div "Heading 4" at bounding box center [1222, 371] width 197 height 17
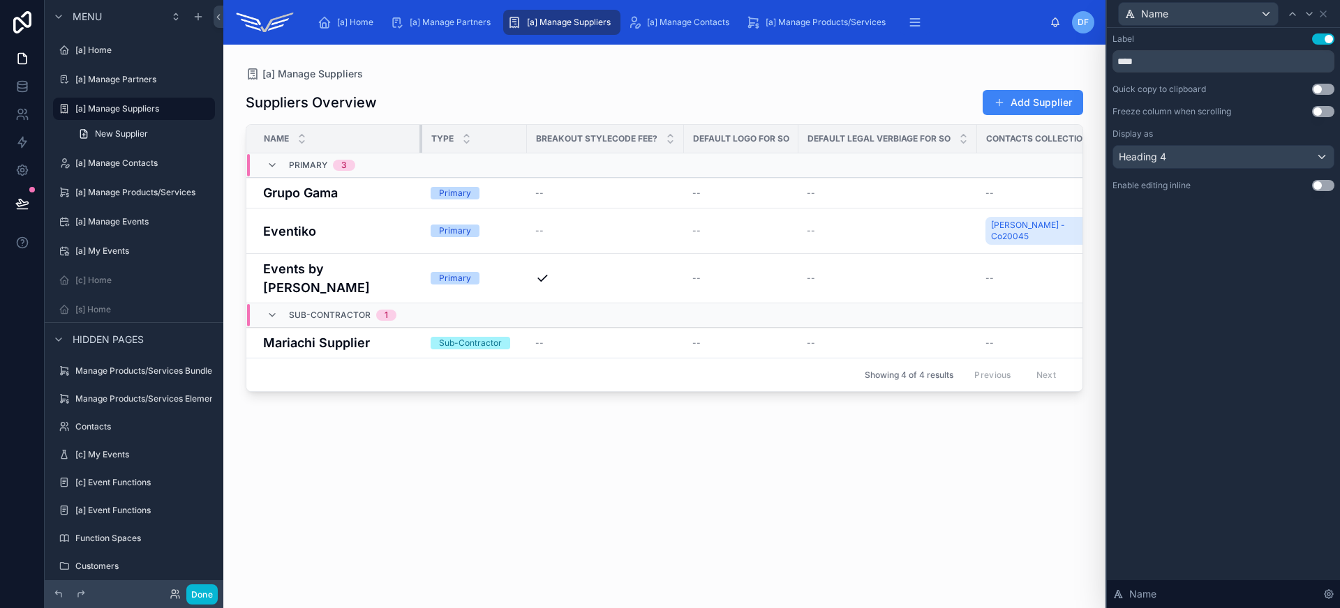
drag, startPoint x: 349, startPoint y: 135, endPoint x: 420, endPoint y: 147, distance: 72.0
click at [420, 147] on div at bounding box center [422, 139] width 6 height 28
click at [524, 137] on div at bounding box center [525, 139] width 6 height 28
click at [1326, 17] on icon at bounding box center [1322, 13] width 11 height 11
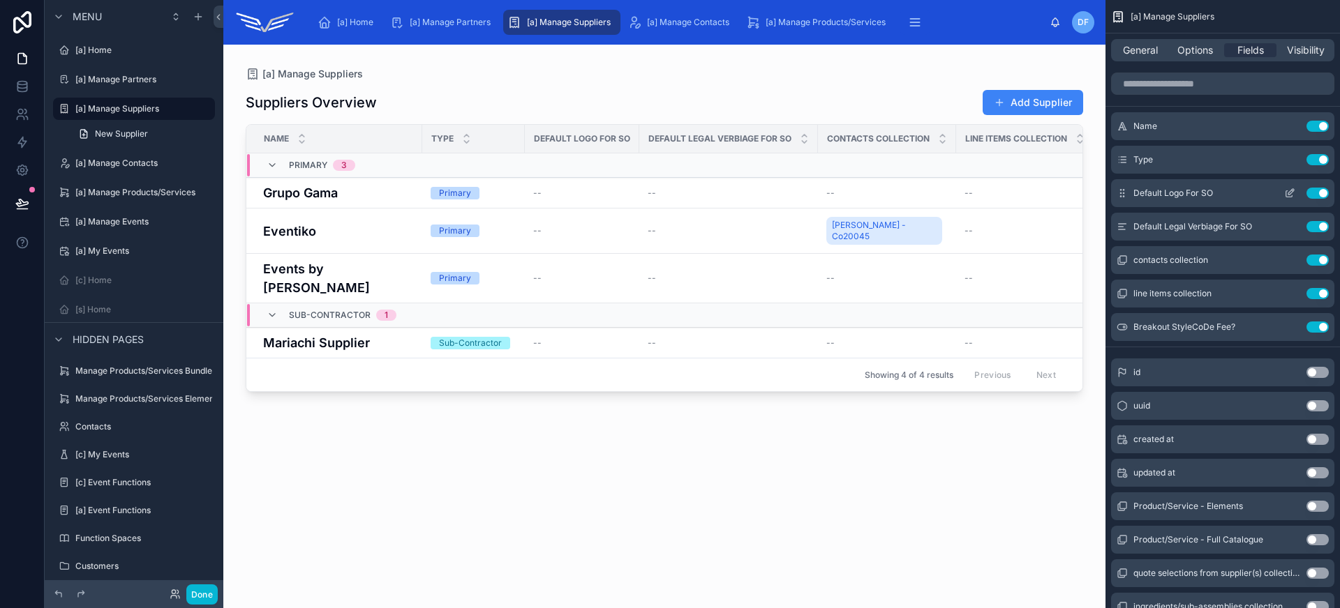
click at [1315, 194] on button "Use setting" at bounding box center [1317, 193] width 22 height 11
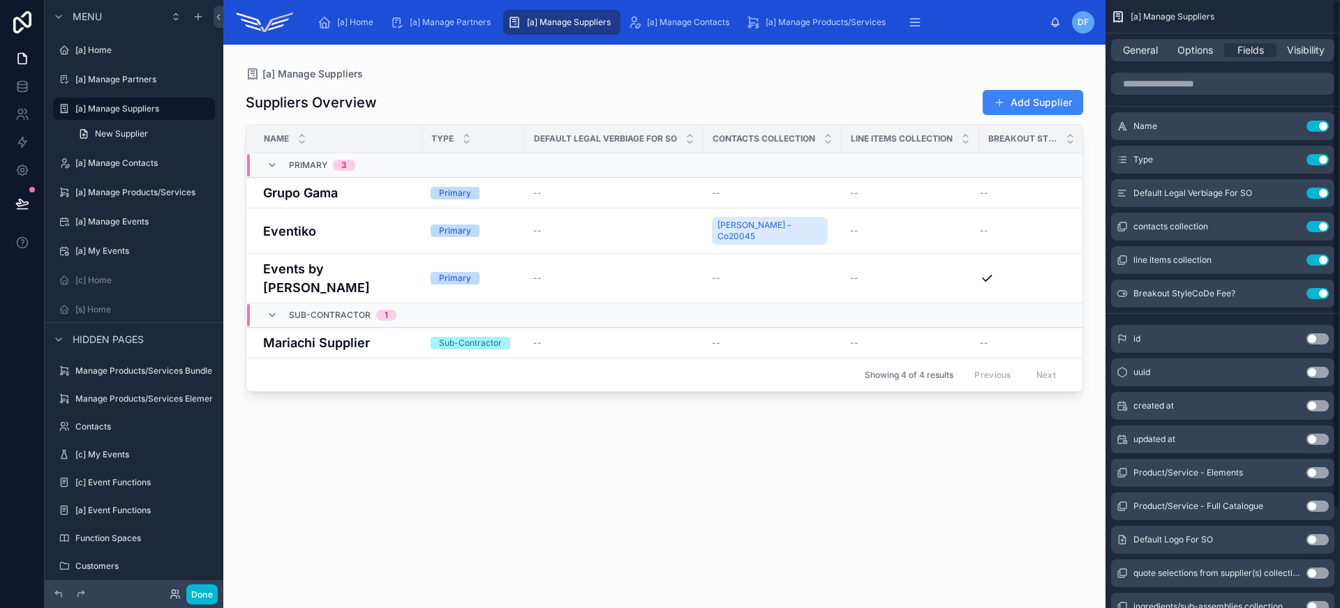
click at [1315, 194] on button "Use setting" at bounding box center [1317, 193] width 22 height 11
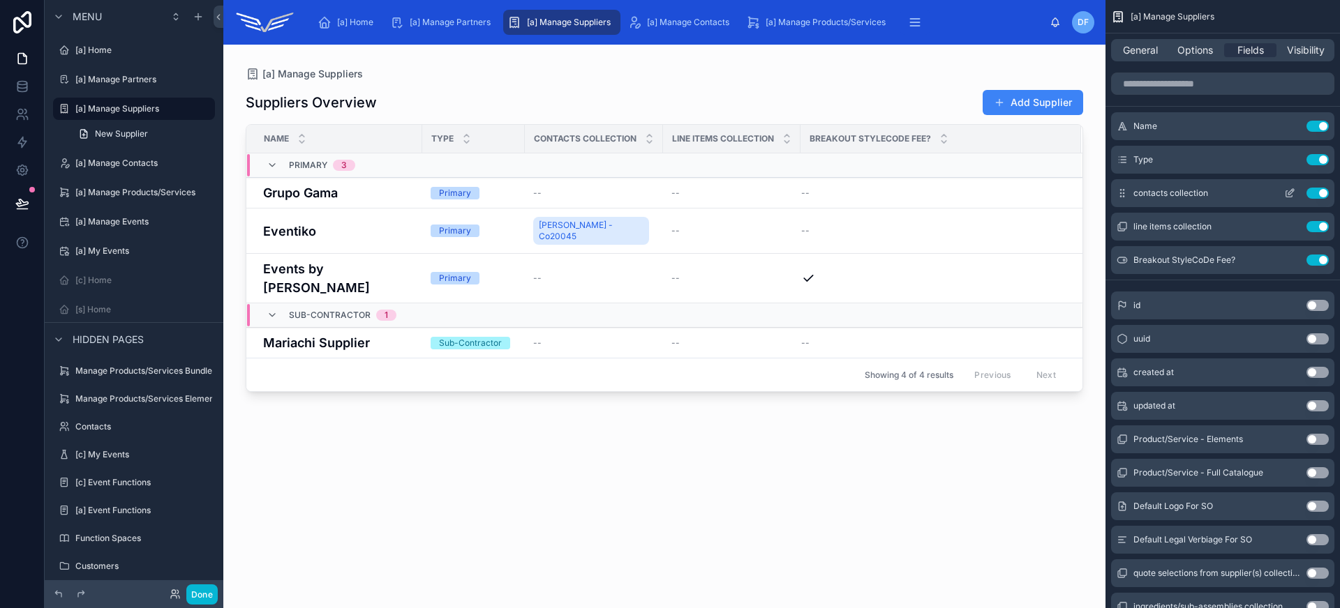
click at [1316, 197] on button "Use setting" at bounding box center [1317, 193] width 22 height 11
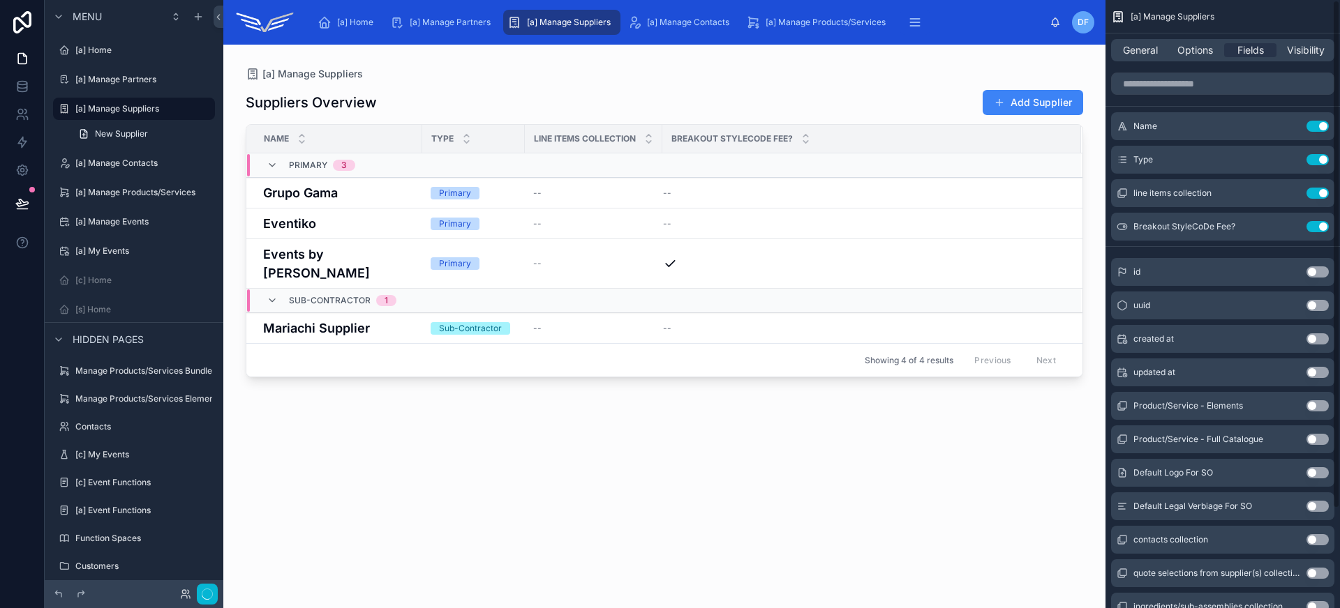
click at [1316, 197] on button "Use setting" at bounding box center [1317, 193] width 22 height 11
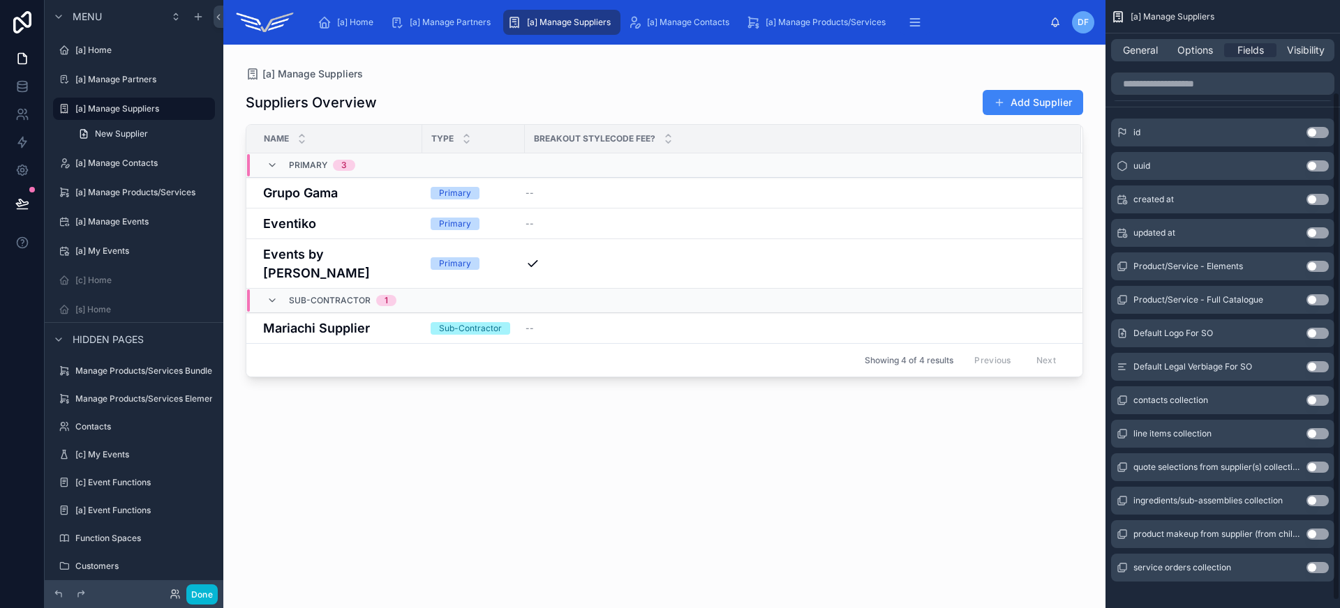
scroll to position [119, 0]
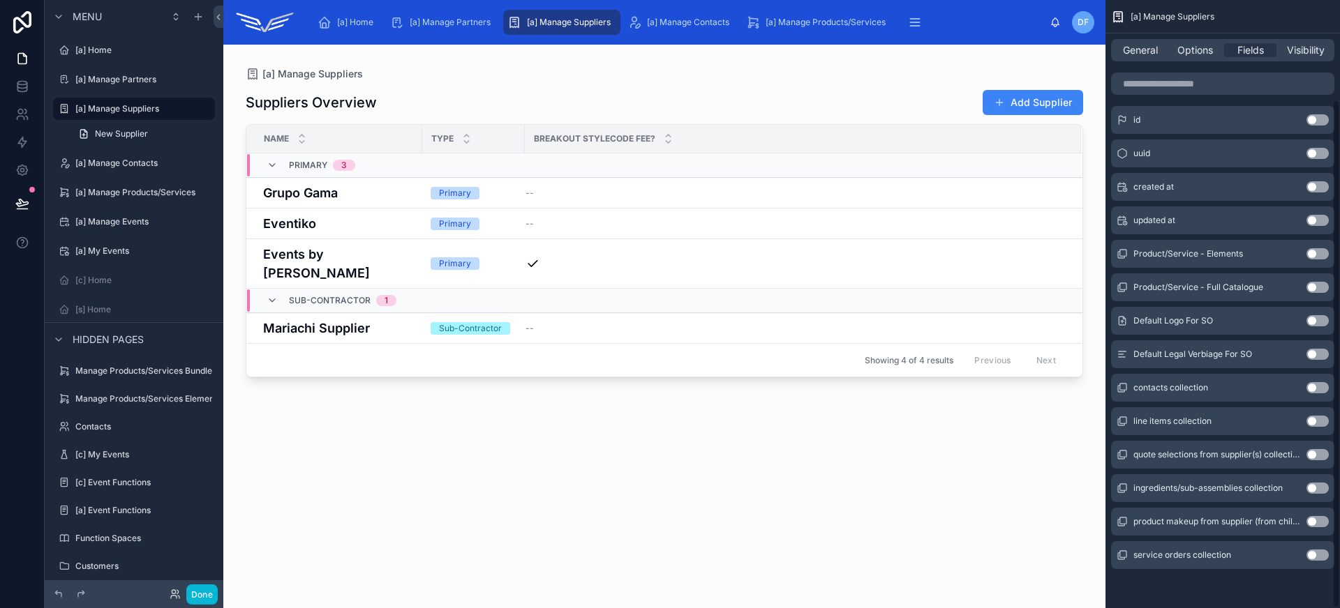
click at [1314, 389] on button "Use setting" at bounding box center [1317, 387] width 22 height 11
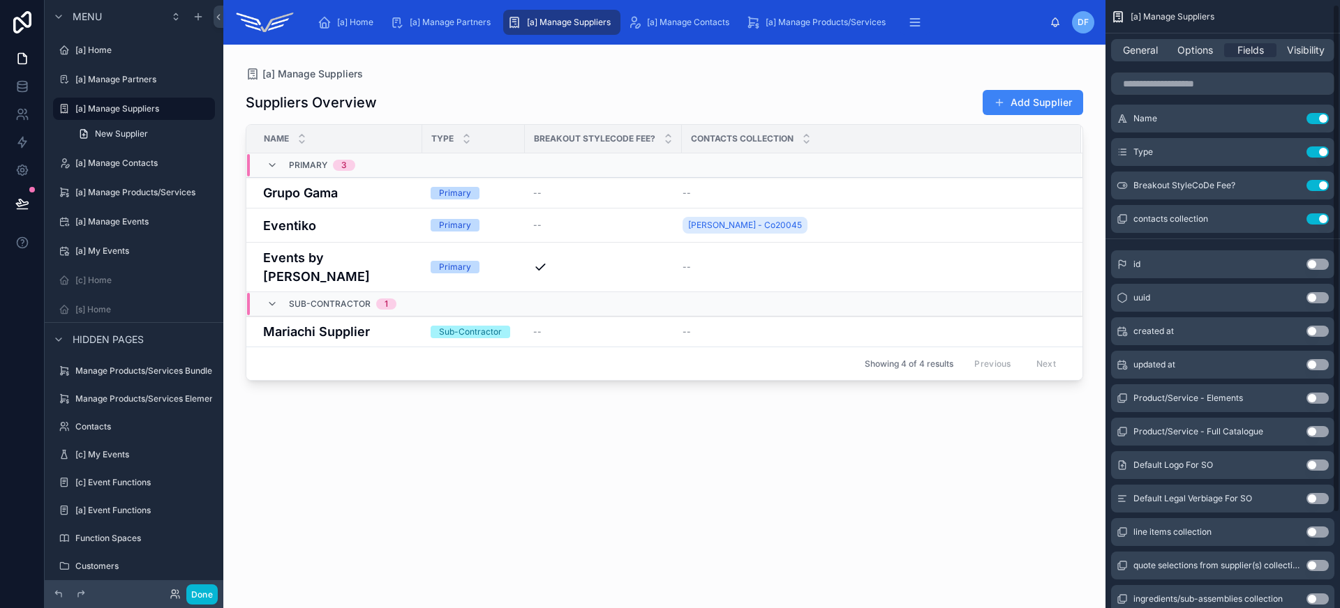
scroll to position [0, 0]
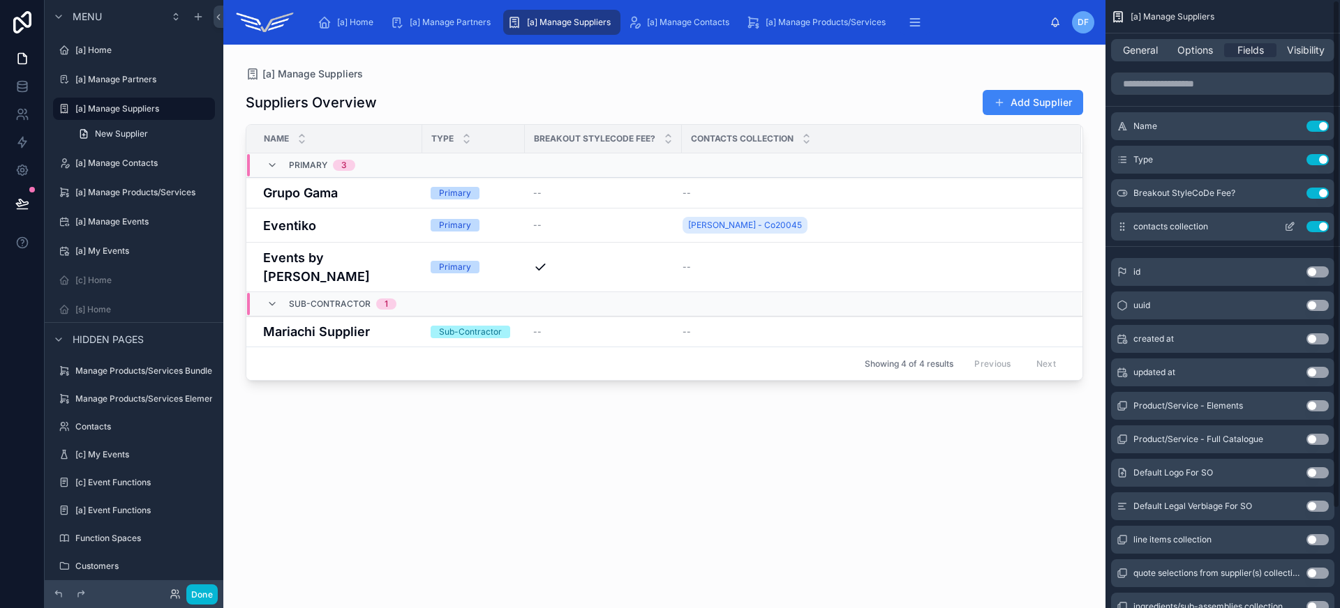
click at [1293, 225] on icon "scrollable content" at bounding box center [1289, 226] width 11 height 11
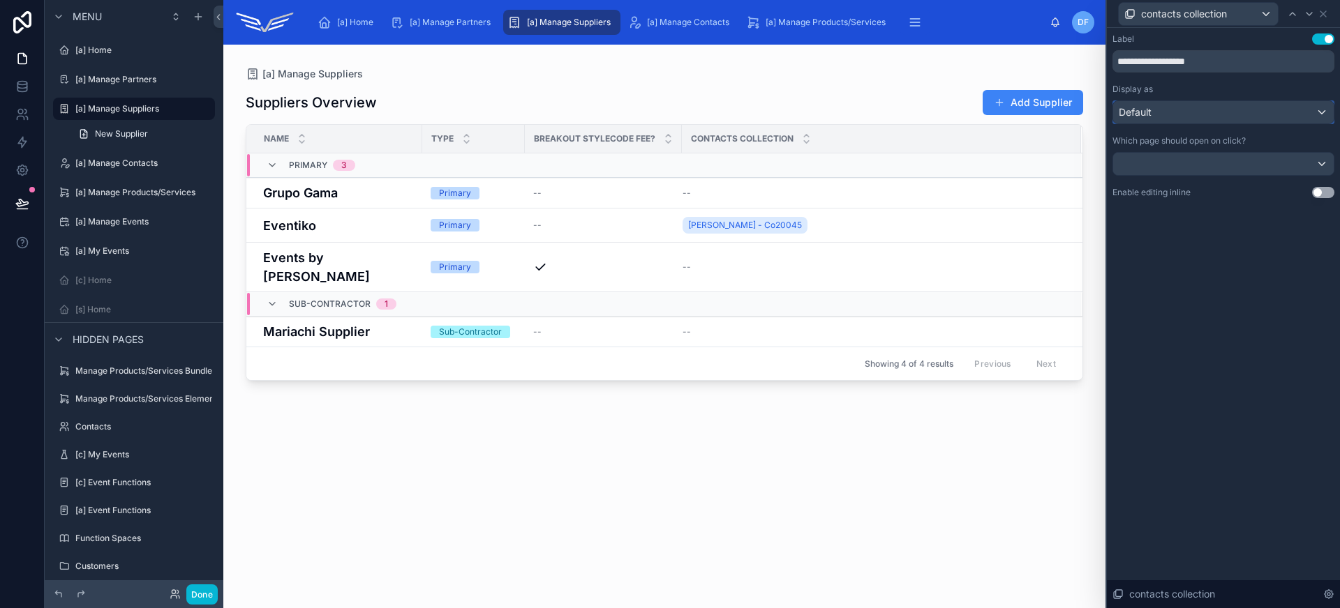
click at [1238, 114] on div "Default" at bounding box center [1223, 112] width 220 height 22
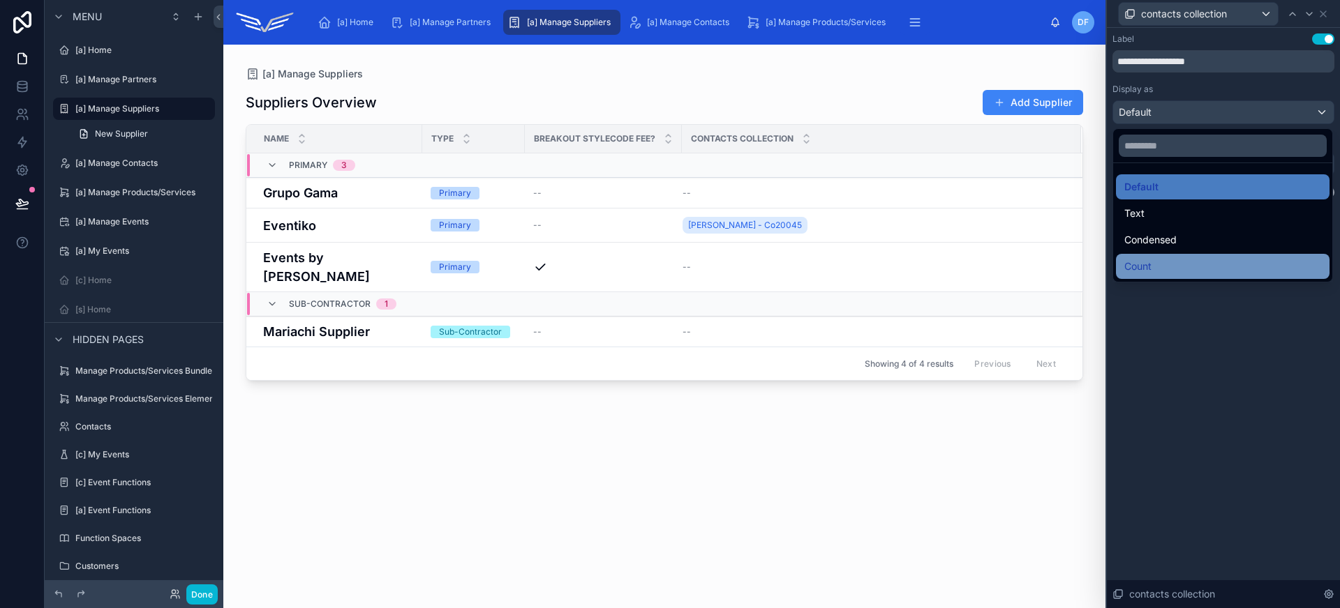
click at [1218, 258] on div "Count" at bounding box center [1222, 266] width 197 height 17
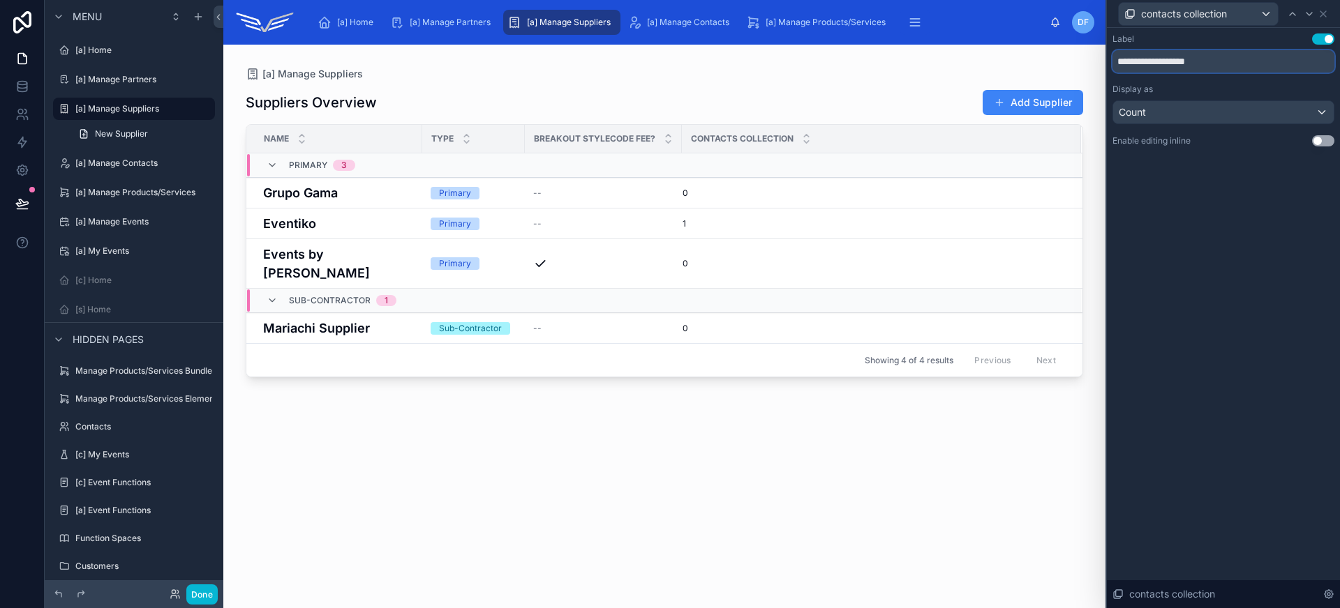
click at [1186, 65] on input "**********" at bounding box center [1223, 61] width 222 height 22
type input "**********"
click at [1322, 15] on icon at bounding box center [1322, 13] width 11 height 11
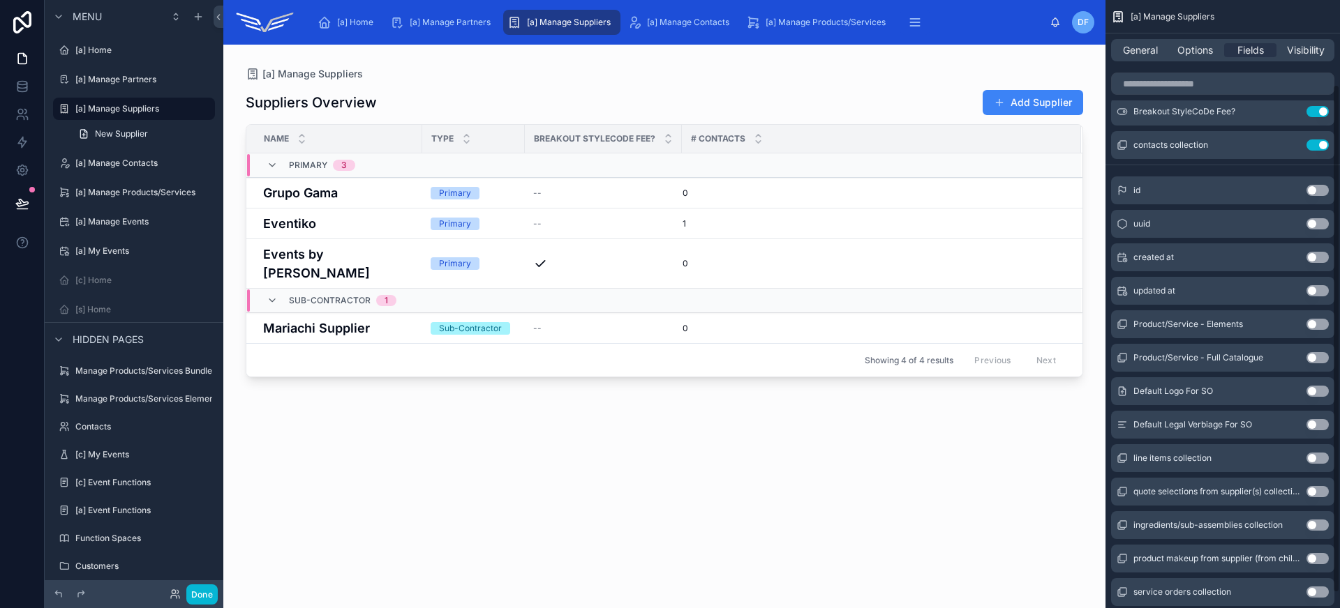
scroll to position [119, 0]
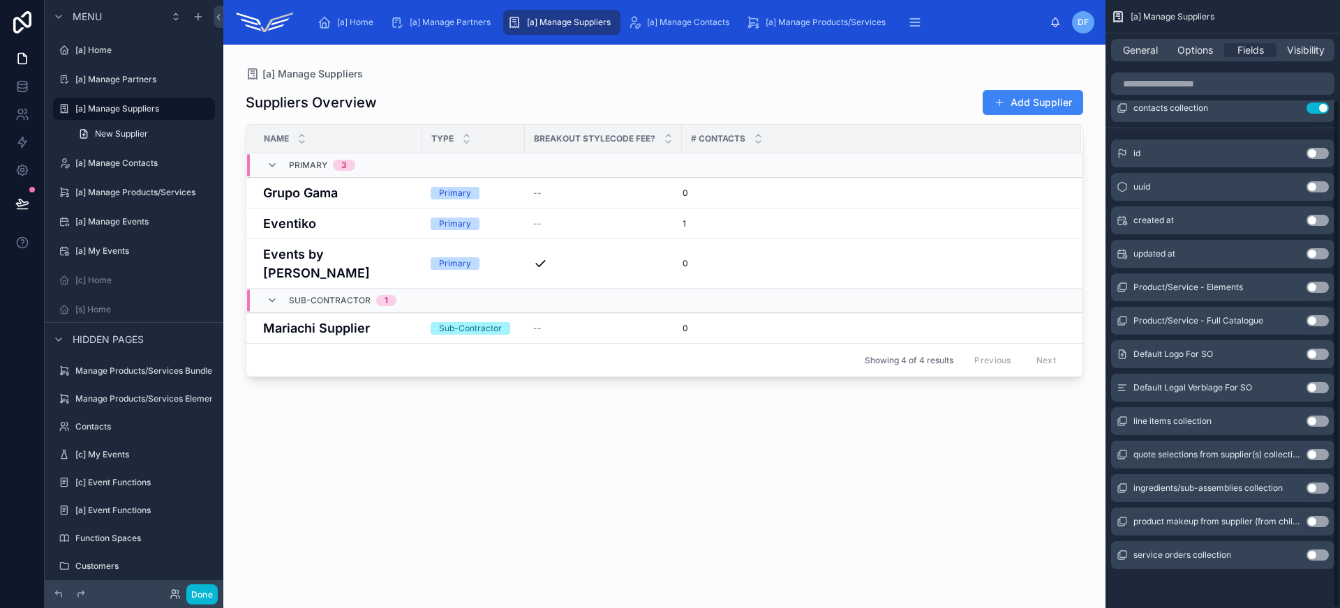
click at [1309, 555] on button "Use setting" at bounding box center [1317, 555] width 22 height 11
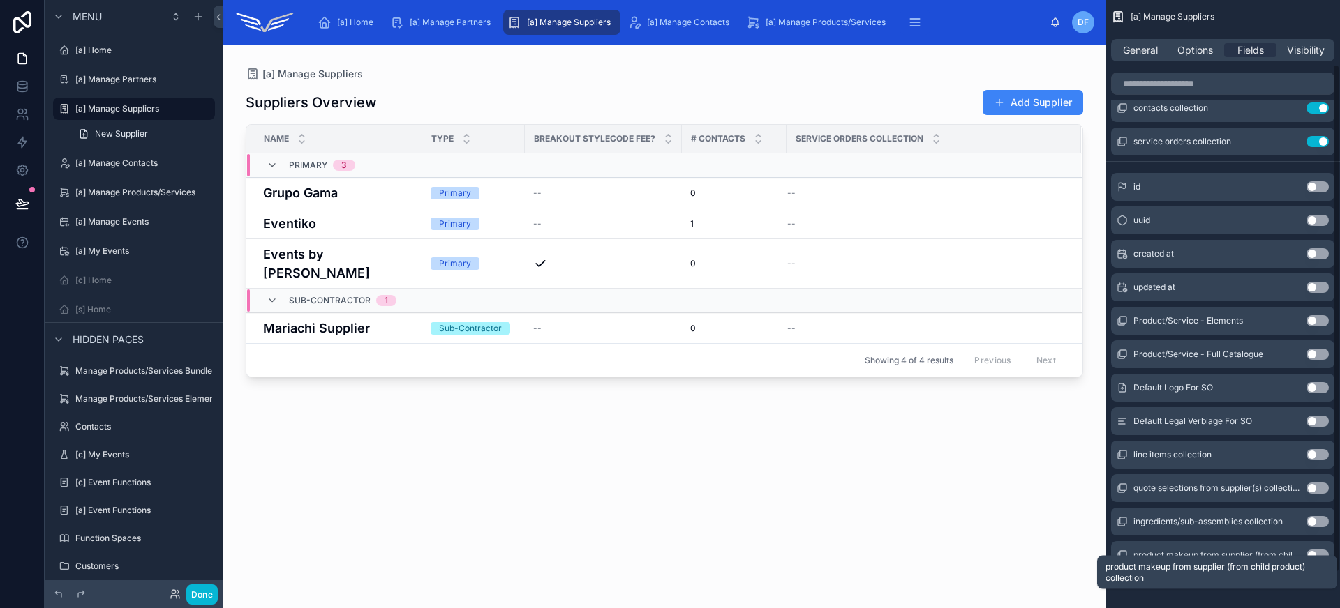
scroll to position [0, 0]
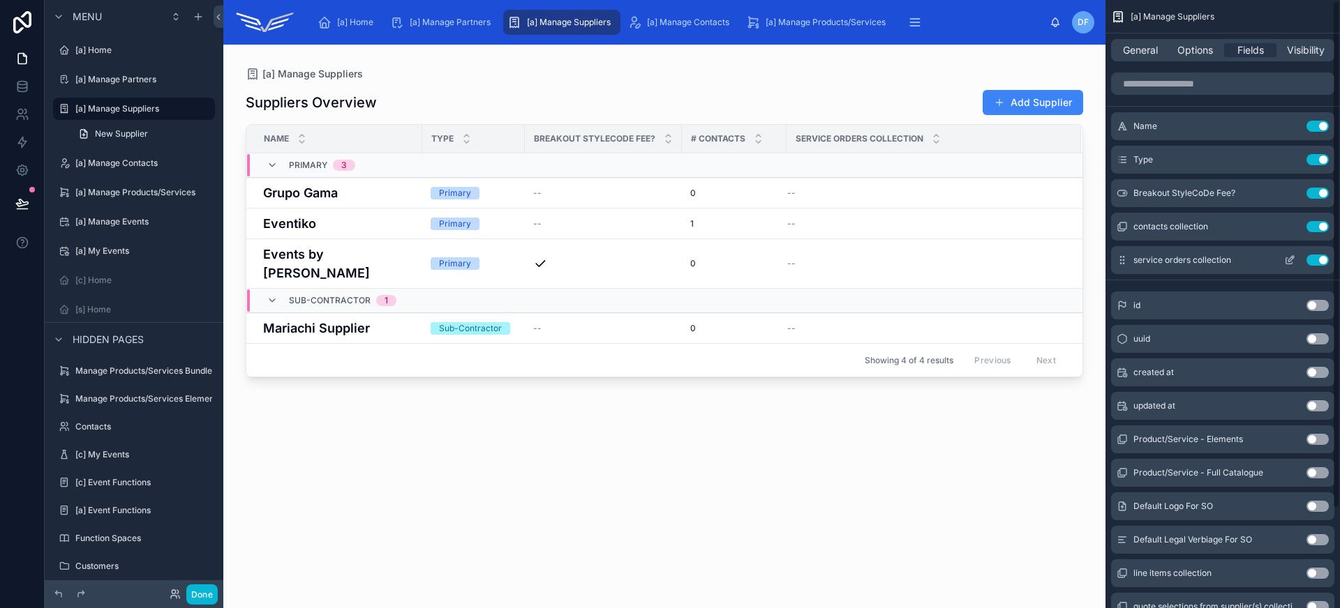
click at [1292, 260] on icon "scrollable content" at bounding box center [1289, 260] width 11 height 11
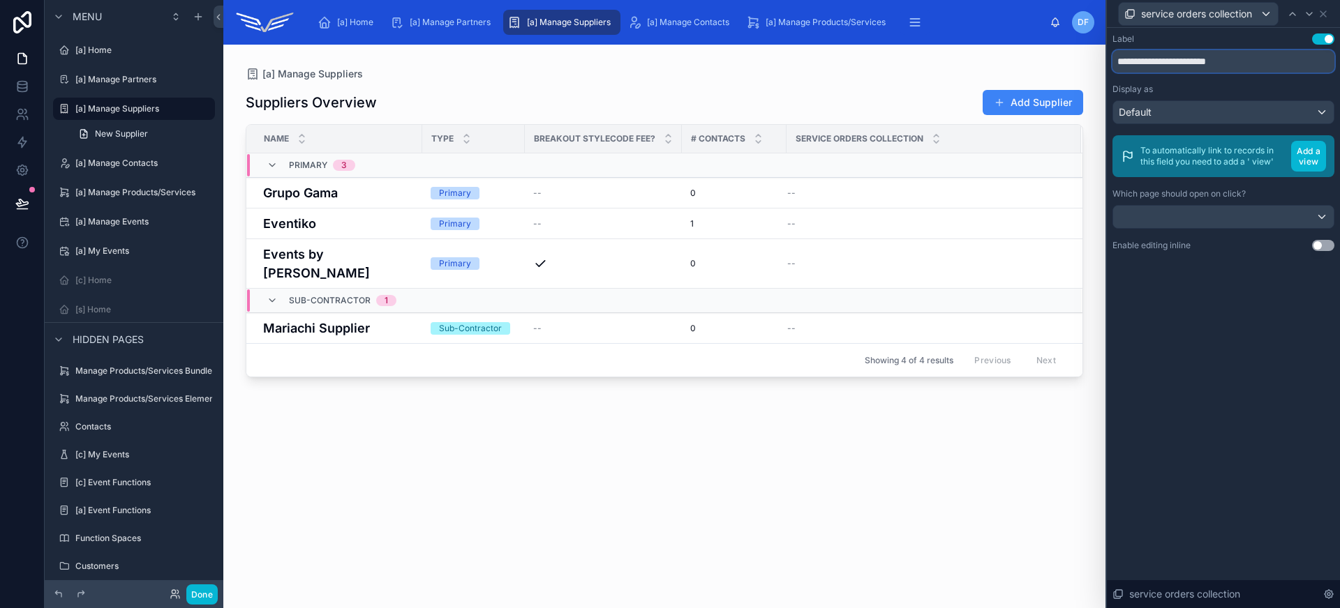
click at [1169, 63] on input "**********" at bounding box center [1223, 61] width 222 height 22
type input "****"
click at [1320, 14] on icon at bounding box center [1322, 13] width 11 height 11
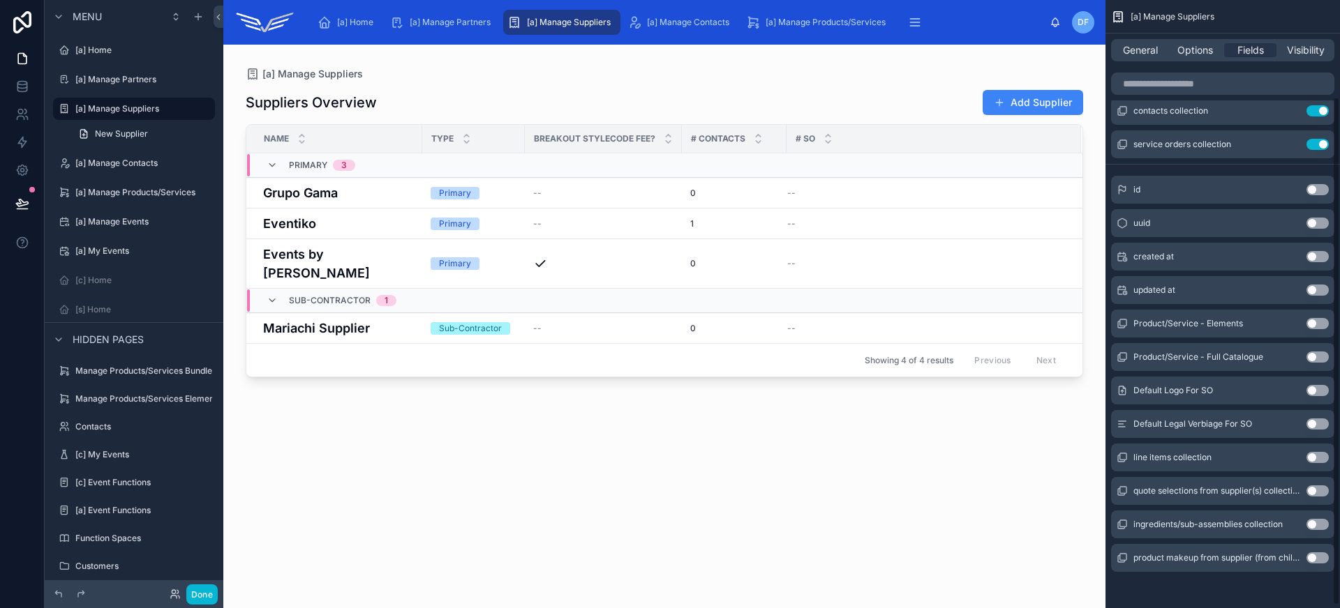
scroll to position [116, 0]
click at [1314, 323] on button "Use setting" at bounding box center [1317, 323] width 22 height 11
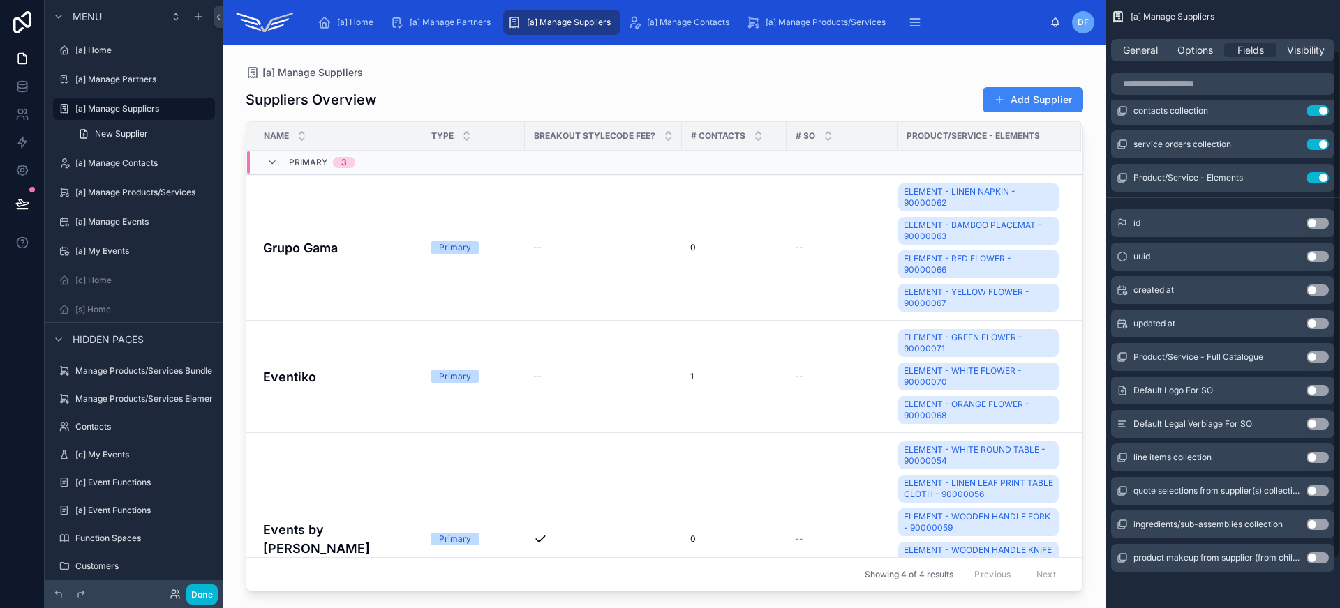
scroll to position [0, 0]
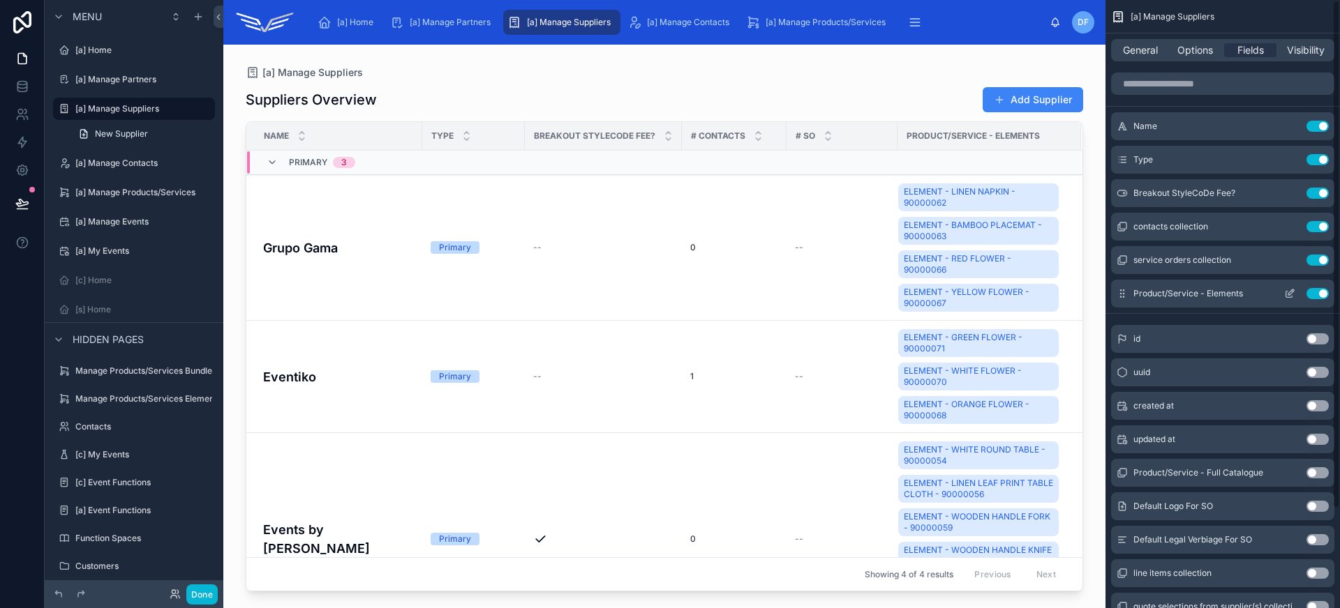
click at [1292, 291] on icon "scrollable content" at bounding box center [1292, 290] width 1 height 1
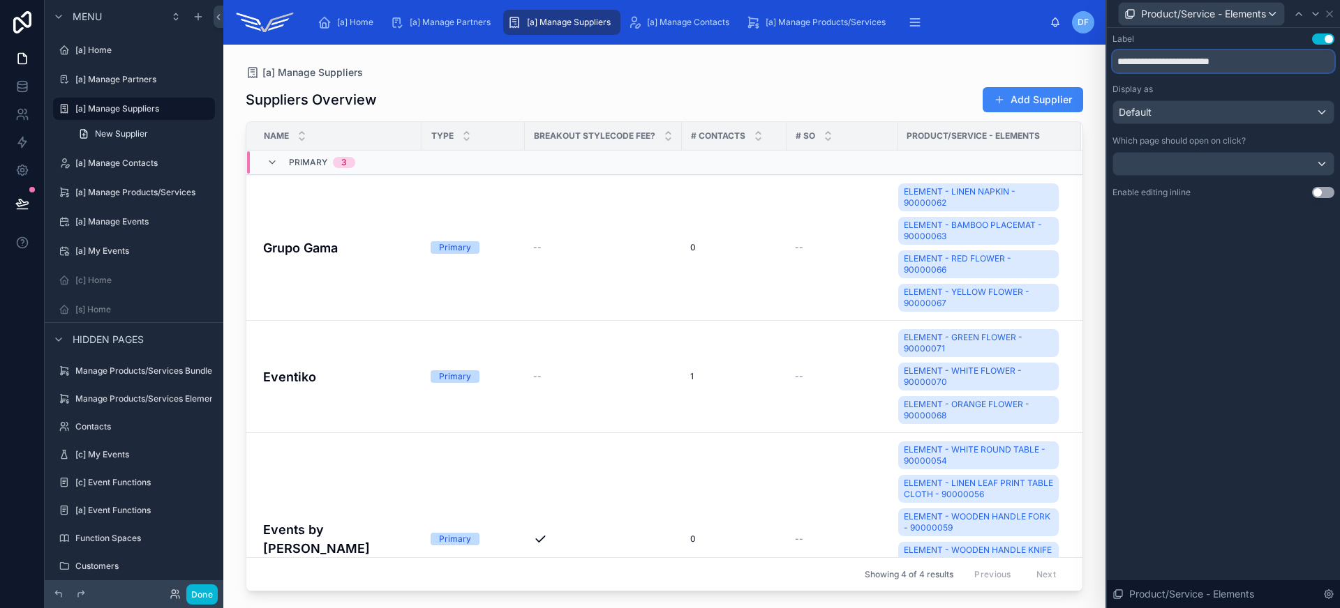
click at [1173, 61] on input "**********" at bounding box center [1223, 61] width 222 height 22
click at [1116, 58] on input "**********" at bounding box center [1223, 61] width 222 height 22
drag, startPoint x: 1202, startPoint y: 61, endPoint x: 1259, endPoint y: 63, distance: 57.3
click at [1259, 63] on input "**********" at bounding box center [1223, 61] width 222 height 22
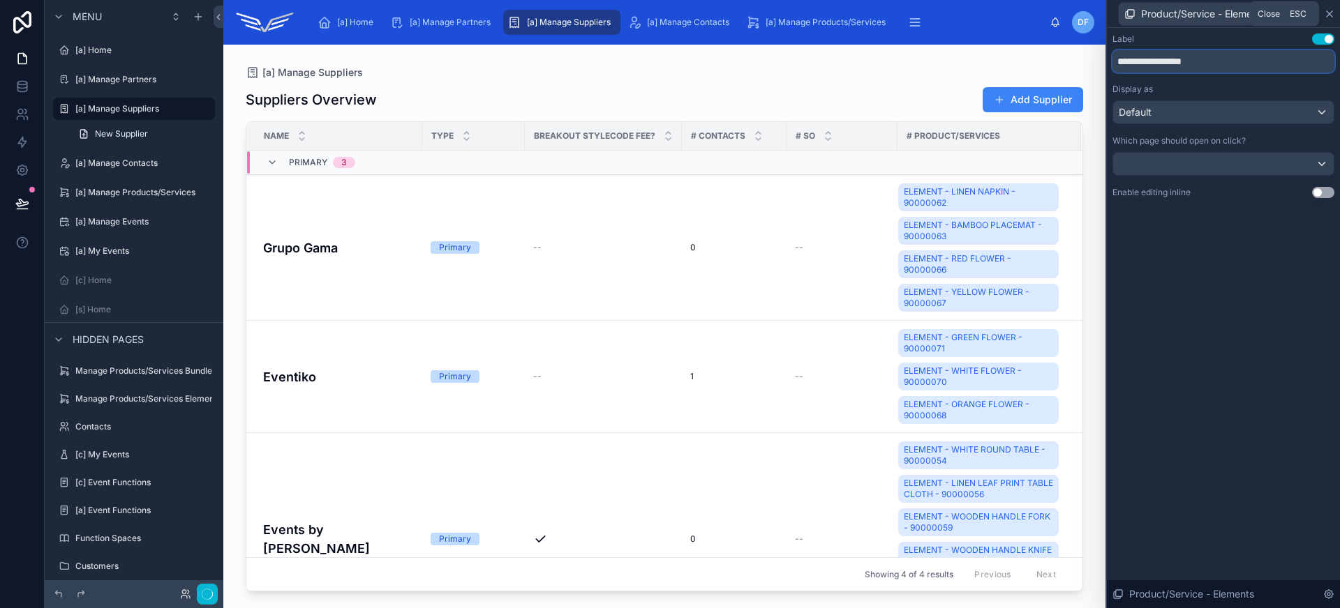
type input "**********"
click at [1331, 16] on icon at bounding box center [1329, 13] width 11 height 11
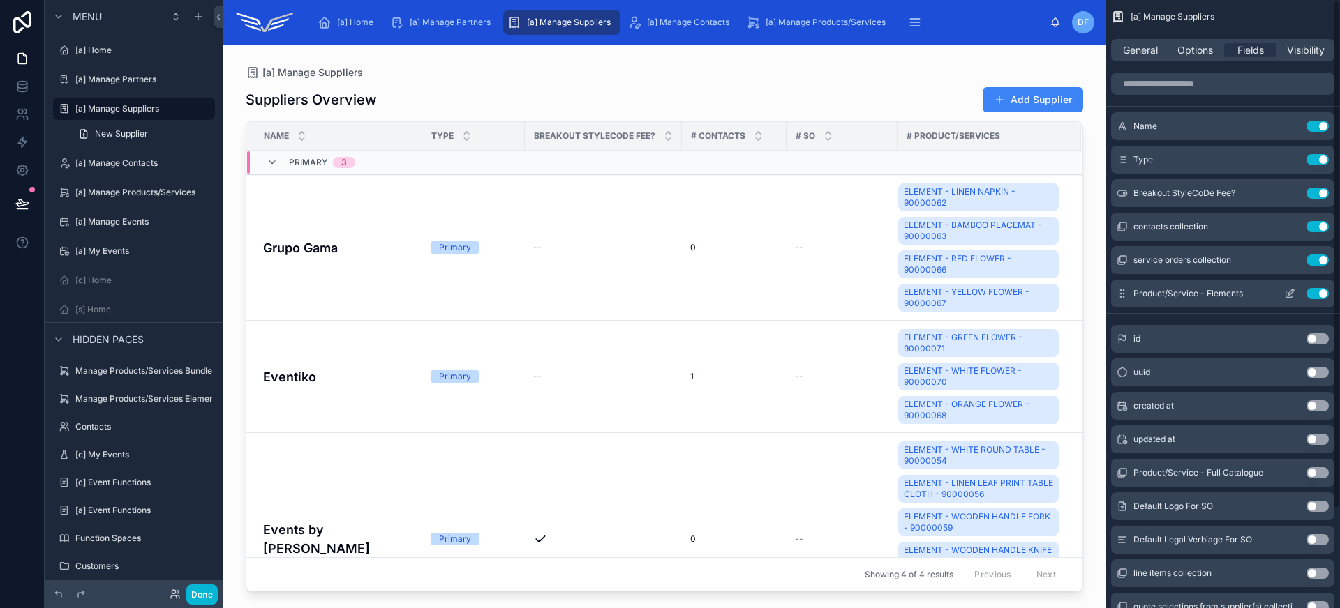
click at [1290, 294] on icon "scrollable content" at bounding box center [1289, 293] width 11 height 11
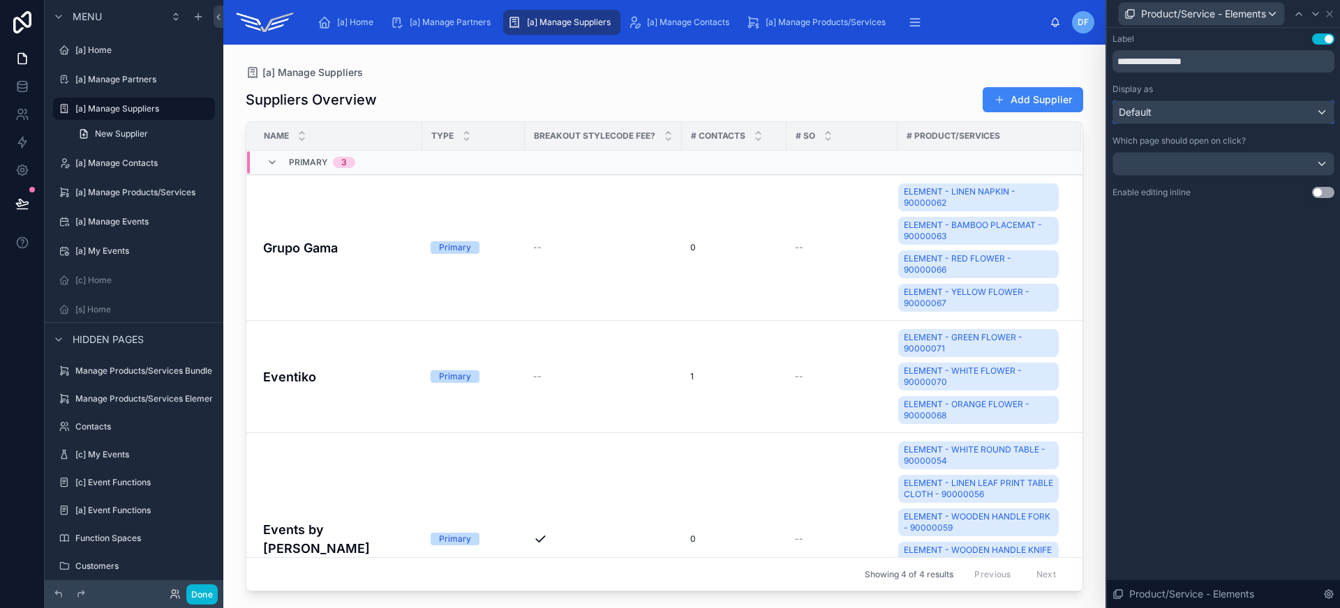
click at [1216, 113] on div "Default" at bounding box center [1223, 112] width 220 height 22
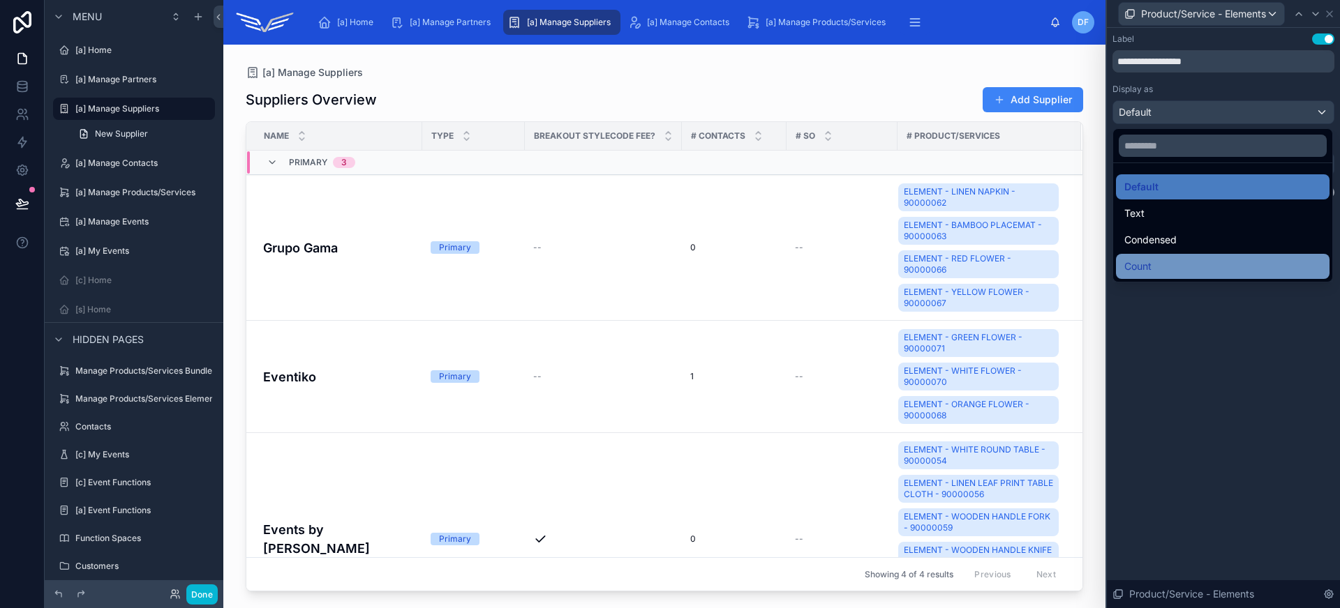
click at [1203, 260] on div "Count" at bounding box center [1222, 266] width 197 height 17
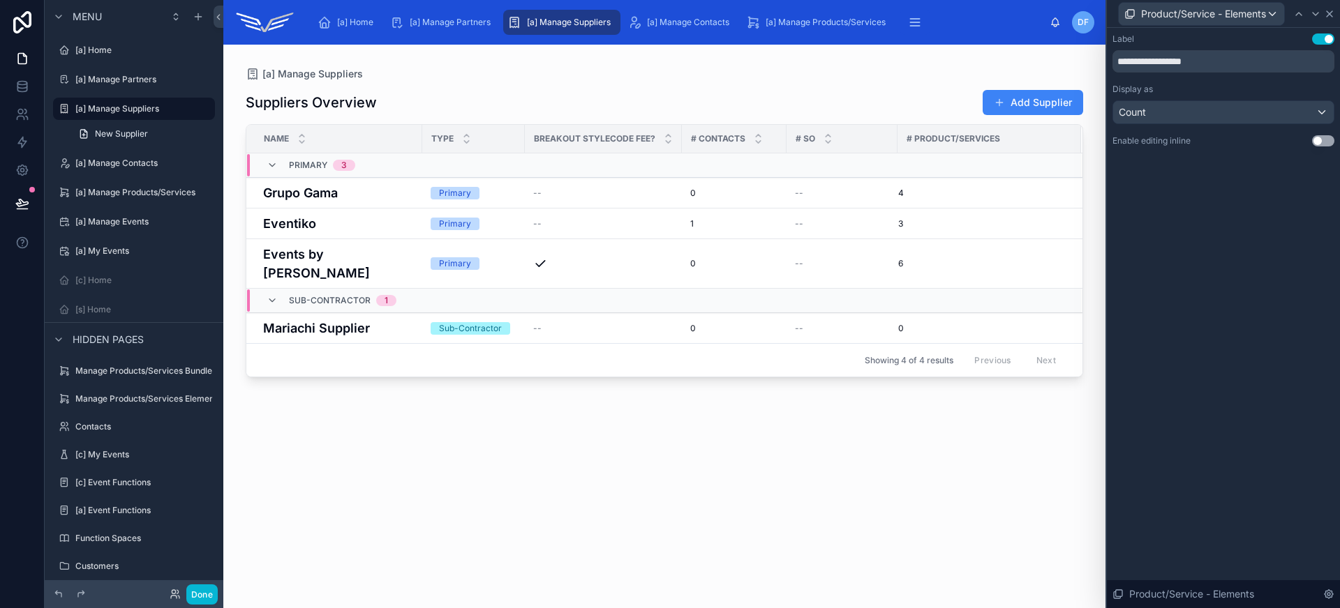
click at [1330, 15] on icon at bounding box center [1329, 13] width 11 height 11
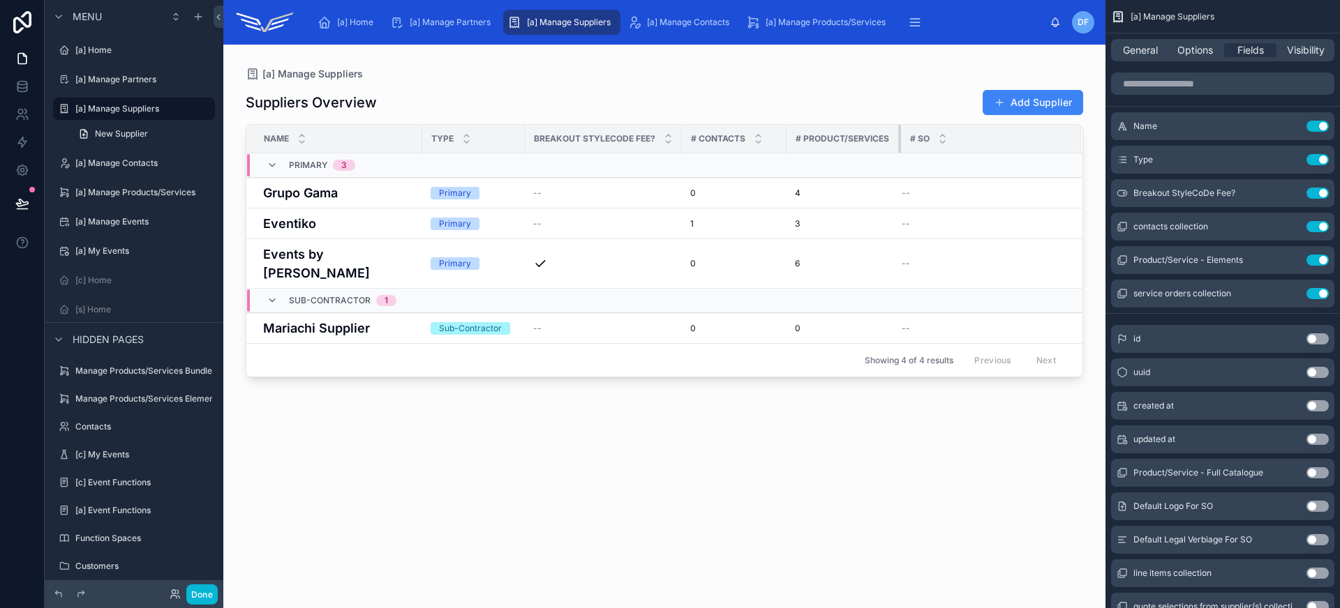
click at [899, 130] on div at bounding box center [901, 139] width 6 height 28
click at [1292, 293] on icon "scrollable content" at bounding box center [1289, 293] width 11 height 11
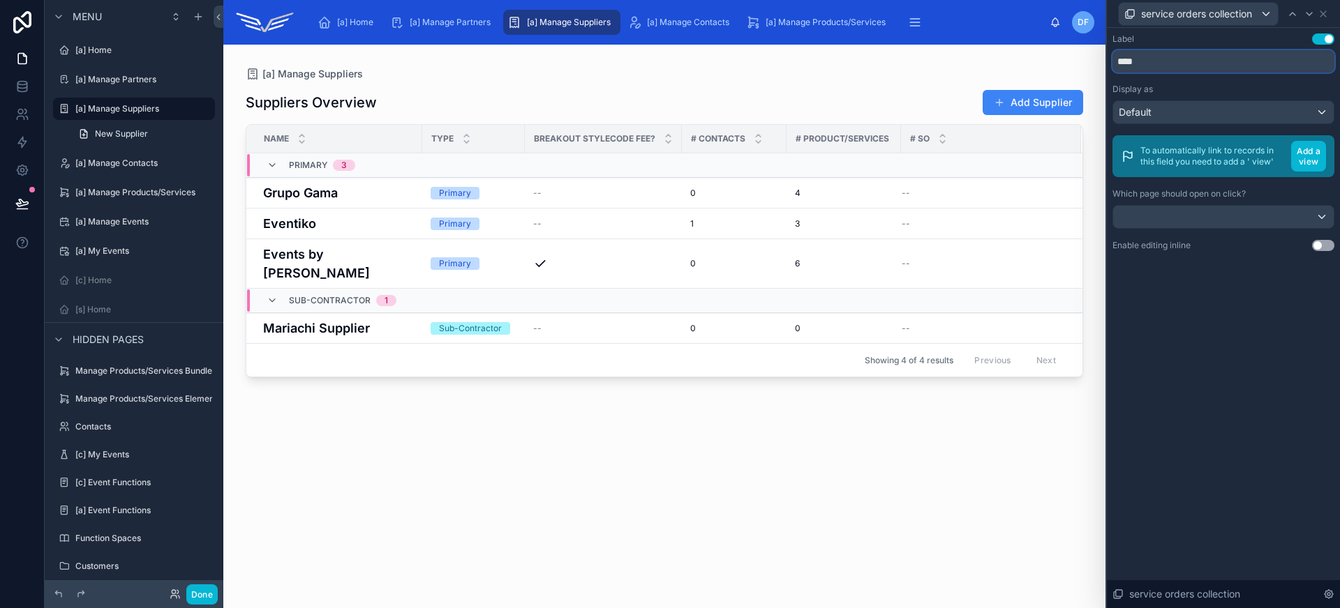
click at [1176, 59] on input "****" at bounding box center [1223, 61] width 222 height 22
type input "**********"
click at [1329, 9] on div "service orders collection" at bounding box center [1223, 13] width 222 height 27
click at [1326, 9] on icon at bounding box center [1322, 13] width 11 height 11
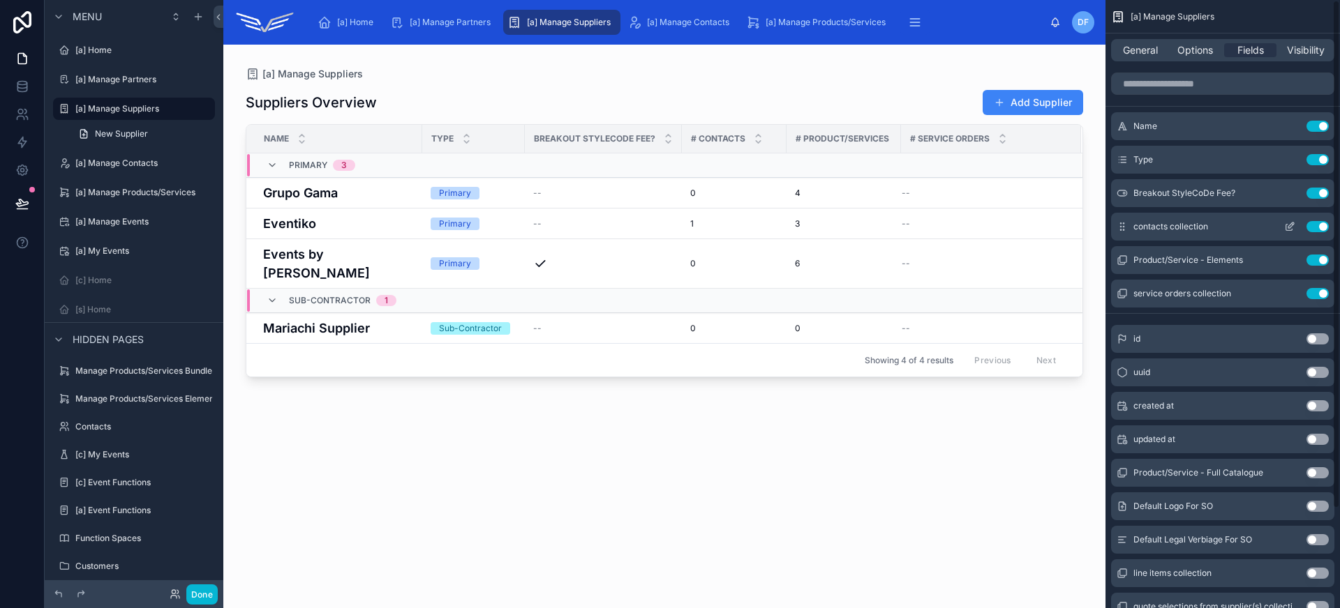
click at [1291, 225] on icon "scrollable content" at bounding box center [1289, 226] width 11 height 11
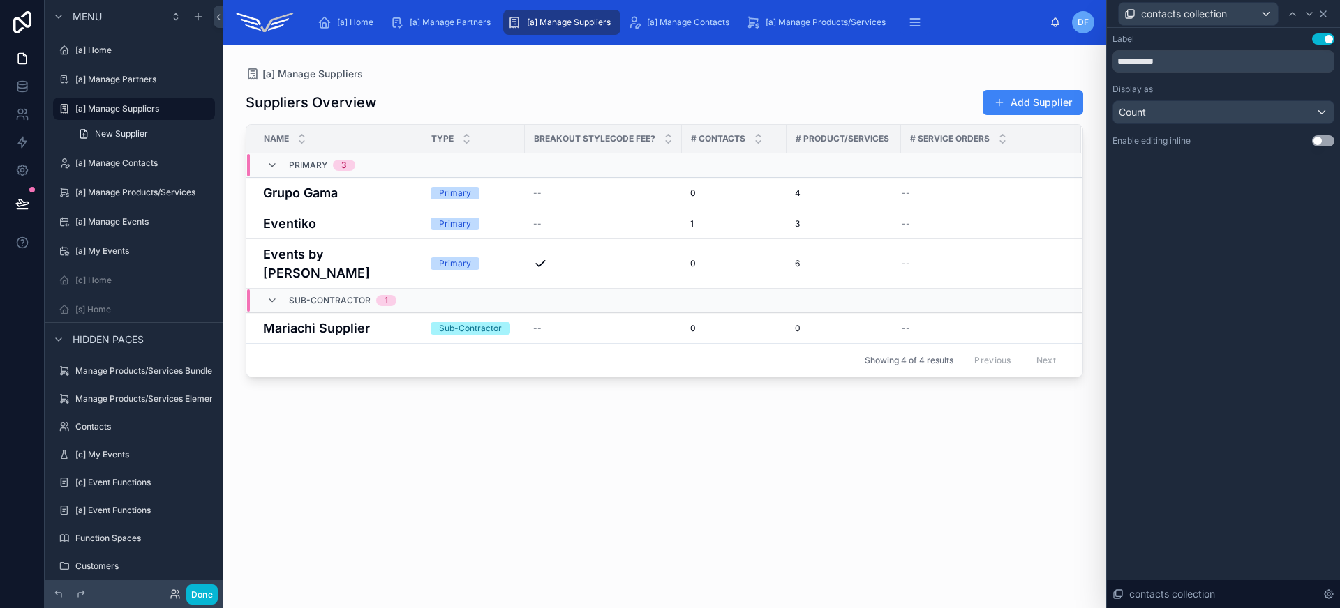
click at [1326, 16] on icon at bounding box center [1322, 13] width 11 height 11
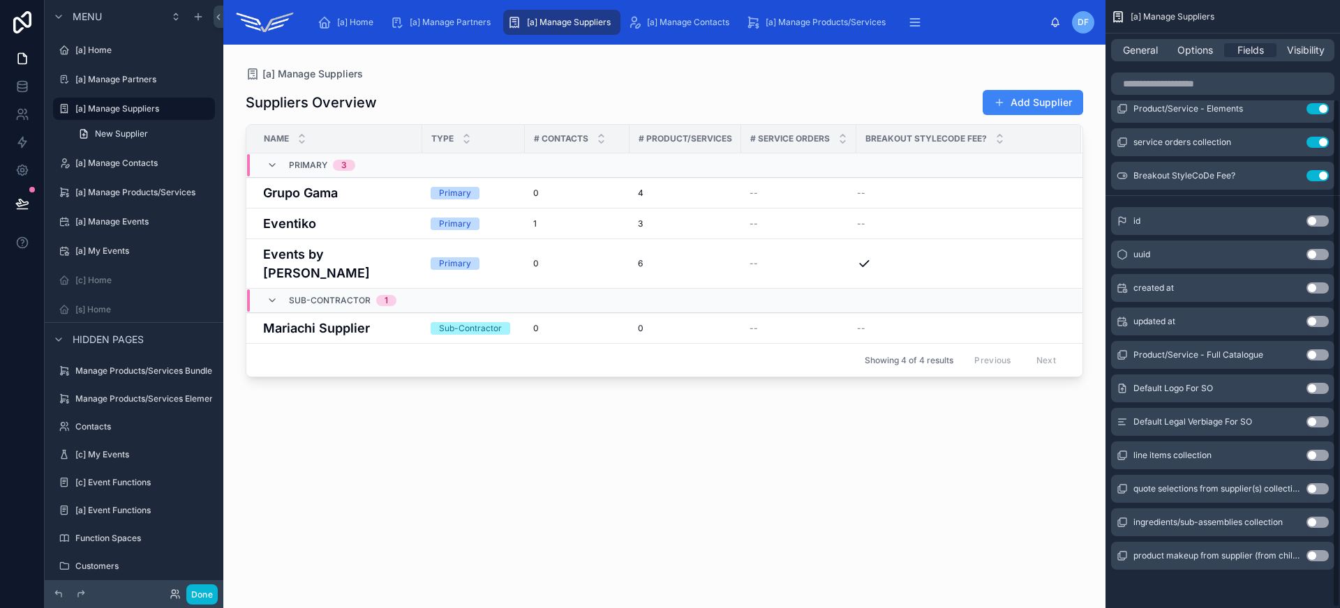
scroll to position [119, 0]
drag, startPoint x: 1116, startPoint y: 190, endPoint x: 962, endPoint y: 0, distance: 245.1
click at [1310, 386] on button "Use setting" at bounding box center [1317, 387] width 22 height 11
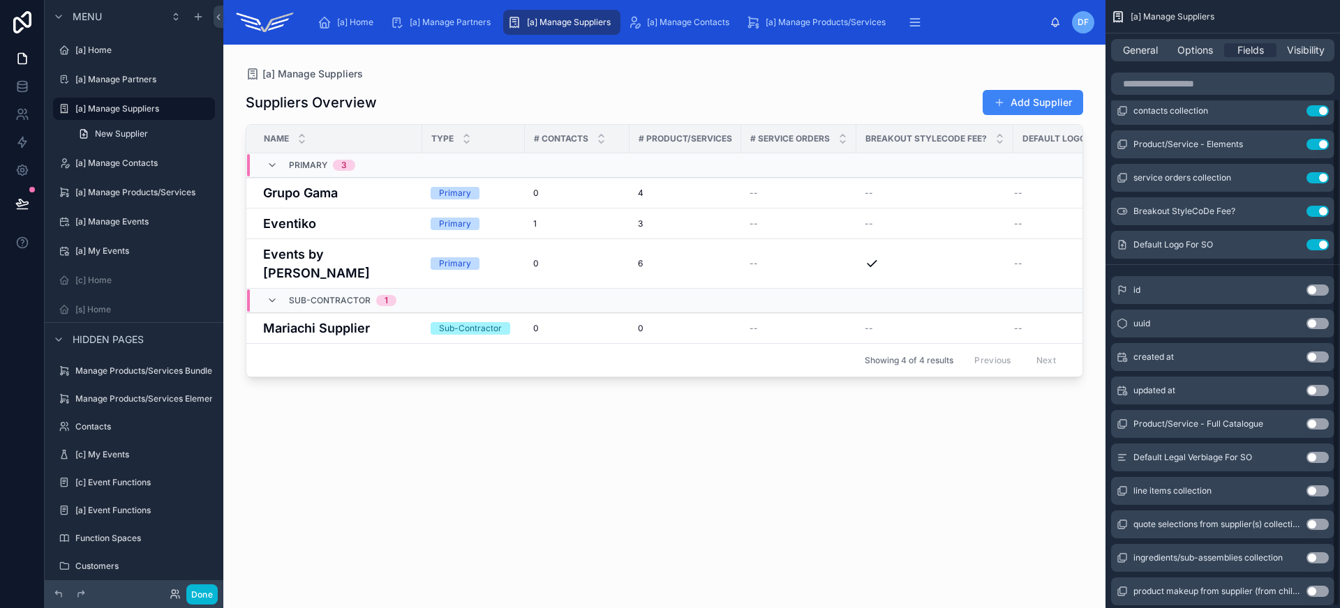
scroll to position [0, 0]
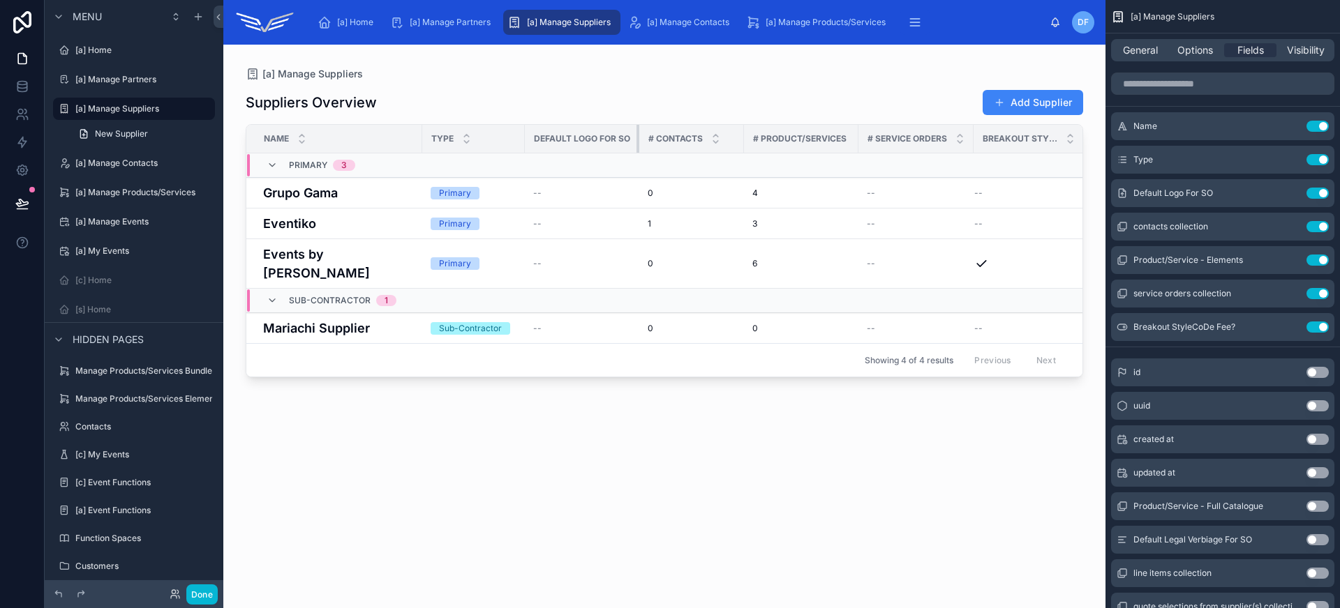
click at [645, 136] on tr "Name Type Default Logo For SO # Contacts # Product/Services # Service Orders Br…" at bounding box center [665, 139] width 839 height 29
drag, startPoint x: 636, startPoint y: 135, endPoint x: 647, endPoint y: 136, distance: 11.2
click at [647, 135] on div at bounding box center [649, 139] width 6 height 28
drag, startPoint x: 751, startPoint y: 137, endPoint x: 740, endPoint y: 137, distance: 11.2
click at [738, 137] on div at bounding box center [741, 139] width 6 height 28
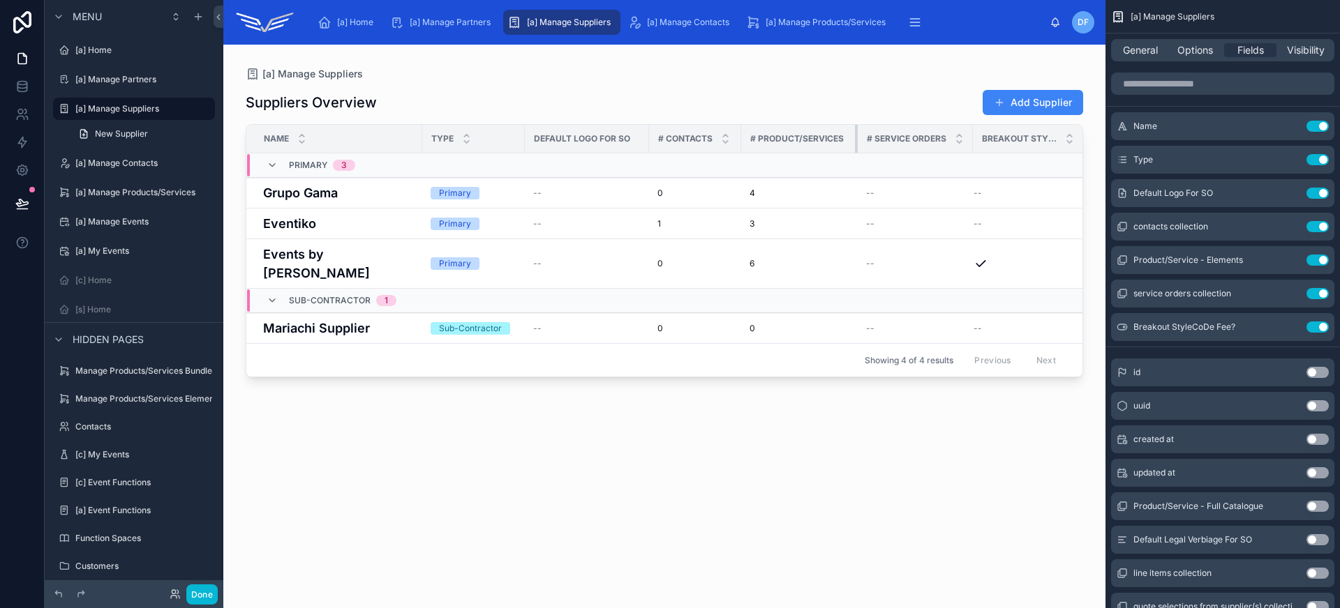
click at [855, 143] on div at bounding box center [858, 139] width 6 height 28
click at [1290, 262] on icon "scrollable content" at bounding box center [1289, 260] width 11 height 11
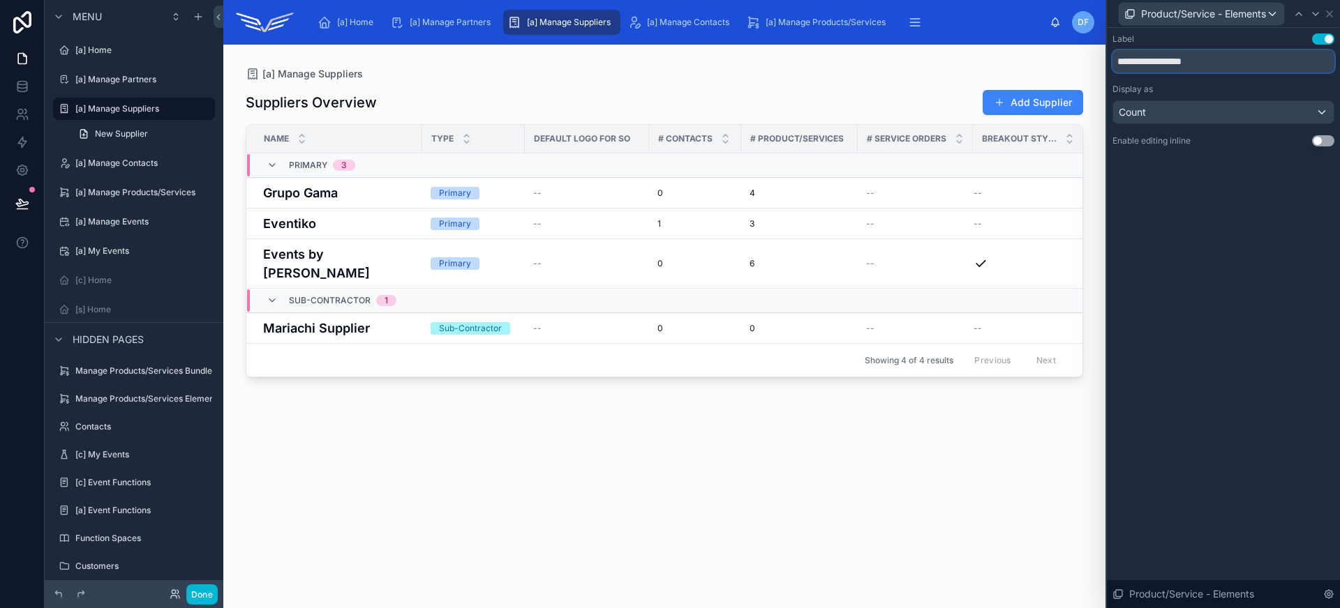
click at [1162, 61] on input "**********" at bounding box center [1223, 61] width 222 height 22
type input "**********"
click at [1328, 17] on icon at bounding box center [1329, 13] width 11 height 11
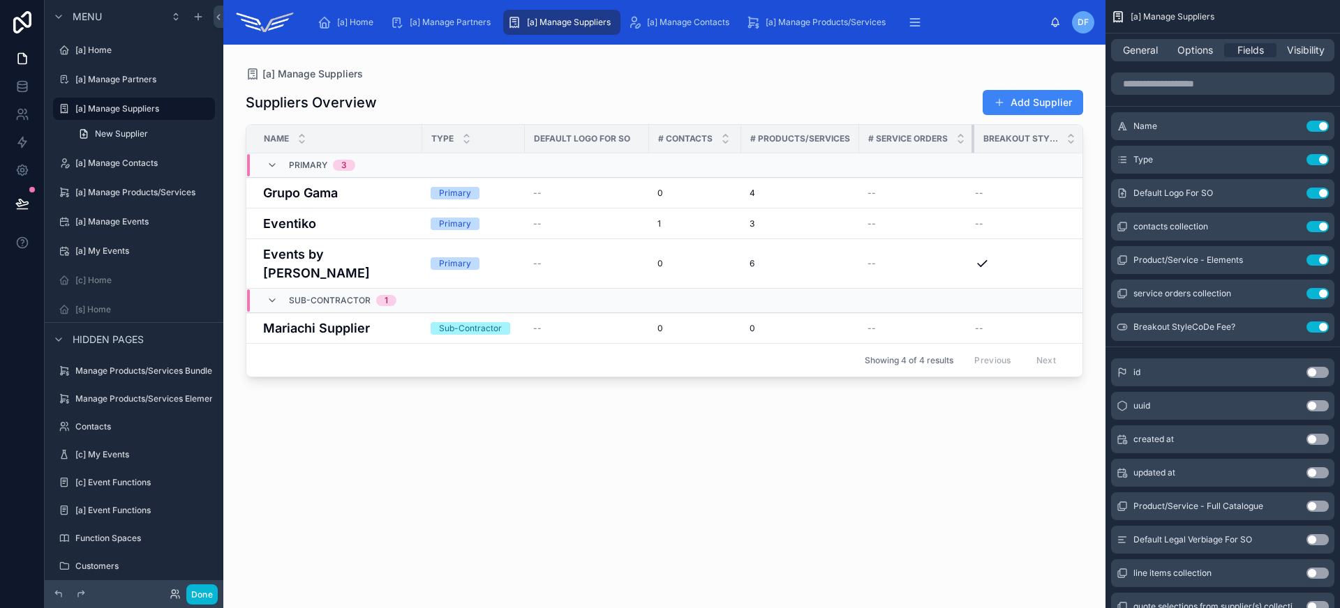
click at [967, 132] on th "# Service Orders" at bounding box center [916, 139] width 115 height 29
click at [966, 135] on th "# Service Orders" at bounding box center [916, 139] width 115 height 29
click at [200, 598] on button "Done" at bounding box center [201, 595] width 31 height 20
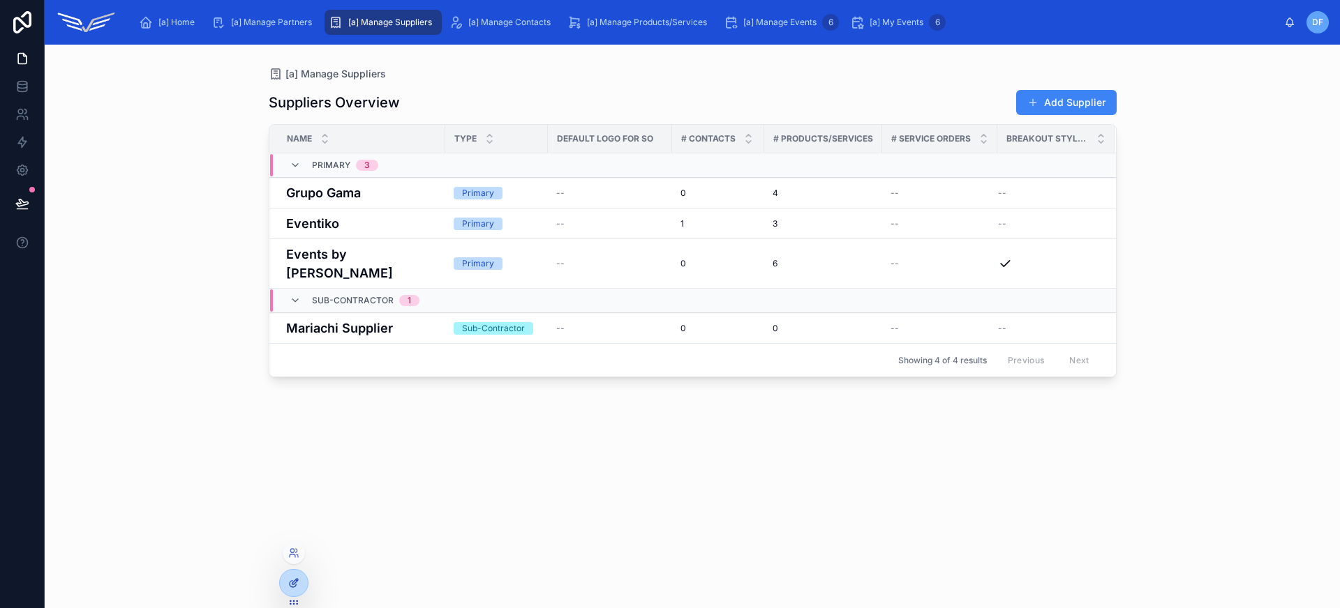
click at [285, 587] on div at bounding box center [294, 583] width 28 height 27
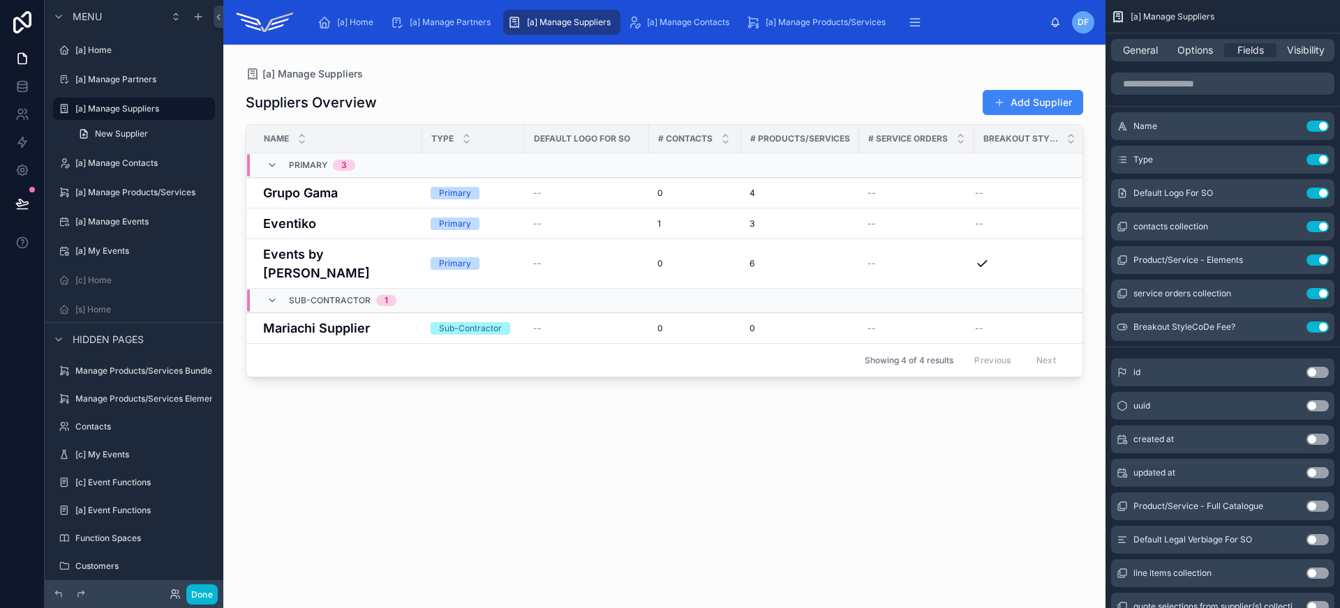
click at [879, 495] on div at bounding box center [664, 318] width 882 height 547
click at [1313, 260] on button "Use setting" at bounding box center [1317, 260] width 22 height 11
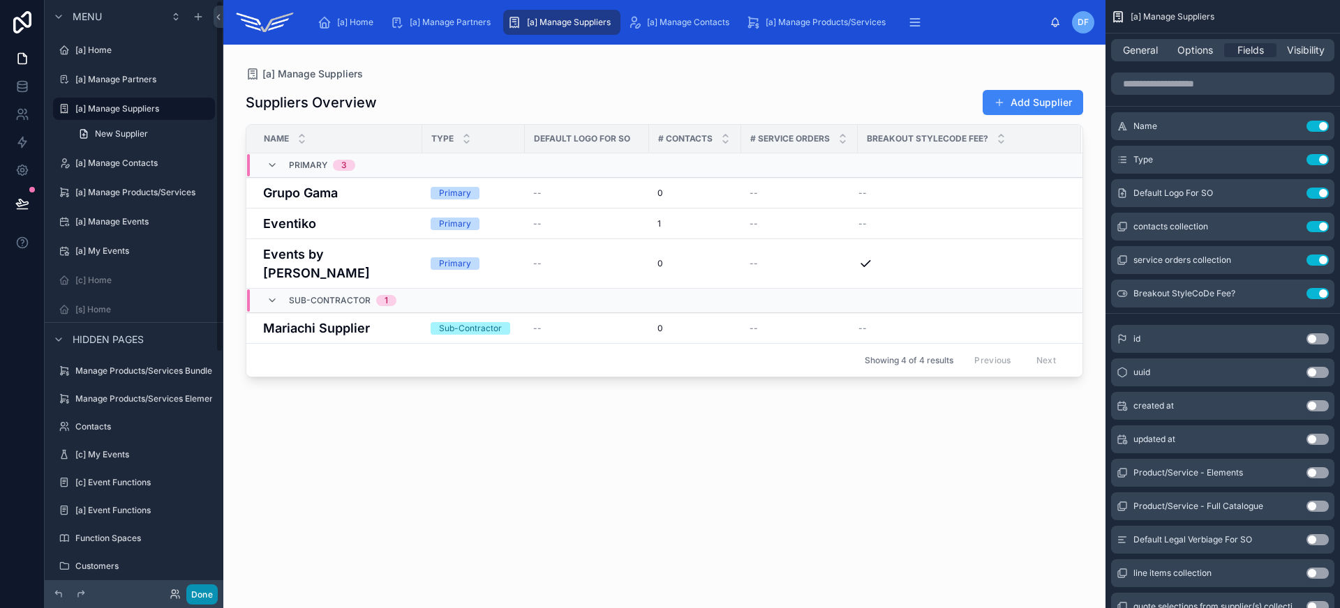
click at [211, 591] on button "Done" at bounding box center [201, 595] width 31 height 20
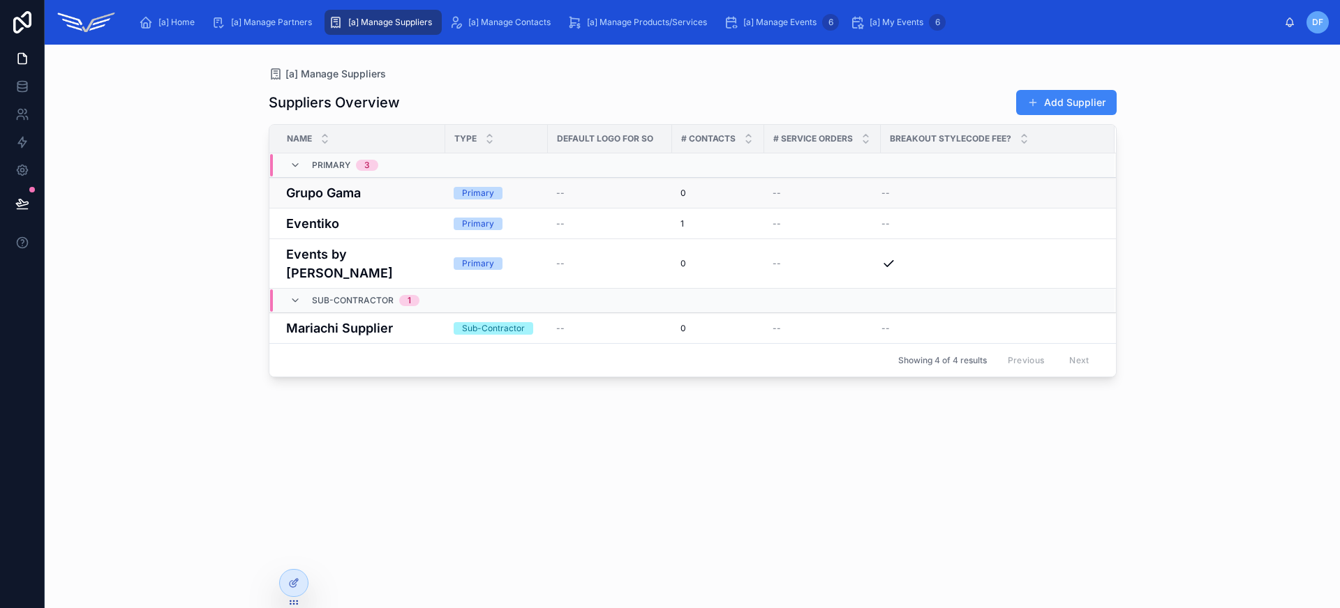
click at [405, 192] on h4 "Grupo Gama" at bounding box center [361, 193] width 151 height 19
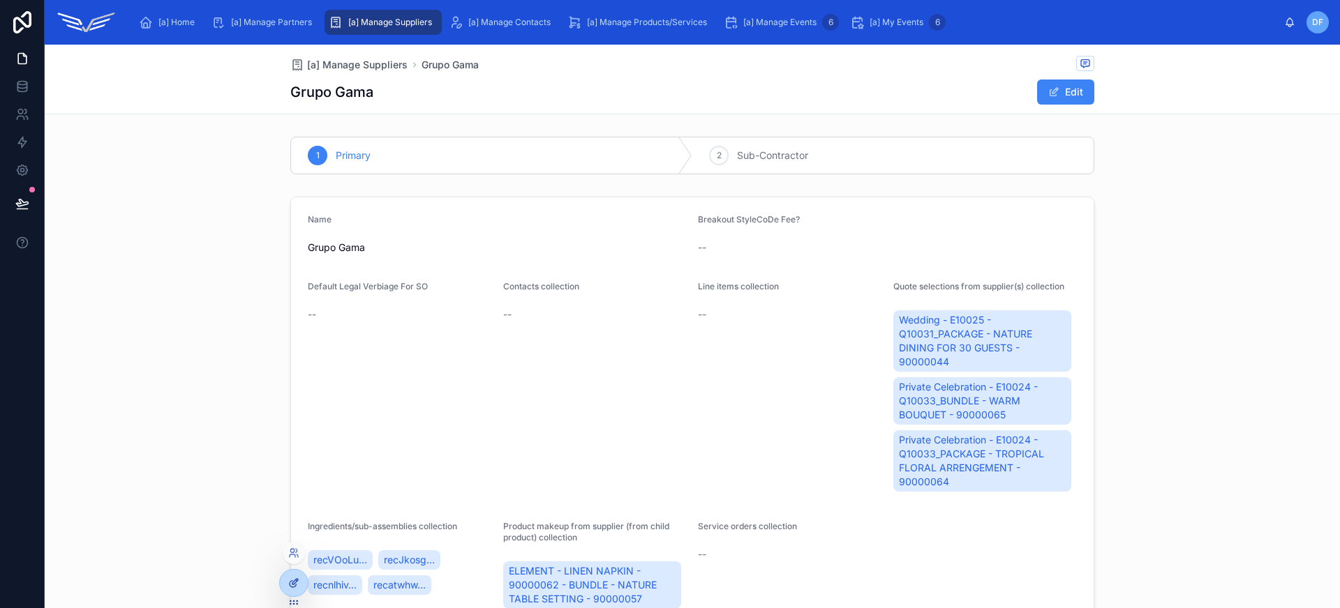
click at [288, 586] on icon at bounding box center [293, 583] width 11 height 11
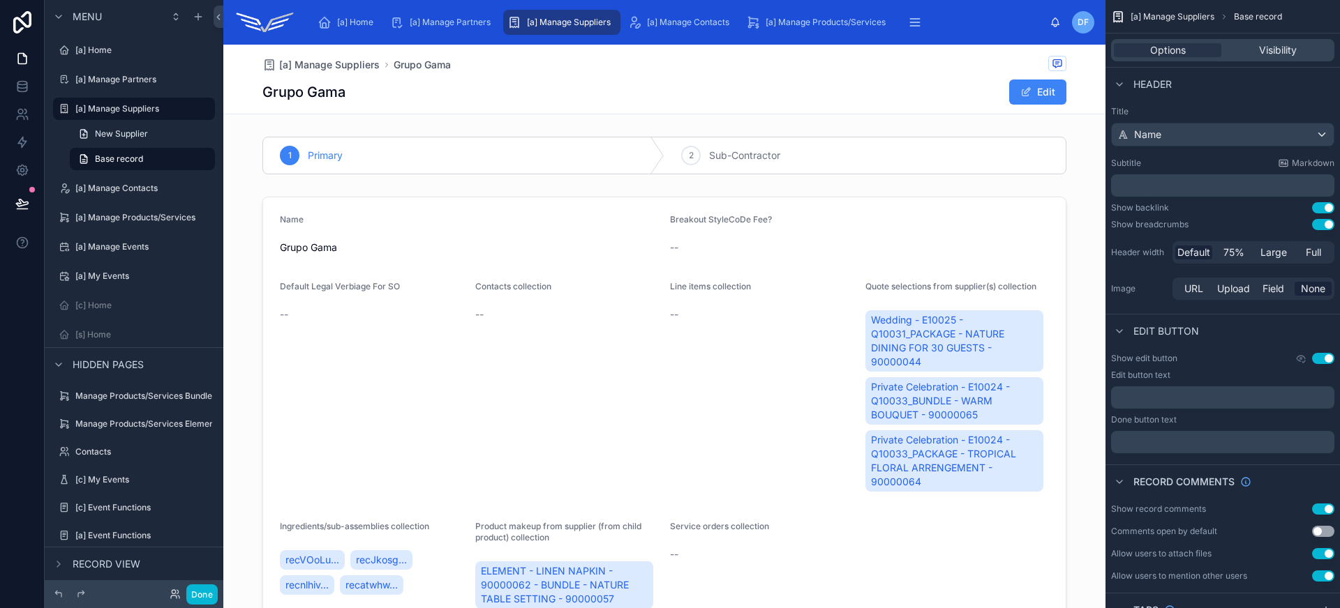
click at [1322, 225] on button "Use setting" at bounding box center [1323, 224] width 22 height 11
click at [1323, 357] on button "Use setting" at bounding box center [1323, 358] width 22 height 11
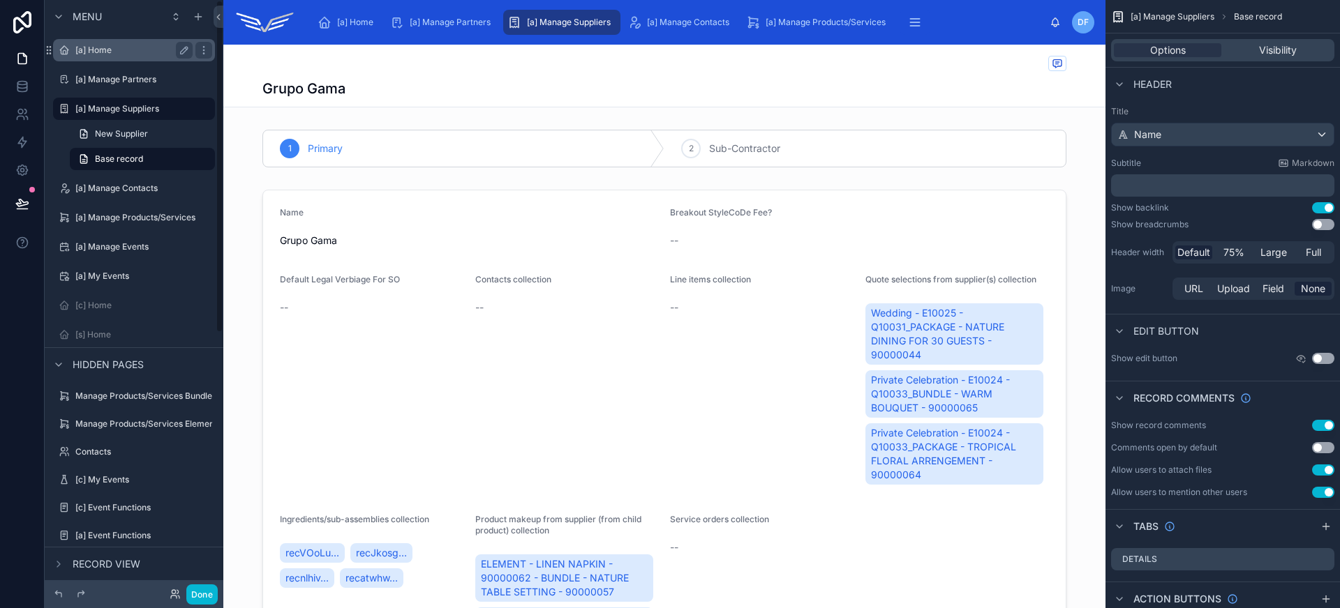
click at [117, 51] on label "[a] Home" at bounding box center [131, 50] width 112 height 11
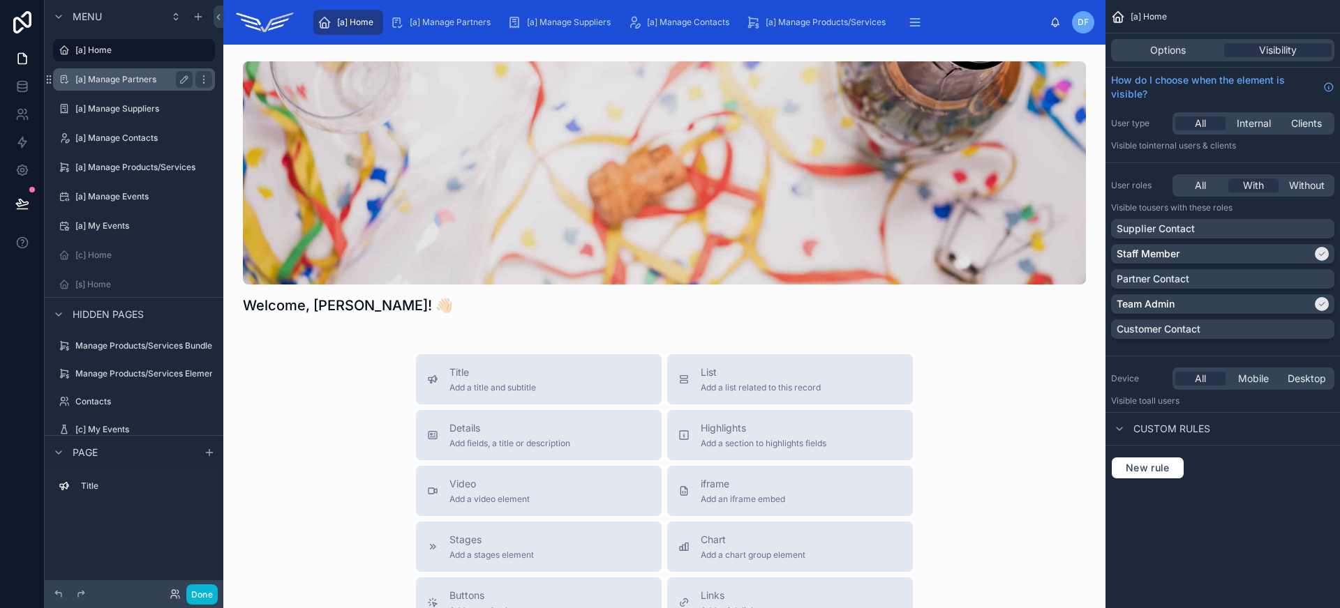
click at [122, 82] on label "[a] Manage Partners" at bounding box center [131, 79] width 112 height 11
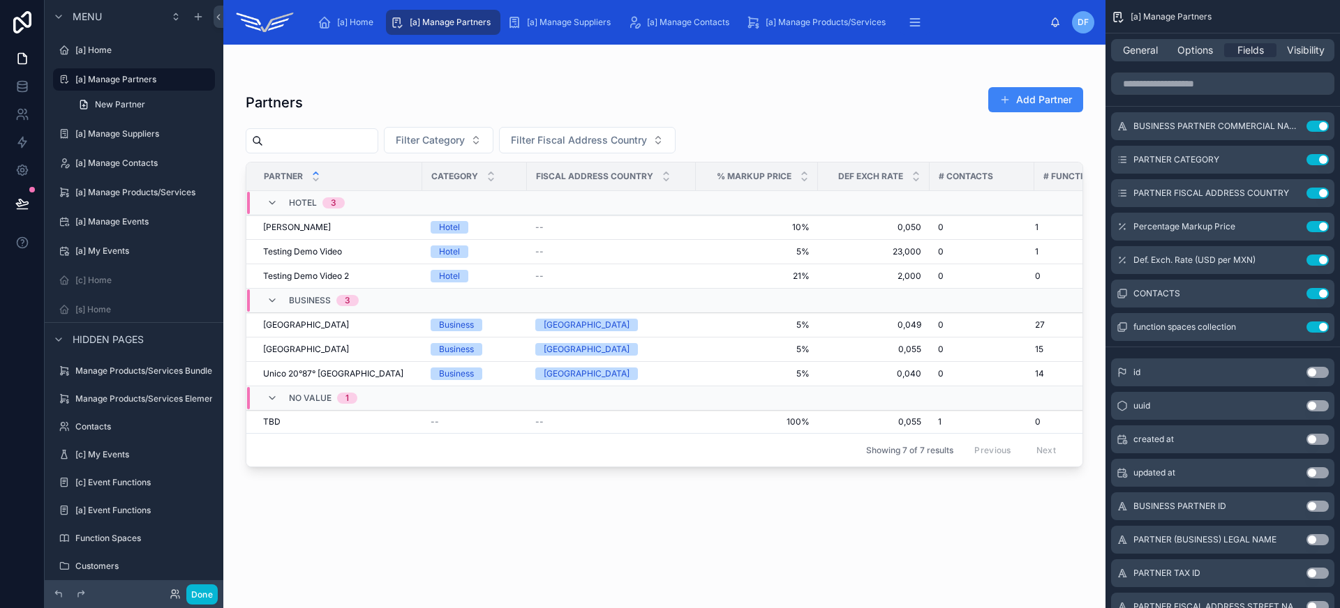
click at [594, 87] on div at bounding box center [664, 318] width 882 height 547
click at [1130, 42] on div "General Options Fields Visibility" at bounding box center [1222, 50] width 223 height 22
click at [1131, 48] on span "General" at bounding box center [1140, 50] width 35 height 14
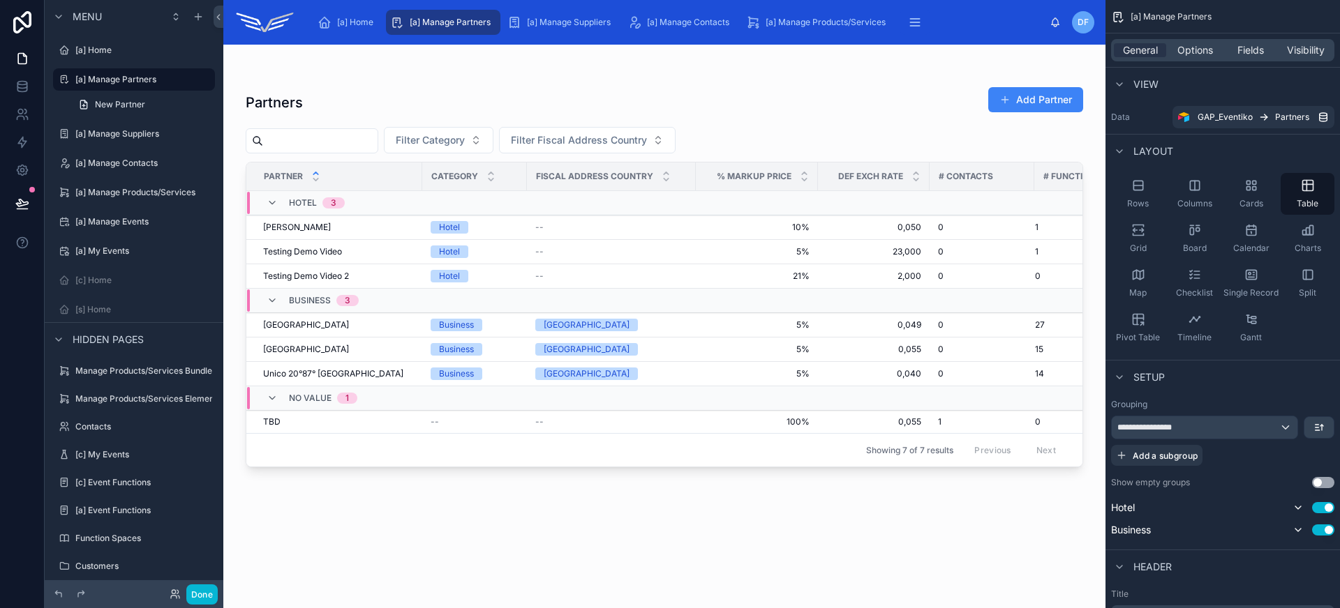
click at [727, 71] on div at bounding box center [664, 72] width 837 height 11
click at [343, 240] on td "Testing Demo Video Testing Demo Video" at bounding box center [334, 252] width 176 height 24
click at [343, 234] on td "[PERSON_NAME] [PERSON_NAME]" at bounding box center [334, 228] width 176 height 24
click at [518, 214] on div "Hotel 3" at bounding box center [471, 203] width 448 height 22
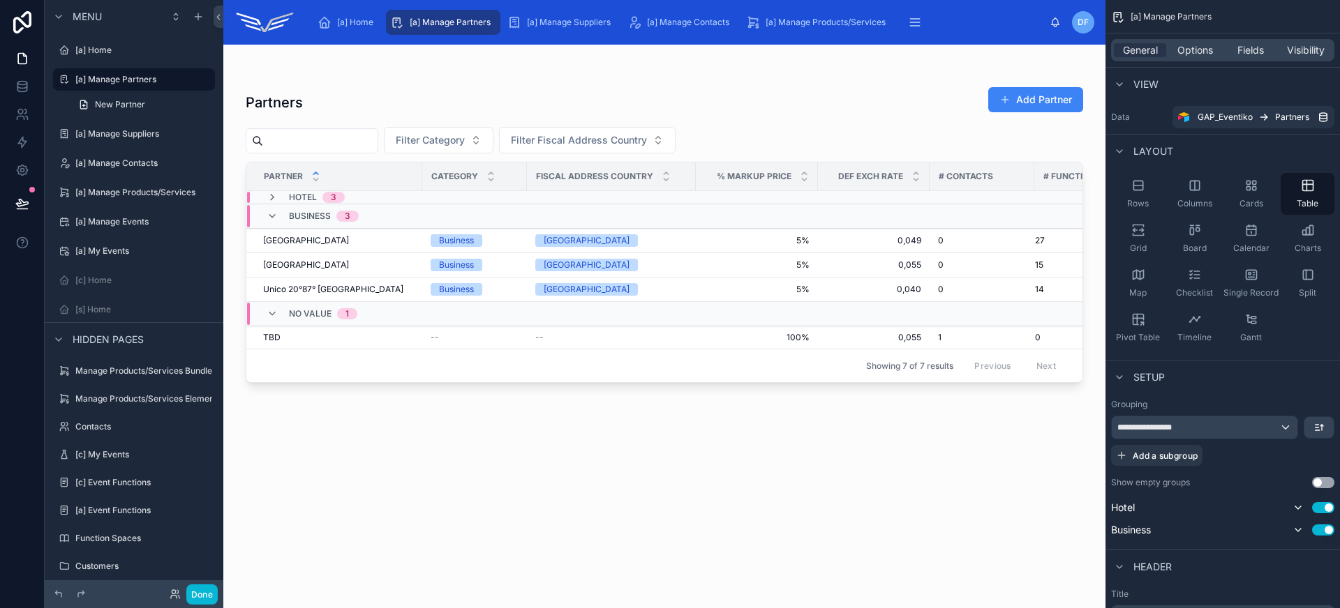
click at [518, 197] on div "Hotel 3" at bounding box center [471, 197] width 448 height 11
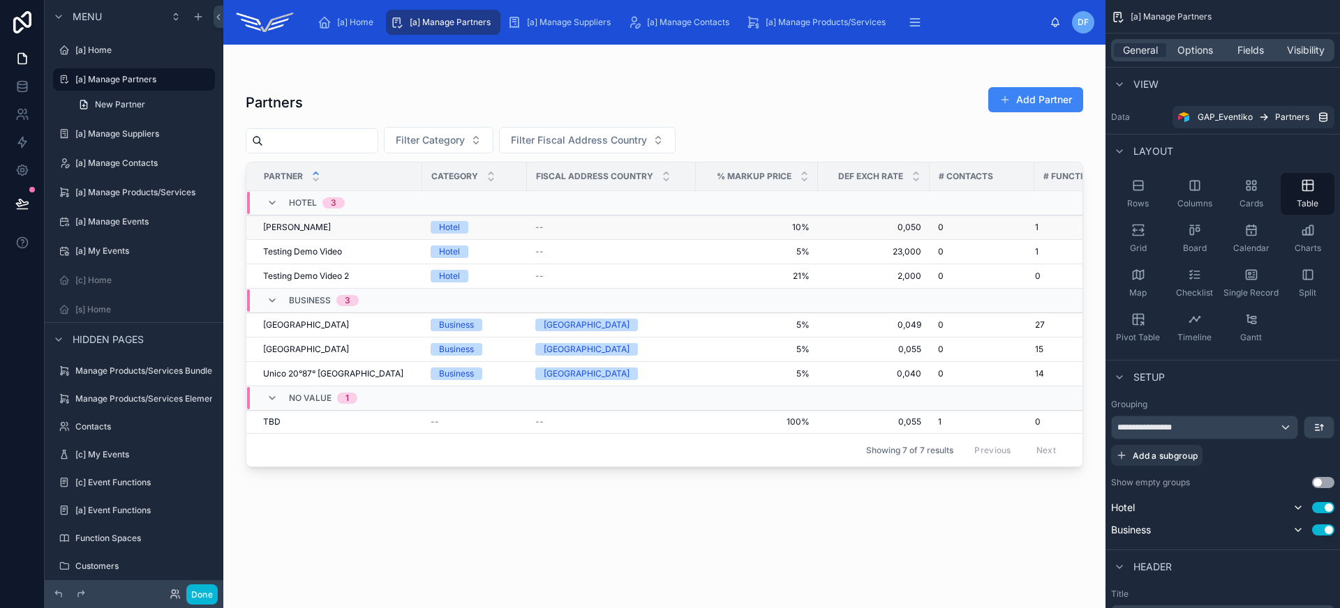
click at [612, 225] on div "--" at bounding box center [611, 227] width 152 height 11
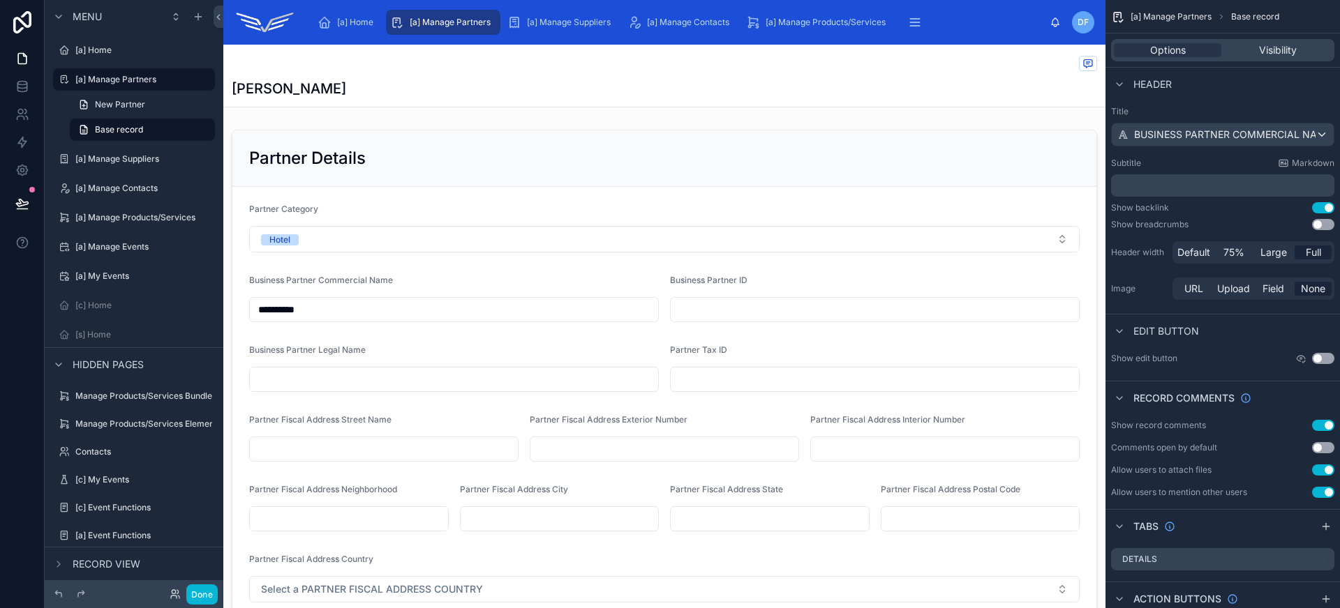
click at [588, 63] on div at bounding box center [664, 64] width 865 height 17
click at [1325, 225] on button "Use setting" at bounding box center [1323, 224] width 22 height 11
click at [137, 157] on label "[a] Manage Suppliers" at bounding box center [131, 159] width 112 height 11
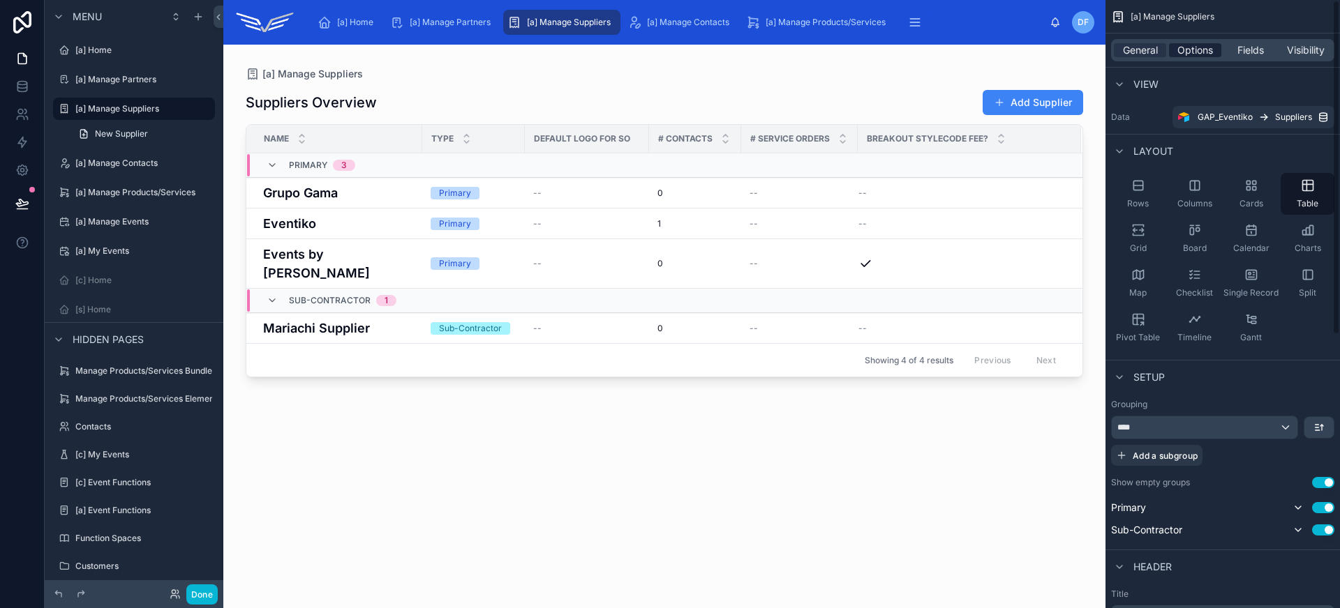
click at [1195, 54] on span "Options" at bounding box center [1195, 50] width 36 height 14
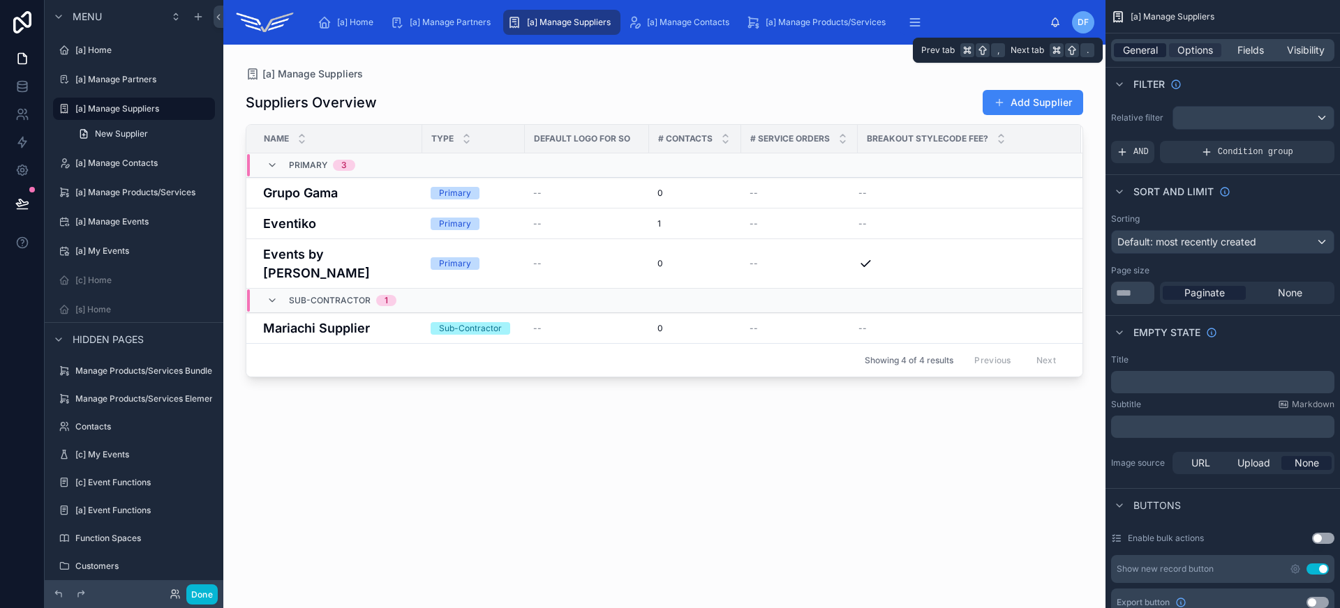
click at [1148, 45] on span "General" at bounding box center [1140, 50] width 35 height 14
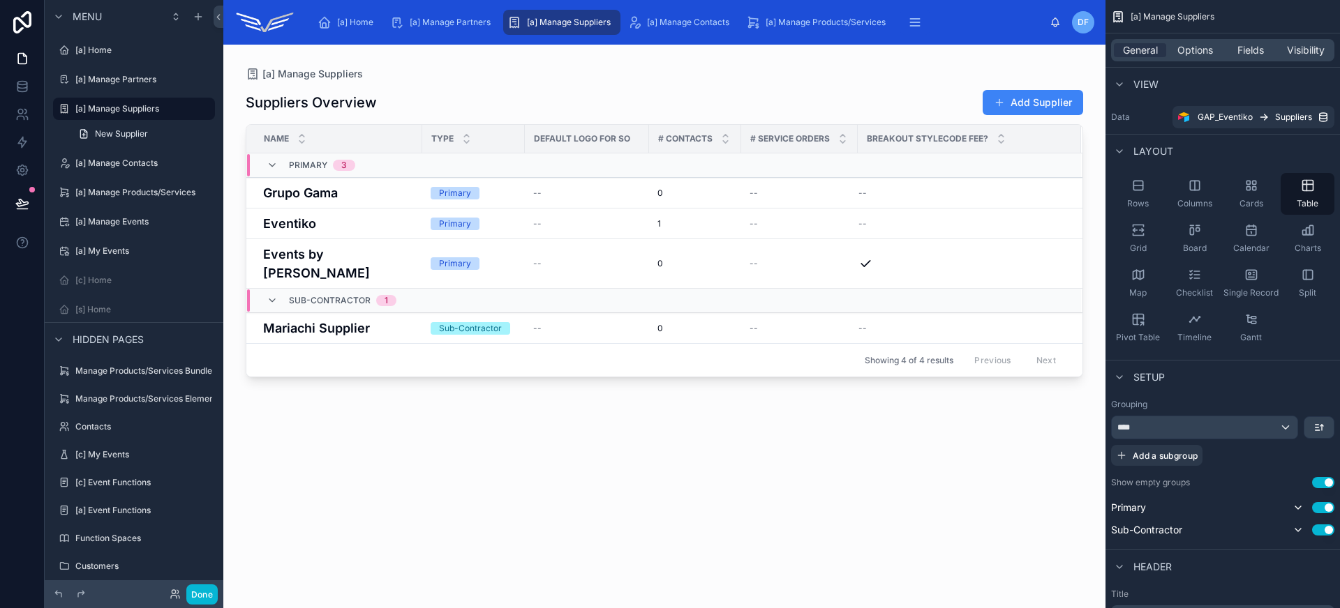
click at [754, 83] on div at bounding box center [664, 318] width 882 height 547
click at [162, 81] on label "[a] Manage Partners" at bounding box center [131, 79] width 112 height 11
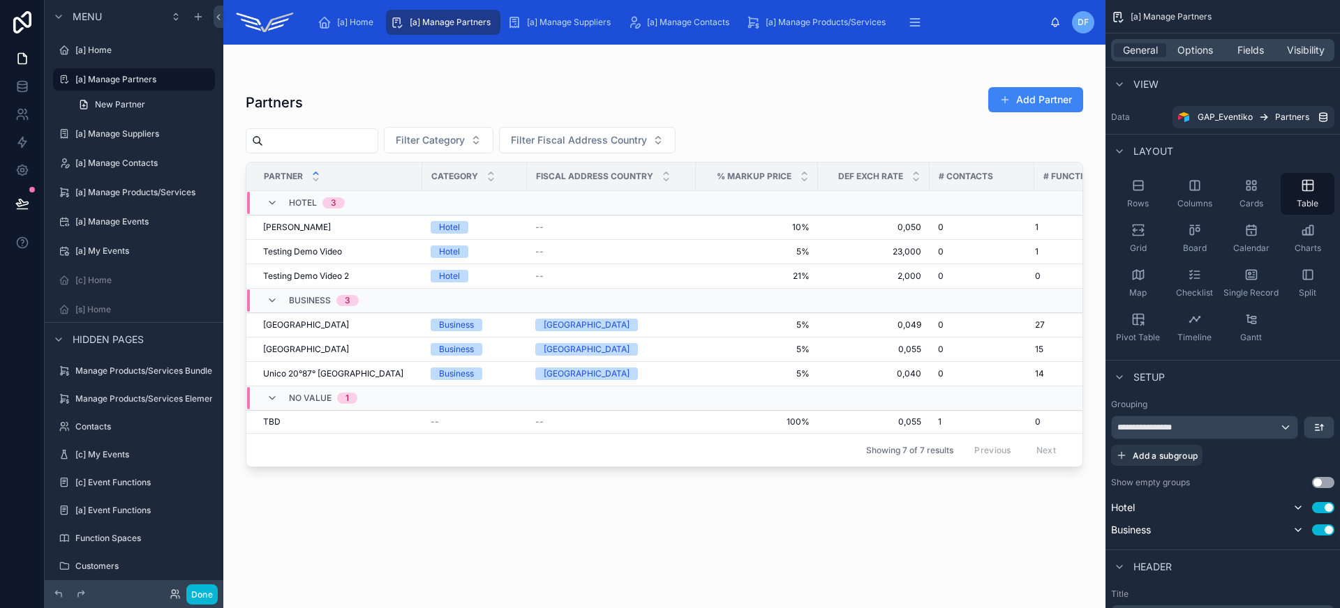
click at [418, 61] on div at bounding box center [664, 318] width 882 height 547
click at [1188, 50] on span "Options" at bounding box center [1195, 50] width 36 height 14
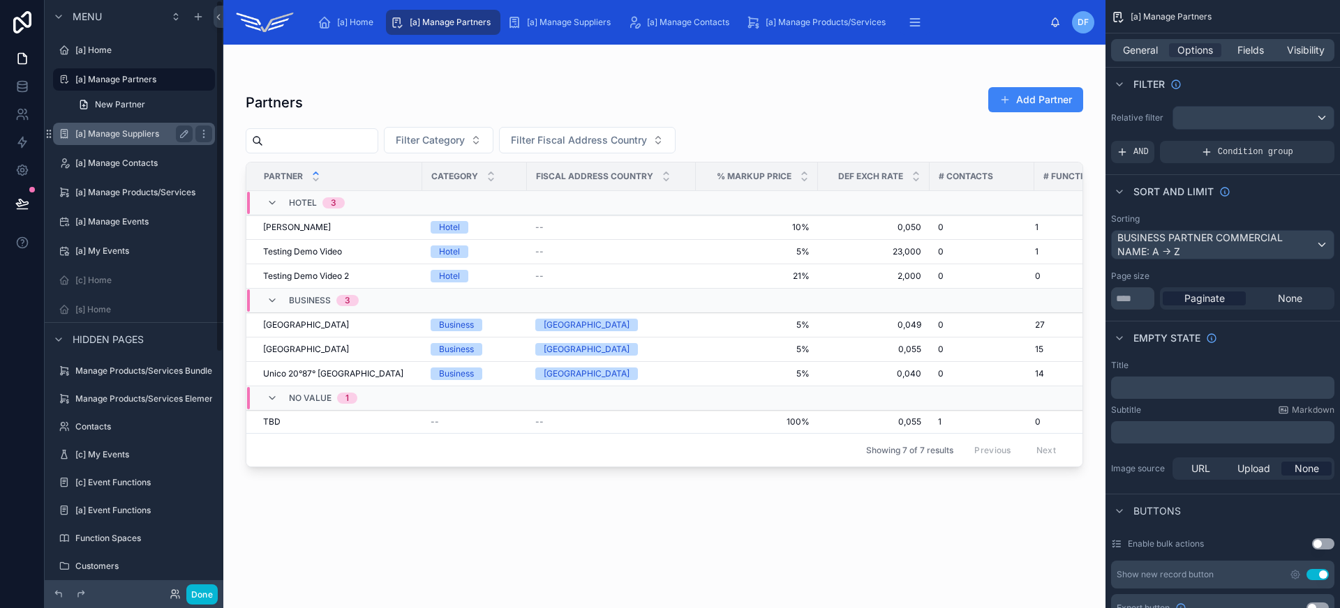
click at [103, 133] on label "[a] Manage Suppliers" at bounding box center [131, 133] width 112 height 11
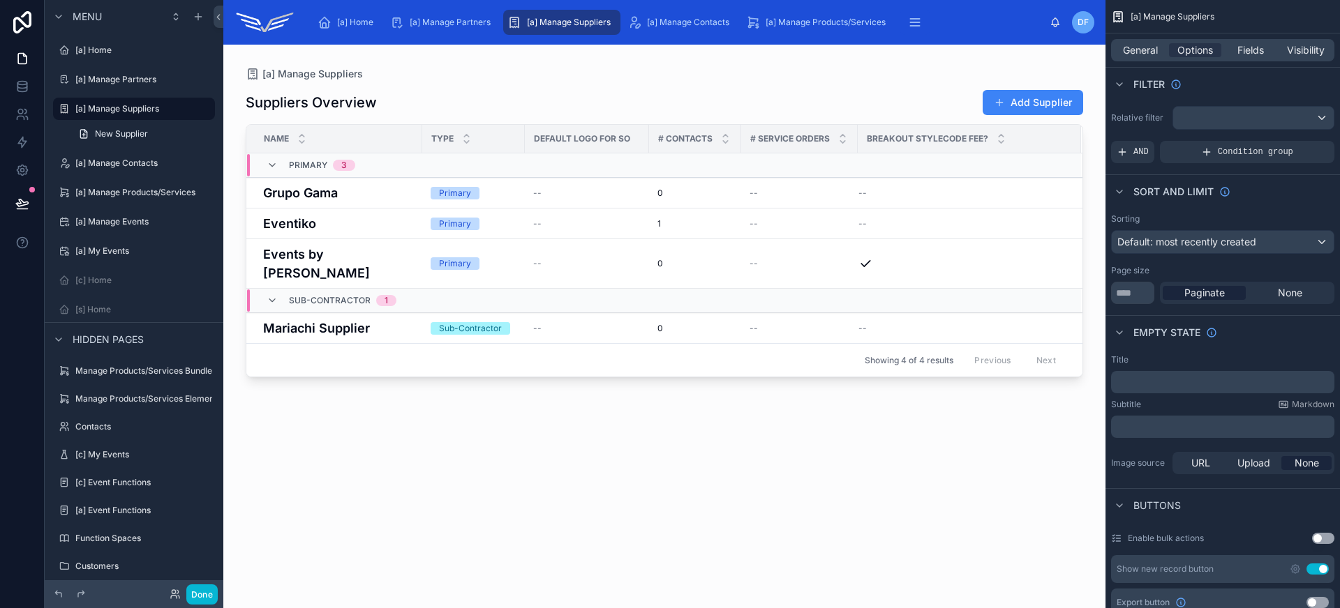
click at [431, 68] on div at bounding box center [664, 318] width 882 height 547
click at [1145, 51] on span "General" at bounding box center [1140, 50] width 35 height 14
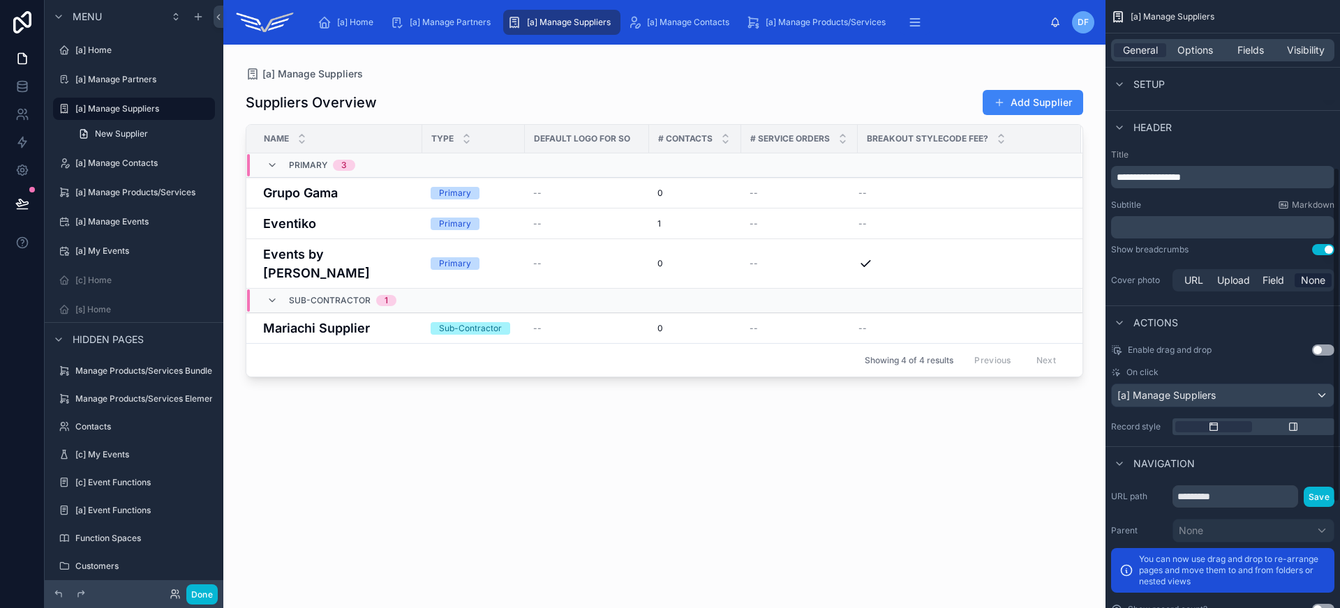
scroll to position [454, 0]
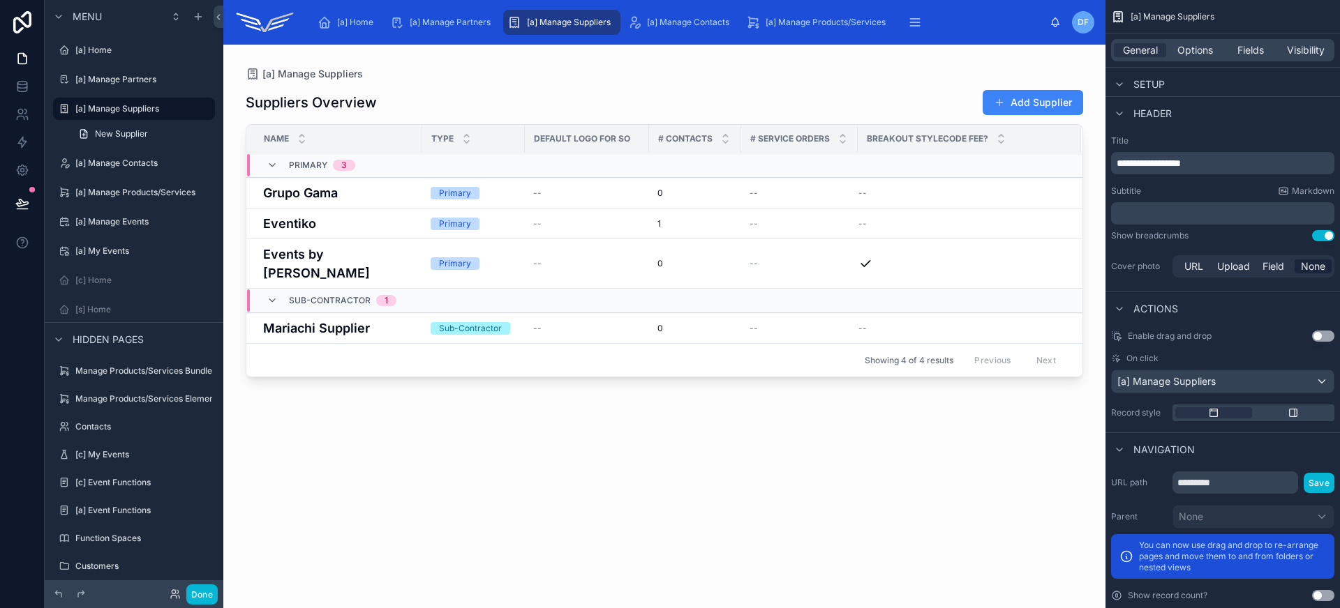
click at [1320, 232] on button "Use setting" at bounding box center [1323, 235] width 22 height 11
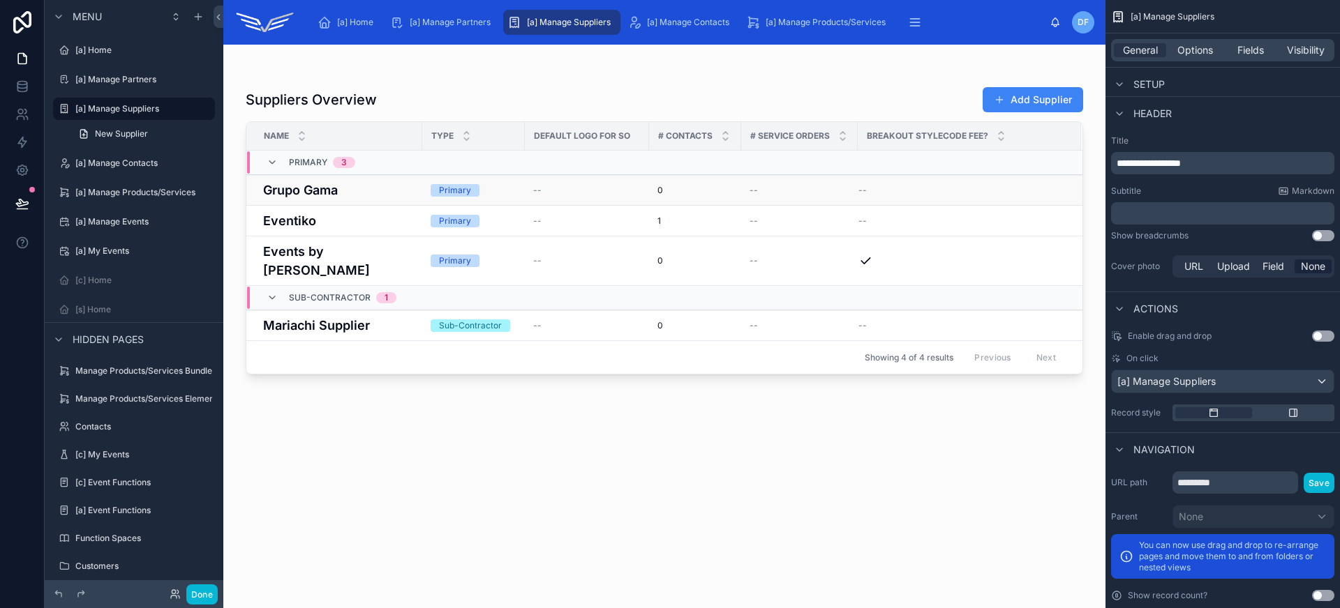
click at [392, 198] on h4 "Grupo Gama" at bounding box center [338, 190] width 151 height 19
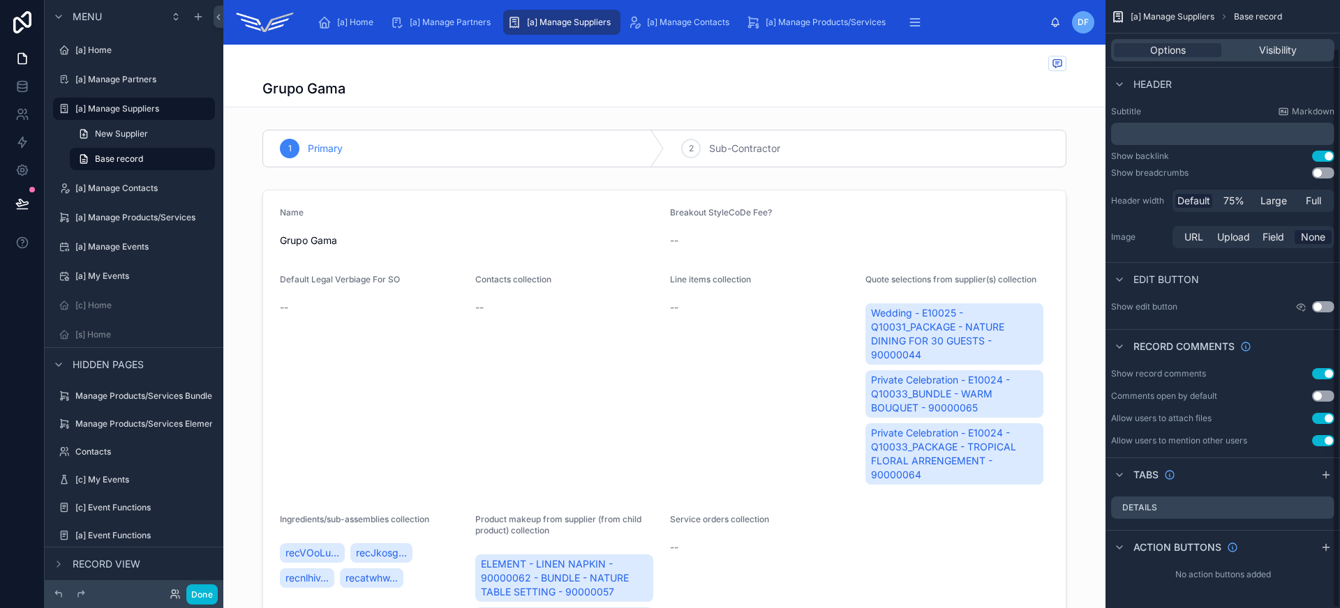
scroll to position [52, 0]
click at [1318, 177] on button "Use setting" at bounding box center [1323, 172] width 22 height 11
click at [129, 194] on div "[a] Manage Contacts" at bounding box center [133, 188] width 117 height 17
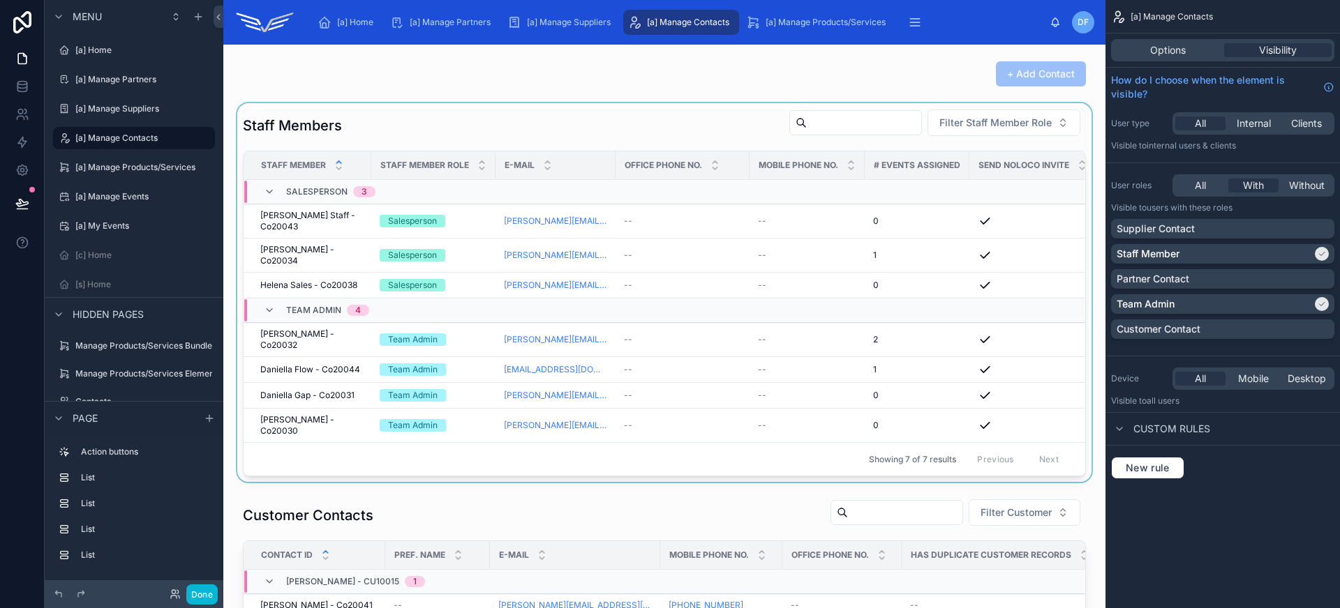
click at [314, 218] on div at bounding box center [664, 292] width 860 height 379
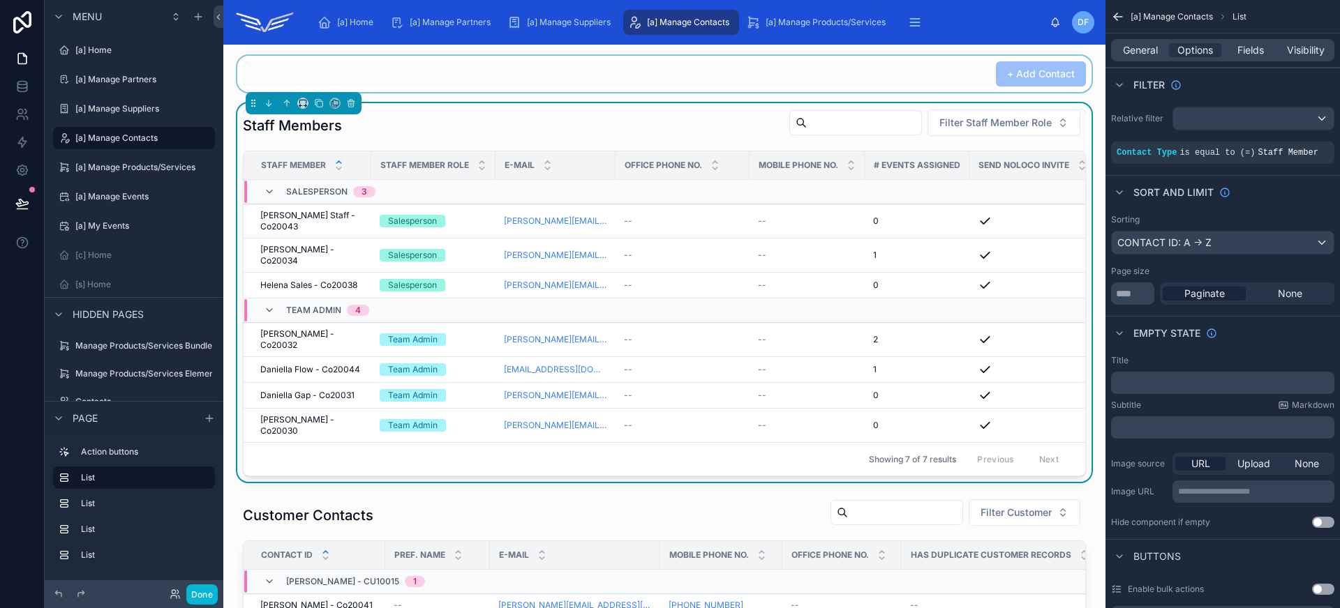
click at [481, 68] on div at bounding box center [664, 74] width 860 height 36
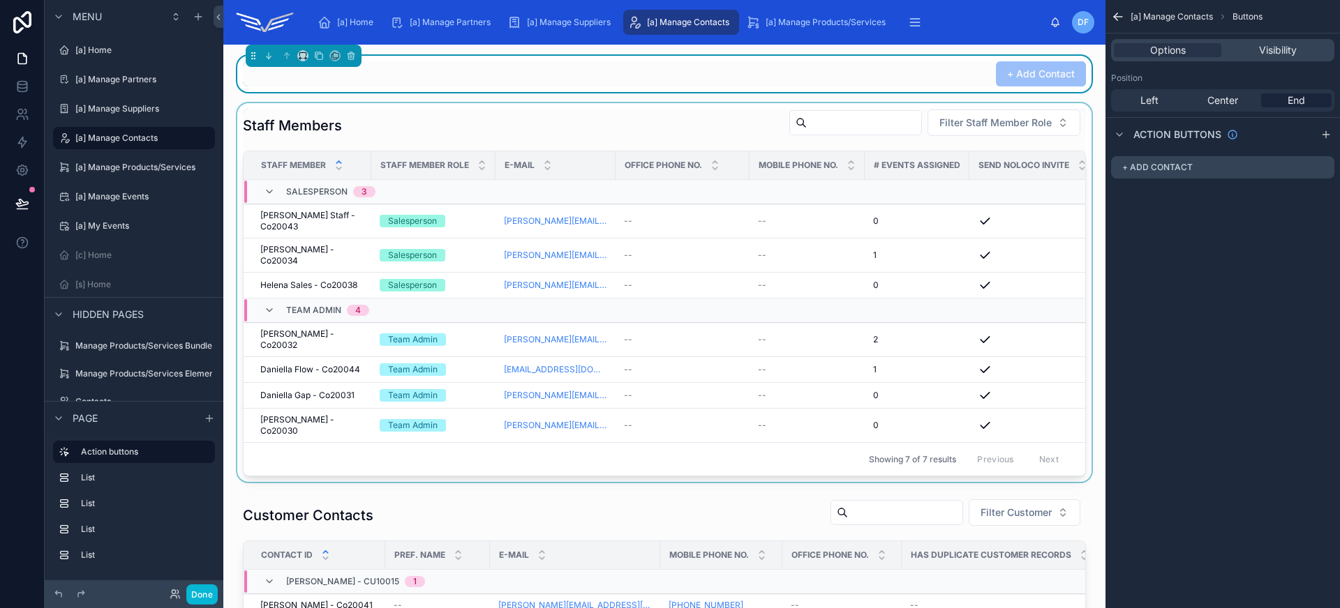
click at [343, 220] on div at bounding box center [664, 292] width 860 height 379
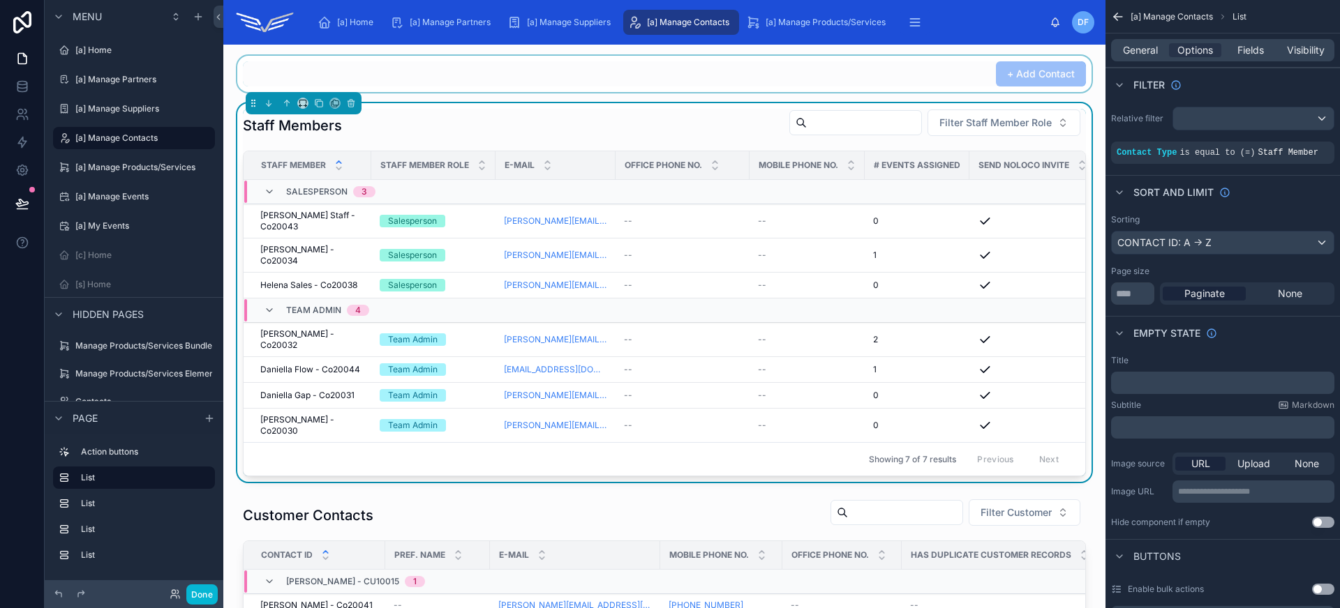
click at [345, 217] on div "[PERSON_NAME] Staff - Co20043 [PERSON_NAME] Staff - Co20043" at bounding box center [311, 221] width 103 height 22
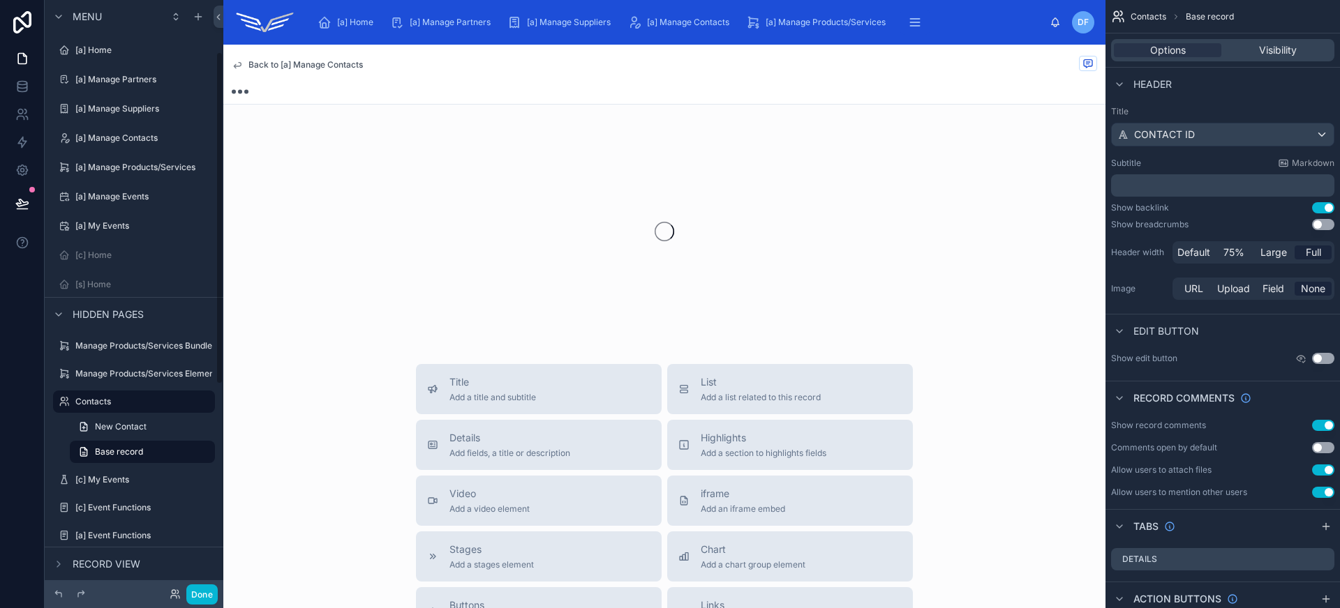
scroll to position [92, 0]
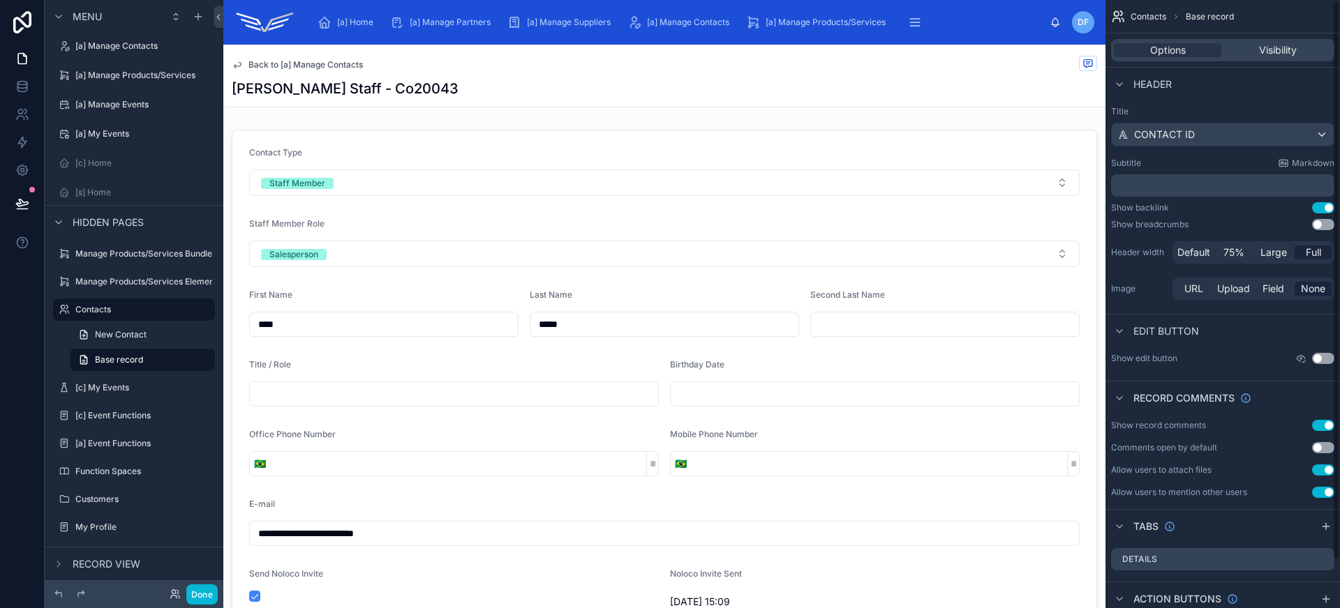
click at [1315, 227] on button "Use setting" at bounding box center [1323, 224] width 22 height 11
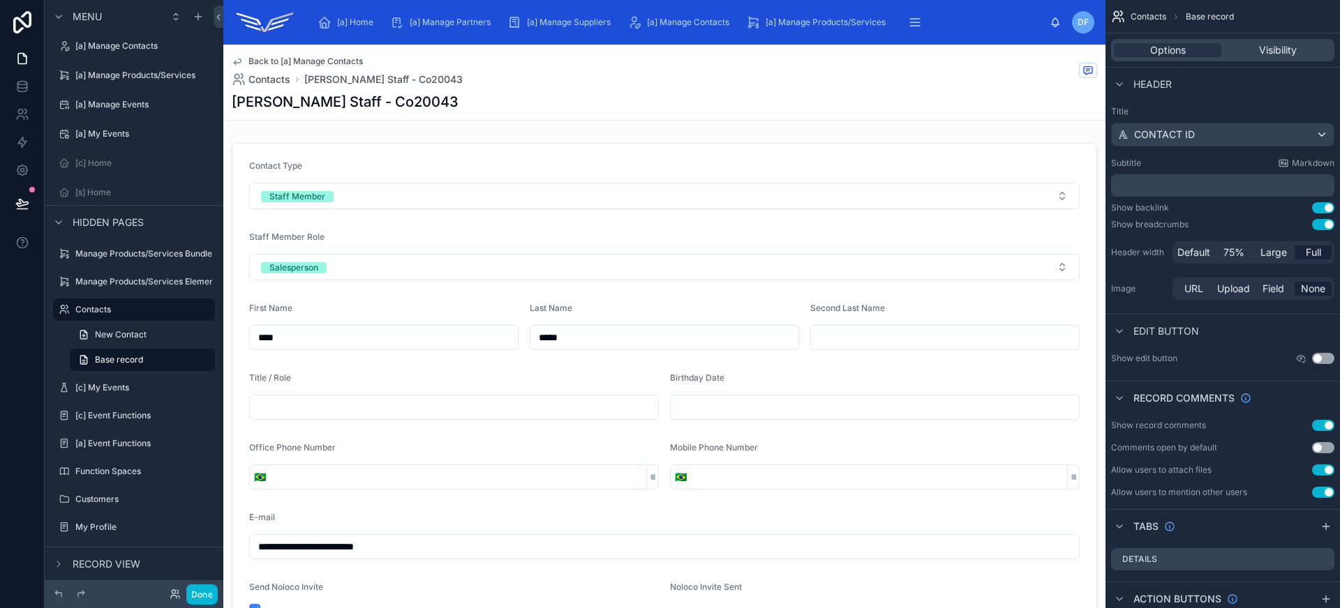
click at [1322, 228] on button "Use setting" at bounding box center [1323, 224] width 22 height 11
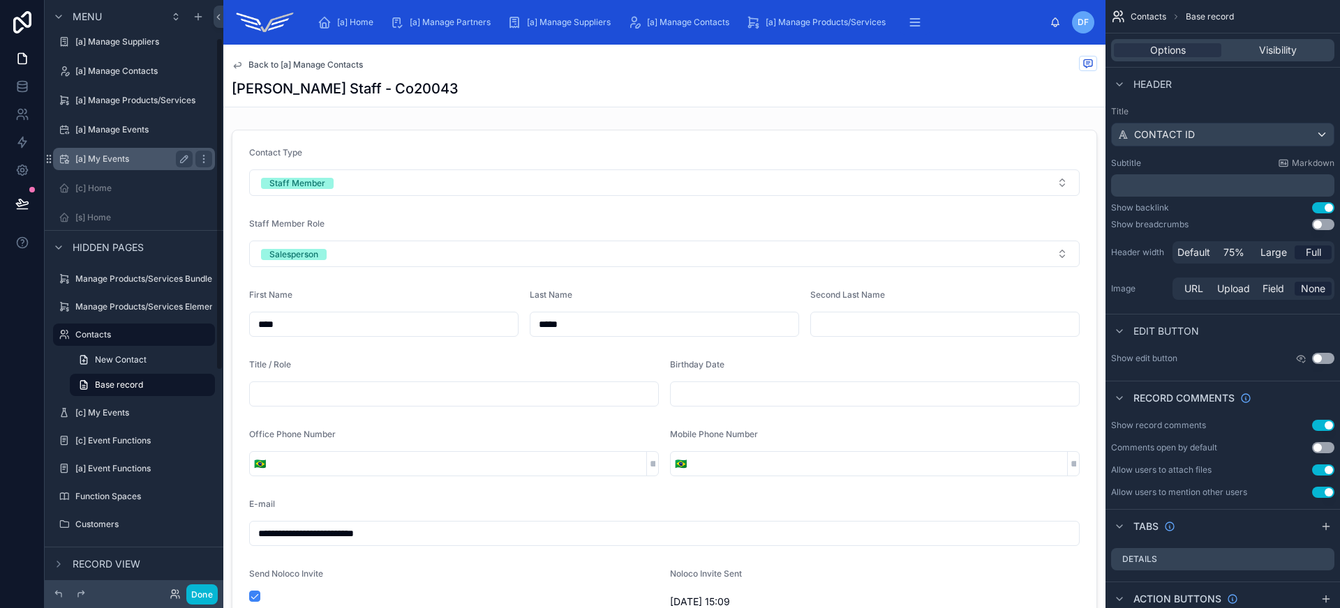
scroll to position [67, 0]
click at [133, 125] on label "[a] Manage Events" at bounding box center [131, 129] width 112 height 11
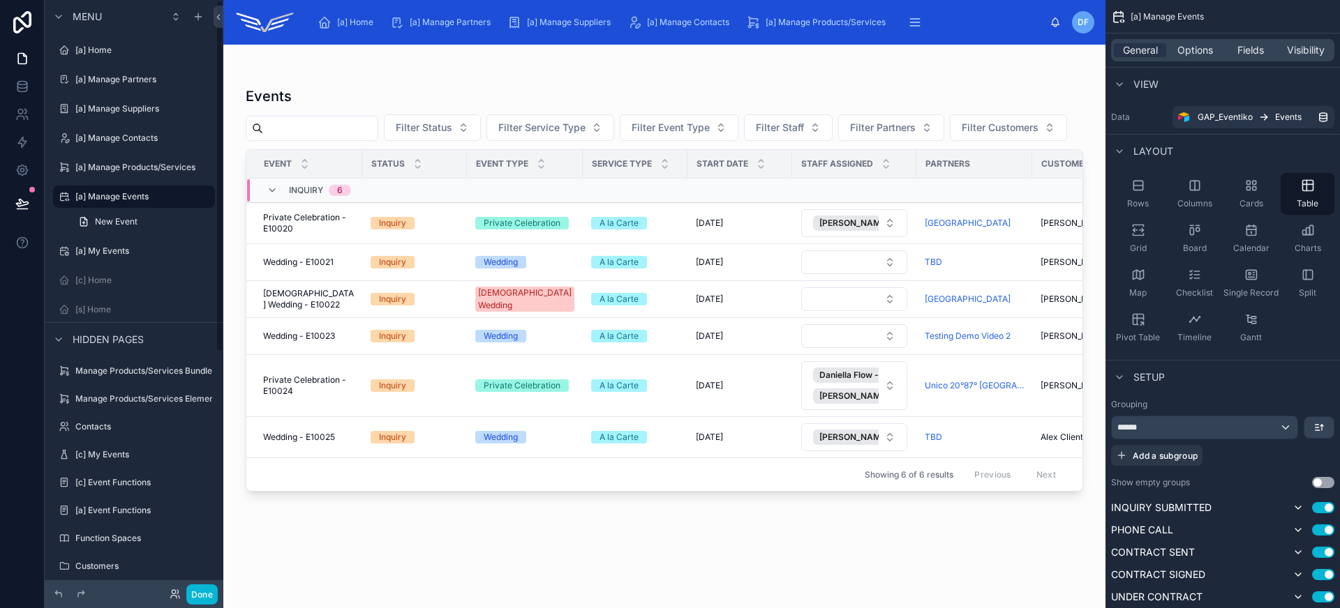
click at [404, 68] on div at bounding box center [664, 318] width 882 height 547
click at [1176, 55] on div "Options" at bounding box center [1195, 50] width 52 height 14
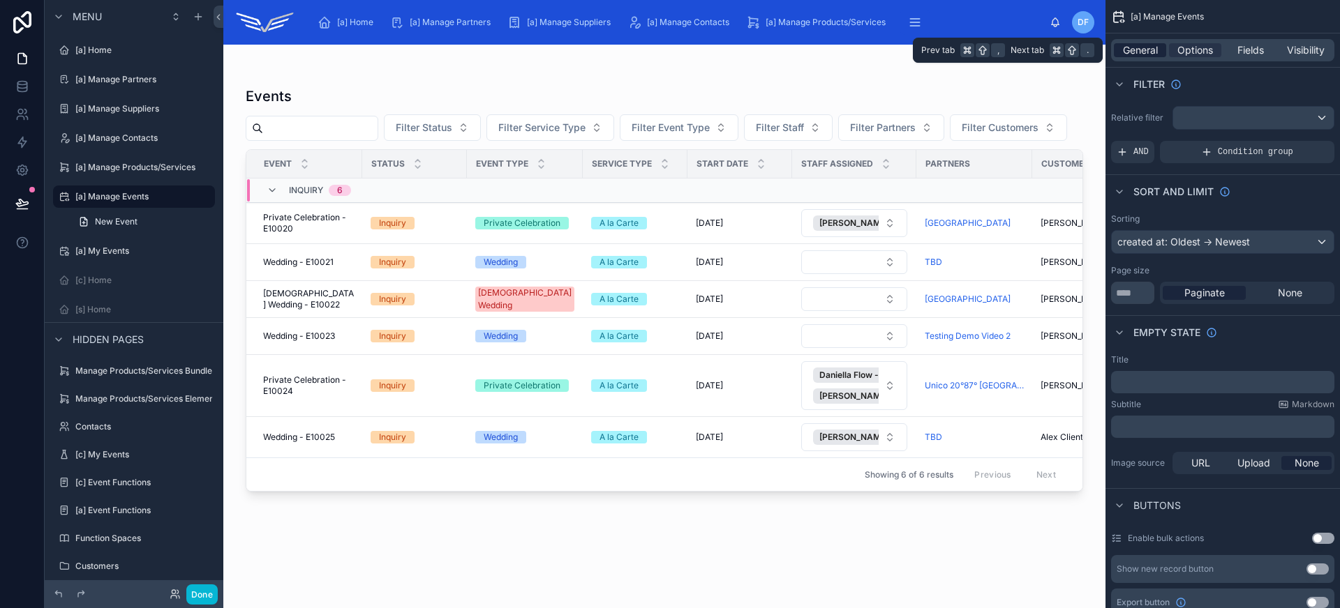
click at [1130, 51] on span "General" at bounding box center [1140, 50] width 35 height 14
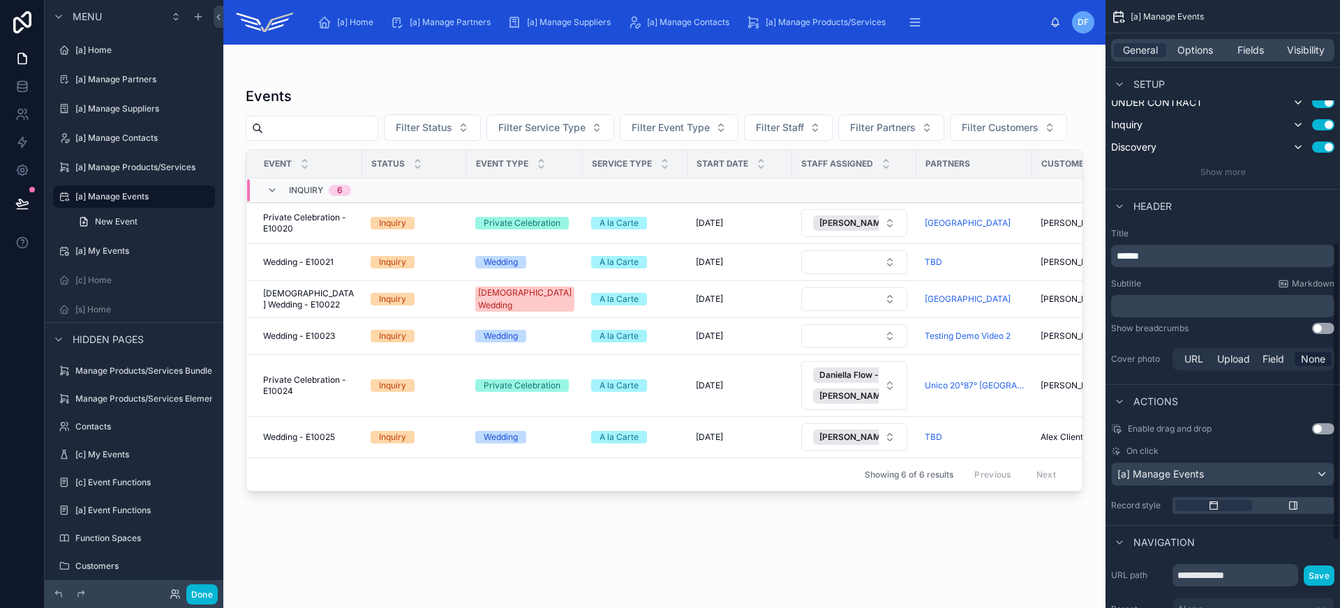
scroll to position [492, 0]
click at [1326, 336] on button "Use setting" at bounding box center [1323, 331] width 22 height 11
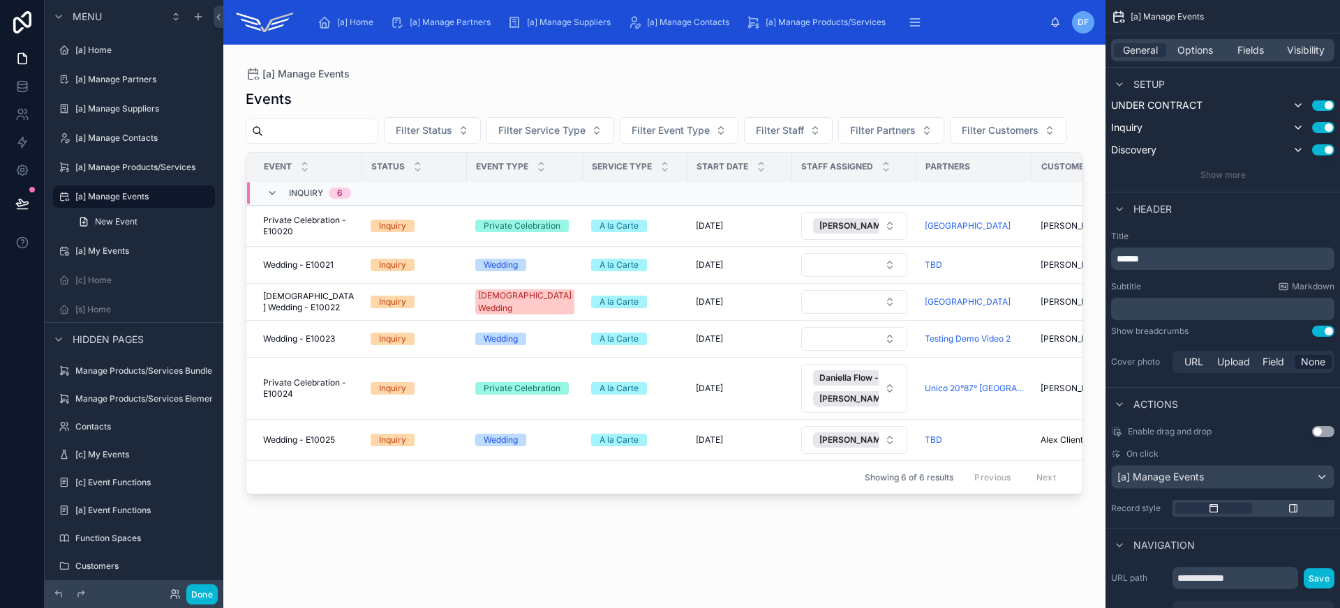
click at [1324, 333] on button "Use setting" at bounding box center [1323, 331] width 22 height 11
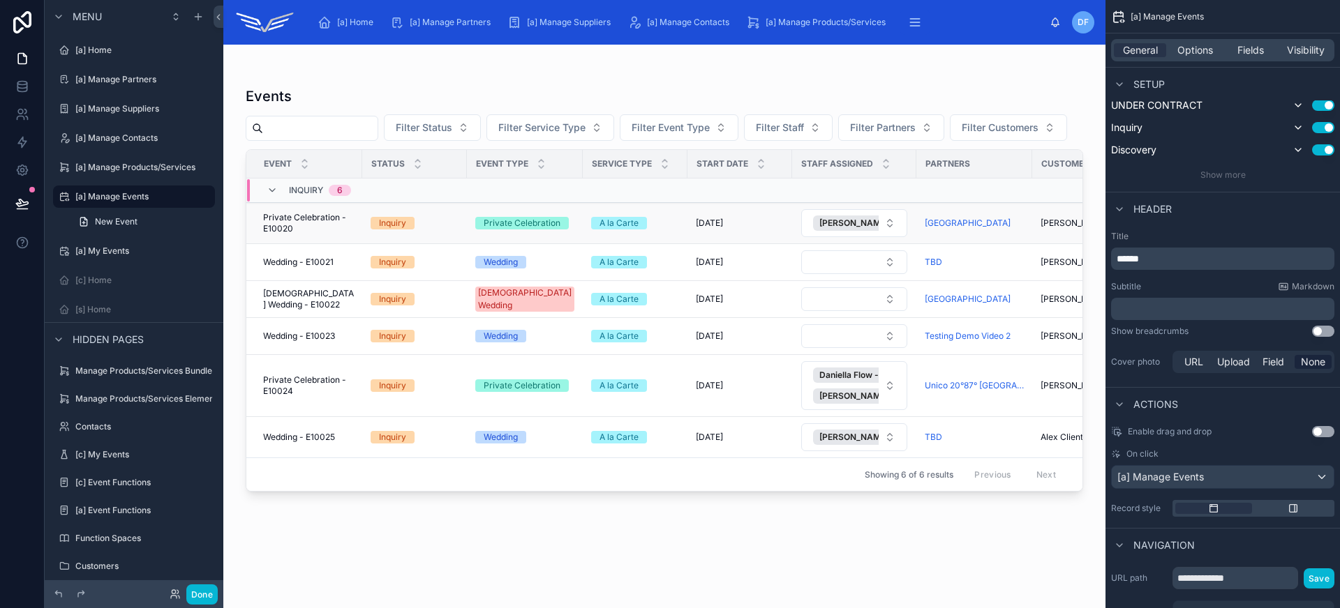
click at [350, 226] on span "Private Celebration - E10020" at bounding box center [308, 223] width 91 height 22
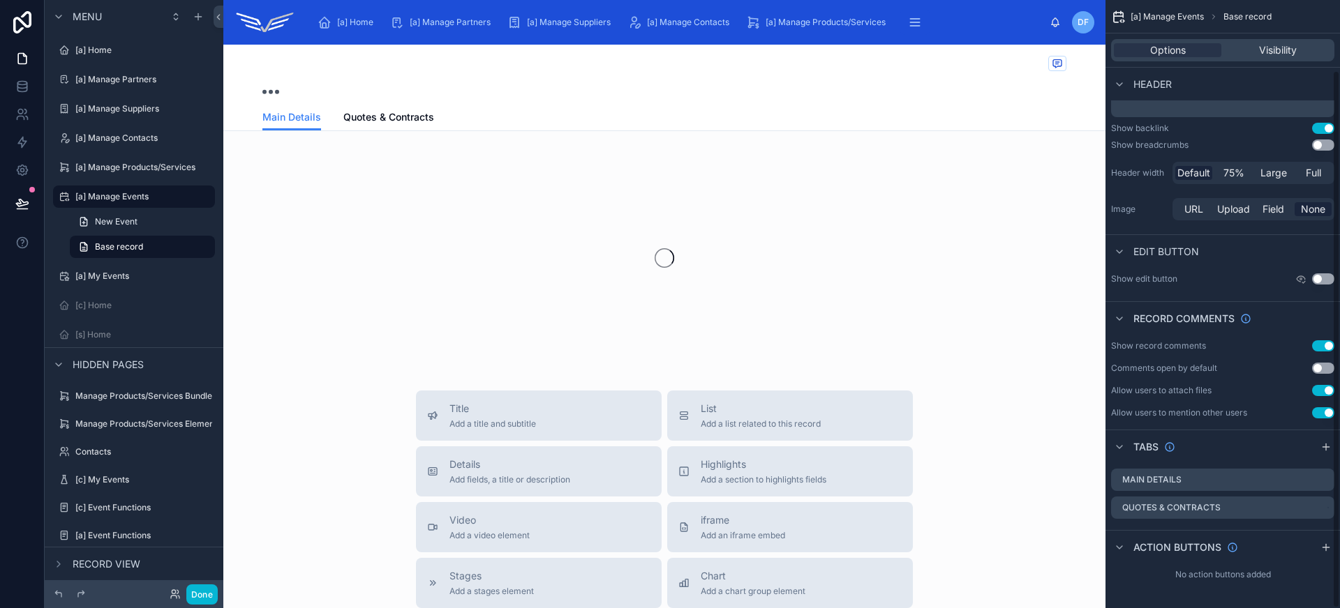
scroll to position [80, 0]
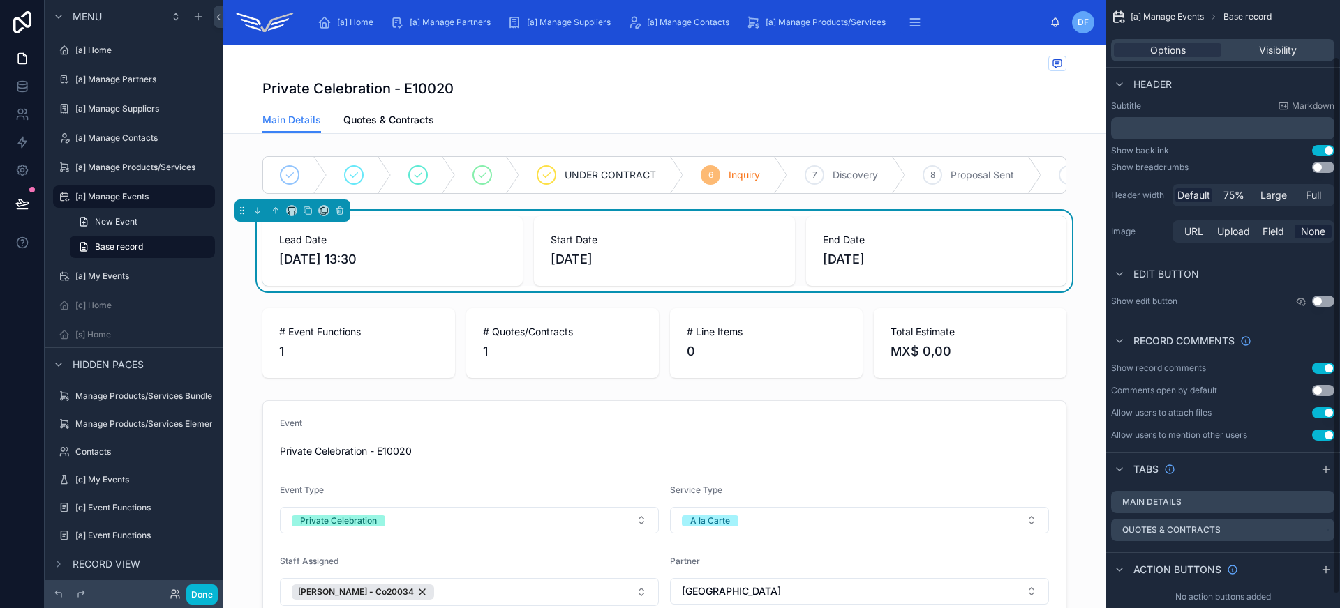
scroll to position [57, 0]
click at [1325, 167] on button "Use setting" at bounding box center [1323, 168] width 22 height 11
click at [124, 282] on div "[a] My Events" at bounding box center [133, 276] width 117 height 17
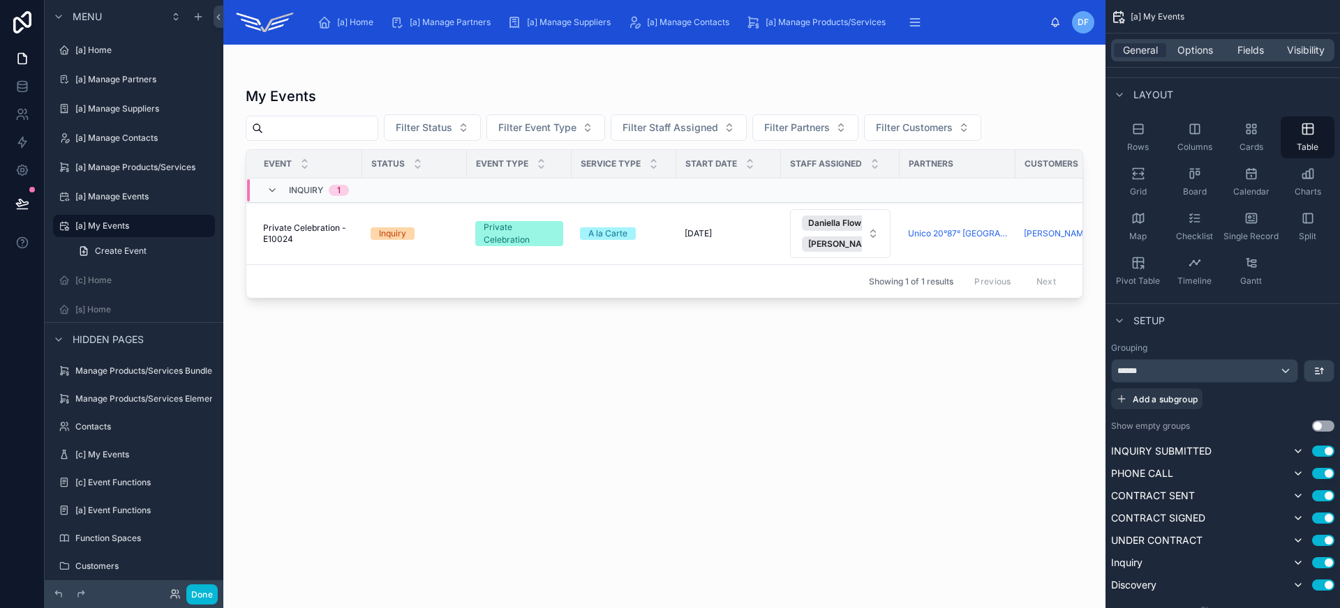
click at [325, 225] on div at bounding box center [664, 318] width 882 height 547
click at [331, 238] on span "Private Celebration - E10024" at bounding box center [308, 234] width 91 height 22
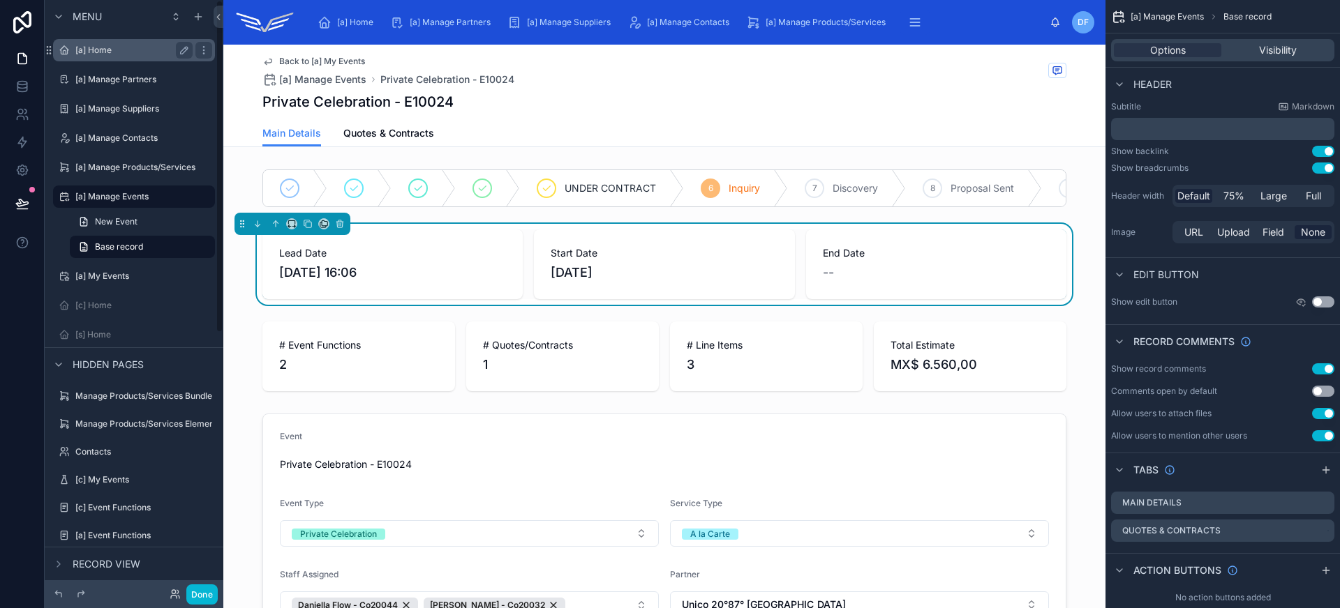
click at [127, 55] on label "[a] Home" at bounding box center [131, 50] width 112 height 11
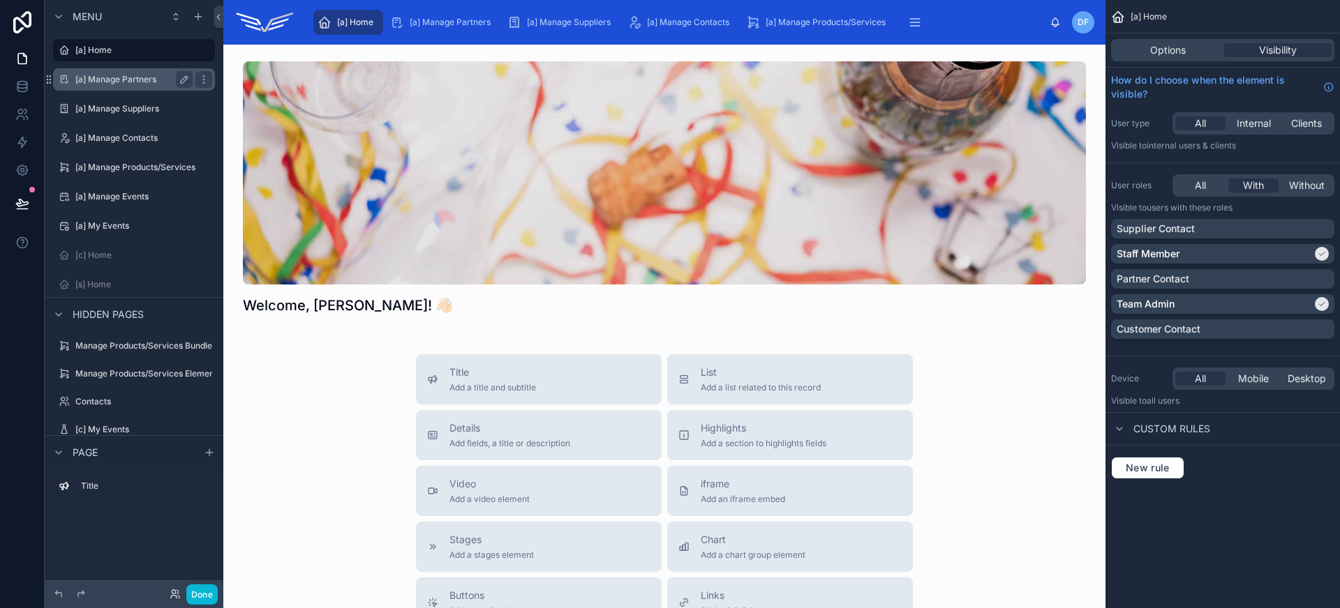
click at [128, 87] on div "[a] Manage Partners" at bounding box center [133, 79] width 117 height 17
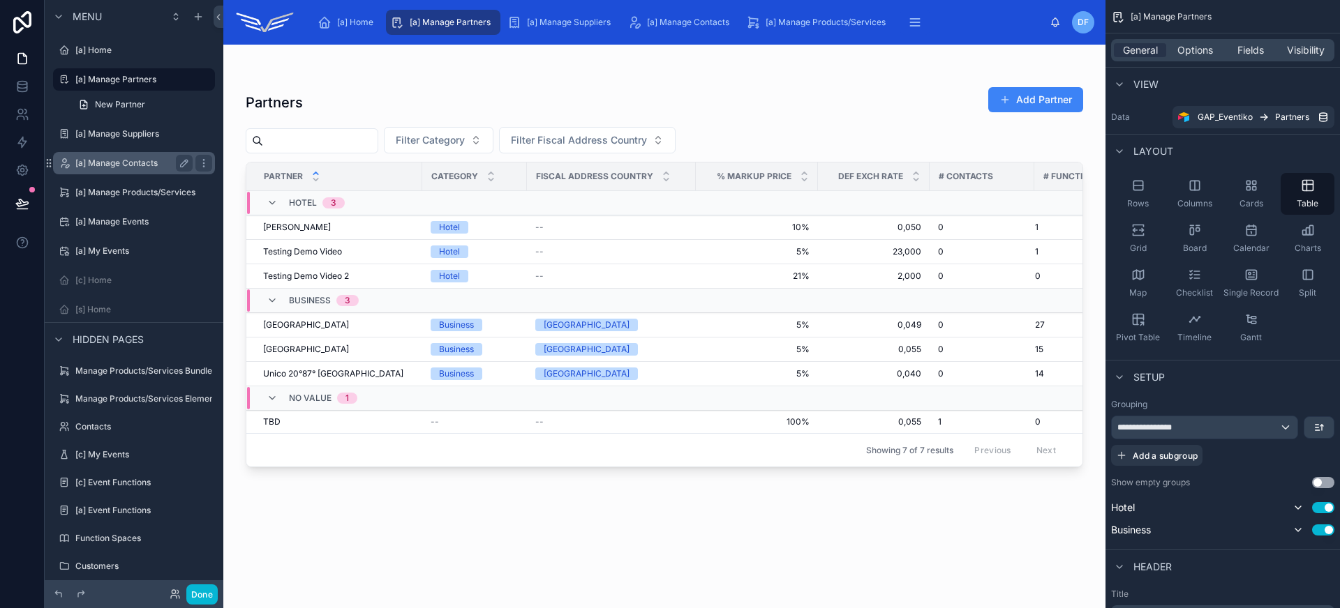
click at [133, 169] on div "[a] Manage Contacts" at bounding box center [133, 163] width 117 height 17
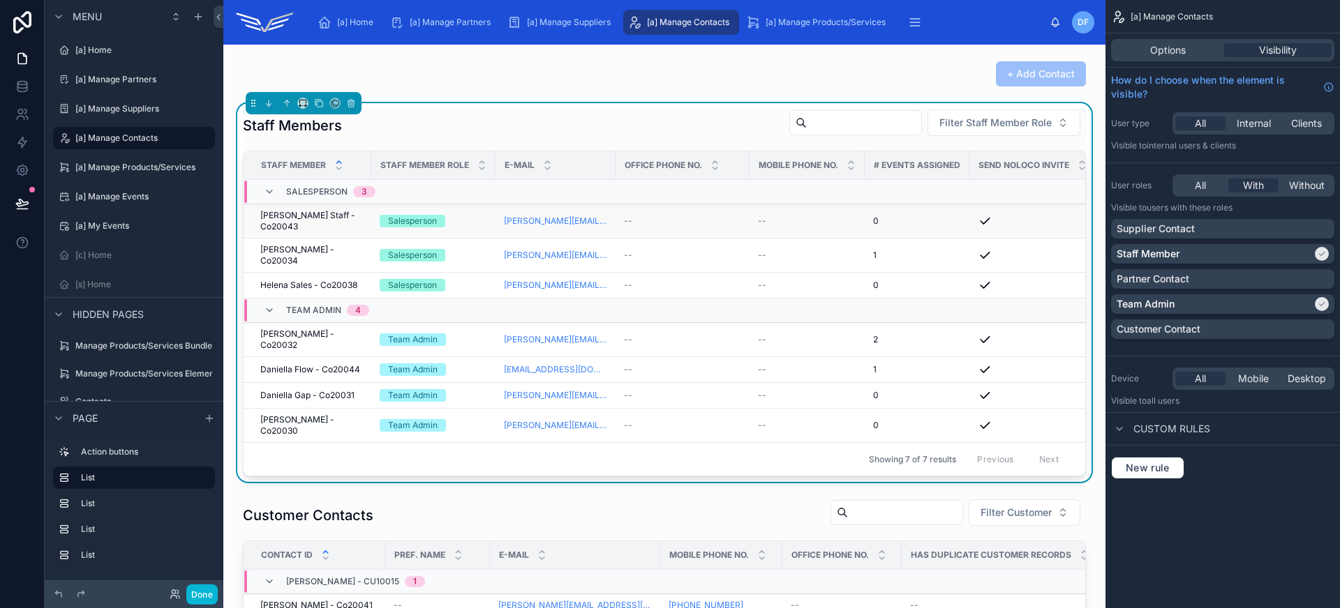
click at [307, 227] on td "[PERSON_NAME] Staff - Co20043 [PERSON_NAME] Staff - Co20043" at bounding box center [308, 221] width 128 height 34
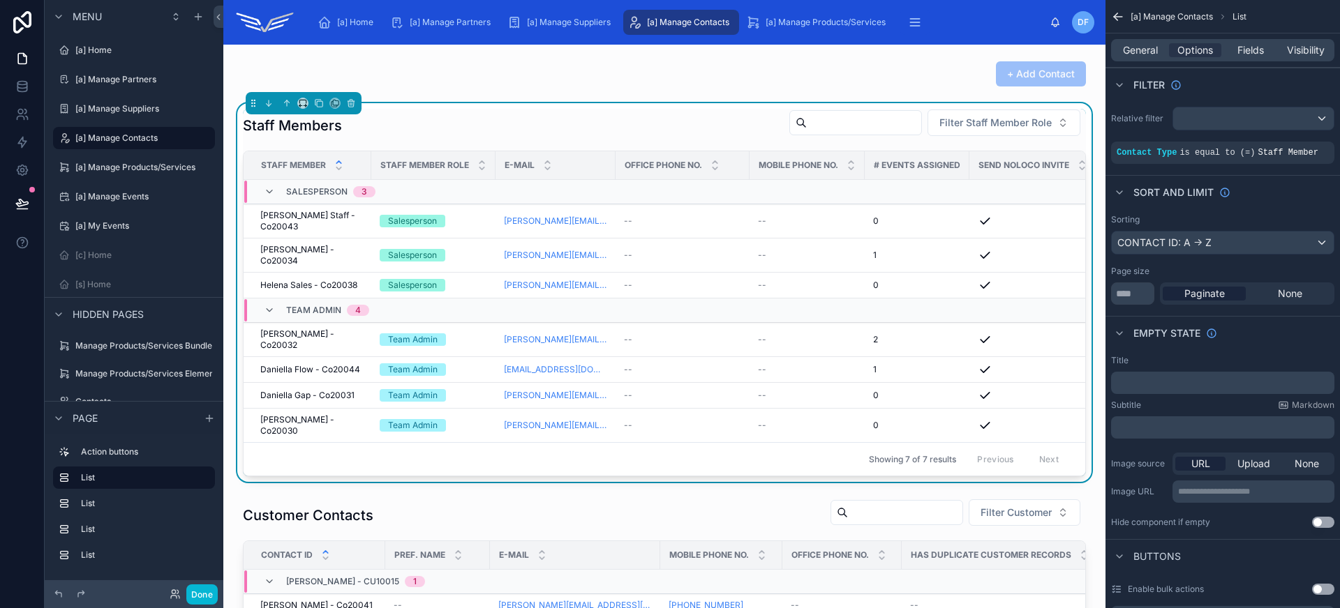
click at [315, 218] on span "[PERSON_NAME] Staff - Co20043" at bounding box center [311, 221] width 103 height 22
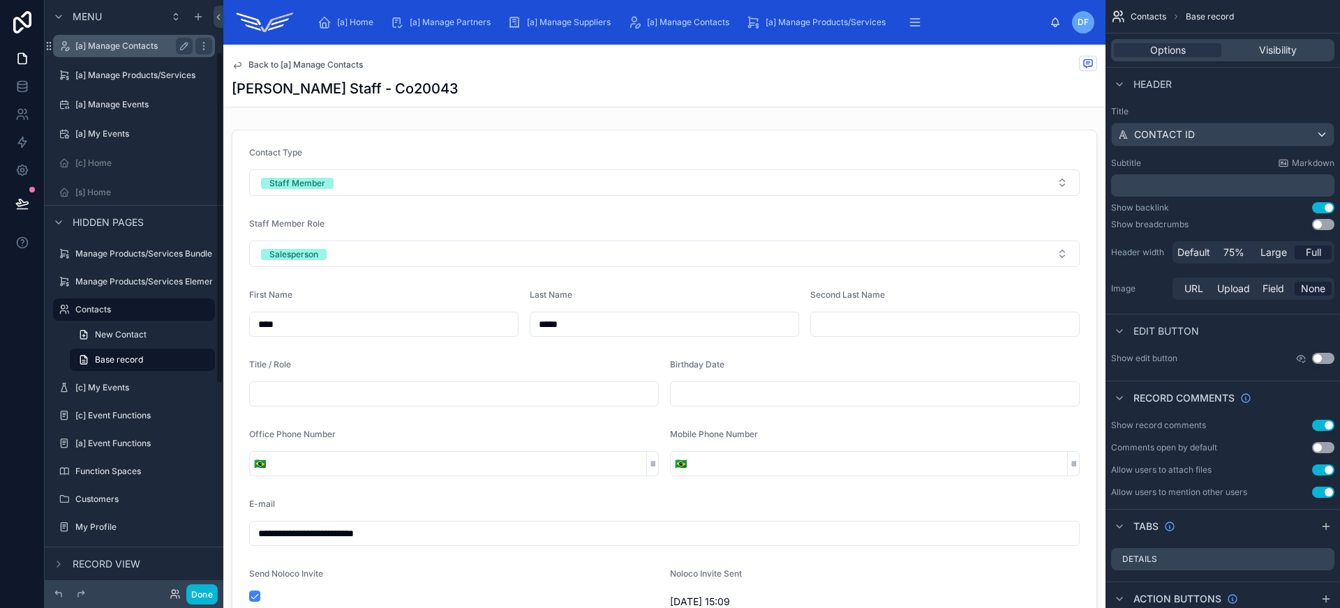
click at [145, 51] on label "[a] Manage Contacts" at bounding box center [131, 45] width 112 height 11
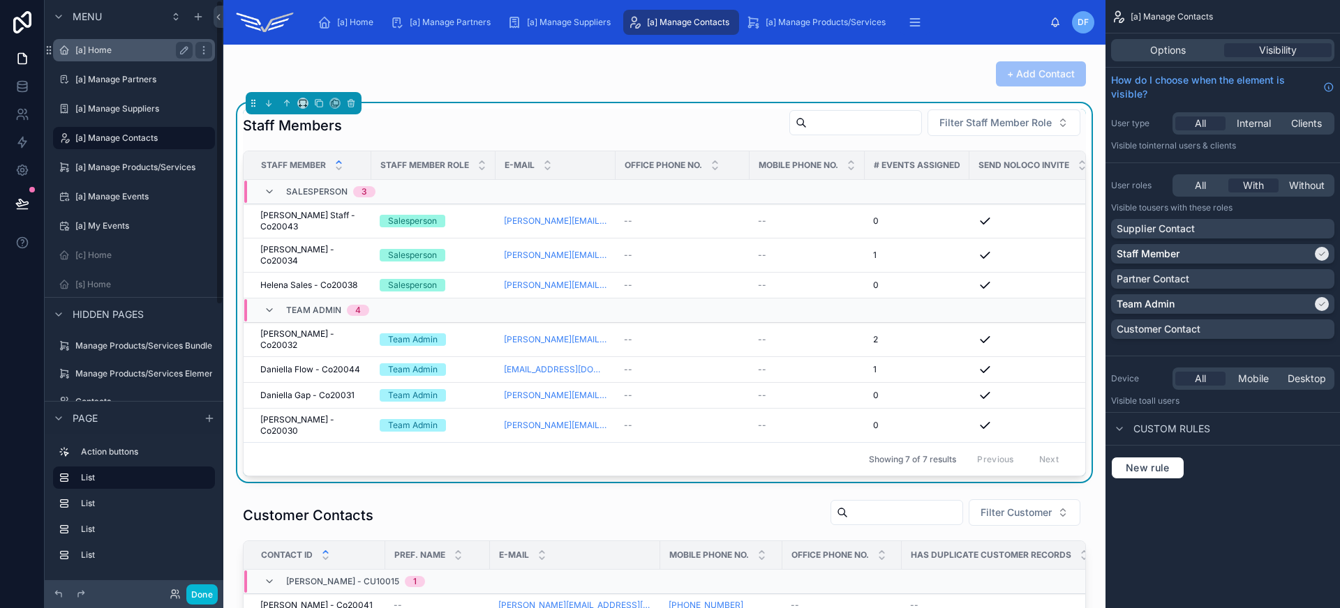
click at [134, 57] on div "[a] Home" at bounding box center [133, 50] width 117 height 17
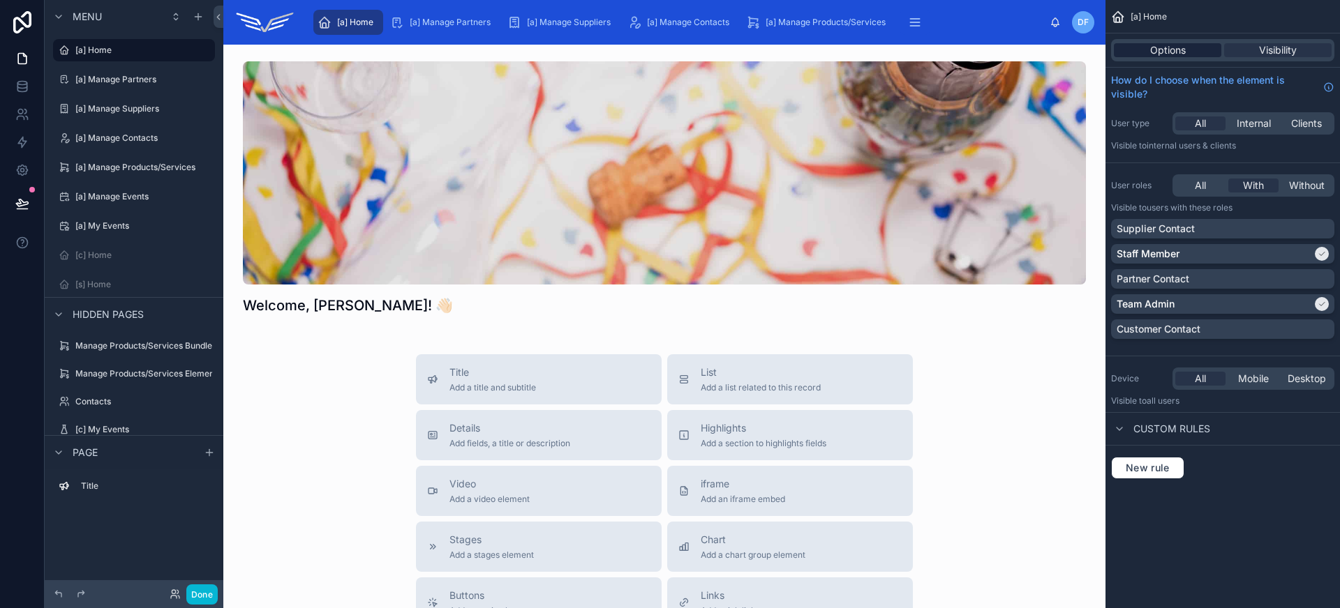
click at [1150, 46] on span "Options" at bounding box center [1168, 50] width 36 height 14
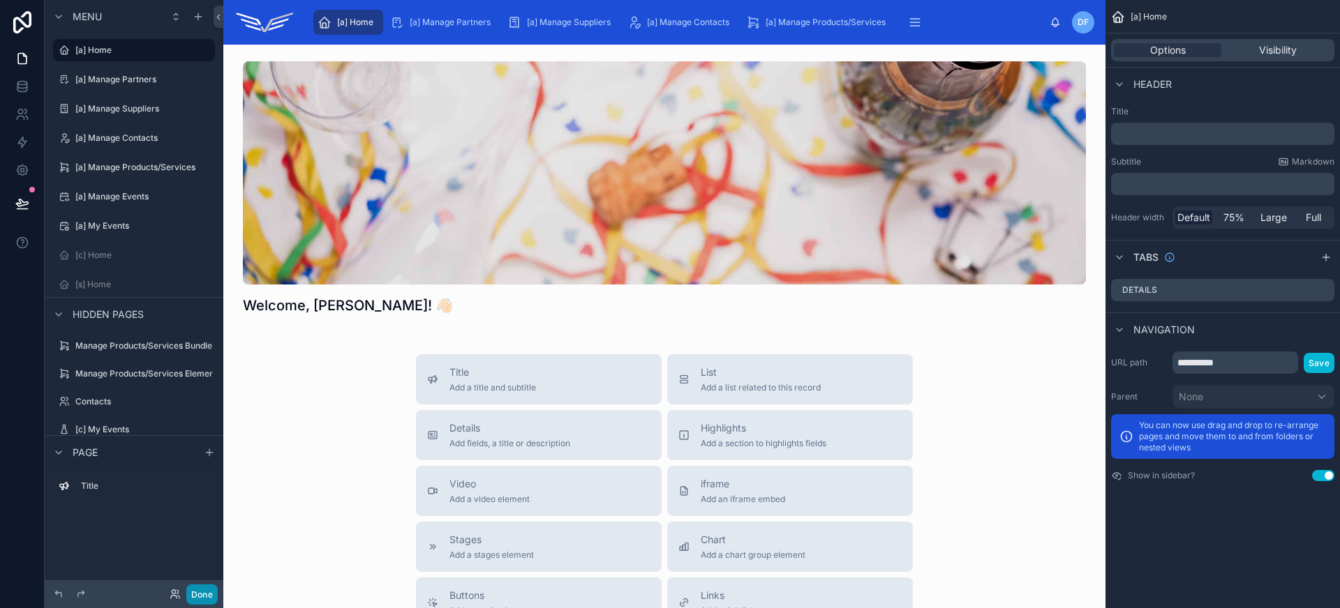
click at [207, 591] on button "Done" at bounding box center [201, 595] width 31 height 20
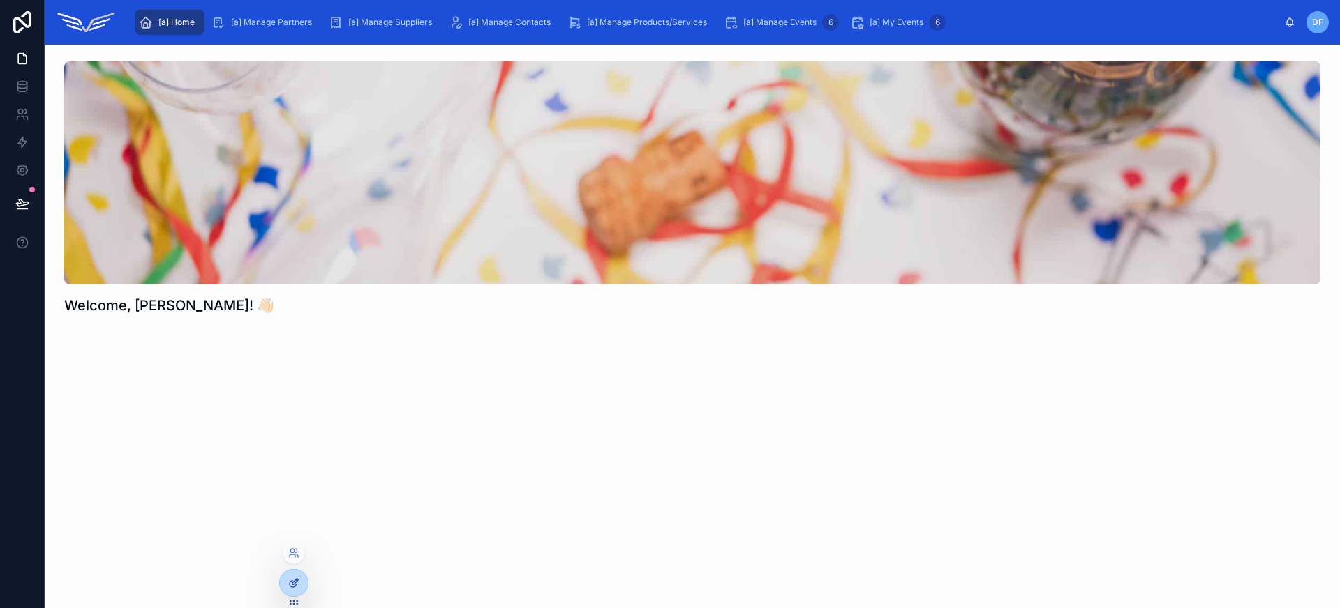
click at [288, 585] on icon at bounding box center [293, 583] width 11 height 11
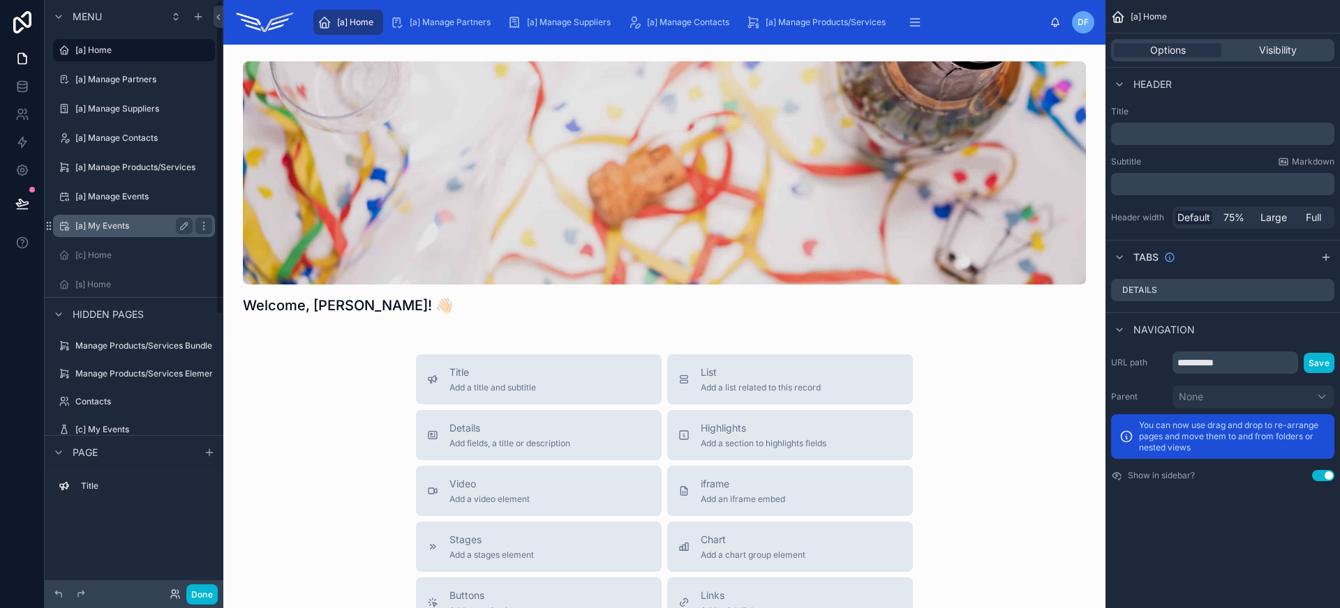
click at [124, 88] on div "[a] Manage Partners" at bounding box center [134, 79] width 156 height 22
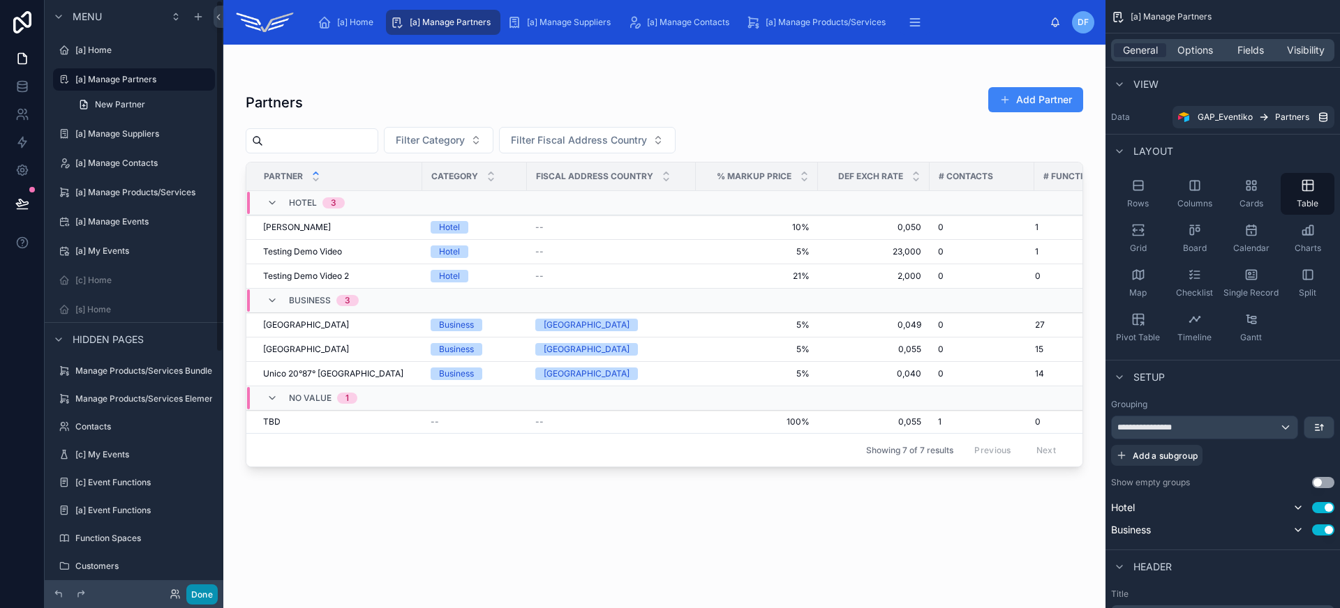
click at [208, 590] on button "Done" at bounding box center [201, 595] width 31 height 20
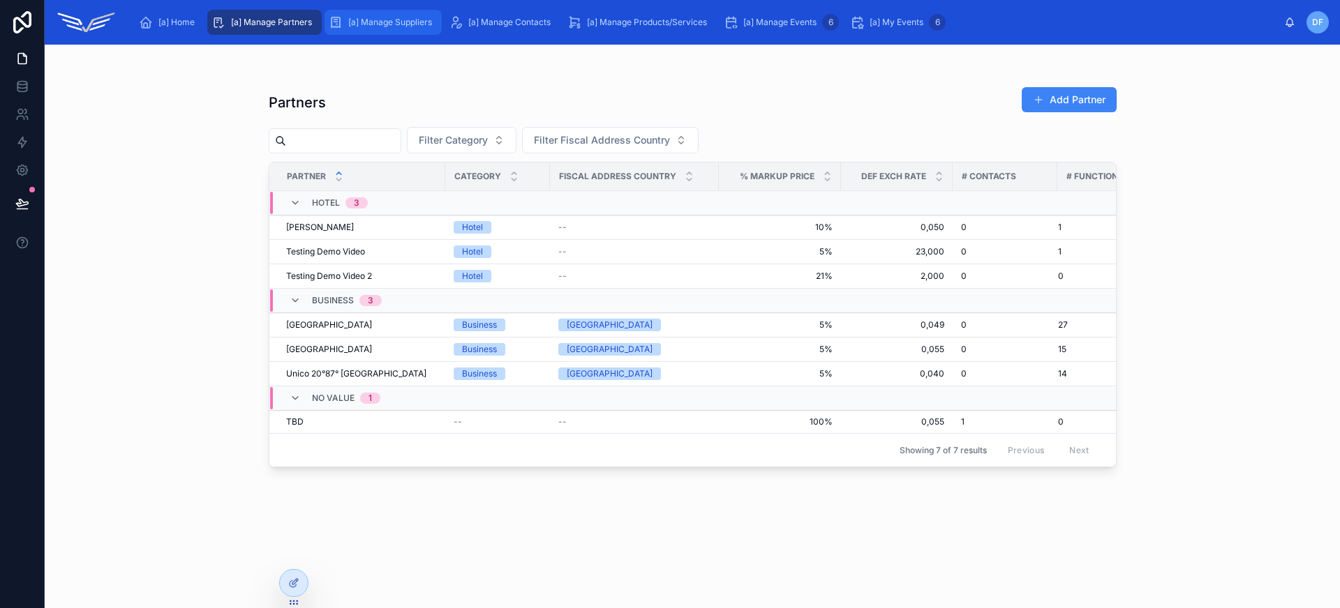
click at [378, 17] on span "[a] Manage Suppliers" at bounding box center [390, 22] width 84 height 11
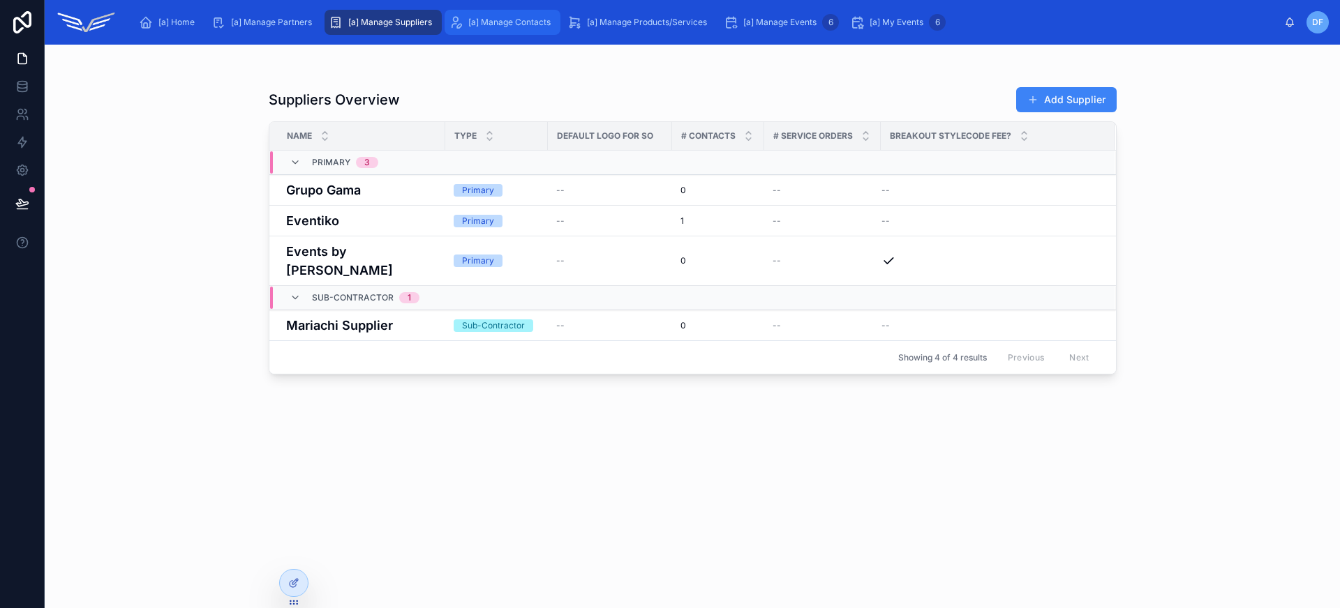
click at [487, 24] on span "[a] Manage Contacts" at bounding box center [509, 22] width 82 height 11
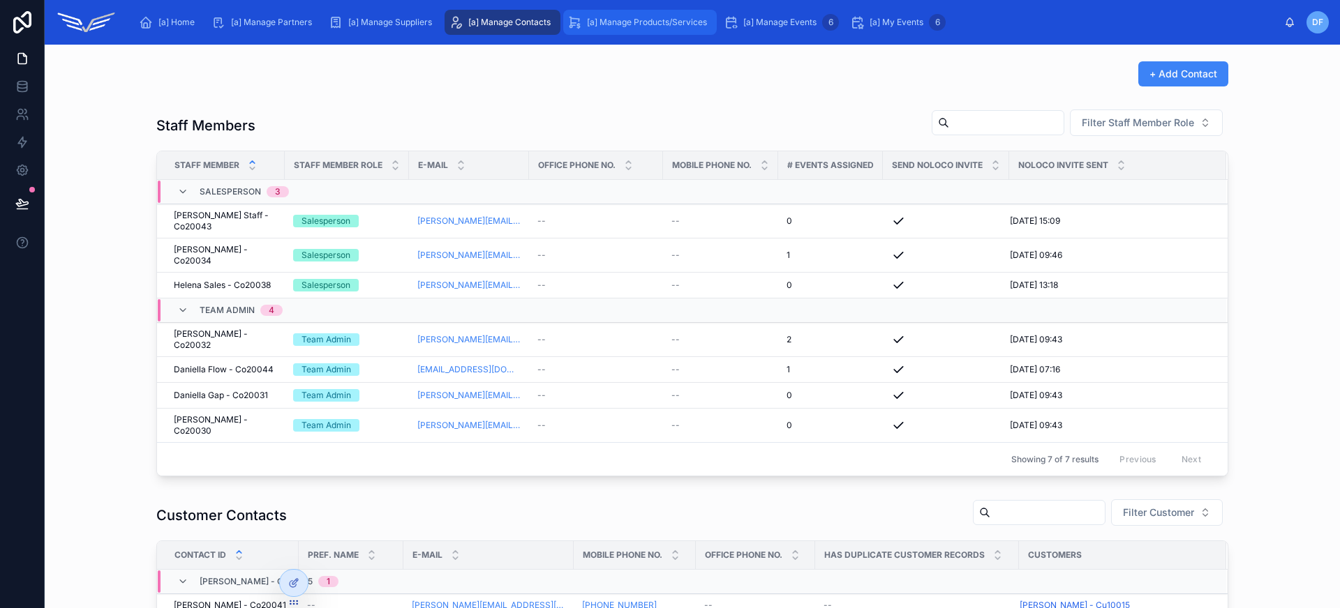
click at [628, 24] on span "[a] Manage Products/Services" at bounding box center [647, 22] width 120 height 11
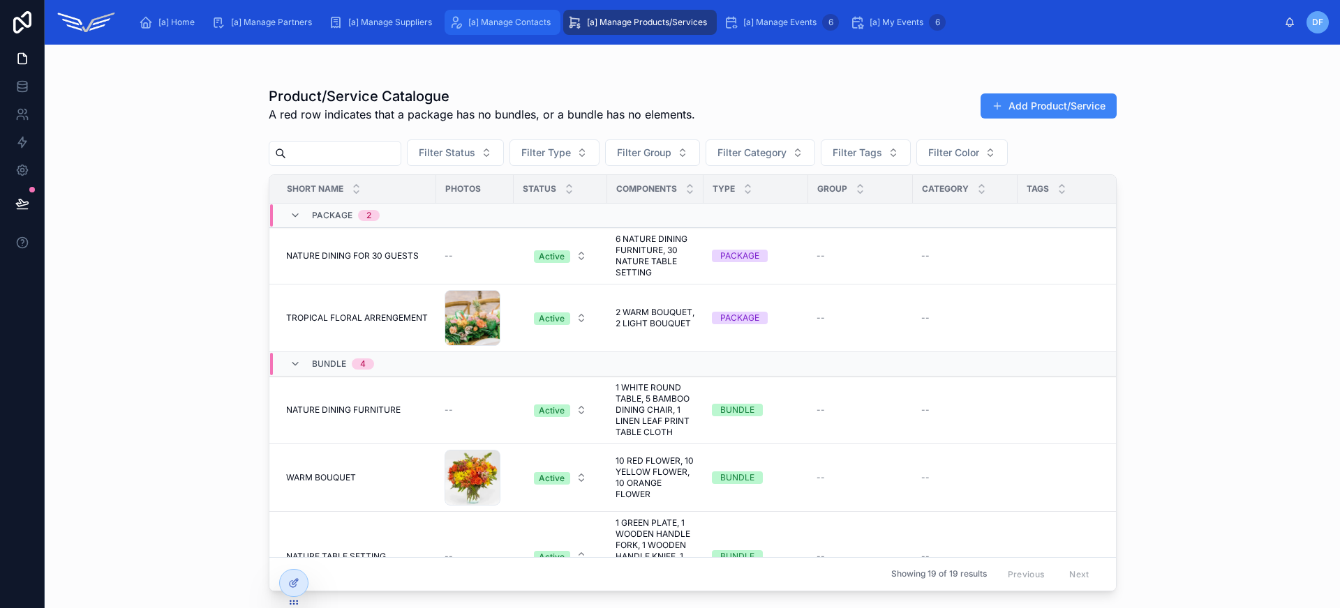
click at [524, 13] on div "[a] Manage Contacts" at bounding box center [502, 22] width 107 height 22
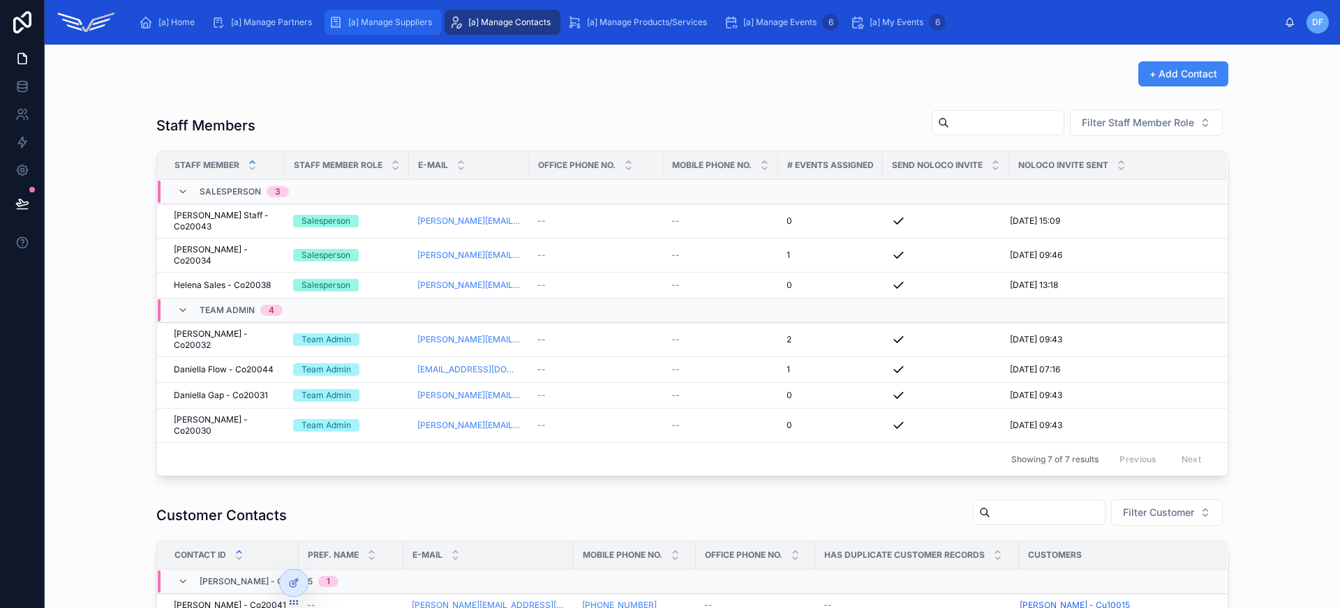
click at [400, 22] on span "[a] Manage Suppliers" at bounding box center [390, 22] width 84 height 11
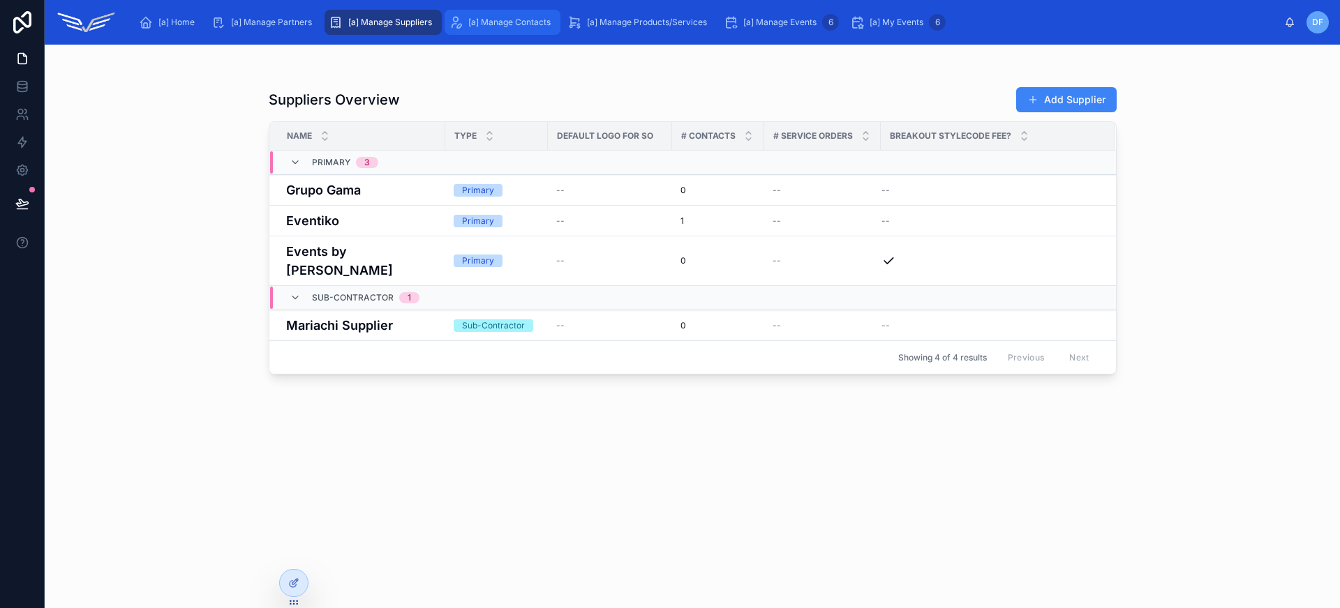
click at [504, 23] on span "[a] Manage Contacts" at bounding box center [509, 22] width 82 height 11
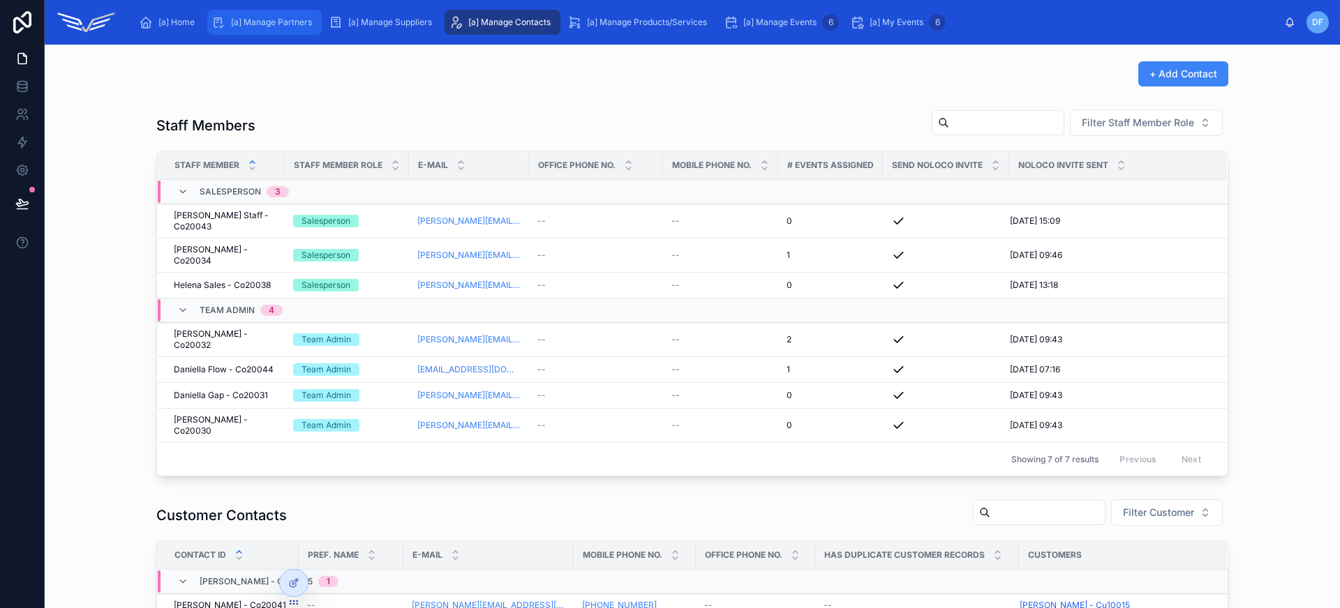
click at [285, 23] on span "[a] Manage Partners" at bounding box center [271, 22] width 81 height 11
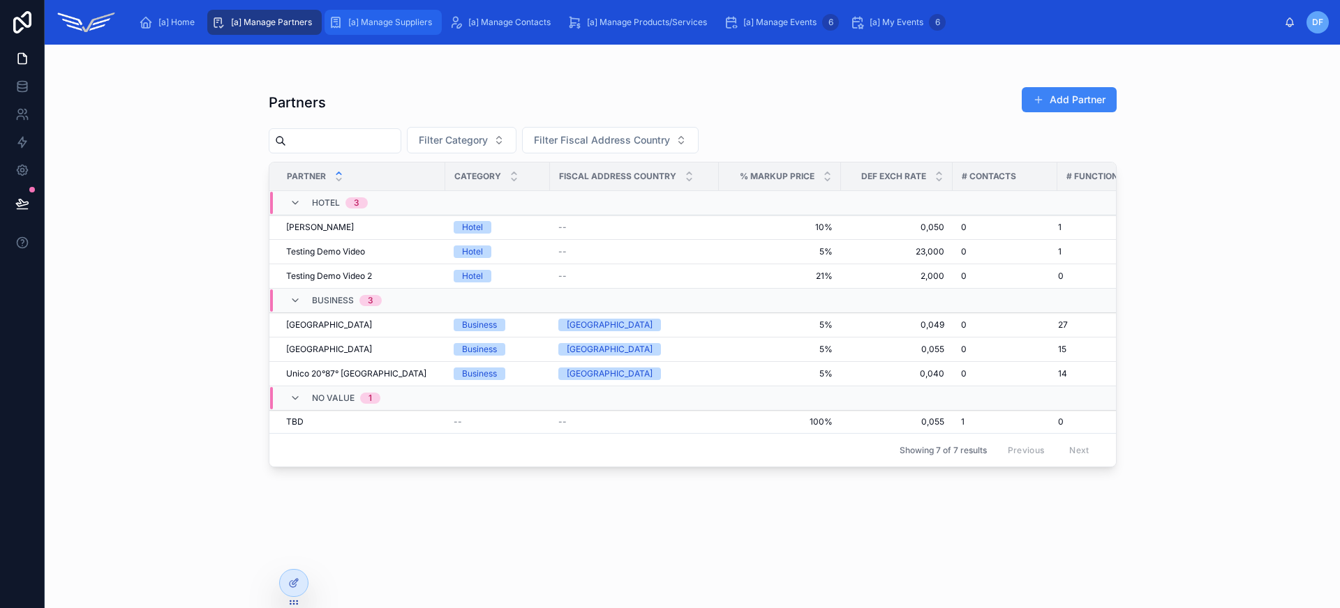
click at [398, 24] on span "[a] Manage Suppliers" at bounding box center [390, 22] width 84 height 11
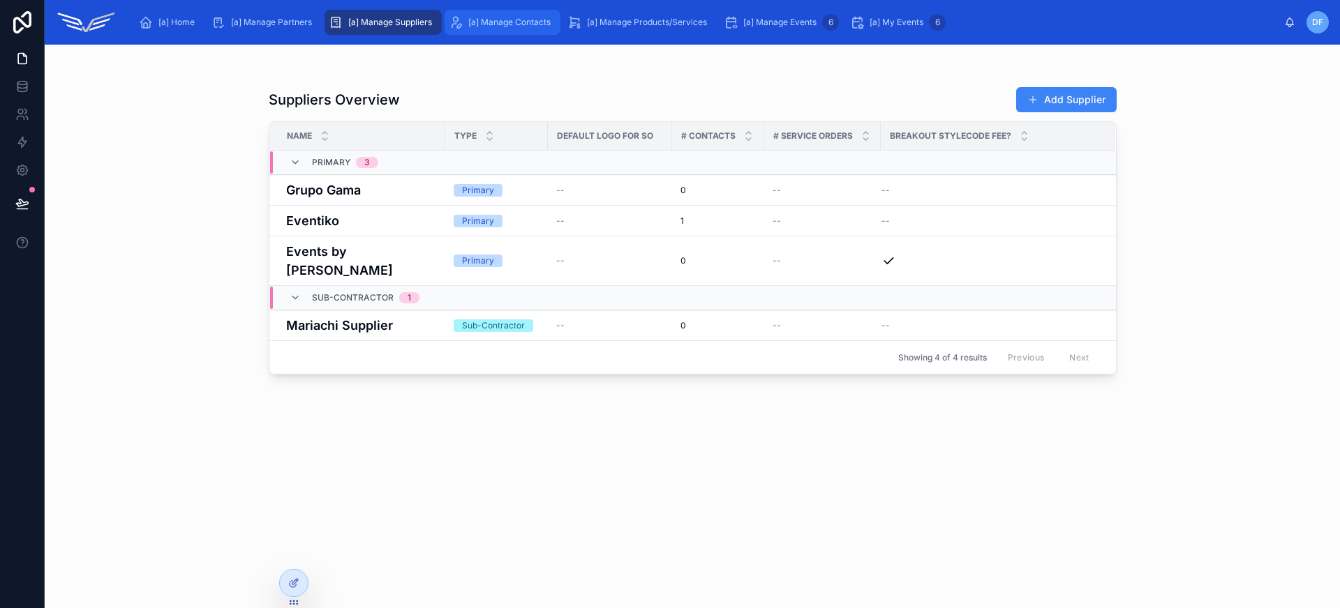
click at [509, 24] on span "[a] Manage Contacts" at bounding box center [509, 22] width 82 height 11
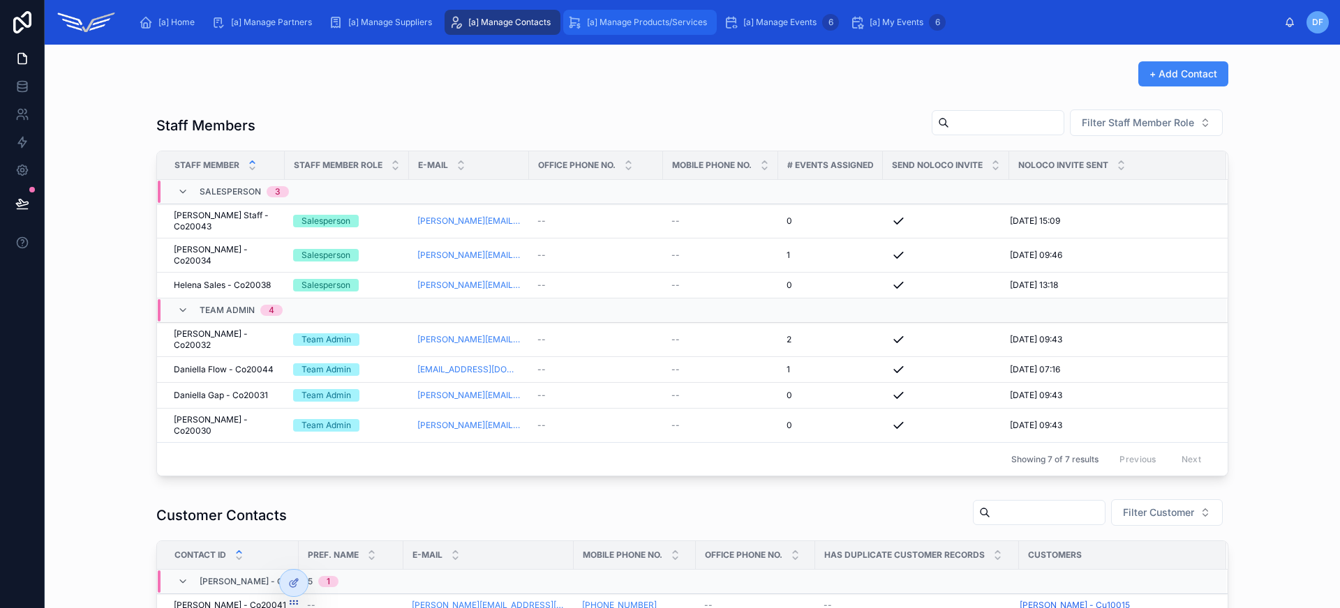
click at [606, 27] on span "[a] Manage Products/Services" at bounding box center [647, 22] width 120 height 11
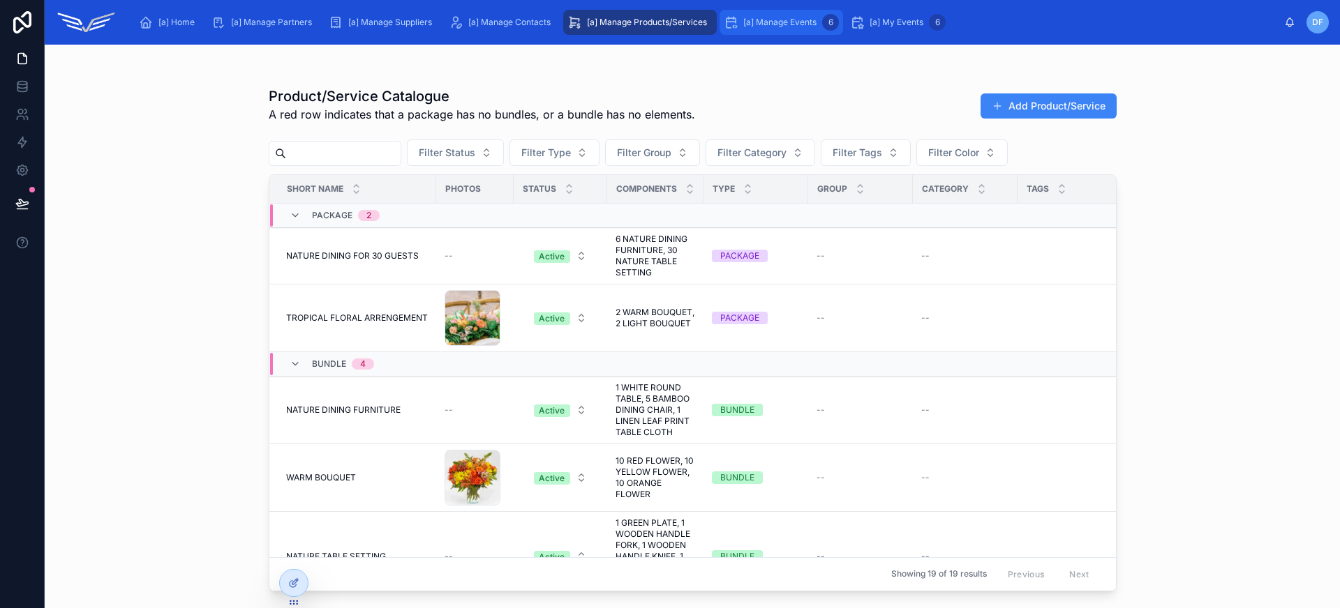
click at [742, 30] on div "[a] Manage Events 6" at bounding box center [781, 22] width 115 height 22
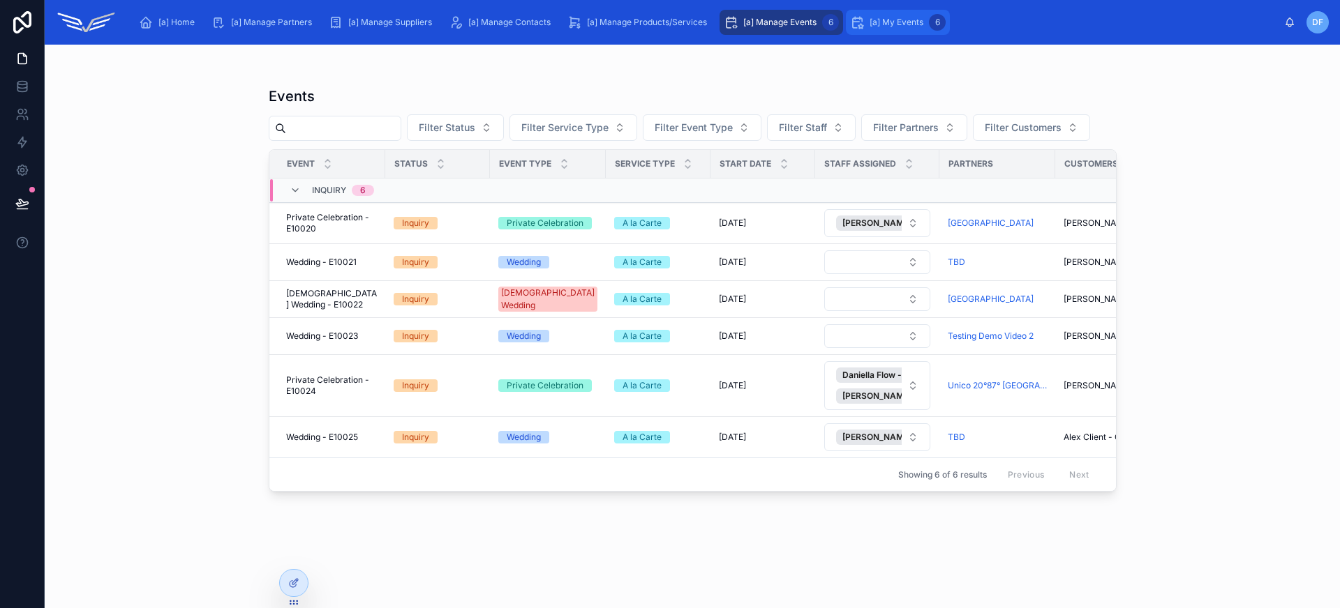
click at [885, 14] on div "[a] My Events 6" at bounding box center [898, 22] width 96 height 22
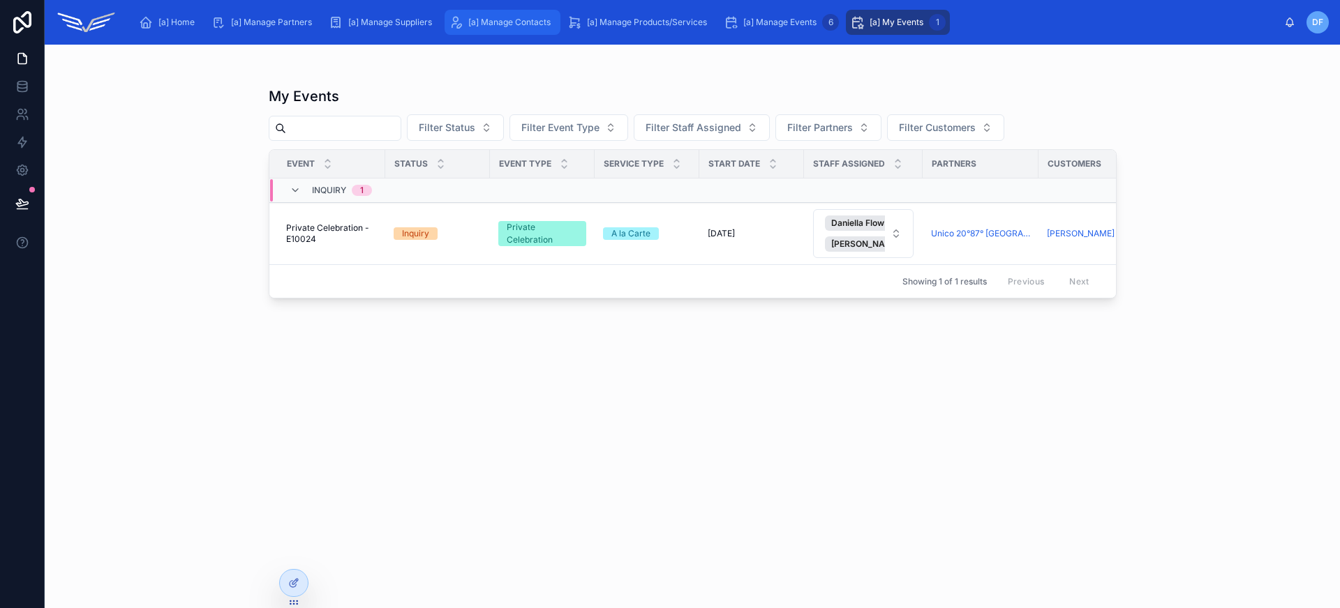
click at [536, 28] on div "[a] Manage Contacts" at bounding box center [502, 22] width 107 height 22
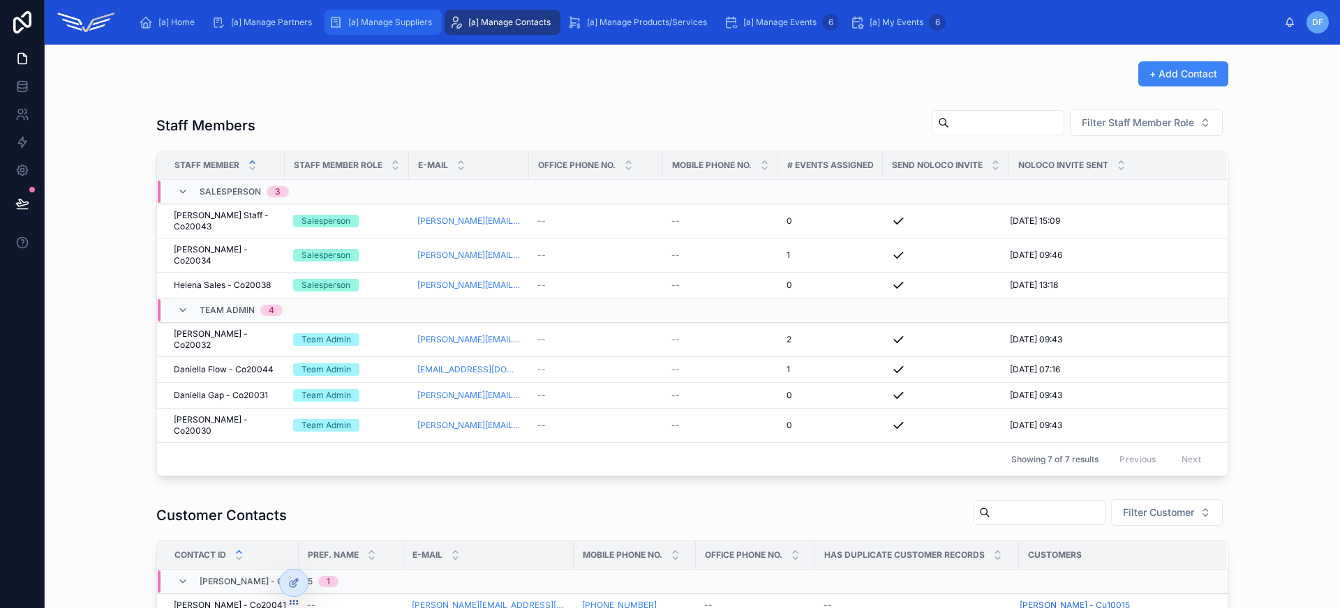
click at [367, 20] on span "[a] Manage Suppliers" at bounding box center [390, 22] width 84 height 11
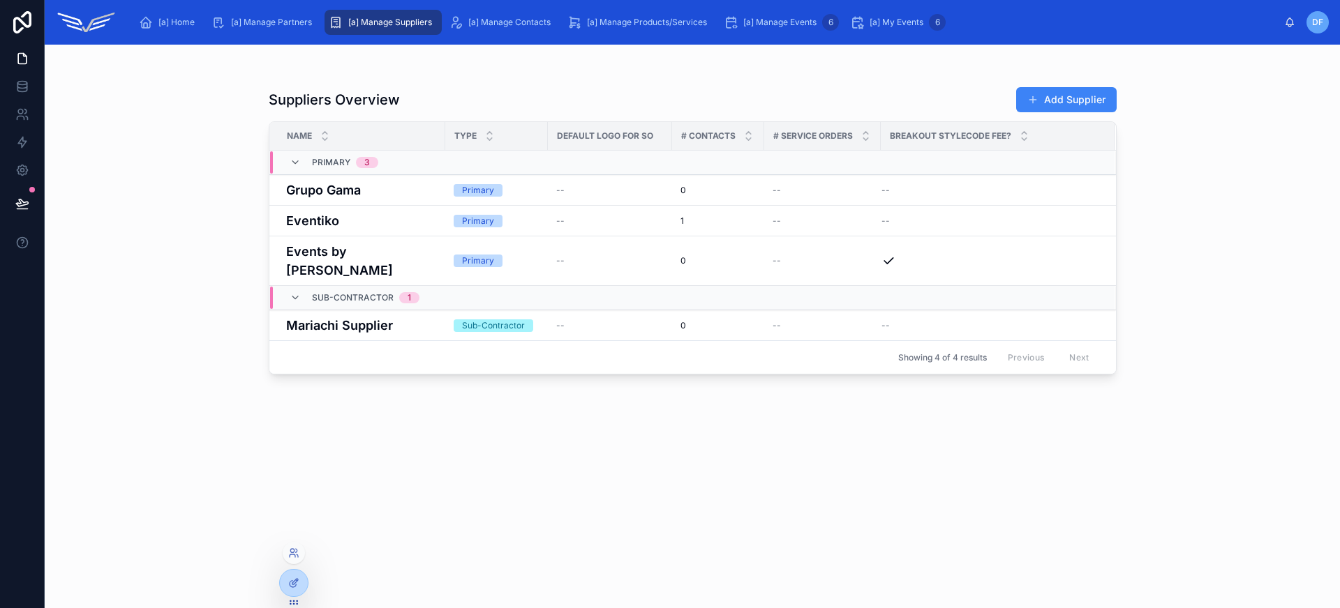
click at [301, 569] on div at bounding box center [294, 556] width 22 height 28
click at [297, 588] on icon at bounding box center [293, 583] width 11 height 11
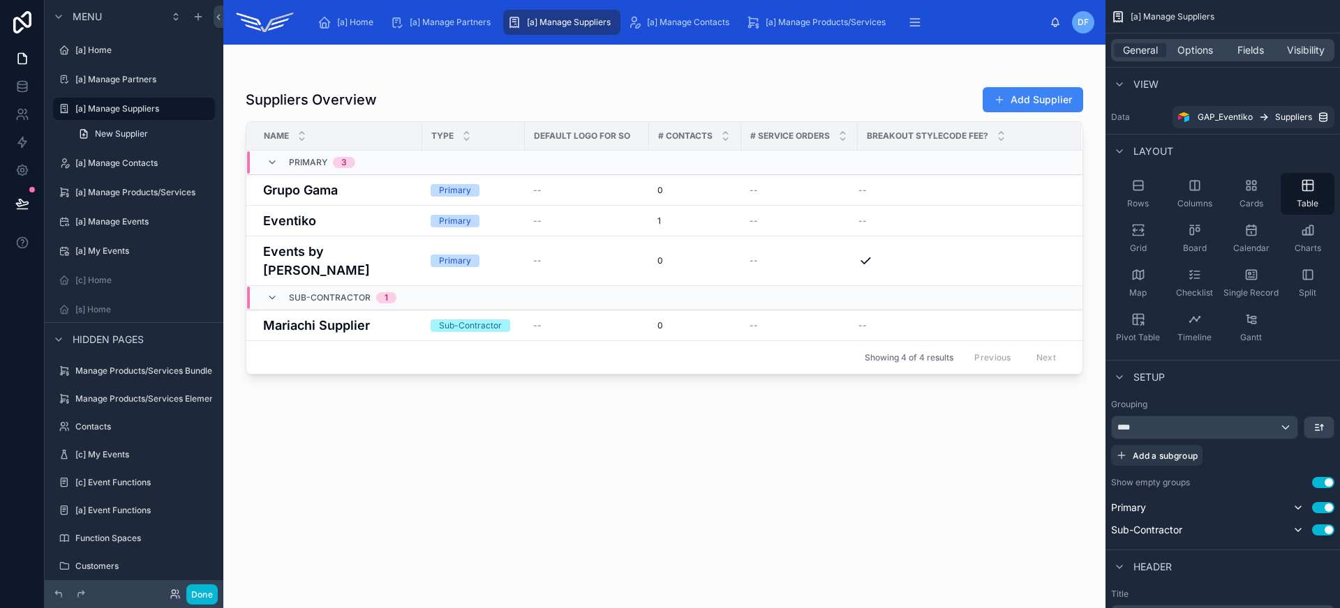
click at [374, 81] on div at bounding box center [664, 318] width 882 height 547
click at [1147, 51] on span "General" at bounding box center [1140, 50] width 35 height 14
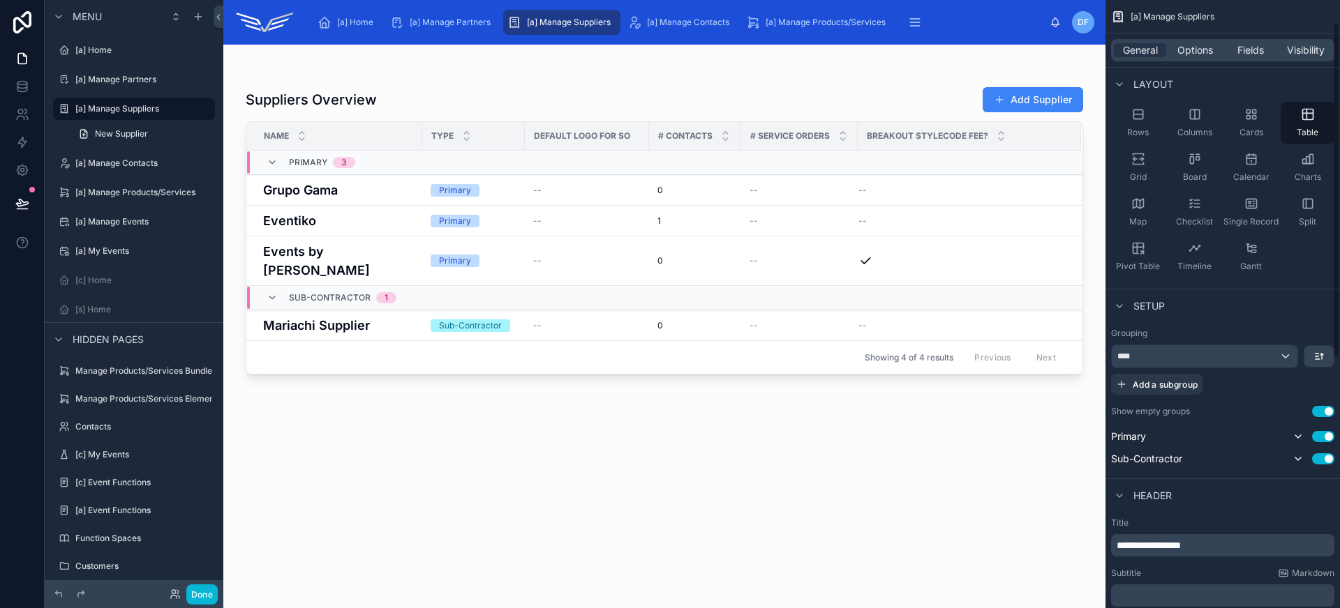
scroll to position [239, 0]
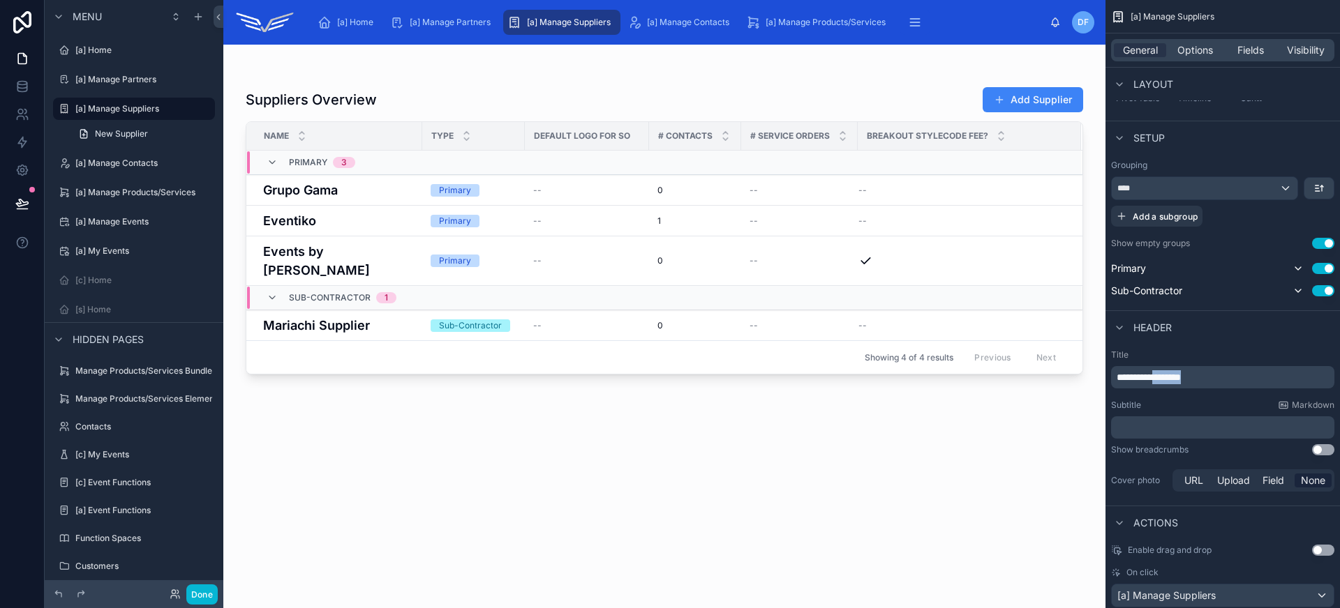
drag, startPoint x: 1161, startPoint y: 376, endPoint x: 1252, endPoint y: 378, distance: 90.7
click at [1252, 378] on p "**********" at bounding box center [1223, 378] width 215 height 14
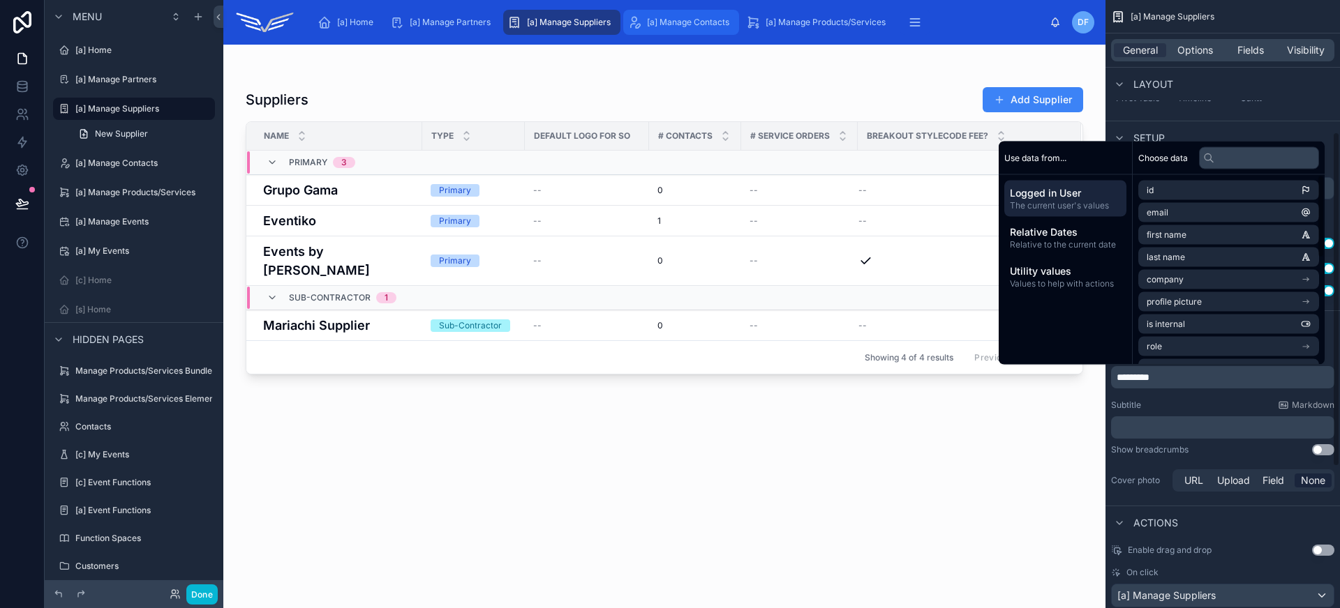
click at [672, 33] on link "[a] Manage Contacts" at bounding box center [681, 22] width 116 height 25
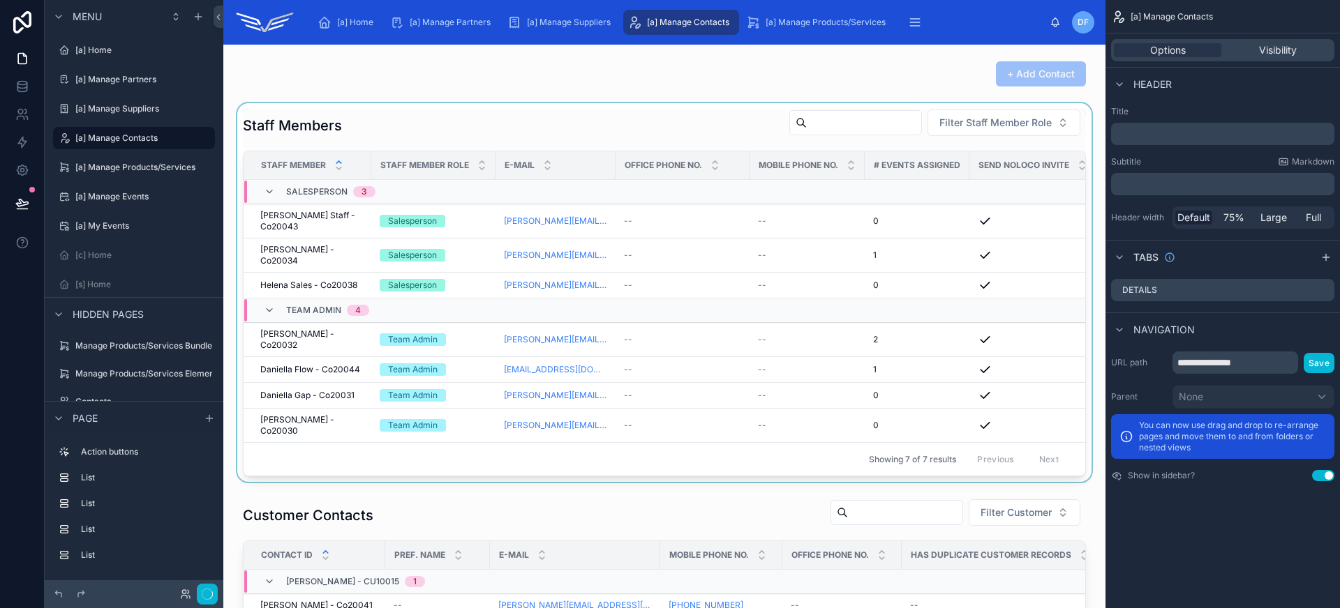
click at [548, 114] on div at bounding box center [664, 292] width 860 height 379
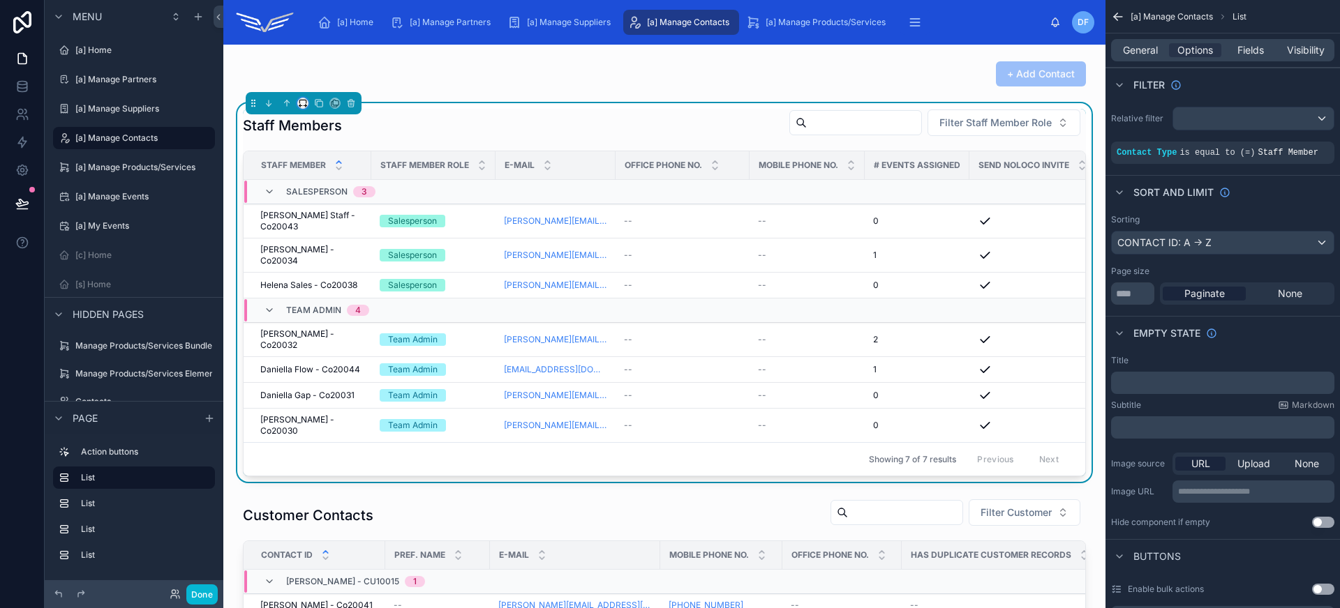
click at [308, 103] on button at bounding box center [302, 103] width 11 height 11
click at [336, 129] on span "Default" at bounding box center [325, 129] width 33 height 17
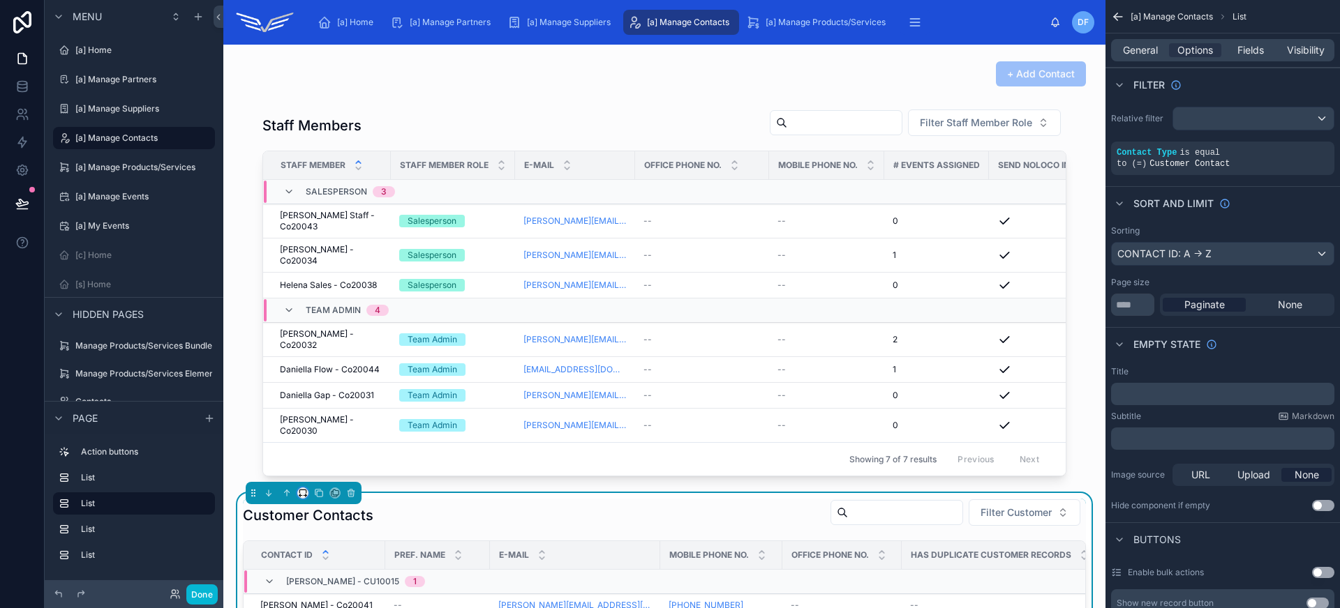
click at [298, 489] on icon at bounding box center [303, 493] width 10 height 10
click at [329, 314] on span "Default" at bounding box center [325, 316] width 33 height 17
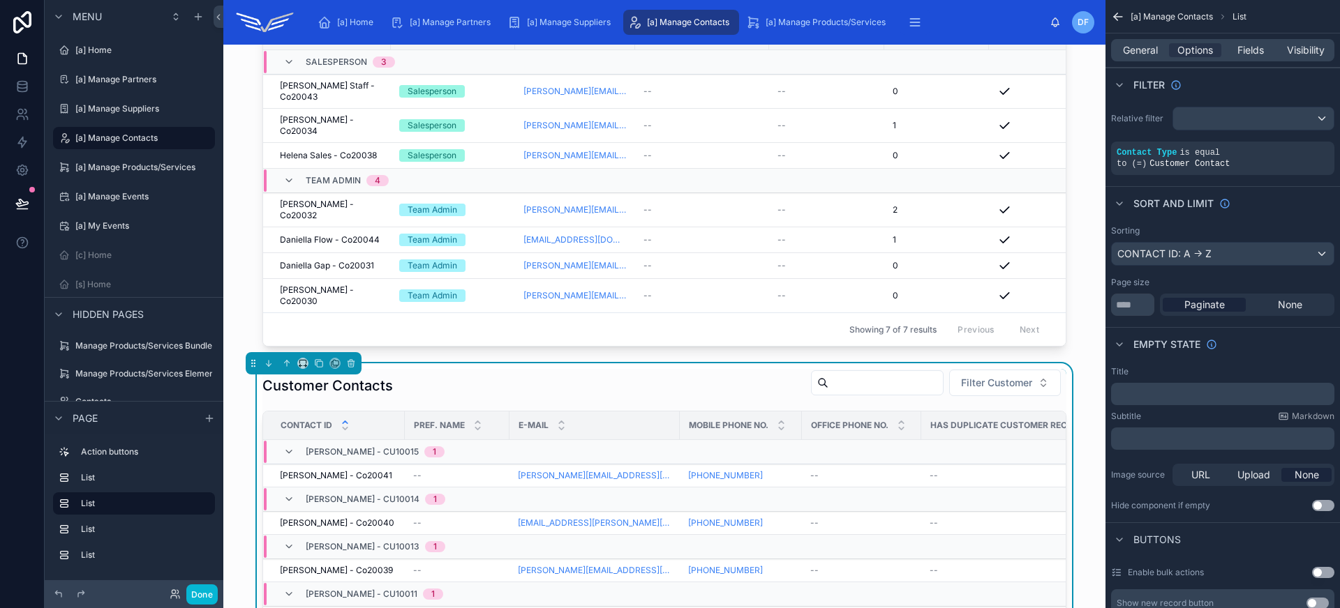
scroll to position [398, 0]
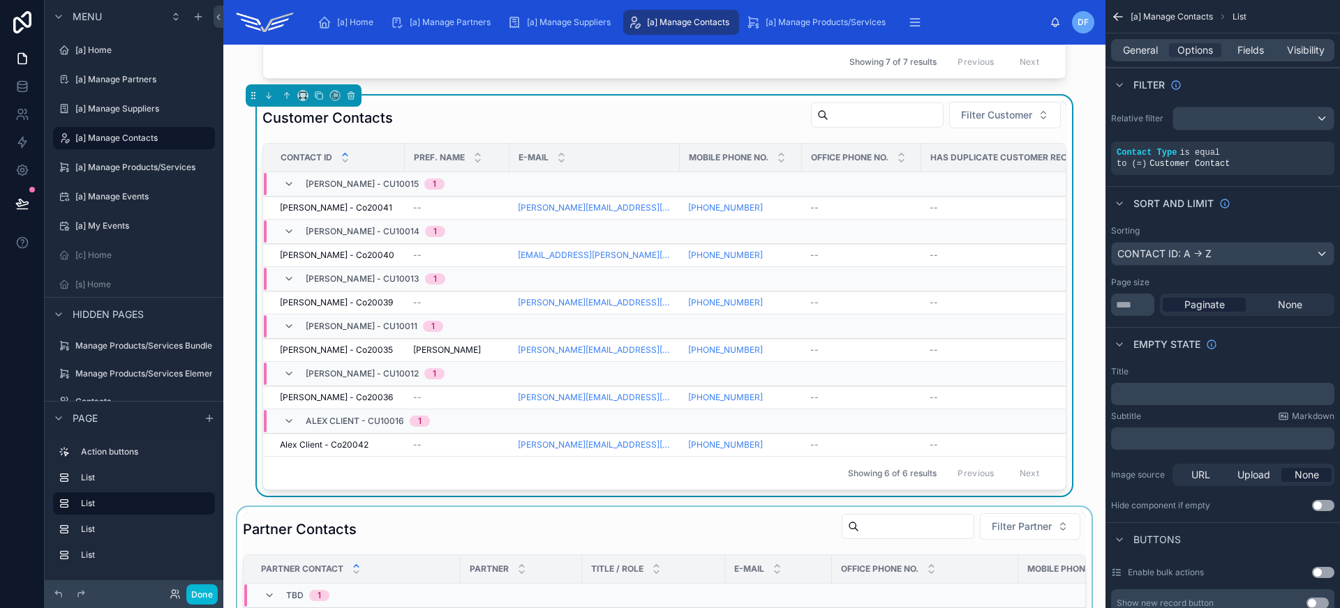
click at [352, 537] on div at bounding box center [664, 594] width 860 height 174
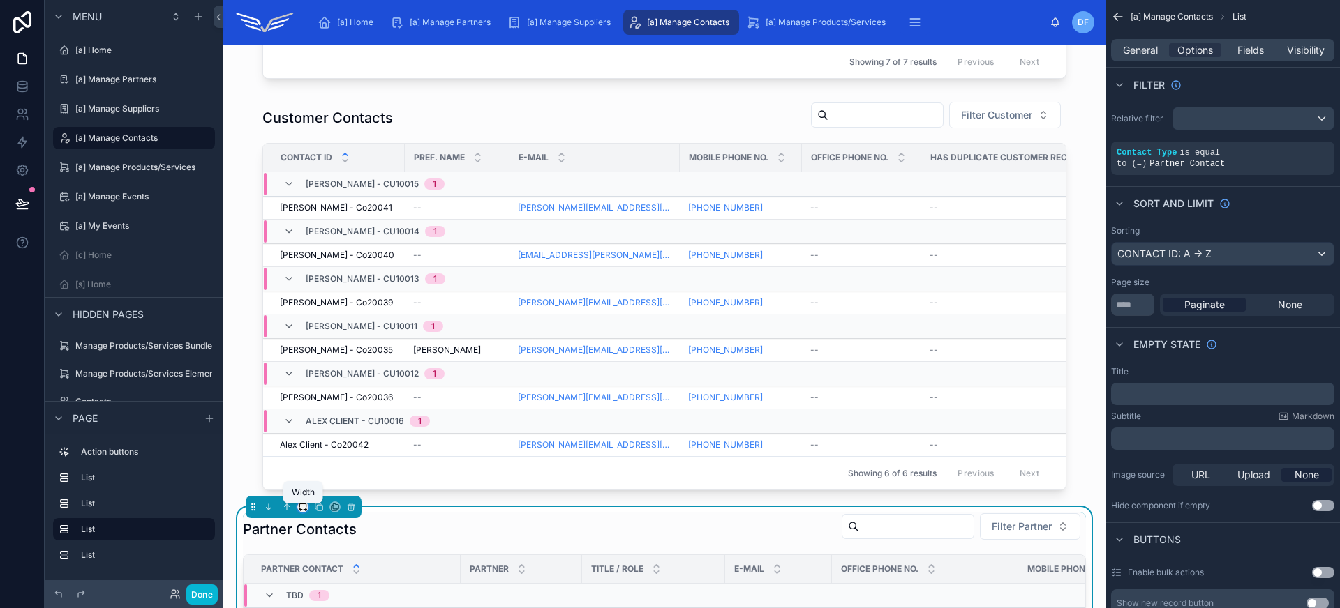
click at [304, 512] on icon at bounding box center [303, 507] width 10 height 10
click at [324, 349] on div "Default" at bounding box center [331, 340] width 60 height 25
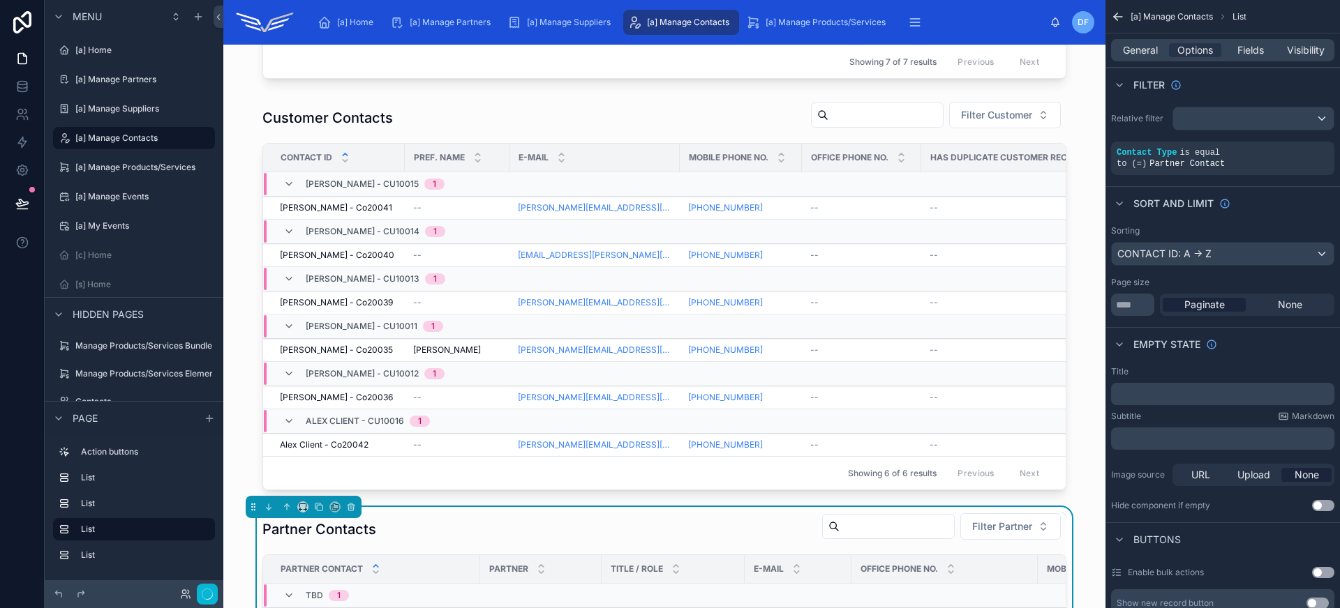
scroll to position [692, 0]
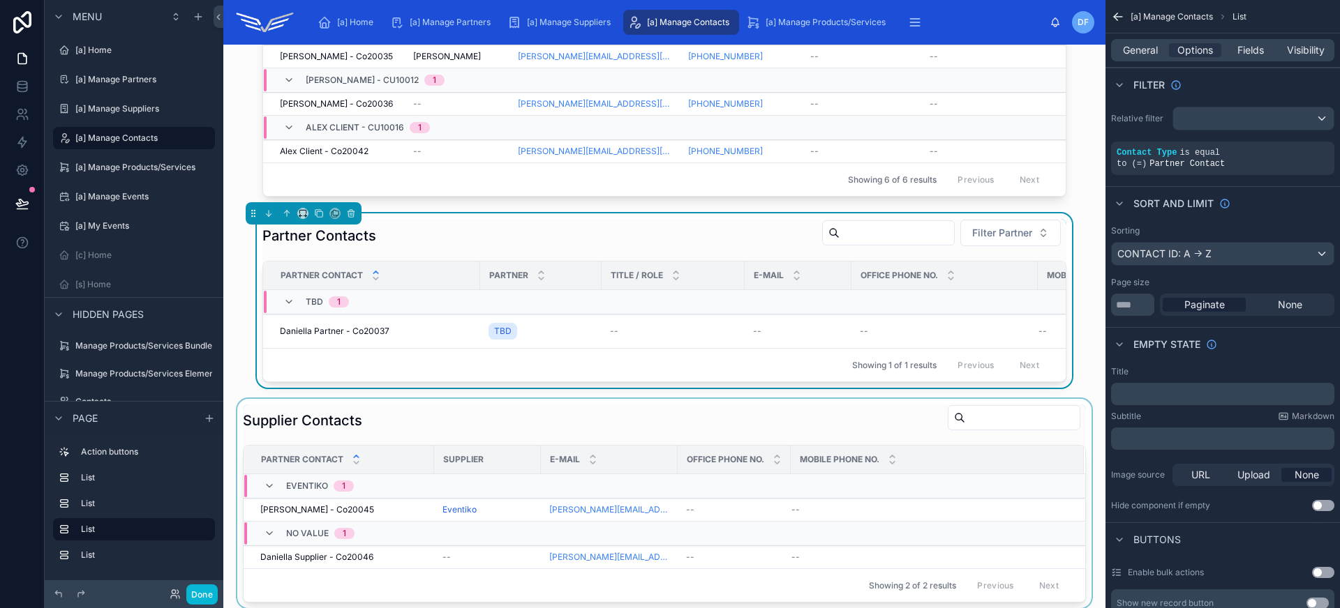
click at [352, 429] on div at bounding box center [664, 503] width 860 height 209
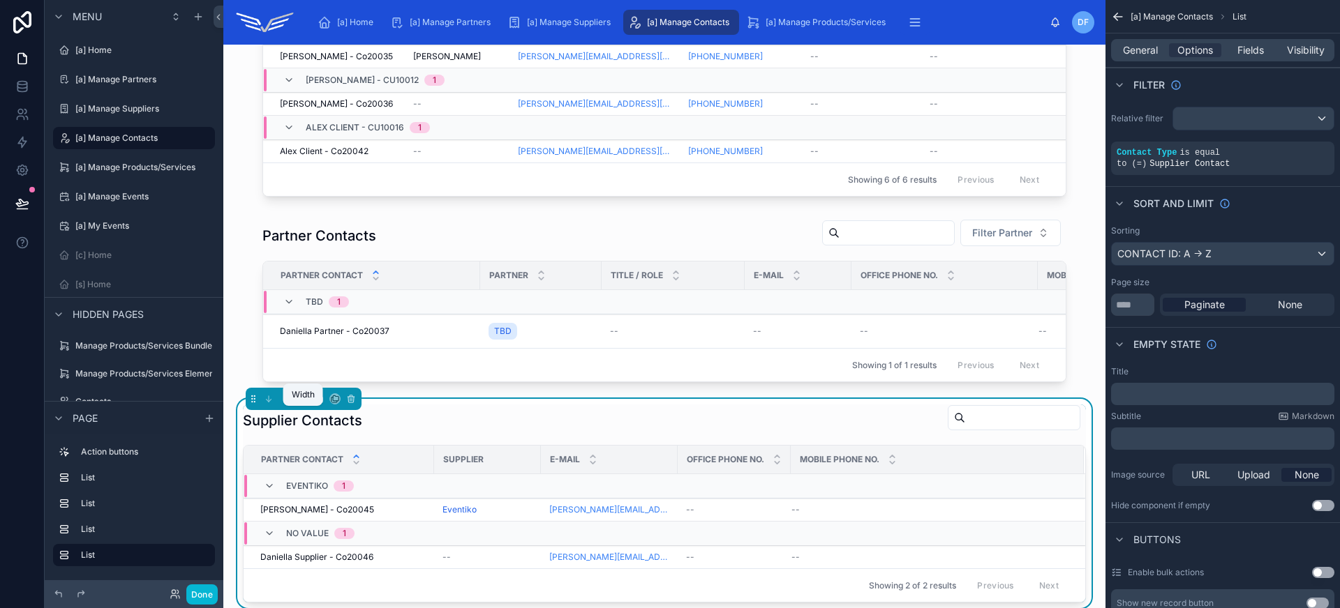
click at [300, 399] on icon at bounding box center [302, 397] width 6 height 3
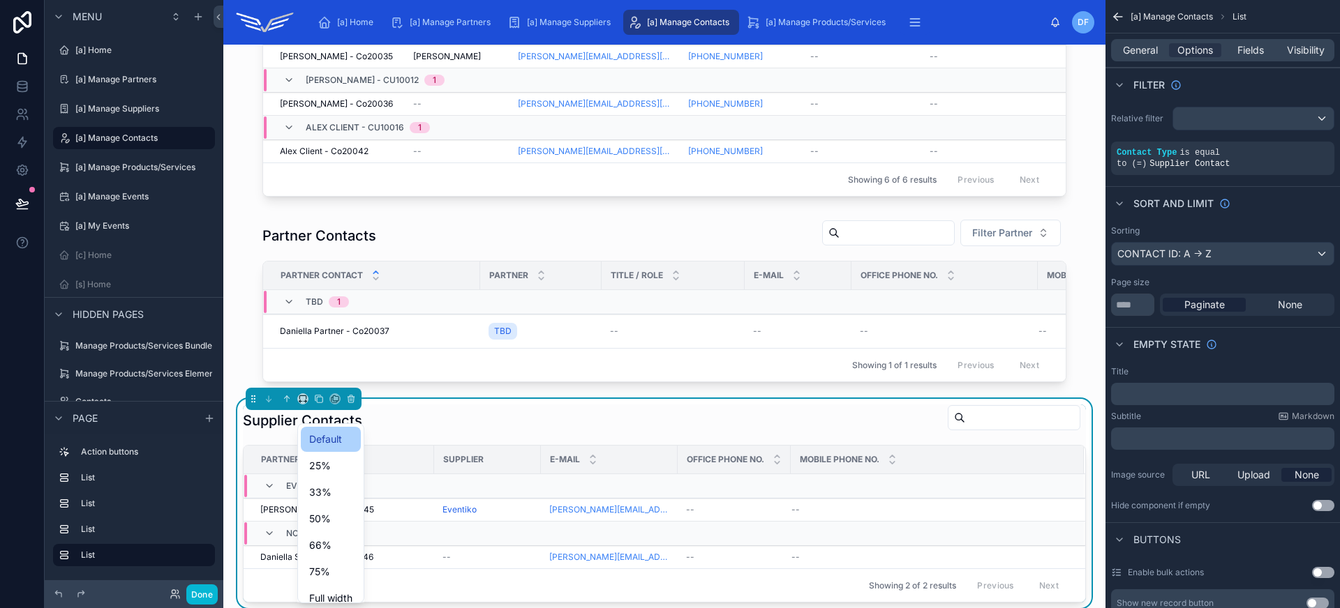
click at [316, 438] on span "Default" at bounding box center [325, 439] width 33 height 17
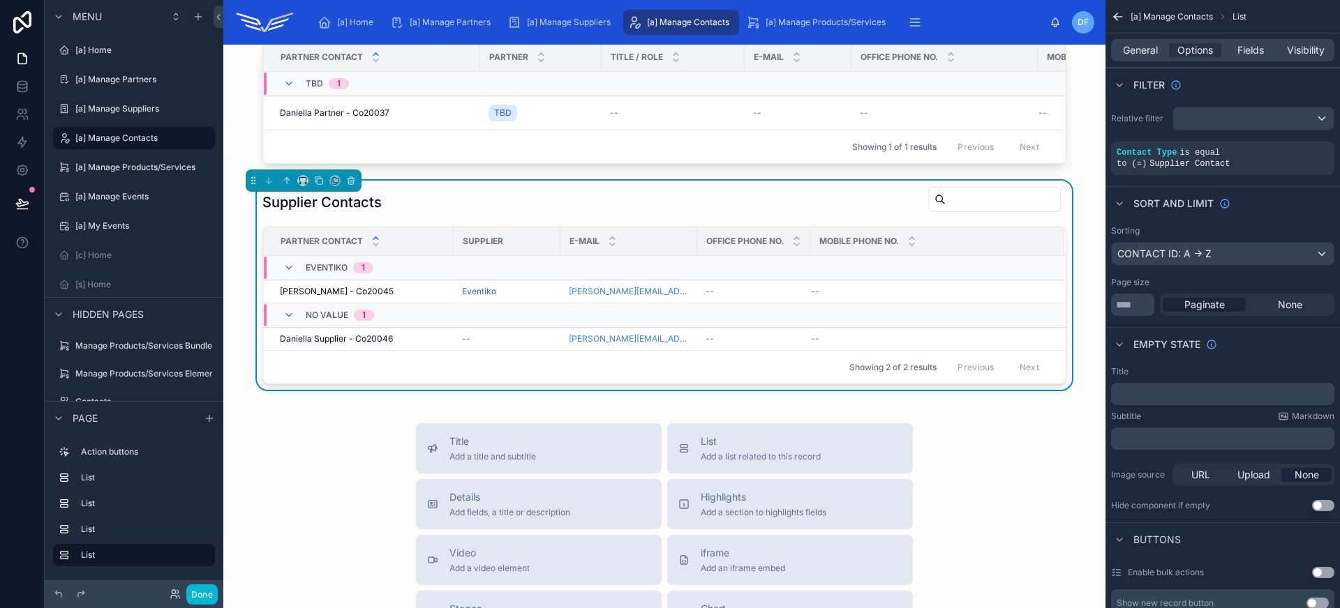
scroll to position [973, 0]
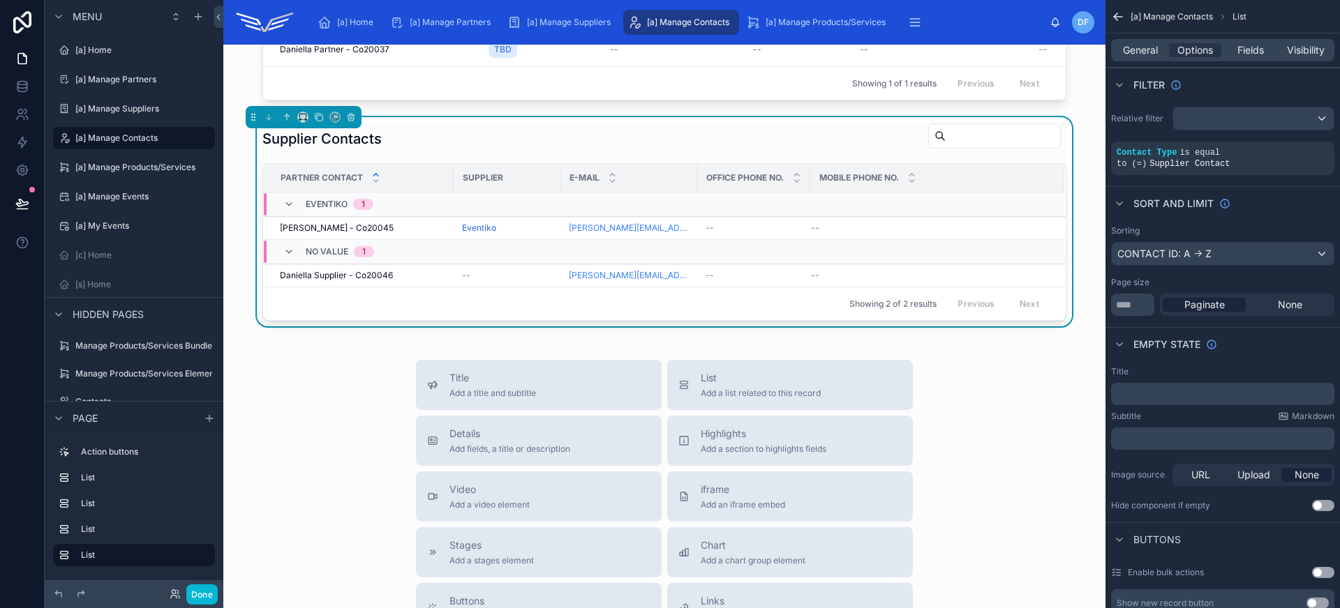
click at [316, 449] on div "Title Add a title and subtitle List Add a list related to this record Details A…" at bounding box center [664, 608] width 860 height 497
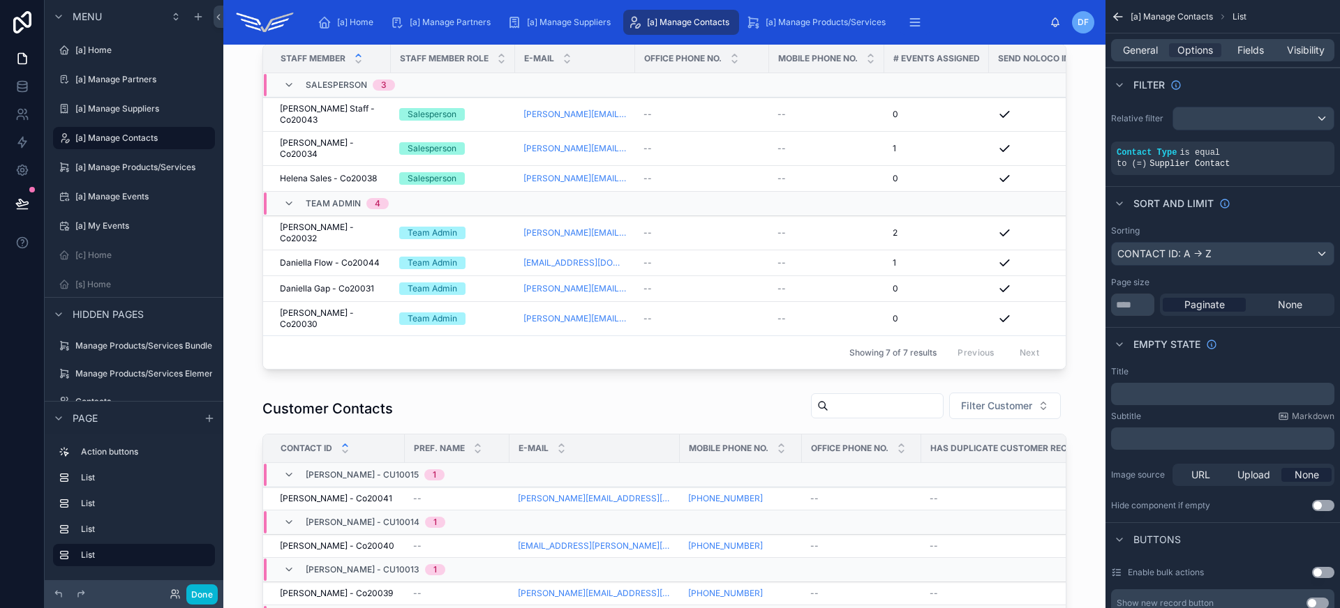
scroll to position [0, 0]
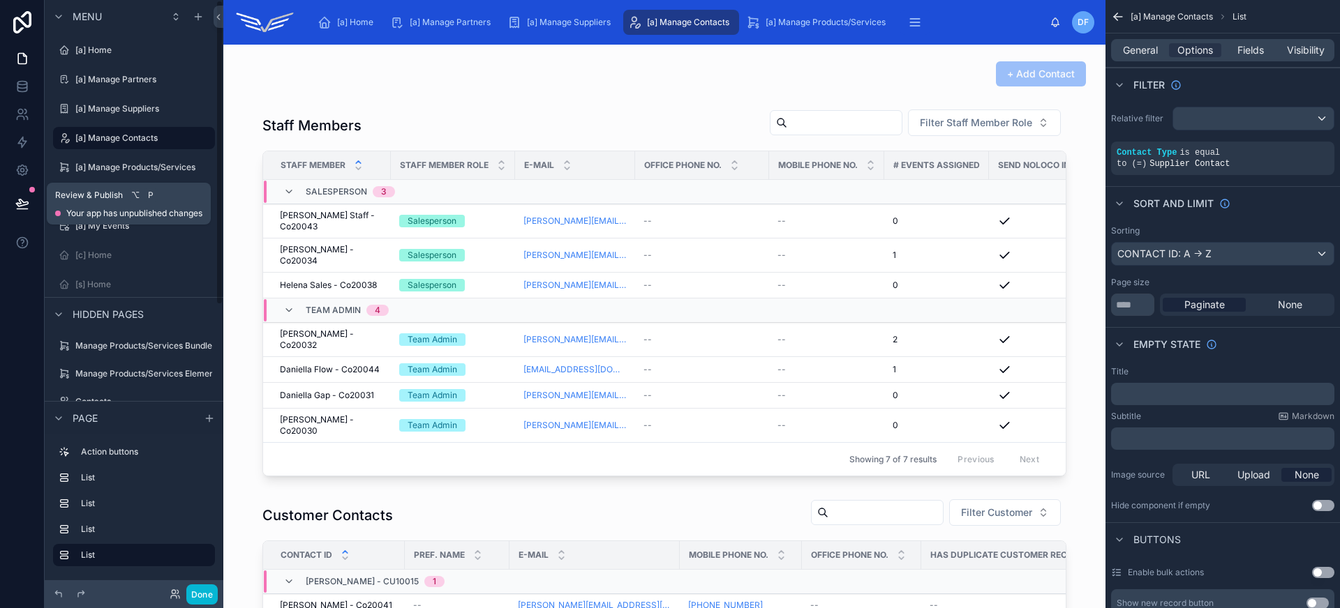
click at [31, 200] on button at bounding box center [22, 203] width 31 height 39
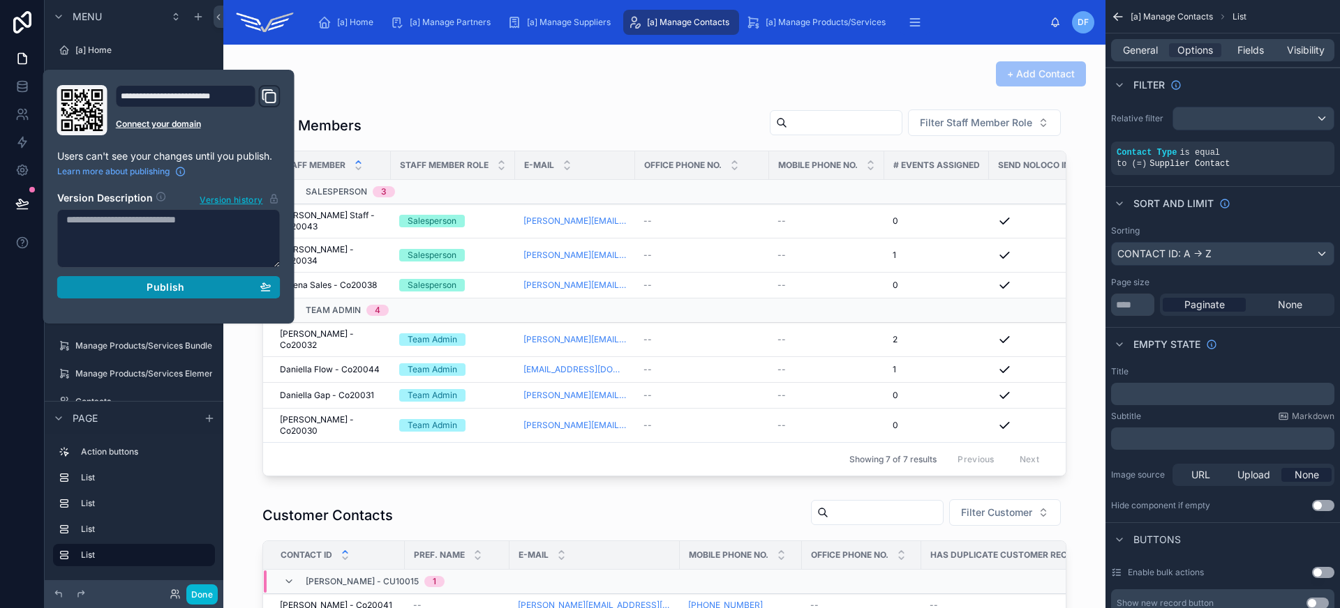
click at [147, 278] on button "Publish" at bounding box center [168, 287] width 223 height 22
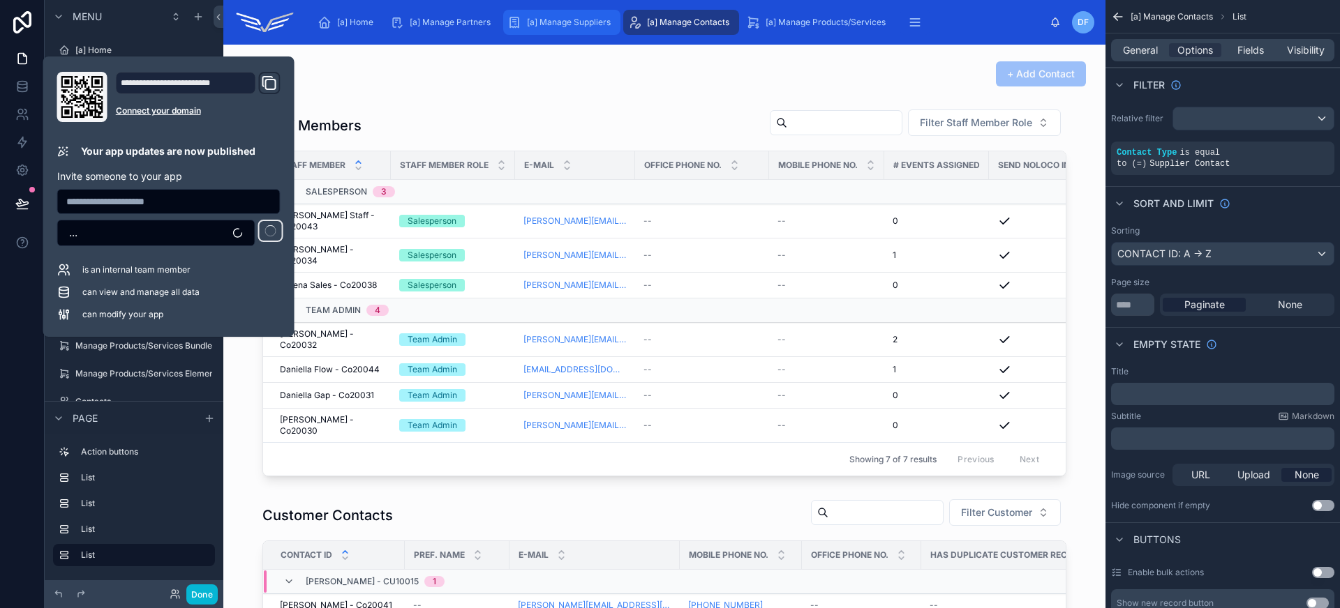
click at [576, 14] on div "[a] Manage Suppliers" at bounding box center [561, 22] width 109 height 22
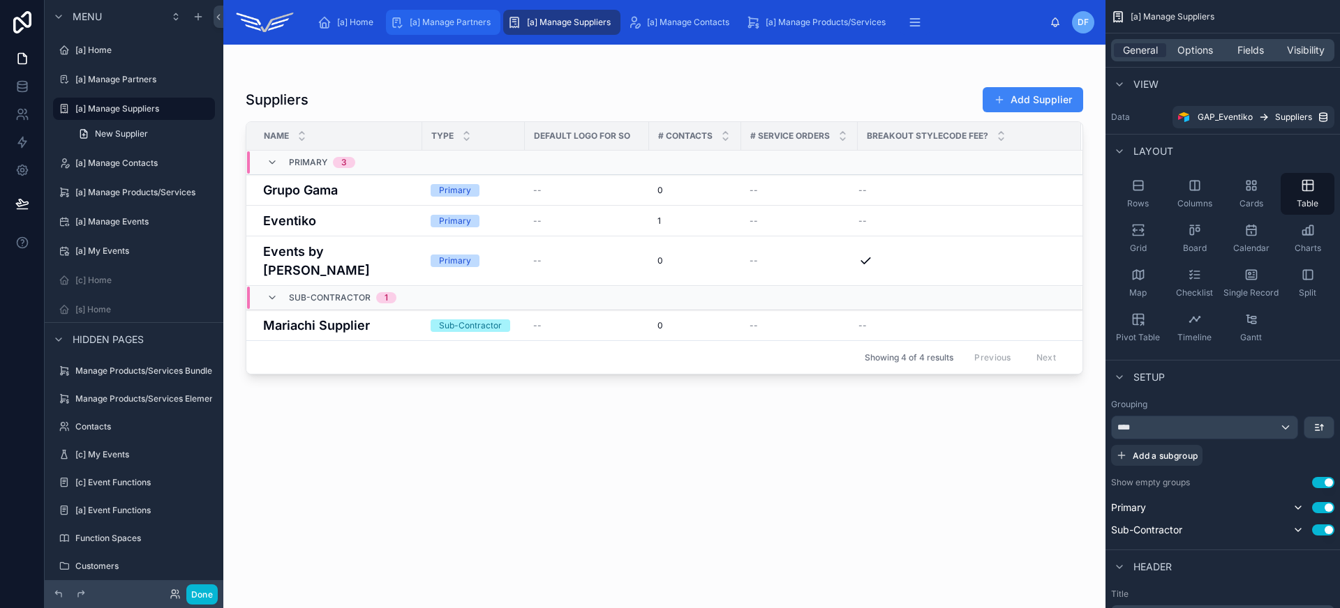
click at [453, 29] on div "[a] Manage Partners" at bounding box center [443, 22] width 106 height 22
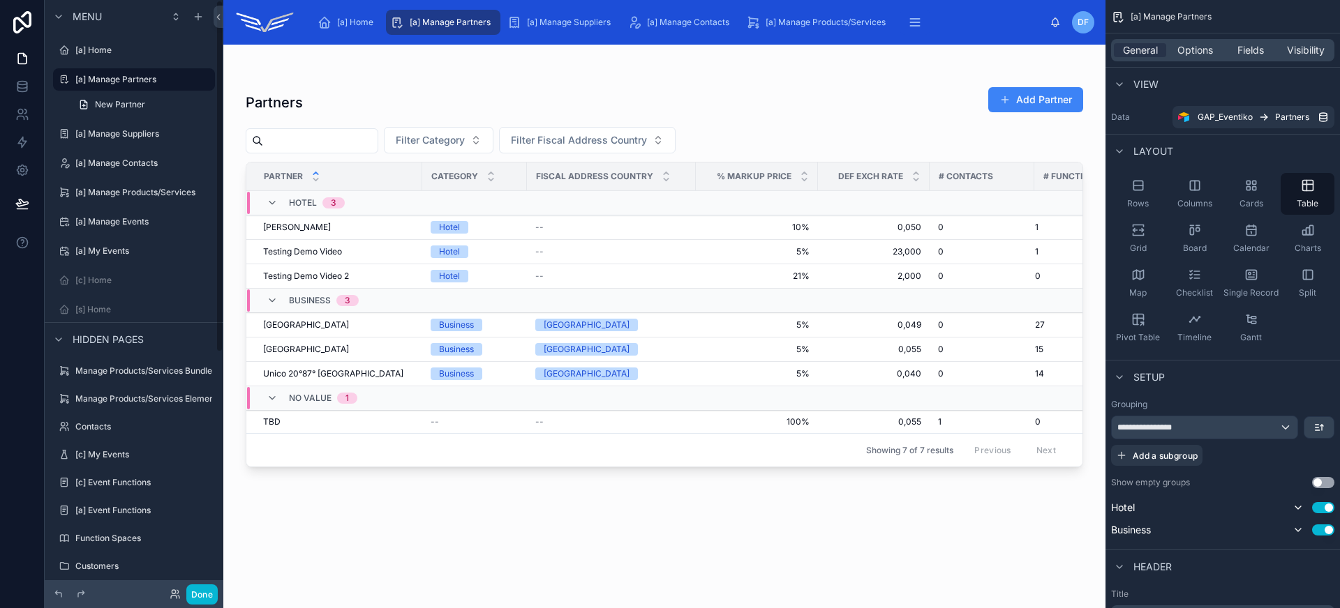
click at [419, 93] on div at bounding box center [664, 318] width 882 height 547
click at [1250, 47] on span "Fields" at bounding box center [1250, 50] width 27 height 14
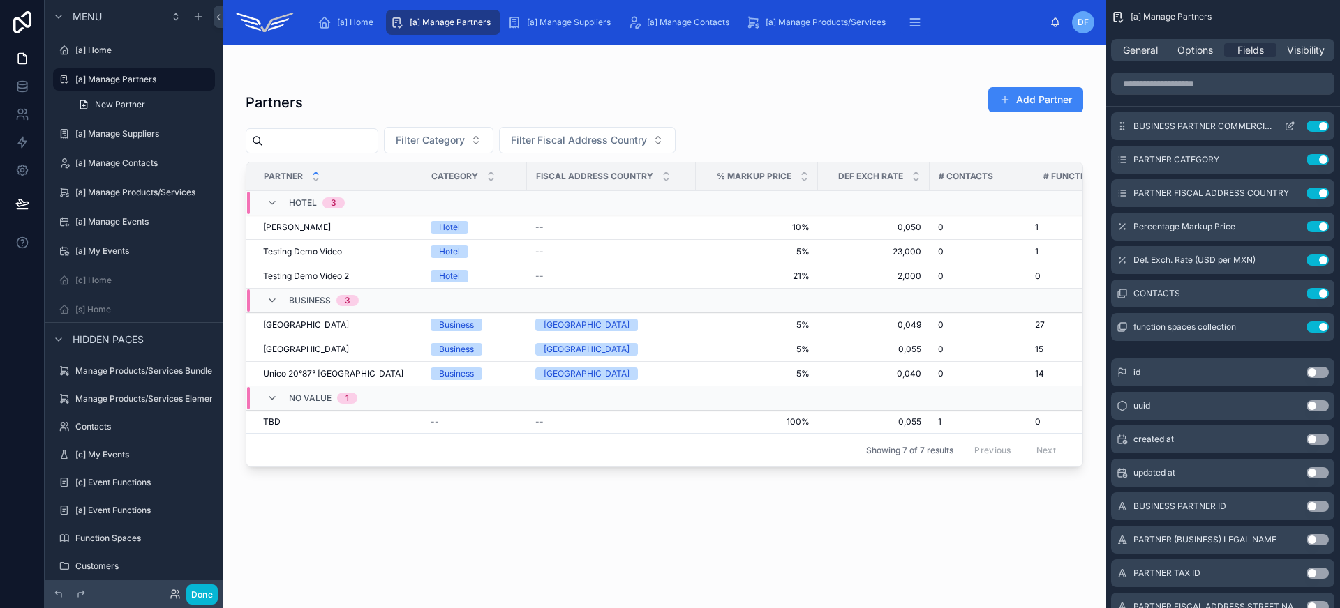
click at [1290, 128] on icon "scrollable content" at bounding box center [1289, 126] width 11 height 11
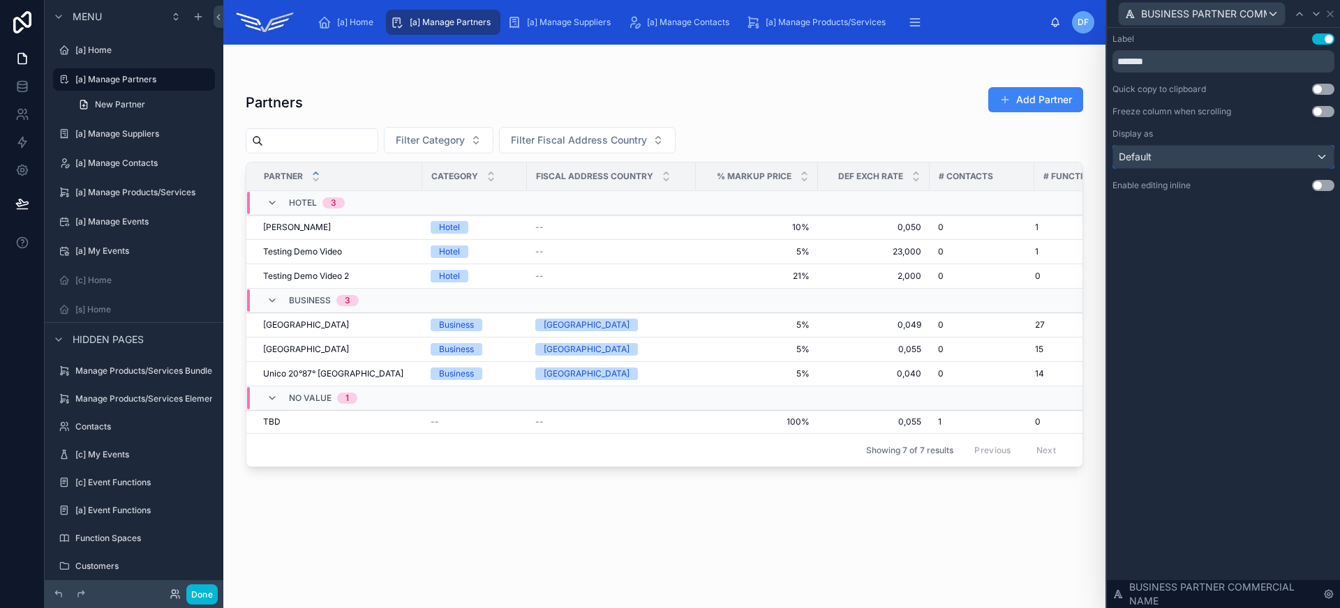
click at [1216, 150] on div "Default" at bounding box center [1223, 157] width 220 height 22
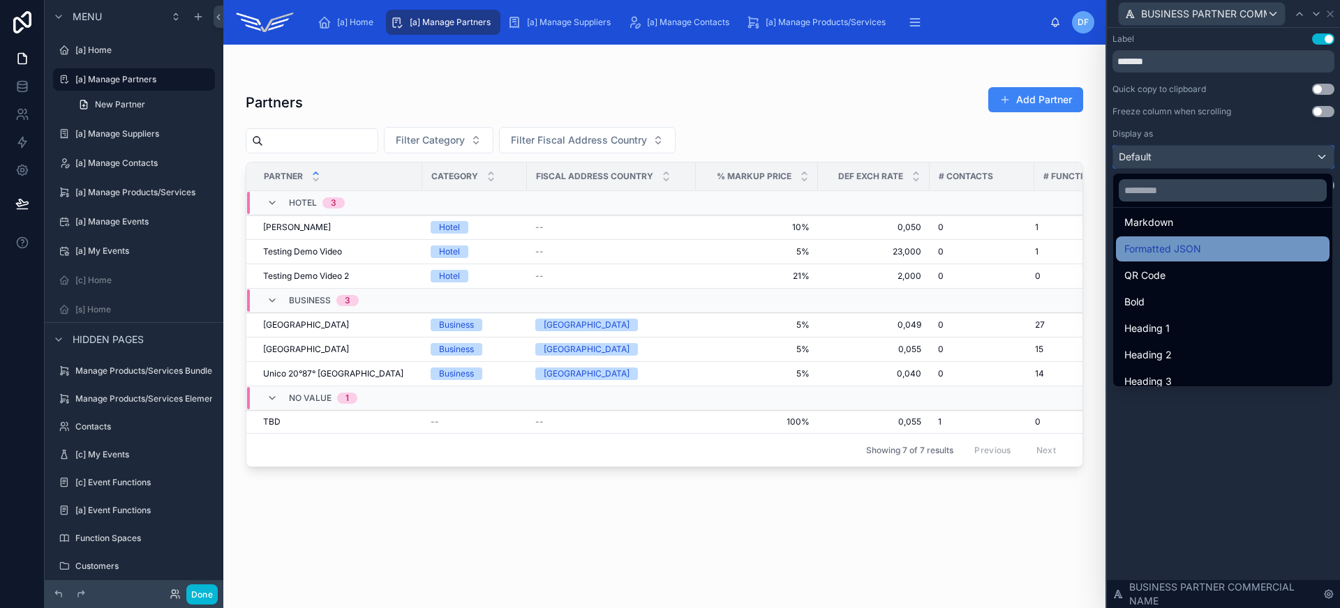
scroll to position [152, 0]
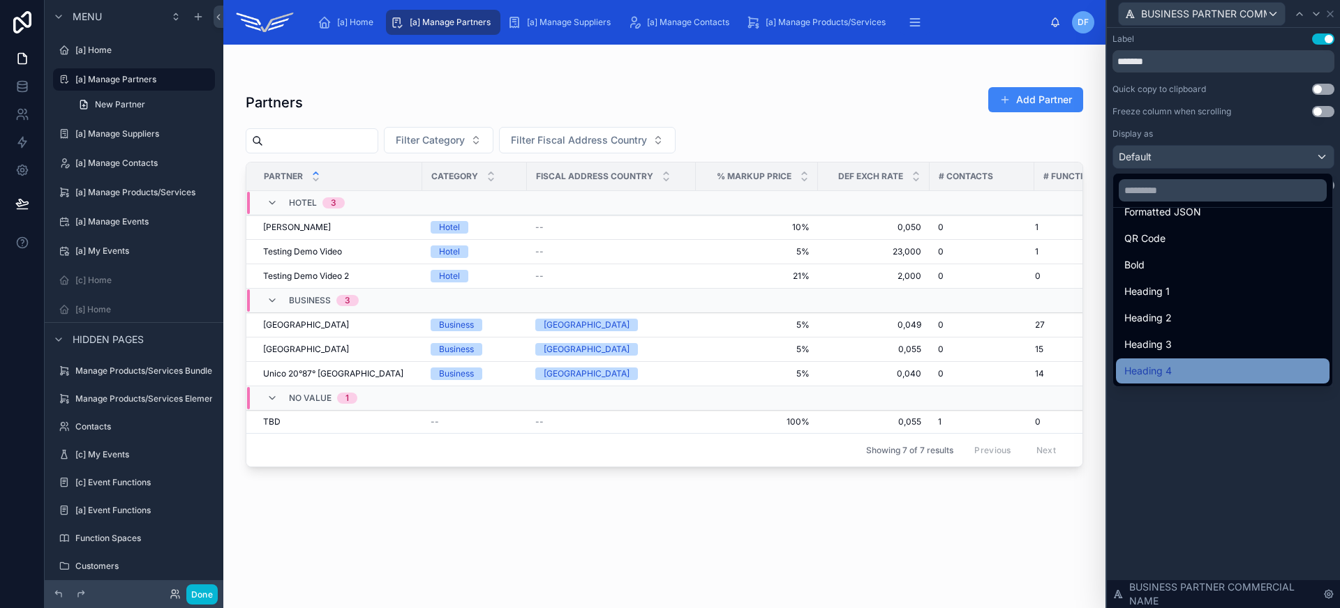
click at [1213, 371] on div "Heading 4" at bounding box center [1222, 371] width 197 height 17
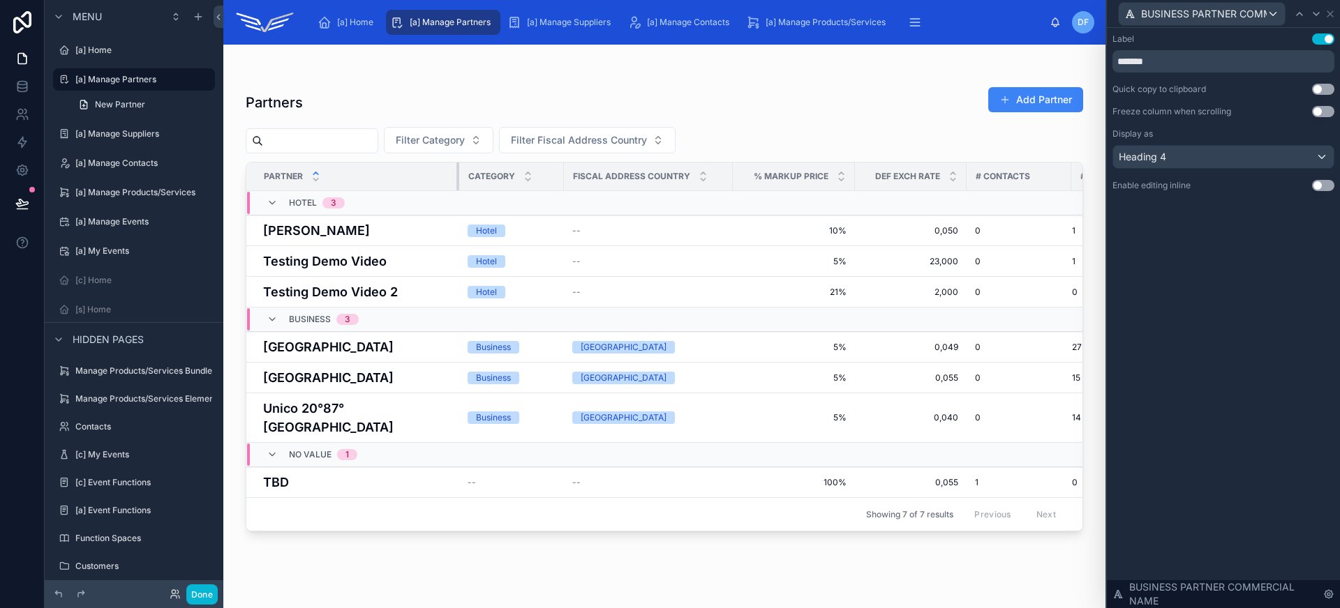
drag, startPoint x: 421, startPoint y: 174, endPoint x: 458, endPoint y: 174, distance: 37.0
click at [458, 174] on div at bounding box center [459, 177] width 6 height 28
click at [350, 15] on div "[a] Home" at bounding box center [347, 22] width 61 height 22
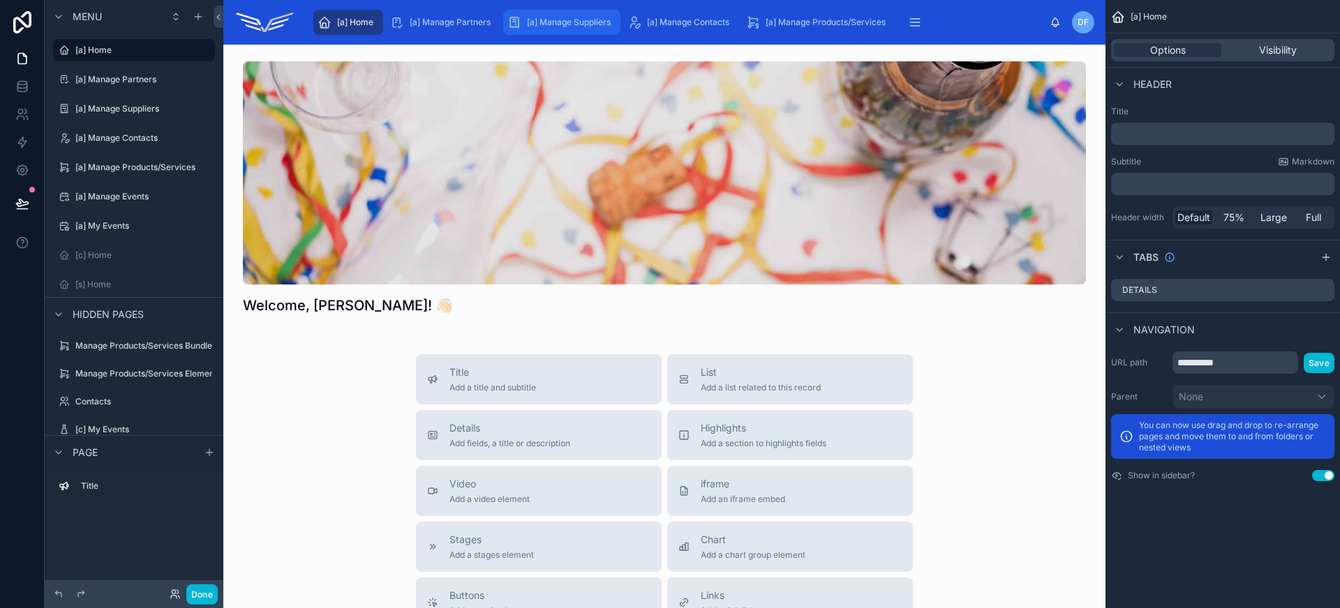
click at [571, 24] on span "[a] Manage Suppliers" at bounding box center [569, 22] width 84 height 11
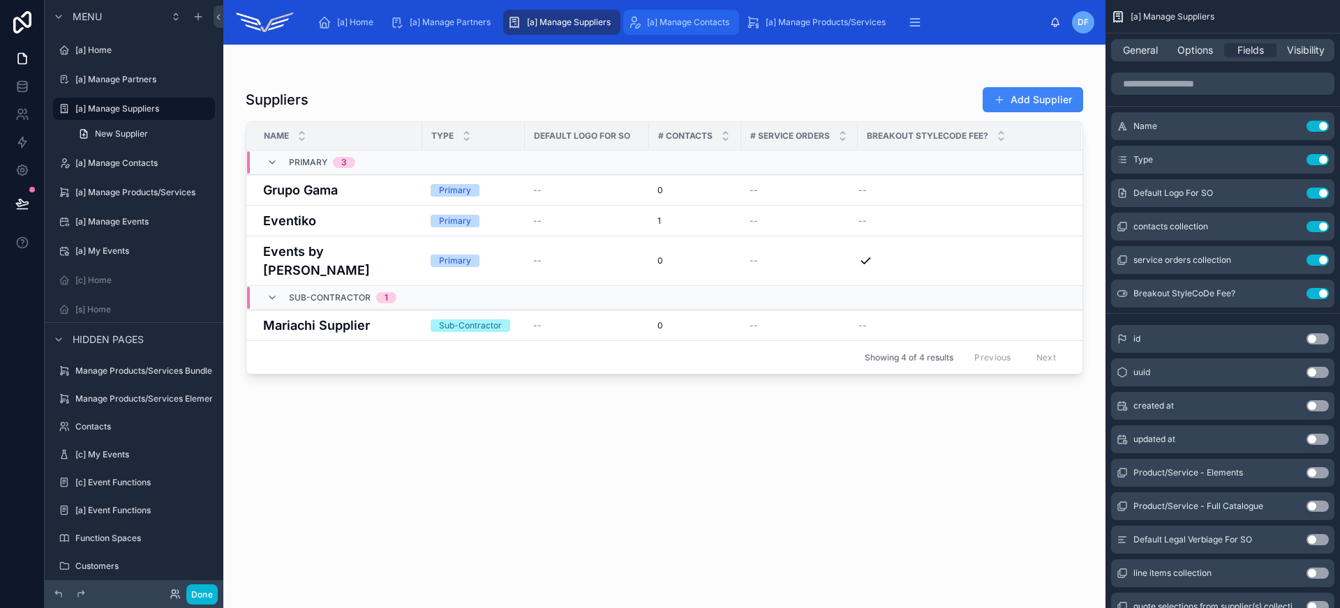
click at [676, 23] on span "[a] Manage Contacts" at bounding box center [688, 22] width 82 height 11
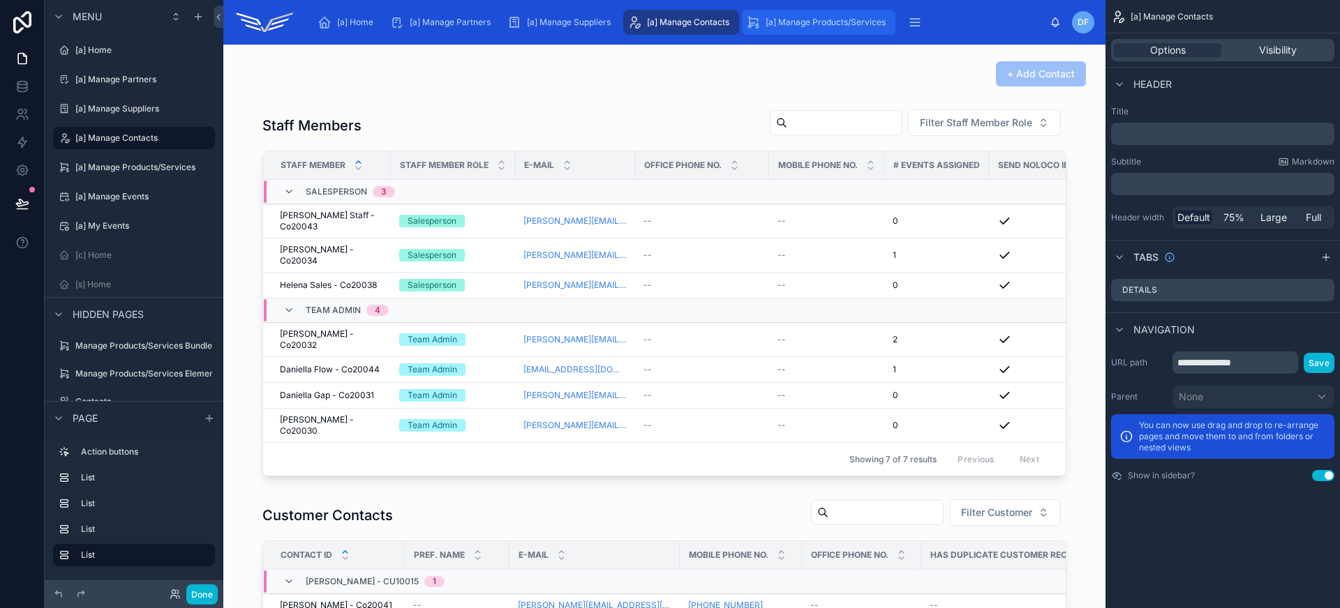
click at [788, 14] on div "[a] Manage Products/Services" at bounding box center [818, 22] width 145 height 22
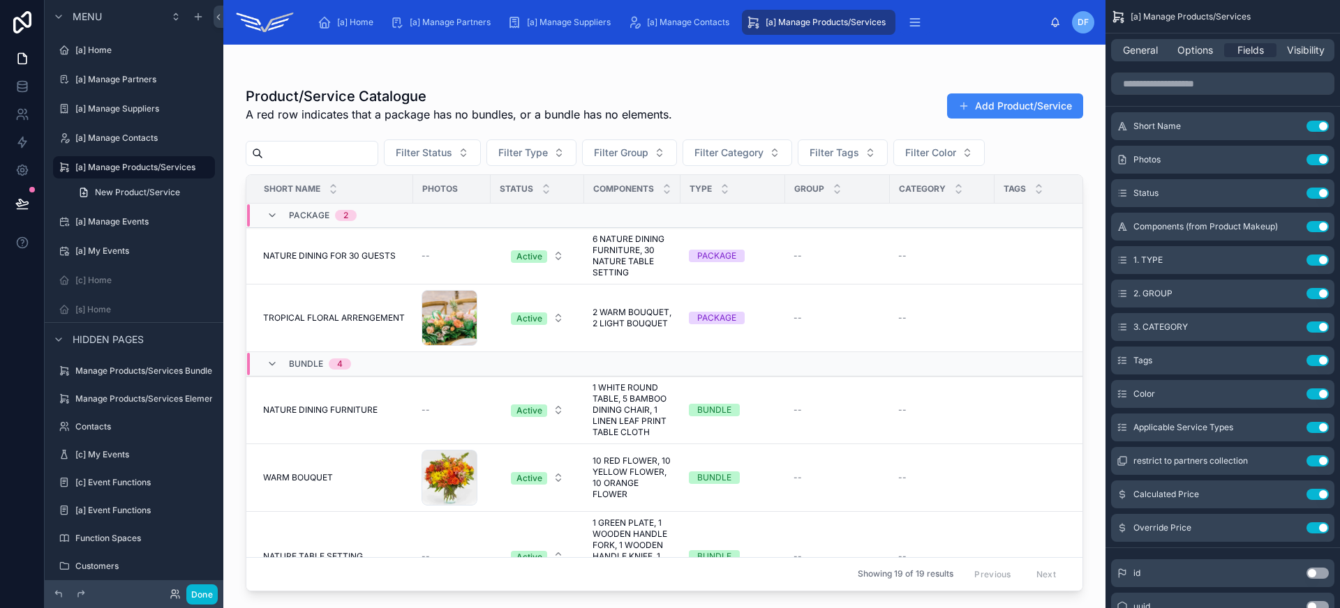
click at [717, 82] on div at bounding box center [664, 318] width 882 height 547
click at [1149, 57] on span "General" at bounding box center [1140, 50] width 35 height 14
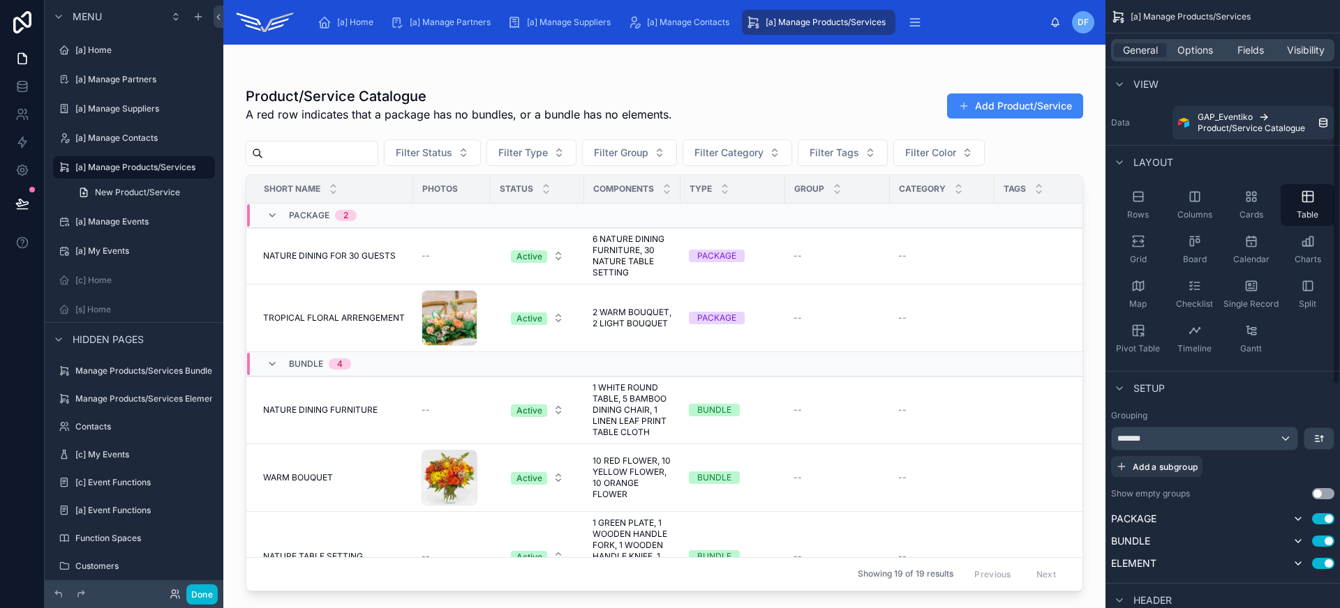
scroll to position [288, 0]
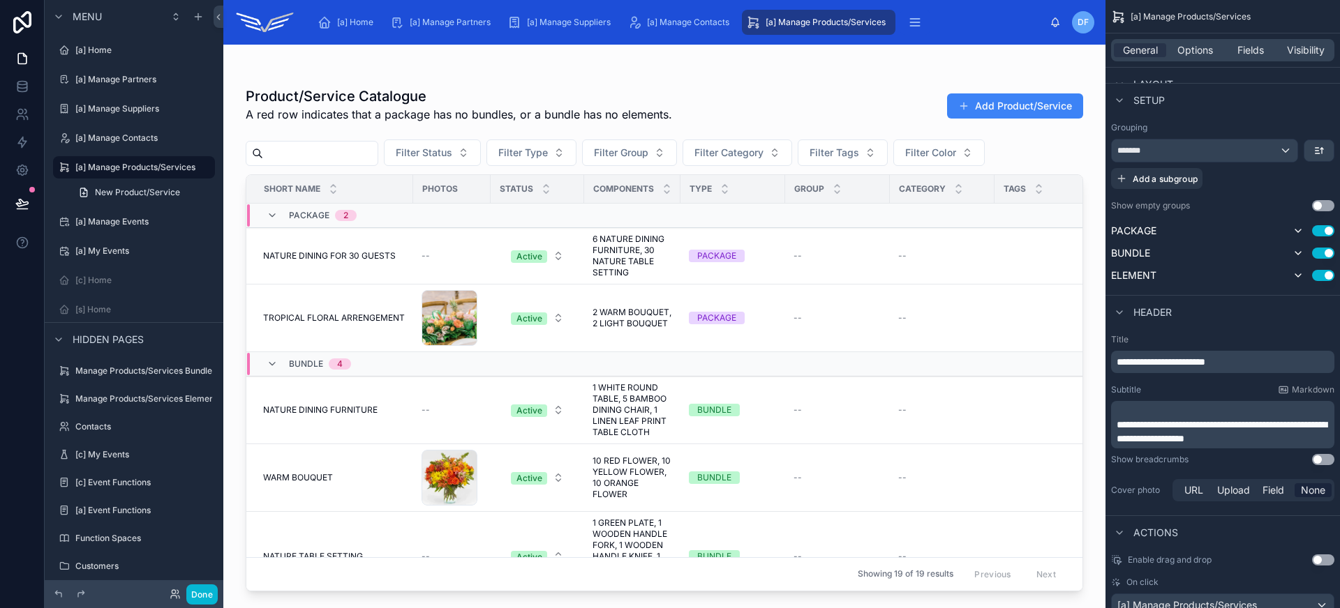
click at [1316, 462] on button "Use setting" at bounding box center [1323, 459] width 22 height 11
click at [350, 257] on span "NATURE DINING FOR 30 GUESTS" at bounding box center [329, 256] width 133 height 11
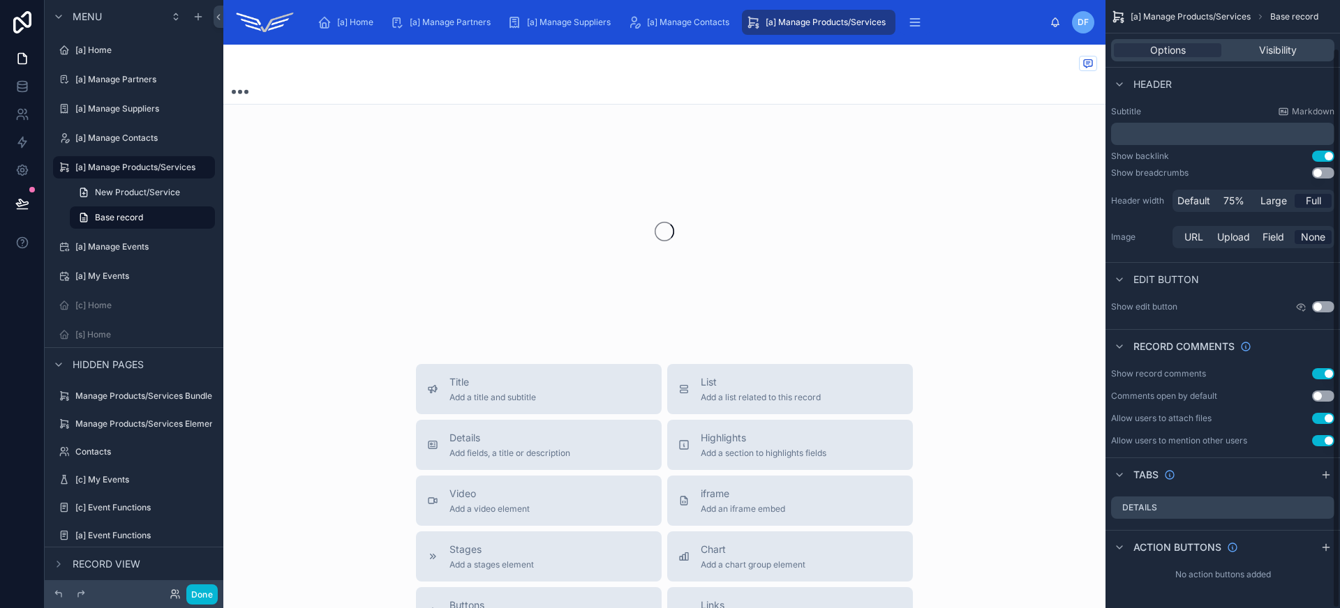
scroll to position [52, 0]
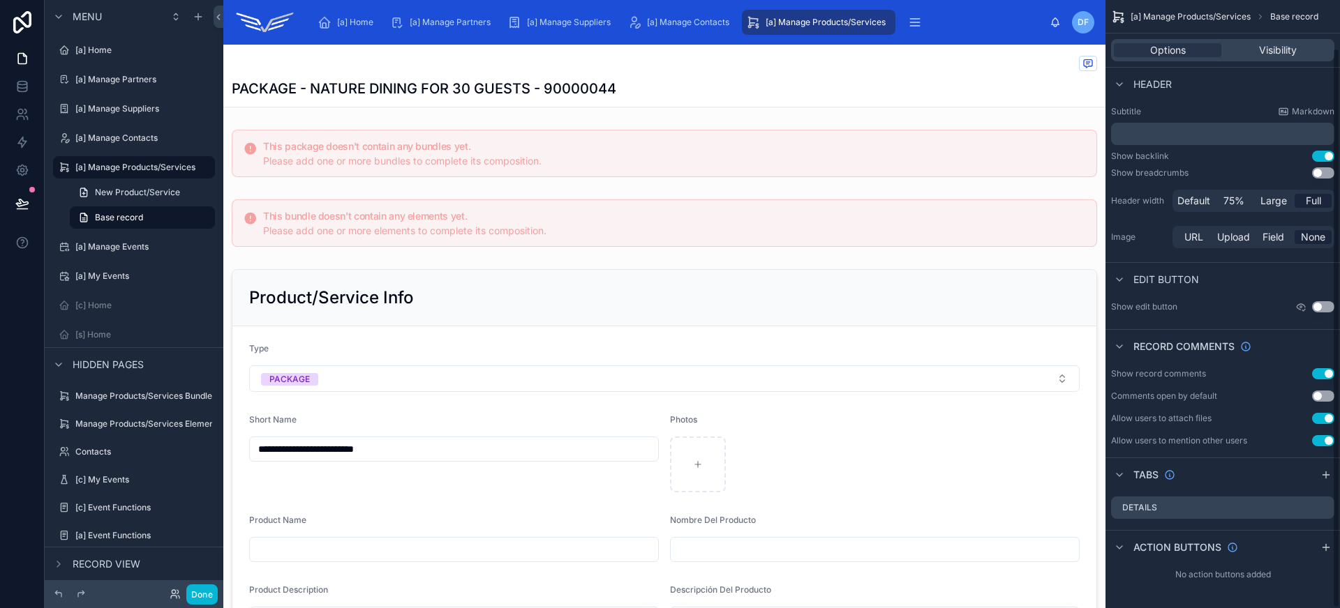
click at [1320, 174] on button "Use setting" at bounding box center [1323, 172] width 22 height 11
click at [581, 12] on div "[a] Manage Suppliers" at bounding box center [561, 22] width 109 height 22
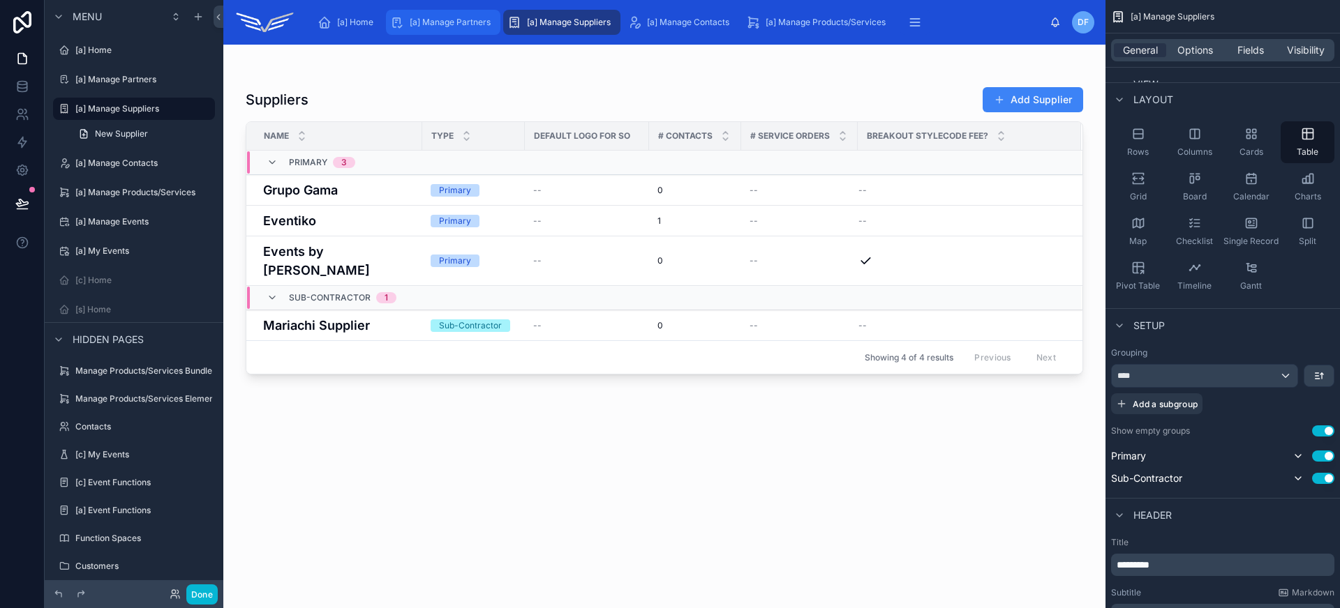
click at [460, 29] on div "[a] Manage Partners" at bounding box center [443, 22] width 106 height 22
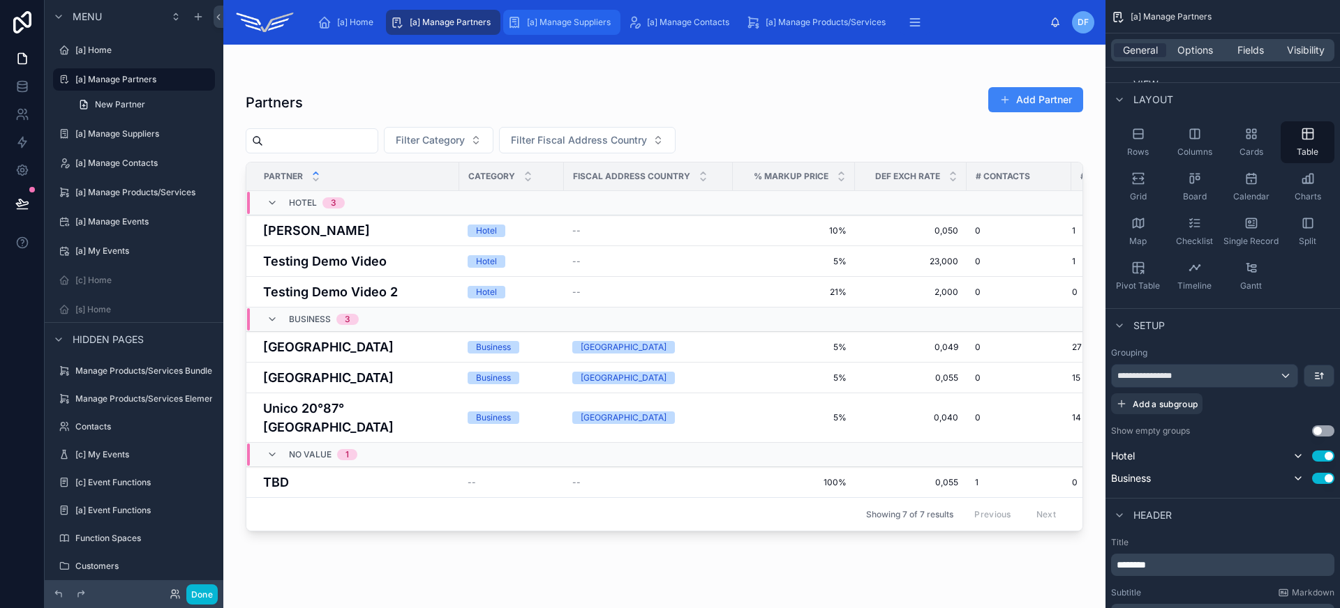
click at [543, 22] on span "[a] Manage Suppliers" at bounding box center [569, 22] width 84 height 11
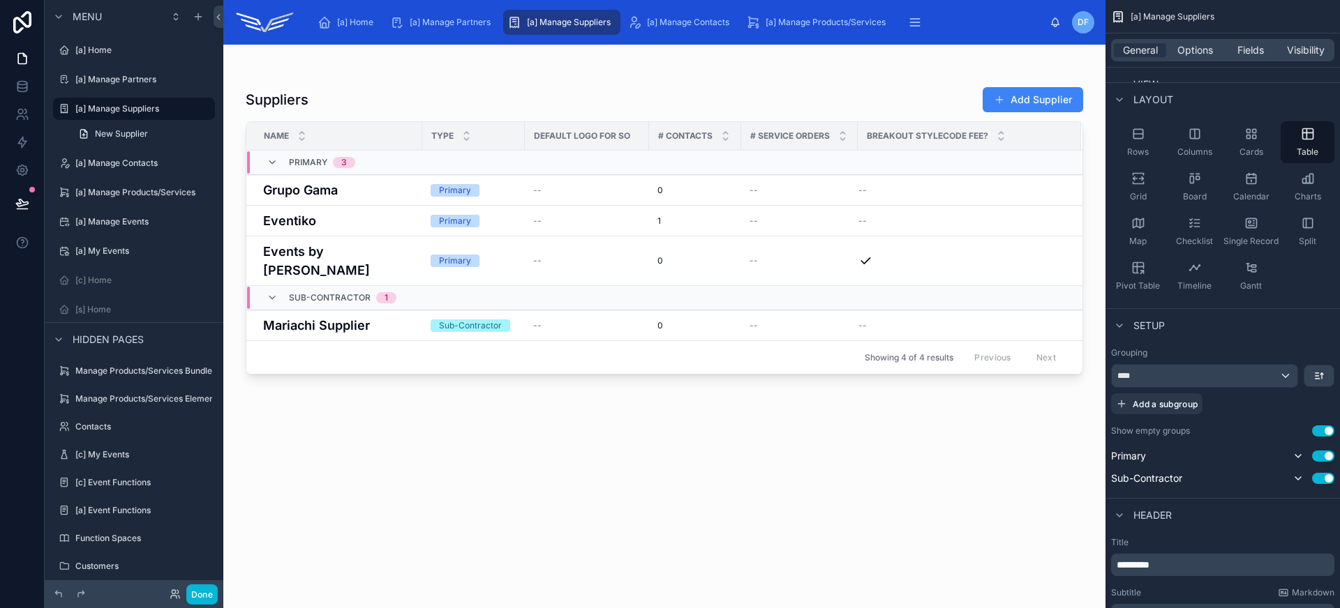
click at [346, 193] on div at bounding box center [664, 318] width 882 height 547
click at [364, 193] on h4 "Grupo Gama" at bounding box center [338, 190] width 151 height 19
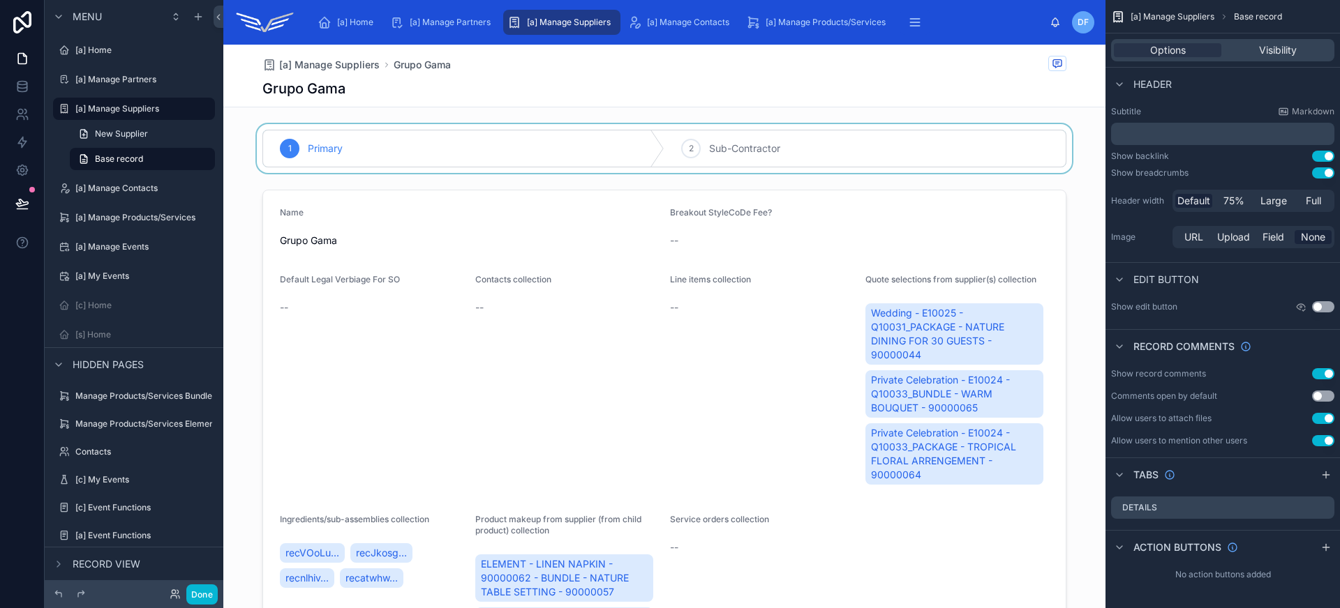
click at [541, 135] on div at bounding box center [664, 148] width 882 height 49
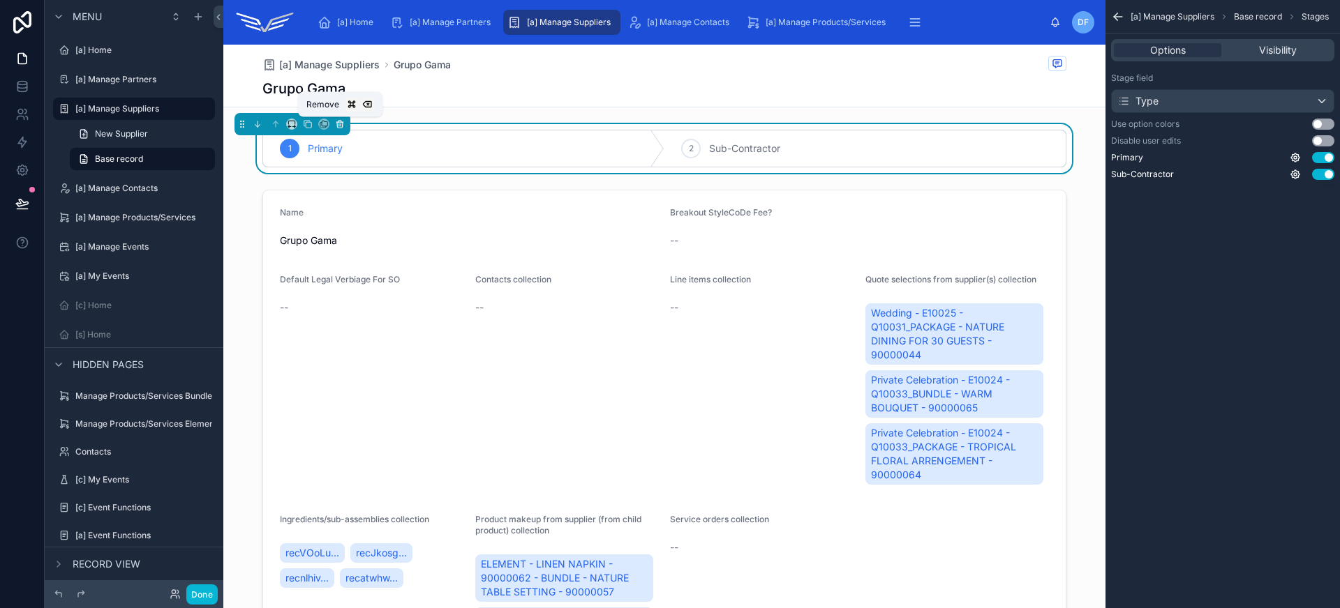
click at [340, 120] on icon at bounding box center [340, 124] width 10 height 10
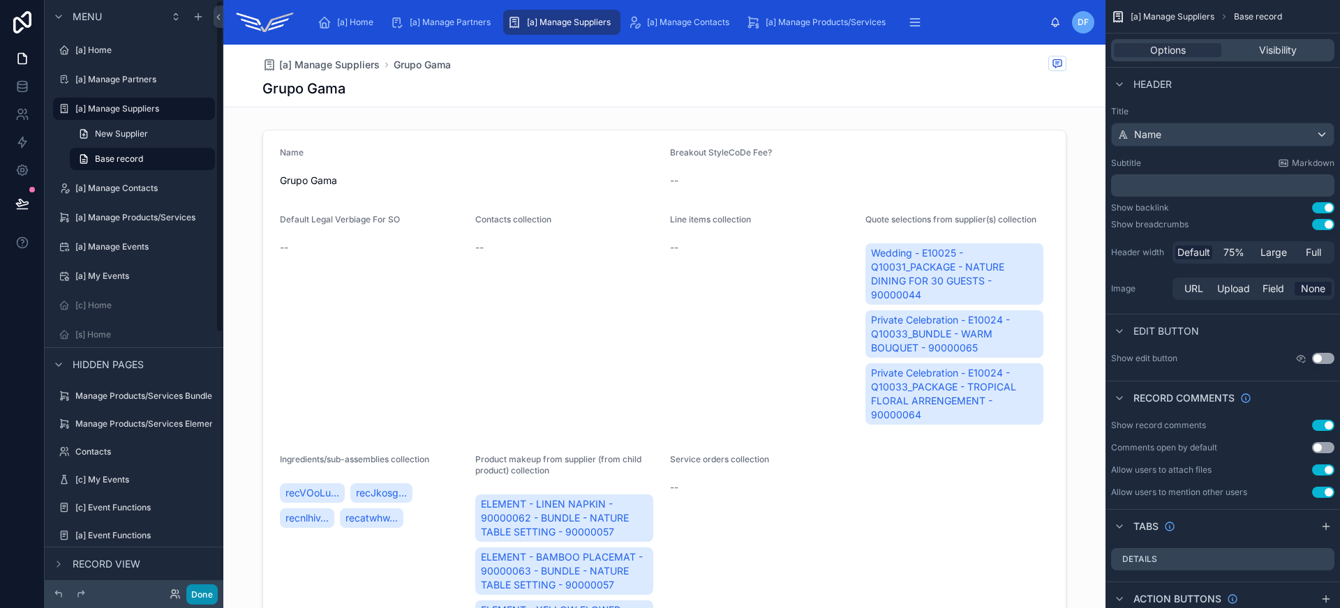
click at [204, 597] on button "Done" at bounding box center [201, 595] width 31 height 20
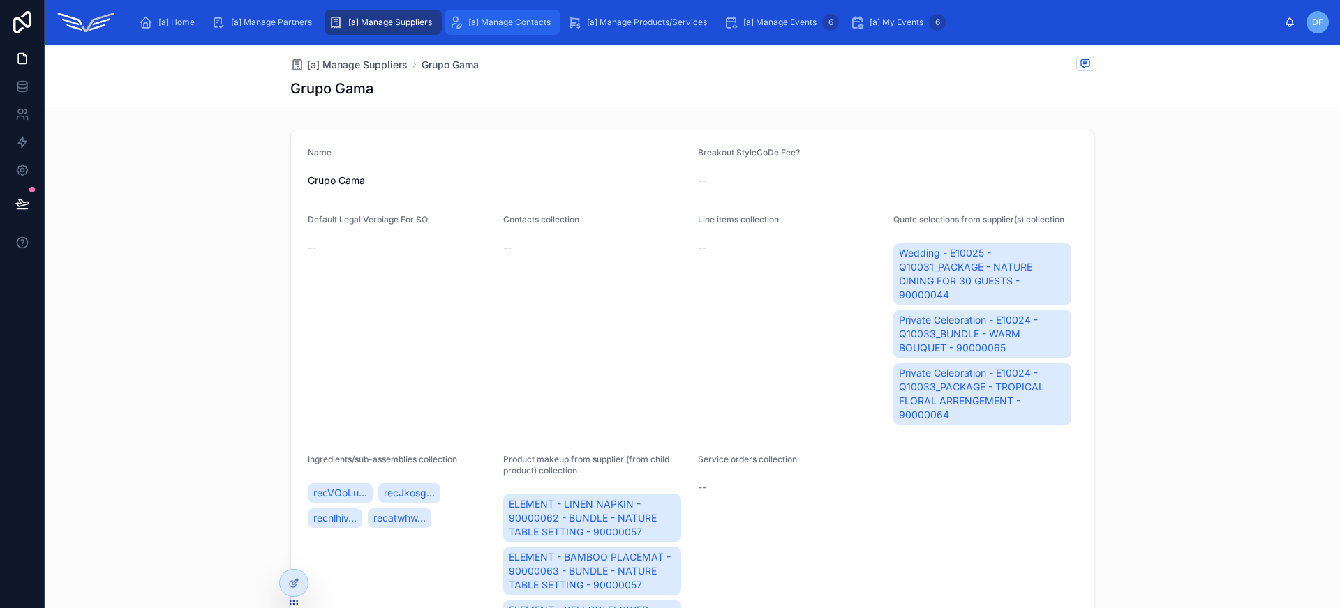
click at [542, 22] on span "[a] Manage Contacts" at bounding box center [509, 22] width 82 height 11
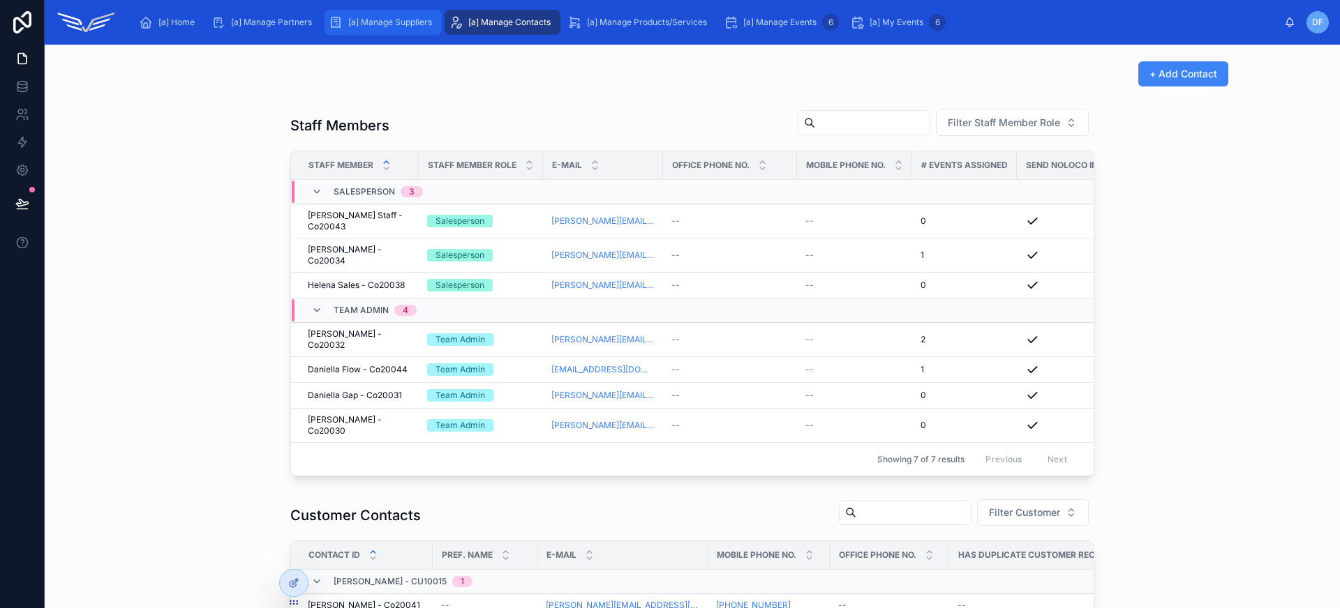
click at [413, 18] on span "[a] Manage Suppliers" at bounding box center [390, 22] width 84 height 11
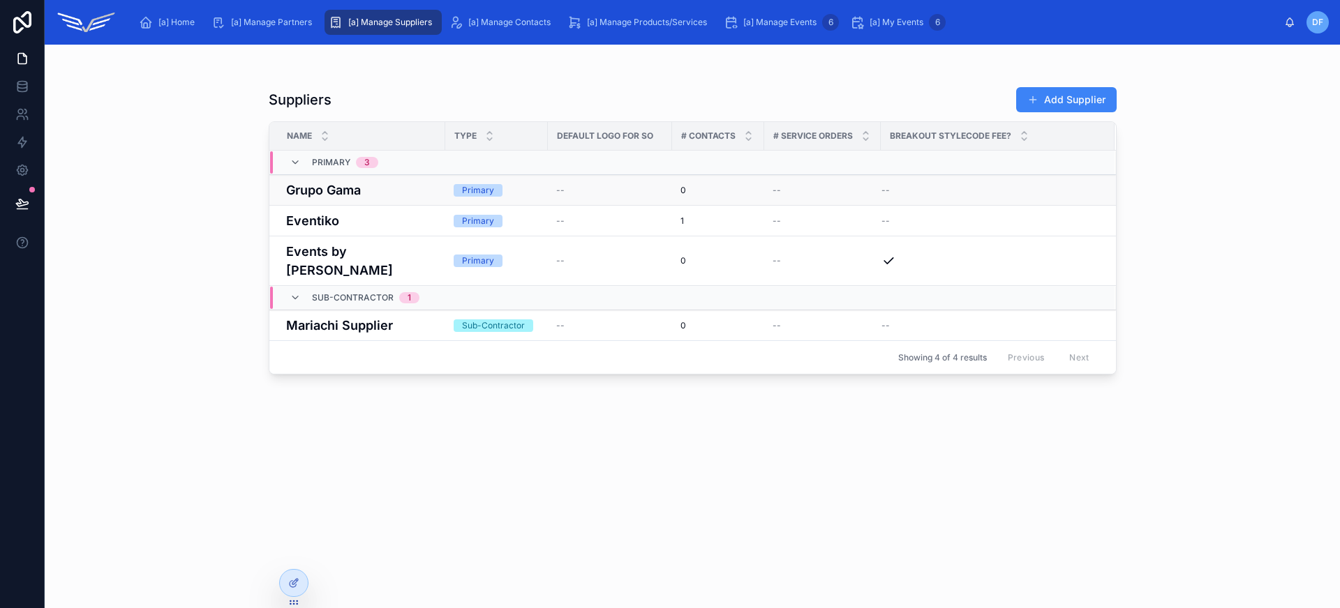
click at [398, 190] on h4 "Grupo Gama" at bounding box center [361, 190] width 151 height 19
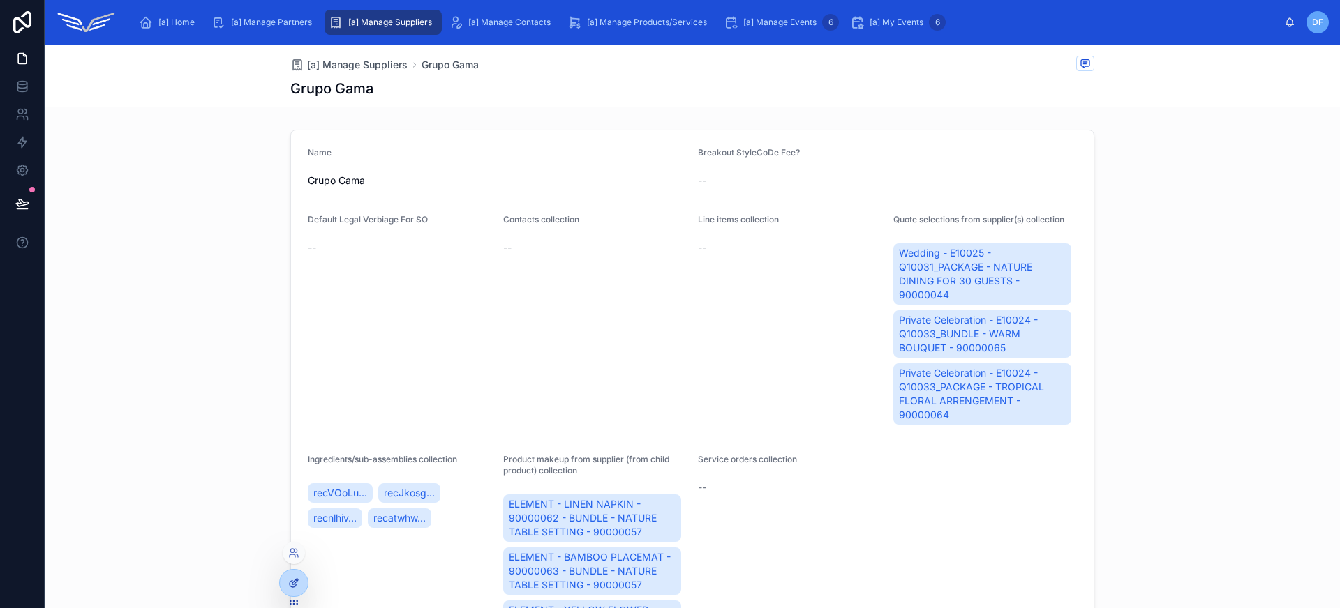
click at [293, 583] on icon at bounding box center [295, 582] width 6 height 6
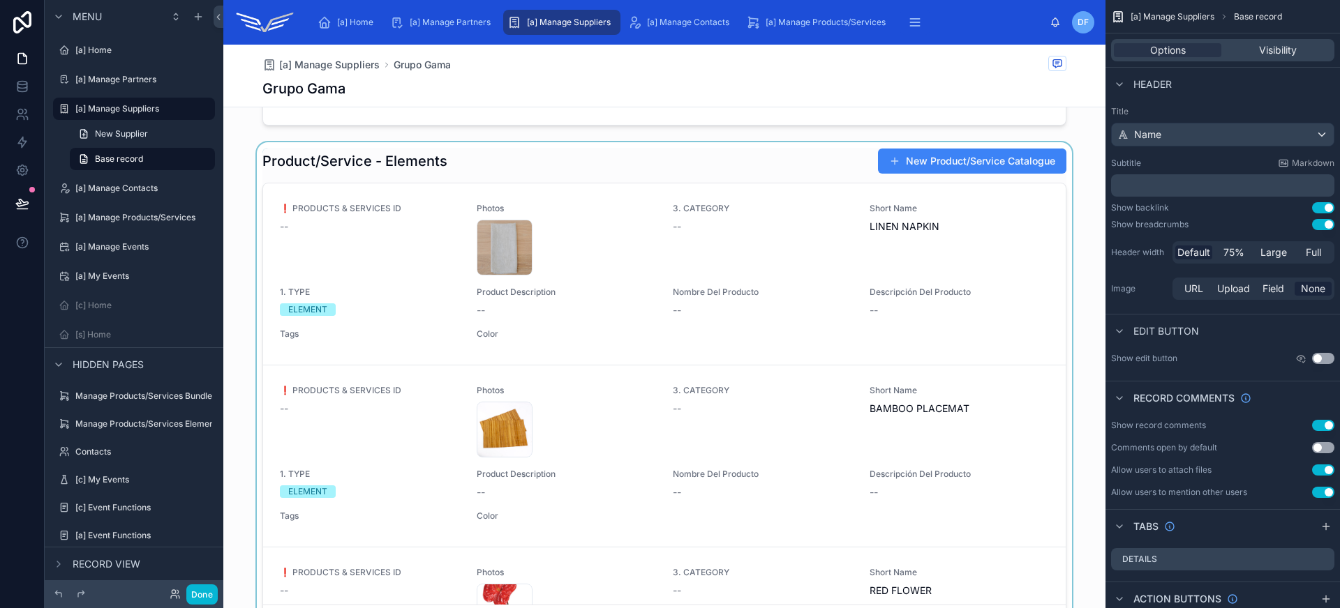
scroll to position [526, 0]
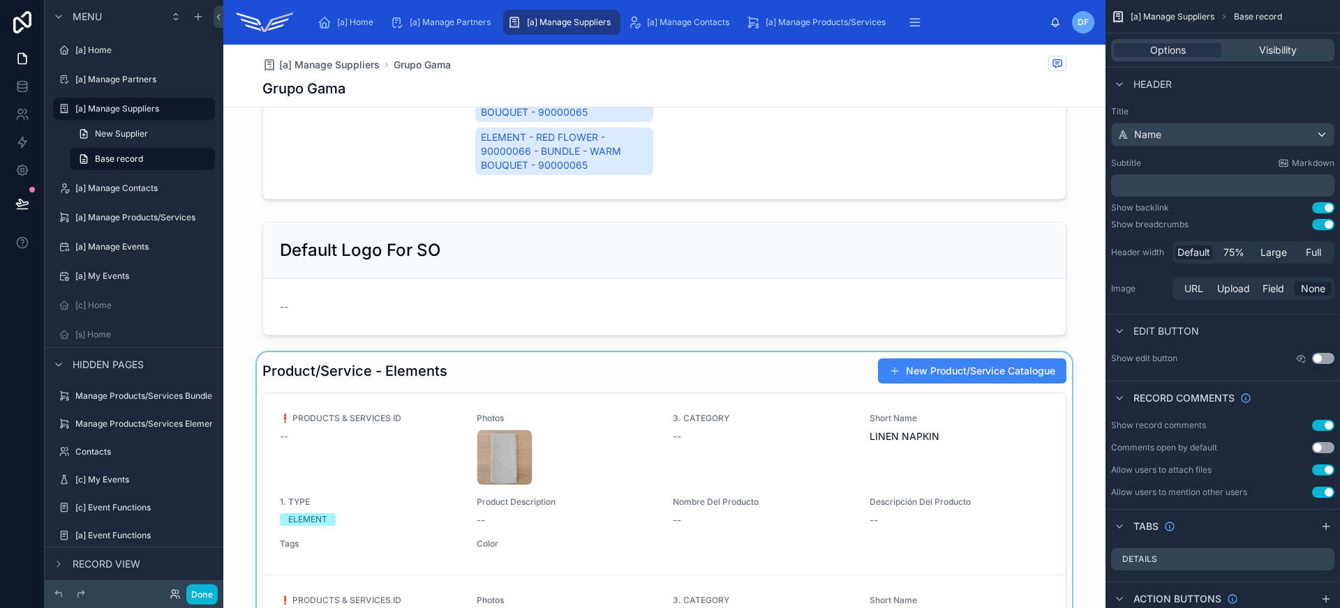
click at [535, 354] on div at bounding box center [664, 603] width 882 height 502
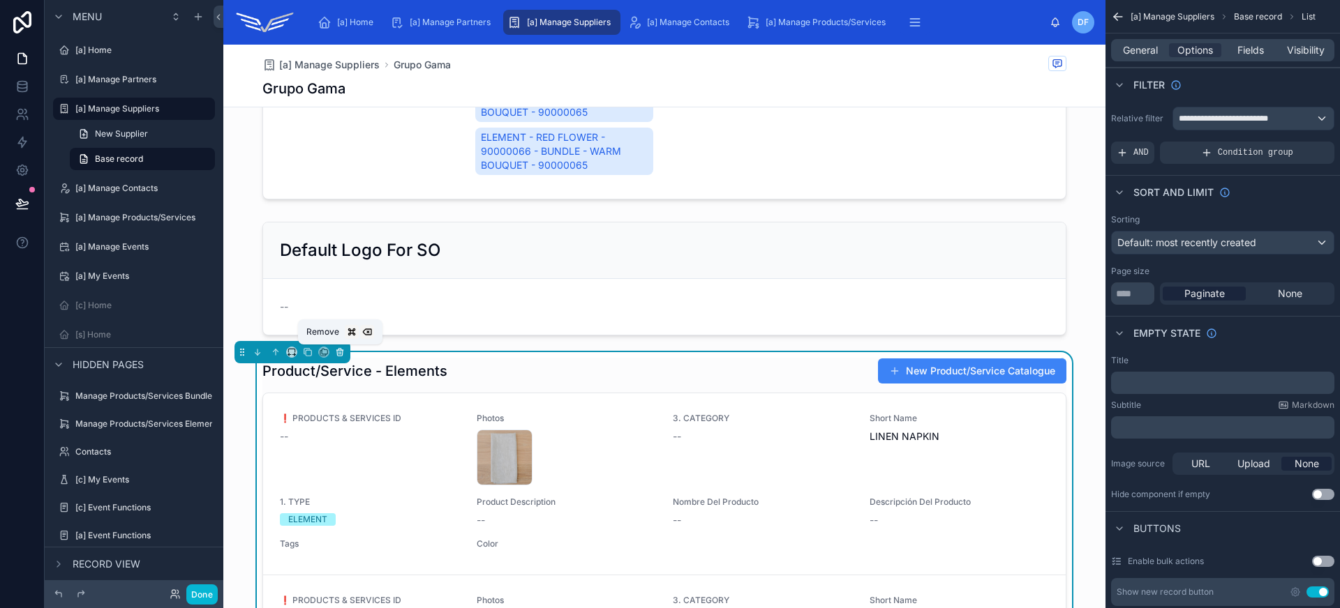
click at [336, 355] on icon at bounding box center [340, 352] width 10 height 10
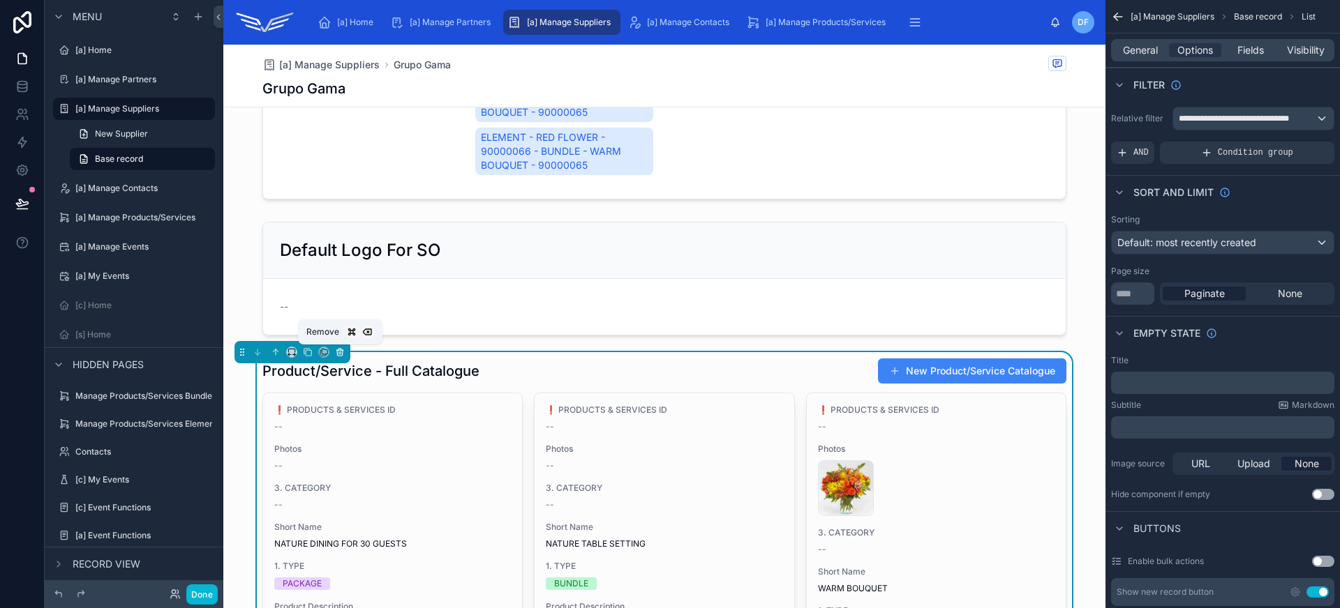
click at [340, 354] on icon at bounding box center [340, 352] width 10 height 10
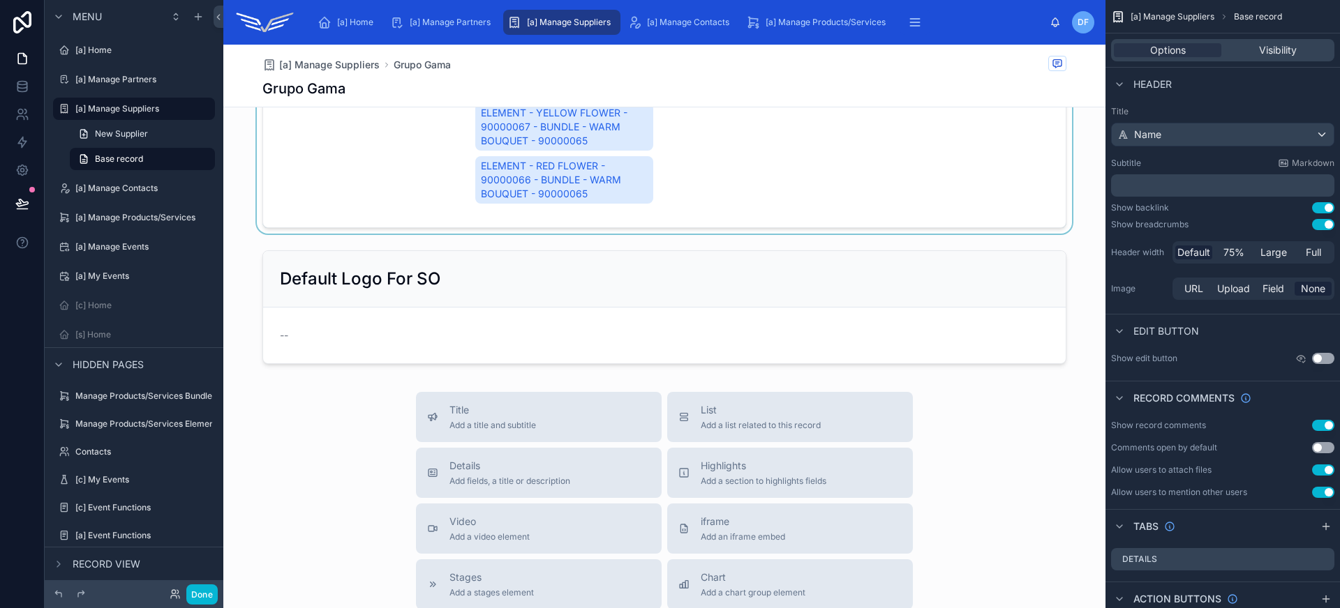
scroll to position [444, 0]
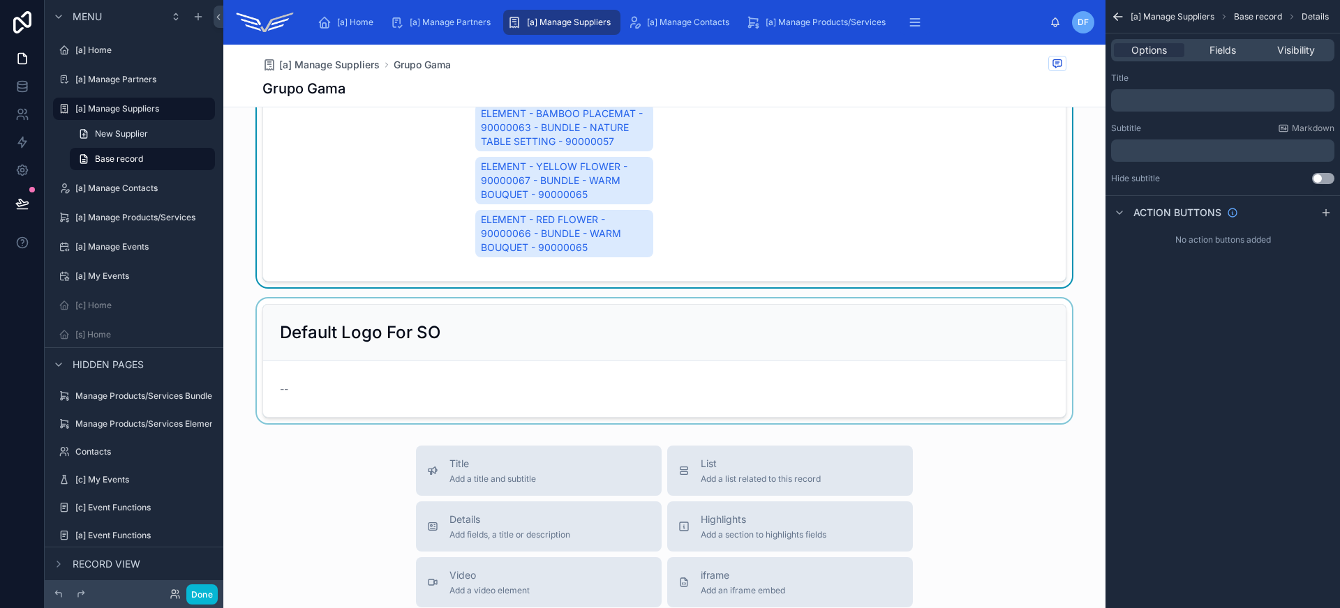
click at [524, 332] on div at bounding box center [664, 361] width 882 height 125
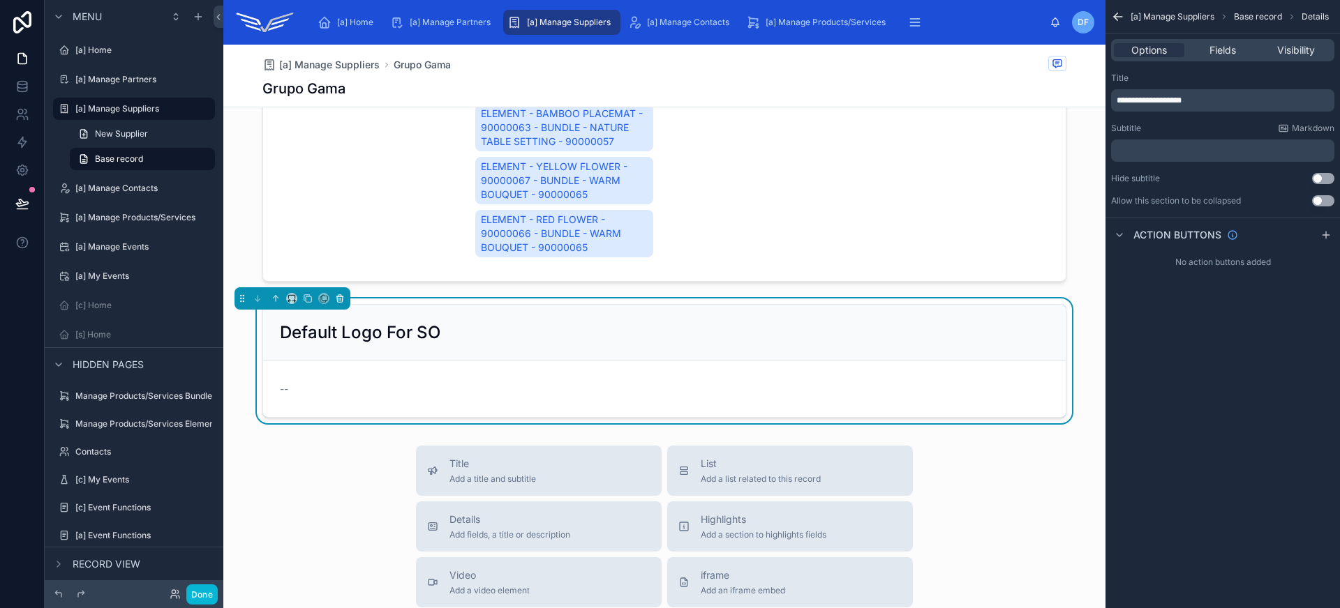
click at [343, 297] on icon at bounding box center [340, 299] width 10 height 10
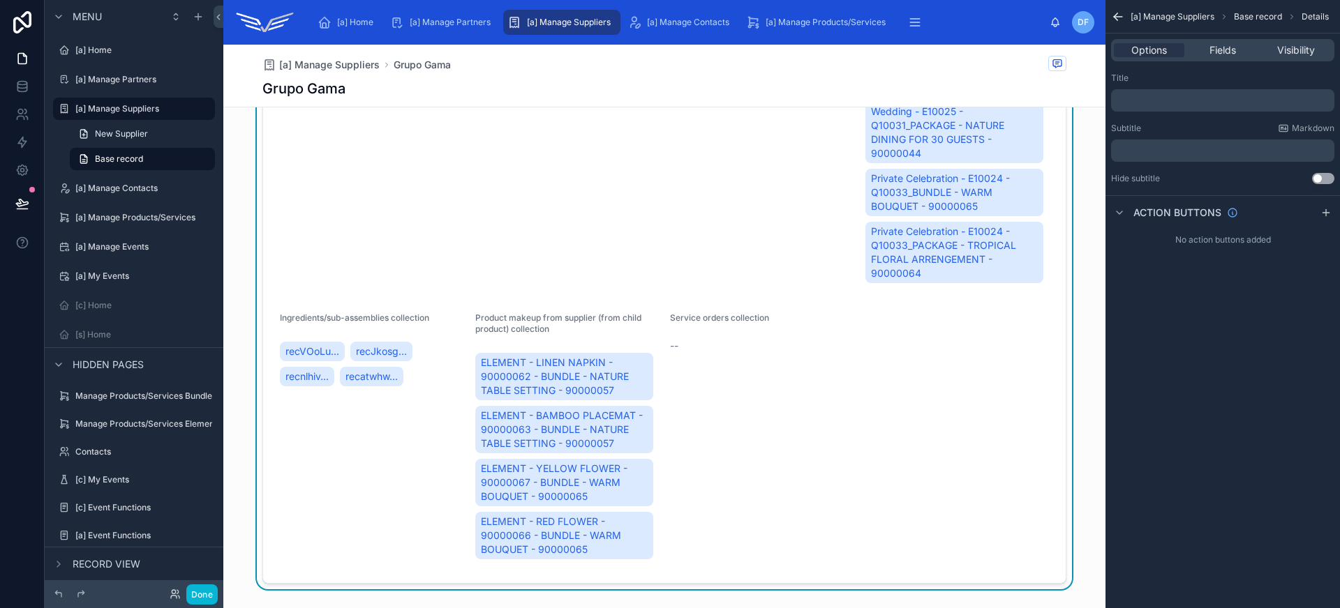
scroll to position [0, 0]
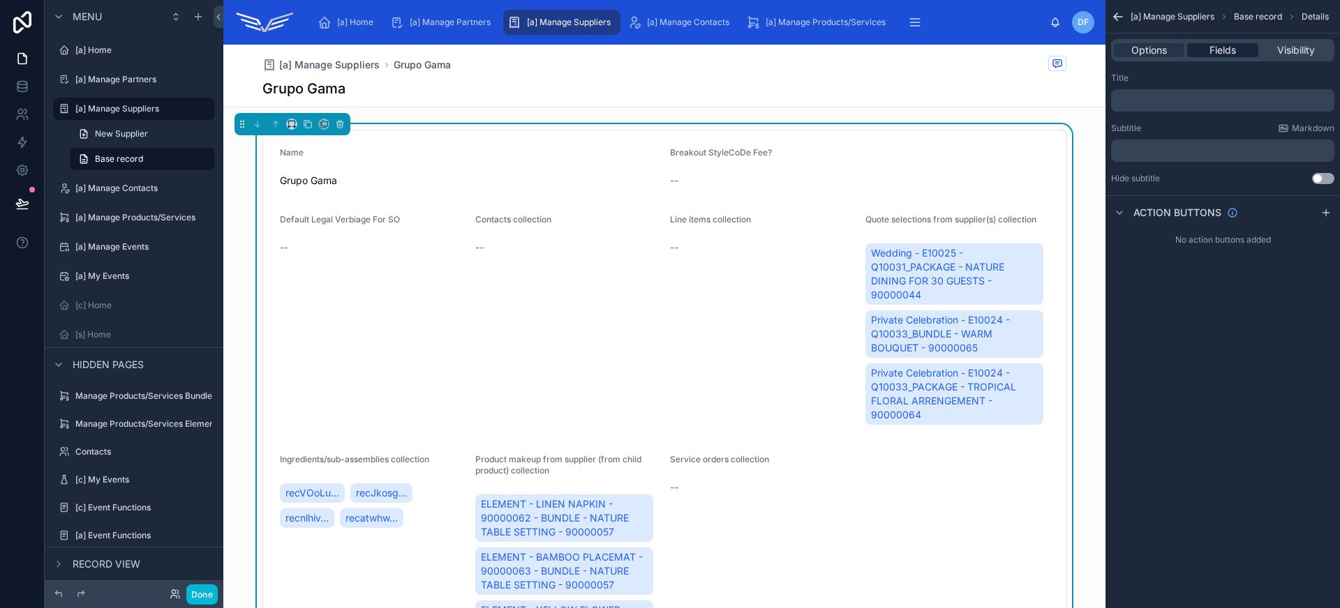
click at [1221, 57] on span "Fields" at bounding box center [1222, 50] width 27 height 14
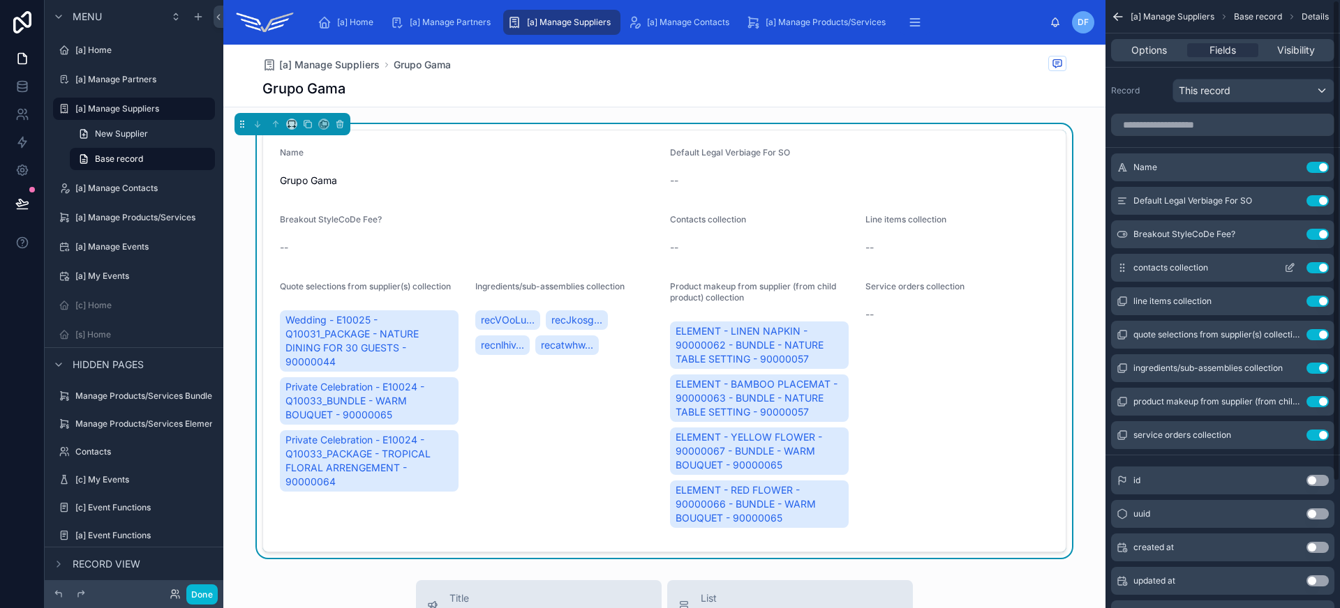
click at [1320, 271] on button "Use setting" at bounding box center [1317, 267] width 22 height 11
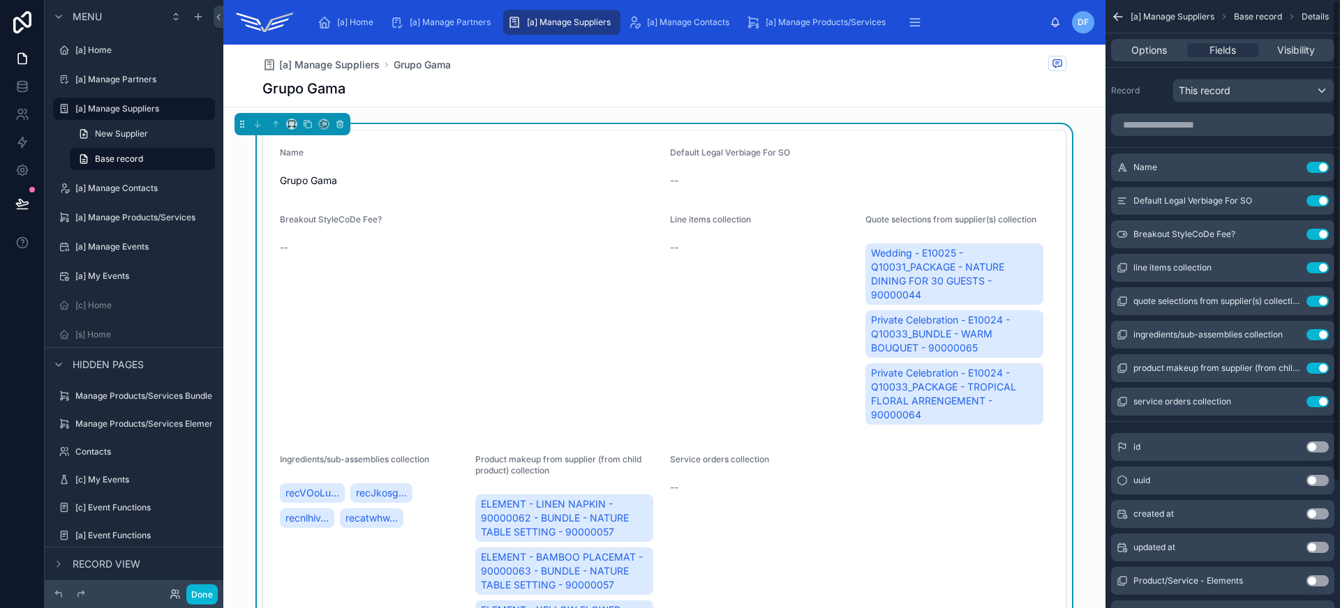
click at [1320, 271] on button "Use setting" at bounding box center [1317, 267] width 22 height 11
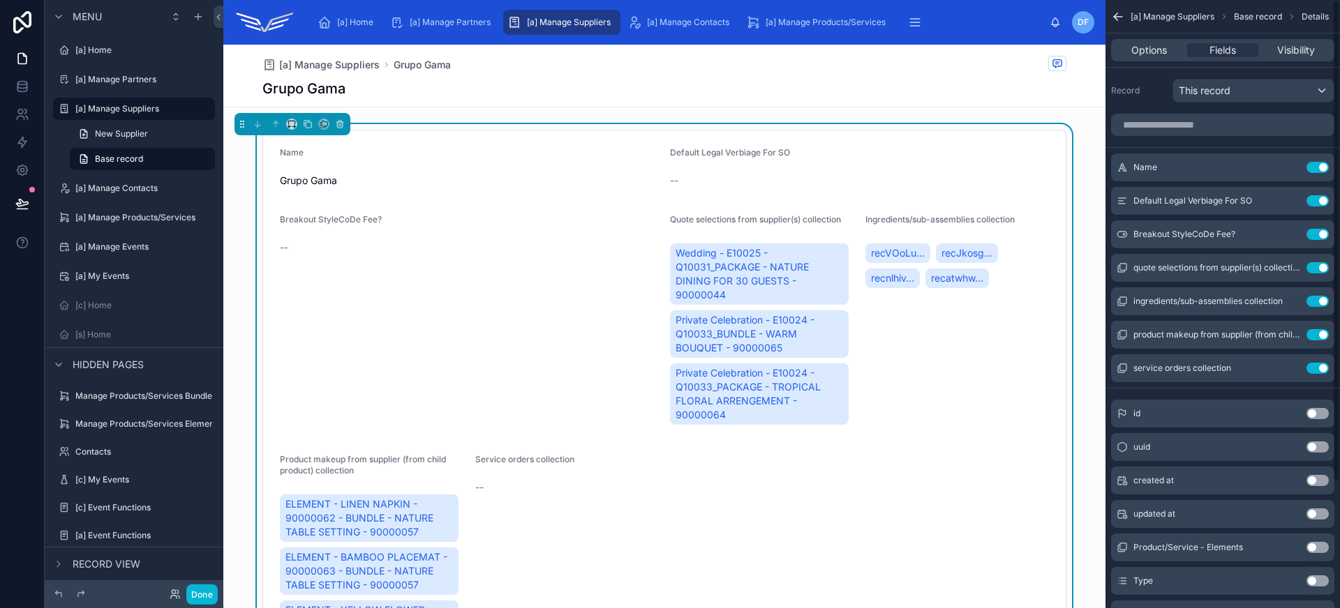
click at [1320, 271] on button "Use setting" at bounding box center [1317, 267] width 22 height 11
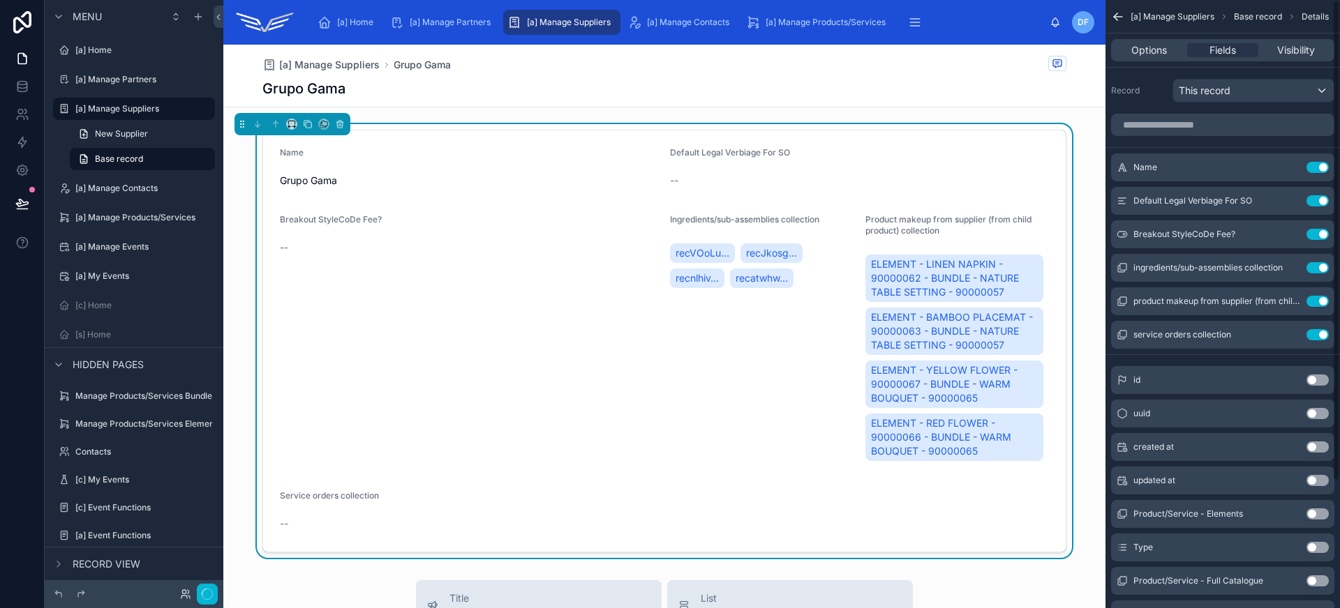
click at [1320, 271] on button "Use setting" at bounding box center [1317, 267] width 22 height 11
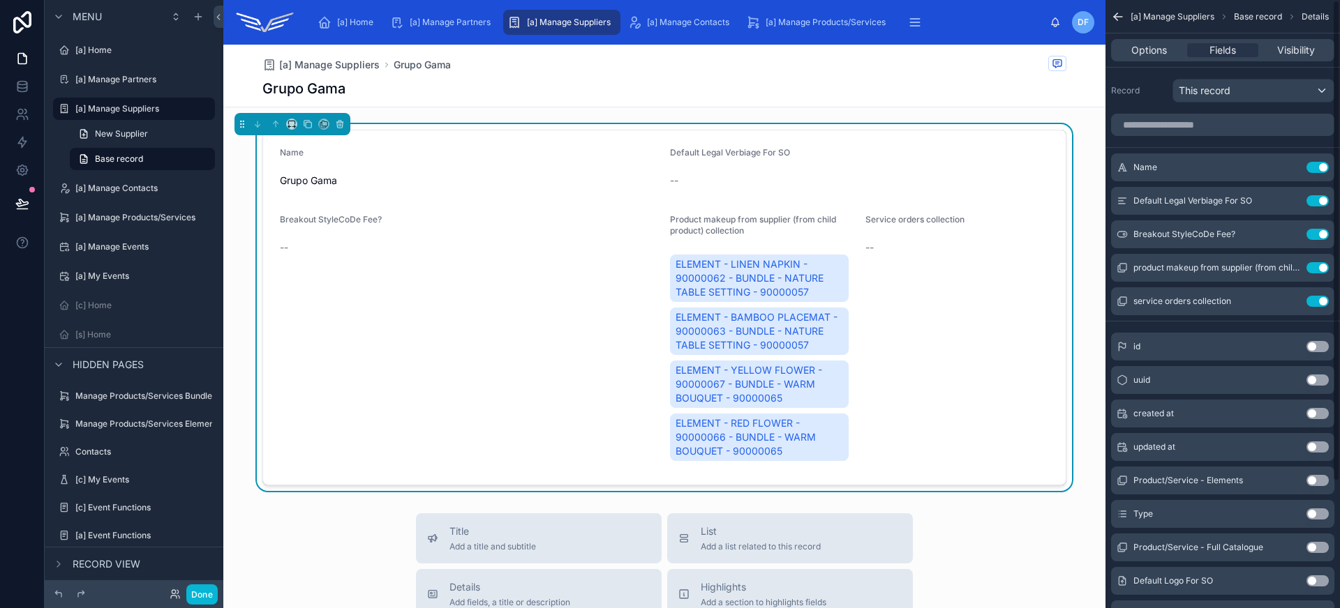
click at [1320, 271] on button "Use setting" at bounding box center [1317, 267] width 22 height 11
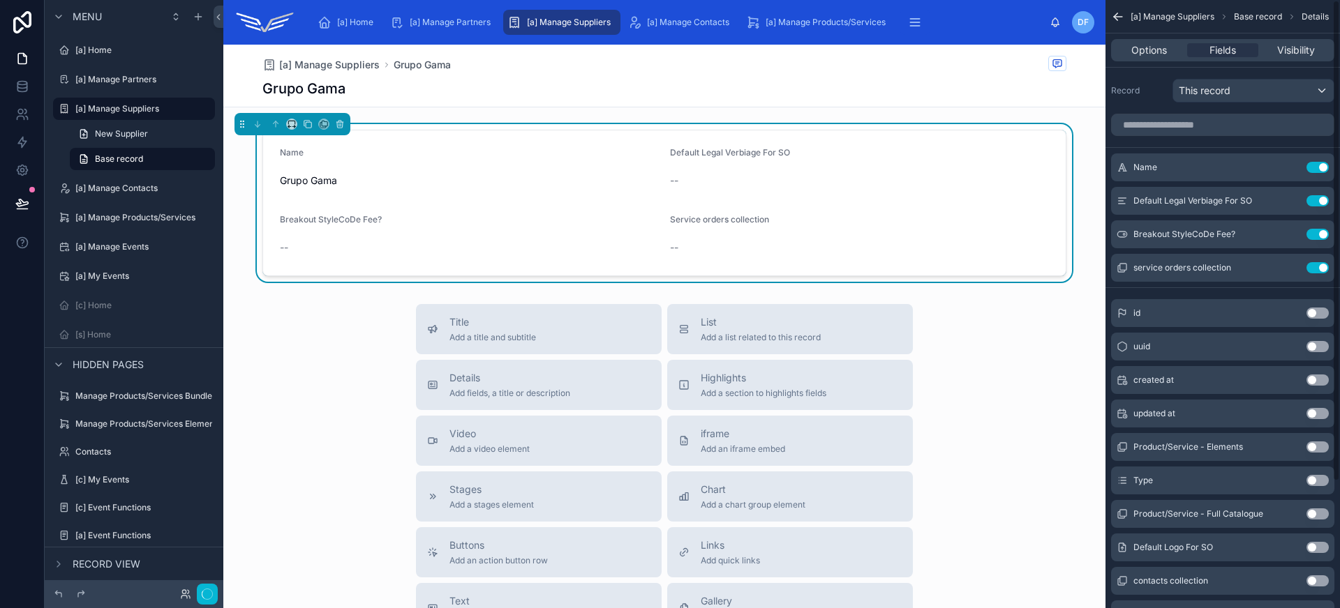
click at [1320, 271] on button "Use setting" at bounding box center [1317, 267] width 22 height 11
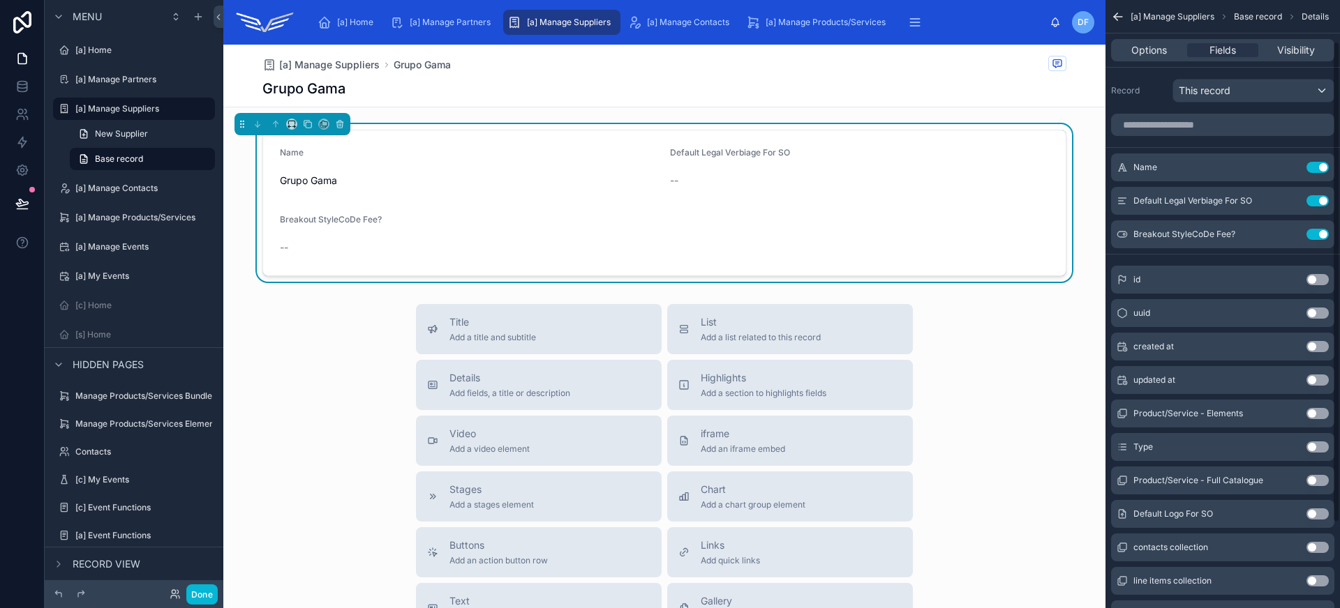
scroll to position [130, 0]
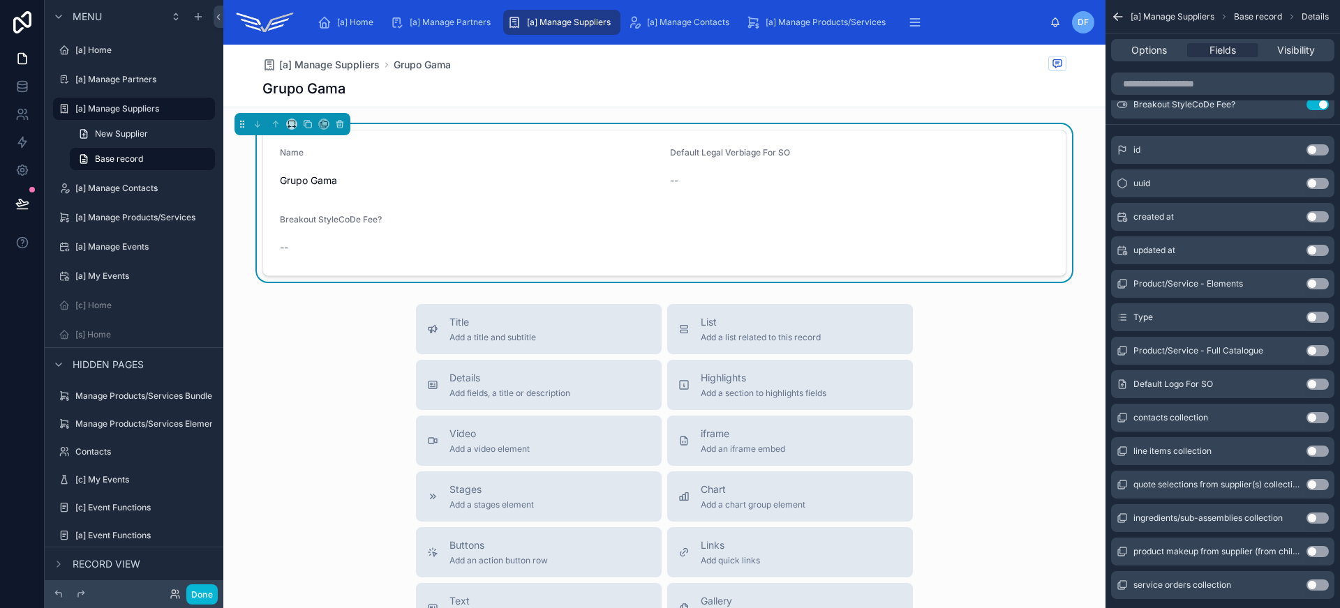
click at [1317, 387] on button "Use setting" at bounding box center [1317, 384] width 22 height 11
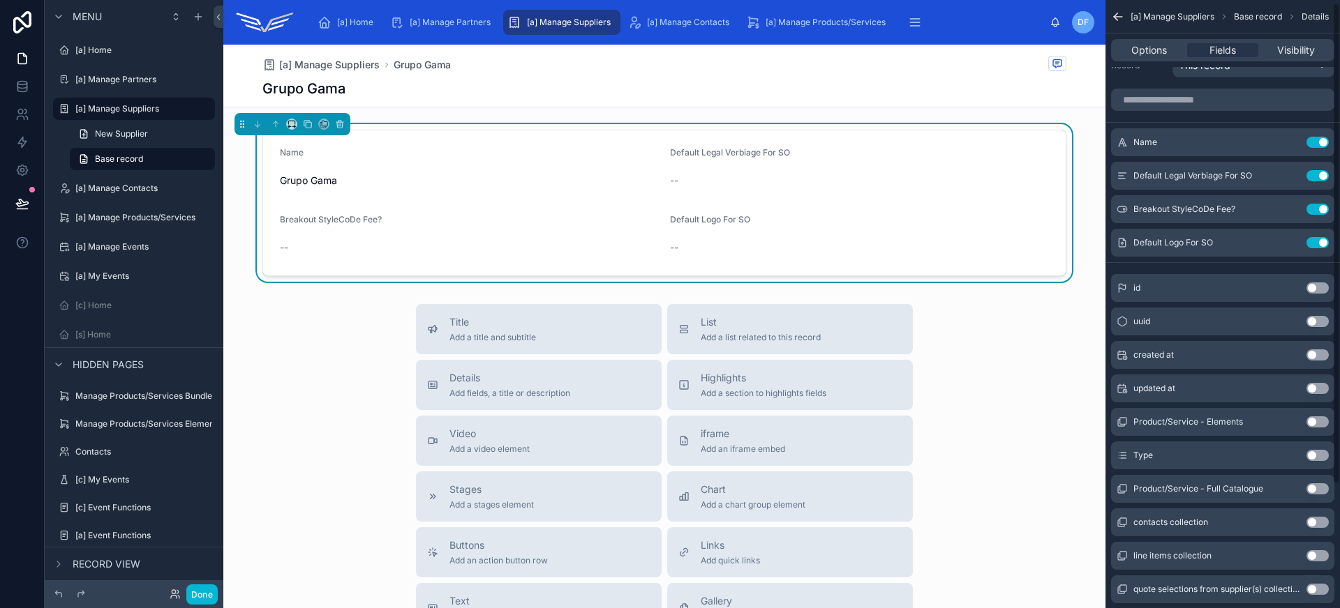
scroll to position [4, 0]
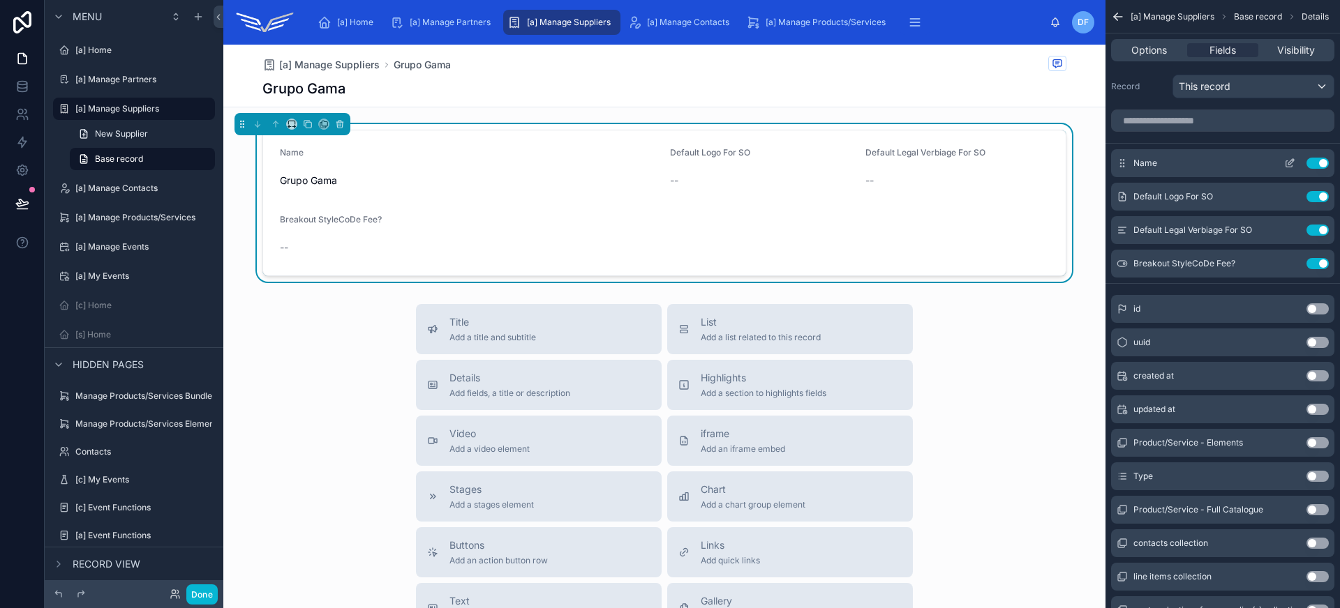
click at [1288, 163] on icon "scrollable content" at bounding box center [1291, 162] width 6 height 6
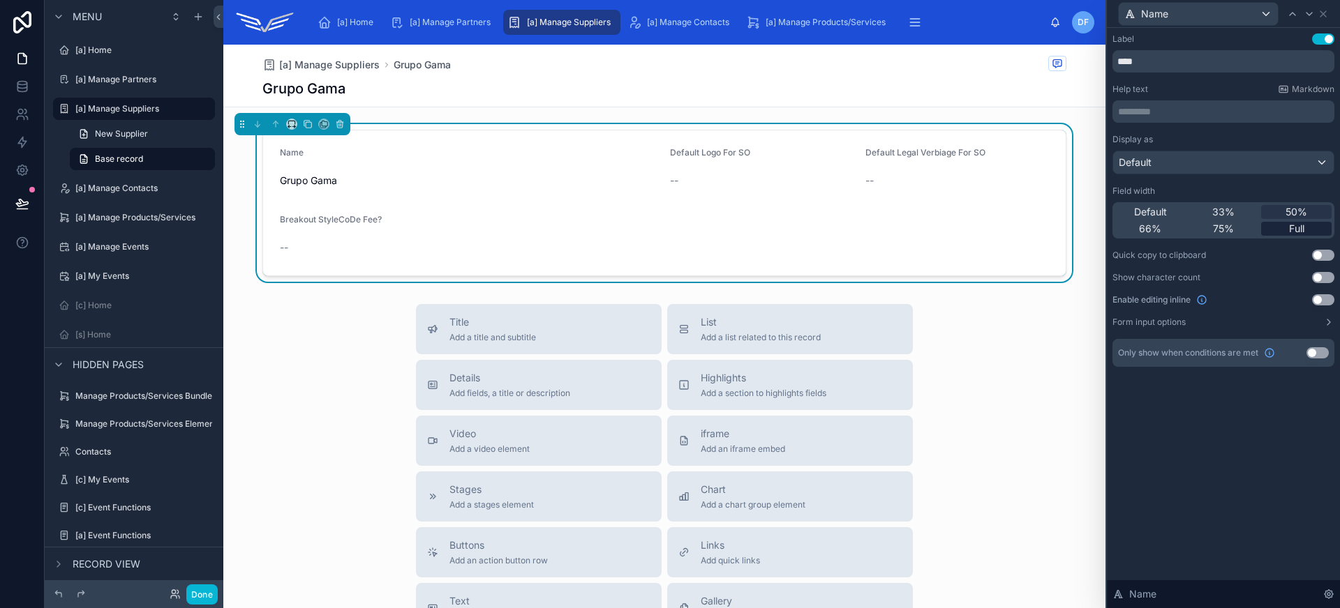
click at [1280, 225] on div "Full" at bounding box center [1296, 229] width 70 height 14
click at [1313, 299] on button "Use setting" at bounding box center [1323, 299] width 22 height 11
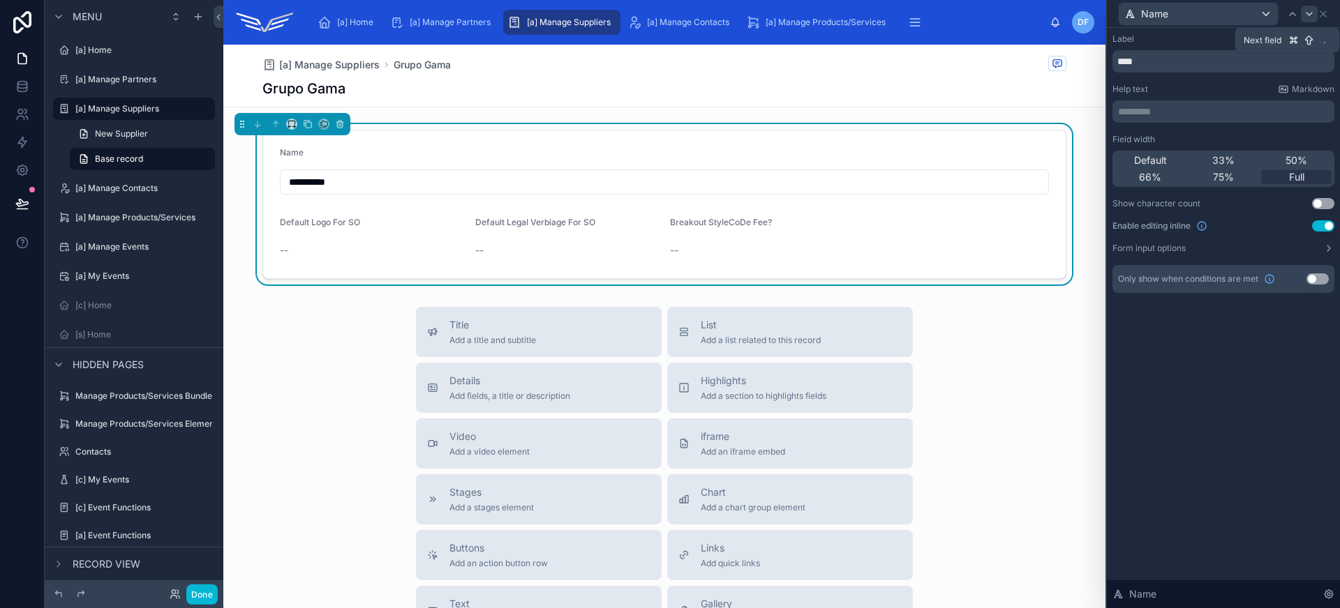
click at [1311, 18] on icon at bounding box center [1308, 13] width 11 height 11
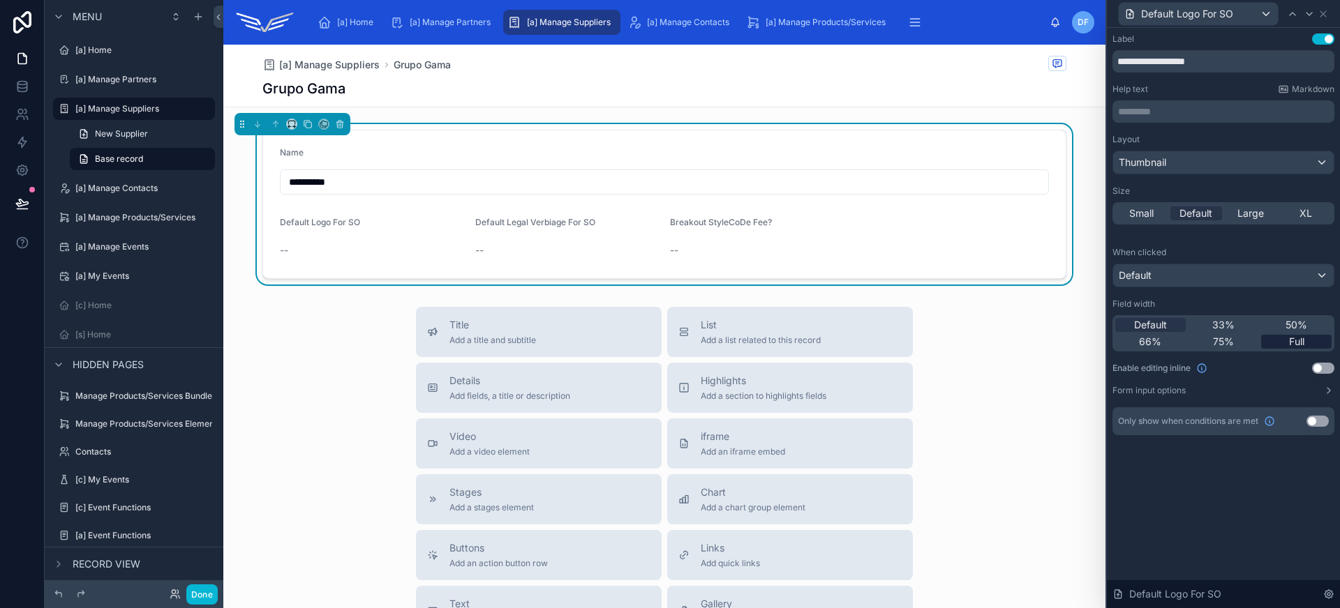
click at [1301, 339] on span "Full" at bounding box center [1296, 342] width 15 height 14
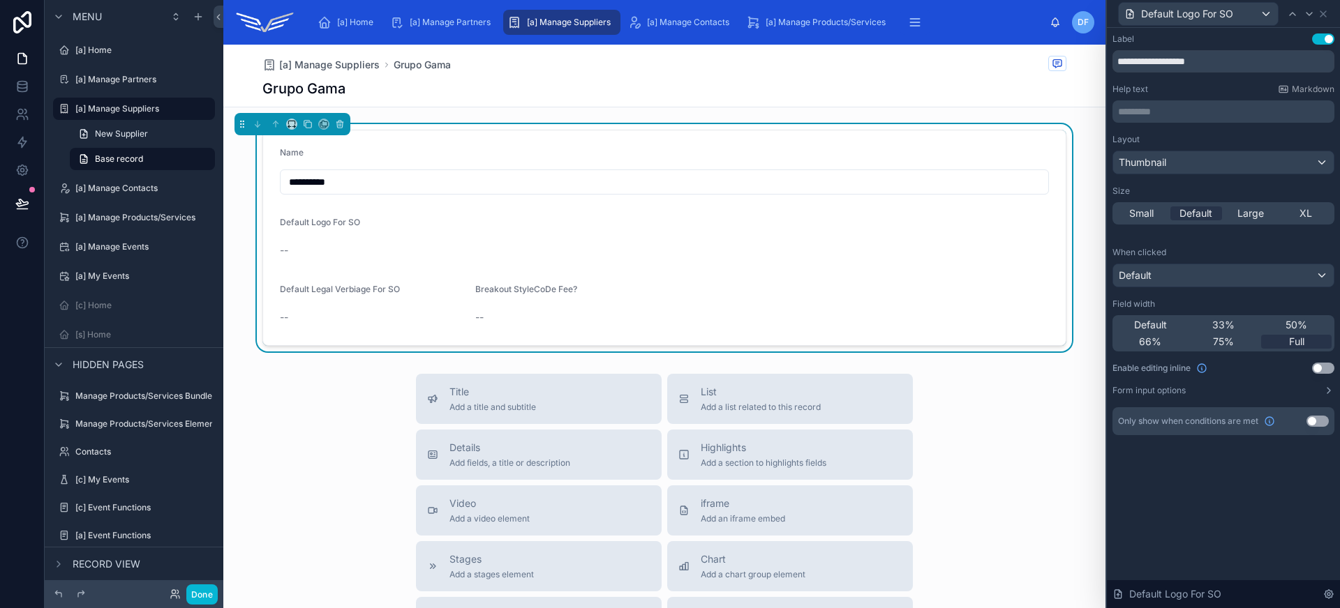
click at [1322, 369] on button "Use setting" at bounding box center [1323, 368] width 22 height 11
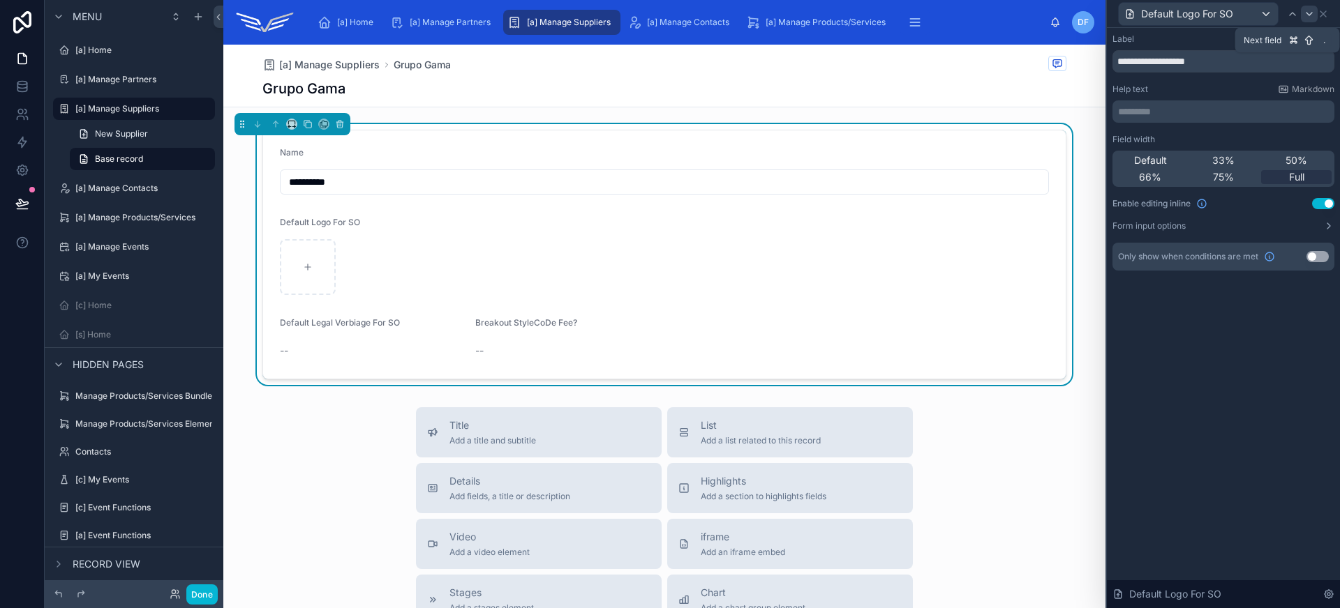
click at [1302, 15] on div at bounding box center [1309, 14] width 17 height 17
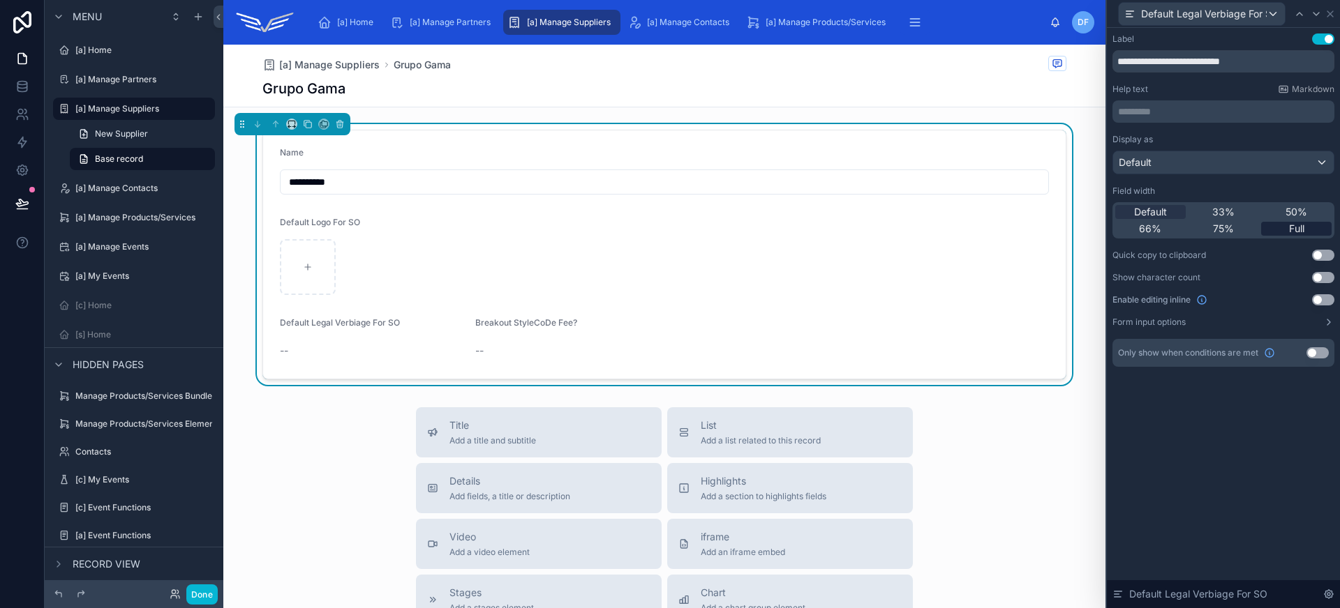
click at [1287, 225] on div "Full" at bounding box center [1296, 229] width 70 height 14
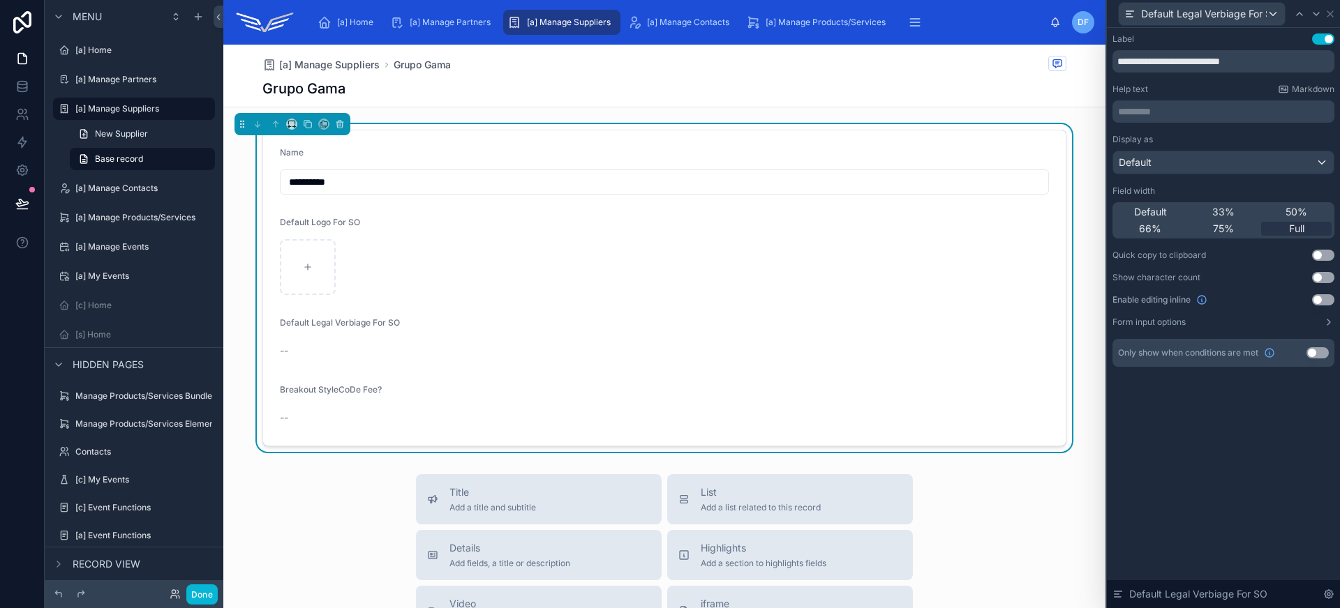
click at [1320, 302] on button "Use setting" at bounding box center [1323, 299] width 22 height 11
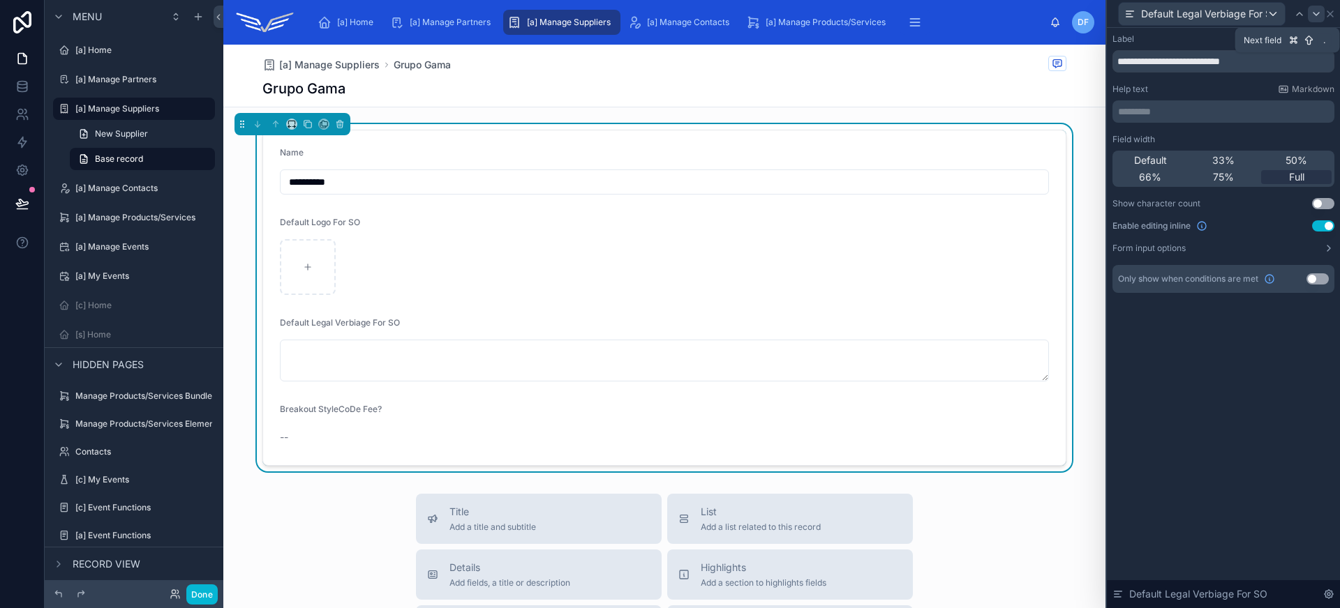
click at [1315, 14] on icon at bounding box center [1316, 14] width 6 height 3
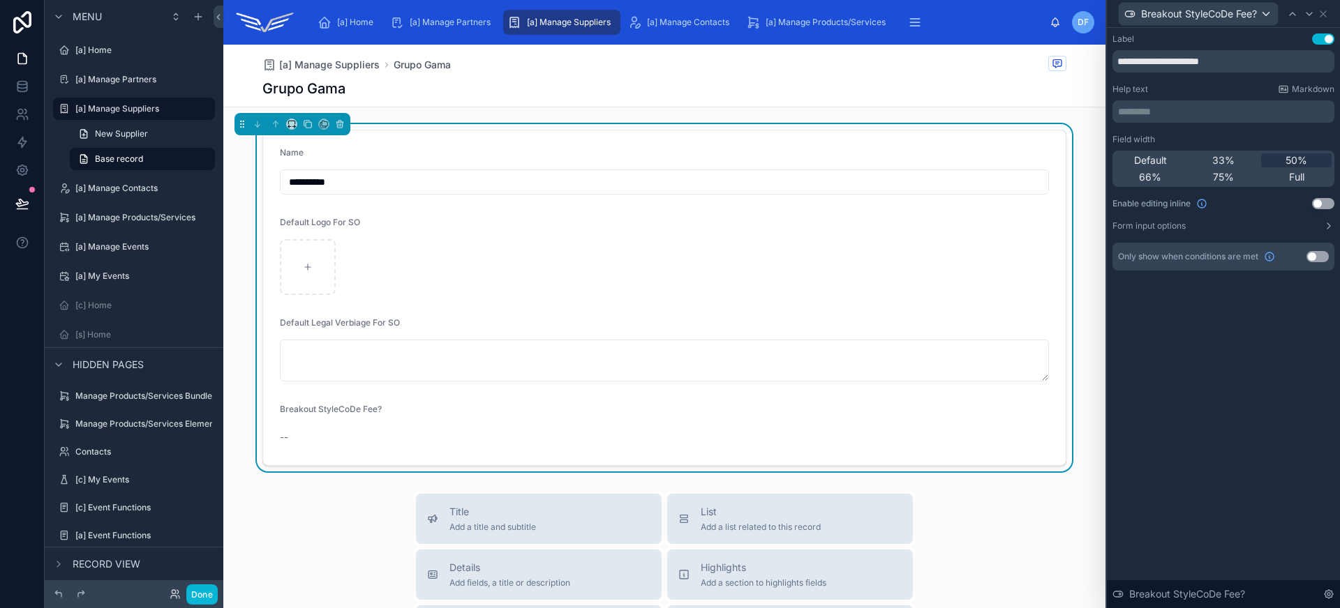
click at [1320, 207] on button "Use setting" at bounding box center [1323, 203] width 22 height 11
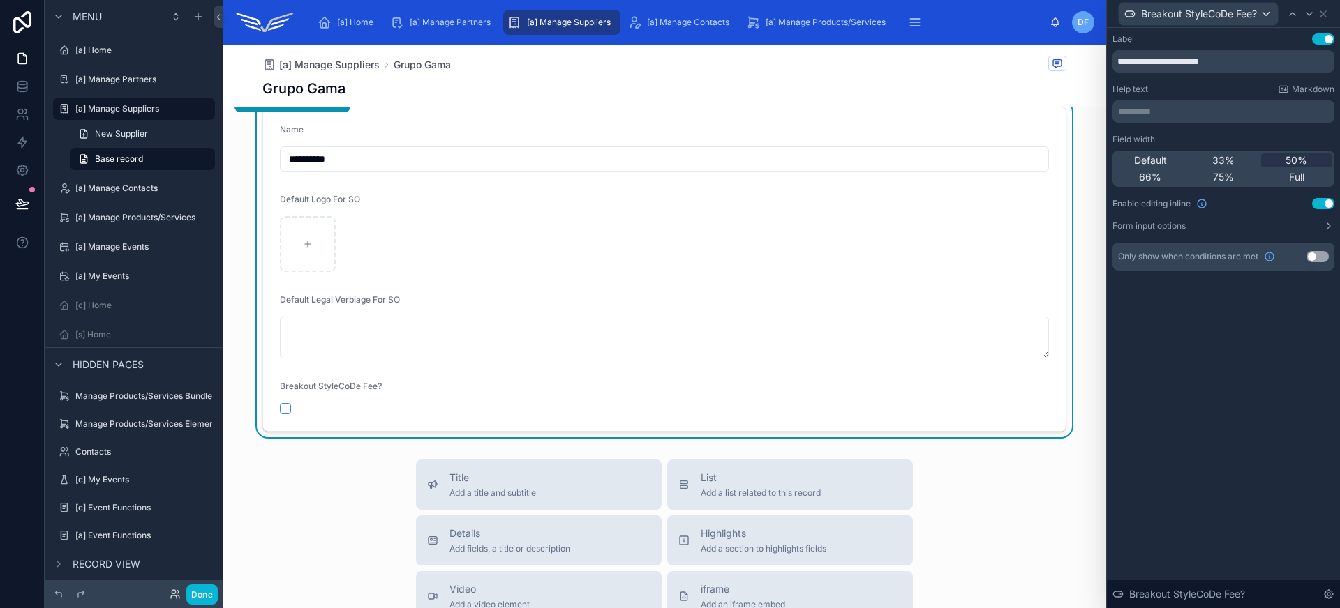
scroll to position [0, 0]
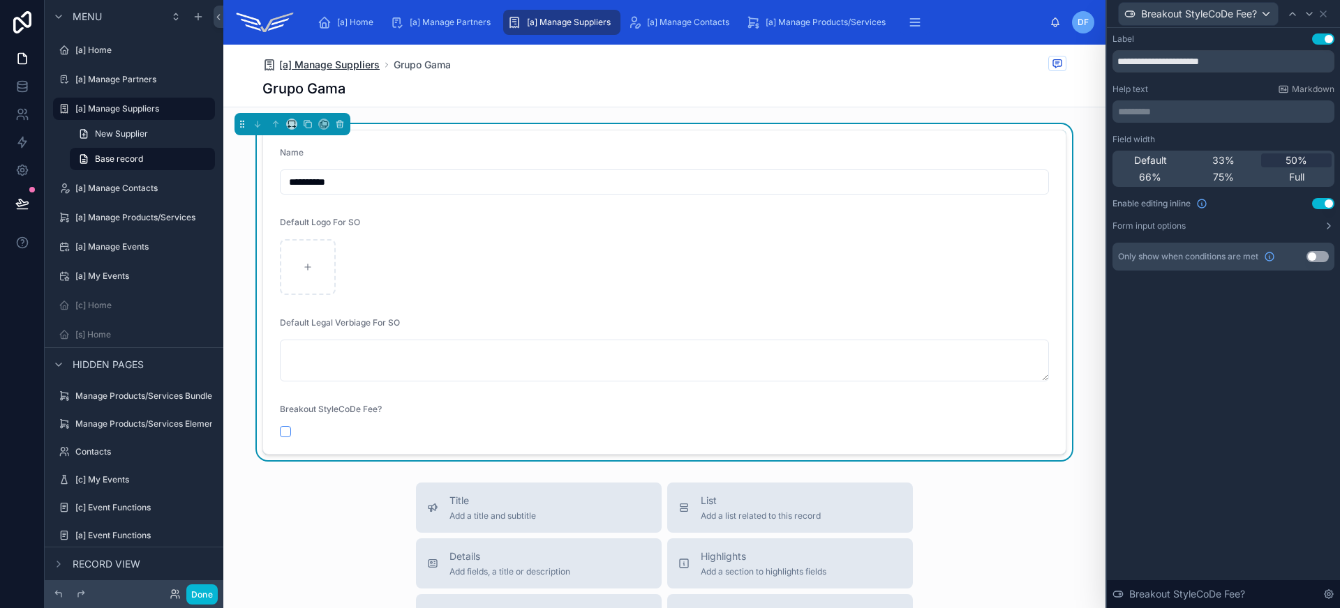
click at [361, 71] on span "[a] Manage Suppliers" at bounding box center [329, 65] width 100 height 14
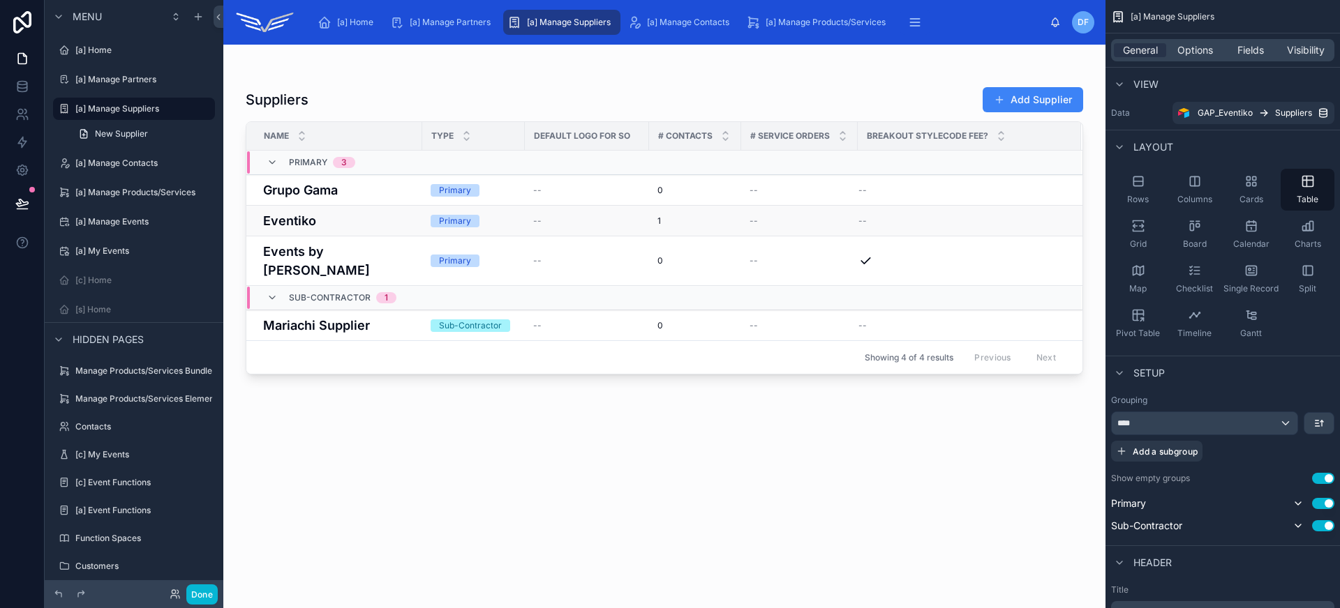
click at [373, 220] on h4 "Eventiko" at bounding box center [338, 220] width 151 height 19
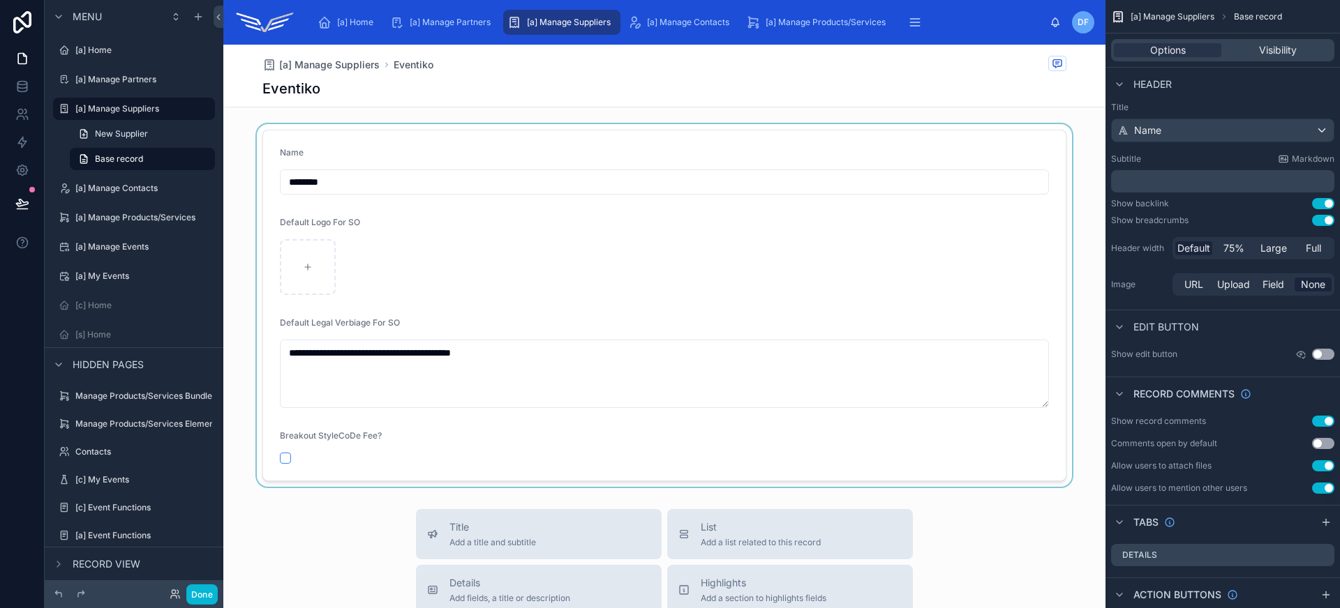
click at [624, 327] on div at bounding box center [664, 305] width 882 height 363
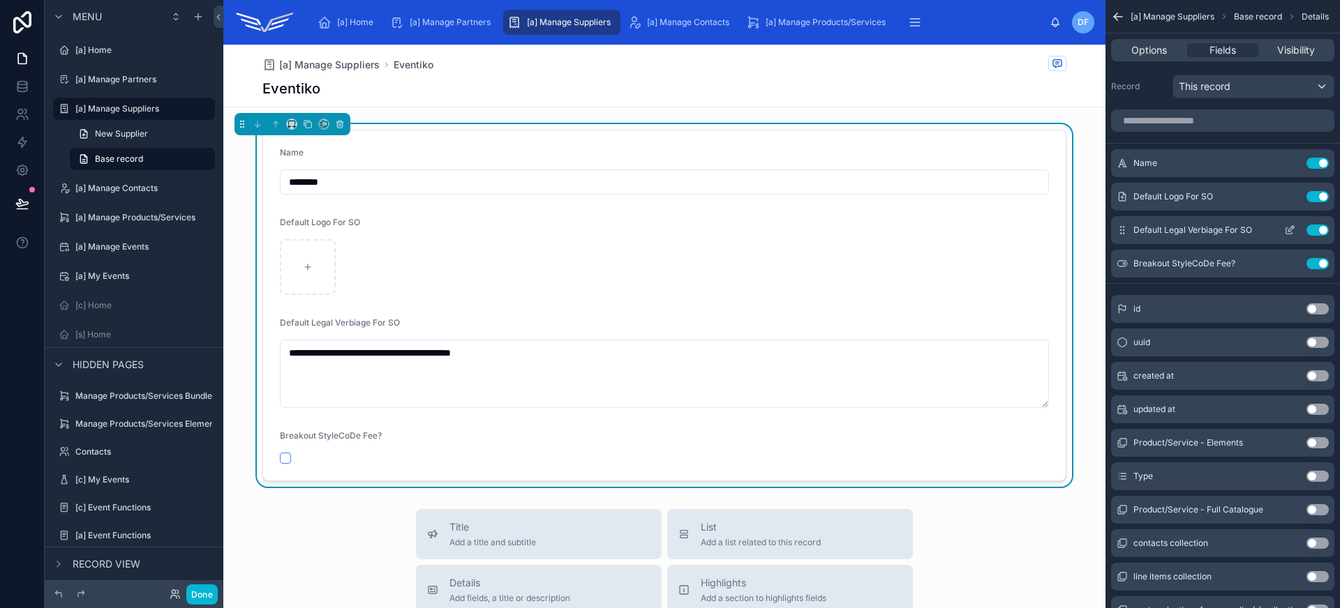
click at [1285, 228] on icon "scrollable content" at bounding box center [1289, 230] width 11 height 11
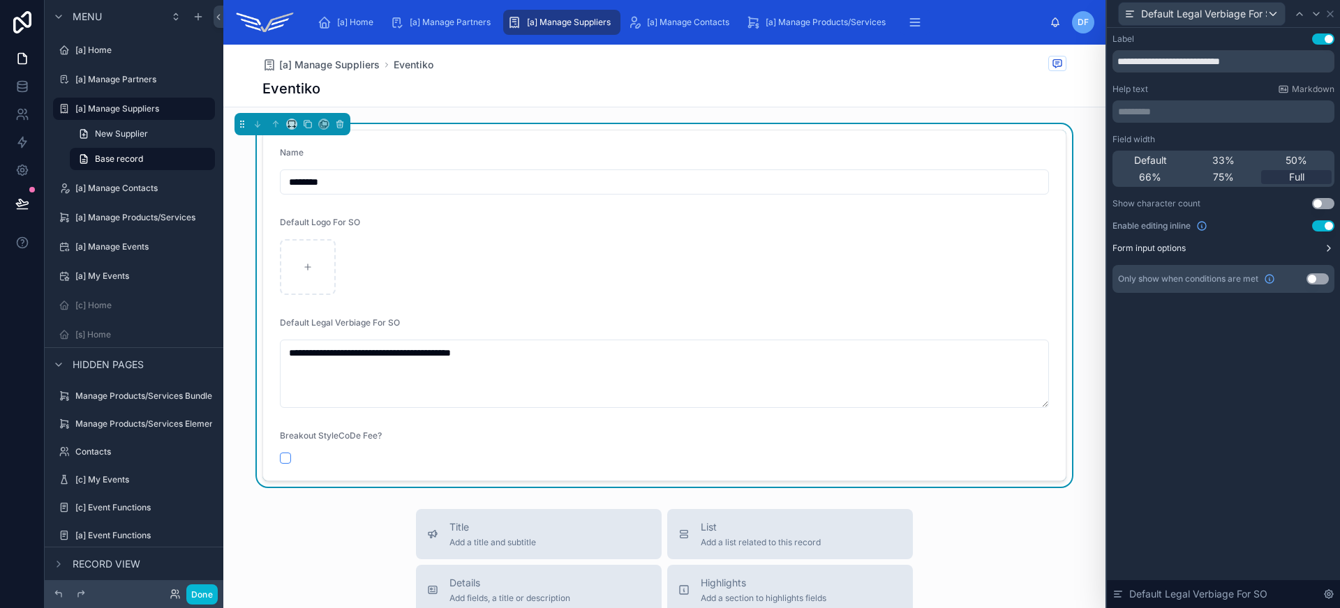
click at [1174, 253] on label "Form input options" at bounding box center [1148, 248] width 73 height 11
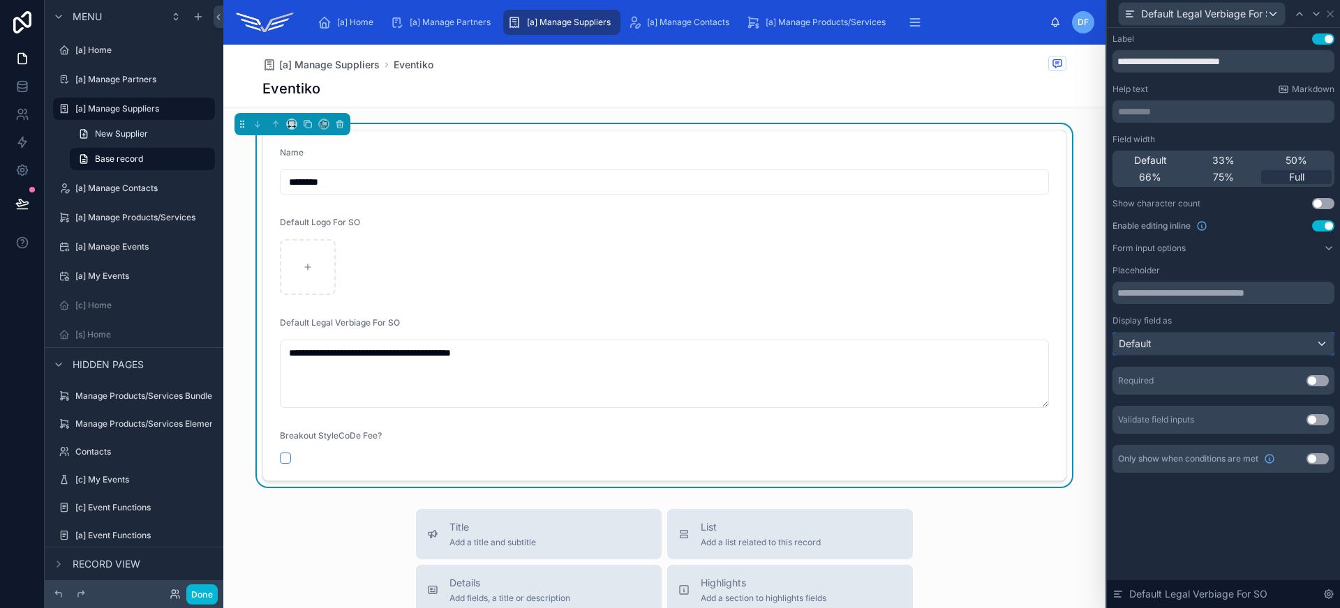
click at [1204, 348] on div "Default" at bounding box center [1223, 344] width 220 height 22
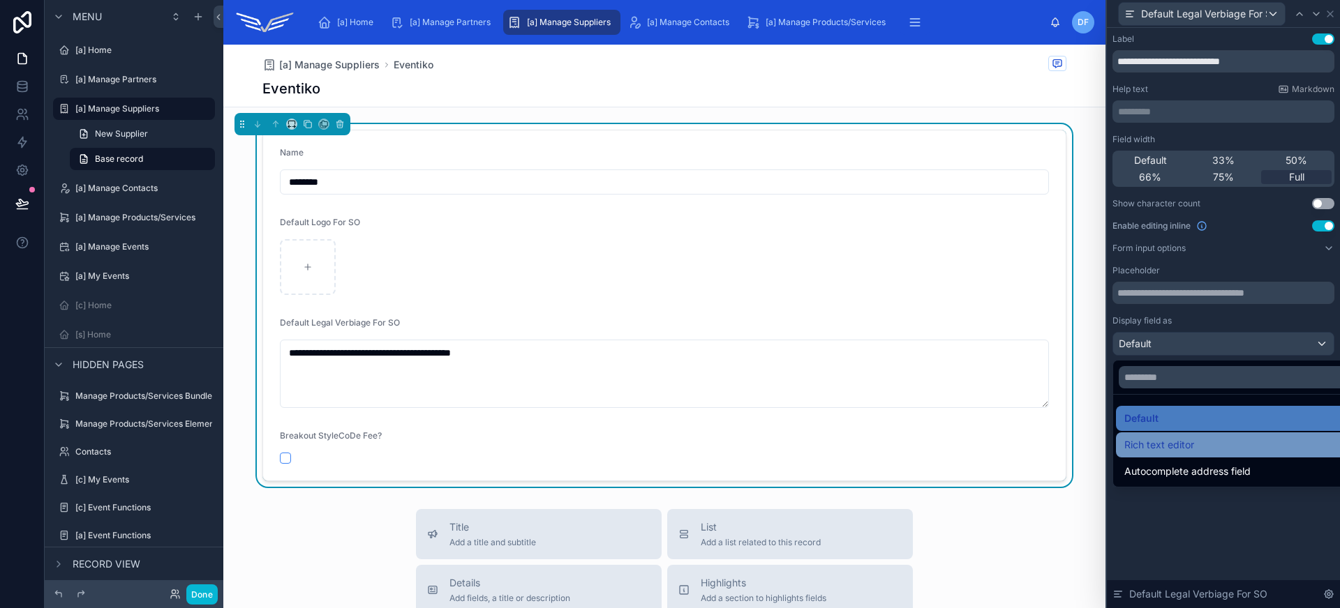
click at [1220, 440] on div "Rich text editor" at bounding box center [1239, 445] width 230 height 17
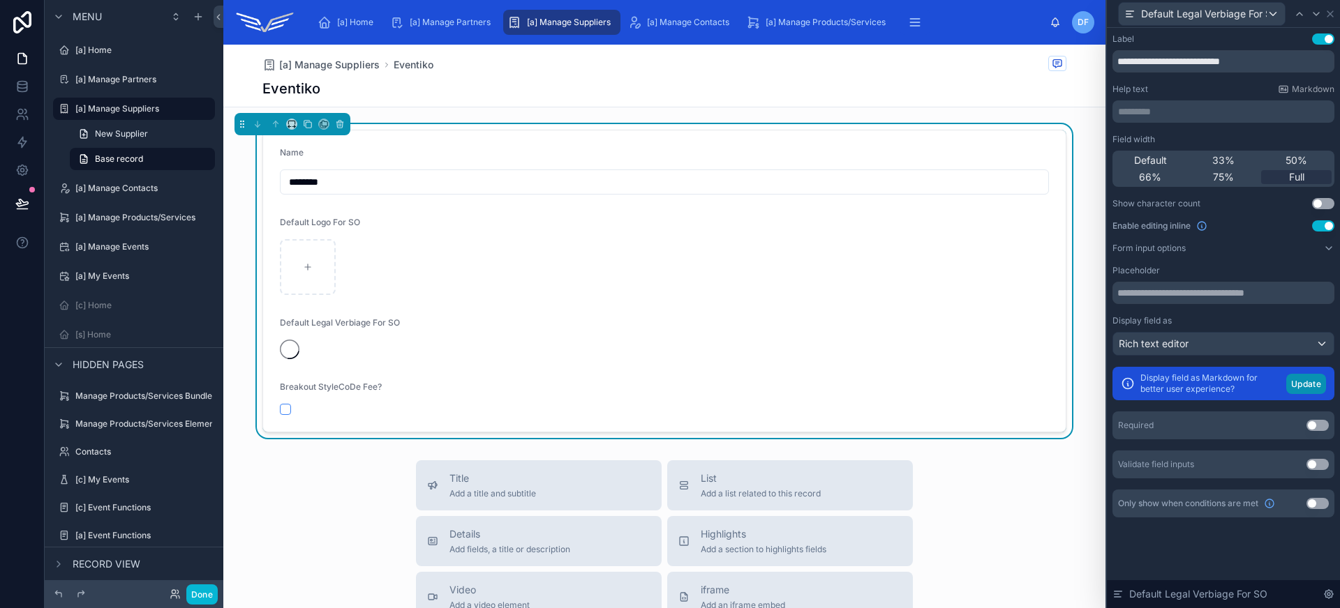
click at [1305, 386] on button "Update" at bounding box center [1306, 384] width 40 height 20
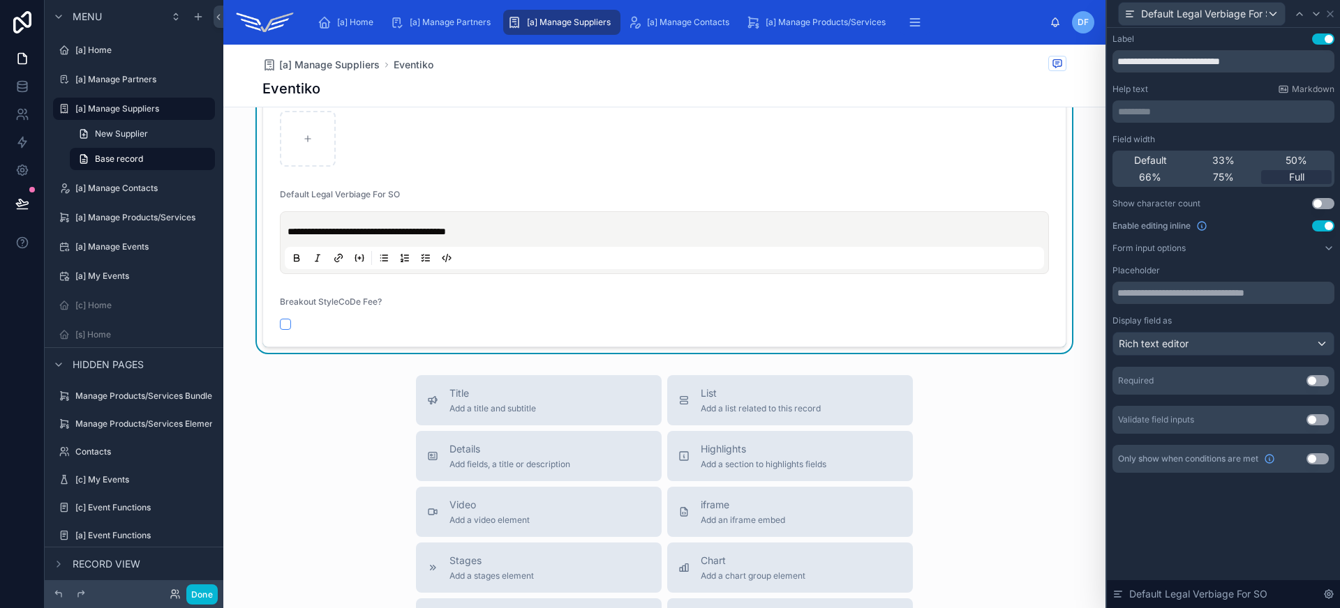
scroll to position [105, 0]
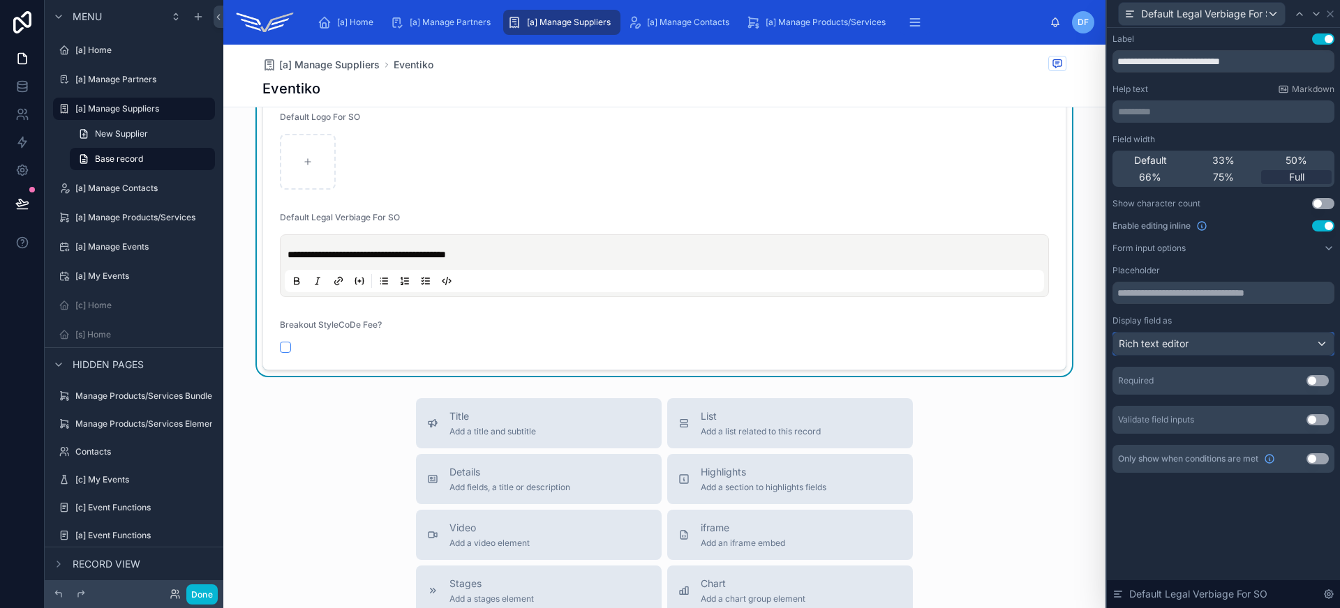
click at [1236, 344] on div "Rich text editor" at bounding box center [1223, 344] width 220 height 22
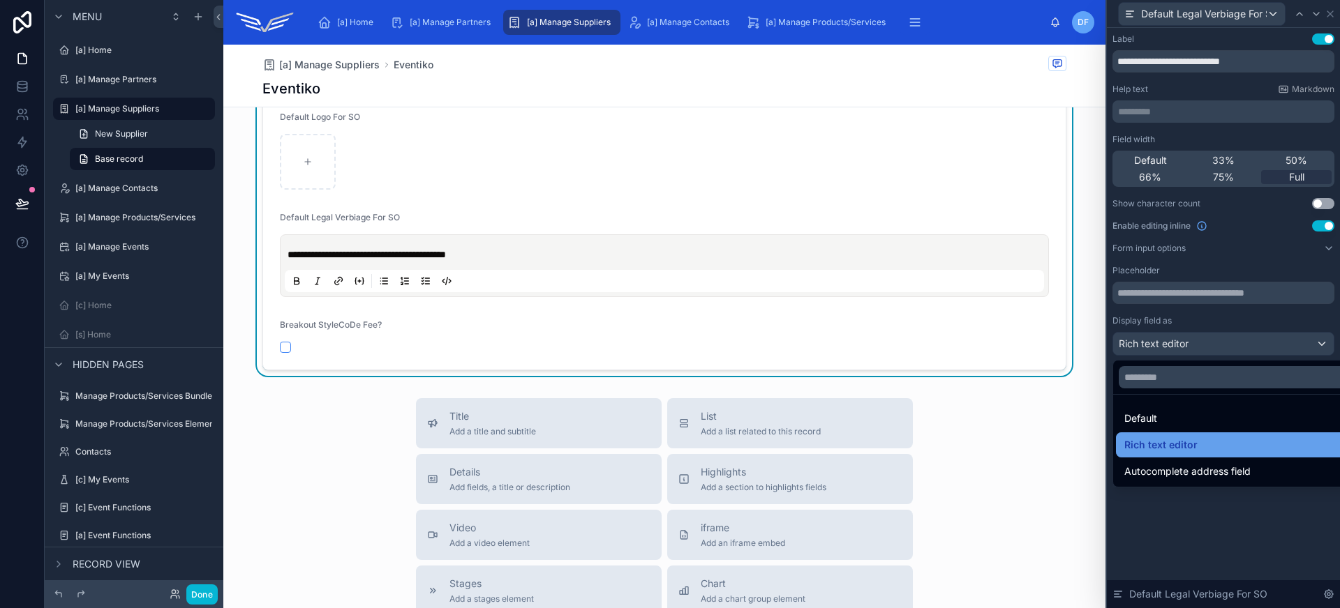
click at [1222, 433] on div "Rich text editor" at bounding box center [1239, 445] width 247 height 25
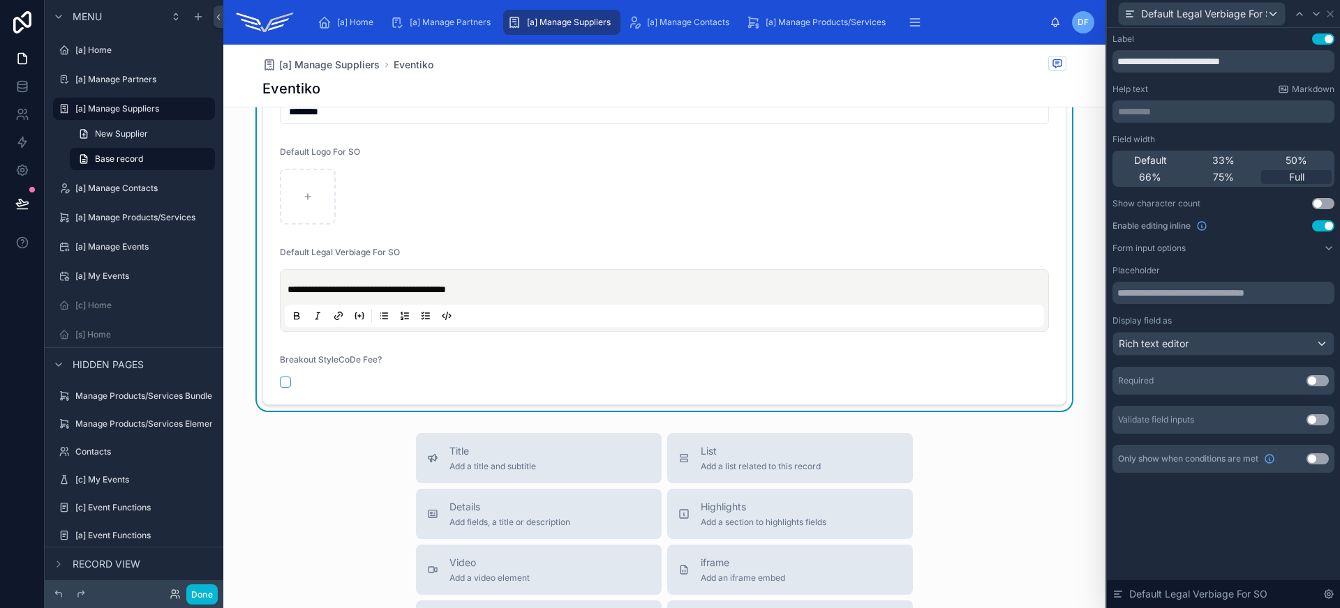
scroll to position [0, 0]
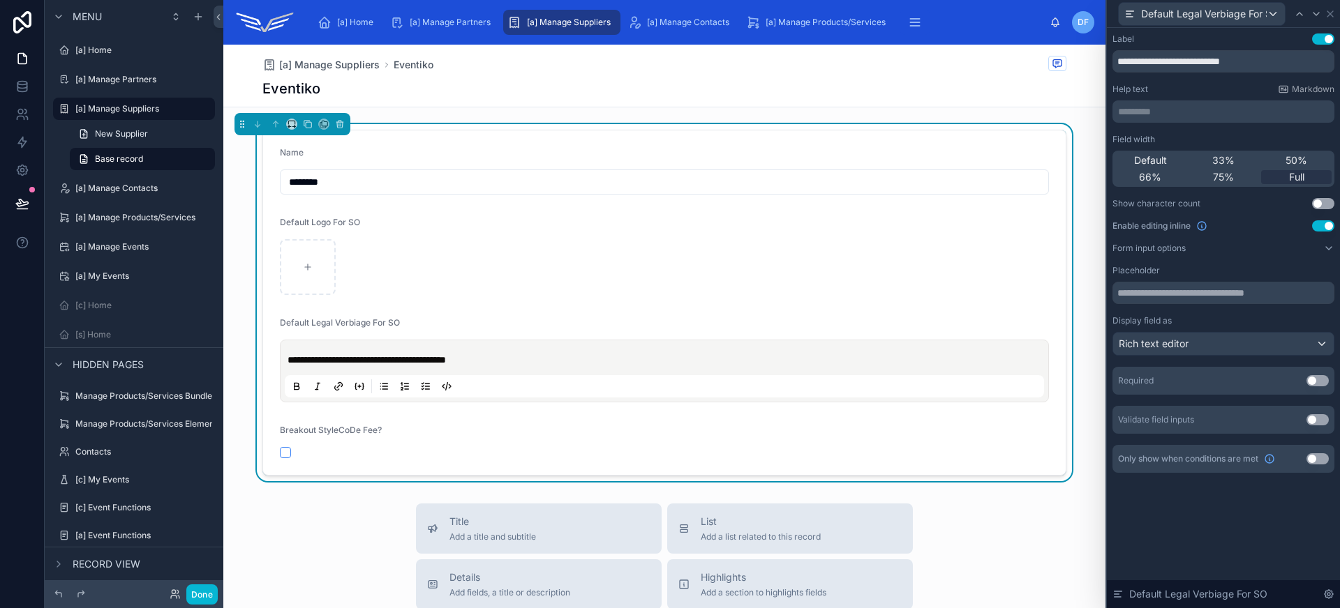
click at [431, 361] on span "**********" at bounding box center [366, 360] width 158 height 10
click at [201, 590] on button "Done" at bounding box center [201, 595] width 31 height 20
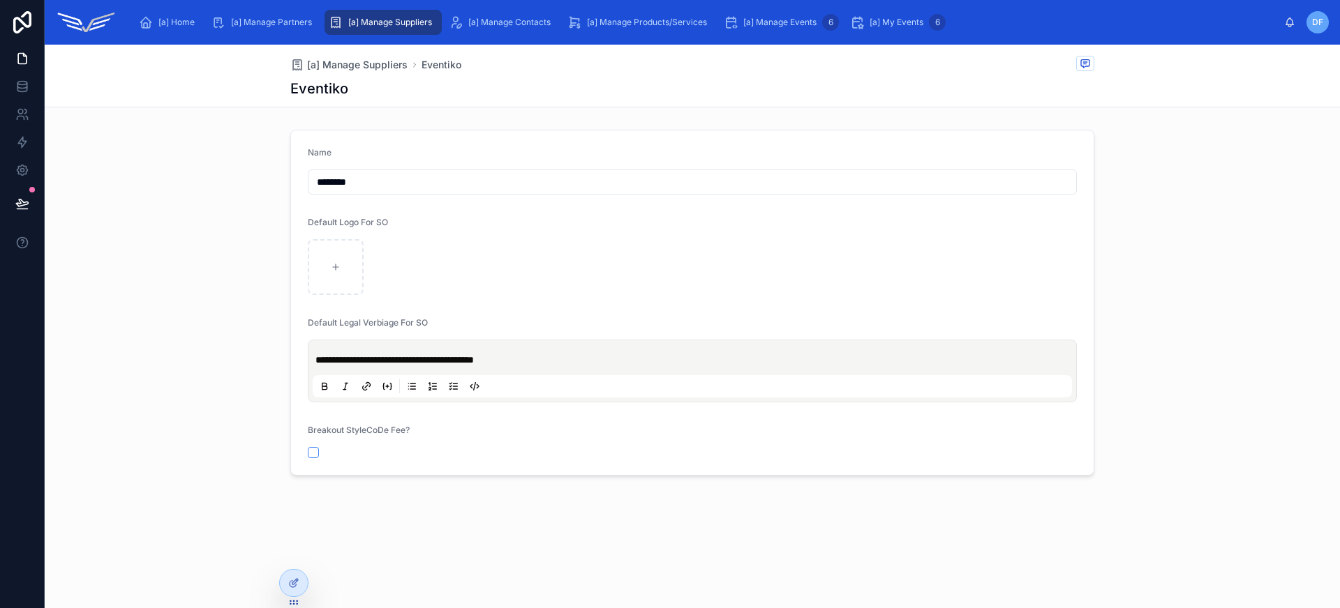
click at [412, 359] on span "**********" at bounding box center [394, 360] width 158 height 10
click at [437, 357] on span "**********" at bounding box center [394, 360] width 158 height 10
click at [358, 357] on span "**********" at bounding box center [390, 360] width 151 height 10
drag, startPoint x: 351, startPoint y: 361, endPoint x: 412, endPoint y: 361, distance: 61.4
click at [414, 361] on span "**********" at bounding box center [387, 360] width 144 height 10
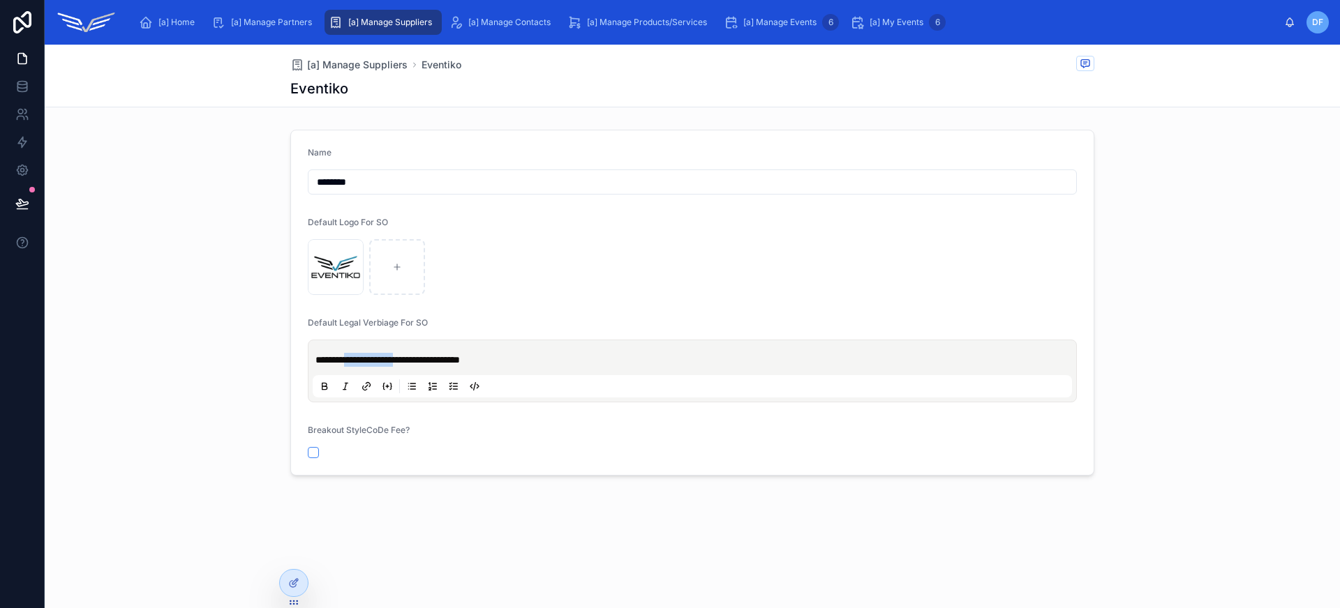
click at [322, 388] on icon at bounding box center [324, 388] width 5 height 3
click at [567, 370] on div "**********" at bounding box center [692, 371] width 759 height 53
click at [550, 293] on div "SsPxL6xX_400x400 .jpg" at bounding box center [692, 267] width 769 height 56
click at [398, 28] on div "[a] Manage Suppliers" at bounding box center [383, 22] width 109 height 22
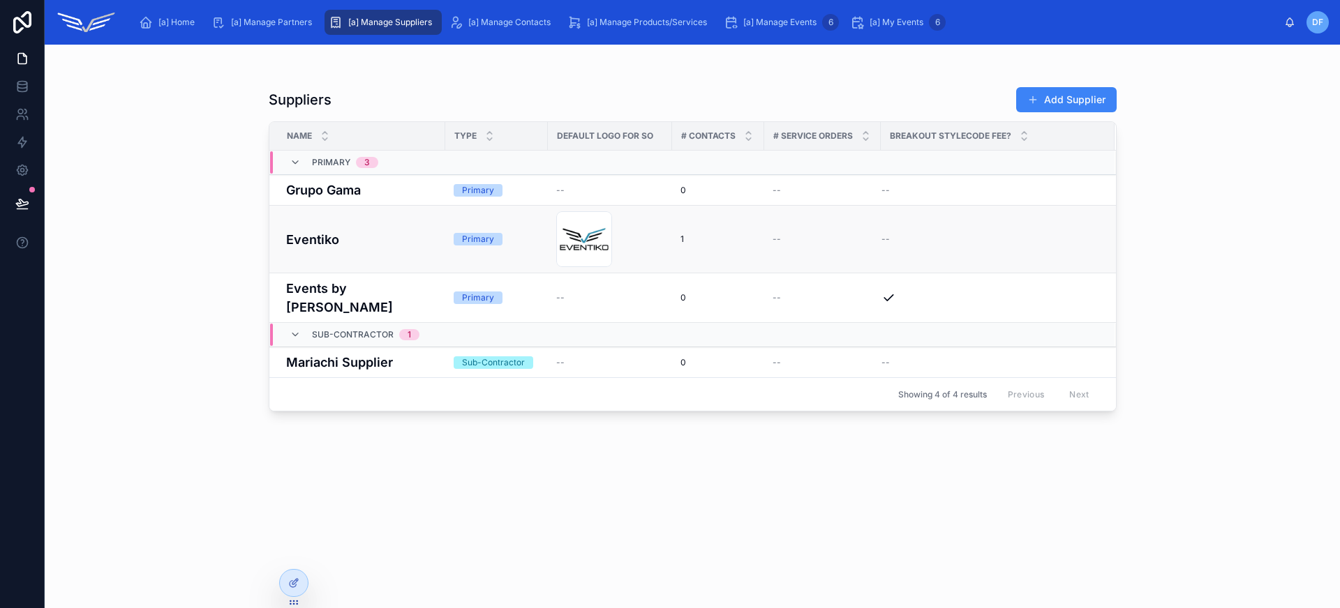
click at [416, 233] on h4 "Eventiko" at bounding box center [361, 239] width 151 height 19
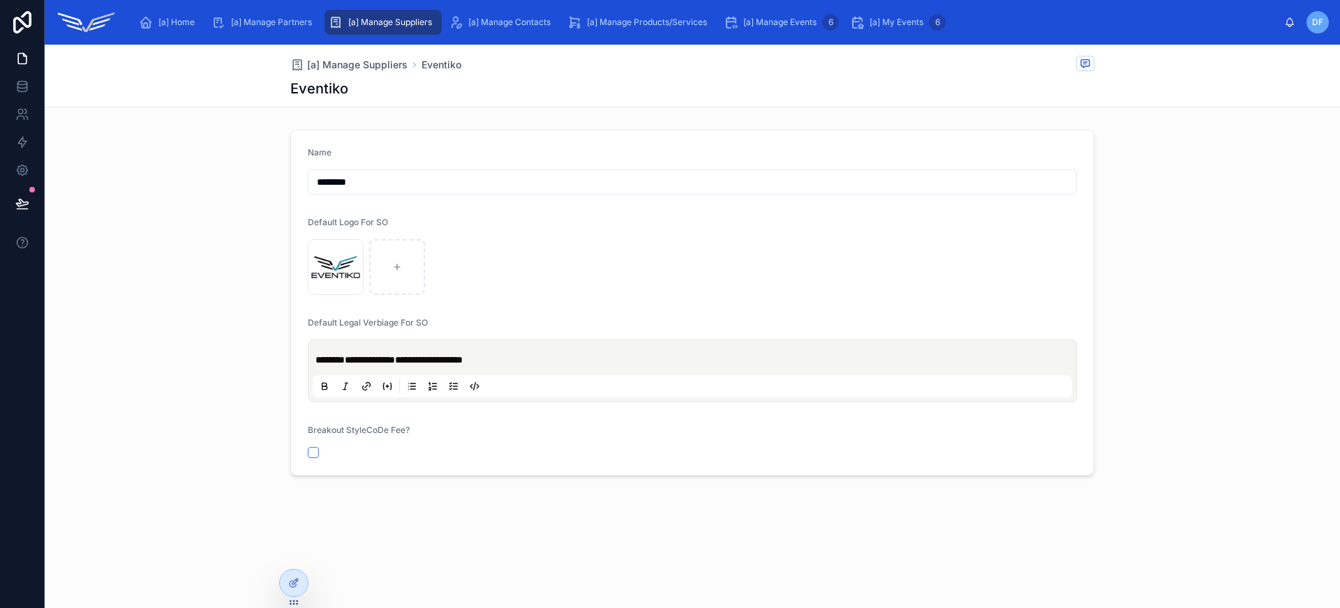
click at [410, 32] on div "[a] Manage Suppliers" at bounding box center [383, 22] width 109 height 22
